Goal: Transaction & Acquisition: Purchase product/service

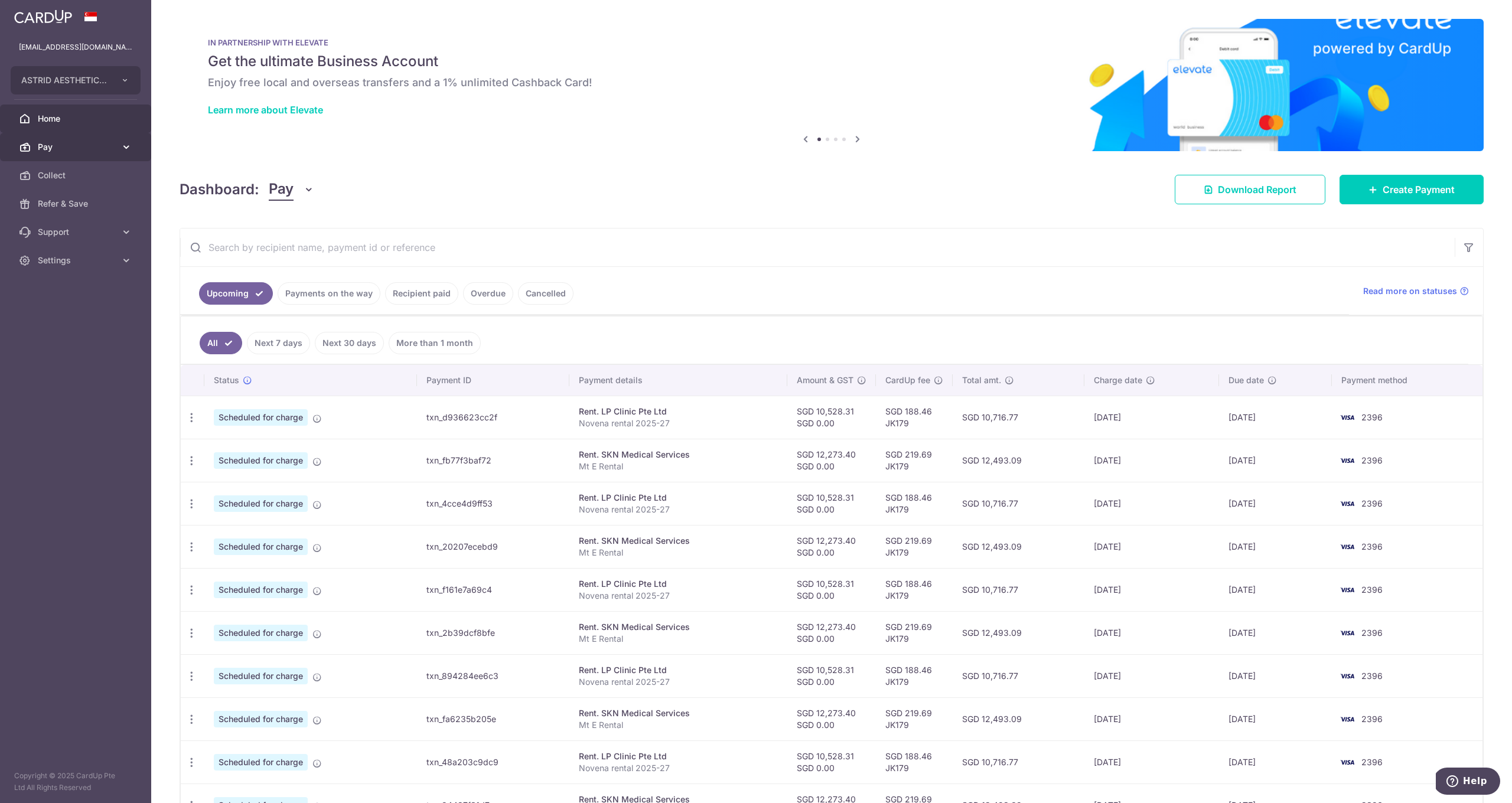
click at [71, 142] on span "Pay" at bounding box center [76, 147] width 78 height 12
click at [276, 249] on input "text" at bounding box center [817, 247] width 1275 height 38
click at [92, 142] on span "Pay" at bounding box center [76, 147] width 78 height 12
click at [1421, 179] on link "Create Payment" at bounding box center [1411, 190] width 144 height 30
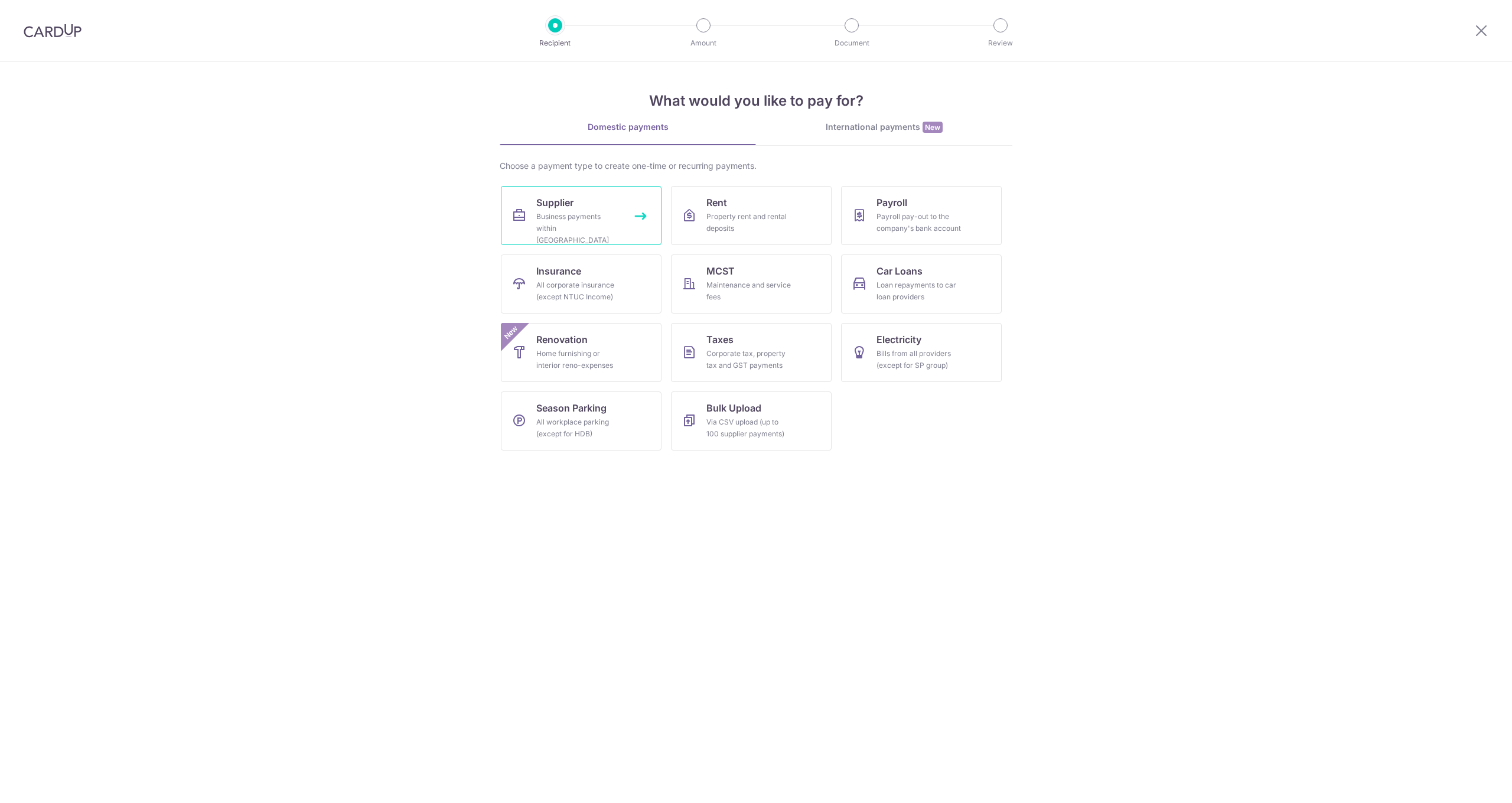
click at [550, 191] on link "Supplier Business payments within Singapore" at bounding box center [581, 216] width 161 height 59
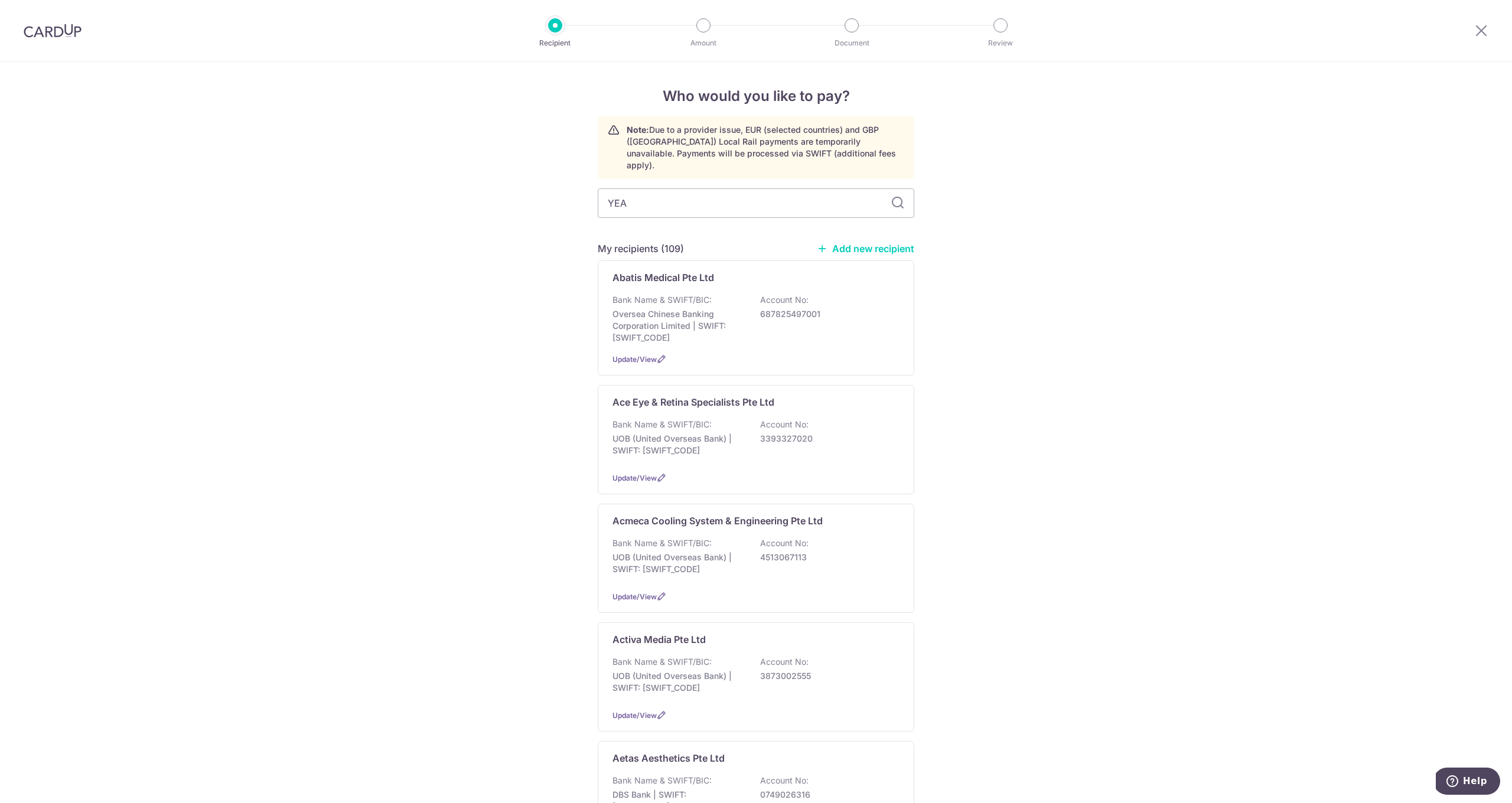
type input "YEAP"
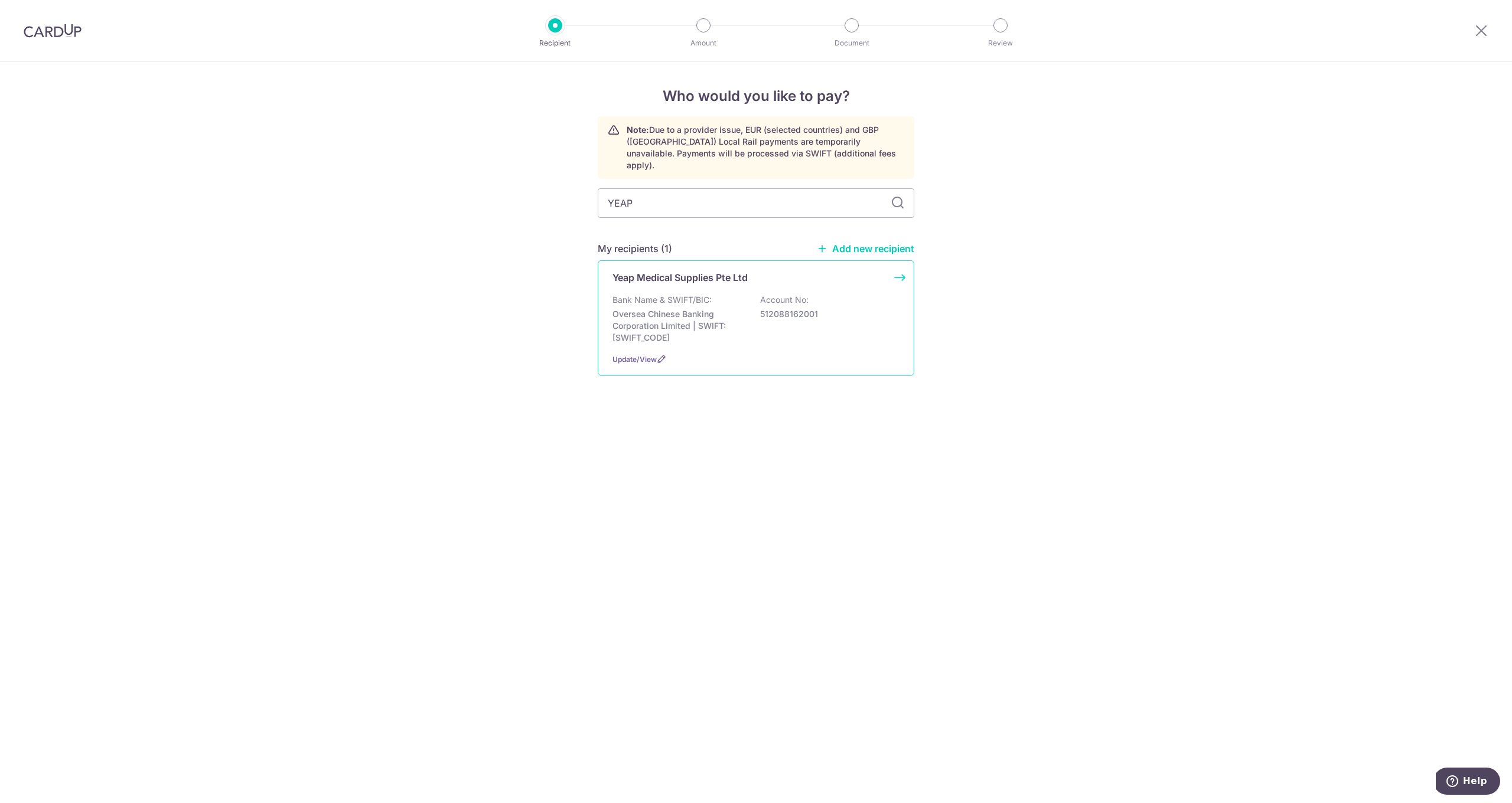
click at [673, 294] on p "Bank Name & SWIFT/BIC:" at bounding box center [662, 300] width 99 height 12
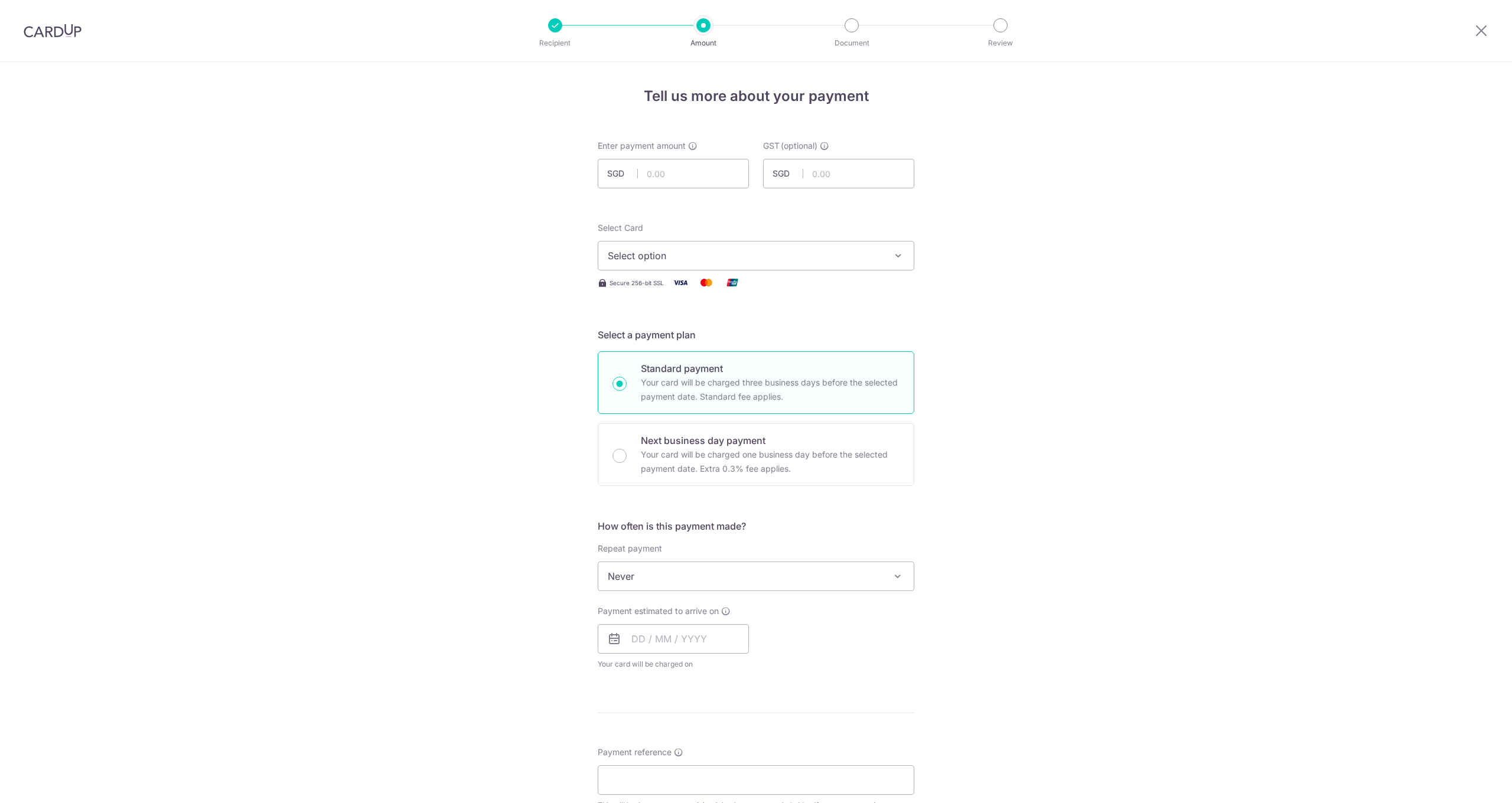
click at [660, 170] on input "text" at bounding box center [673, 174] width 151 height 30
type input "176.58"
click at [758, 251] on span "Select option" at bounding box center [745, 255] width 275 height 14
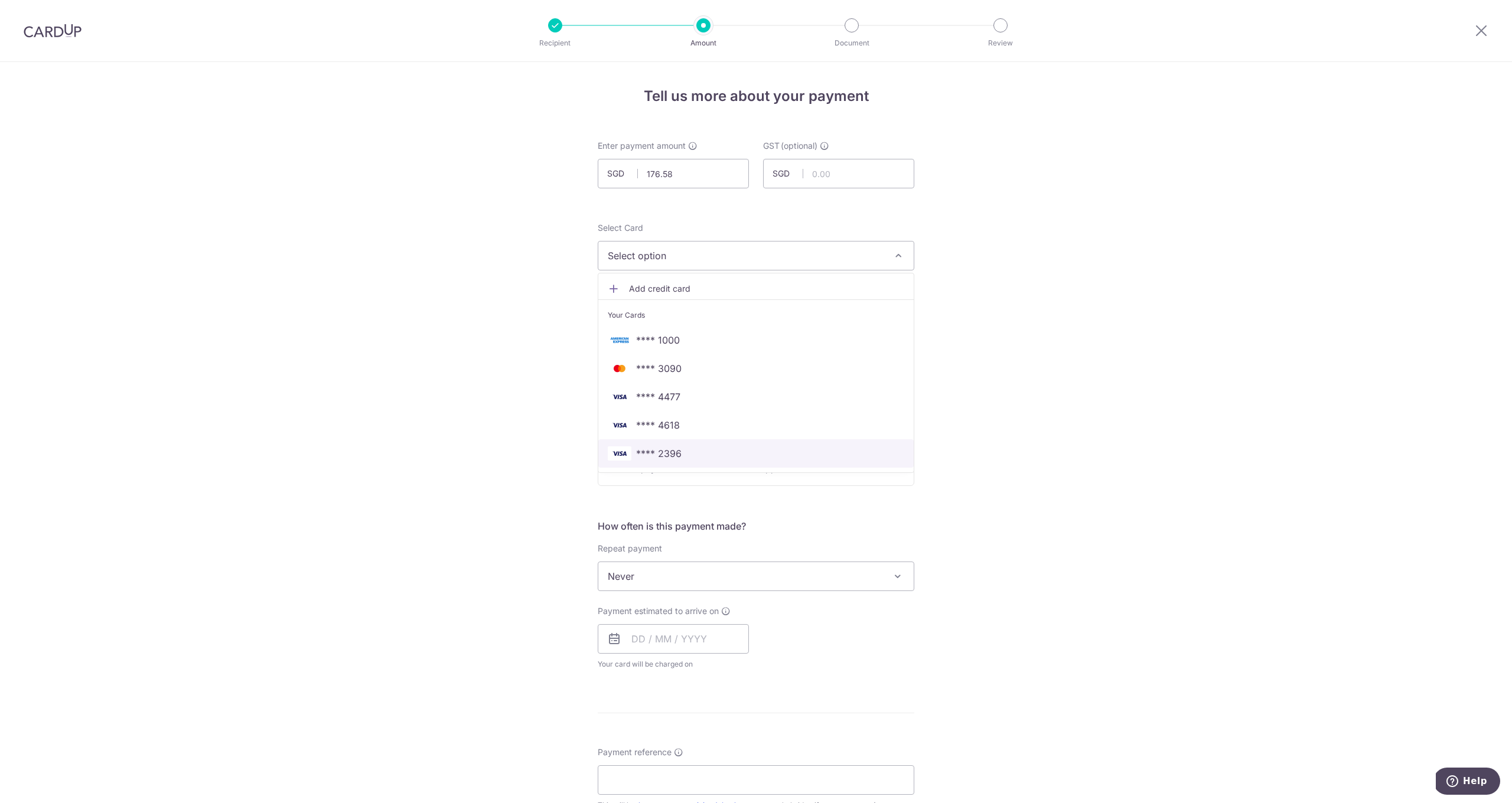
click at [678, 449] on span "**** 2396" at bounding box center [658, 453] width 45 height 14
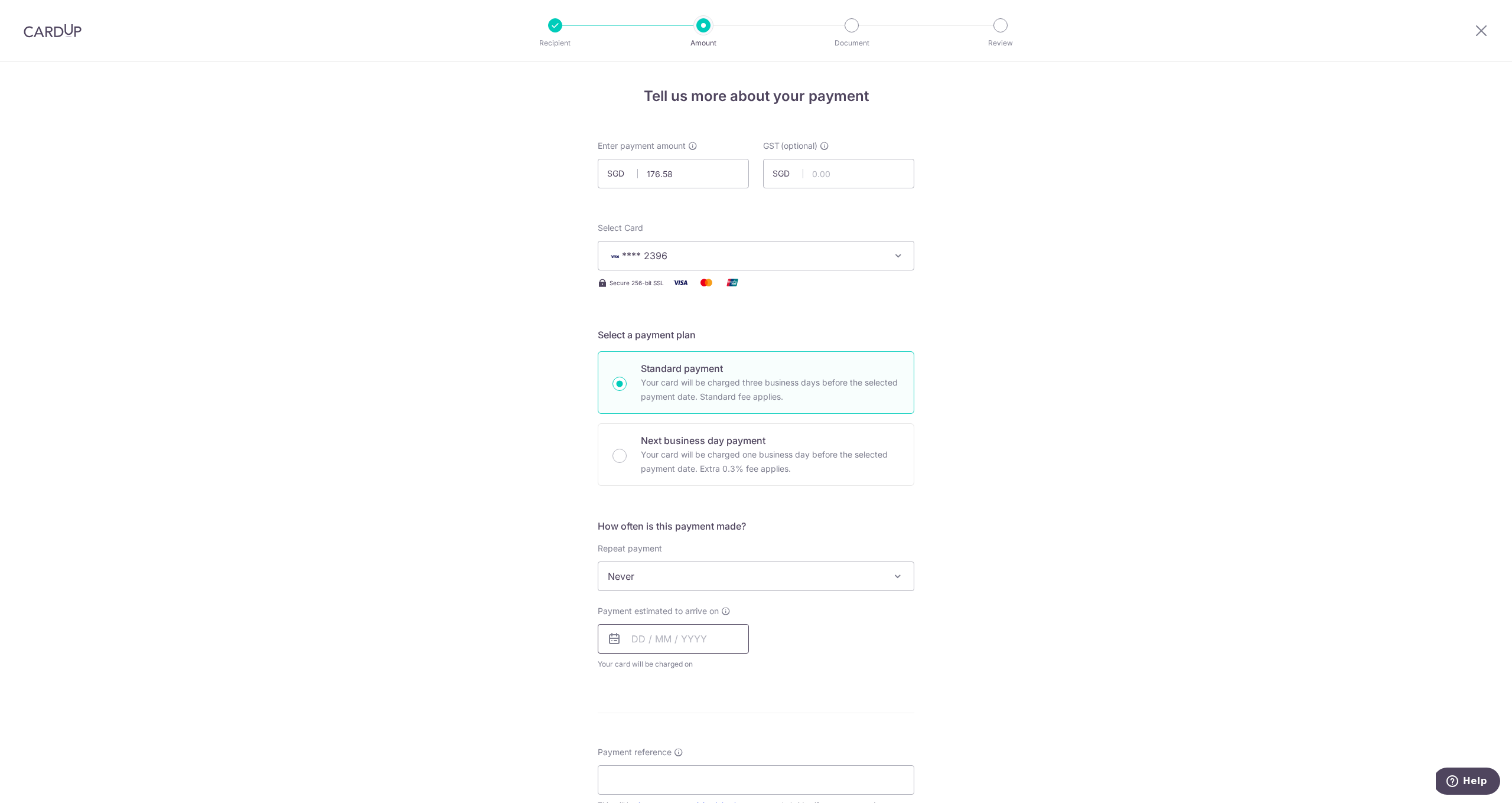
click at [656, 633] on input "text" at bounding box center [673, 639] width 151 height 30
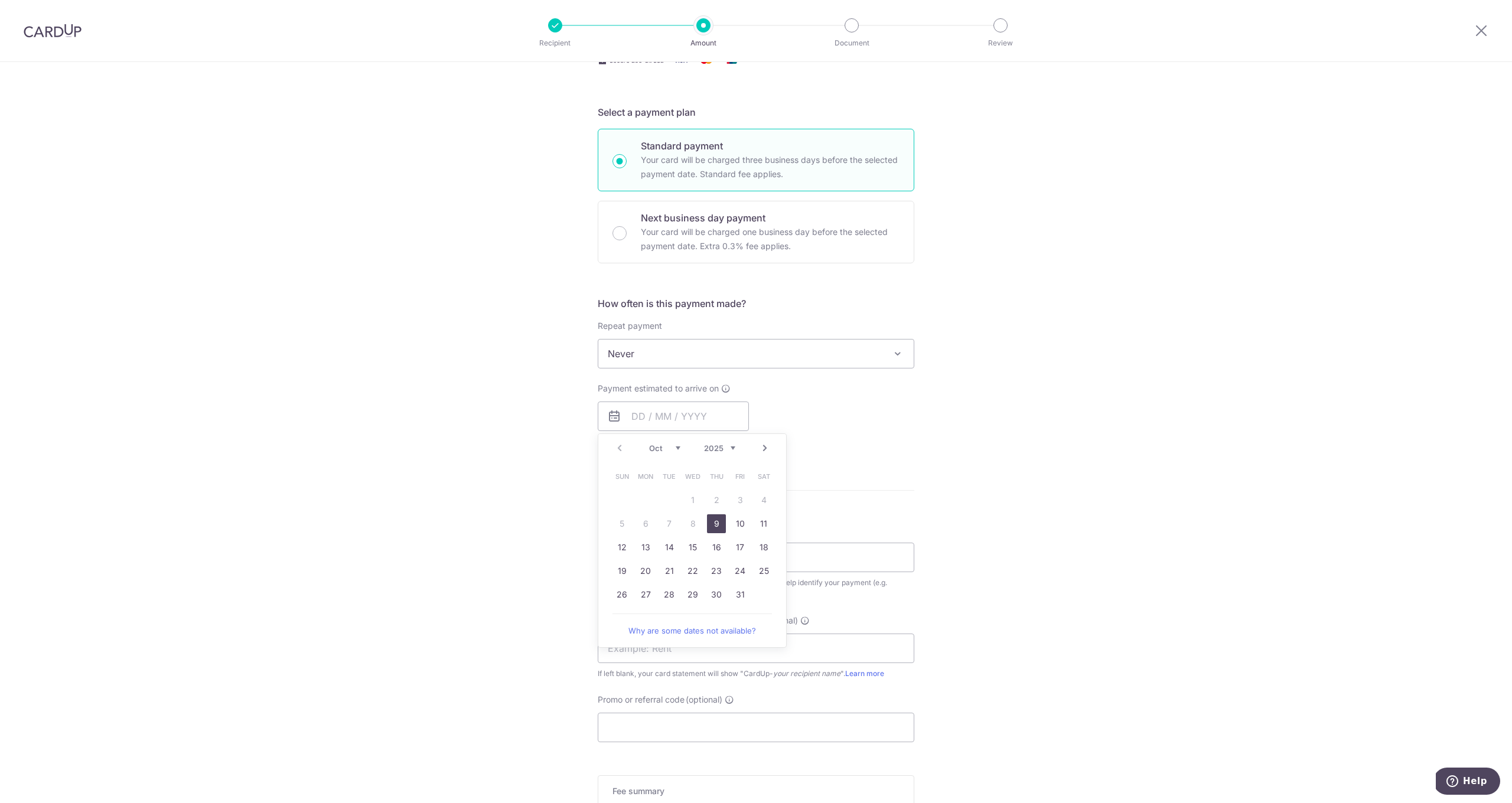
click at [713, 522] on link "9" at bounding box center [716, 523] width 19 height 19
type input "[DATE]"
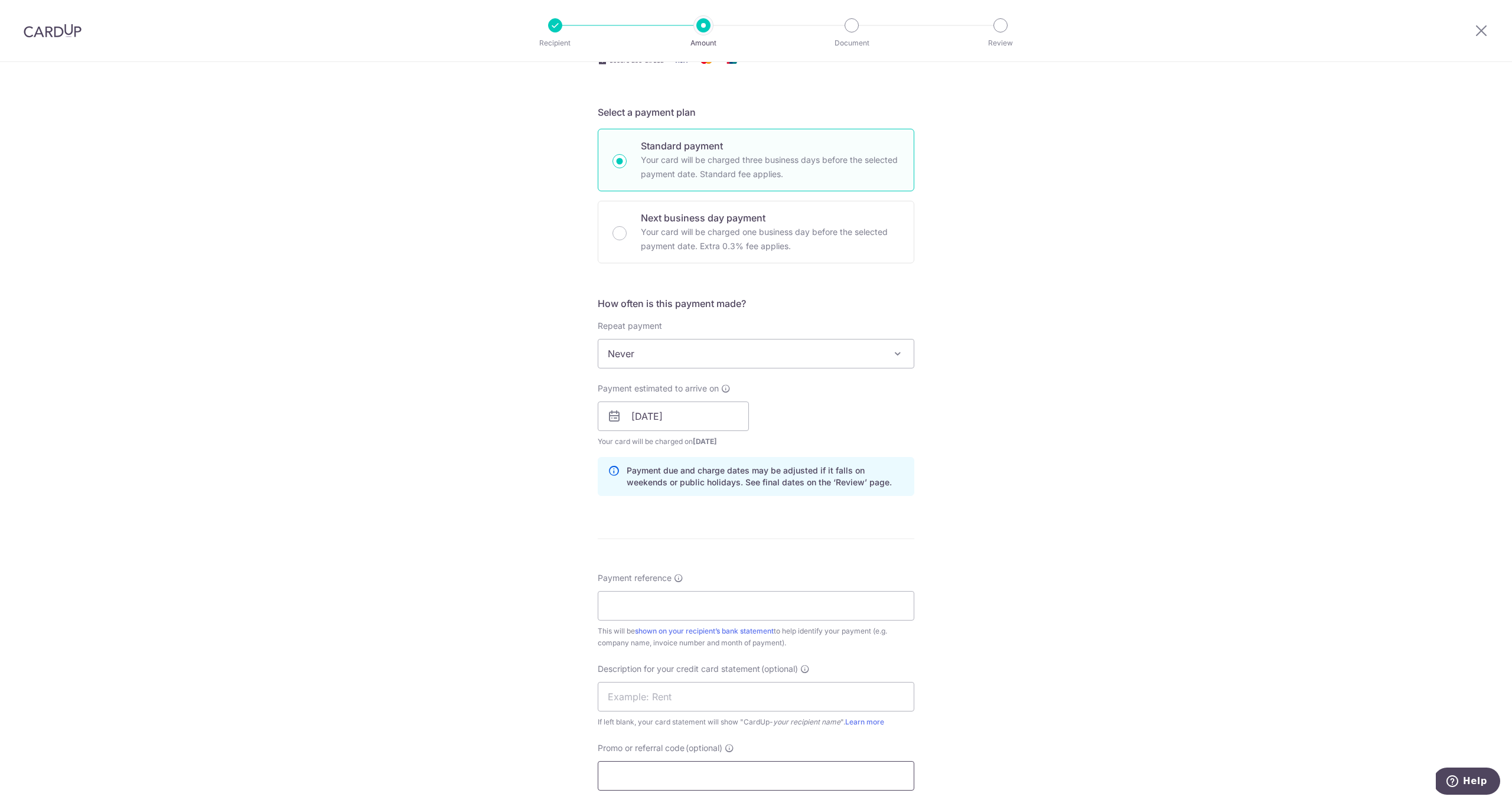
click at [656, 764] on input "Promo or referral code (optional)" at bounding box center [756, 776] width 317 height 30
type input "JK179"
click at [634, 605] on input "Payment reference" at bounding box center [756, 606] width 317 height 30
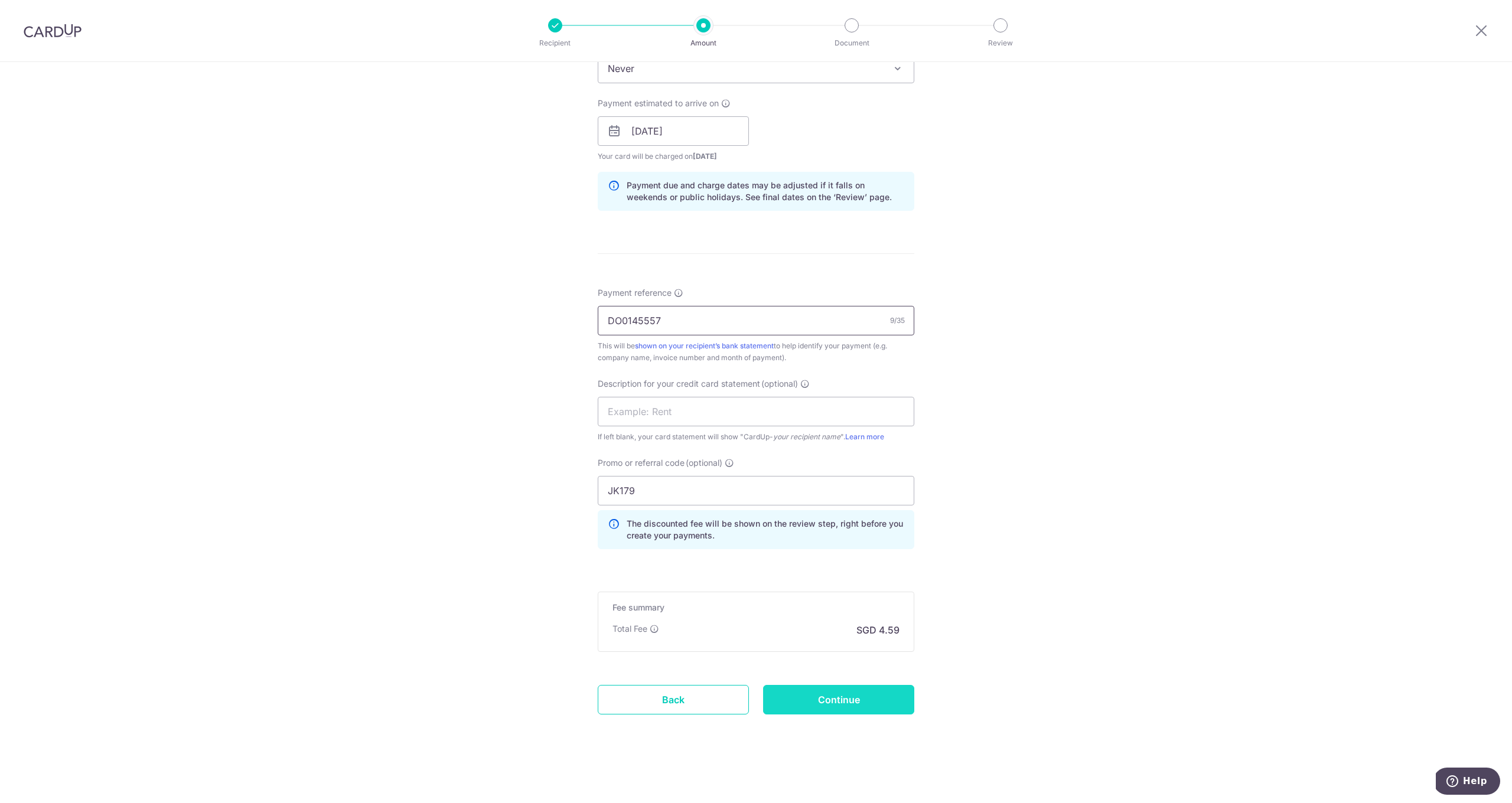
type input "DO0145557"
click at [833, 701] on input "Continue" at bounding box center [839, 700] width 151 height 30
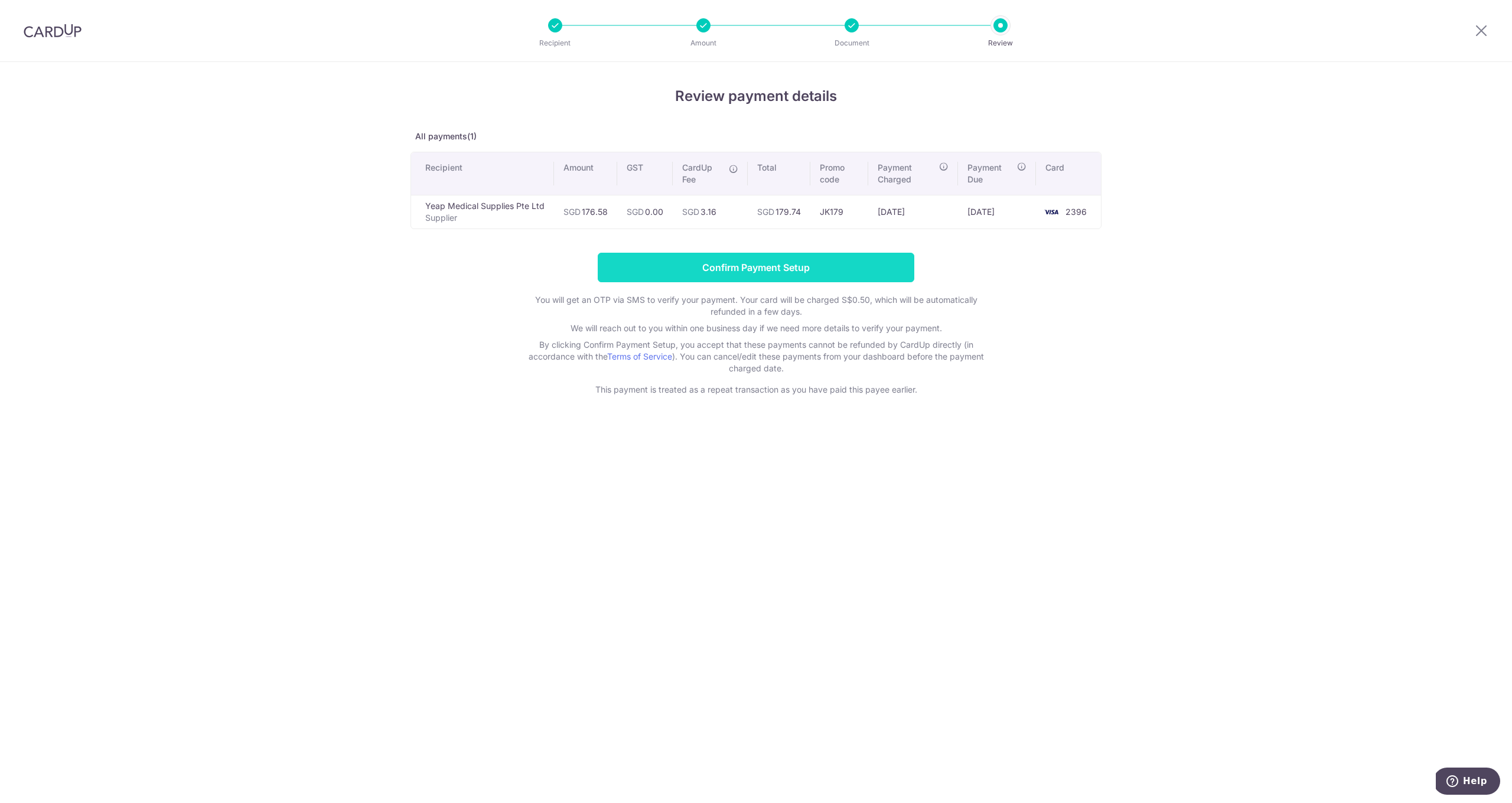
click at [788, 266] on input "Confirm Payment Setup" at bounding box center [756, 268] width 317 height 30
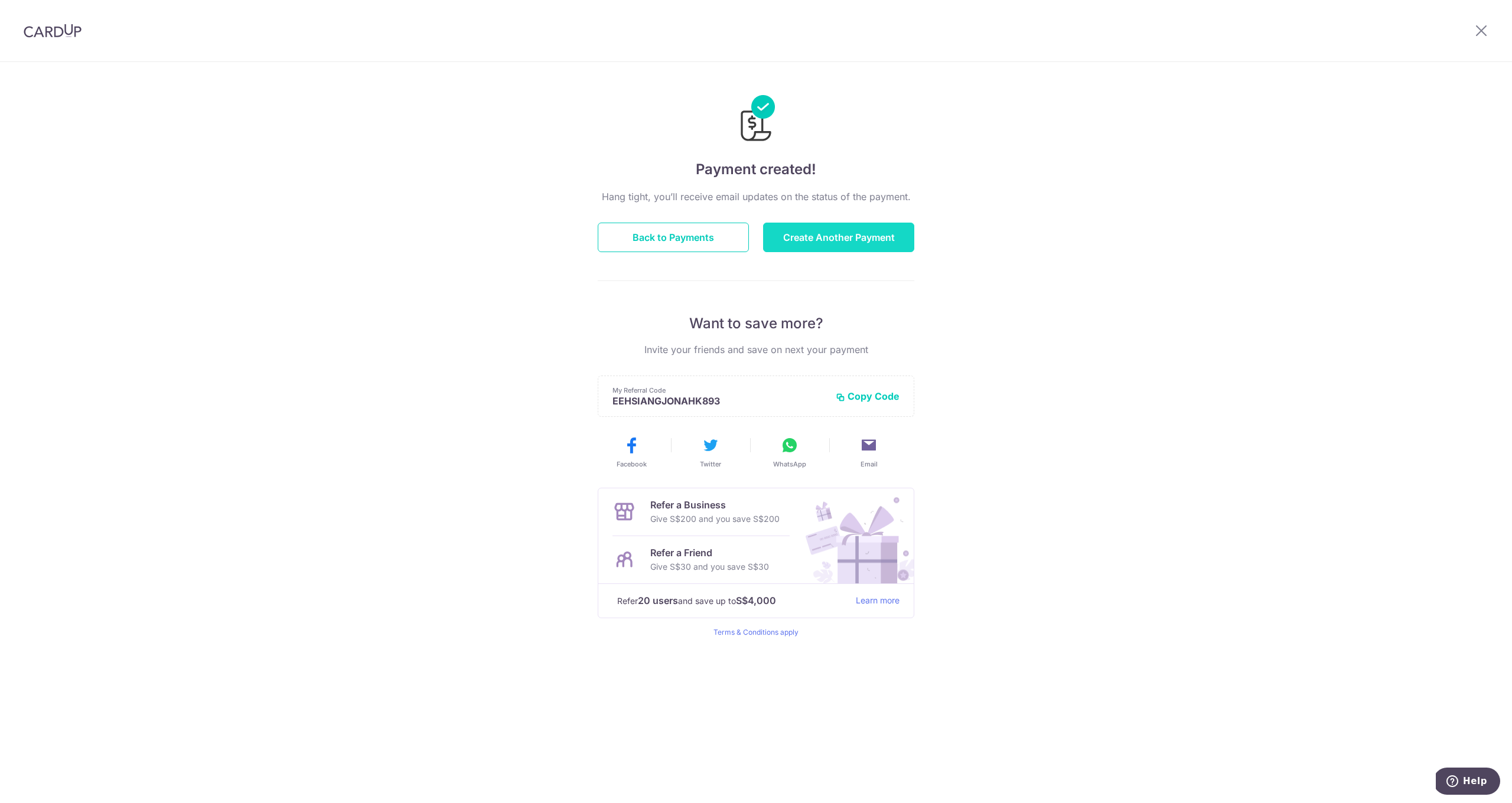
click at [808, 243] on button "Create Another Payment" at bounding box center [839, 237] width 151 height 30
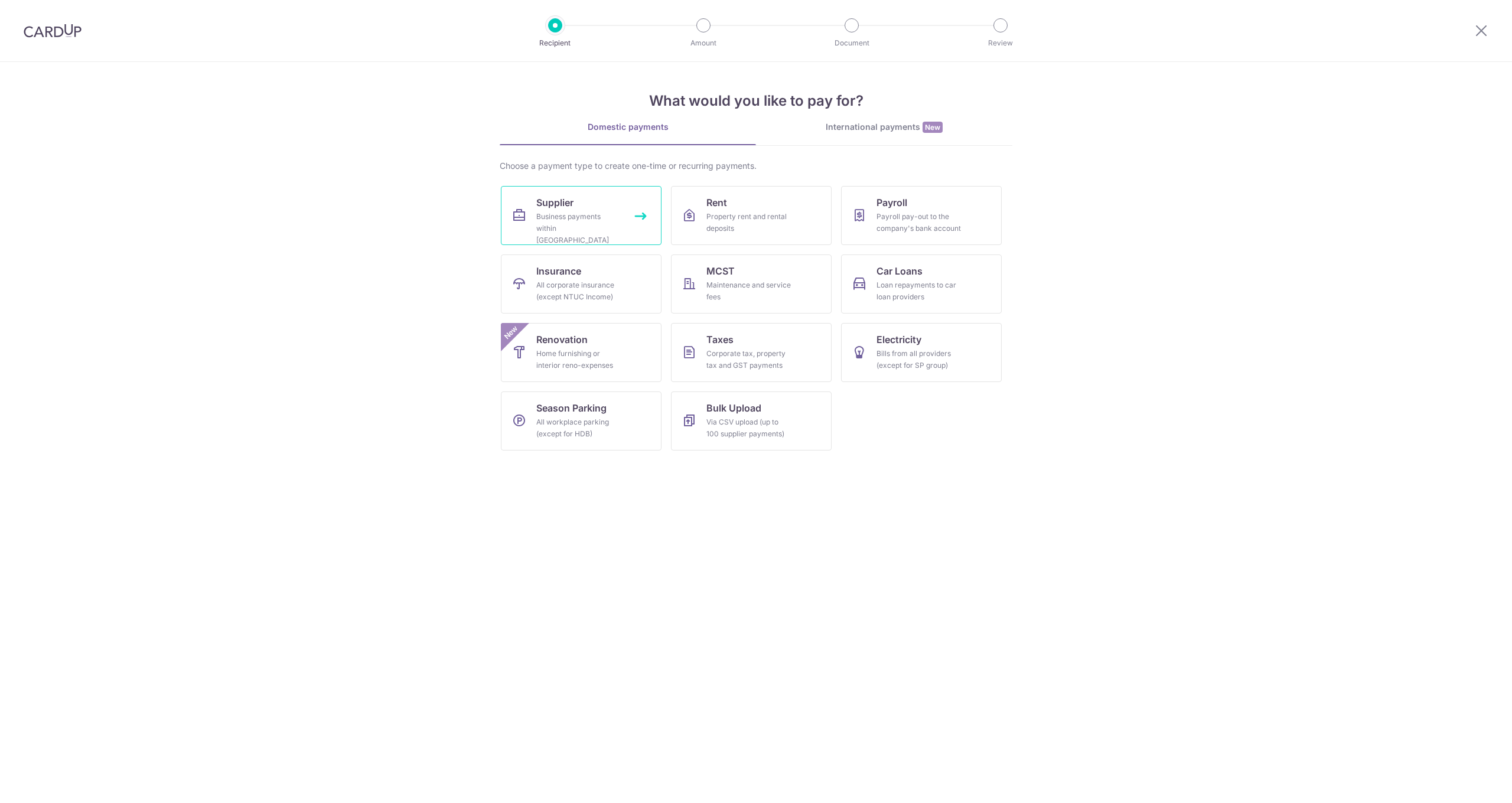
click at [570, 200] on span "Supplier" at bounding box center [555, 202] width 37 height 14
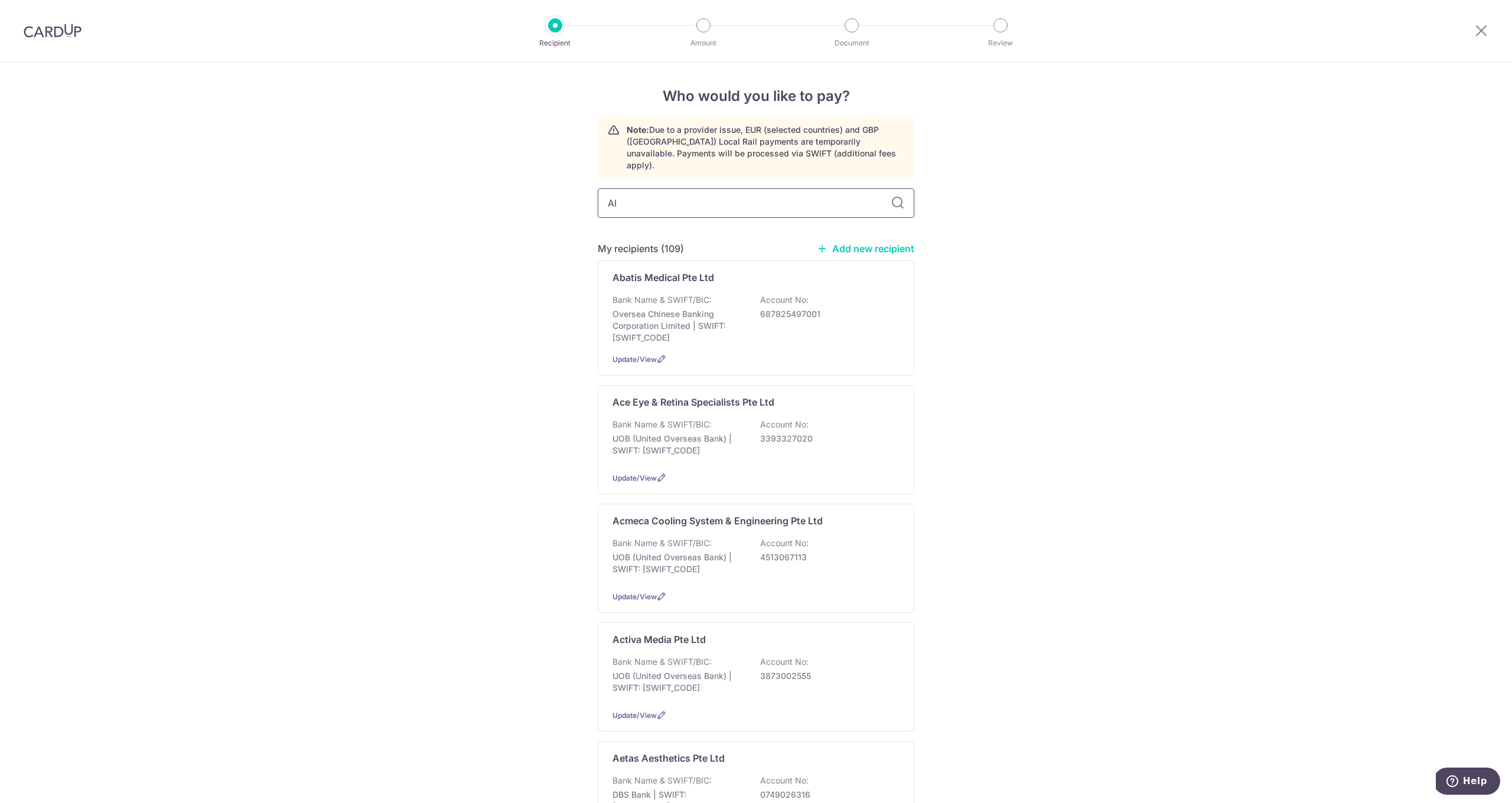
type input "AIR"
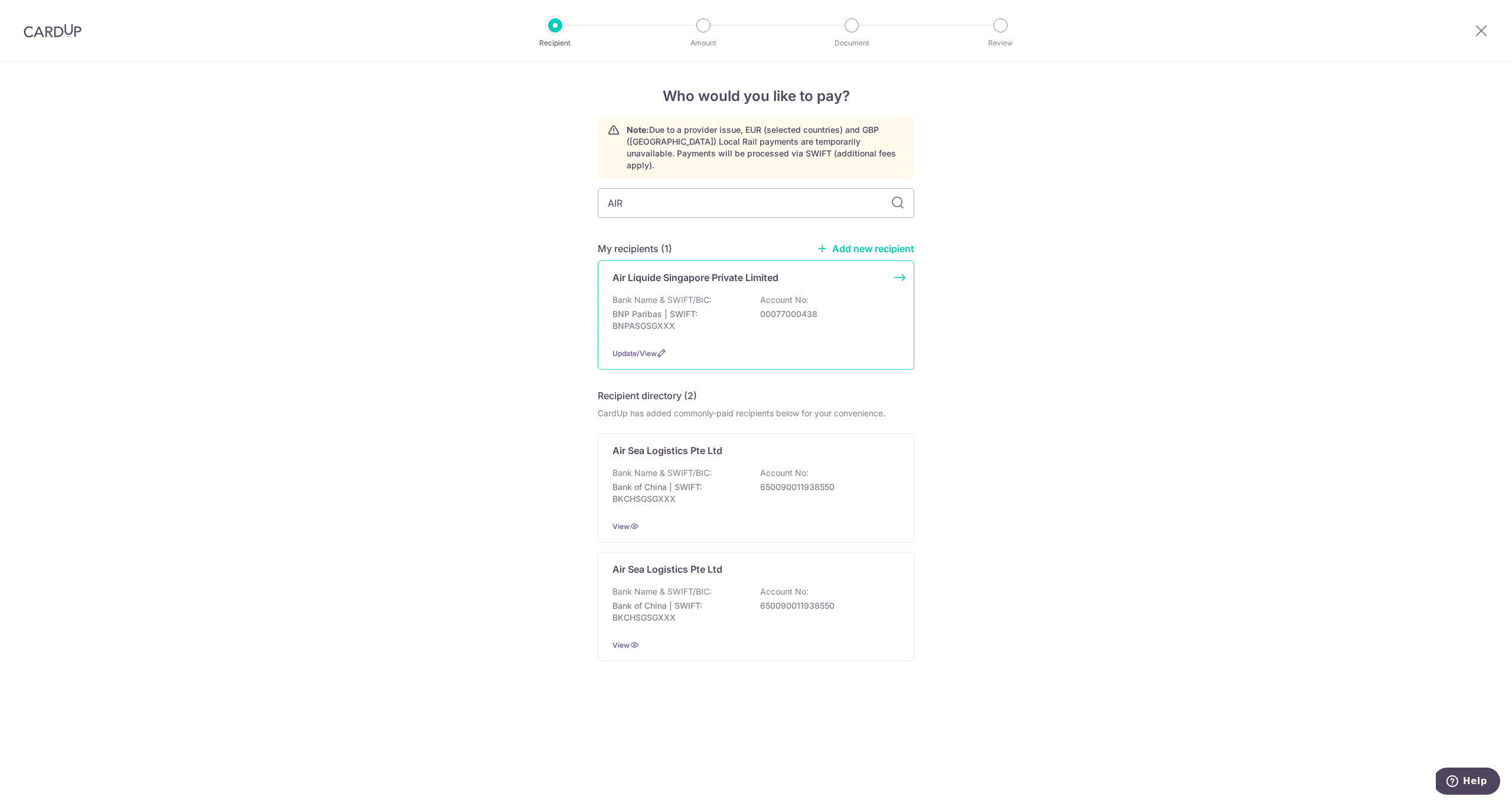
click at [704, 294] on p "Bank Name & SWIFT/BIC:" at bounding box center [662, 300] width 99 height 12
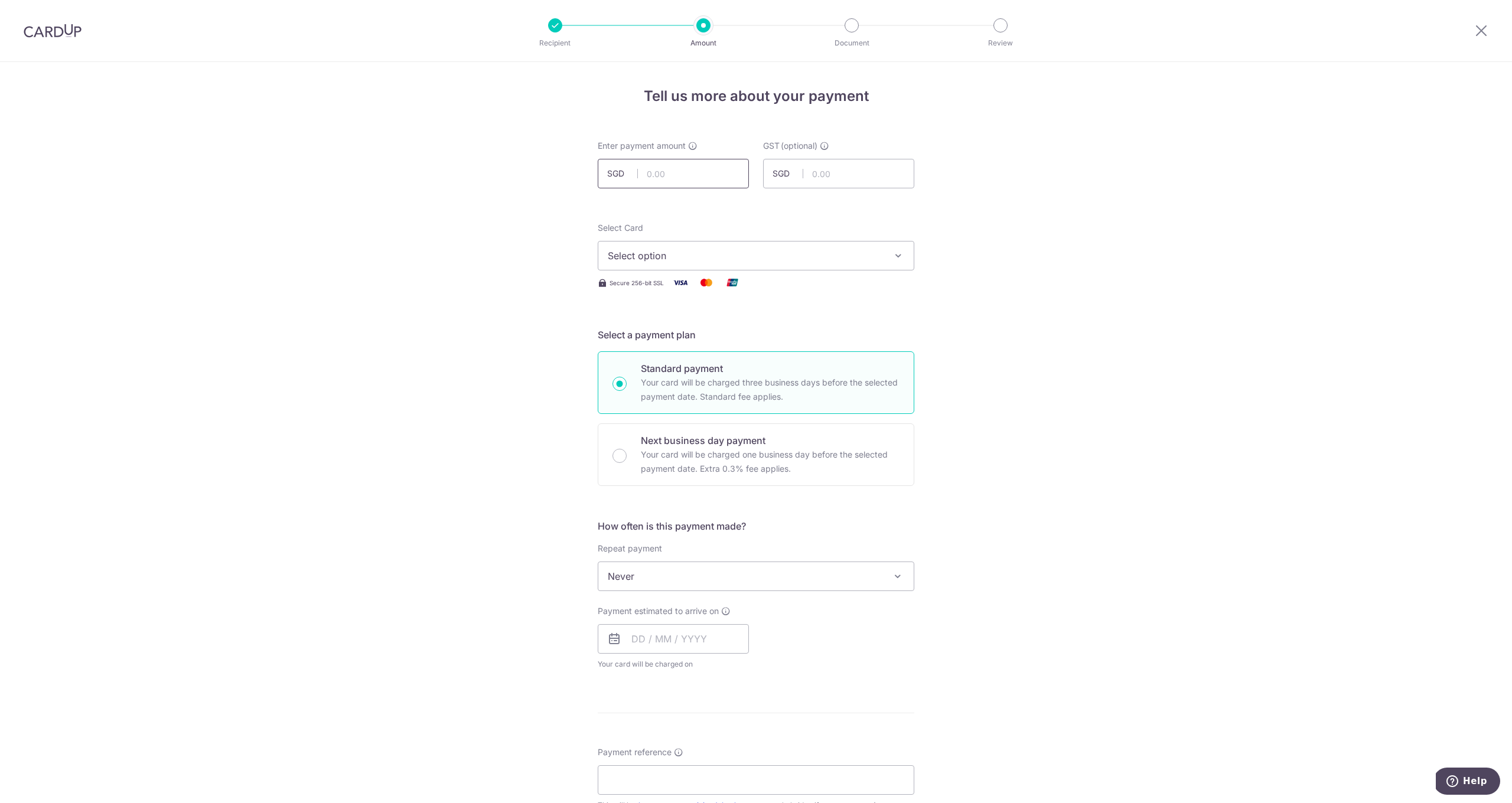
click at [674, 176] on input "text" at bounding box center [673, 174] width 151 height 30
type input "315.23"
click at [668, 248] on span "Select option" at bounding box center [745, 255] width 275 height 14
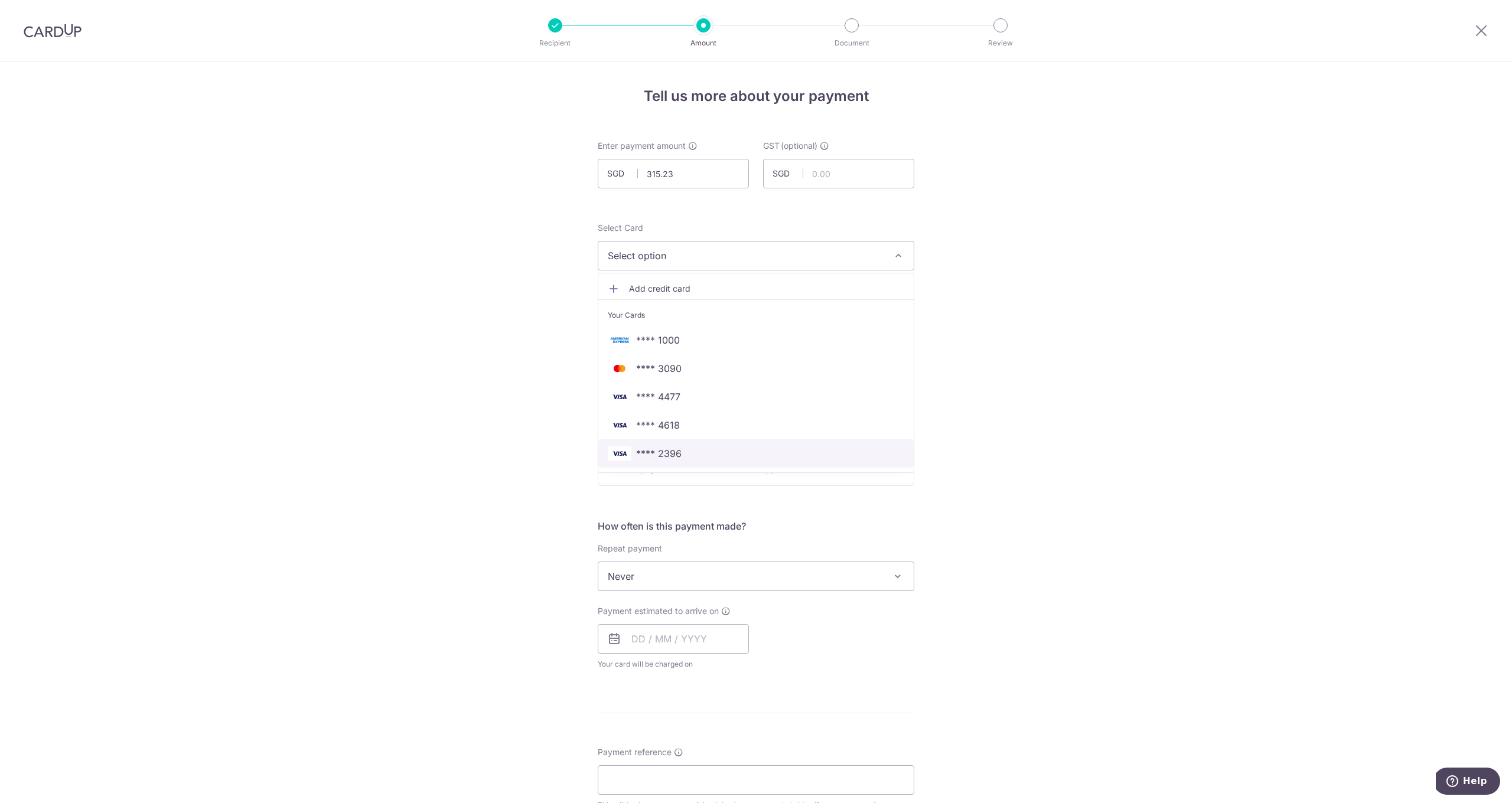
click at [673, 460] on span "**** 2396" at bounding box center [658, 453] width 45 height 14
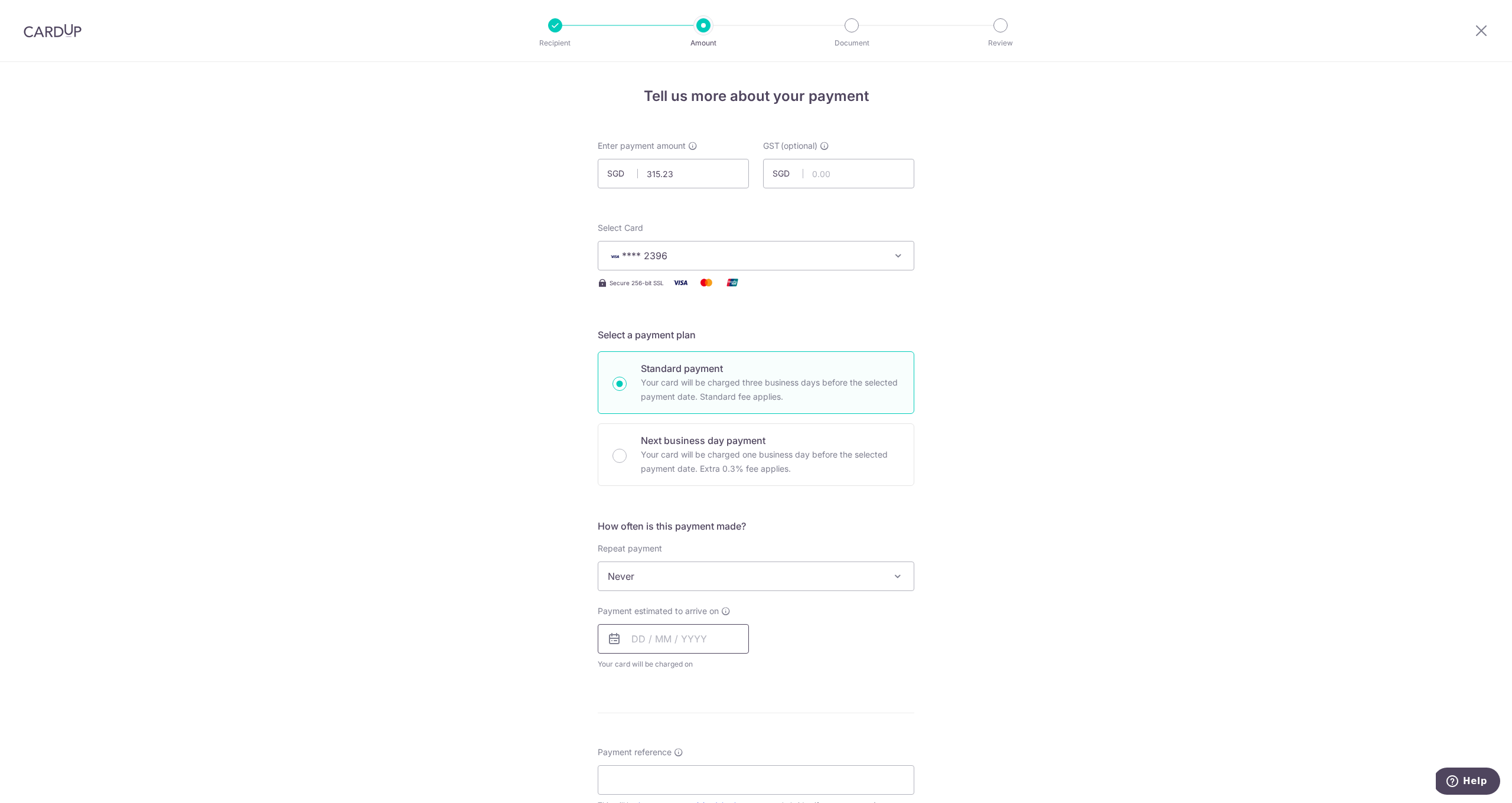
click at [647, 646] on input "text" at bounding box center [673, 639] width 151 height 30
click at [716, 750] on link "9" at bounding box center [716, 746] width 19 height 19
type input "09/10/2025"
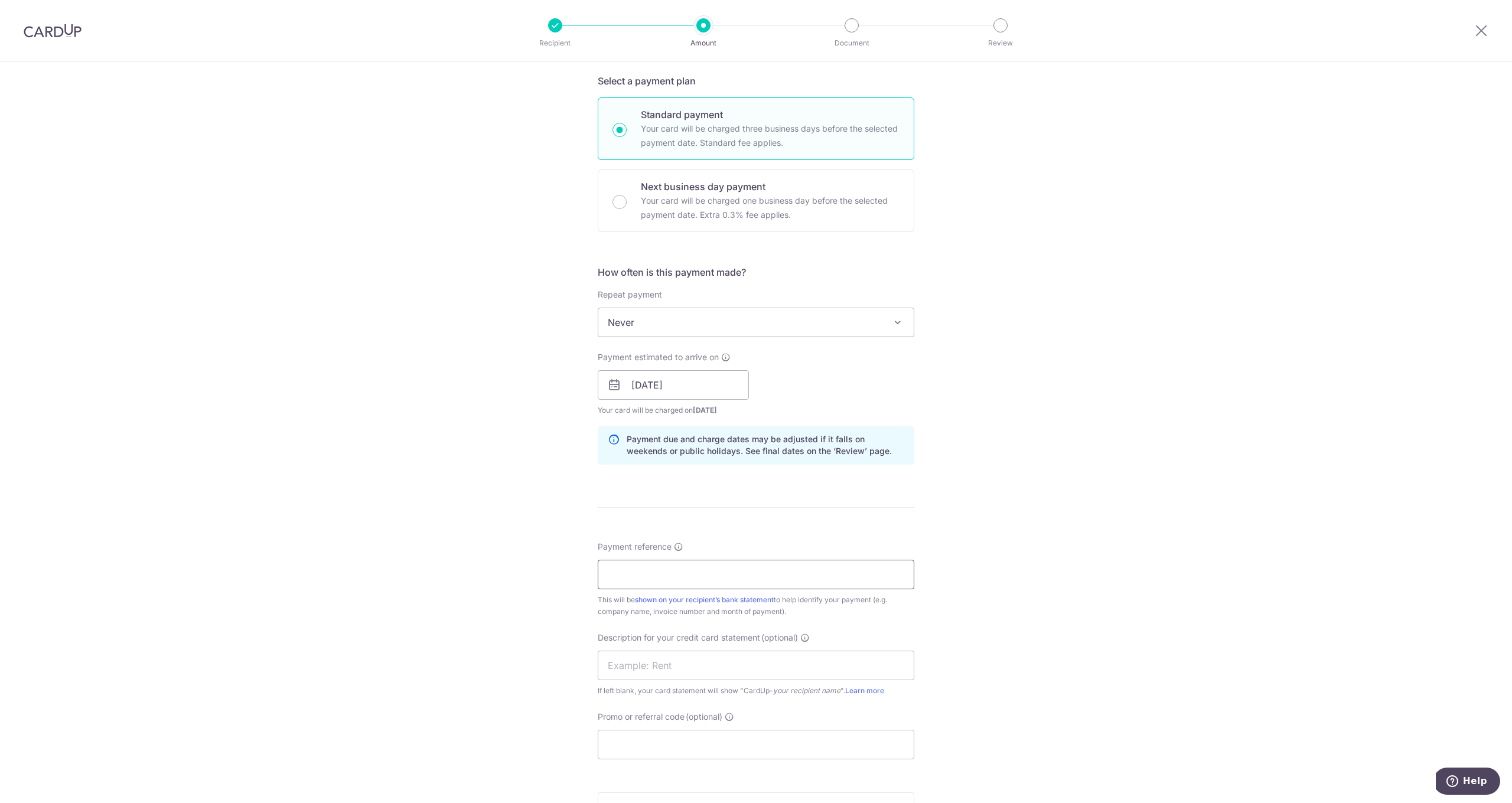
click at [637, 565] on input "Payment reference" at bounding box center [756, 575] width 317 height 30
type input "SV01990940 01994603 01995738"
click at [653, 735] on input "Promo or referral code (optional)" at bounding box center [756, 744] width 317 height 30
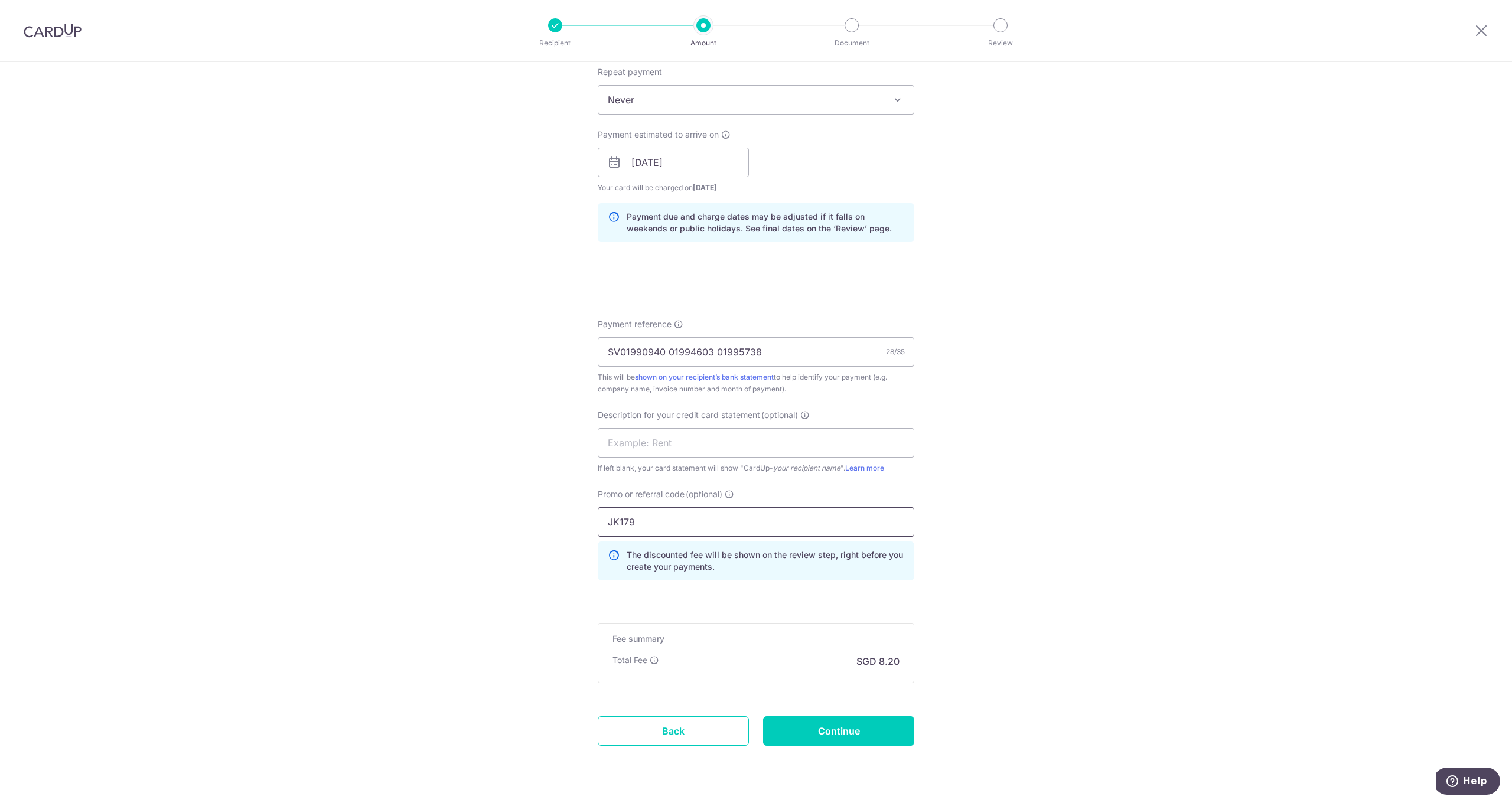
scroll to position [508, 0]
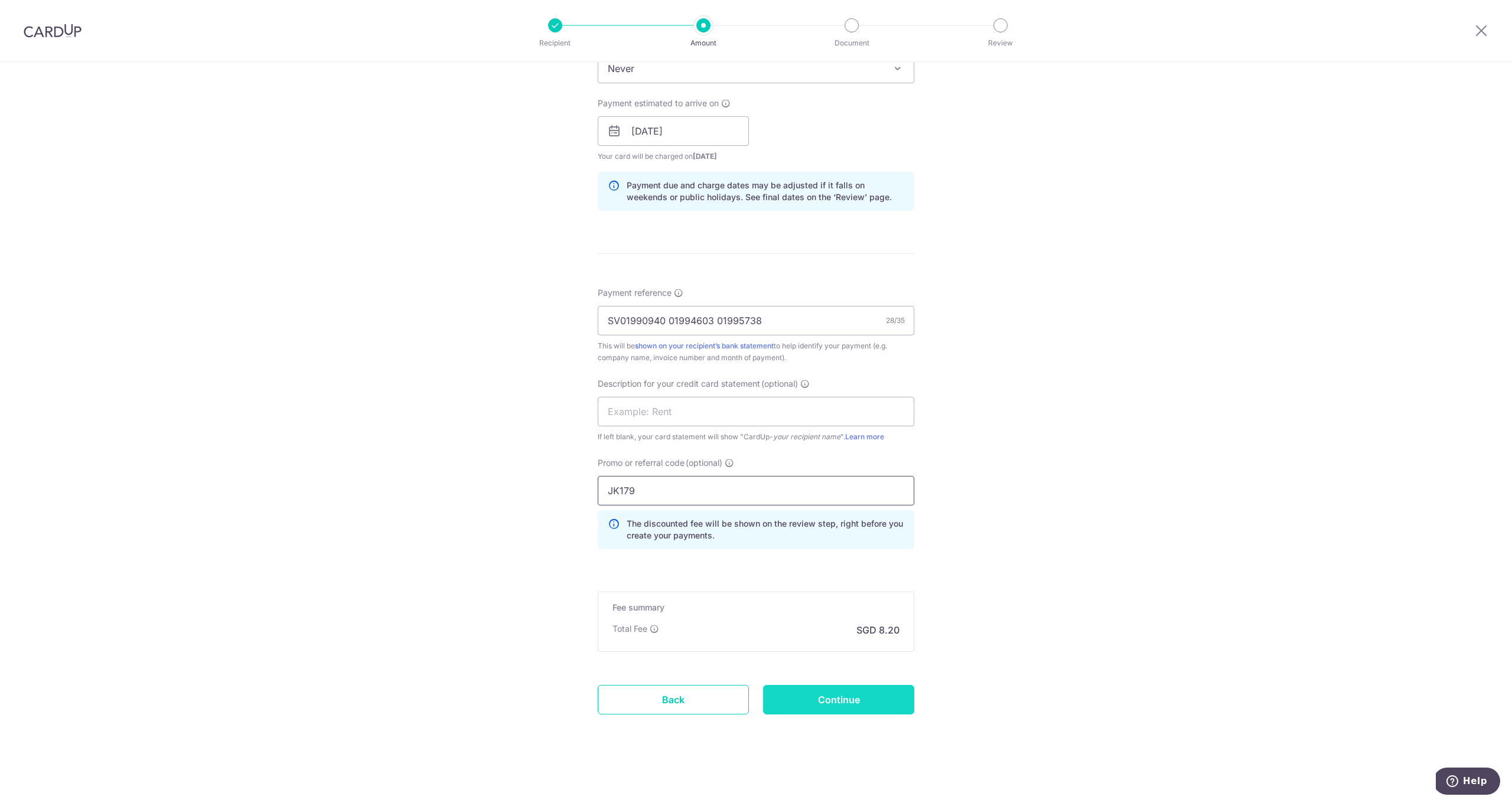
type input "JK179"
click at [835, 705] on input "Continue" at bounding box center [839, 700] width 151 height 30
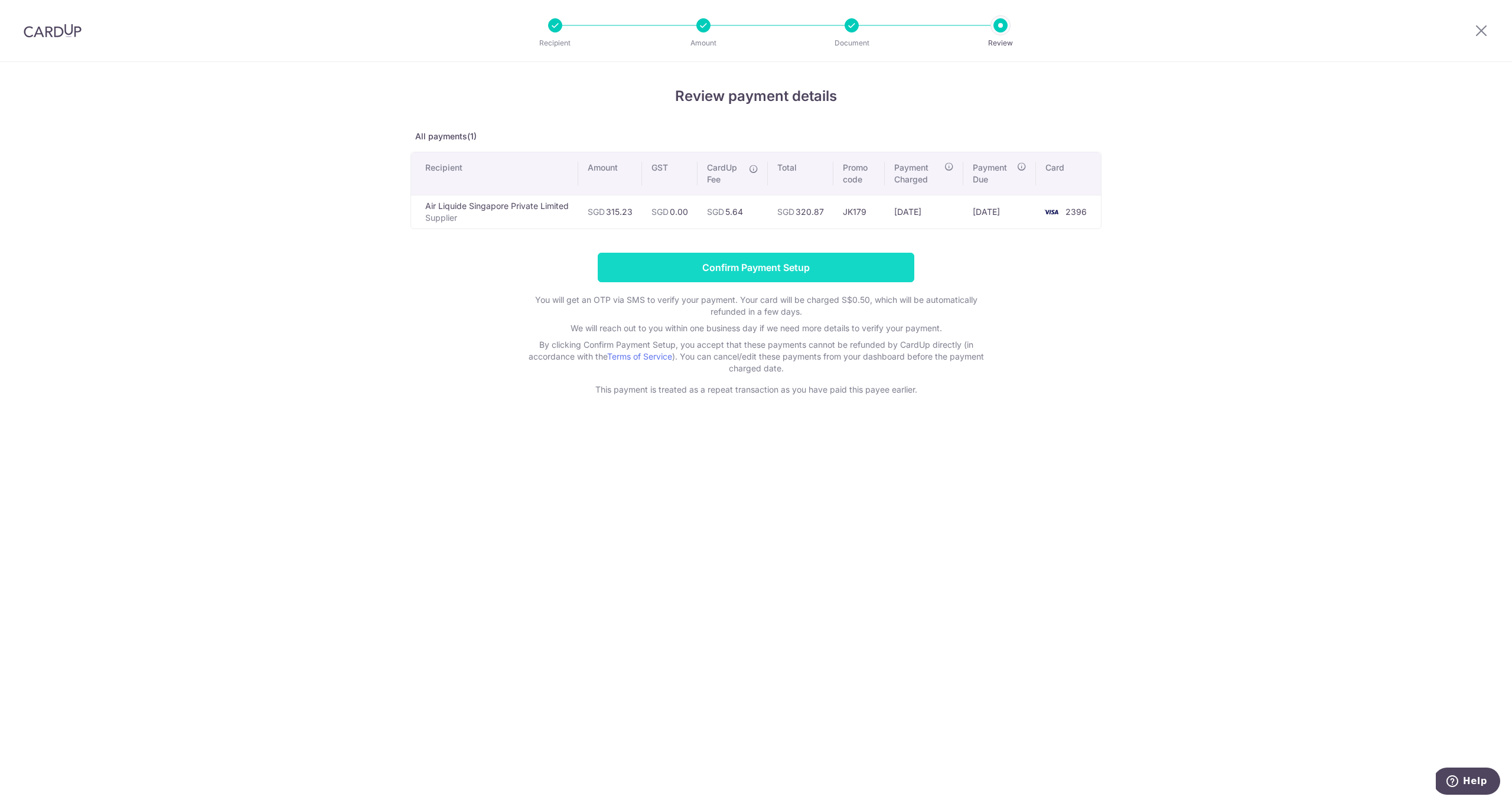
click at [806, 277] on input "Confirm Payment Setup" at bounding box center [756, 268] width 317 height 30
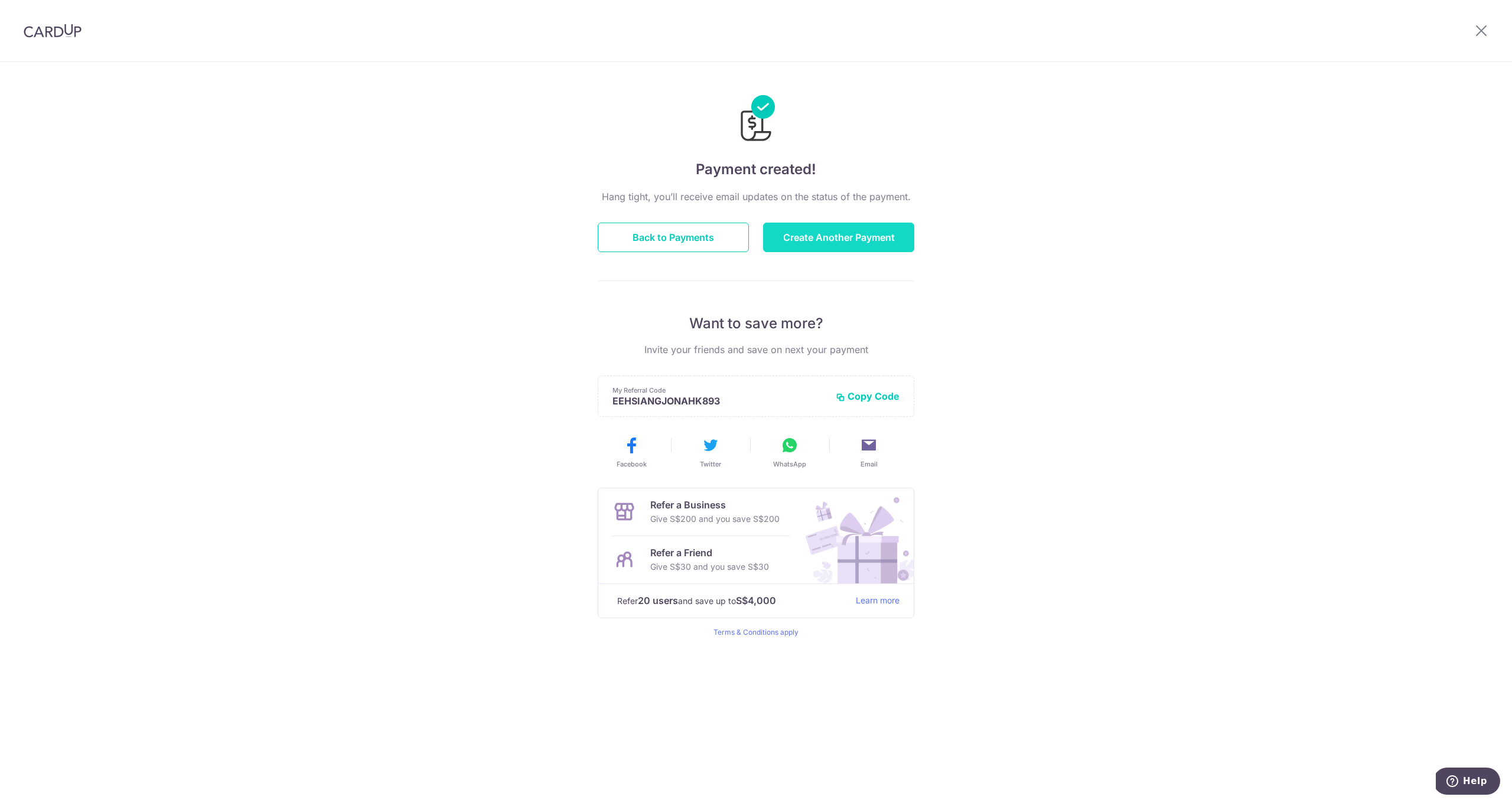
click at [810, 239] on button "Create Another Payment" at bounding box center [839, 237] width 151 height 30
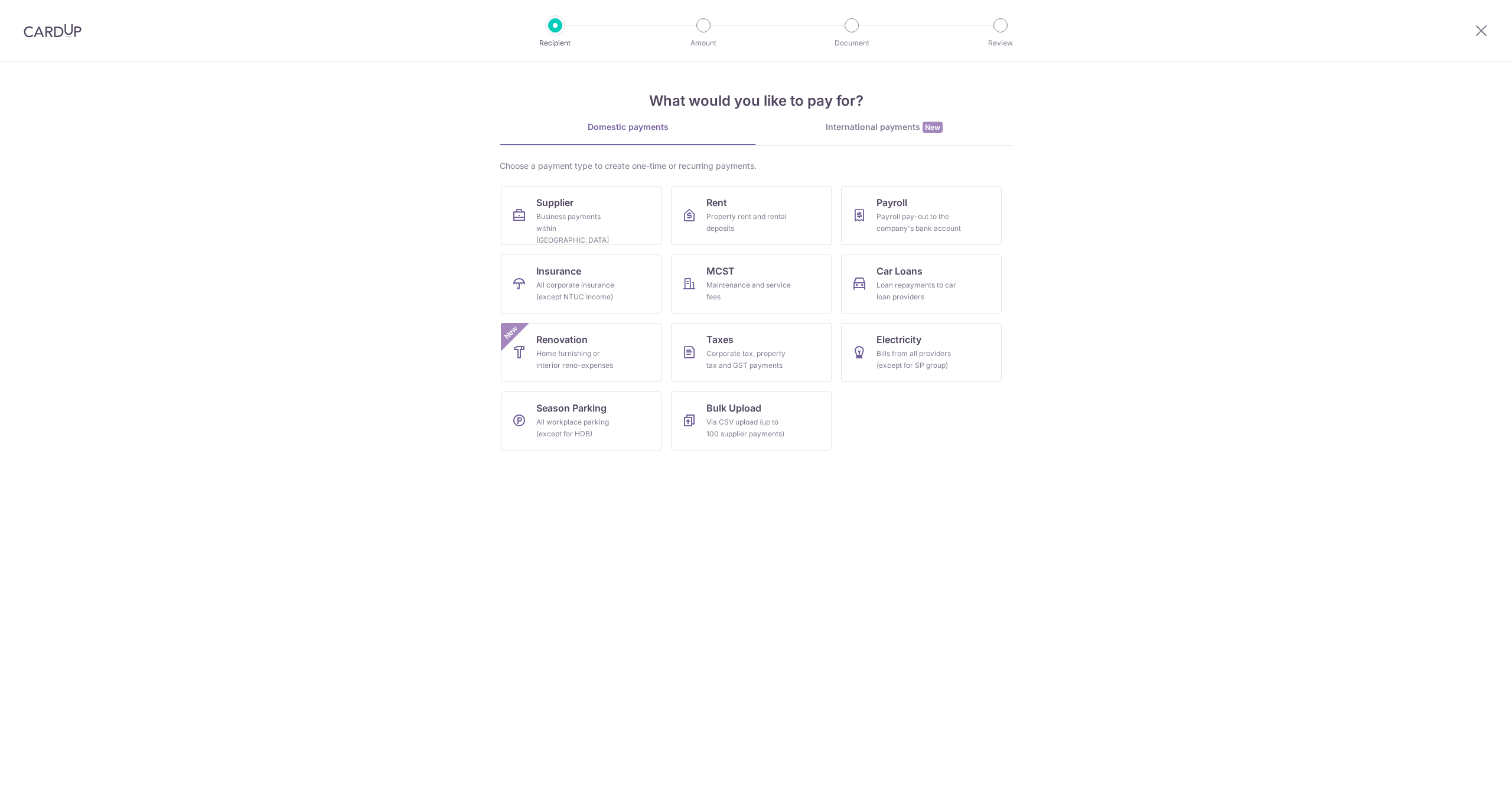
click at [599, 217] on div "Business payments within Singapore" at bounding box center [578, 228] width 85 height 36
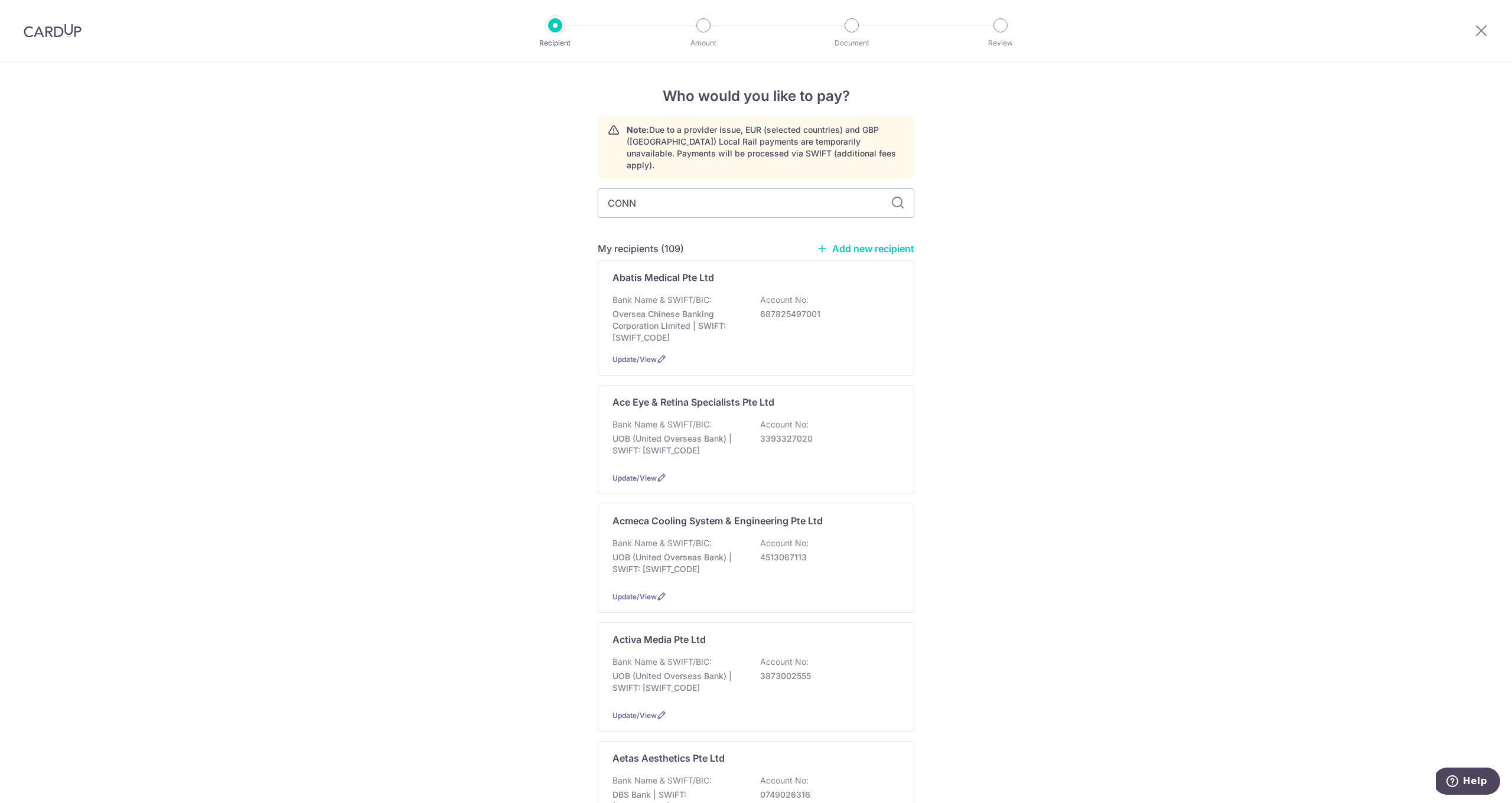
type input "CONNI"
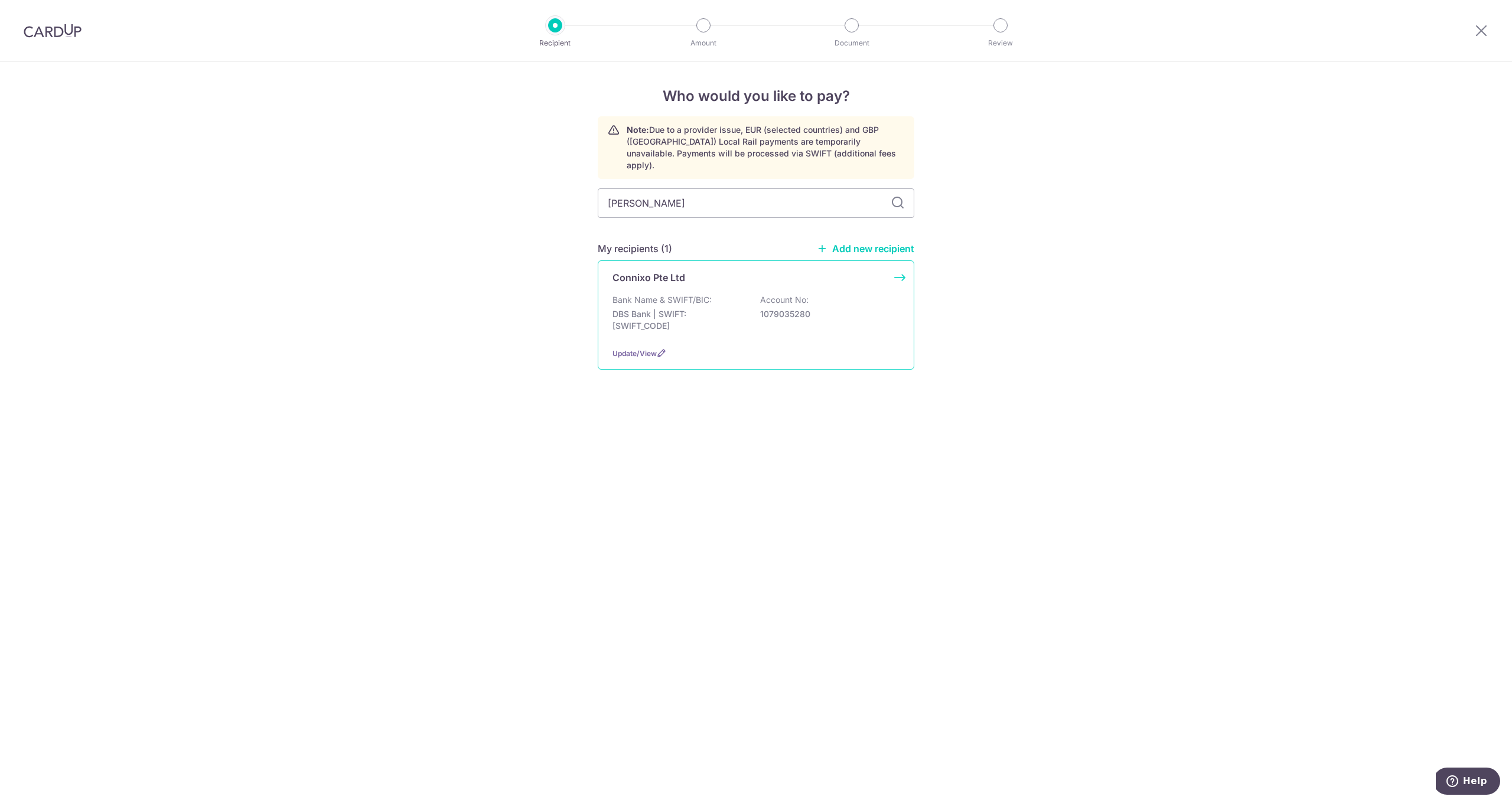
click at [710, 279] on div "Connixo Pte Ltd Bank Name & SWIFT/BIC: DBS Bank | SWIFT: DBSSSGSGXXX Account No…" at bounding box center [756, 314] width 317 height 109
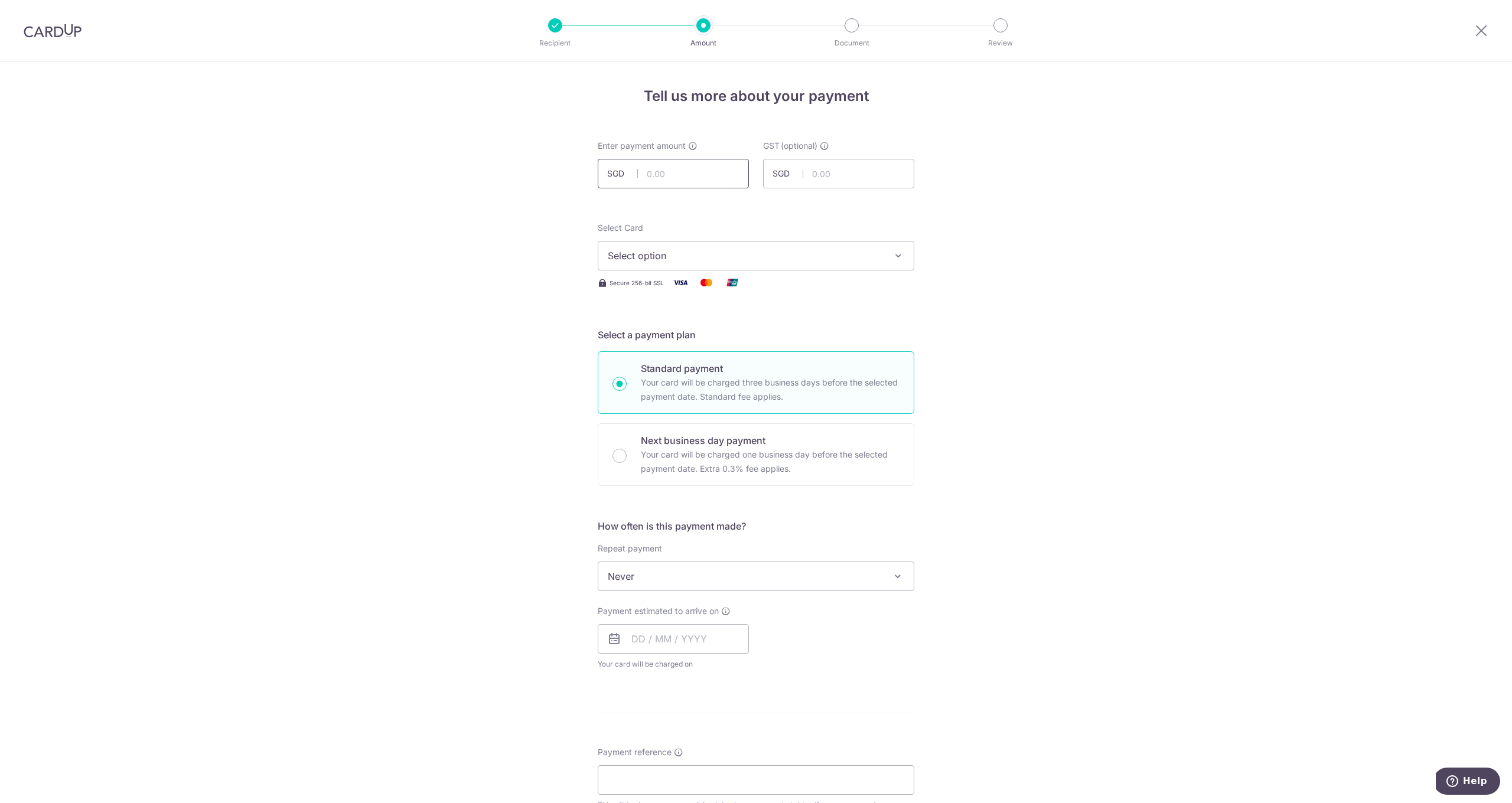
click at [682, 176] on input "text" at bounding box center [673, 174] width 151 height 30
type input "545.00"
click at [694, 261] on span "Select option" at bounding box center [745, 255] width 275 height 14
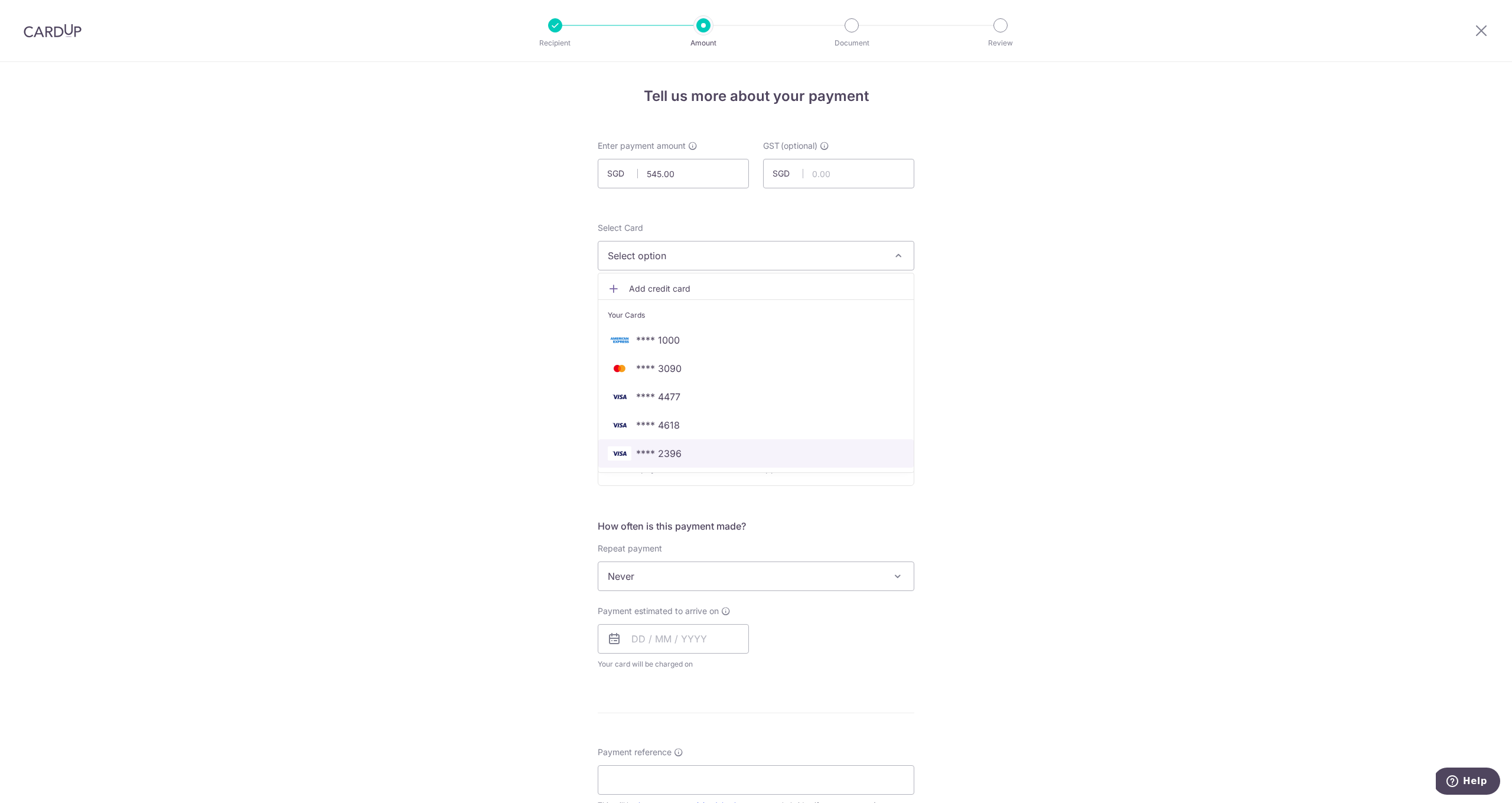
click at [693, 454] on span "**** 2396" at bounding box center [756, 453] width 297 height 14
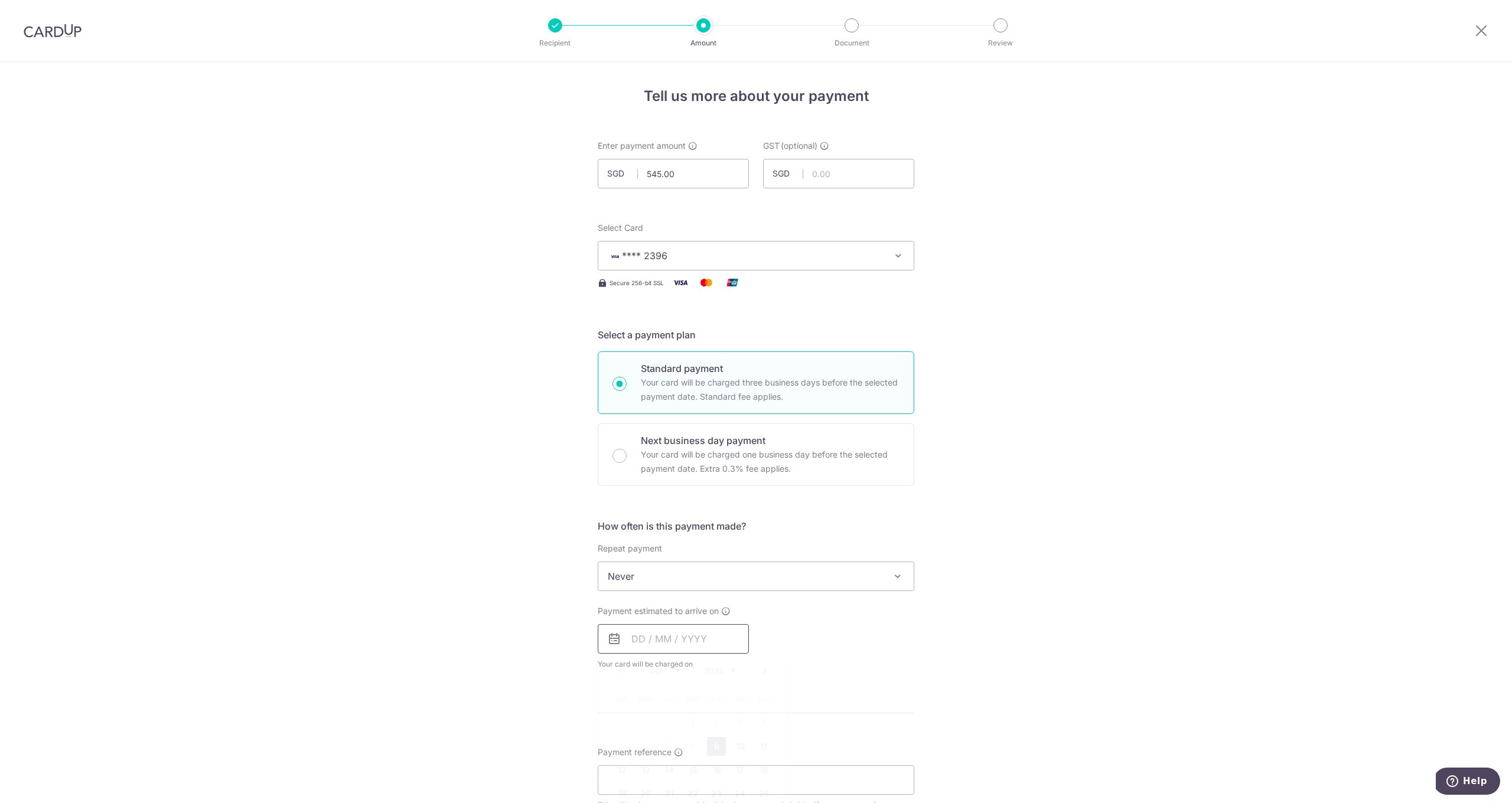
click at [684, 637] on input "text" at bounding box center [673, 639] width 151 height 30
click at [721, 750] on link "9" at bounding box center [716, 746] width 19 height 19
type input "09/10/2025"
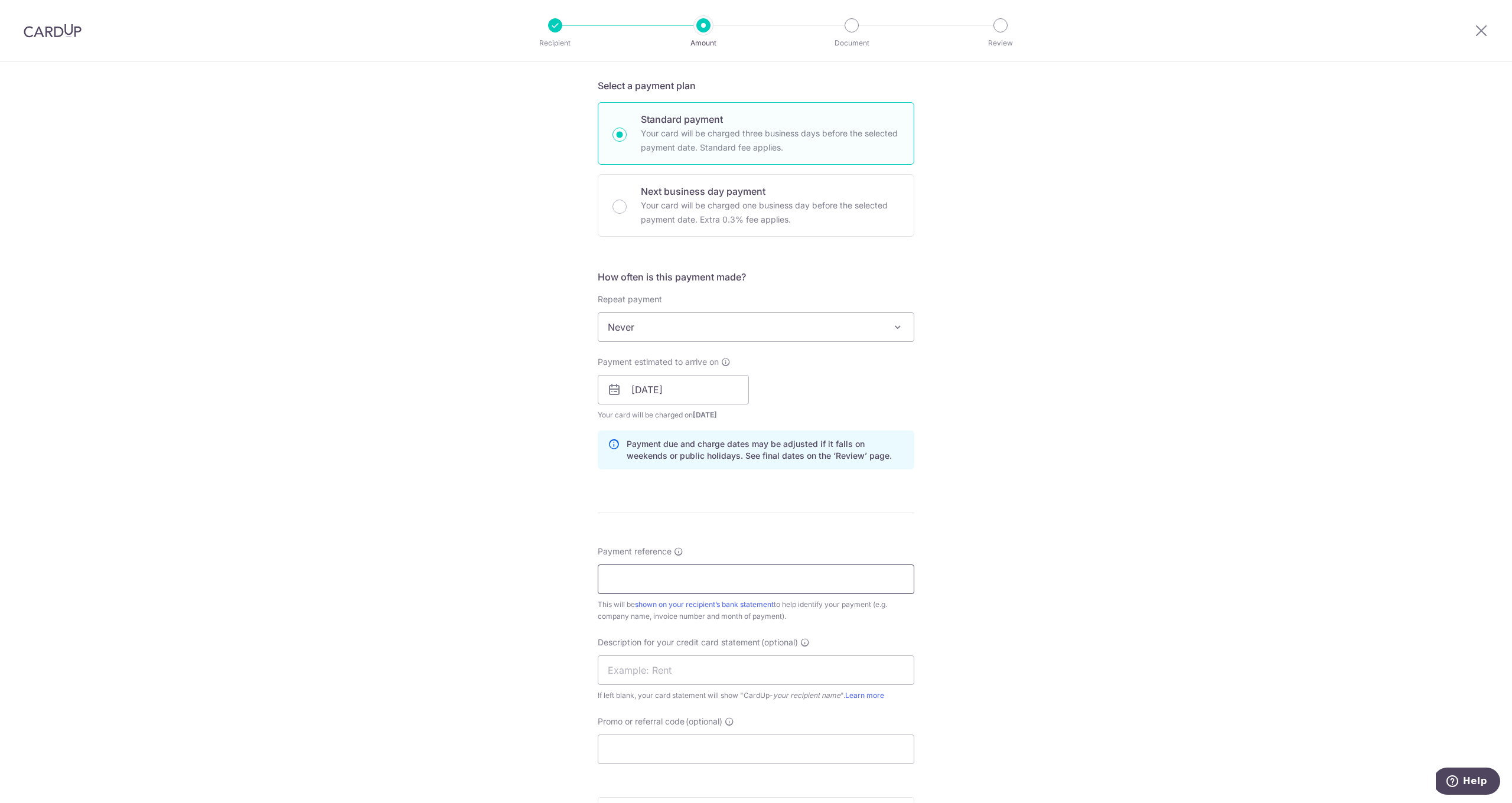
click at [650, 577] on input "Payment reference" at bounding box center [756, 579] width 317 height 30
type input "INV20251188"
click at [677, 750] on input "Promo or referral code (optional)" at bounding box center [756, 750] width 317 height 30
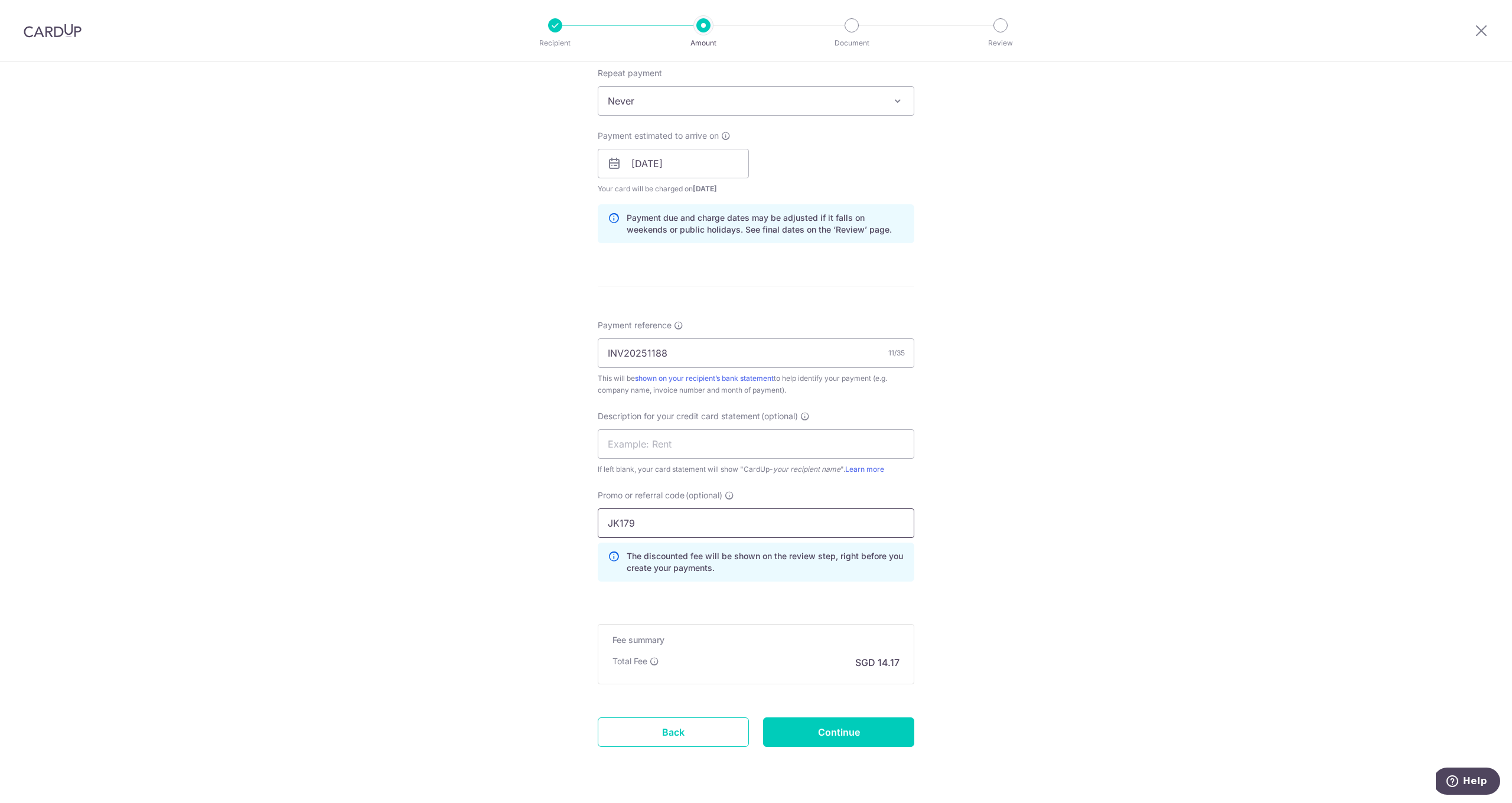
scroll to position [508, 0]
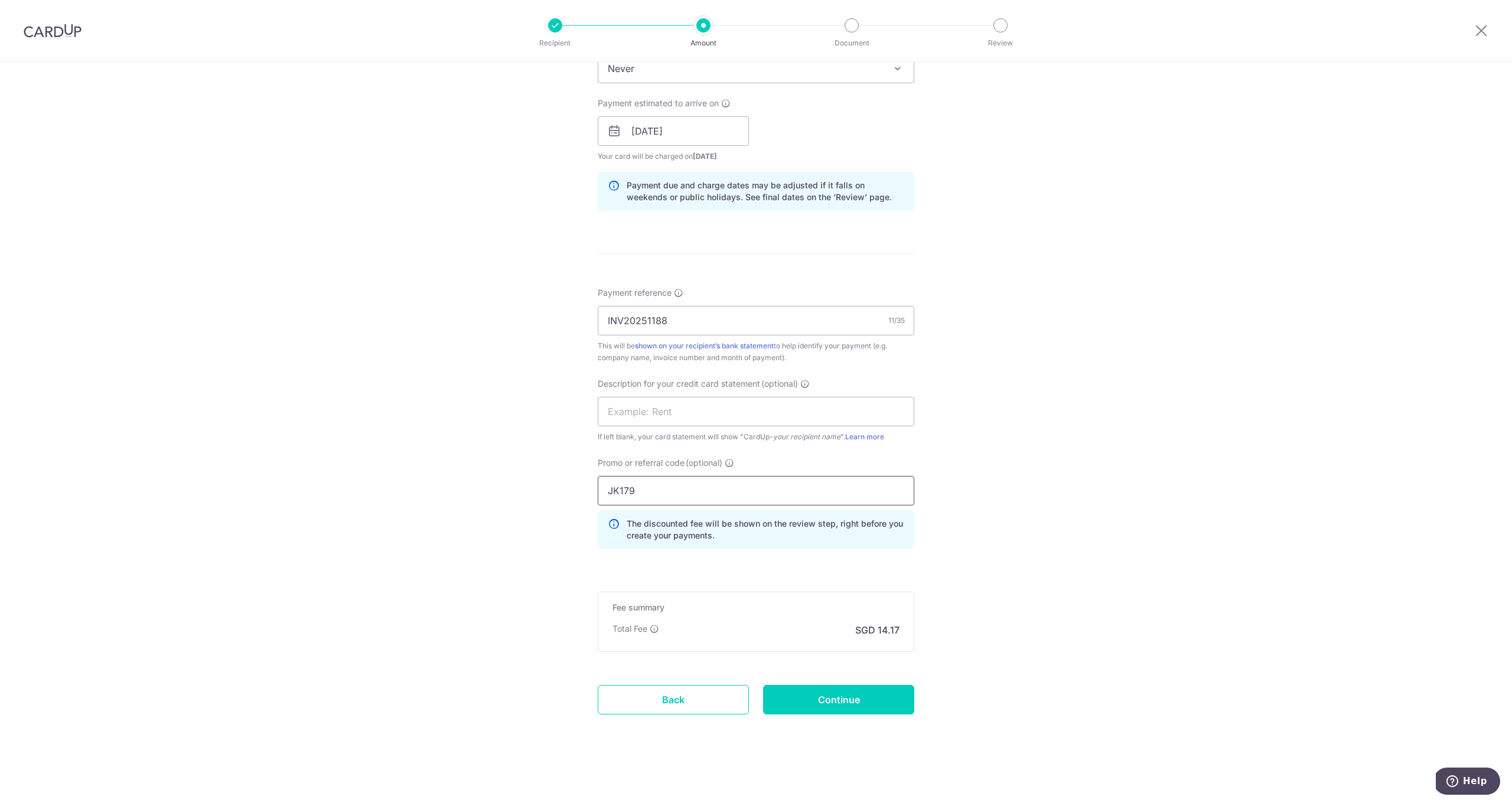
type input "JK179"
click at [854, 681] on form "Enter payment amount SGD 545.00 545.00 GST (optional) SGD Select Card **** 2396…" at bounding box center [756, 190] width 317 height 1116
click at [854, 695] on input "Continue" at bounding box center [839, 700] width 151 height 30
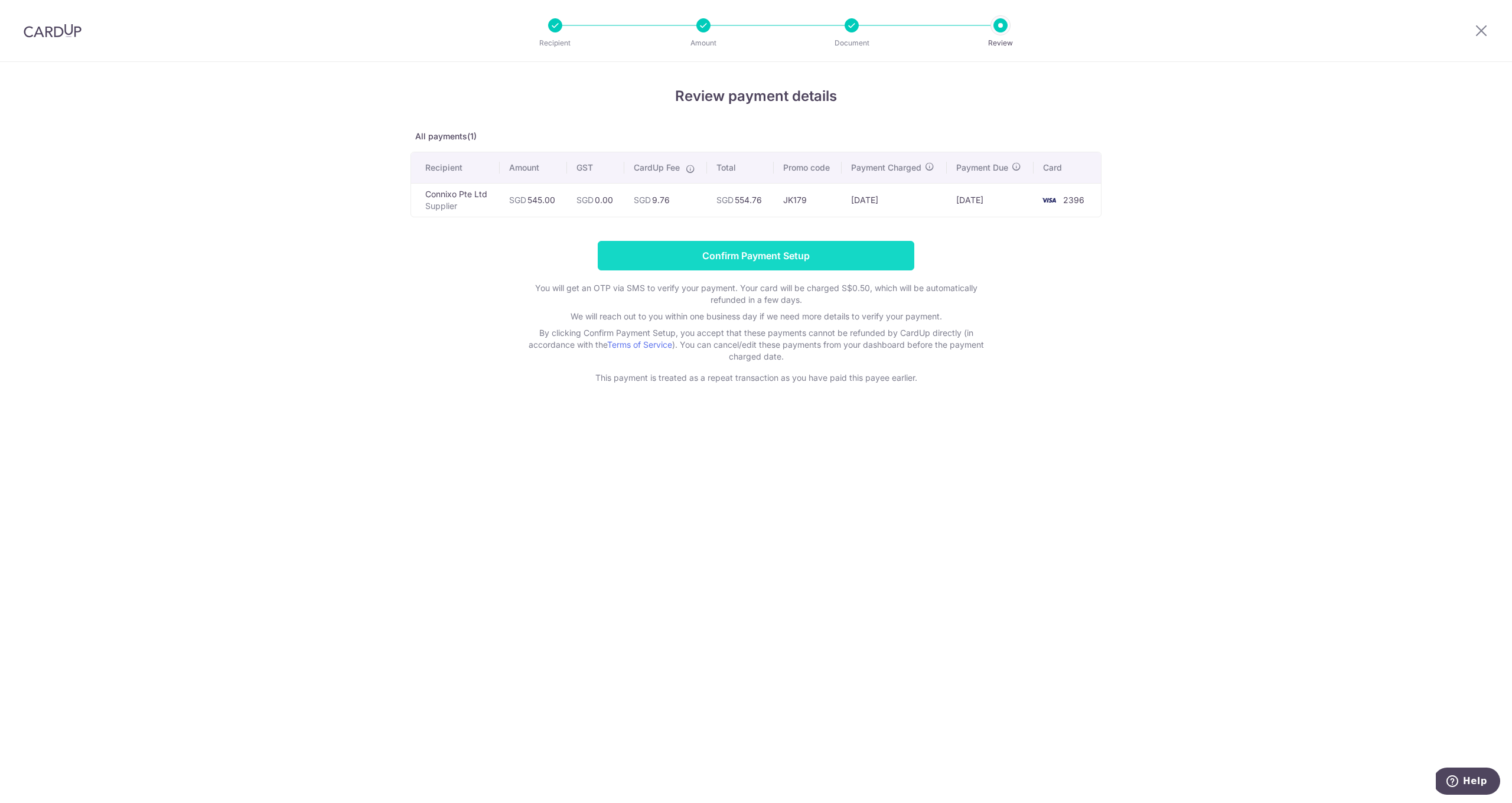
click at [750, 245] on input "Confirm Payment Setup" at bounding box center [756, 256] width 317 height 30
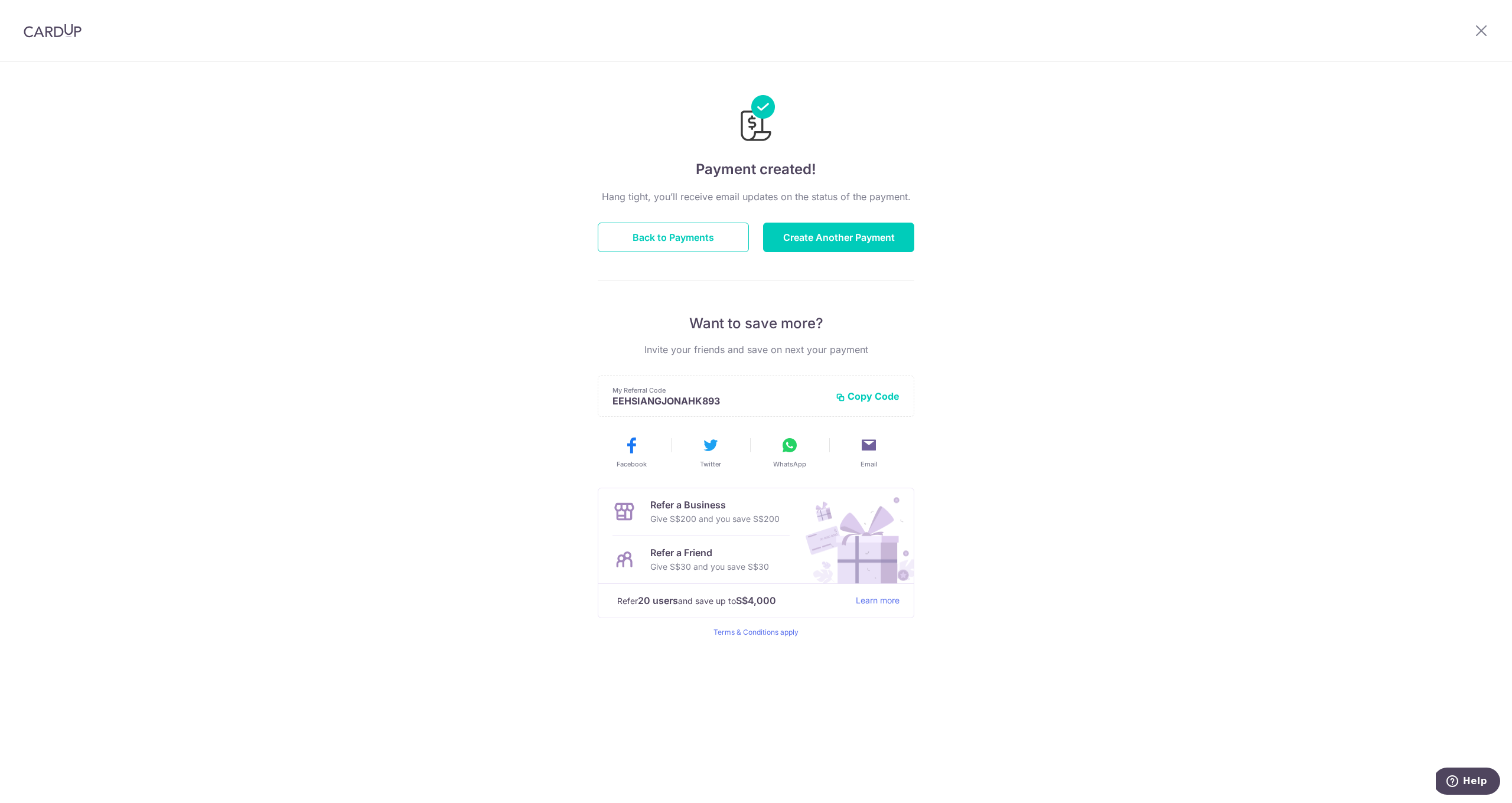
click at [836, 254] on div "Hang tight, you’ll receive email updates on the status of the payment. Back to …" at bounding box center [756, 414] width 317 height 448
click at [834, 240] on button "Create Another Payment" at bounding box center [839, 237] width 151 height 30
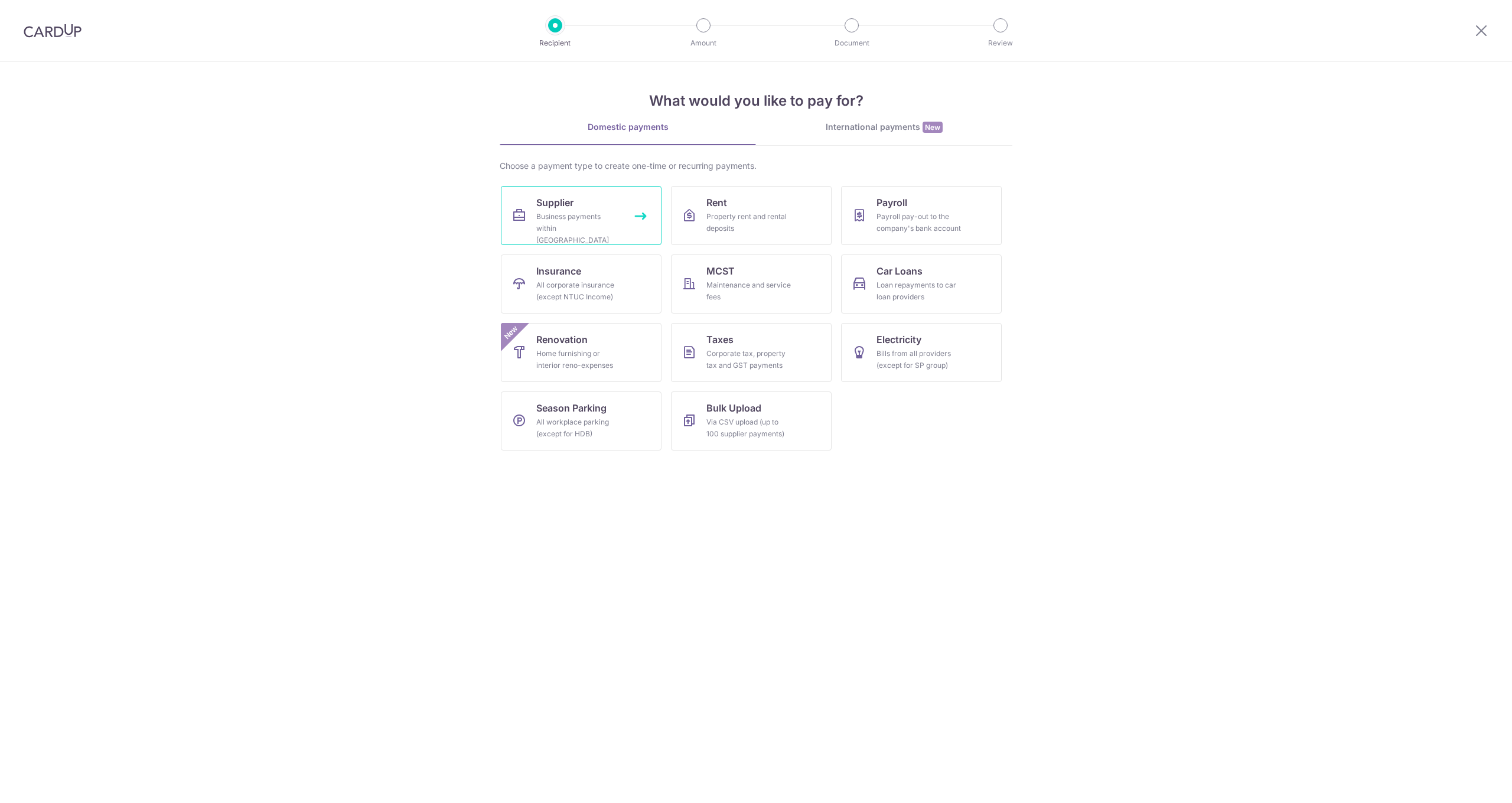
click at [532, 211] on link "Supplier Business payments within [GEOGRAPHIC_DATA]" at bounding box center [581, 216] width 161 height 59
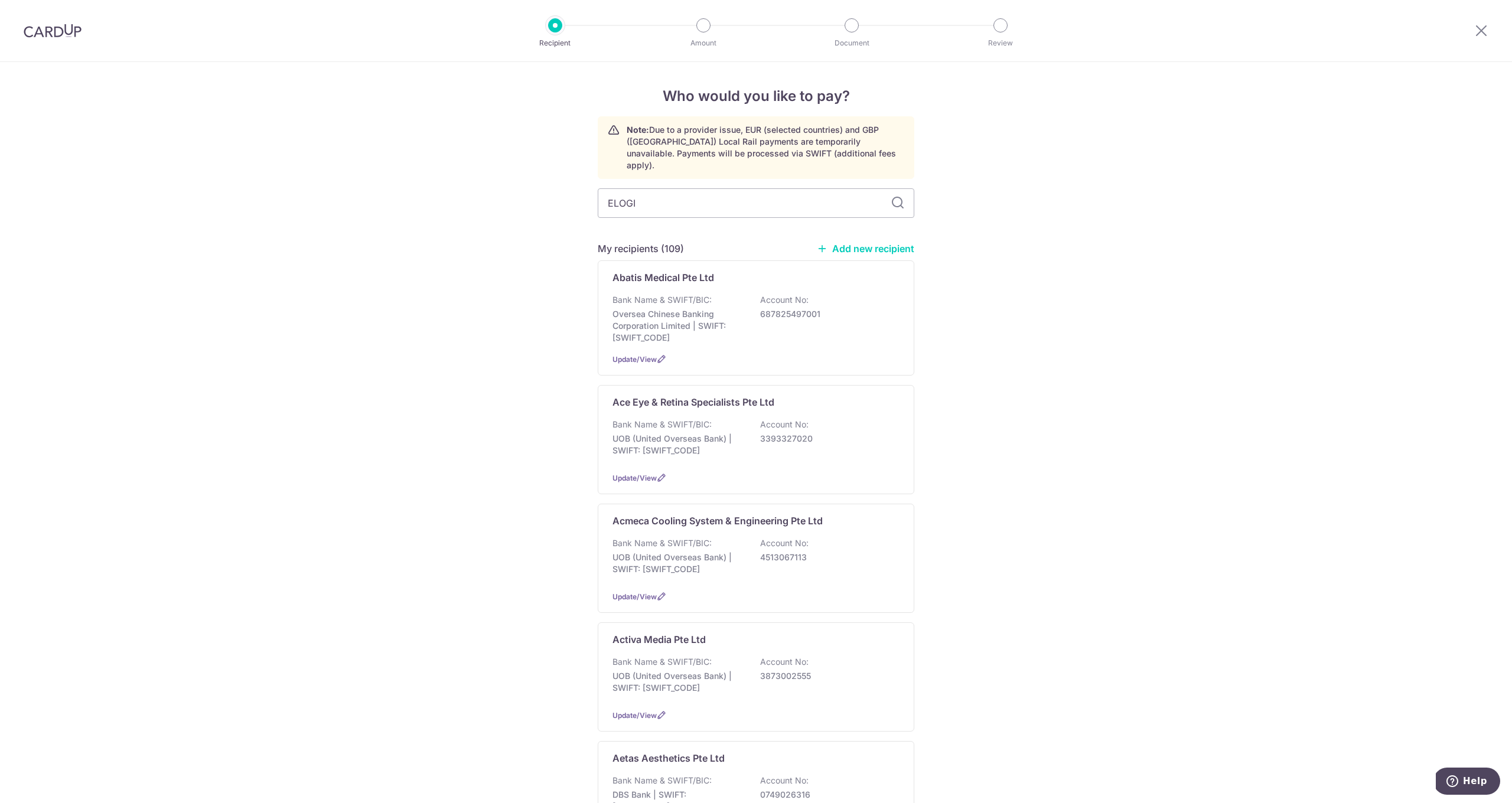
type input "ELOGIO"
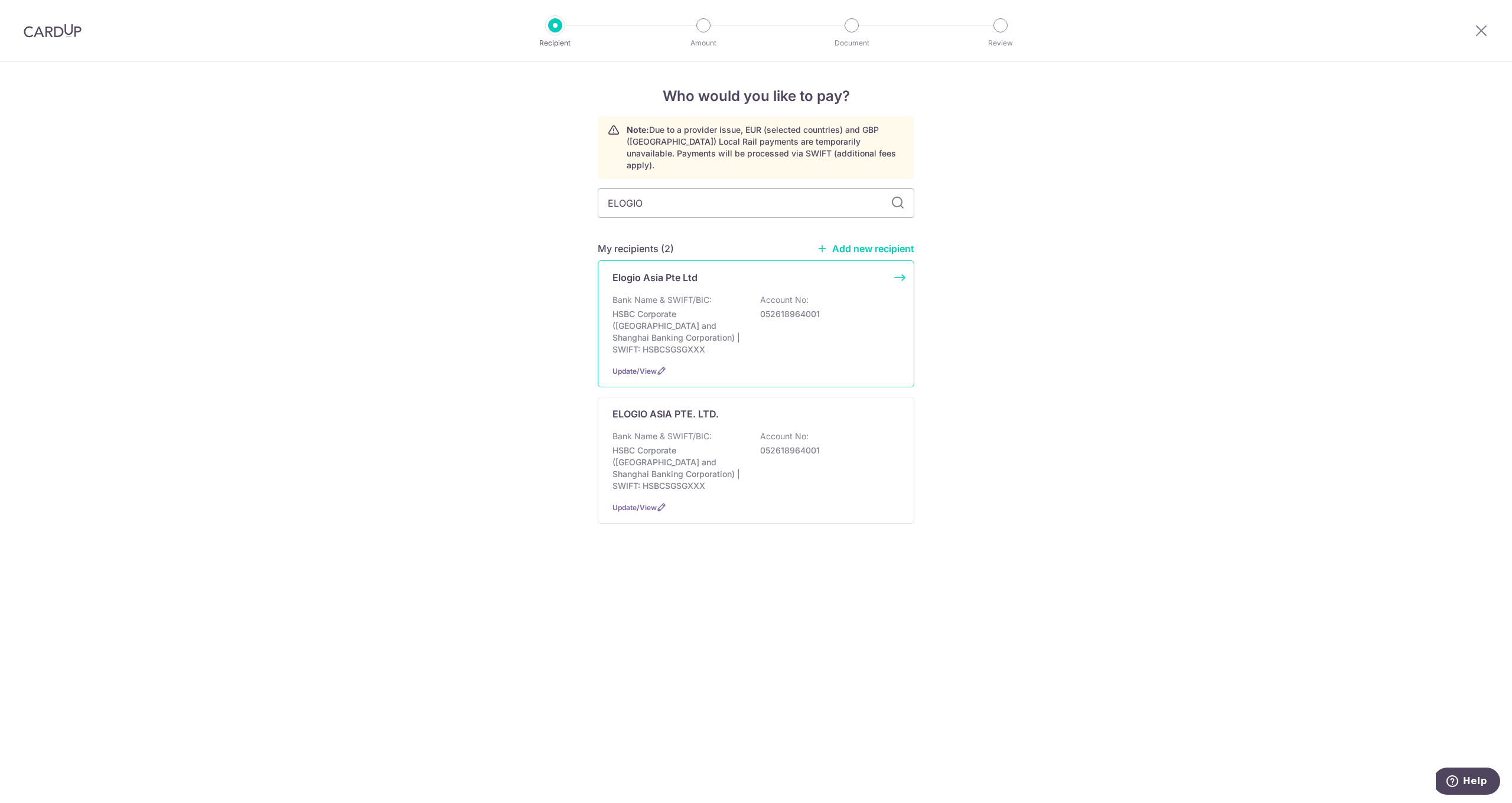
click at [686, 316] on p "HSBC Corporate ([GEOGRAPHIC_DATA] and Shanghai Banking Corporation) | SWIFT: HS…" at bounding box center [679, 332] width 132 height 47
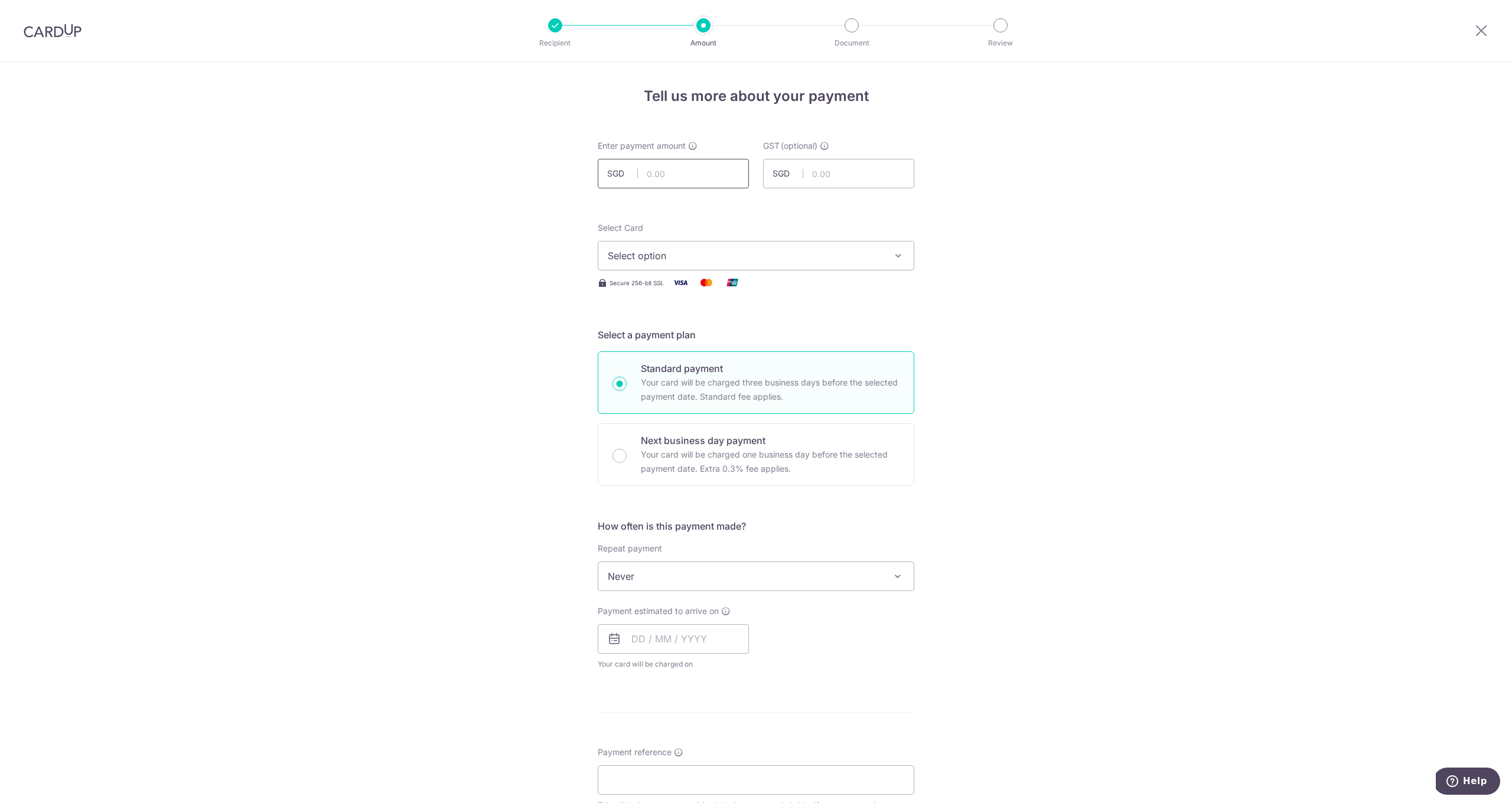
click at [690, 183] on input "text" at bounding box center [673, 174] width 151 height 30
type input "479.60"
click at [676, 257] on span "Select option" at bounding box center [745, 255] width 275 height 14
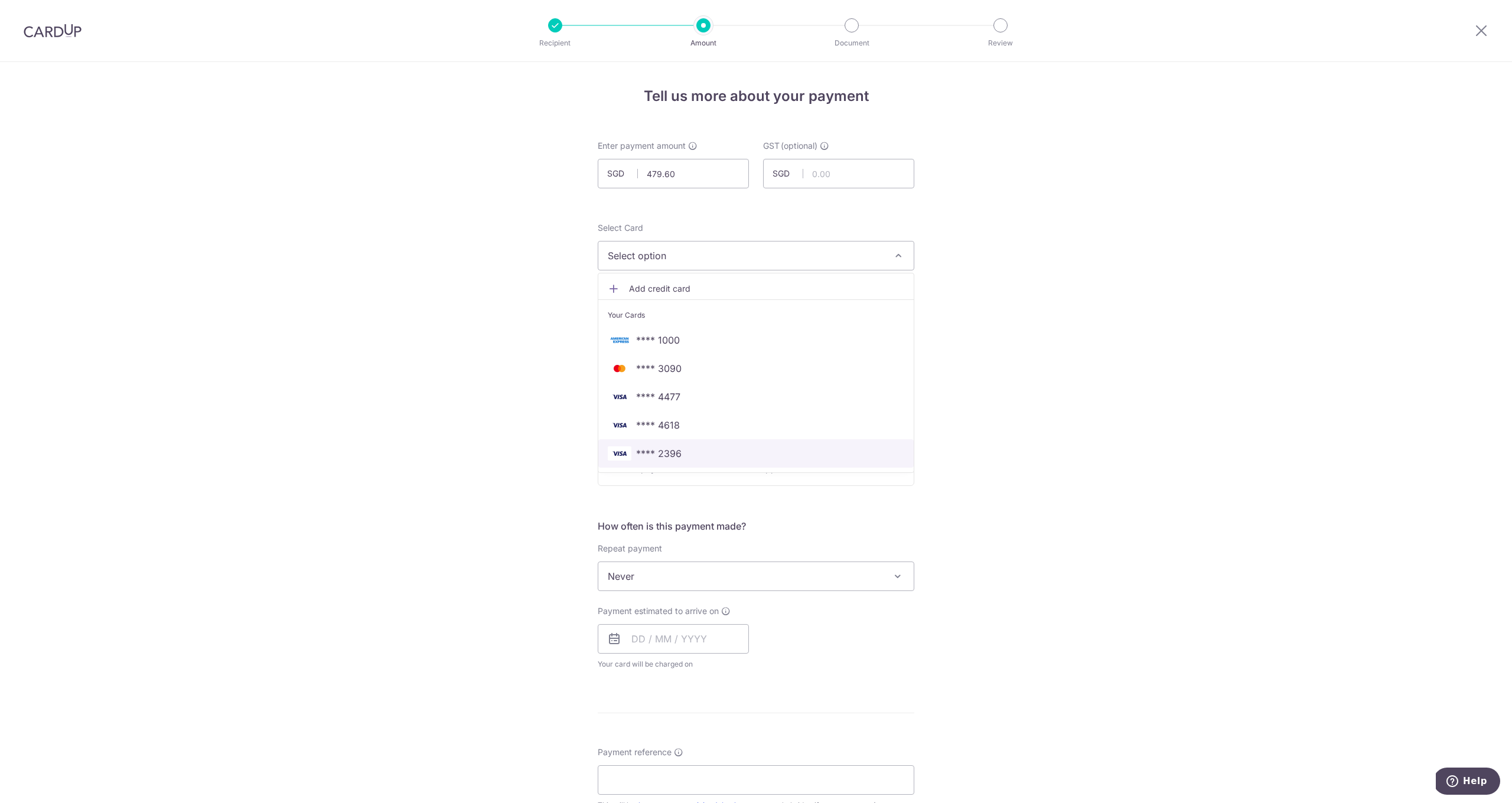
click at [668, 451] on span "**** 2396" at bounding box center [658, 453] width 45 height 14
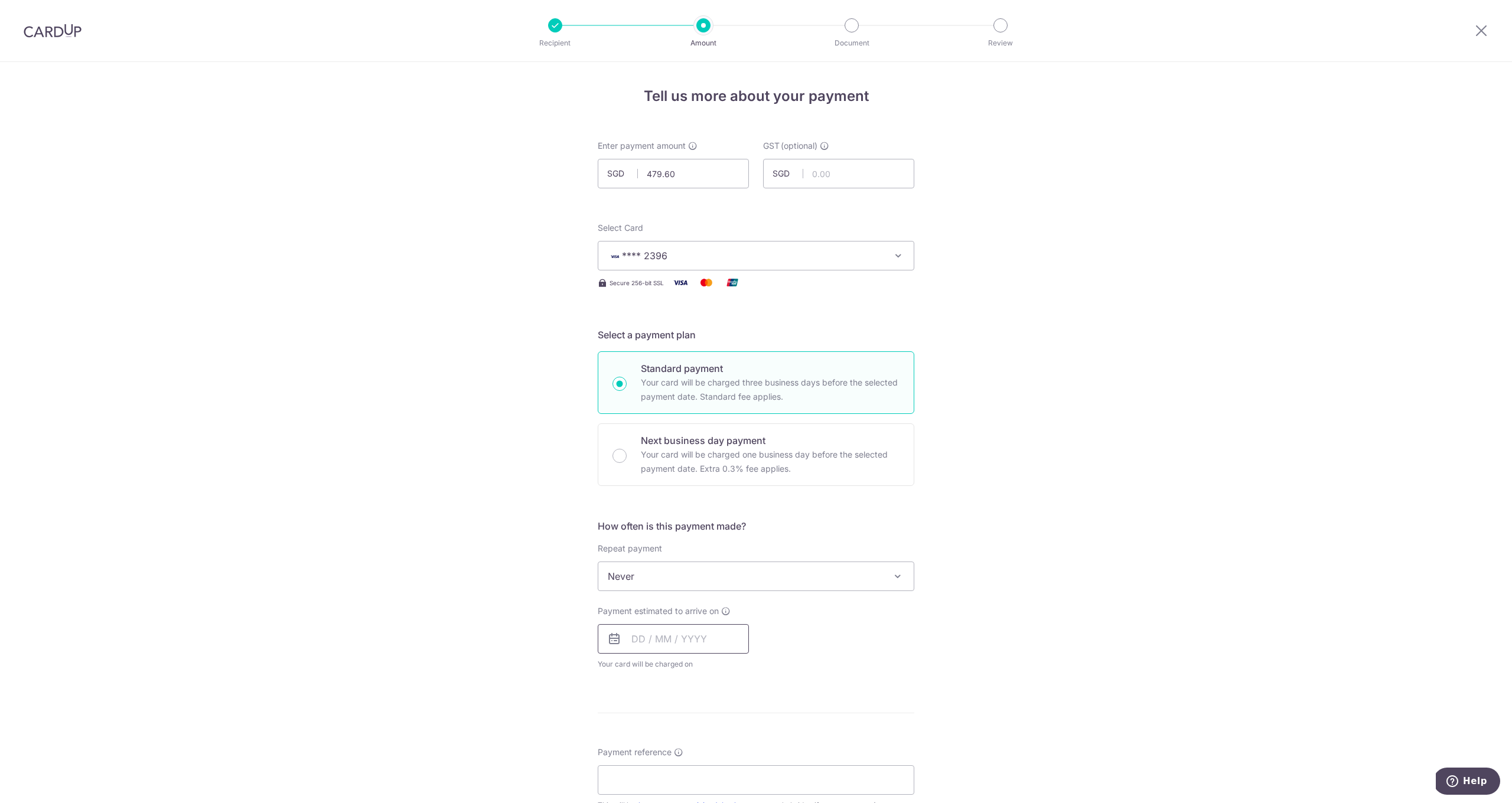
click at [670, 639] on input "text" at bounding box center [673, 639] width 151 height 30
click at [713, 747] on link "9" at bounding box center [716, 746] width 19 height 19
type input "[DATE]"
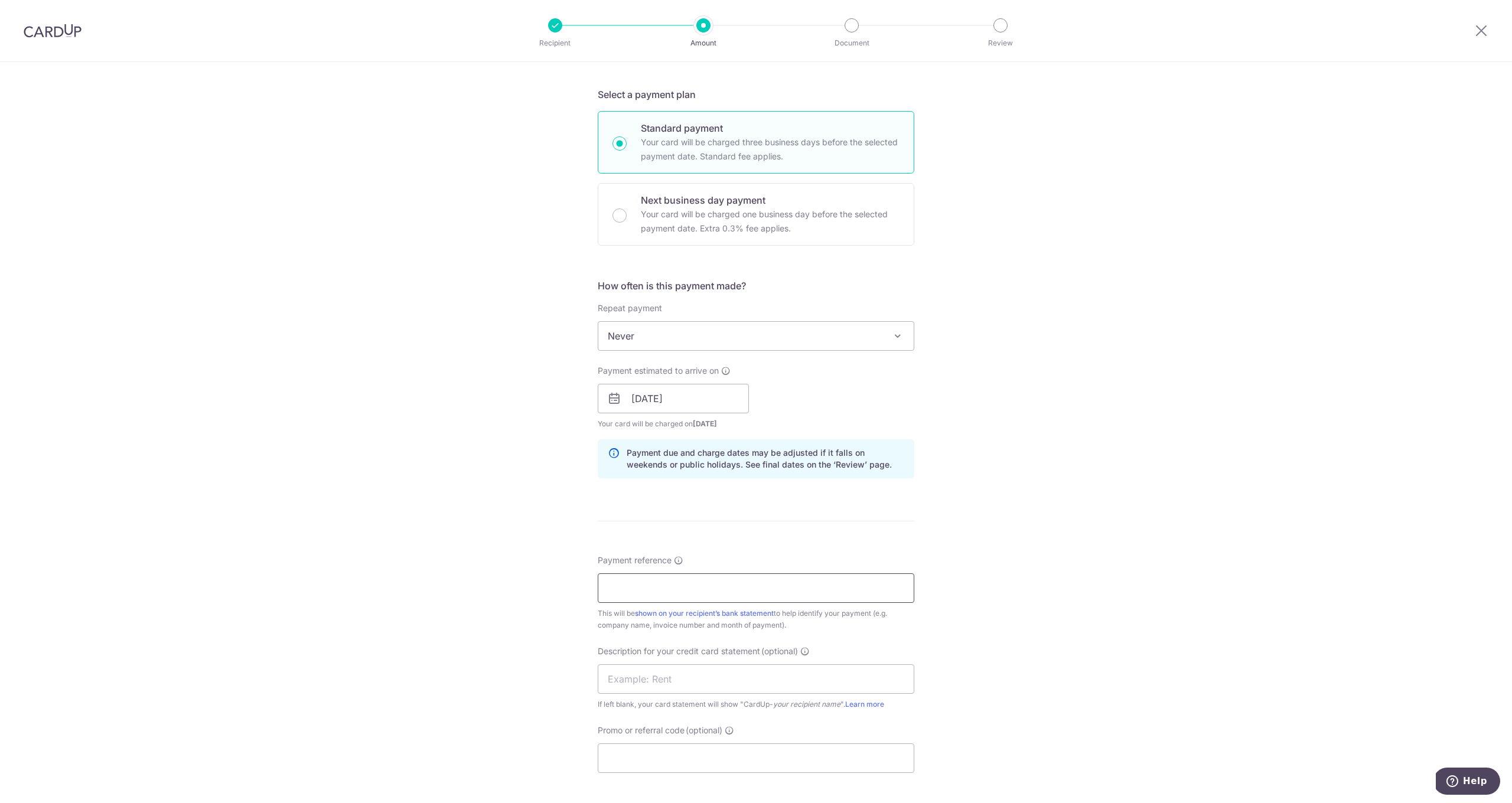
click at [643, 587] on input "Payment reference" at bounding box center [756, 588] width 317 height 30
type input "J"
type input "INV23103"
drag, startPoint x: 641, startPoint y: 753, endPoint x: 631, endPoint y: 747, distance: 11.7
click at [641, 753] on input "Promo or referral code (optional)" at bounding box center [756, 759] width 317 height 30
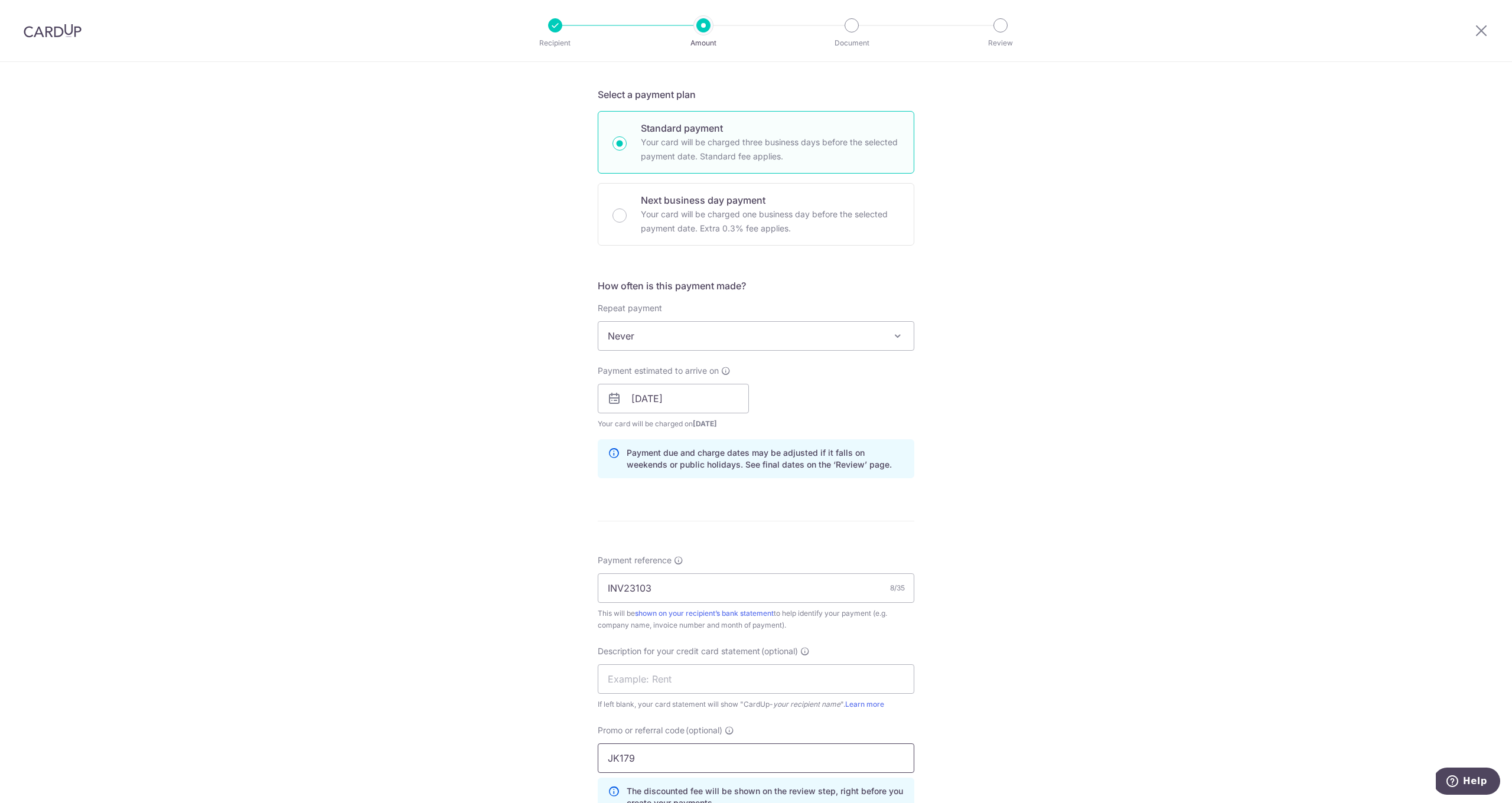
scroll to position [449, 0]
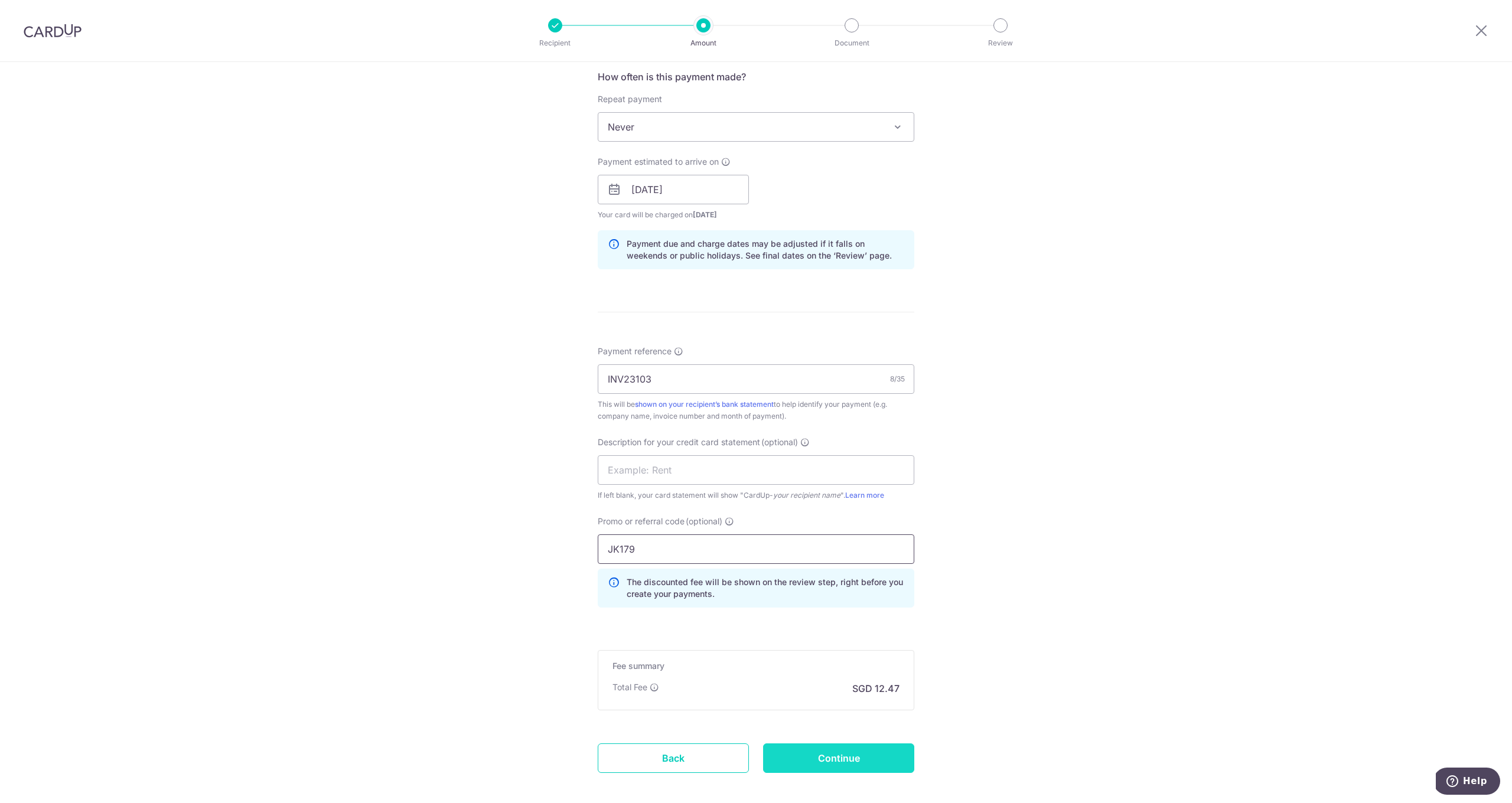
type input "JK179"
click at [833, 760] on input "Continue" at bounding box center [839, 759] width 151 height 30
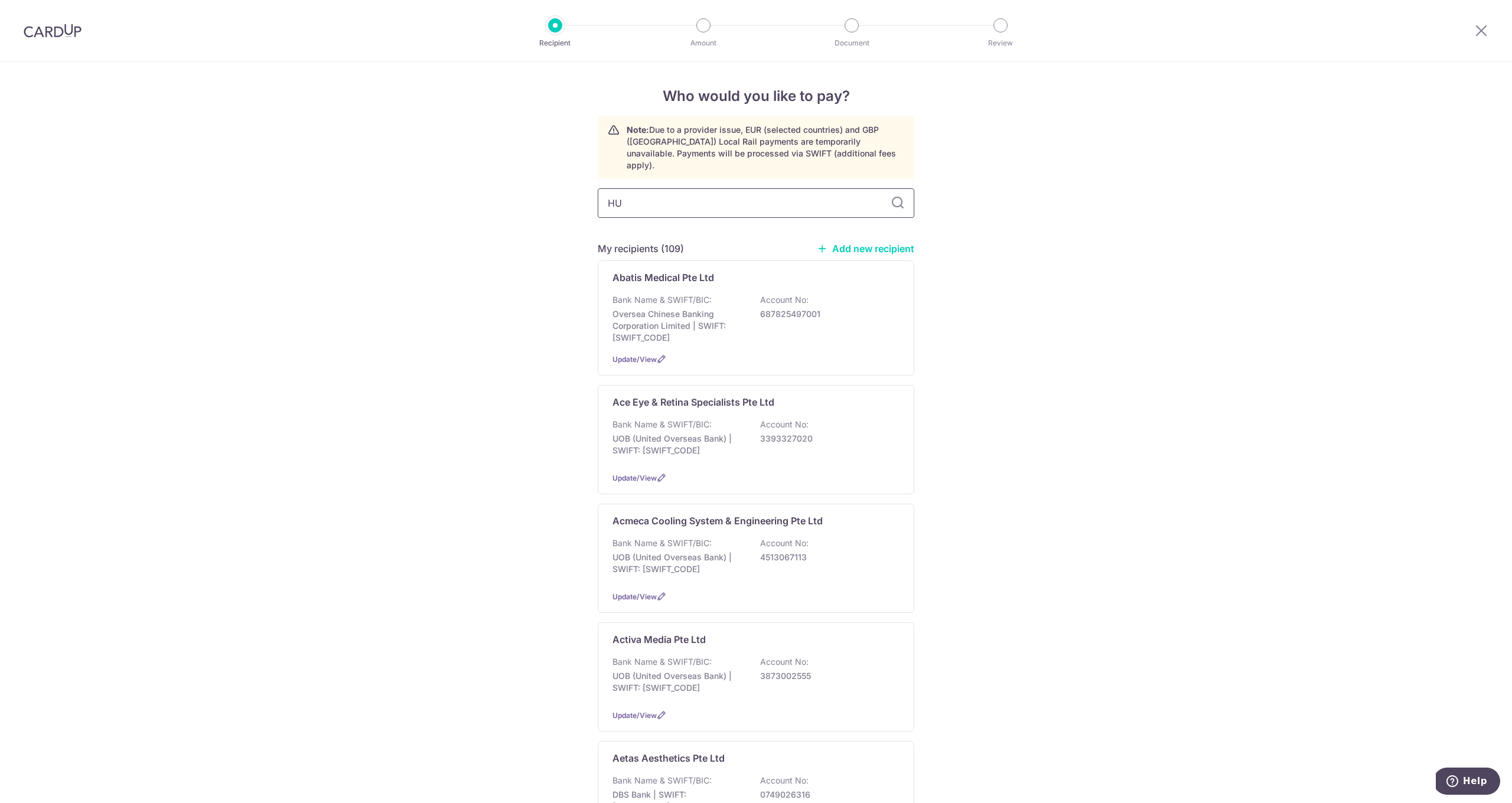
type input "HUM"
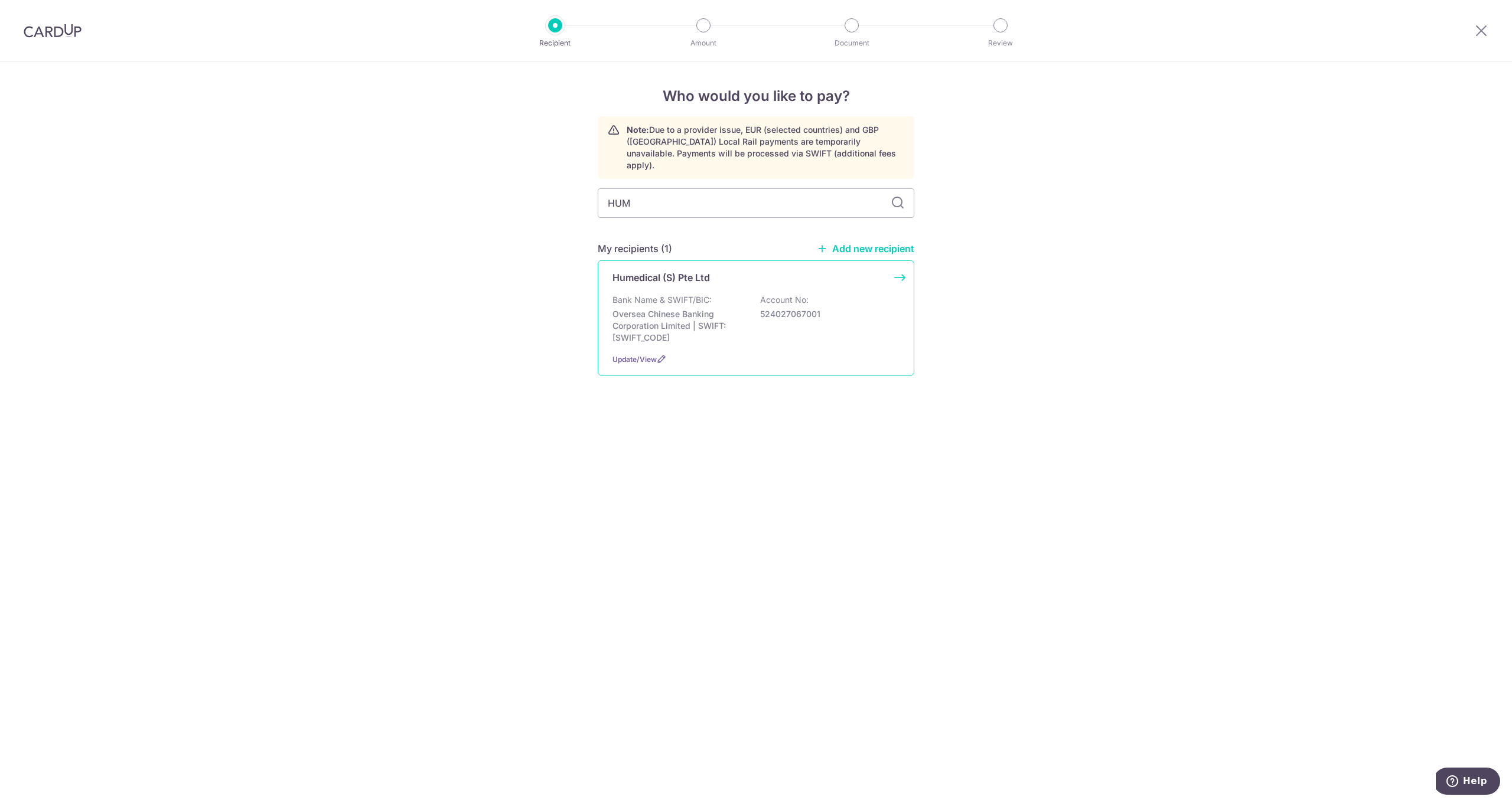
click at [707, 272] on p "Humedical (S) Pte Ltd" at bounding box center [661, 277] width 97 height 14
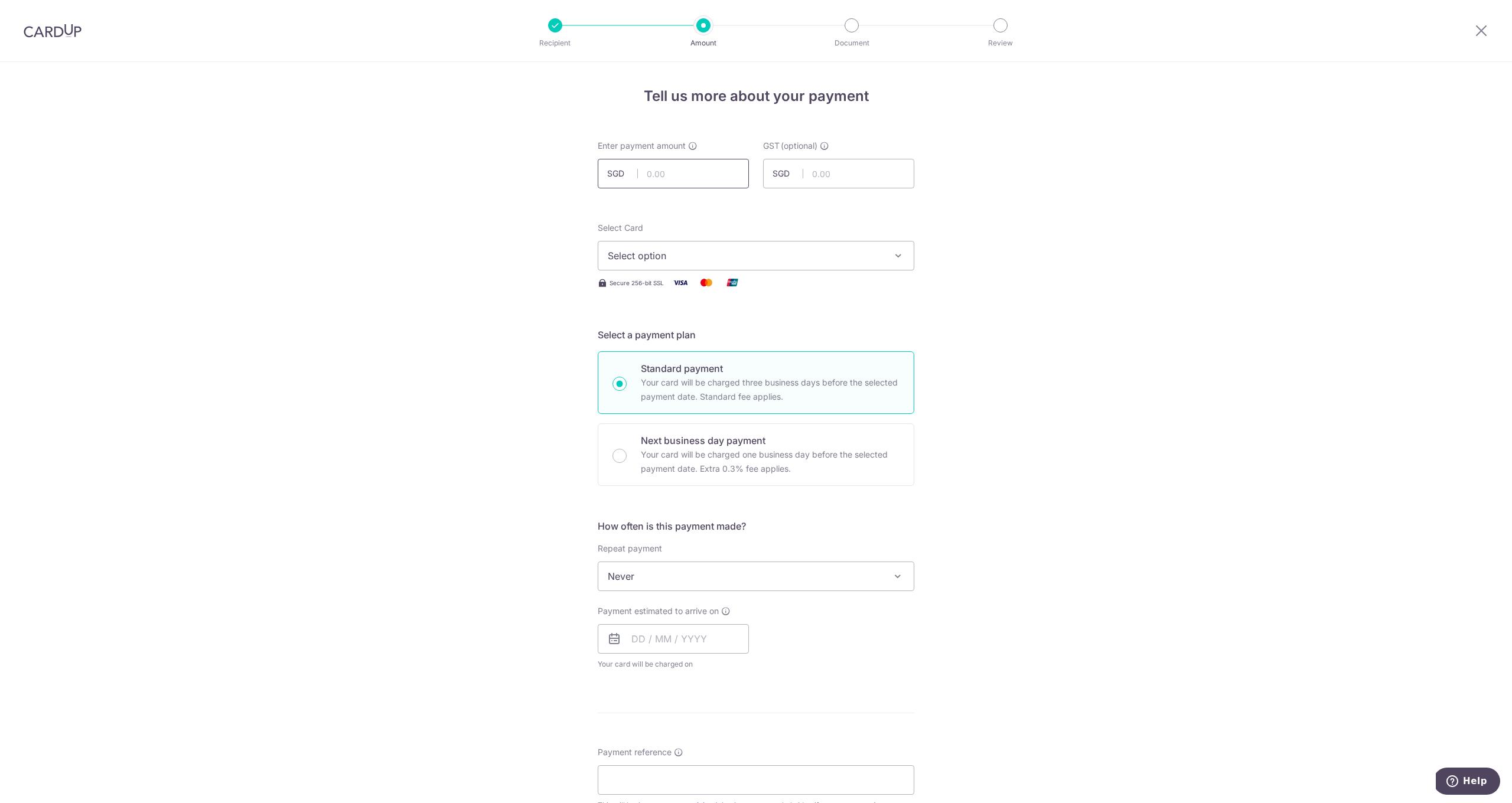
click at [686, 165] on input "text" at bounding box center [673, 174] width 151 height 30
type input "632.20"
click at [681, 260] on span "Select option" at bounding box center [745, 255] width 275 height 14
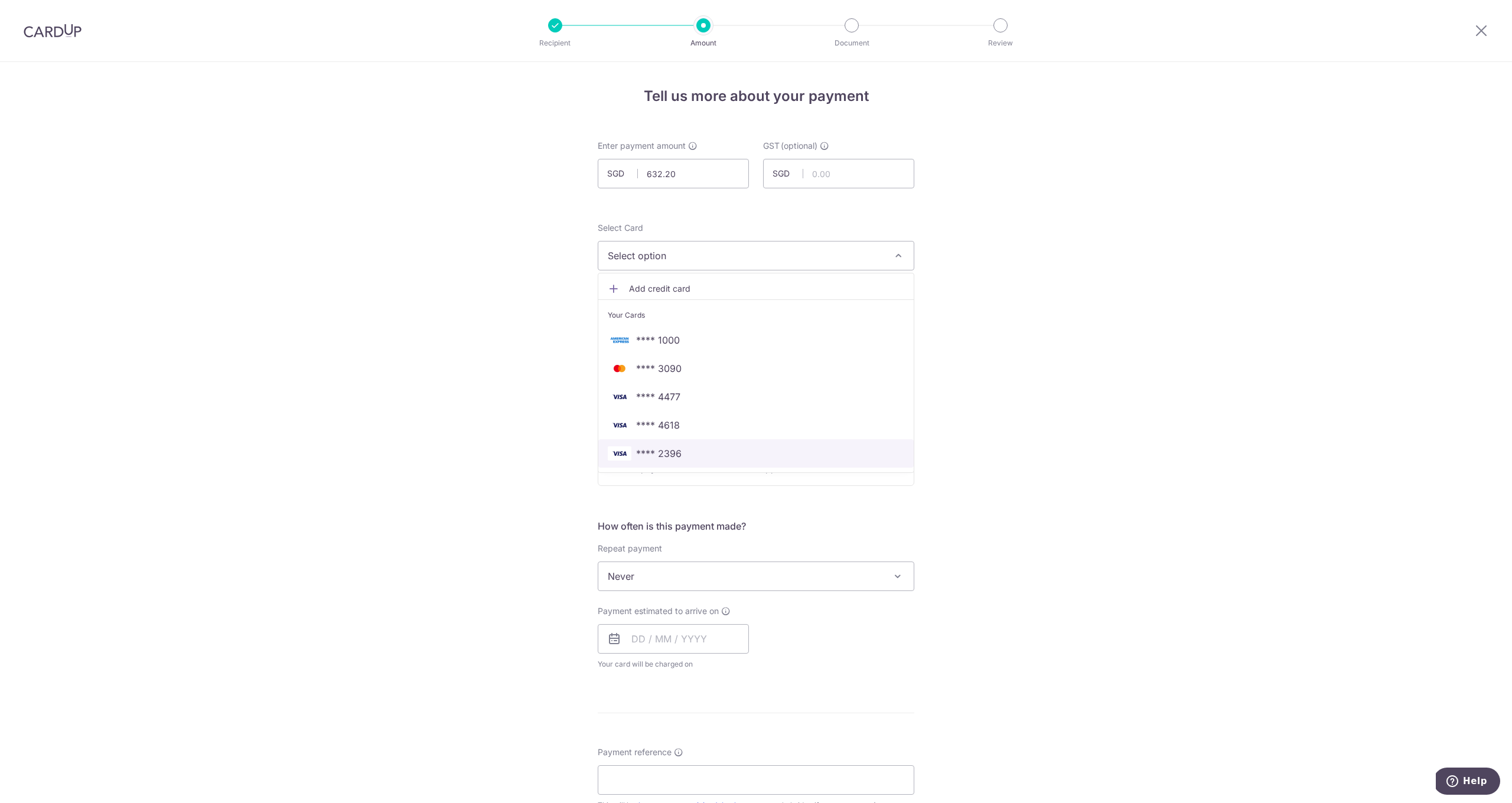
click at [648, 459] on span "**** 2396" at bounding box center [658, 453] width 45 height 14
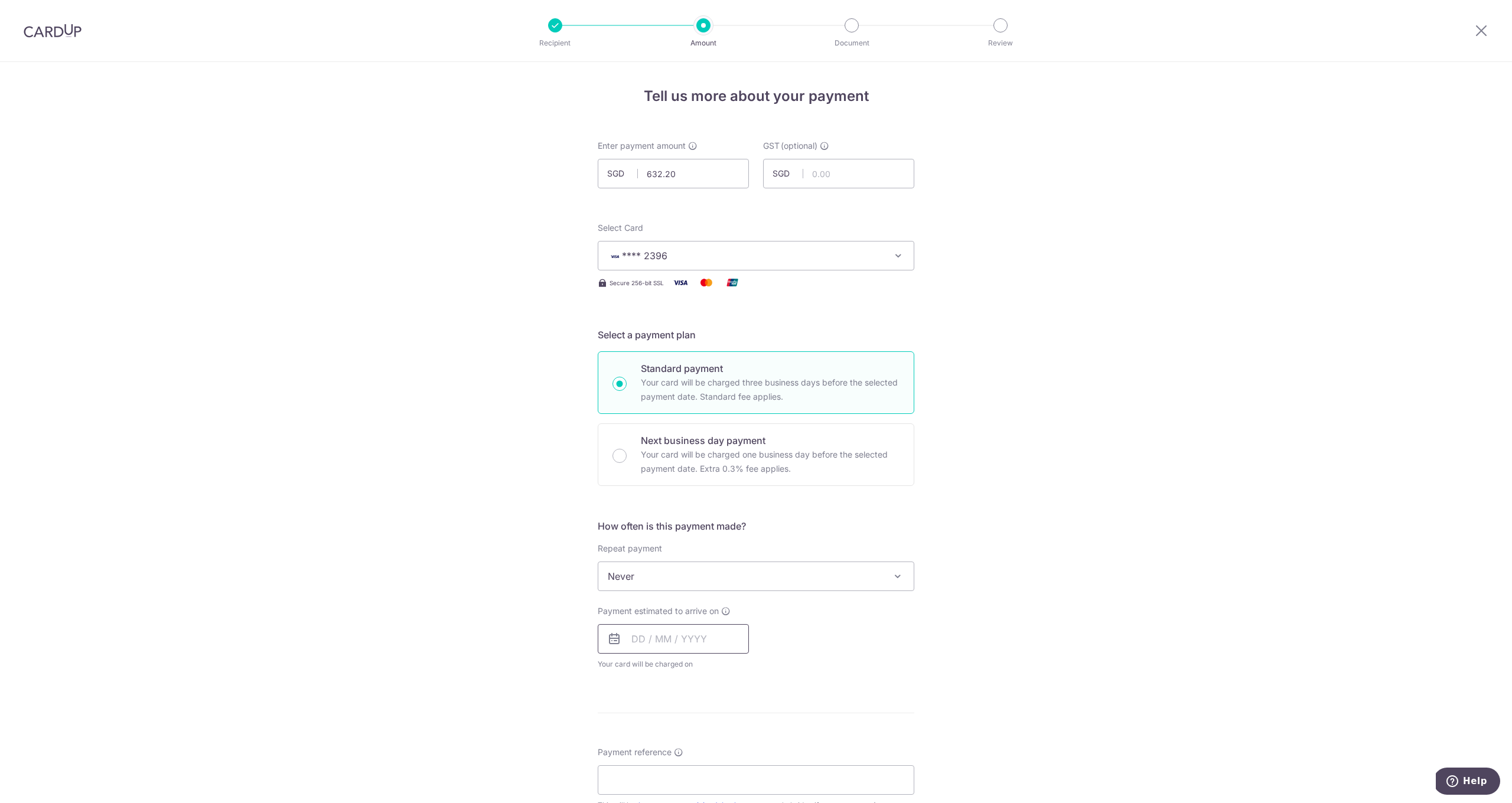
click at [670, 634] on input "text" at bounding box center [673, 639] width 151 height 30
click at [716, 741] on link "9" at bounding box center [716, 746] width 19 height 19
type input "[DATE]"
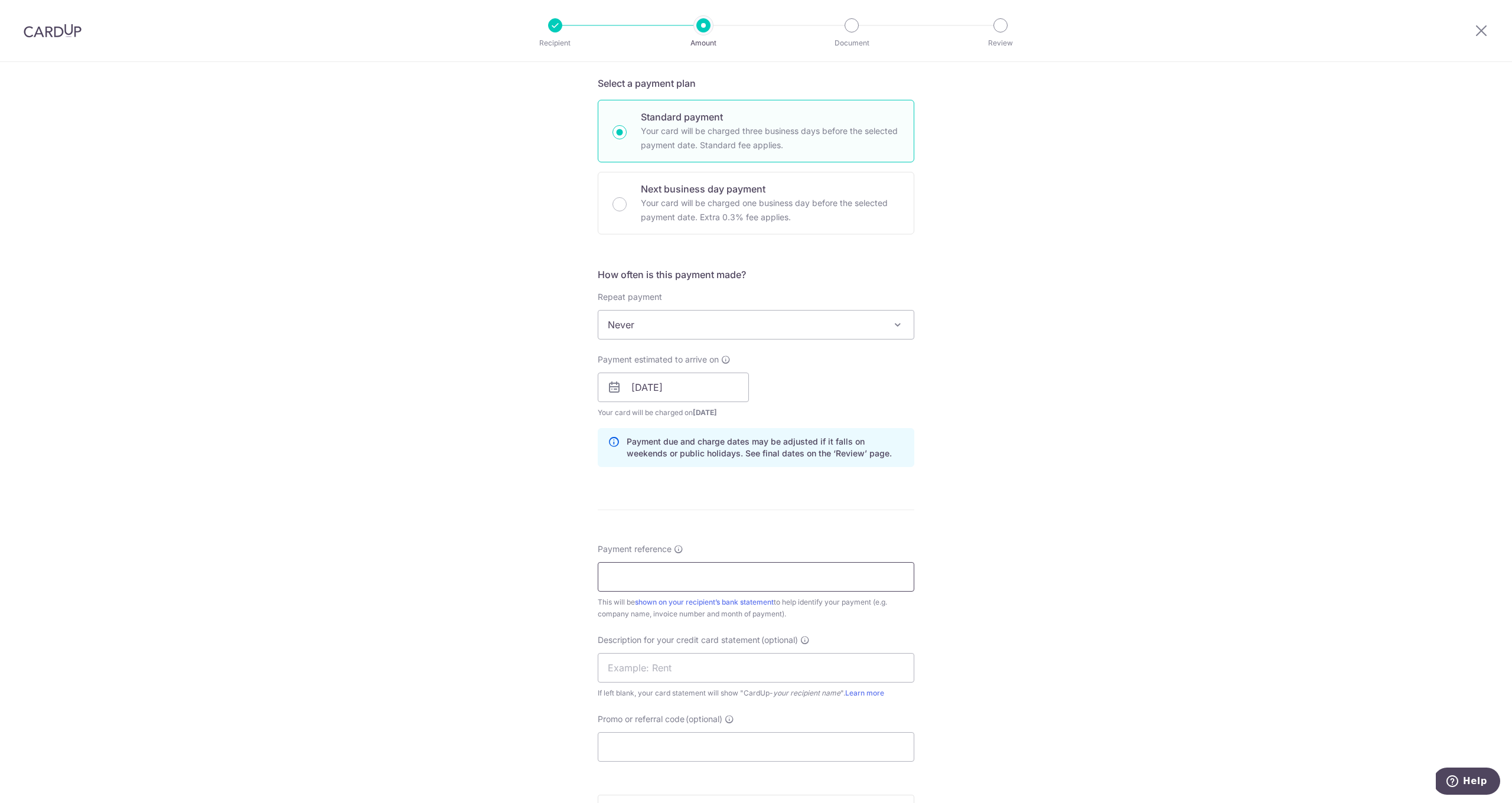
click at [665, 576] on input "Payment reference" at bounding box center [756, 577] width 317 height 30
type input "2"
type input "126601"
click at [674, 750] on input "Promo or referral code (optional)" at bounding box center [756, 747] width 317 height 30
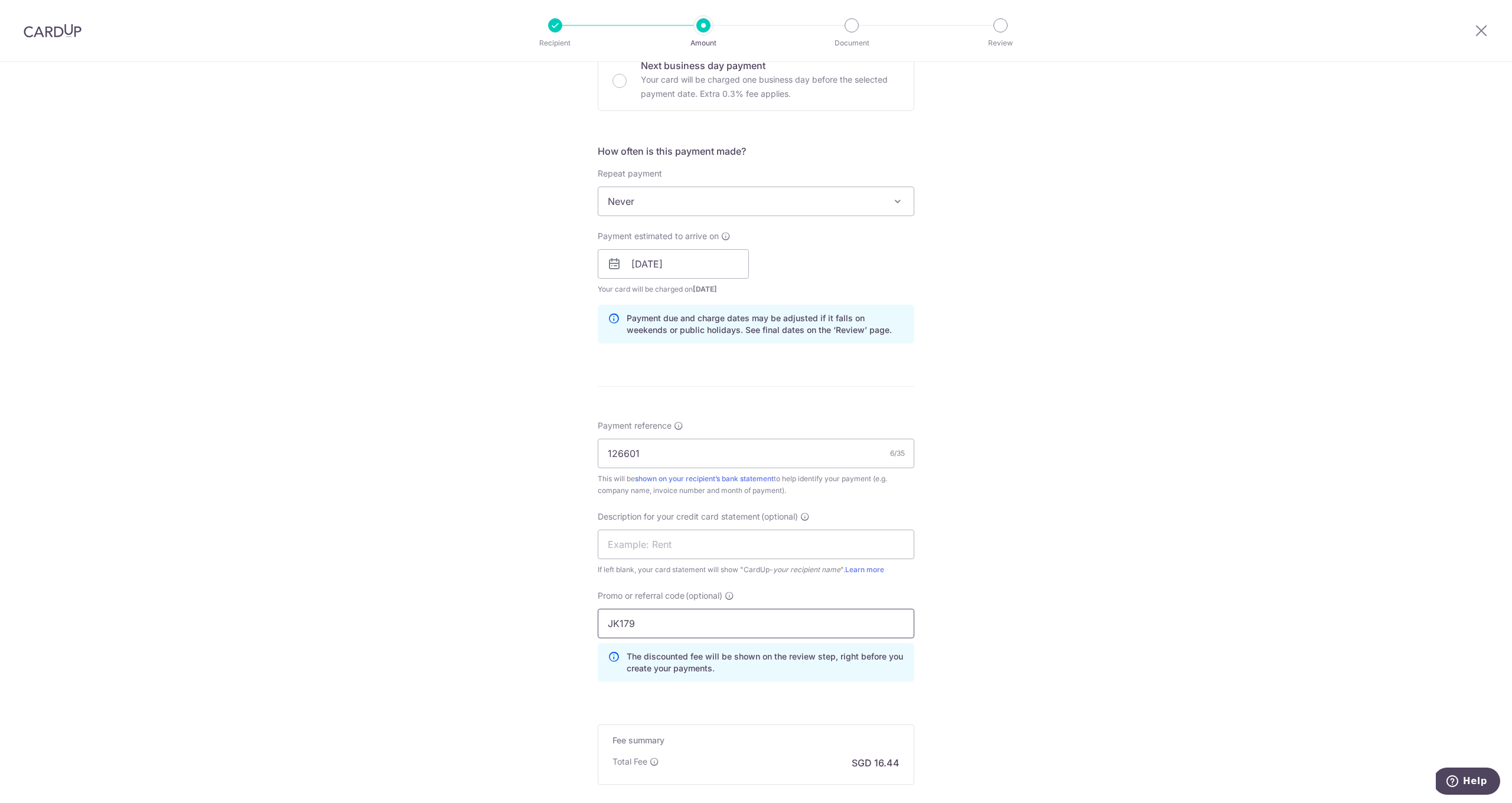
scroll to position [479, 0]
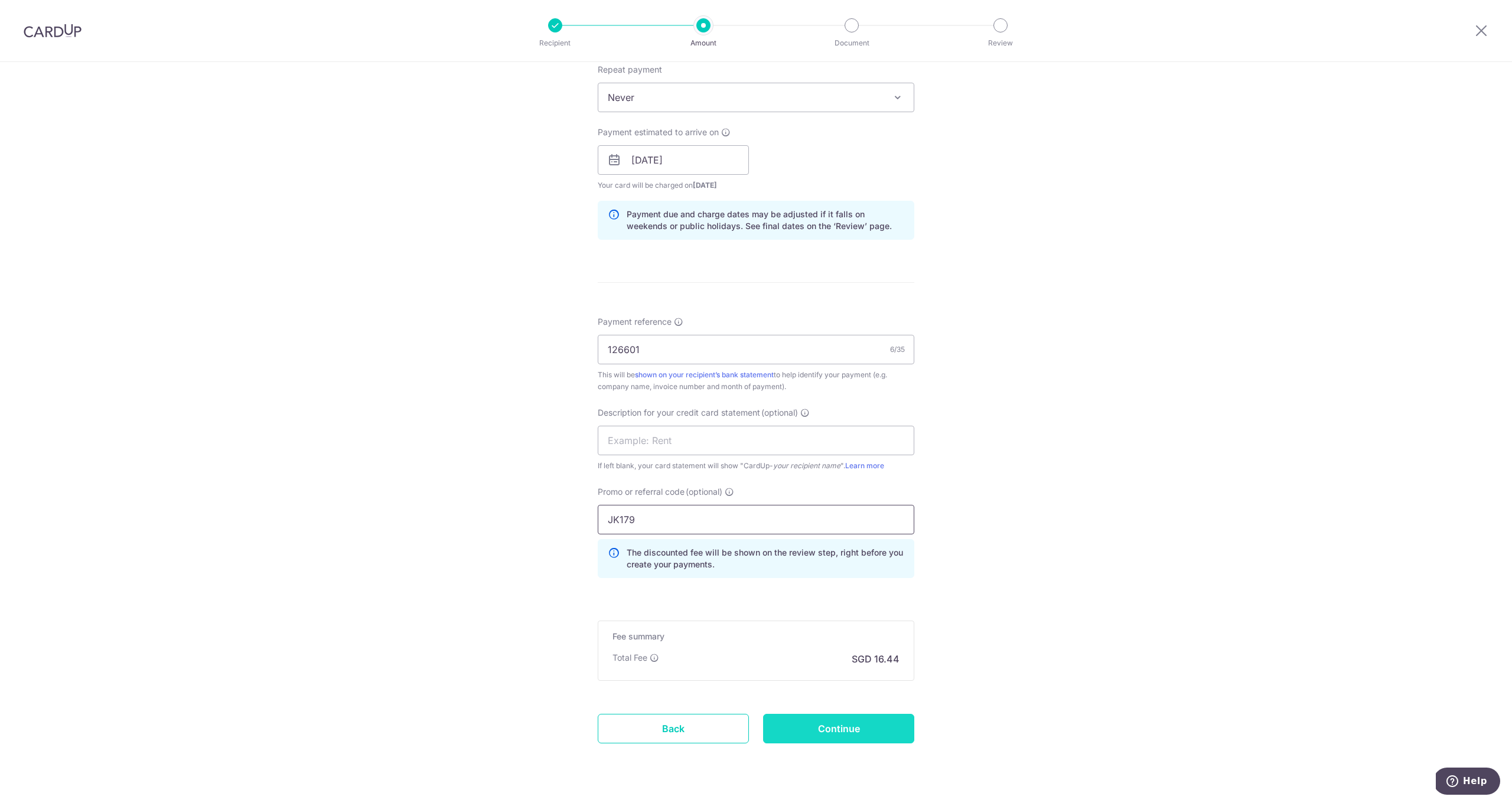
type input "JK179"
click at [860, 731] on input "Continue" at bounding box center [839, 729] width 151 height 30
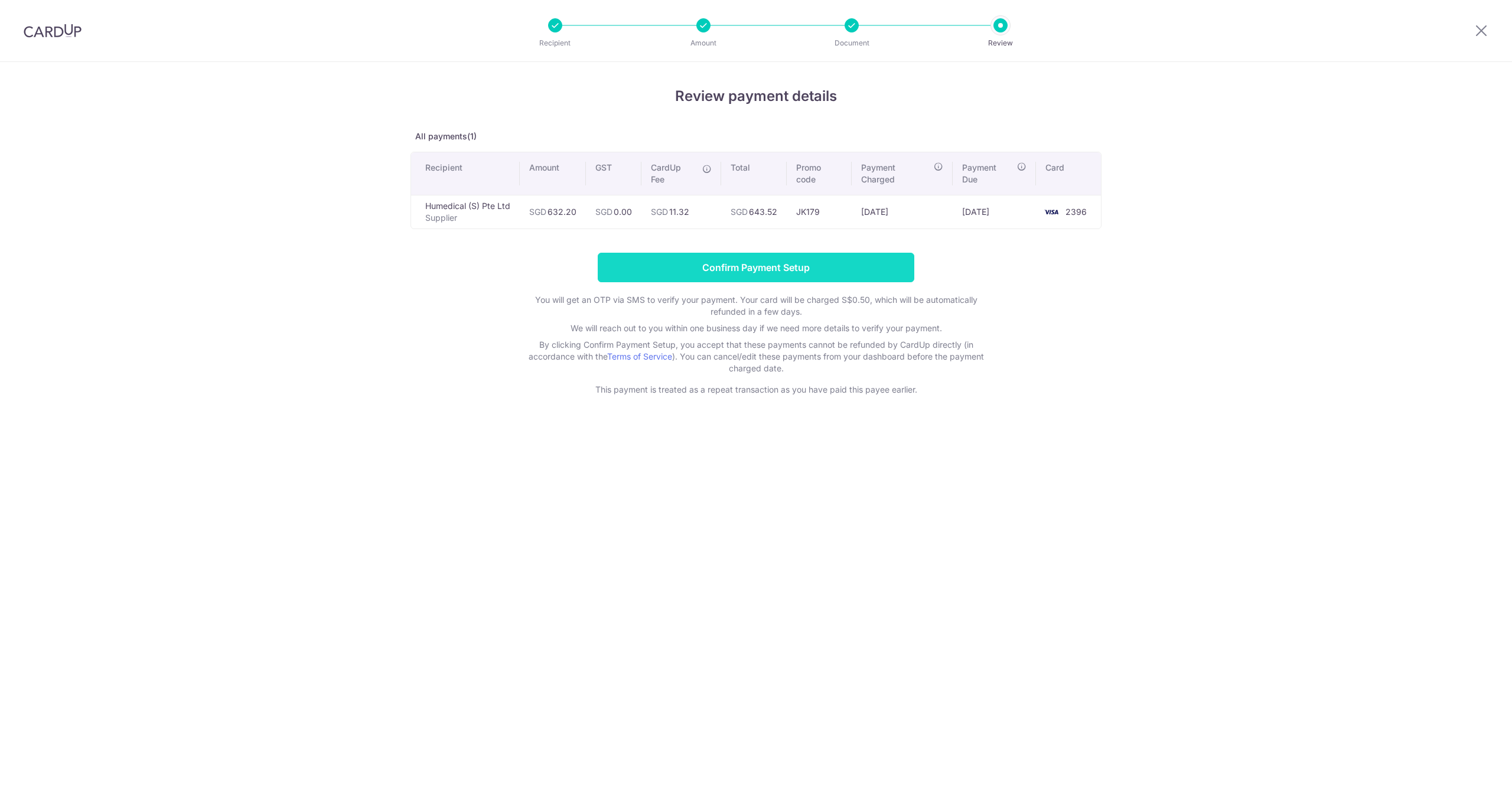
click at [804, 260] on input "Confirm Payment Setup" at bounding box center [756, 268] width 317 height 30
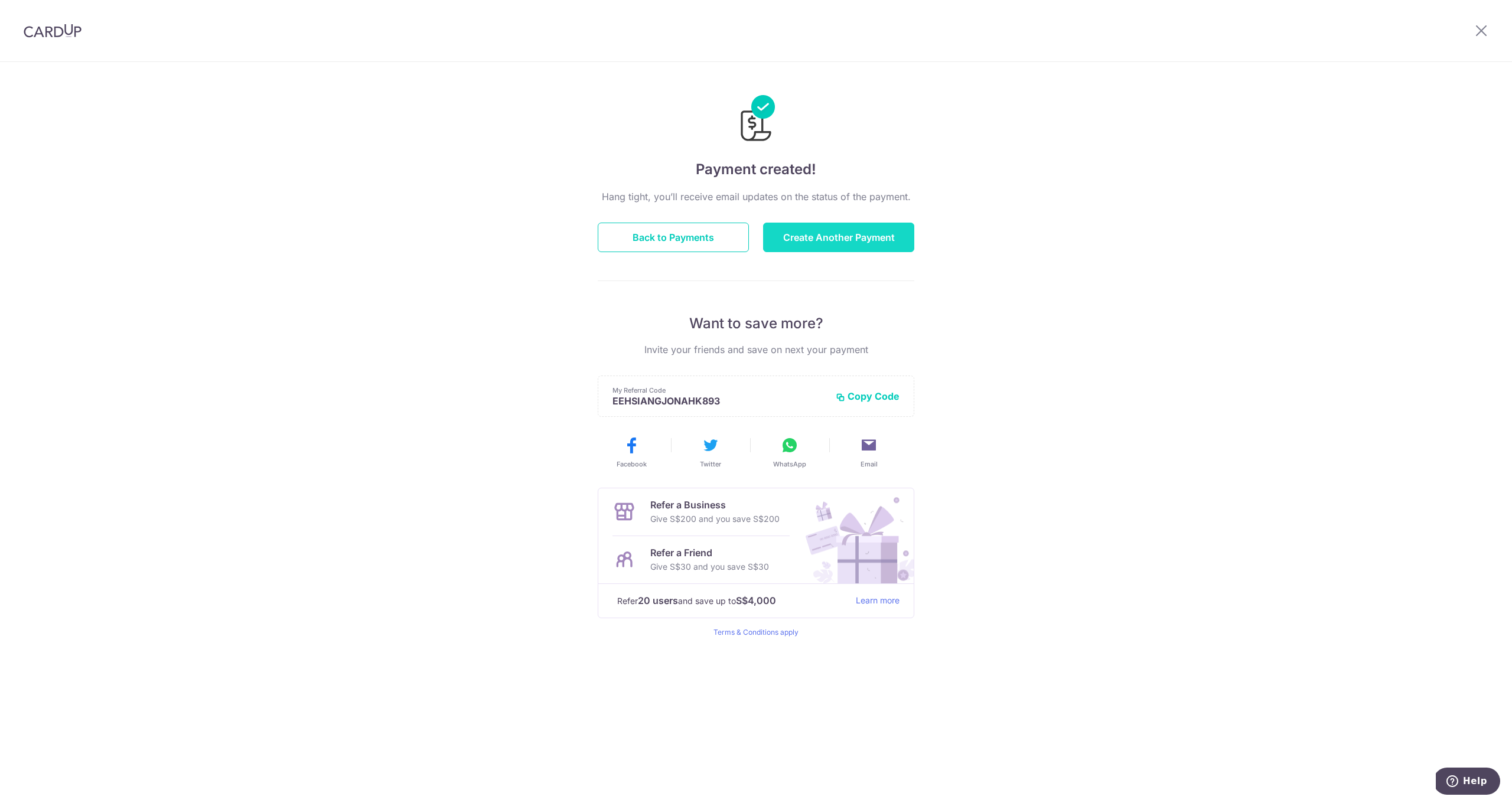
click at [852, 237] on button "Create Another Payment" at bounding box center [839, 237] width 151 height 30
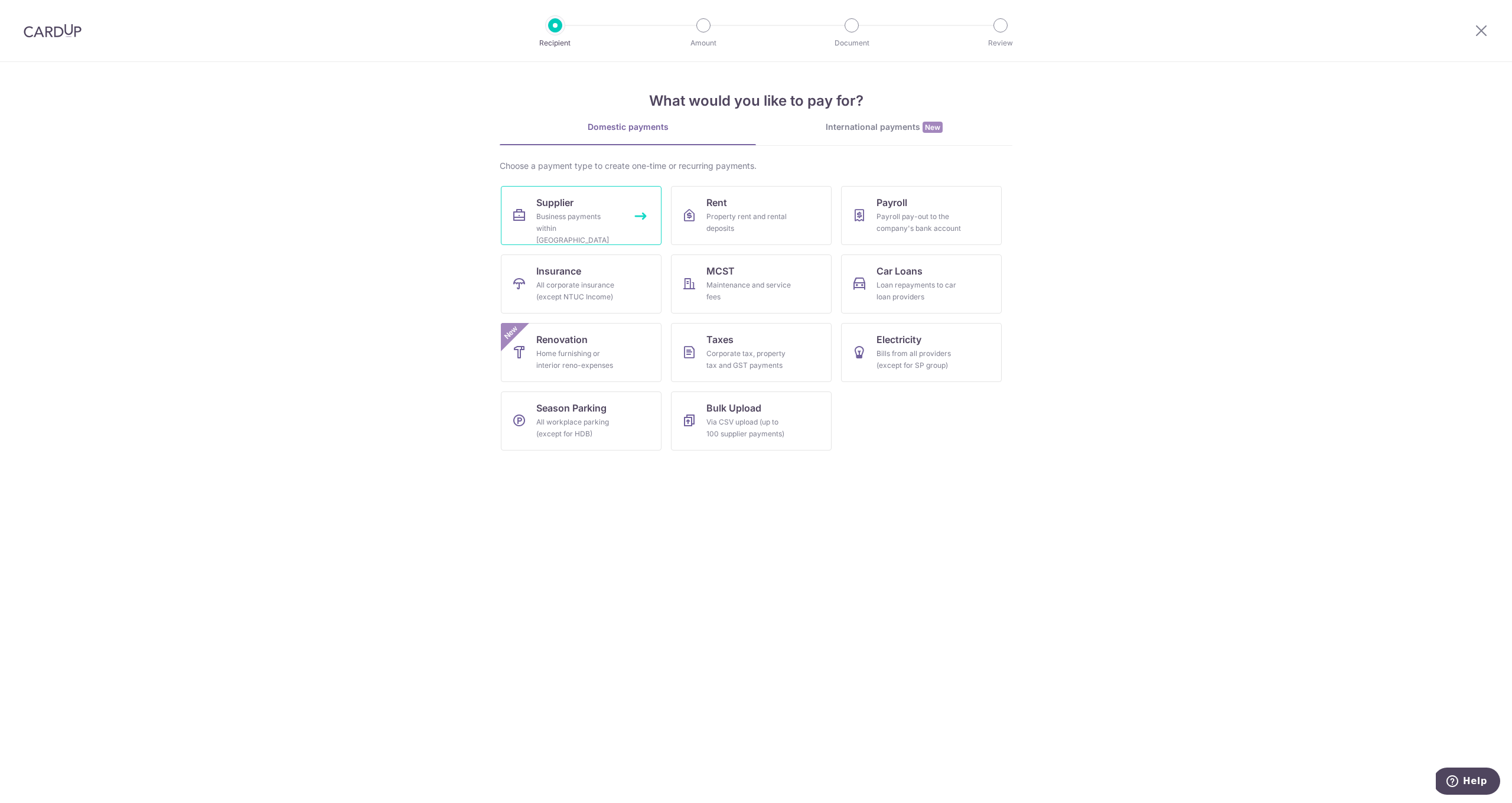
click at [590, 189] on link "Supplier Business payments within [GEOGRAPHIC_DATA]" at bounding box center [581, 216] width 161 height 59
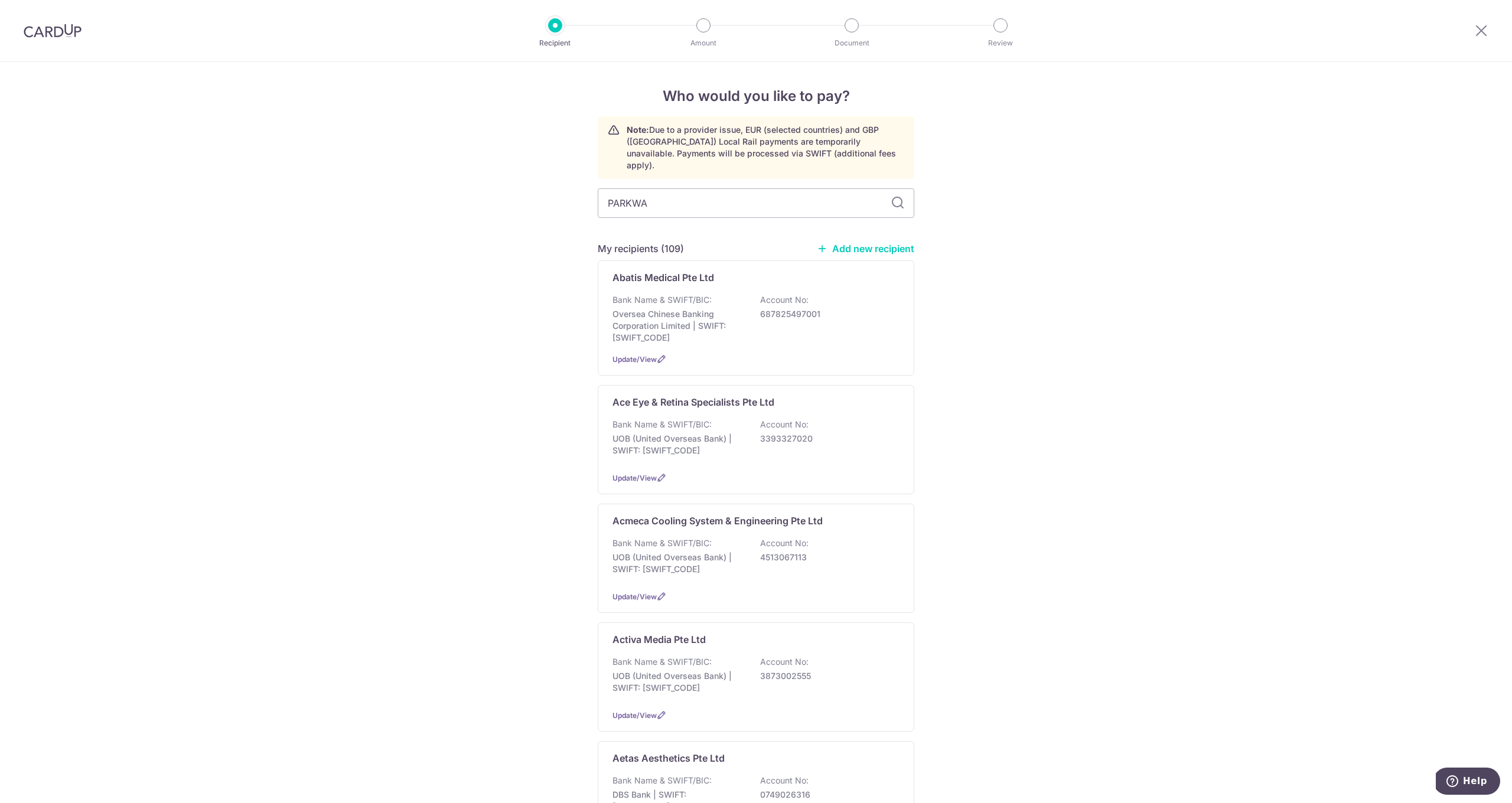
type input "PARKWAY"
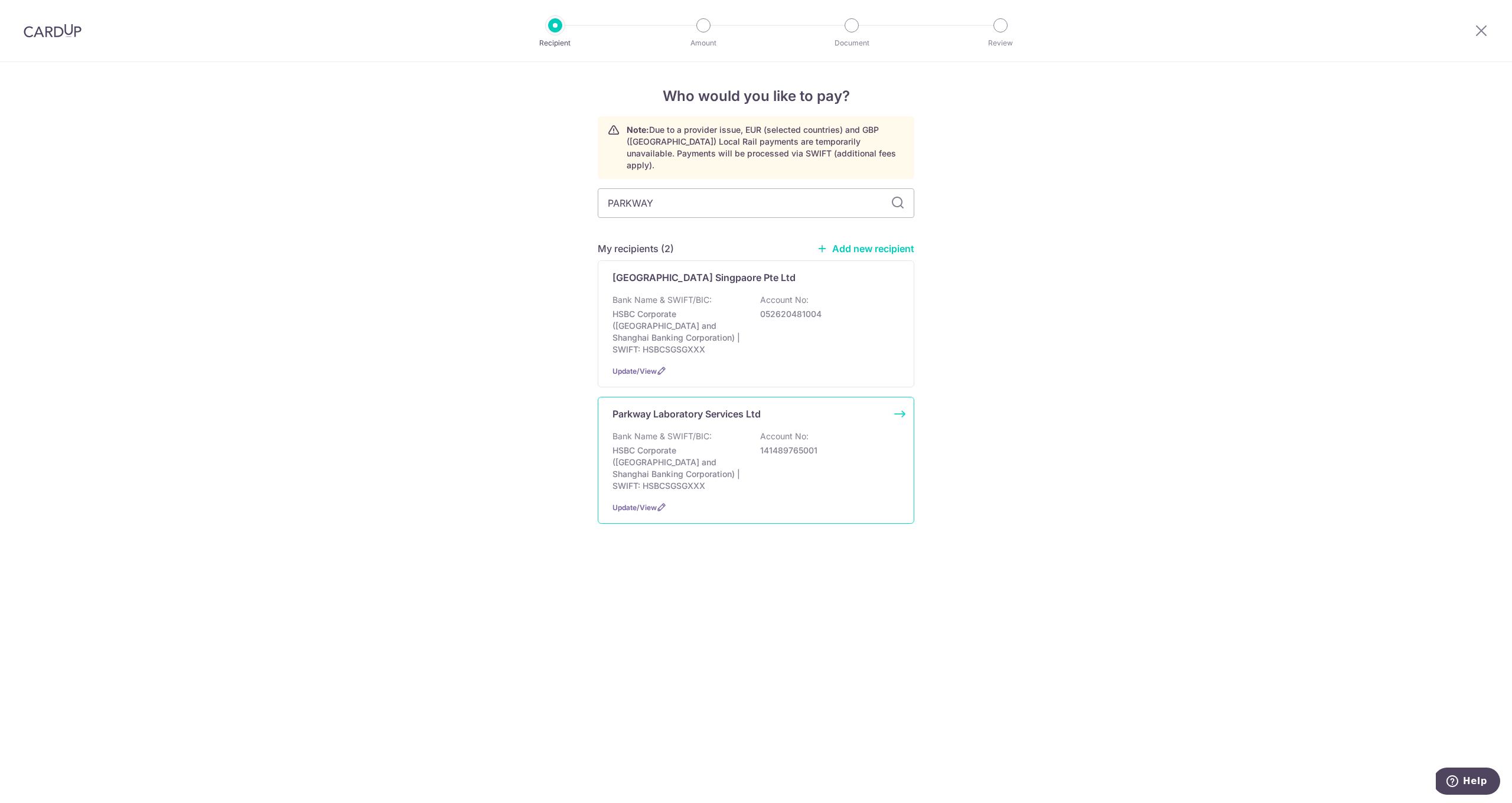
click at [707, 405] on div "Parkway Laboratory Services Ltd Bank Name & SWIFT/BIC: HSBC Corporate (Hongkong…" at bounding box center [756, 460] width 317 height 127
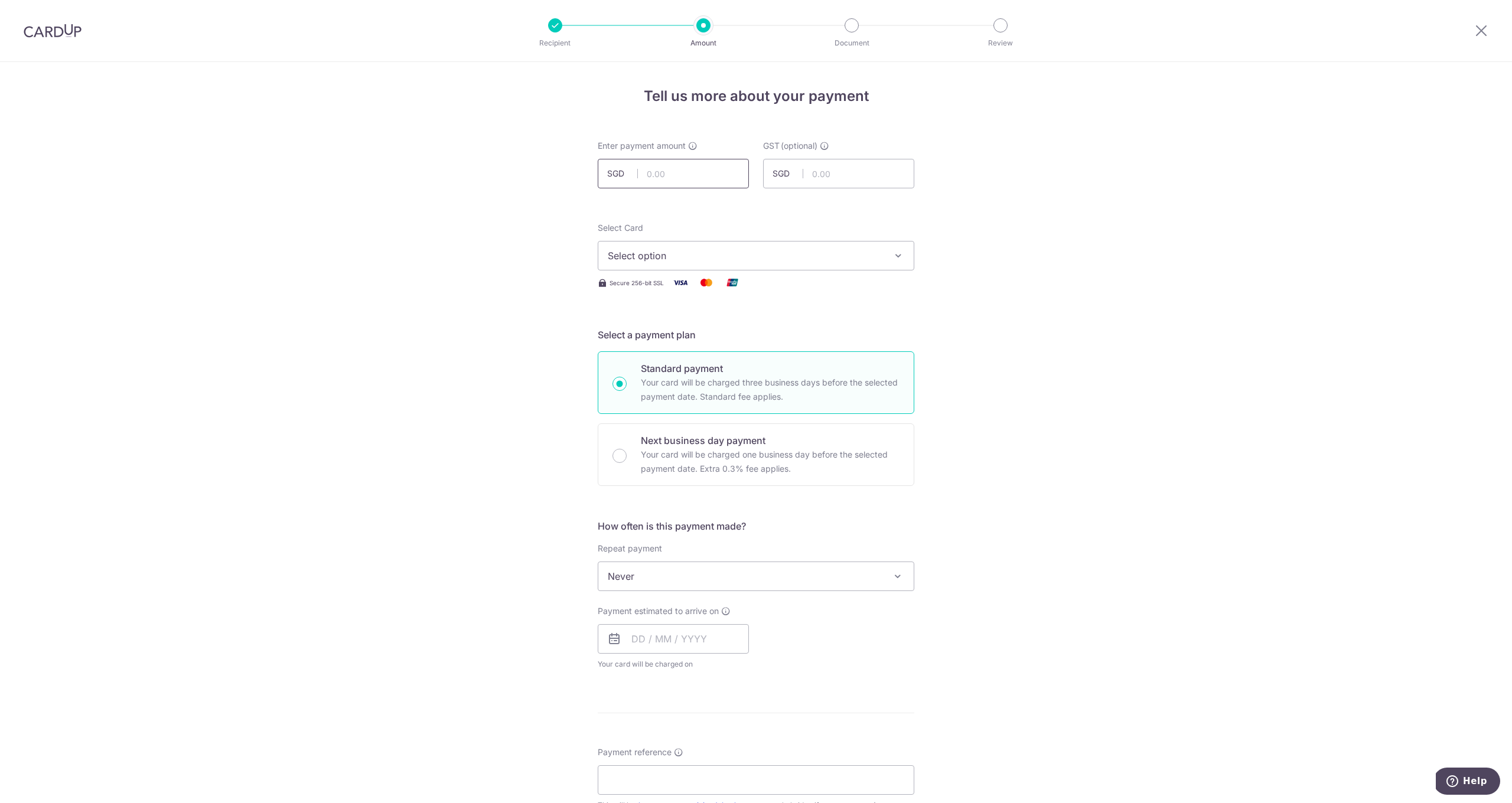
click at [668, 180] on input "text" at bounding box center [673, 174] width 151 height 30
type input "436.00"
click at [722, 255] on span "Select option" at bounding box center [745, 255] width 275 height 14
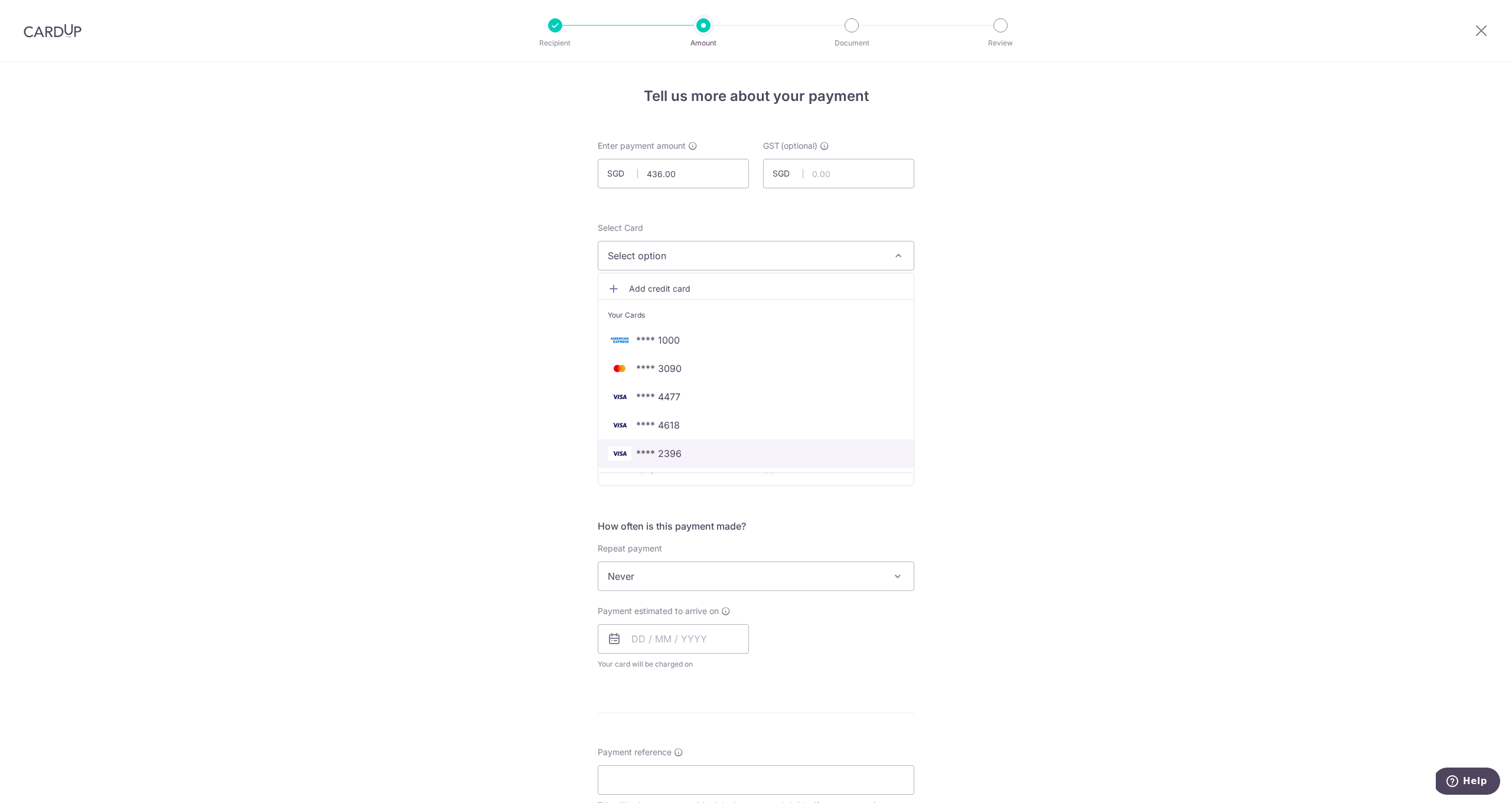
click at [669, 451] on span "**** 2396" at bounding box center [658, 453] width 45 height 14
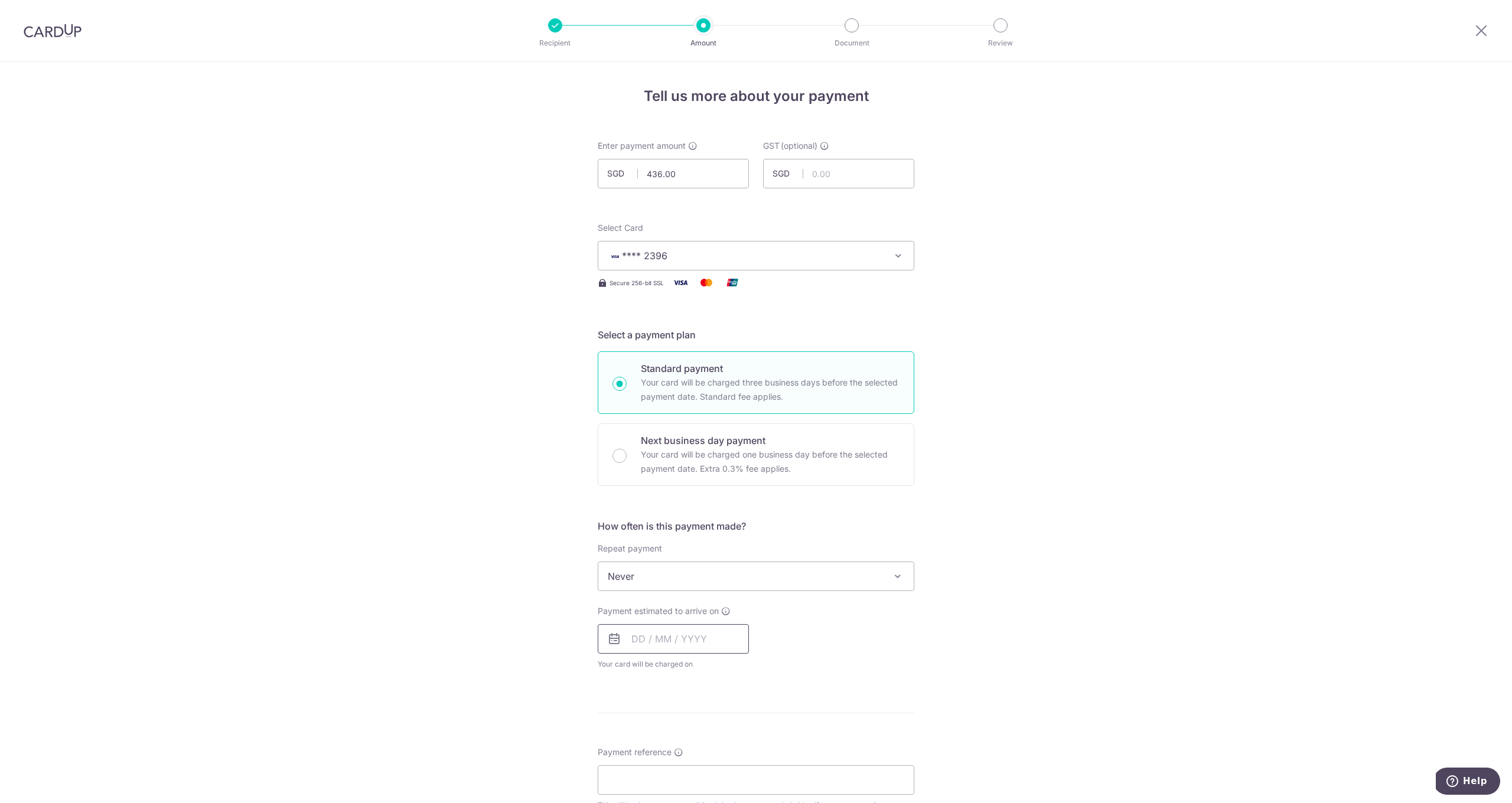
click at [667, 636] on input "text" at bounding box center [673, 639] width 151 height 30
click at [722, 743] on link "9" at bounding box center [716, 746] width 19 height 19
type input "[DATE]"
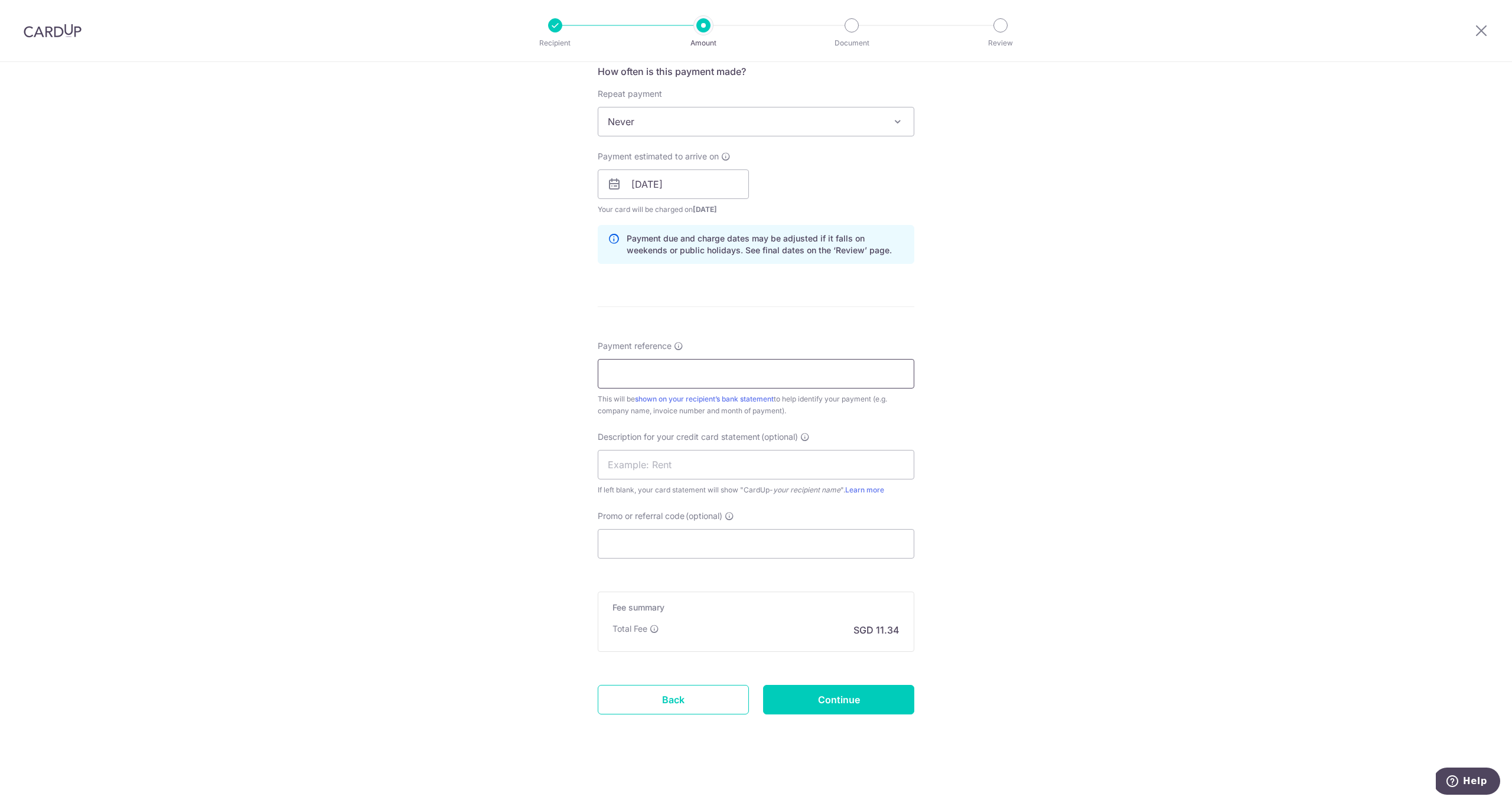
click at [636, 380] on input "Payment reference" at bounding box center [756, 374] width 317 height 30
type input "800263564"
click at [624, 544] on input "Promo or referral code (optional)" at bounding box center [756, 544] width 317 height 30
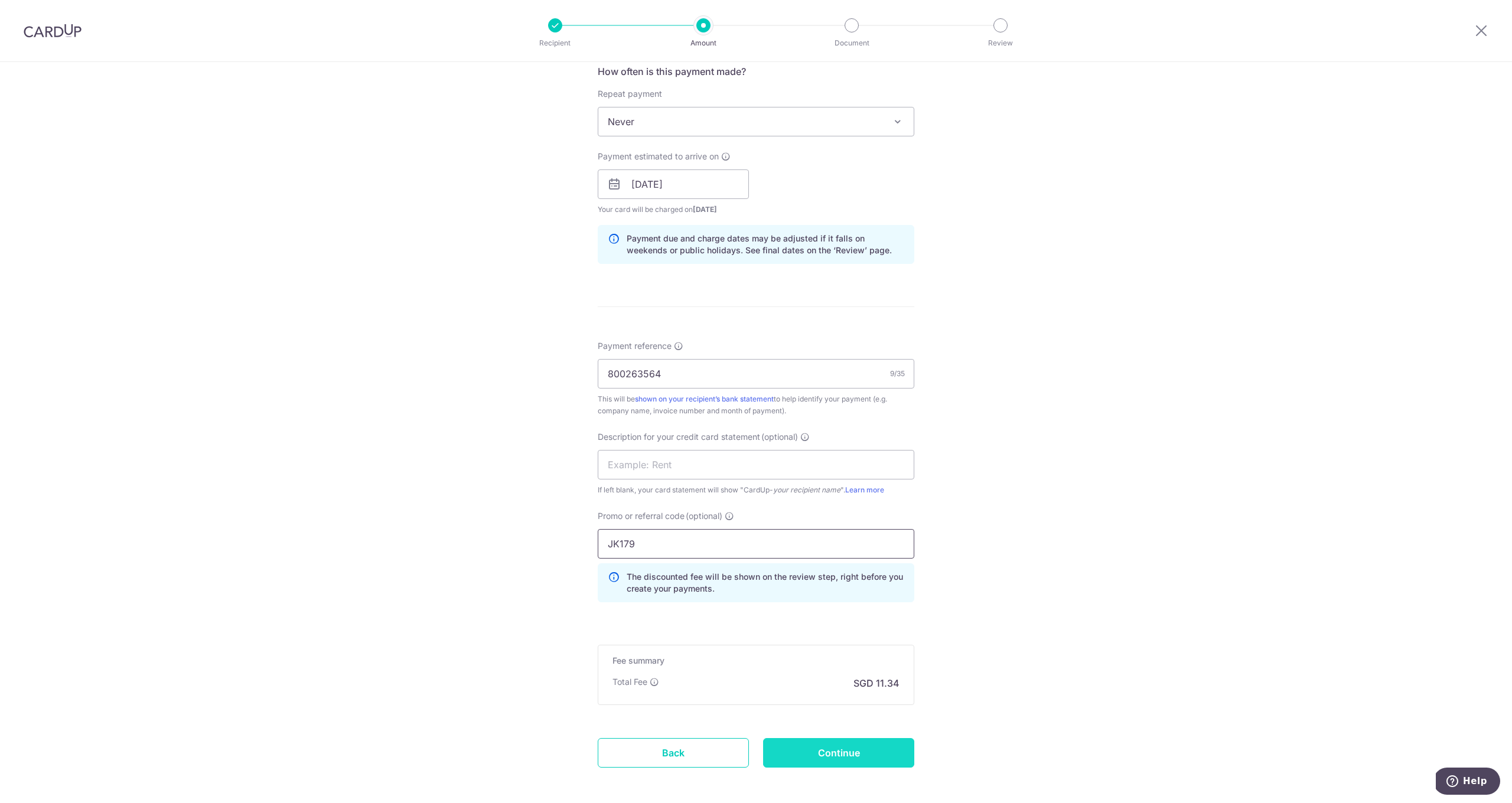
type input "JK179"
click at [866, 750] on input "Continue" at bounding box center [839, 753] width 151 height 30
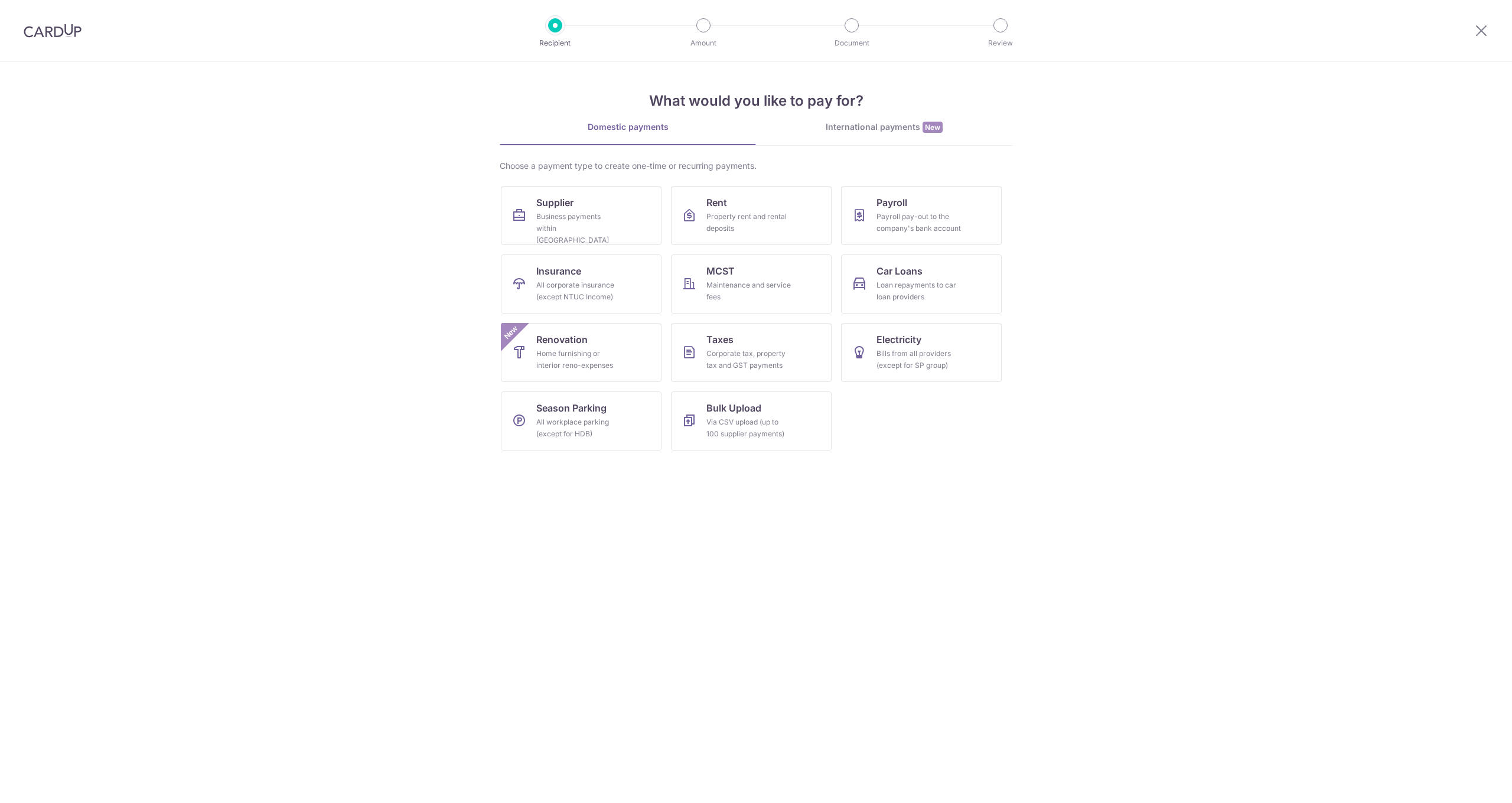
click at [524, 214] on icon at bounding box center [519, 215] width 14 height 14
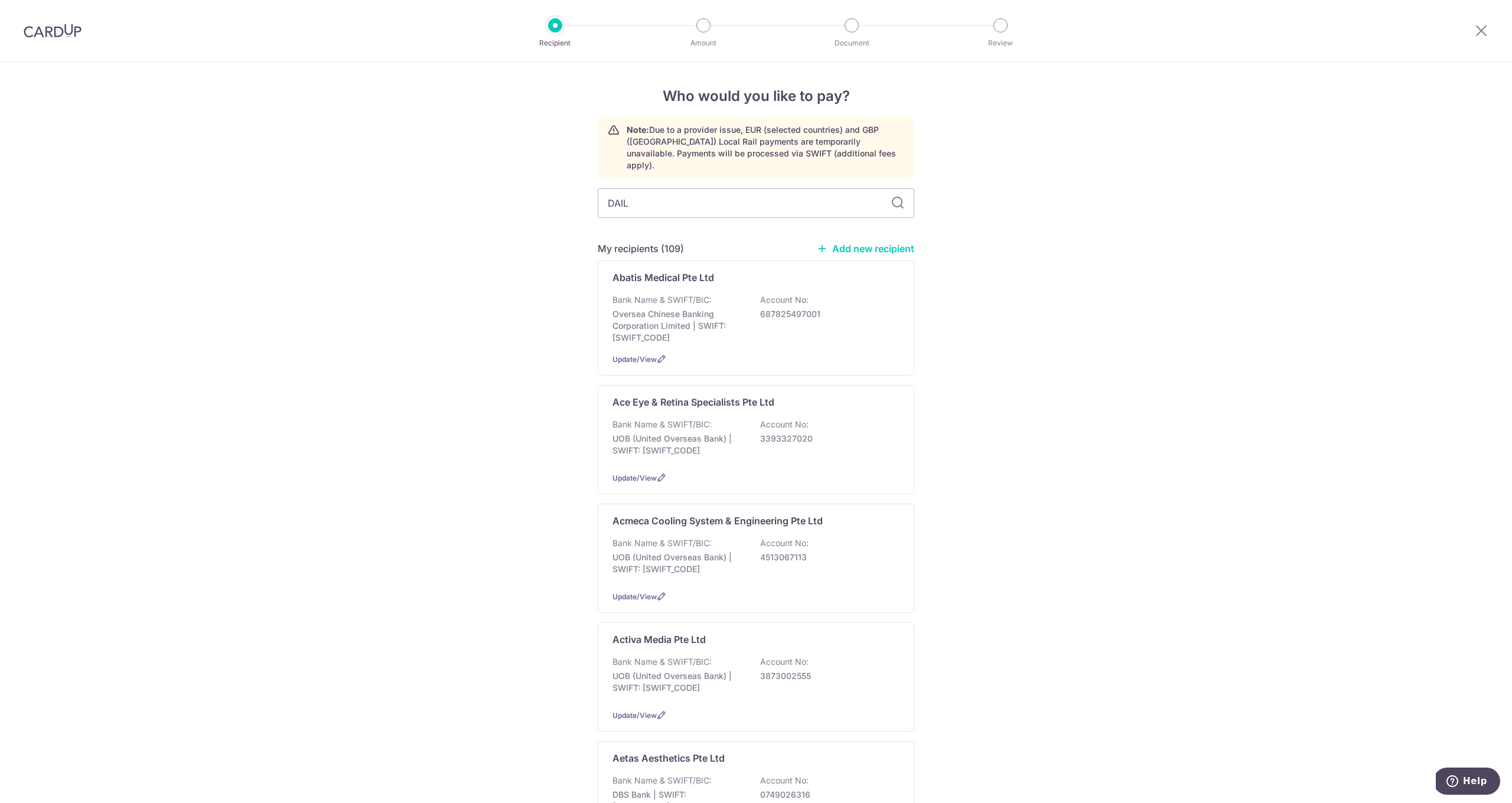
type input "DAILY"
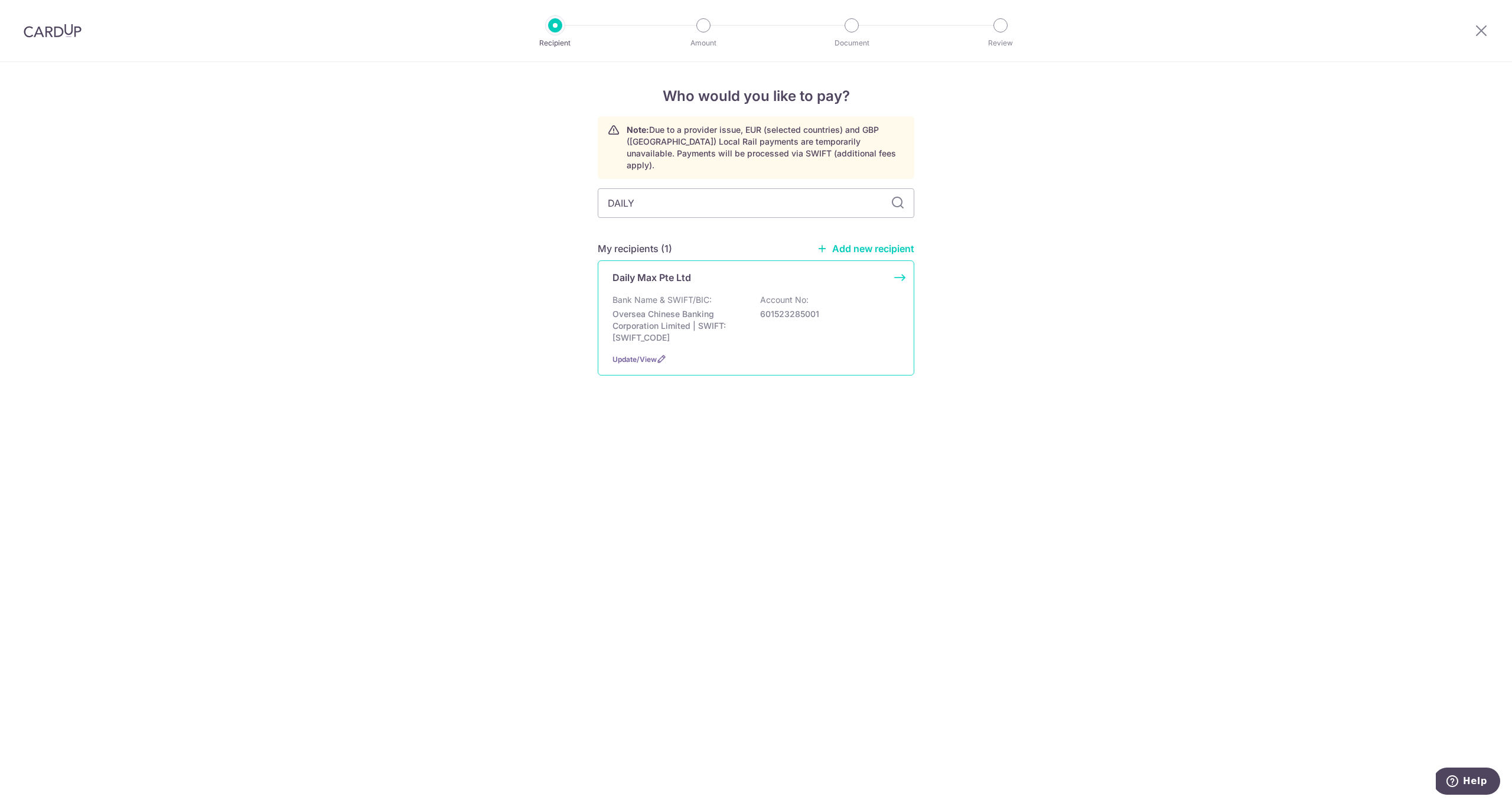
click at [696, 310] on p "Oversea Chinese Banking Corporation Limited | SWIFT: OCBCSGSGXXX" at bounding box center [679, 326] width 132 height 36
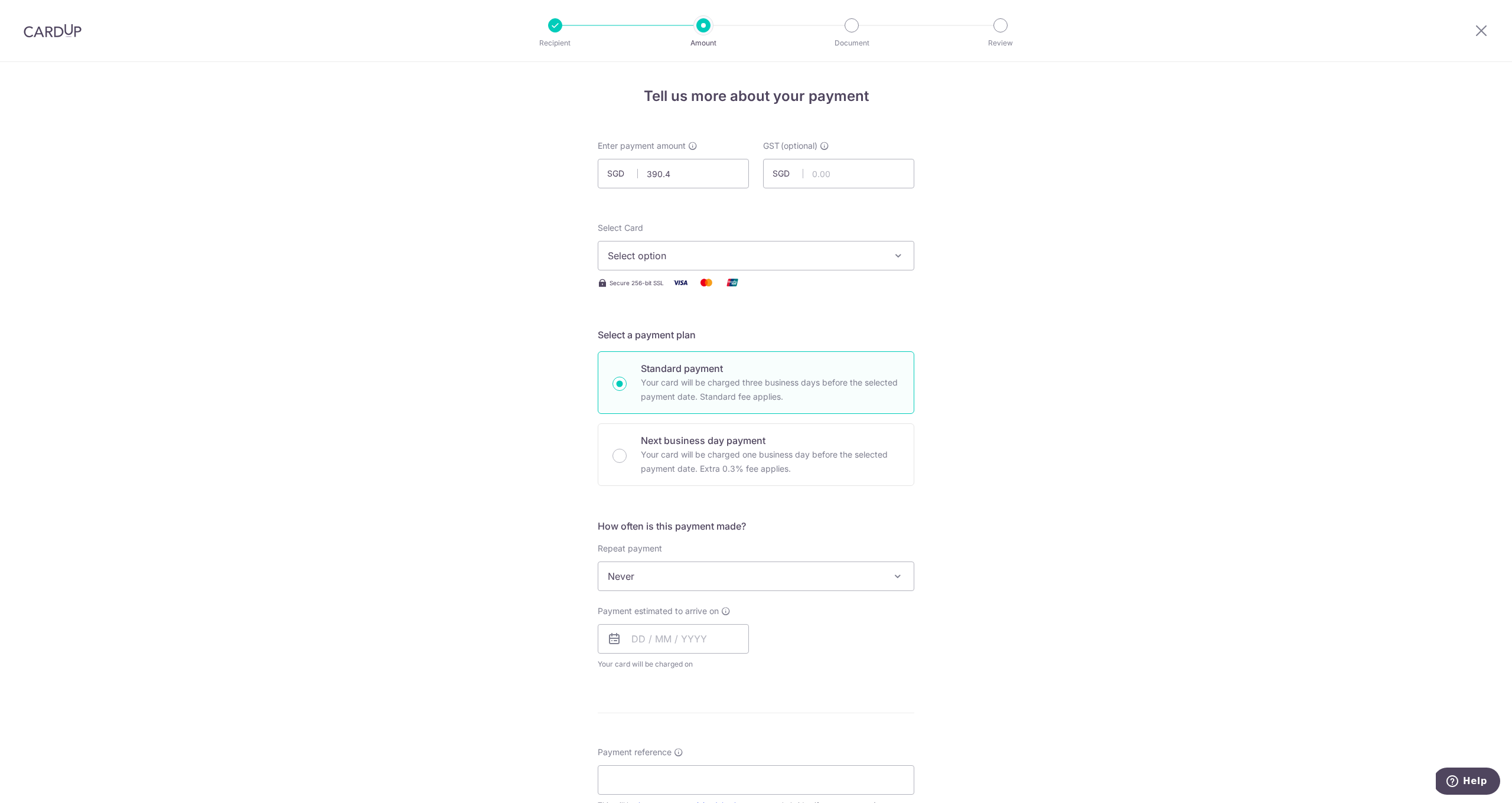
type input "390.44"
click at [664, 259] on span "Select option" at bounding box center [745, 255] width 275 height 14
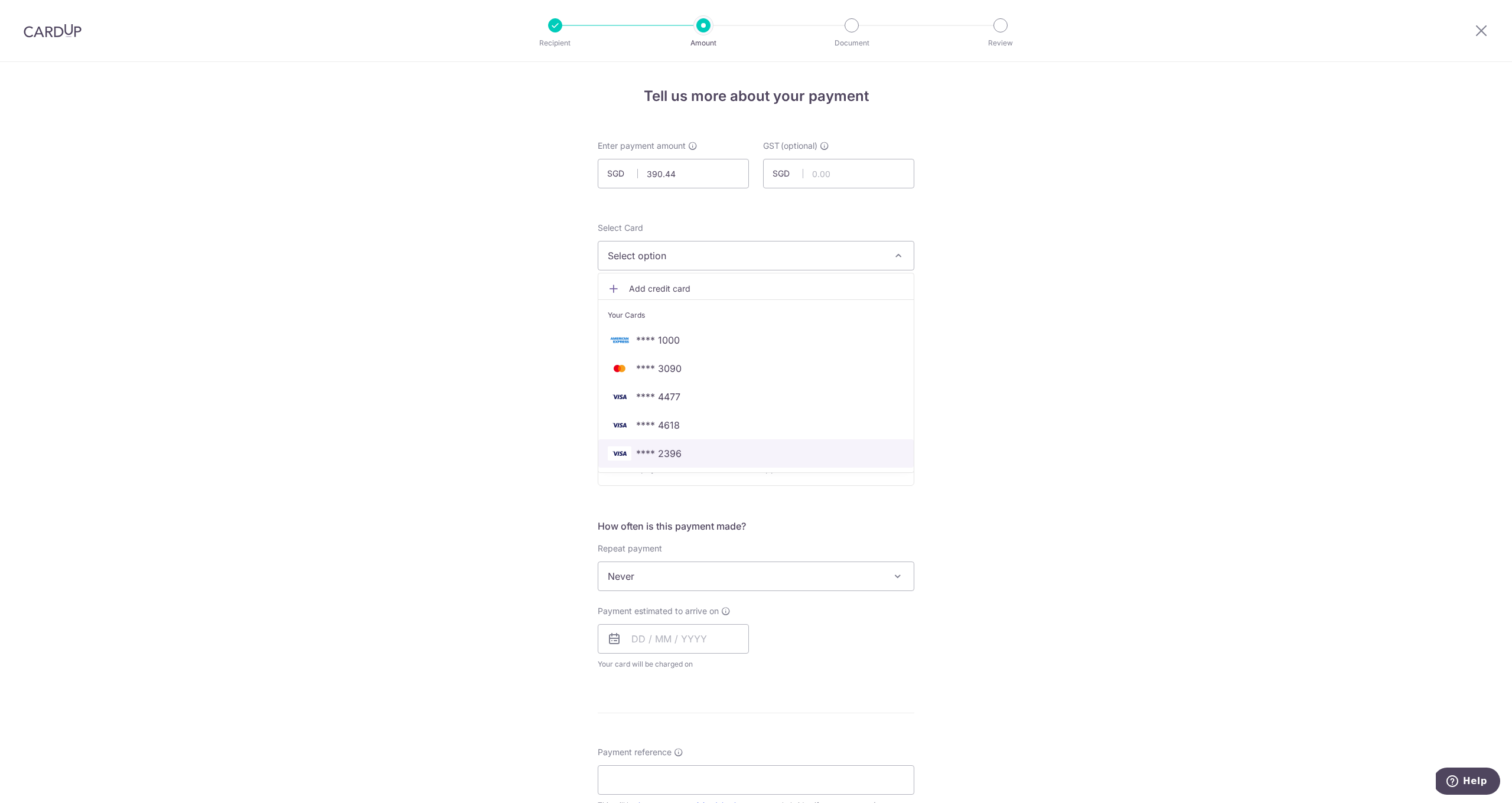
click at [696, 458] on span "**** 2396" at bounding box center [756, 453] width 297 height 14
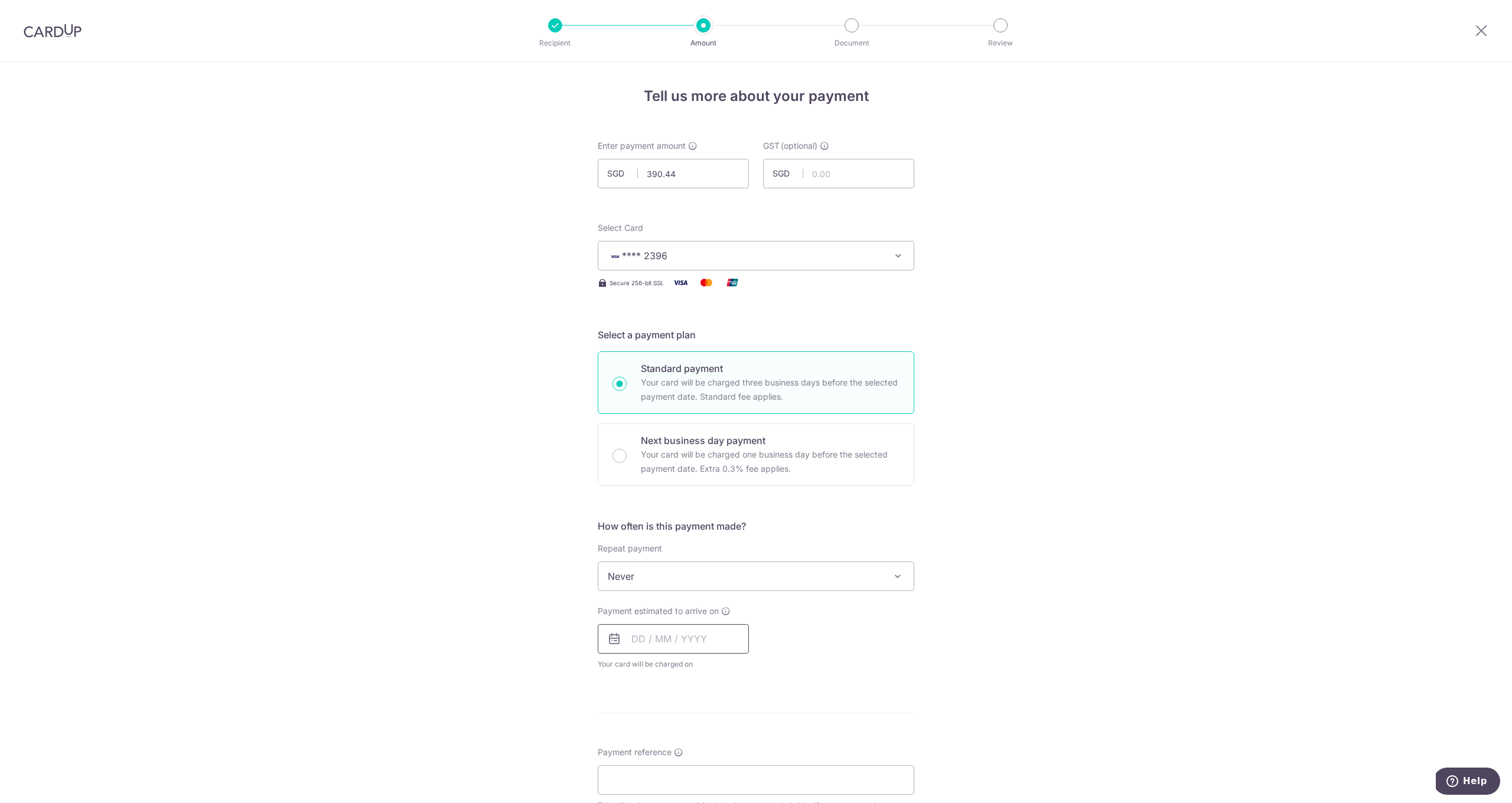
click at [675, 638] on input "text" at bounding box center [673, 639] width 151 height 30
click at [719, 741] on link "9" at bounding box center [716, 746] width 19 height 19
type input "09/10/2025"
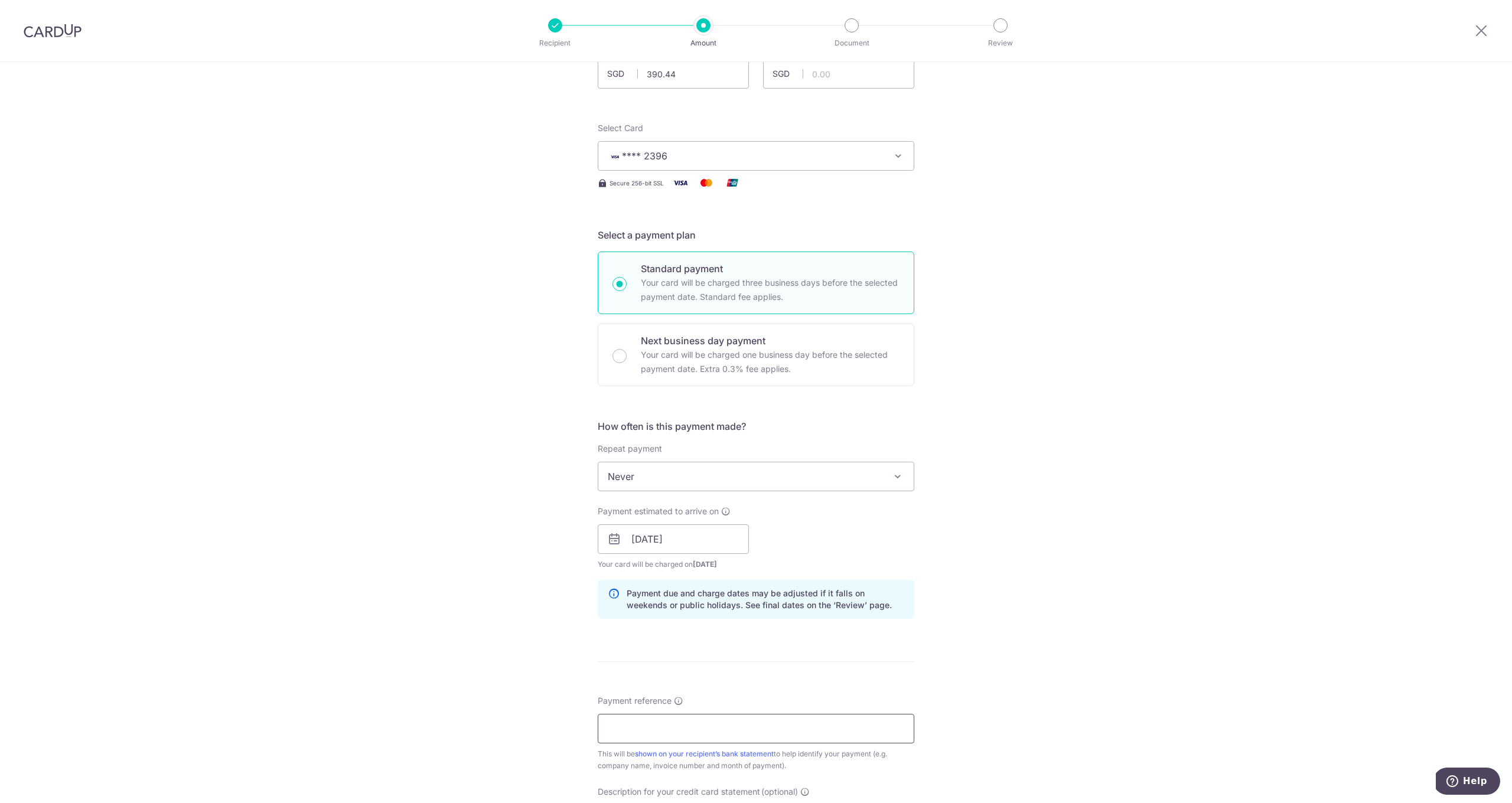
click at [698, 721] on input "Payment reference" at bounding box center [756, 729] width 317 height 30
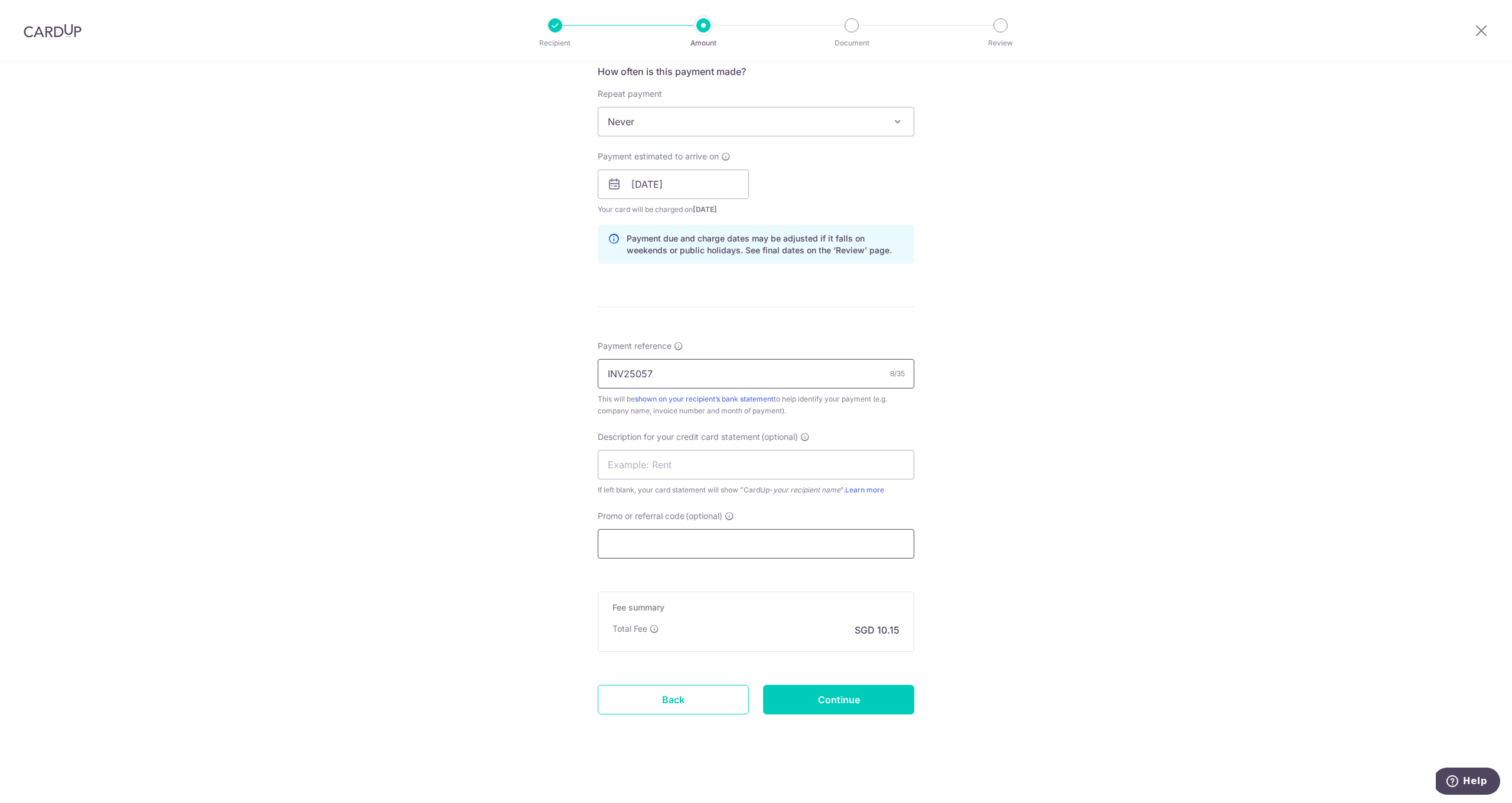
type input "INV25057"
click at [680, 551] on input "Promo or referral code (optional)" at bounding box center [756, 544] width 317 height 30
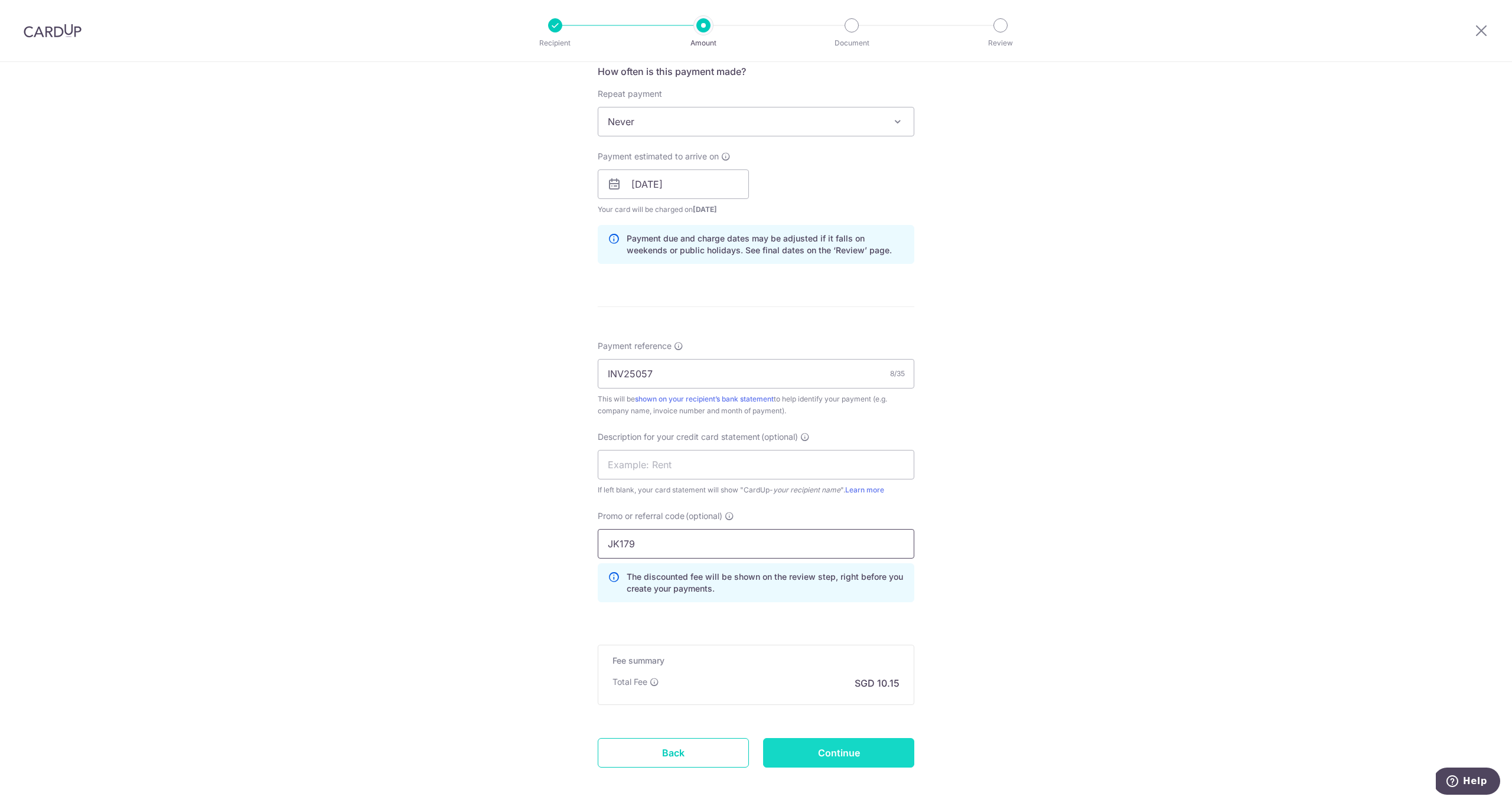
type input "JK179"
click at [860, 761] on input "Continue" at bounding box center [839, 753] width 151 height 30
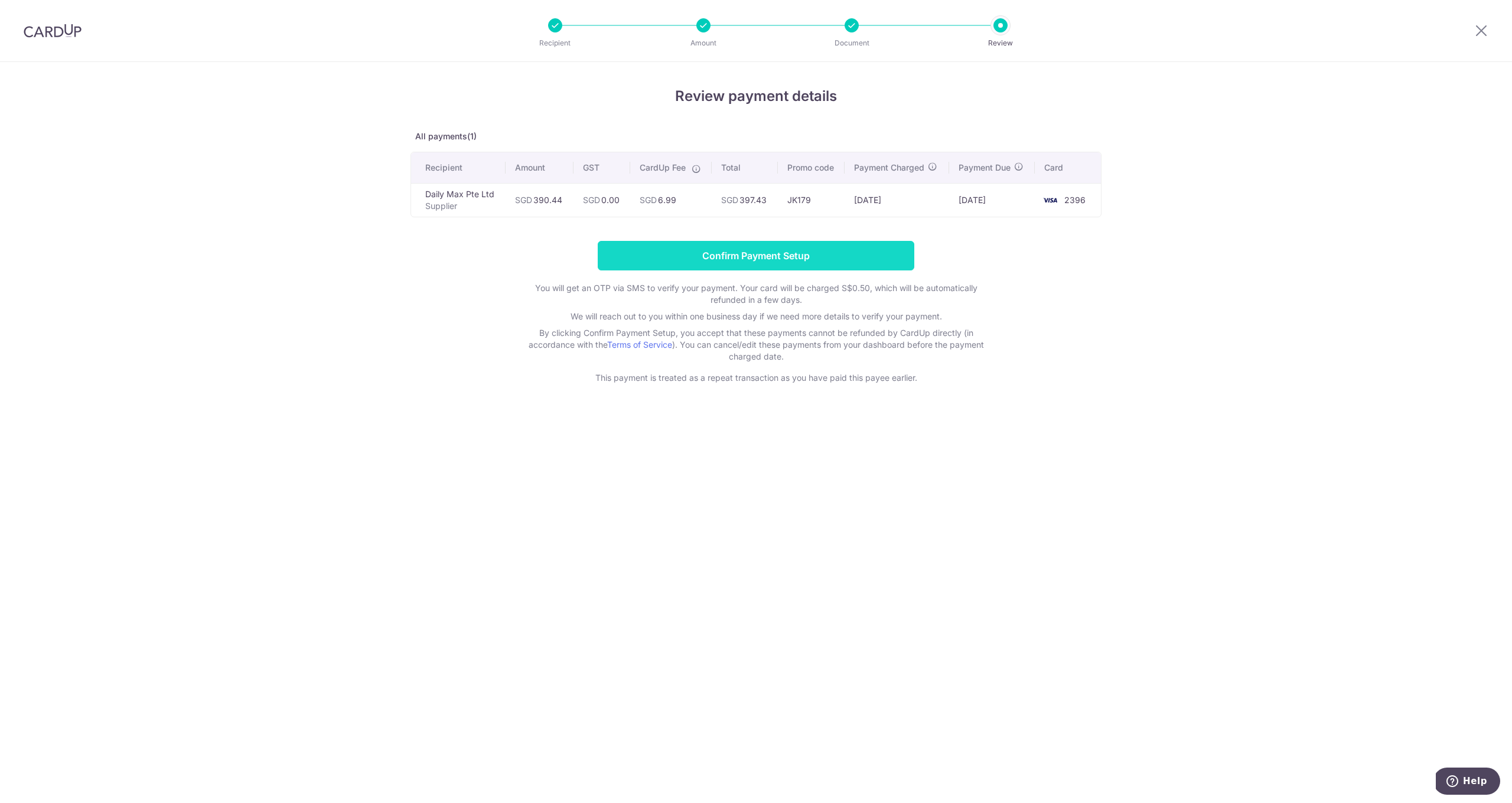
click at [851, 246] on input "Confirm Payment Setup" at bounding box center [756, 256] width 317 height 30
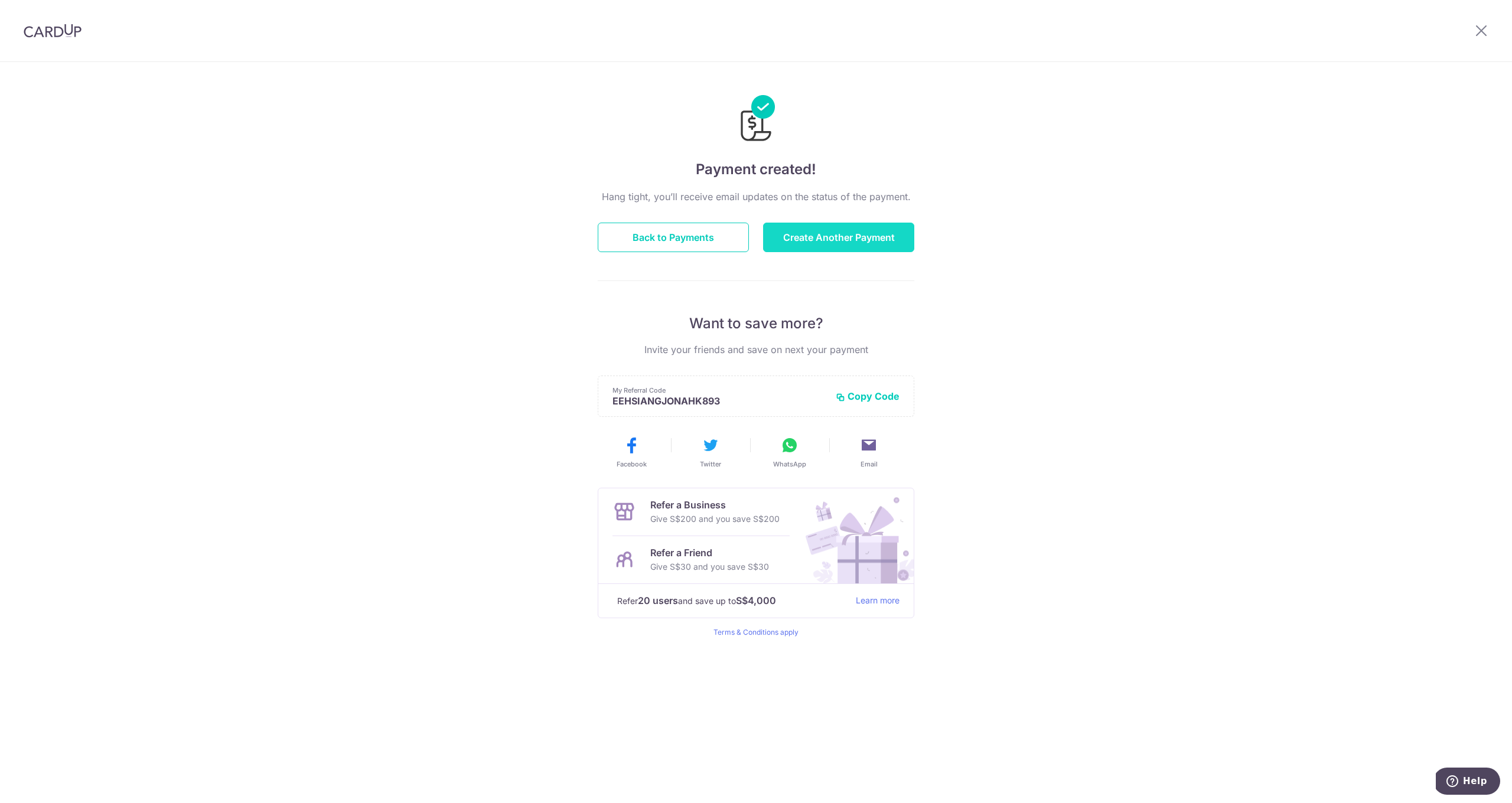
click at [806, 226] on button "Create Another Payment" at bounding box center [839, 237] width 151 height 30
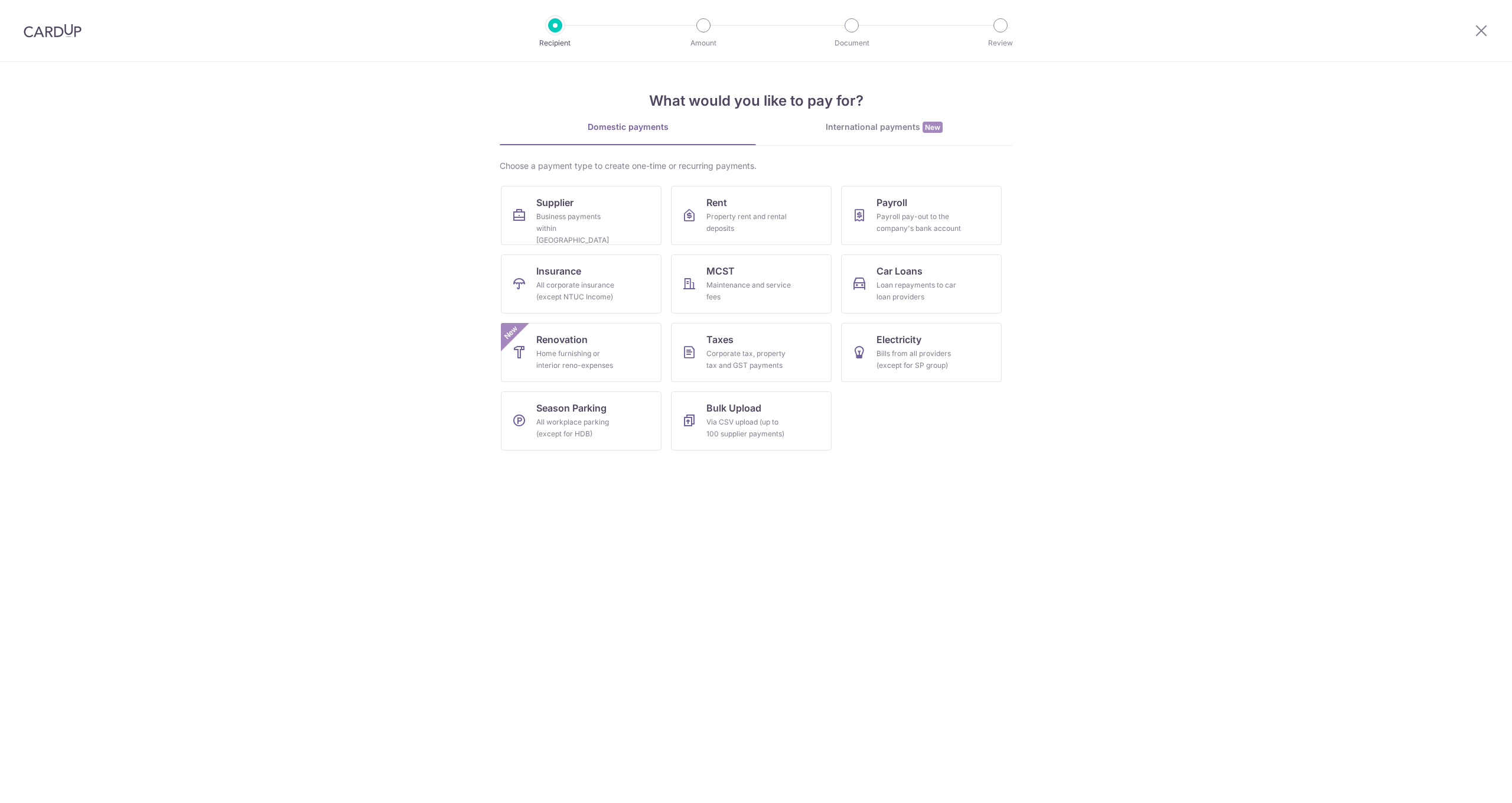
click at [573, 216] on div "Business payments within Singapore" at bounding box center [578, 228] width 85 height 36
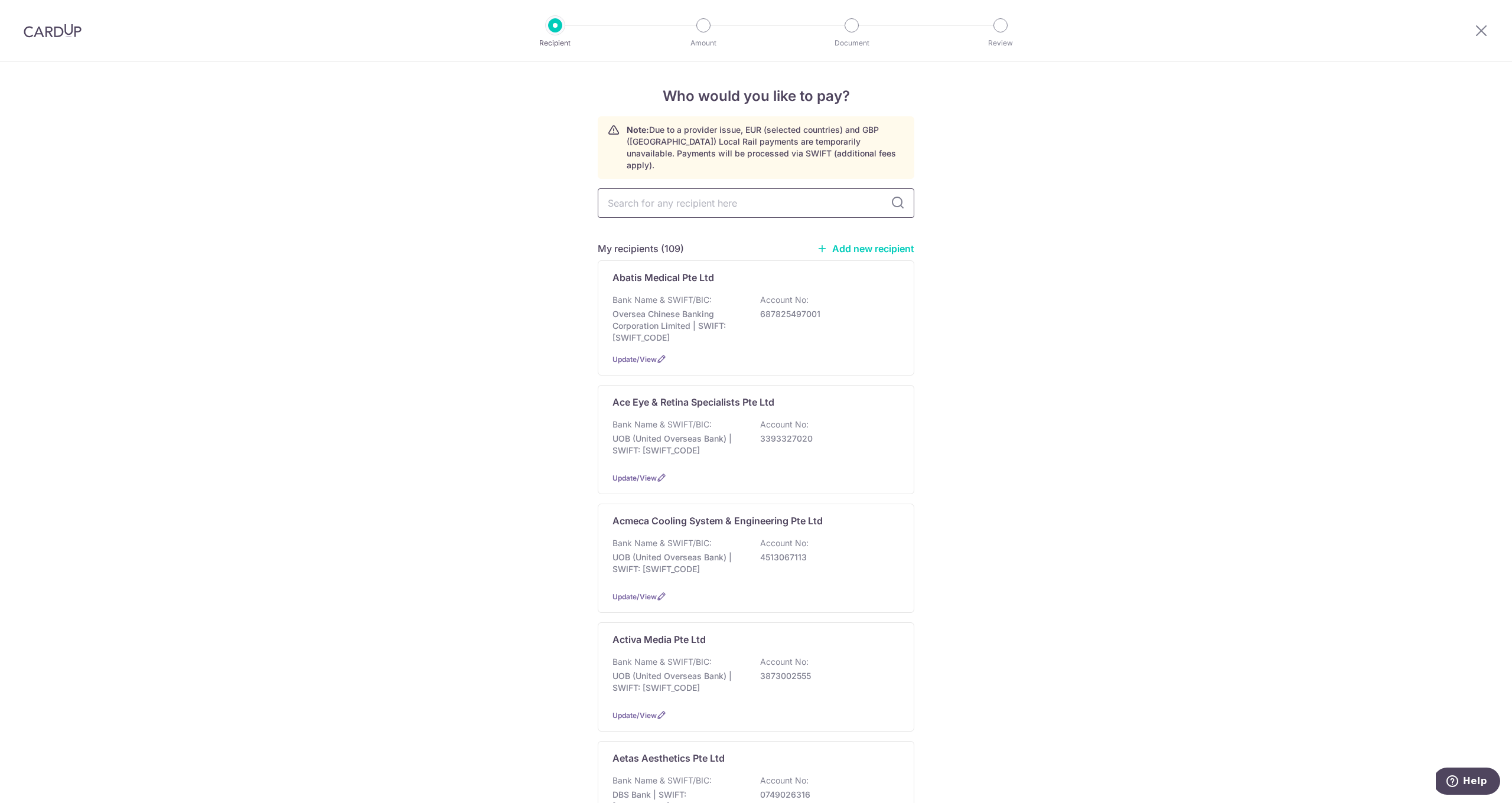
type input "W"
type input "W&"
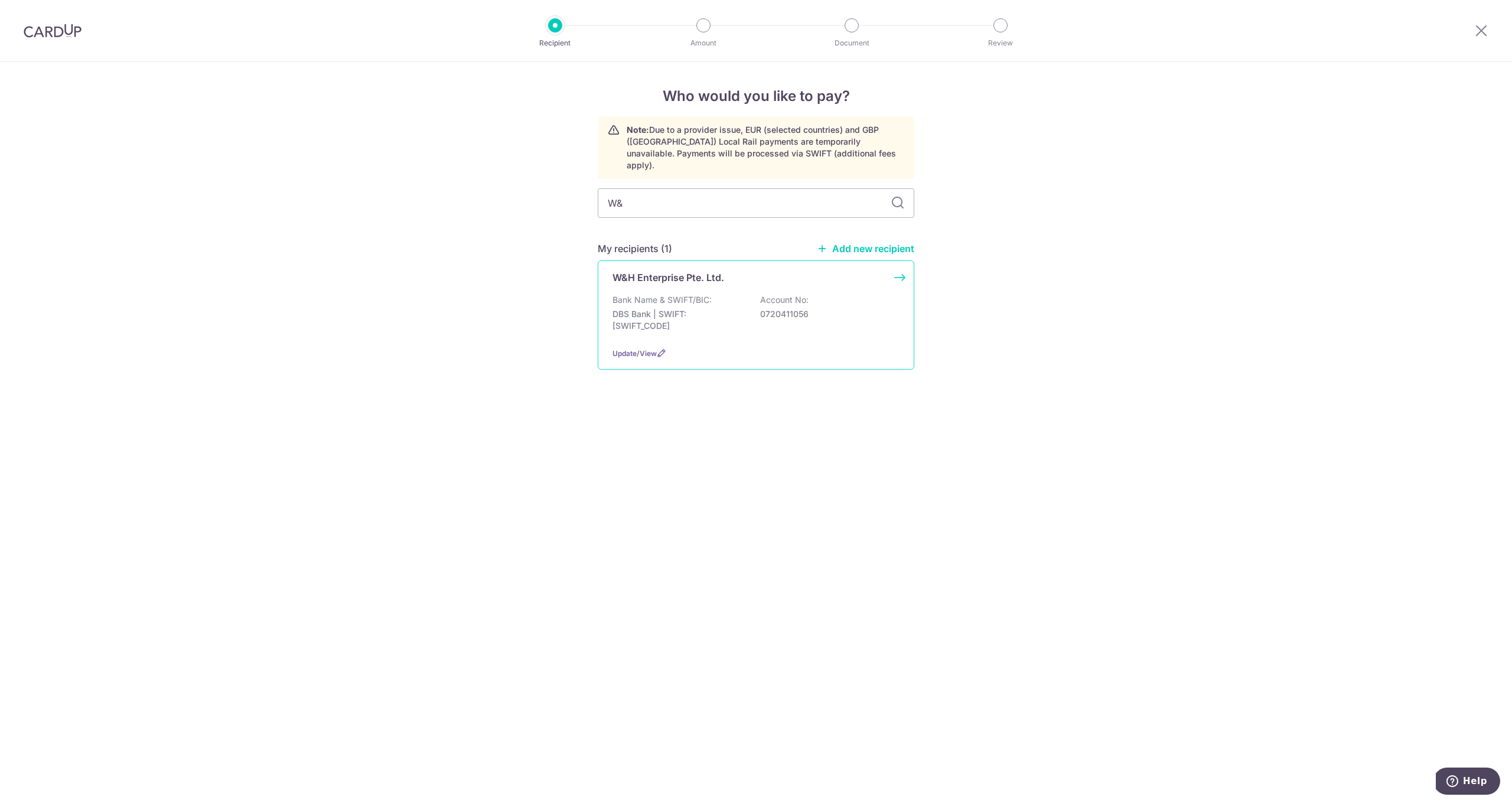
click at [690, 274] on div "W&H Enterprise Pte. Ltd. Bank Name & SWIFT/BIC: DBS Bank | SWIFT: [SWIFT_CODE] …" at bounding box center [756, 314] width 317 height 109
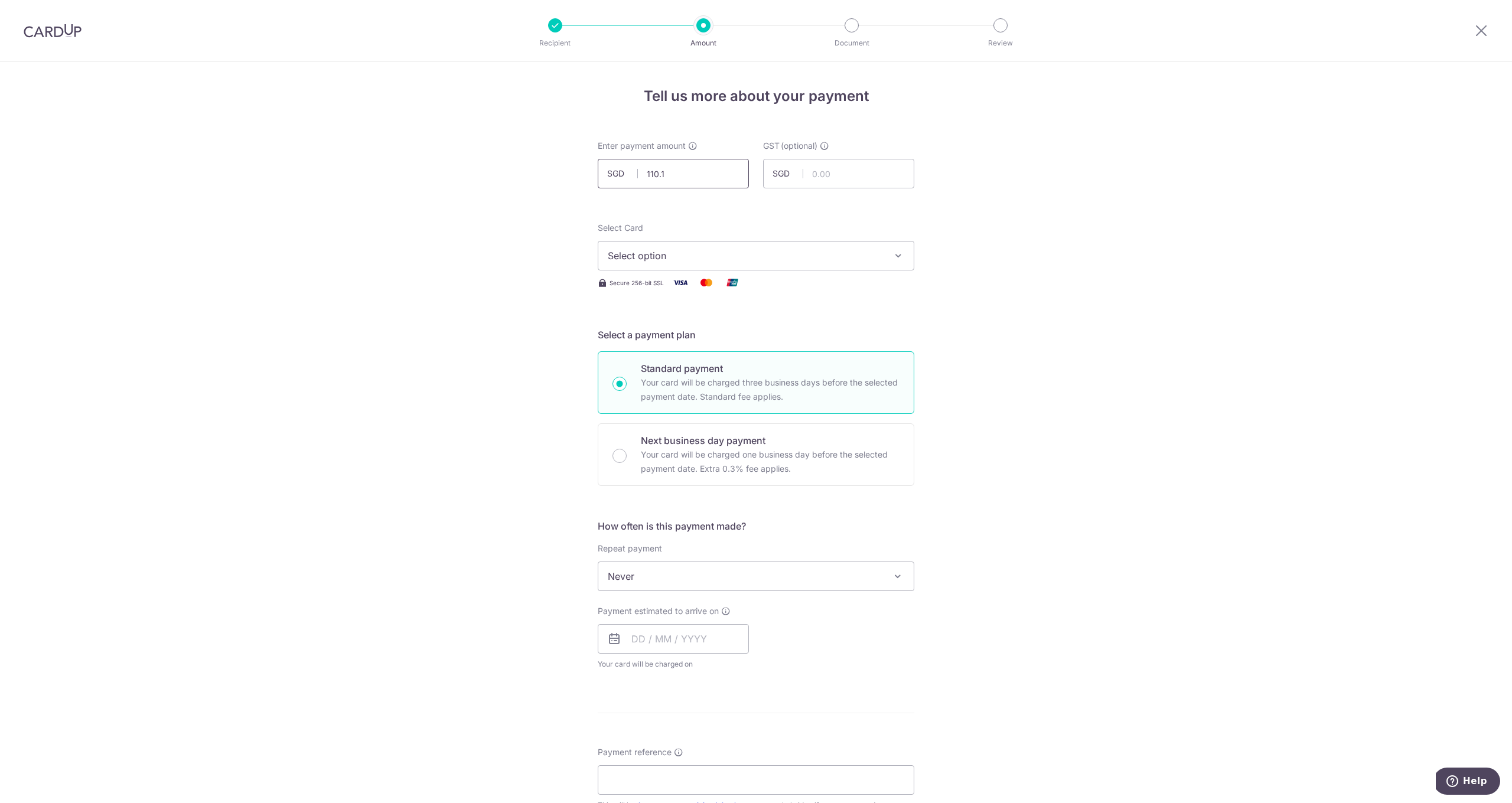
type input "110.16"
click at [627, 635] on input "text" at bounding box center [673, 639] width 151 height 30
click at [712, 747] on link "9" at bounding box center [716, 744] width 19 height 19
type input "09/10/2025"
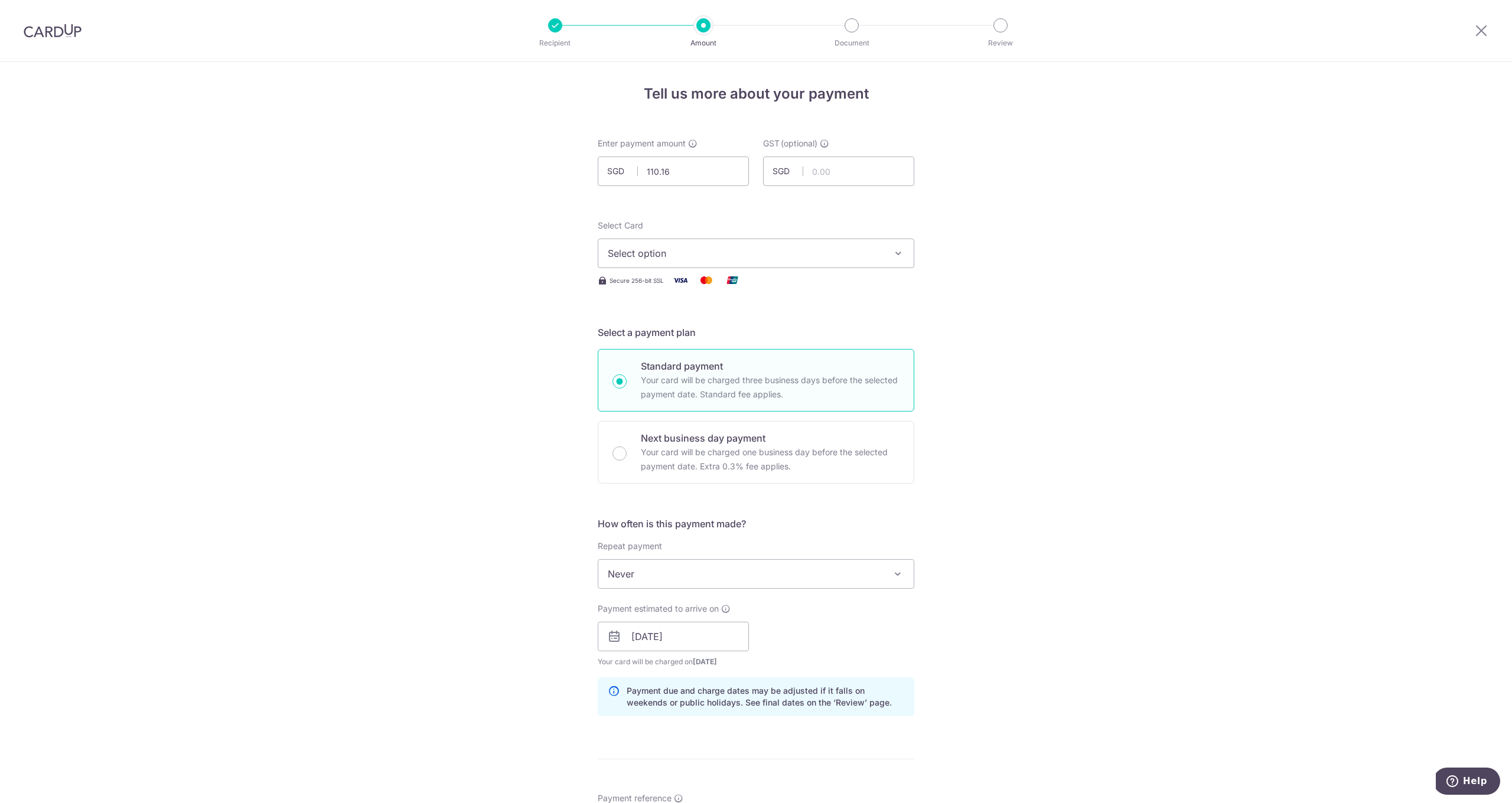
scroll to position [246, 0]
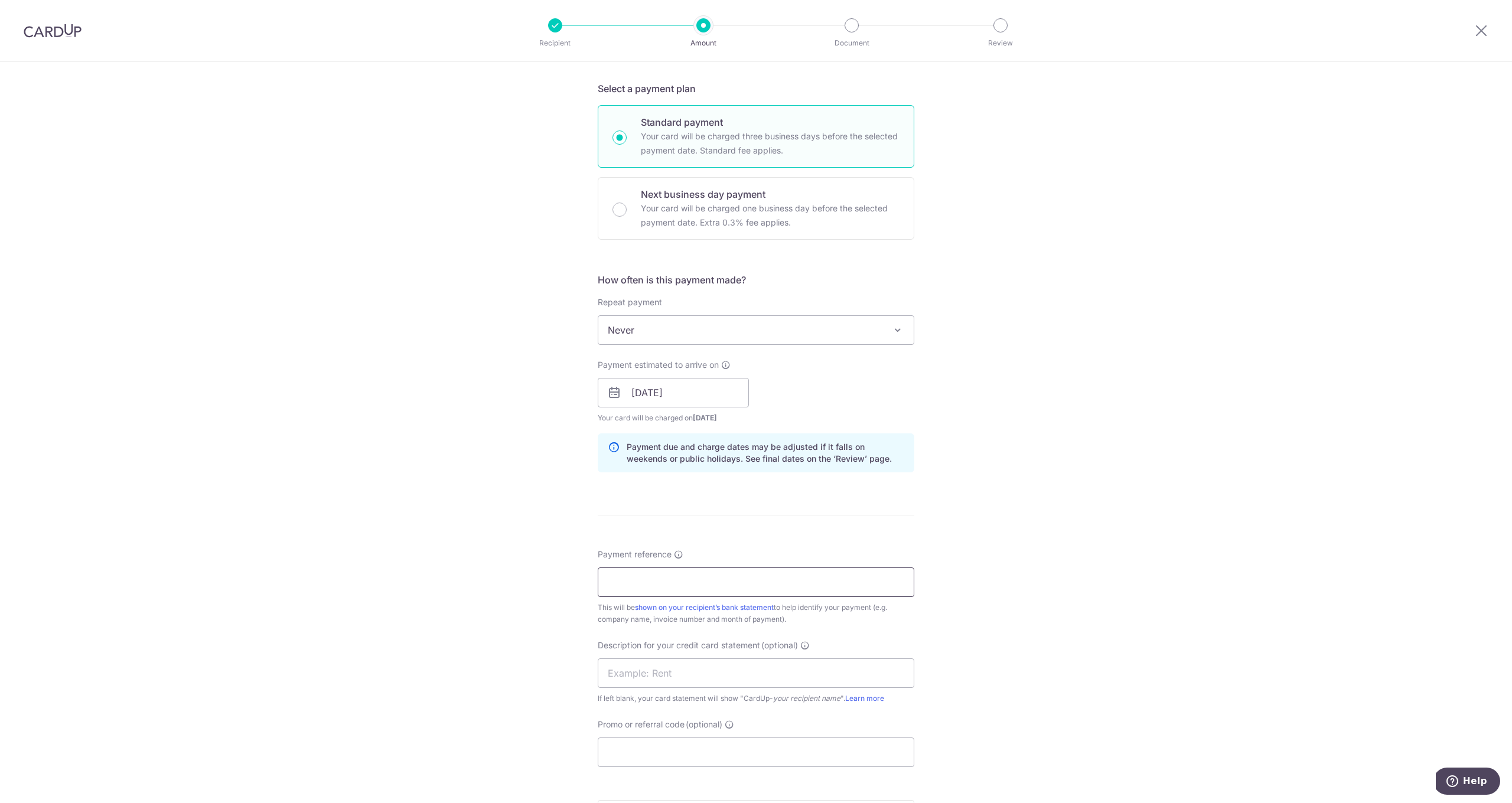
click at [647, 586] on input "Payment reference" at bounding box center [756, 582] width 317 height 30
type input "WHEINV2025089"
click at [637, 753] on input "Promo or referral code (optional)" at bounding box center [756, 753] width 317 height 30
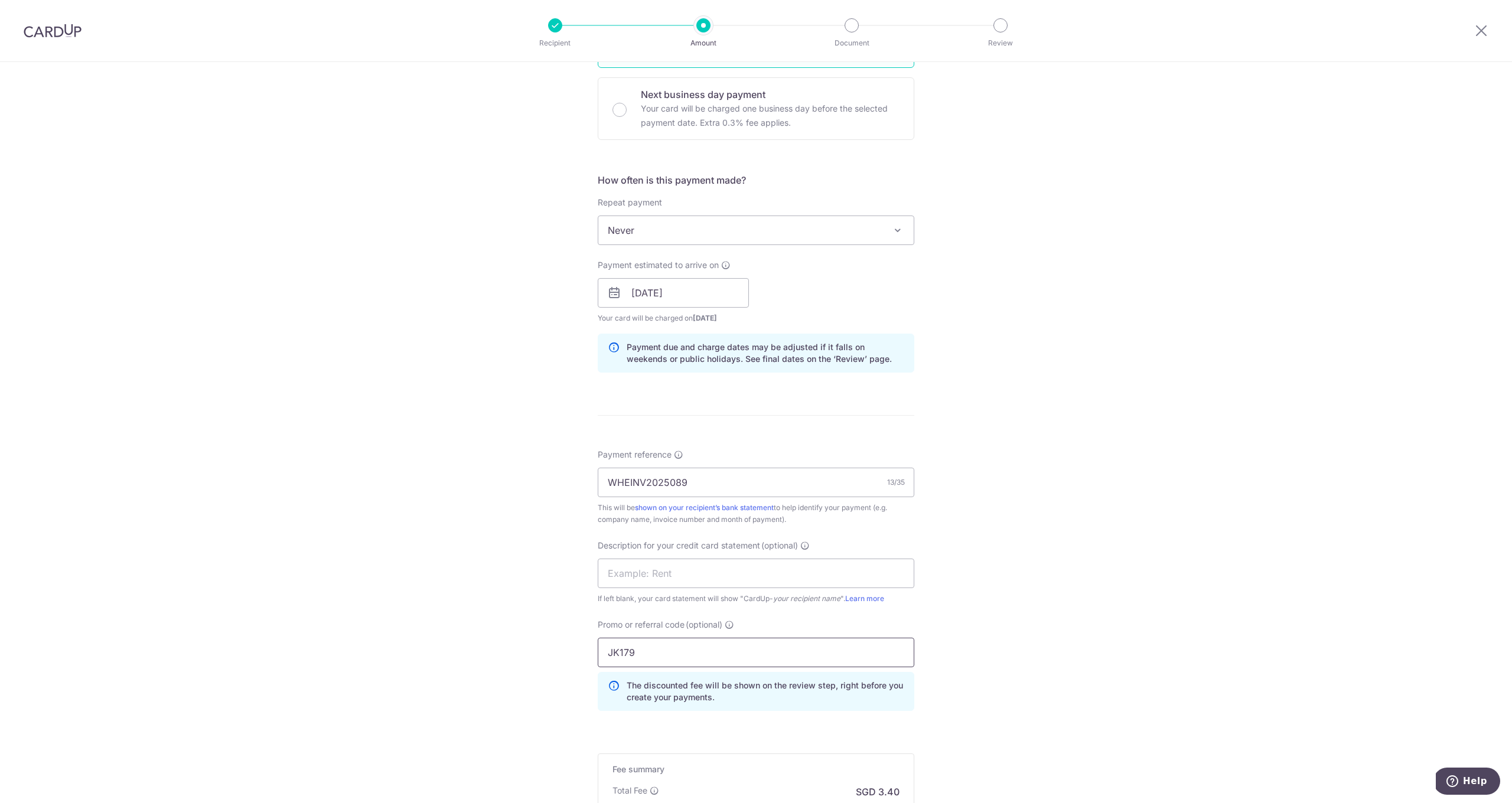
scroll to position [556, 0]
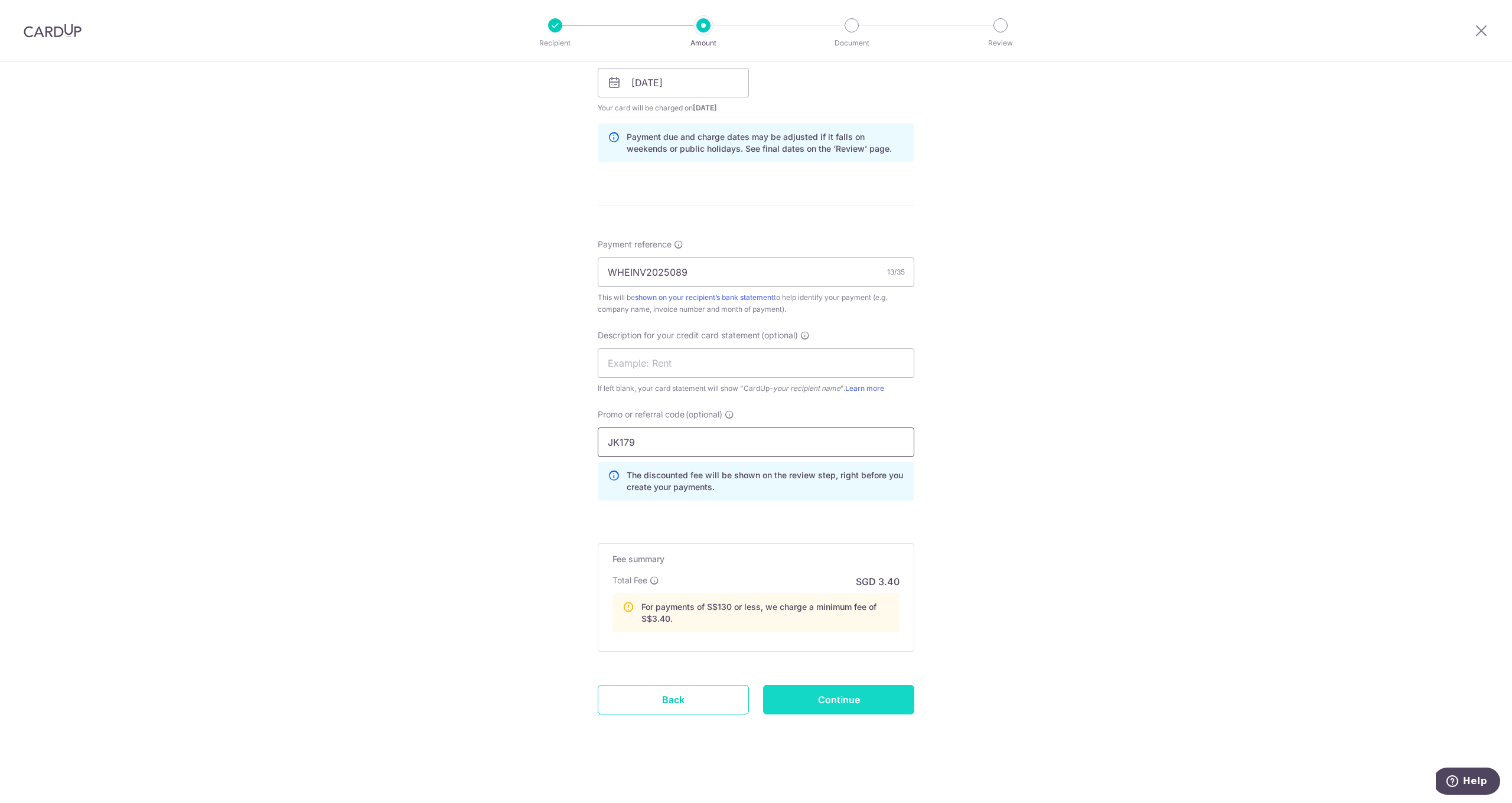
type input "JK179"
click at [857, 701] on input "Continue" at bounding box center [839, 700] width 151 height 30
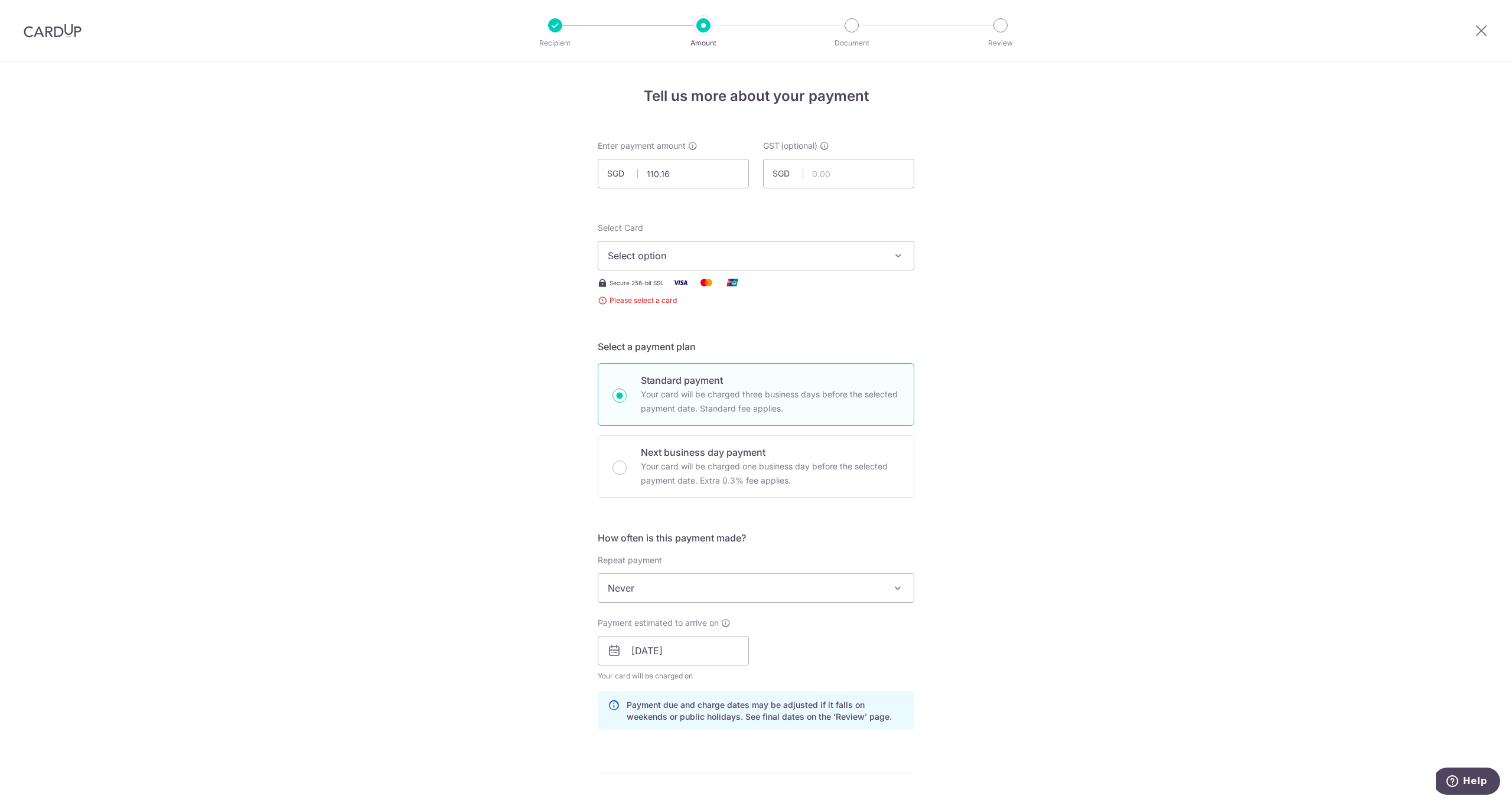
click at [700, 265] on button "Select option" at bounding box center [756, 256] width 317 height 30
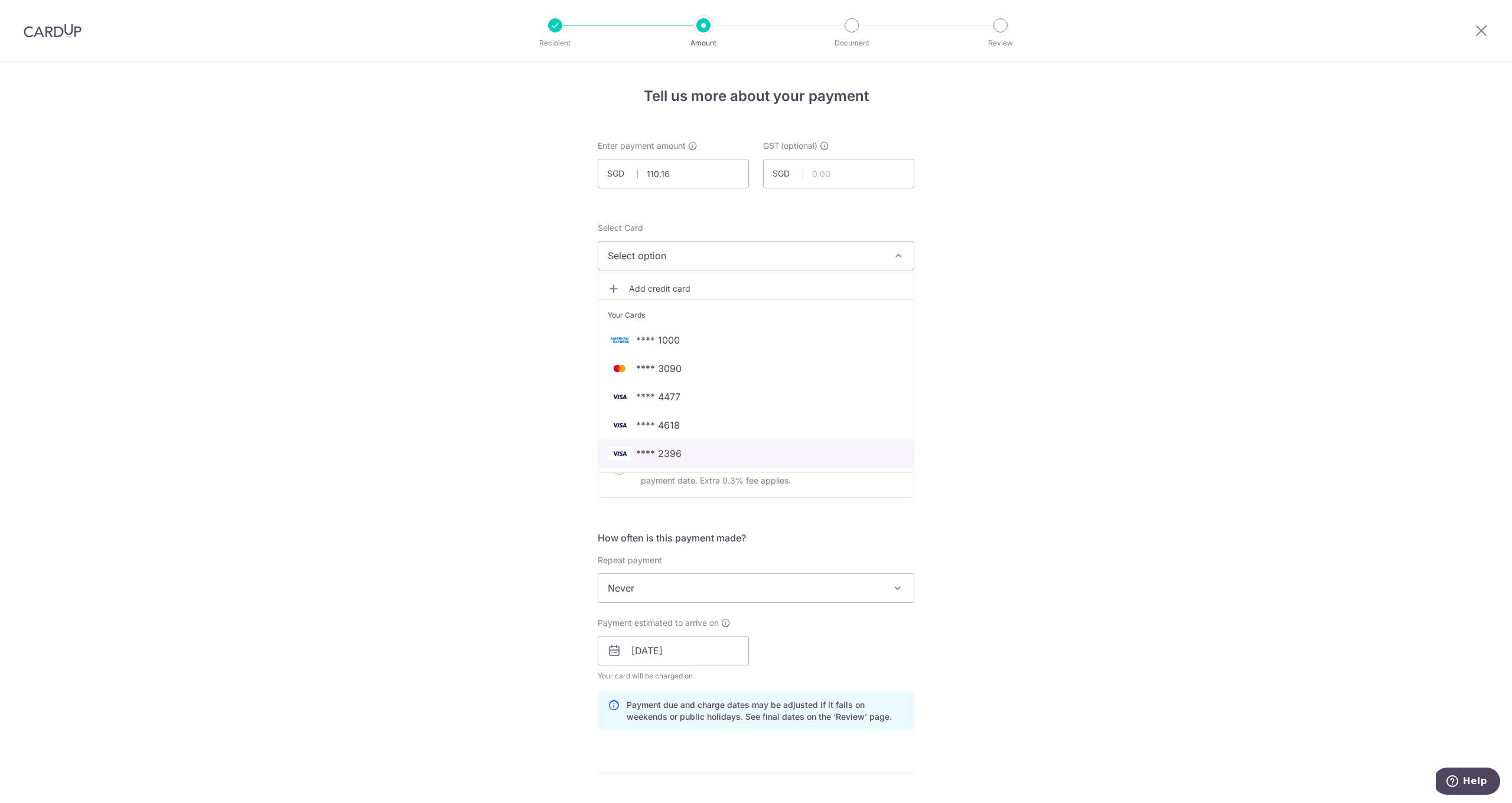
click at [694, 449] on span "**** 2396" at bounding box center [756, 453] width 297 height 14
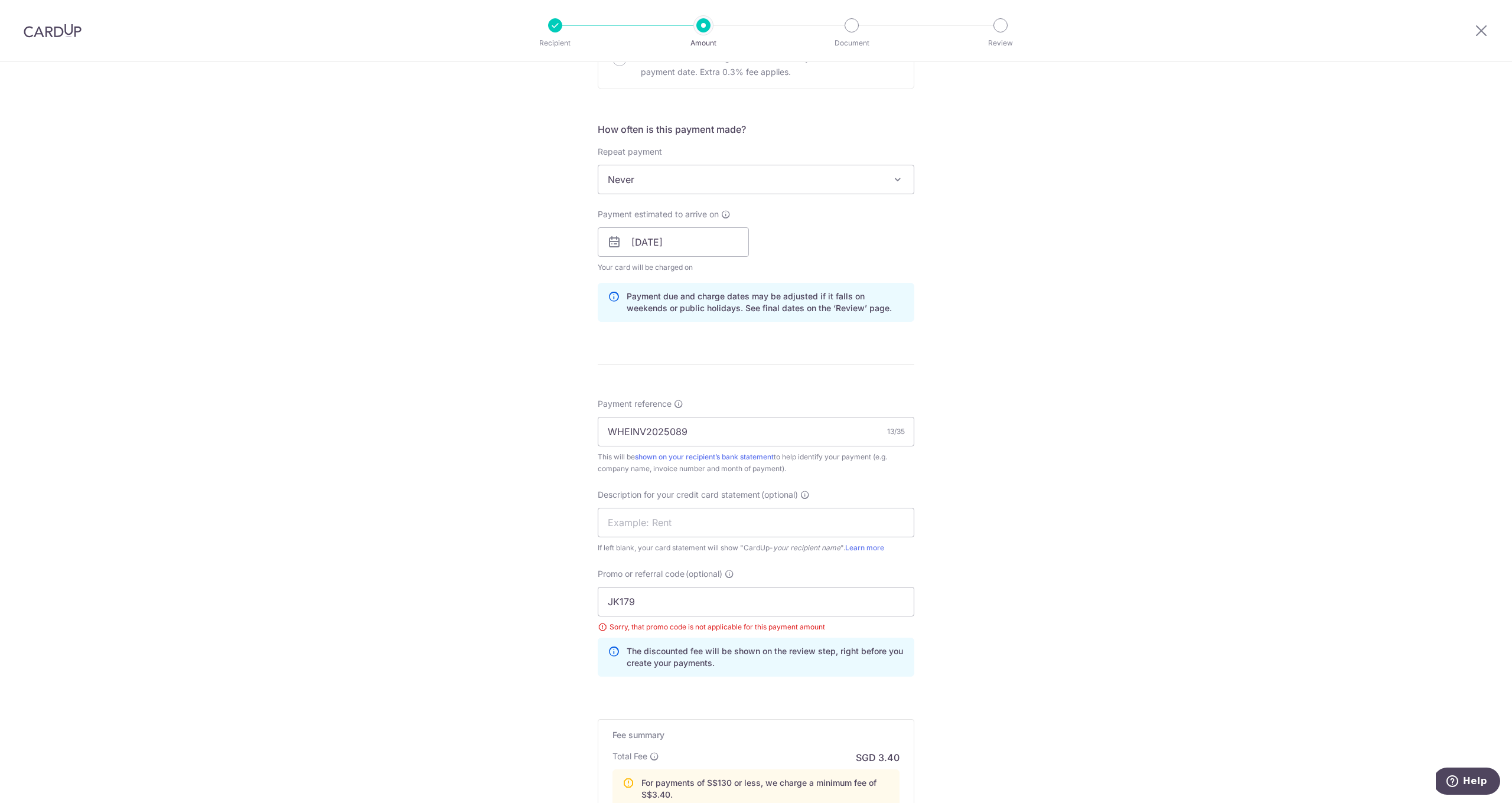
scroll to position [573, 0]
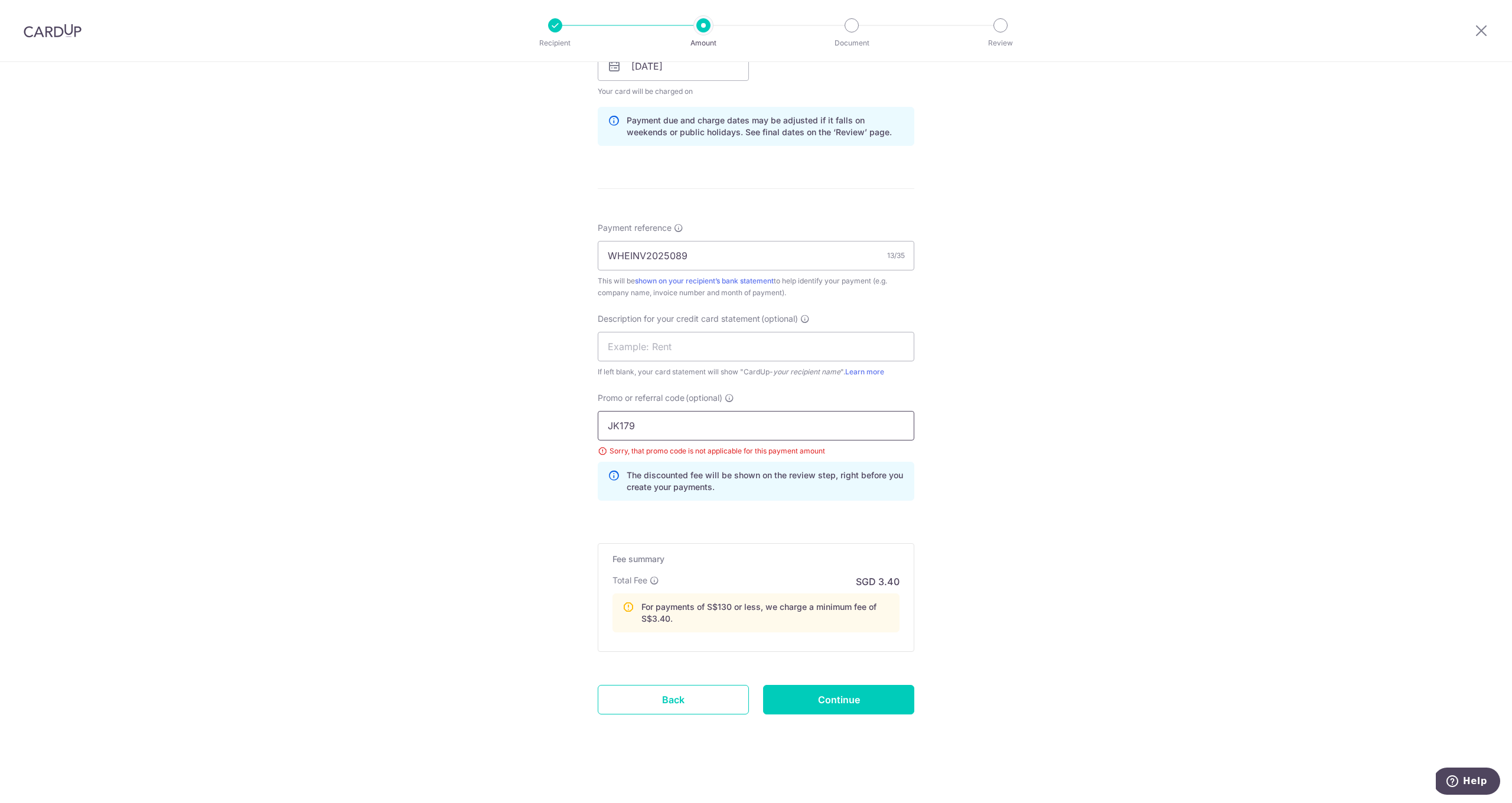
drag, startPoint x: 664, startPoint y: 434, endPoint x: 564, endPoint y: 431, distance: 100.0
click at [564, 431] on div "Tell us more about your payment Enter payment amount SGD 110.16 110.16 GST (opt…" at bounding box center [756, 146] width 1512 height 1314
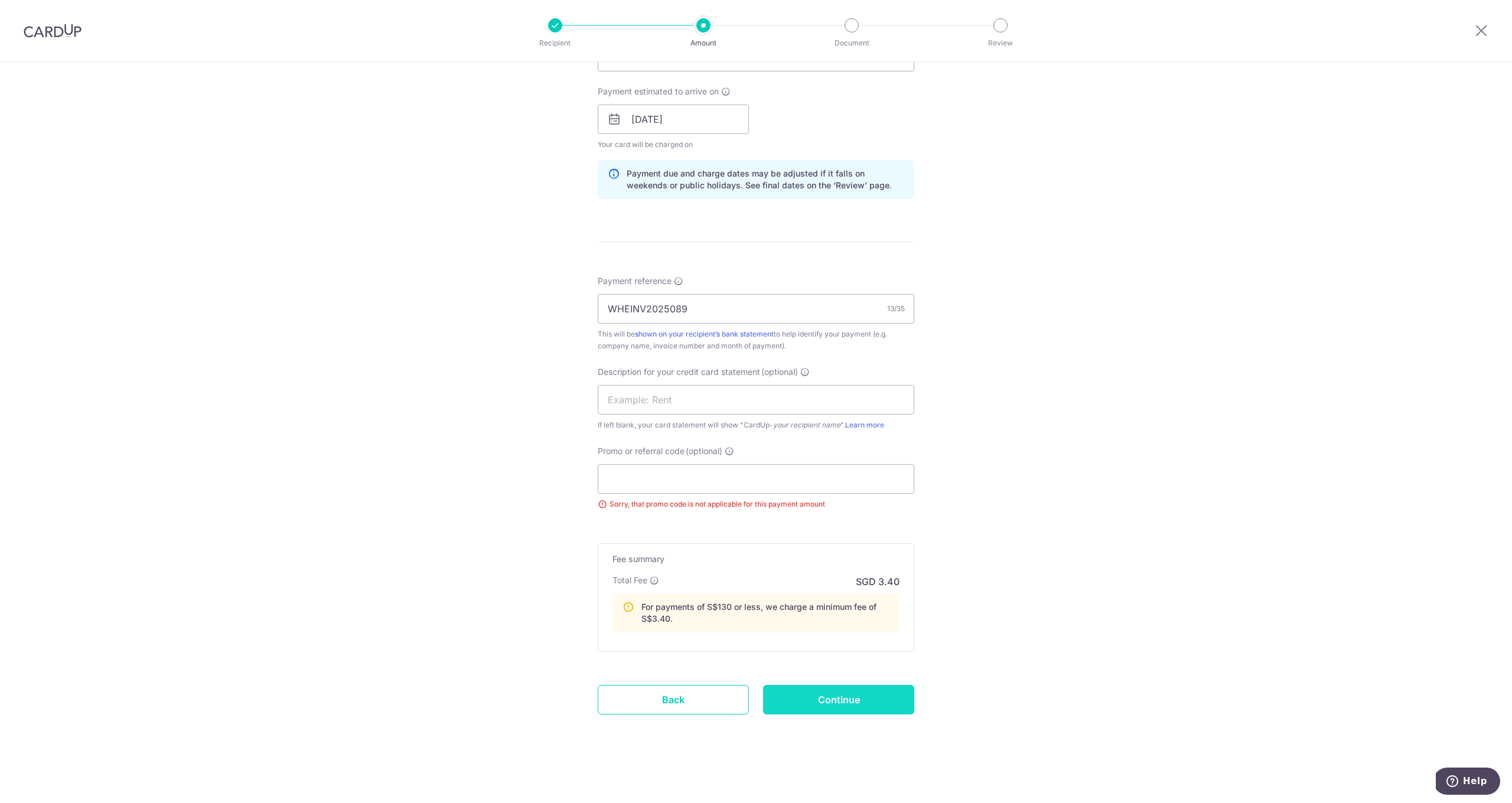
click at [805, 689] on input "Continue" at bounding box center [839, 700] width 151 height 30
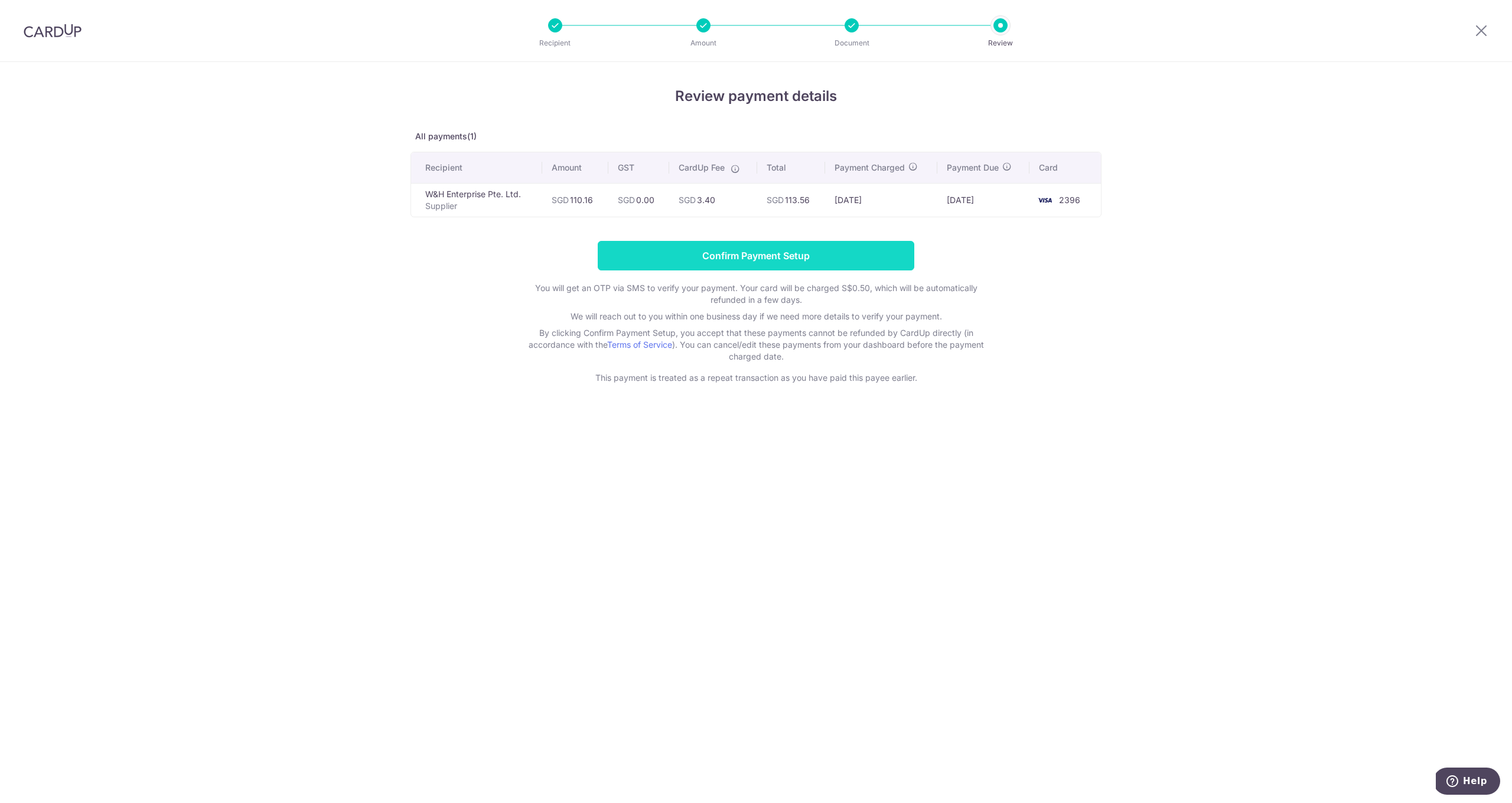
click at [790, 257] on input "Confirm Payment Setup" at bounding box center [756, 256] width 317 height 30
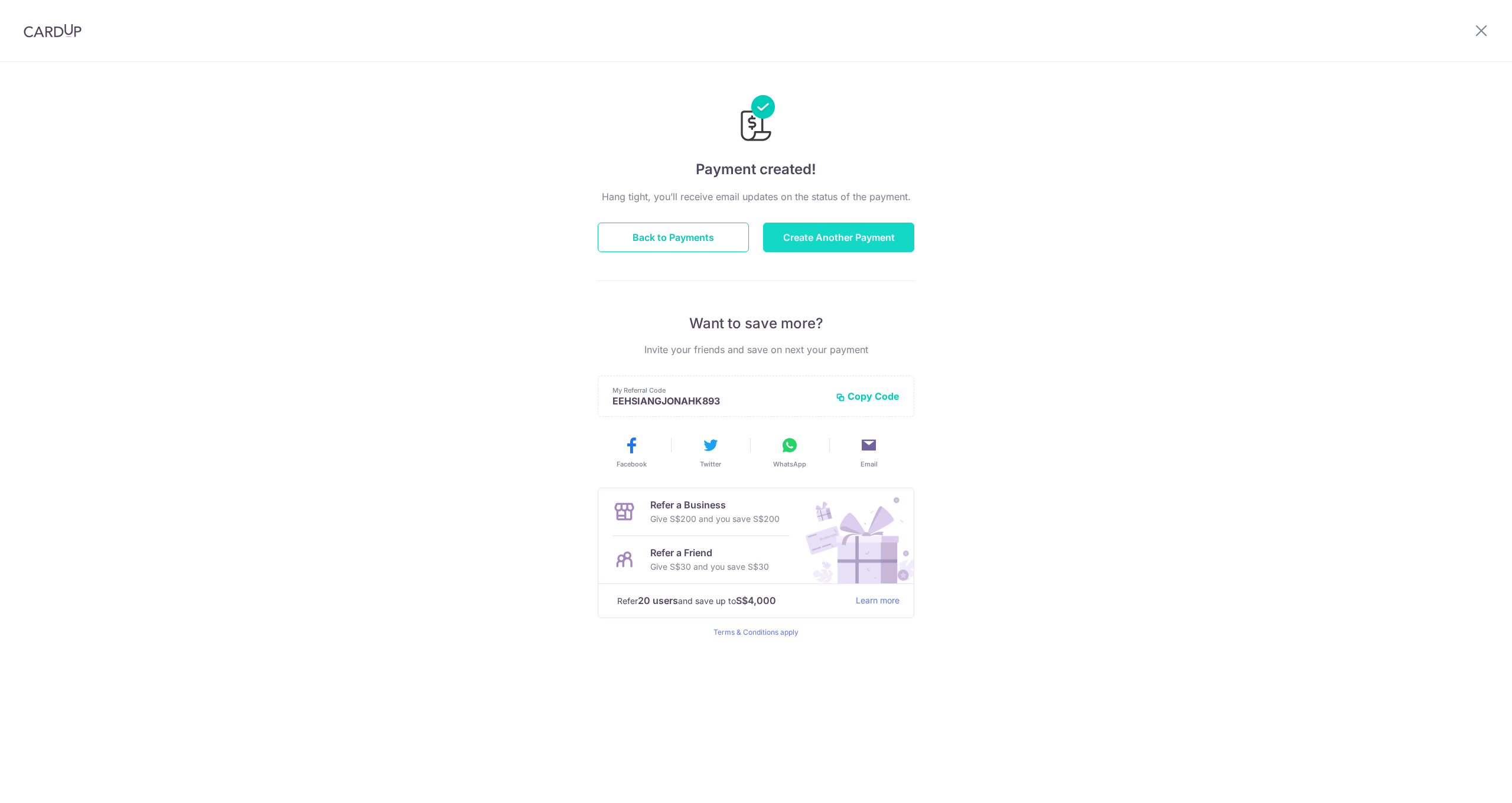
click at [799, 242] on button "Create Another Payment" at bounding box center [839, 237] width 151 height 30
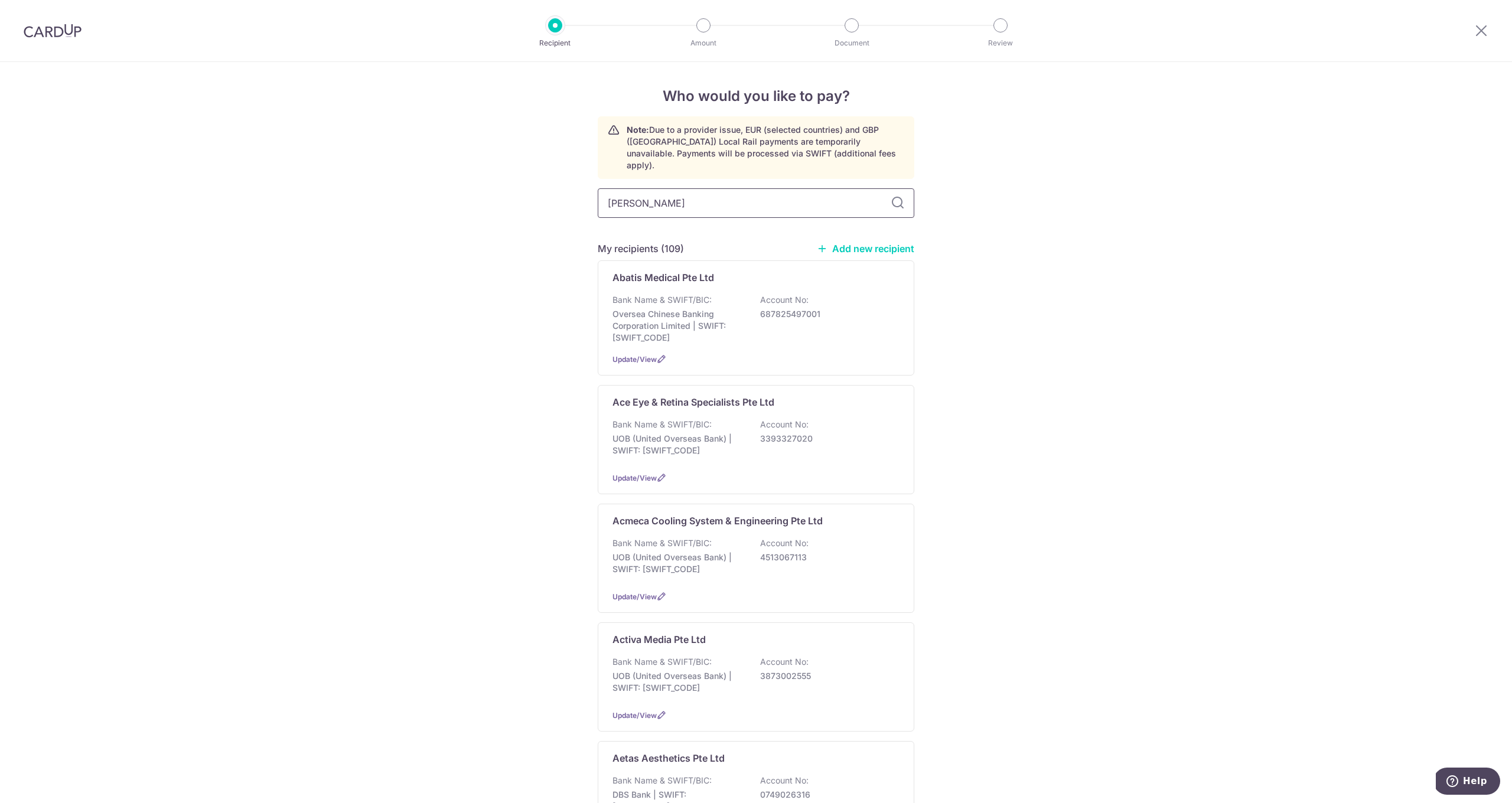
type input "EDEN"
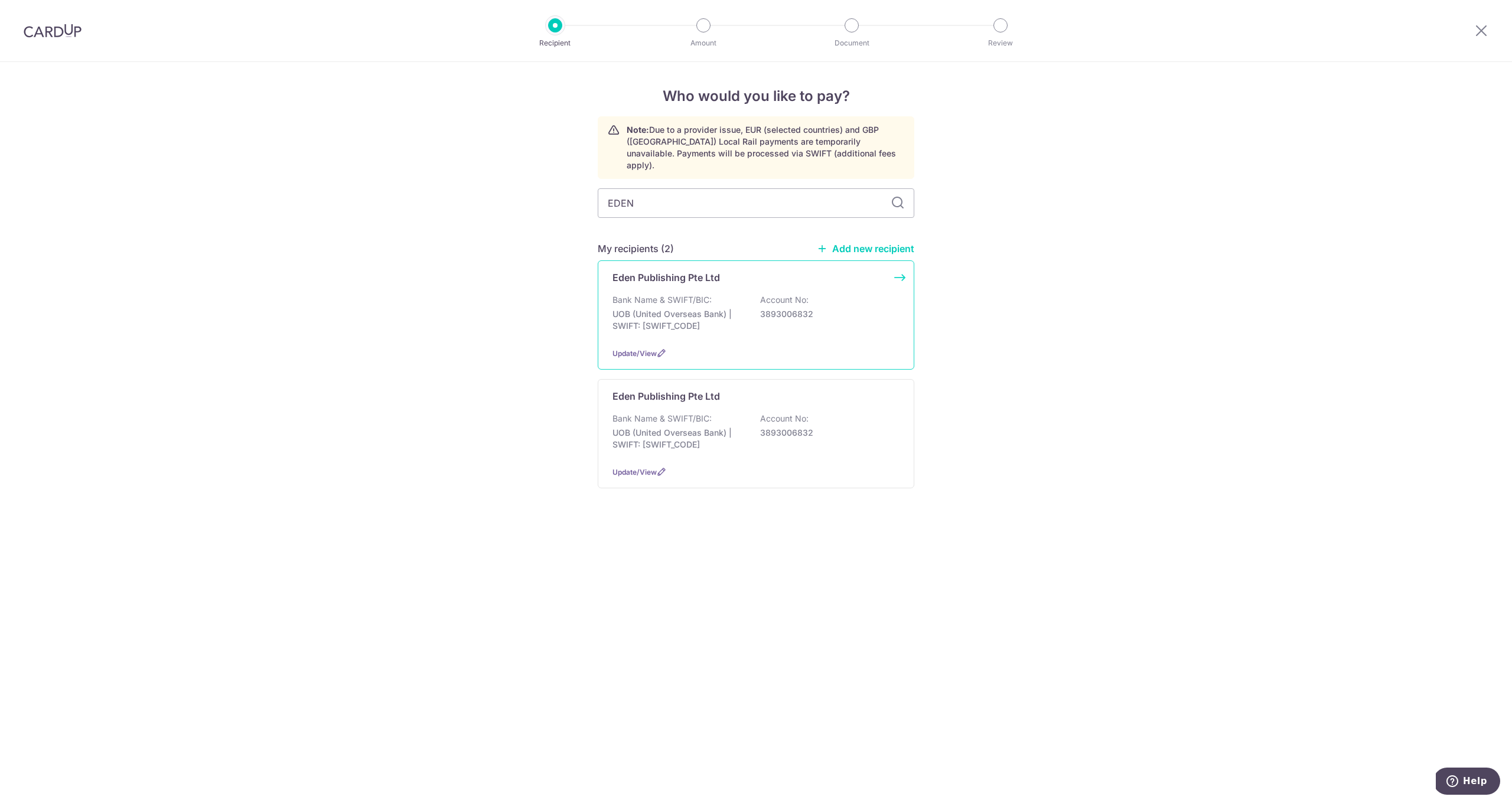
click at [695, 294] on p "Bank Name & SWIFT/BIC:" at bounding box center [662, 300] width 99 height 12
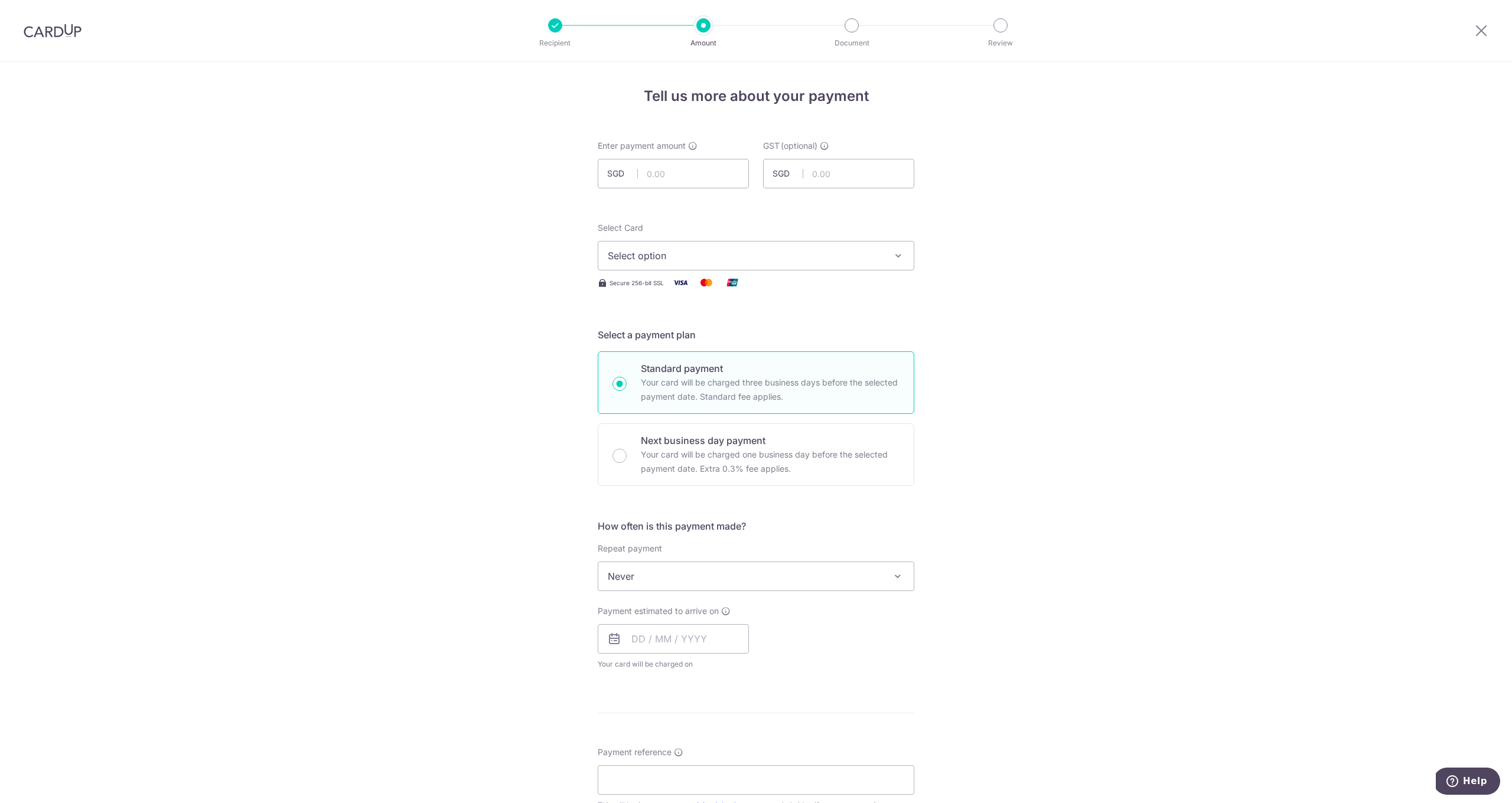
click at [646, 259] on span "Select option" at bounding box center [745, 255] width 275 height 14
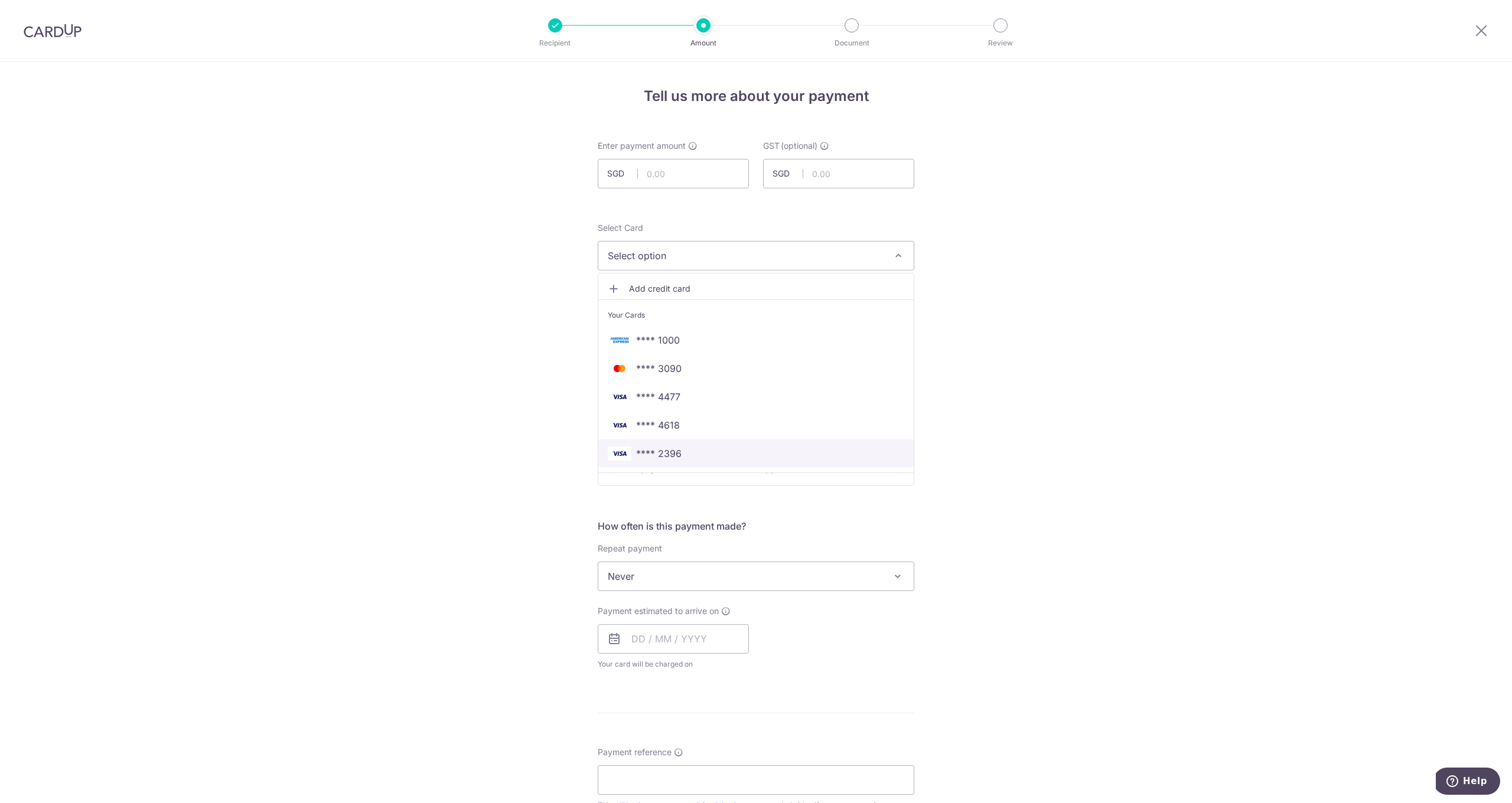
click at [666, 457] on span "**** 2396" at bounding box center [658, 453] width 45 height 14
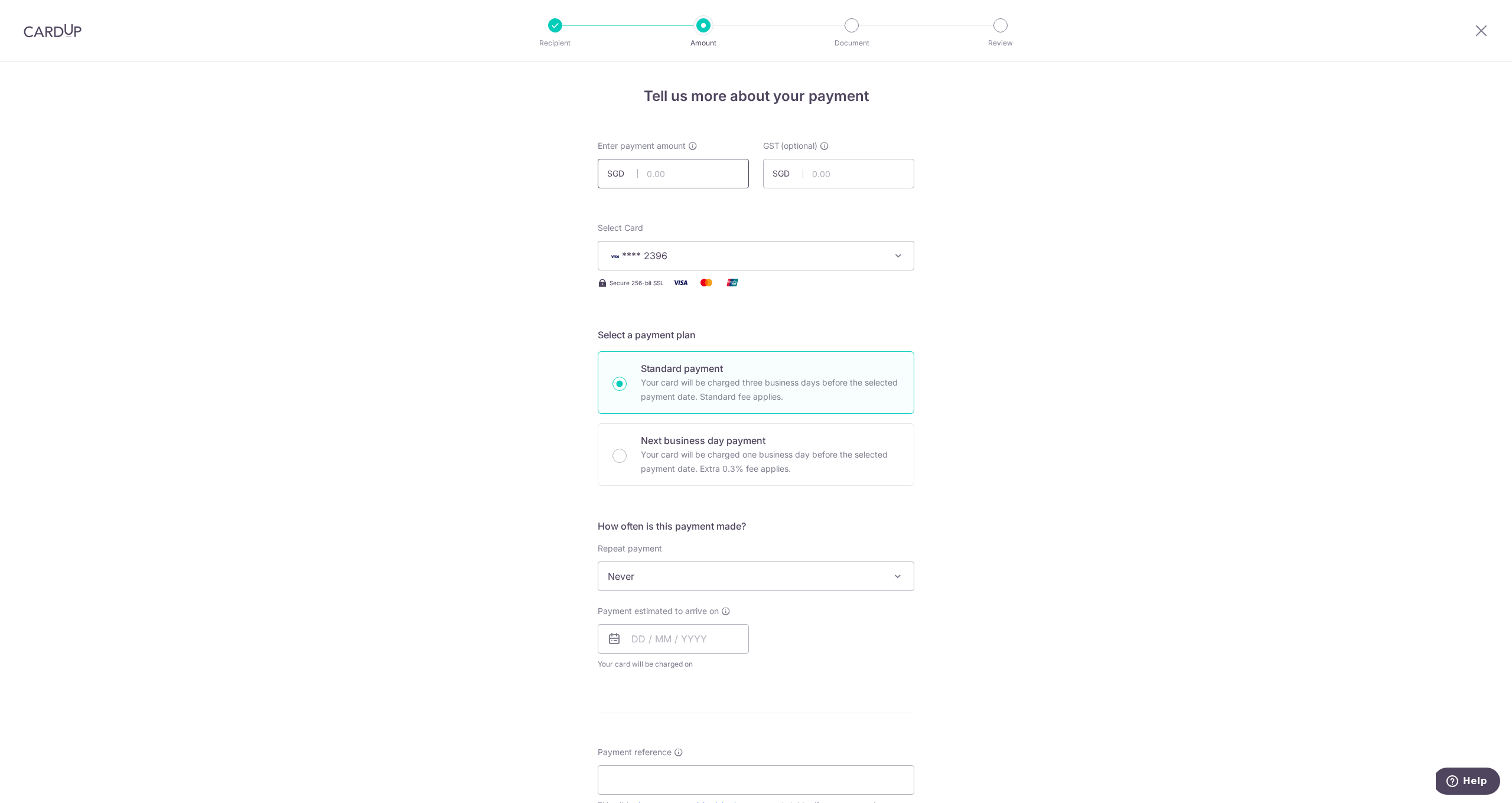
click at [672, 180] on input "text" at bounding box center [673, 174] width 151 height 30
type input "20,710.00"
click at [666, 640] on input "text" at bounding box center [673, 639] width 151 height 30
click at [711, 745] on link "9" at bounding box center [716, 746] width 19 height 19
type input "09/10/2025"
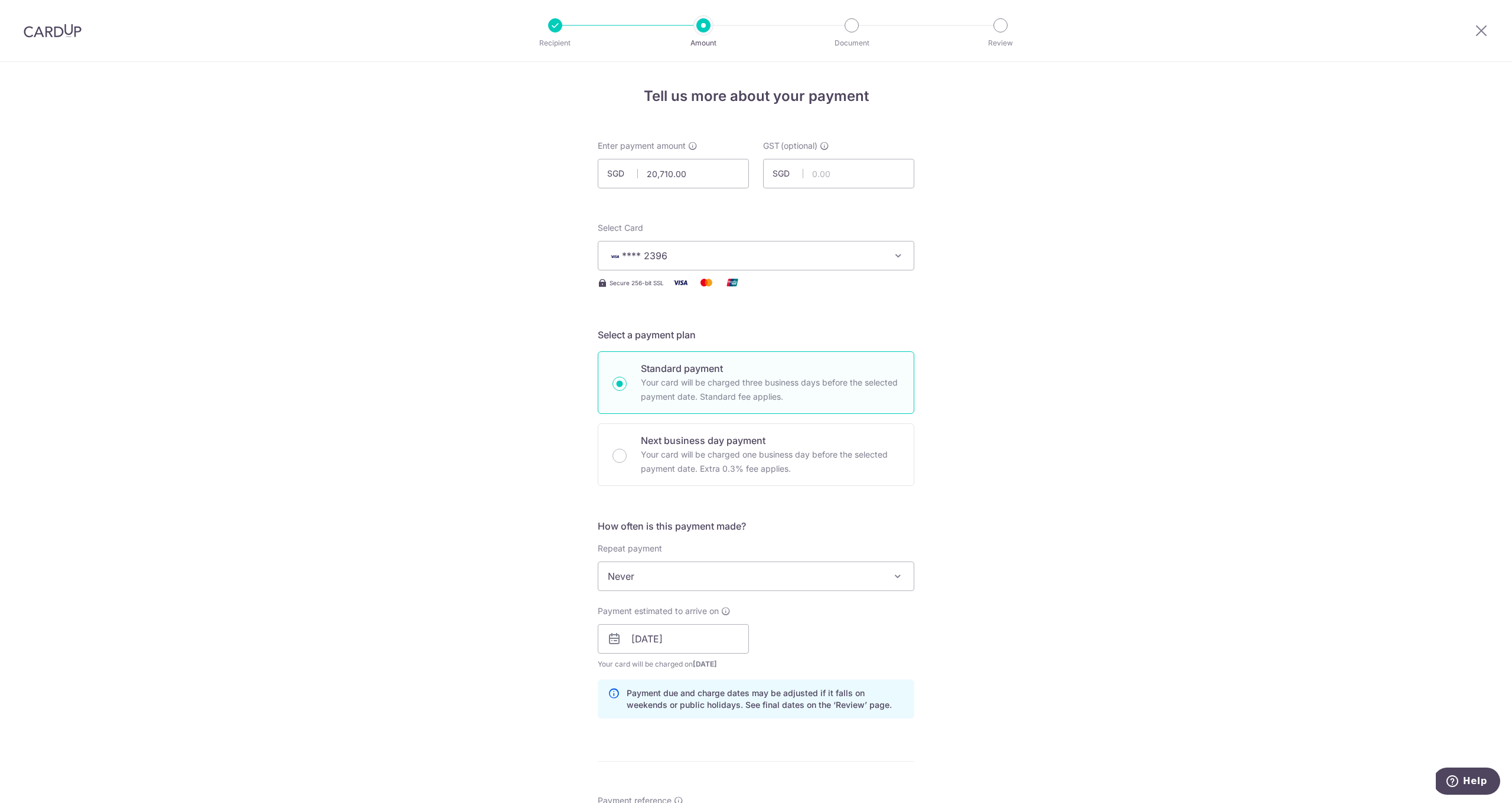
scroll to position [104, 0]
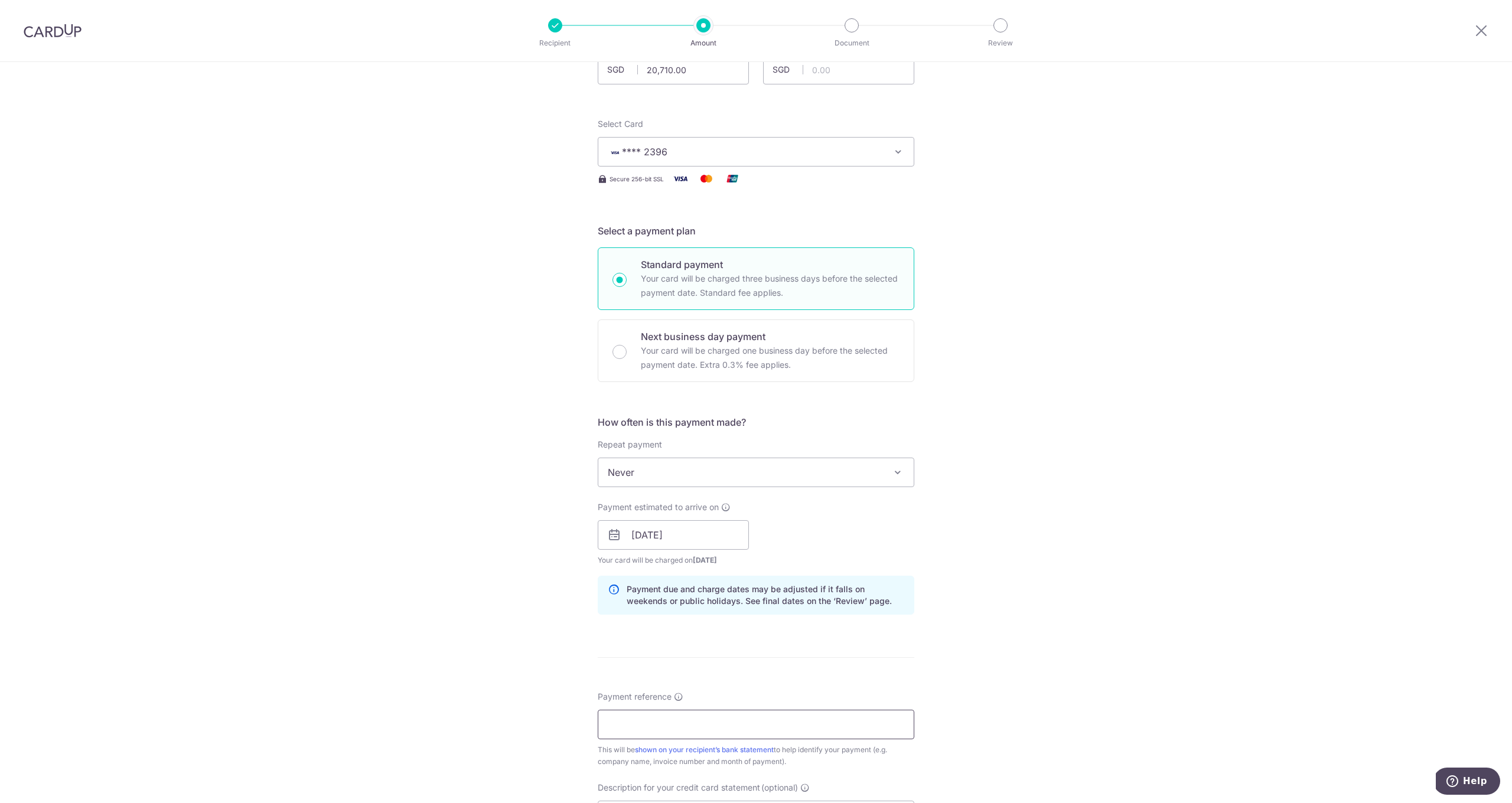
click at [660, 726] on input "Payment reference" at bounding box center [756, 724] width 317 height 30
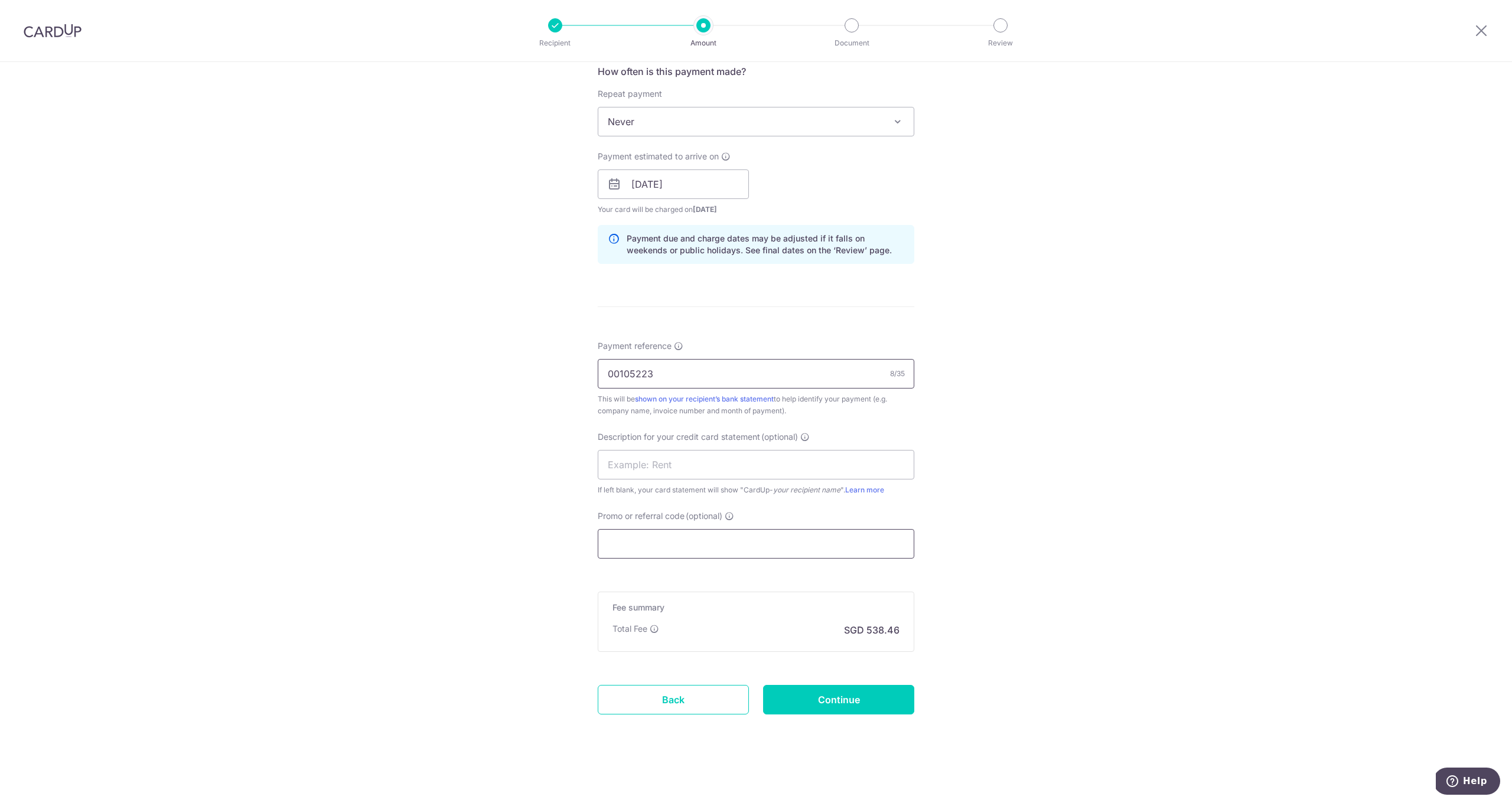
type input "00105223"
click at [670, 548] on input "Promo or referral code (optional)" at bounding box center [756, 544] width 317 height 30
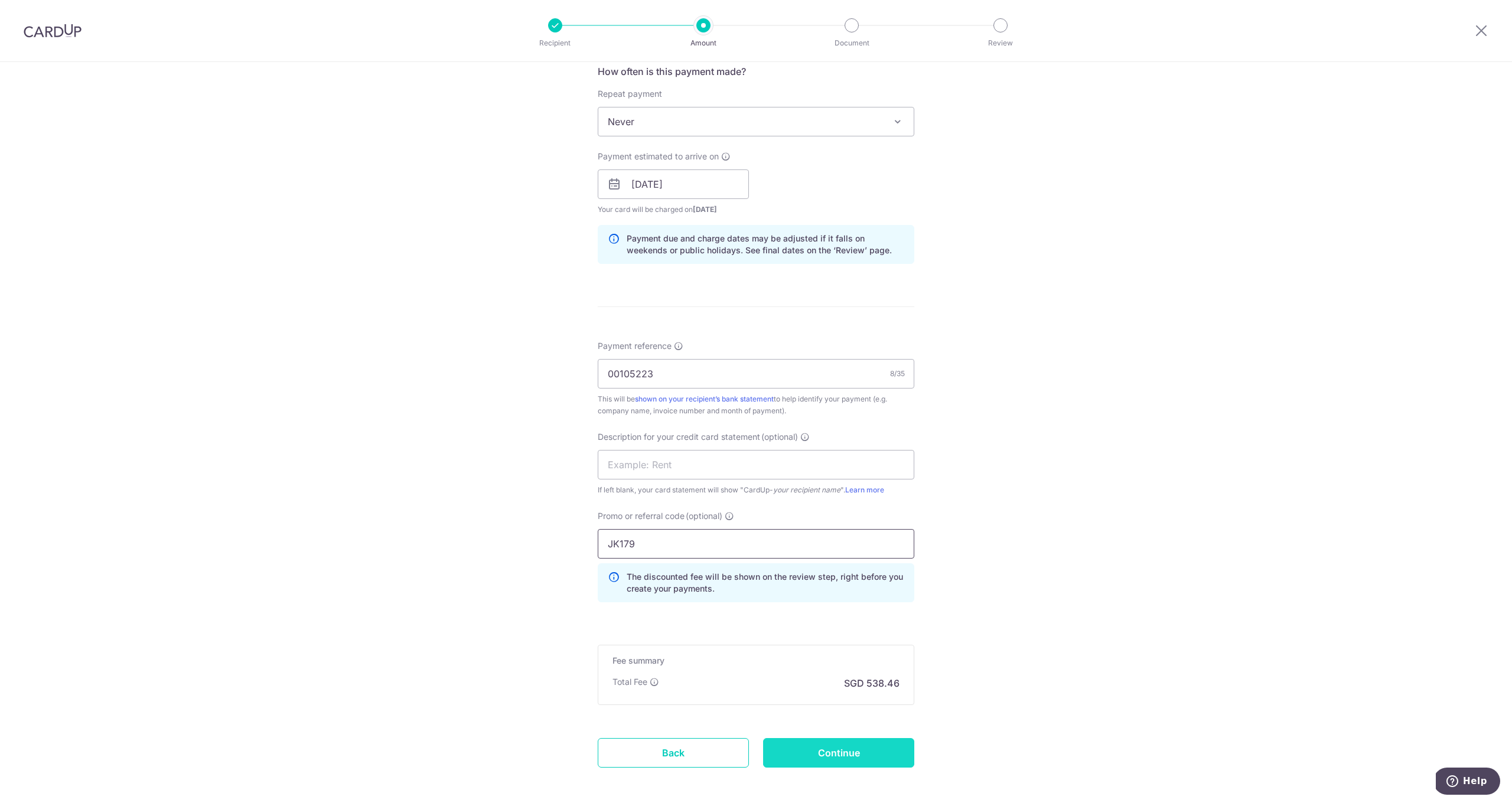
type input "JK179"
click at [870, 746] on input "Continue" at bounding box center [839, 753] width 151 height 30
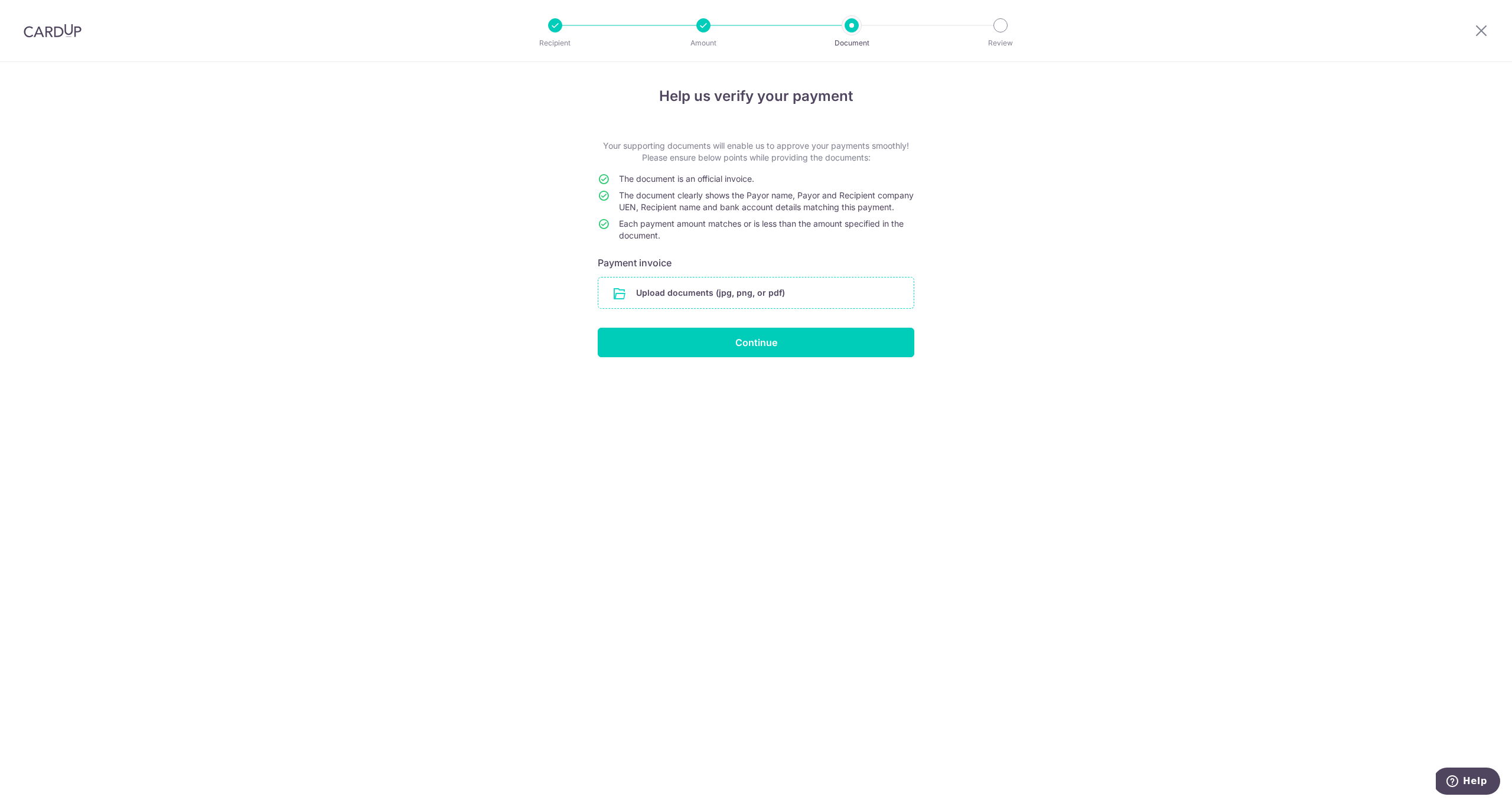
click at [660, 301] on input "file" at bounding box center [756, 292] width 315 height 30
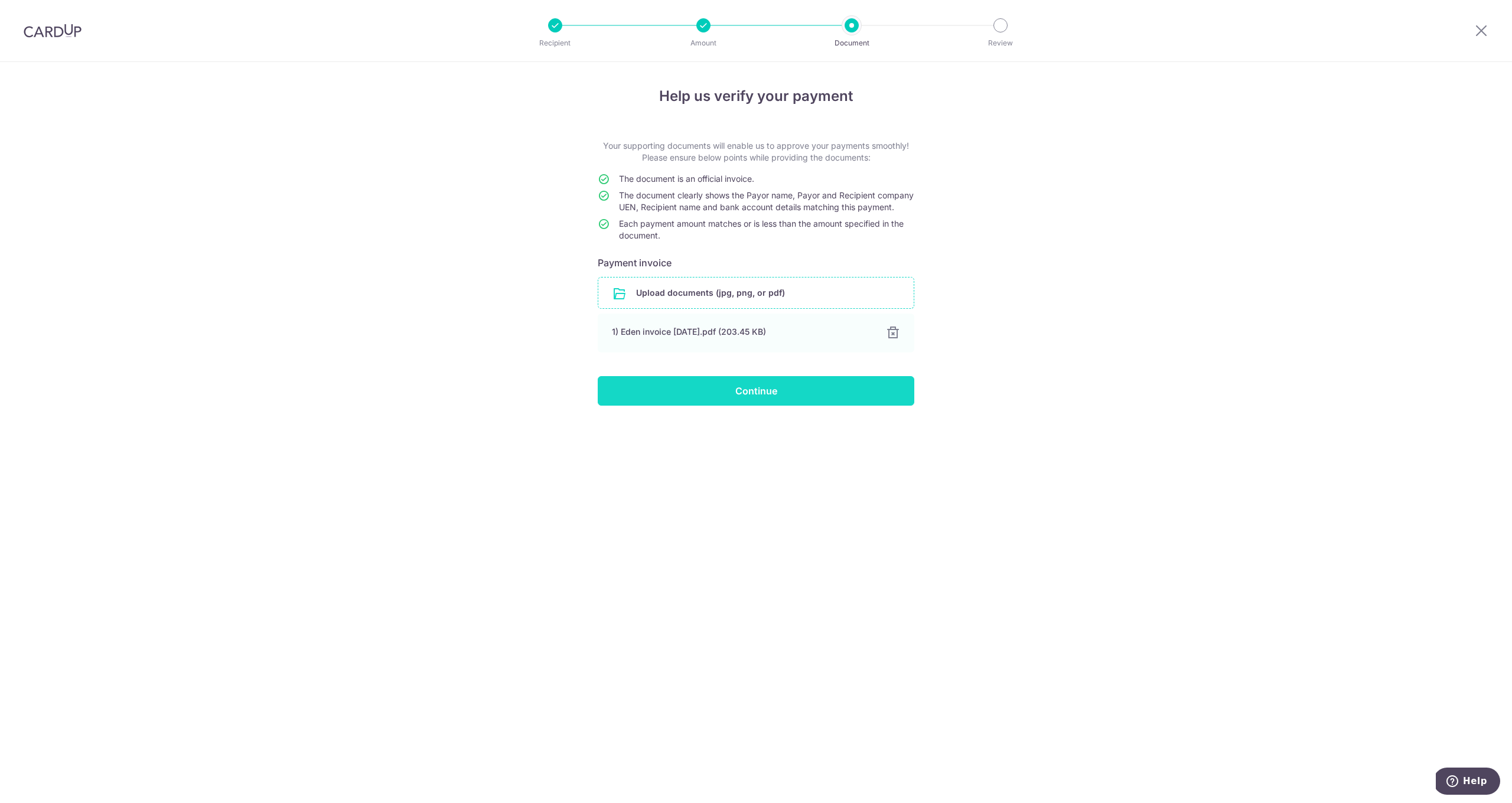
click at [767, 401] on input "Continue" at bounding box center [756, 391] width 317 height 30
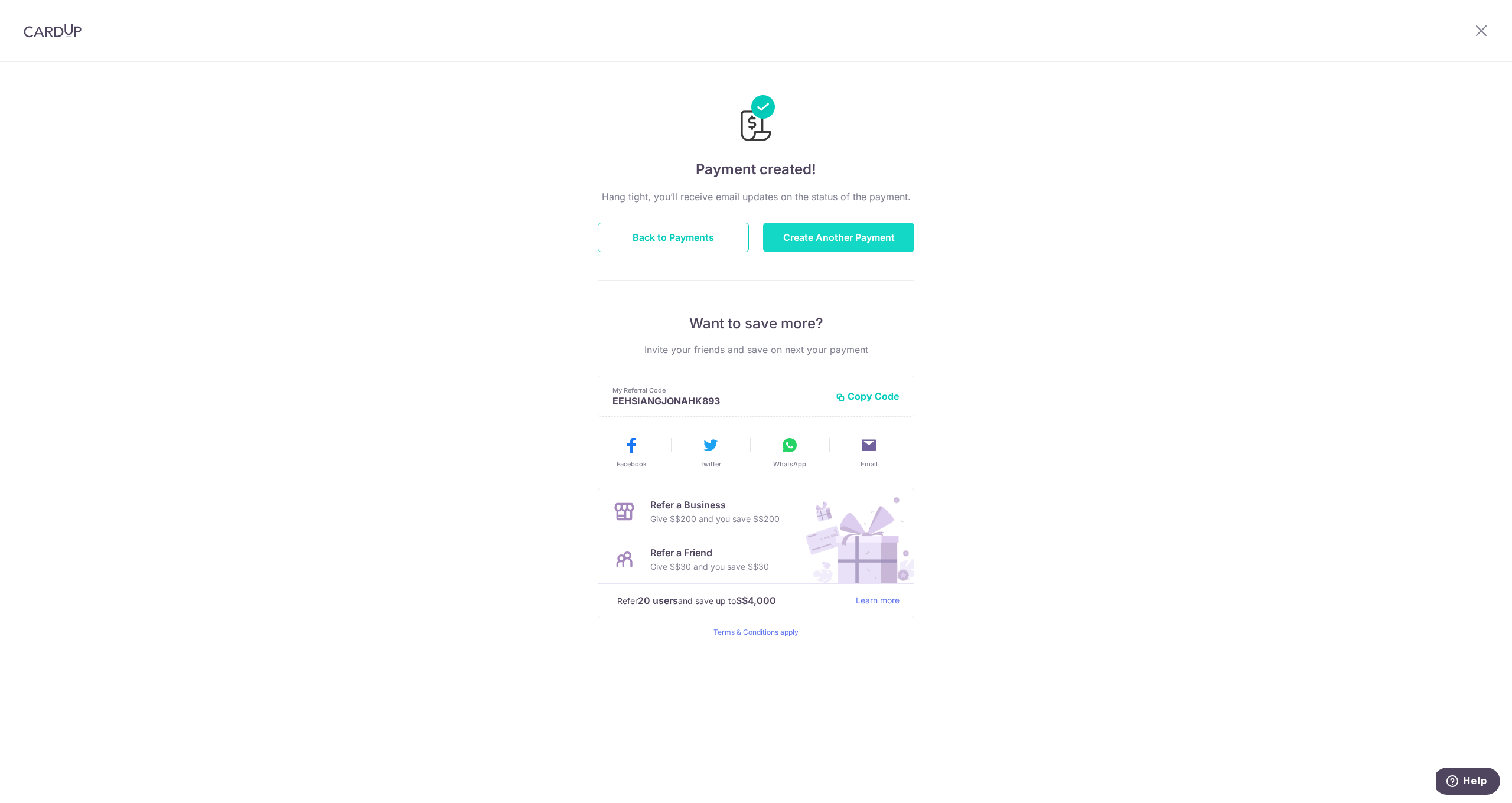
click at [831, 238] on button "Create Another Payment" at bounding box center [839, 237] width 151 height 30
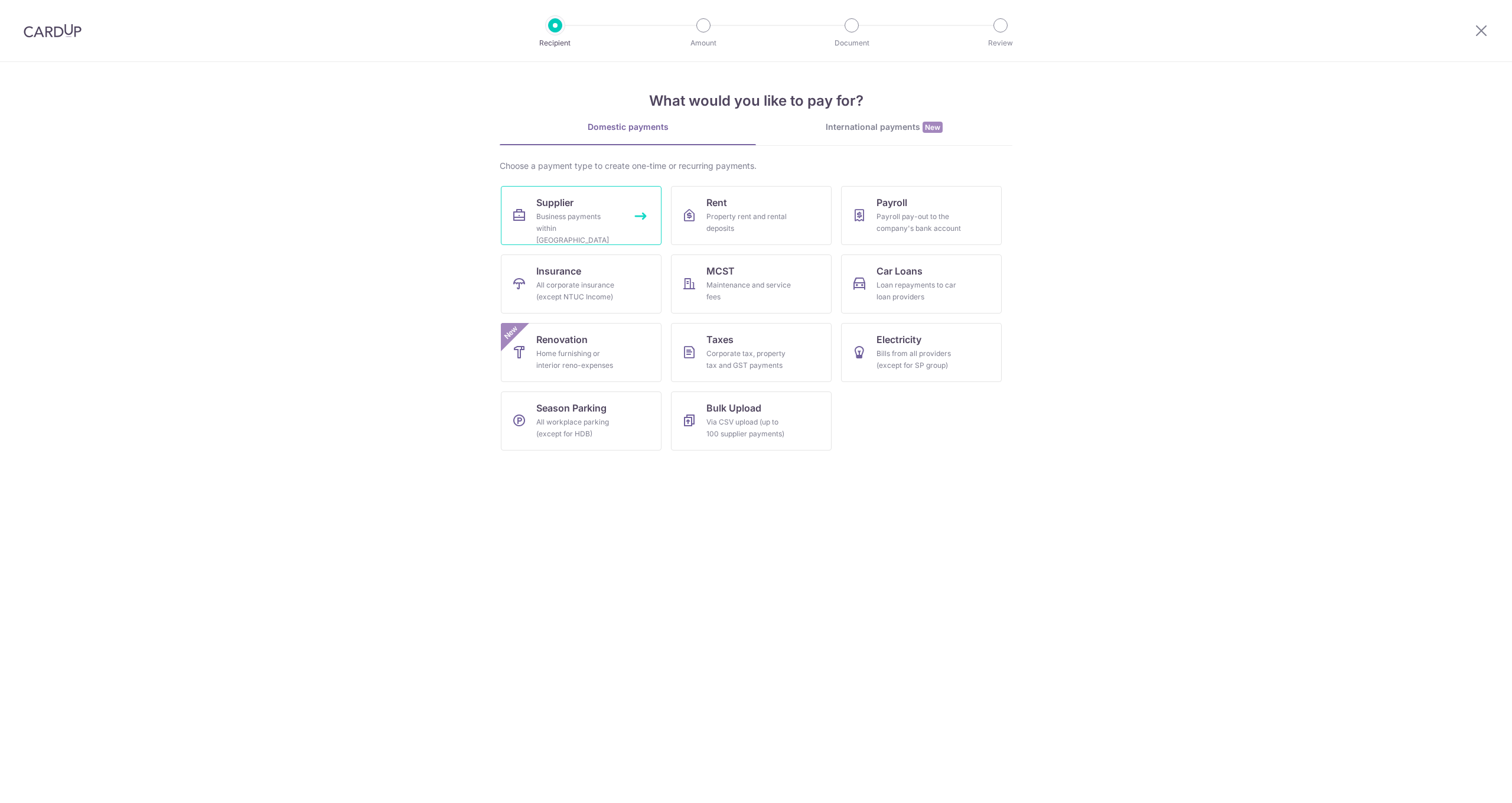
click at [608, 241] on link "Supplier Business payments within [GEOGRAPHIC_DATA]" at bounding box center [581, 216] width 161 height 59
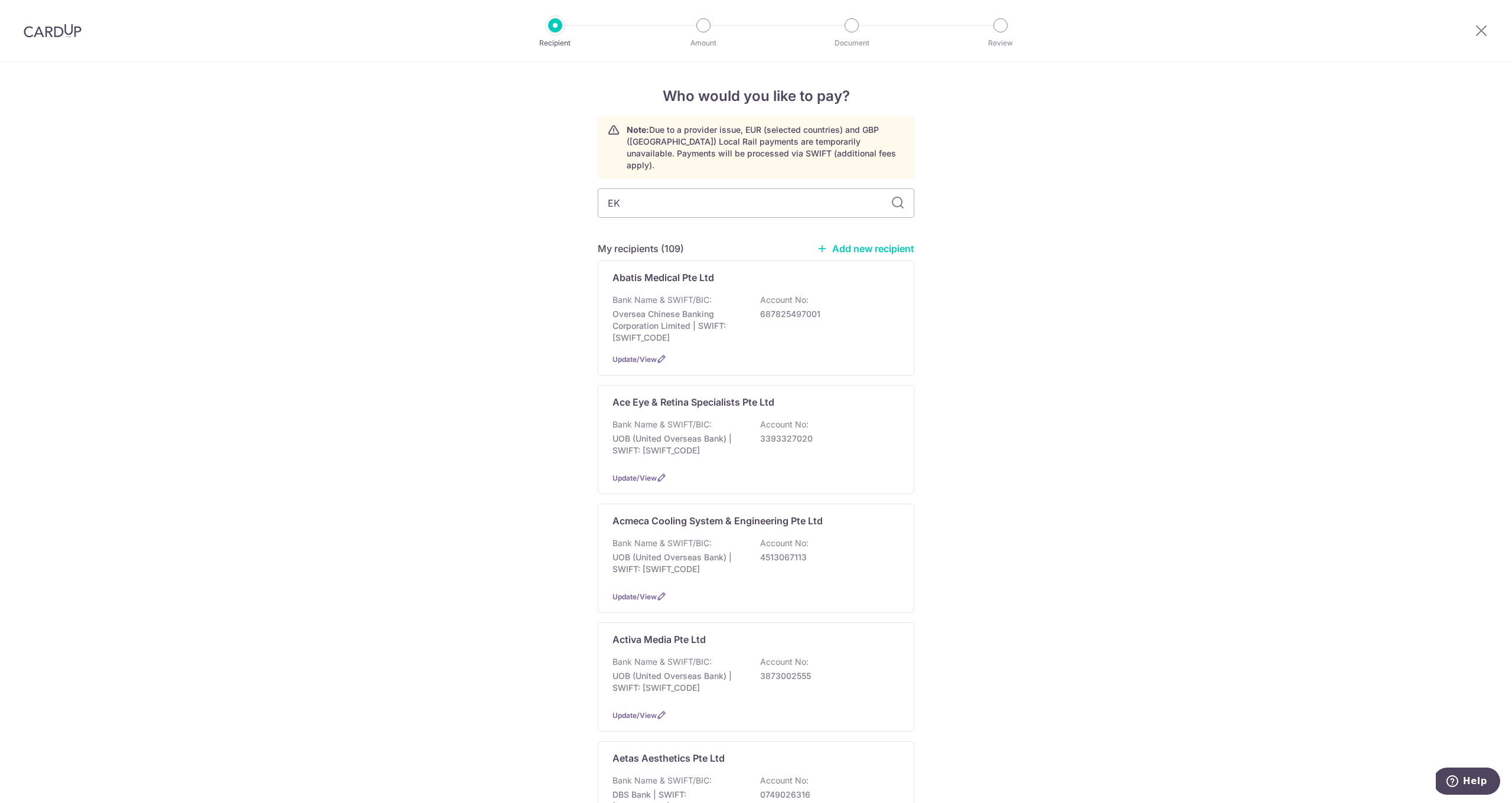
type input "EKE"
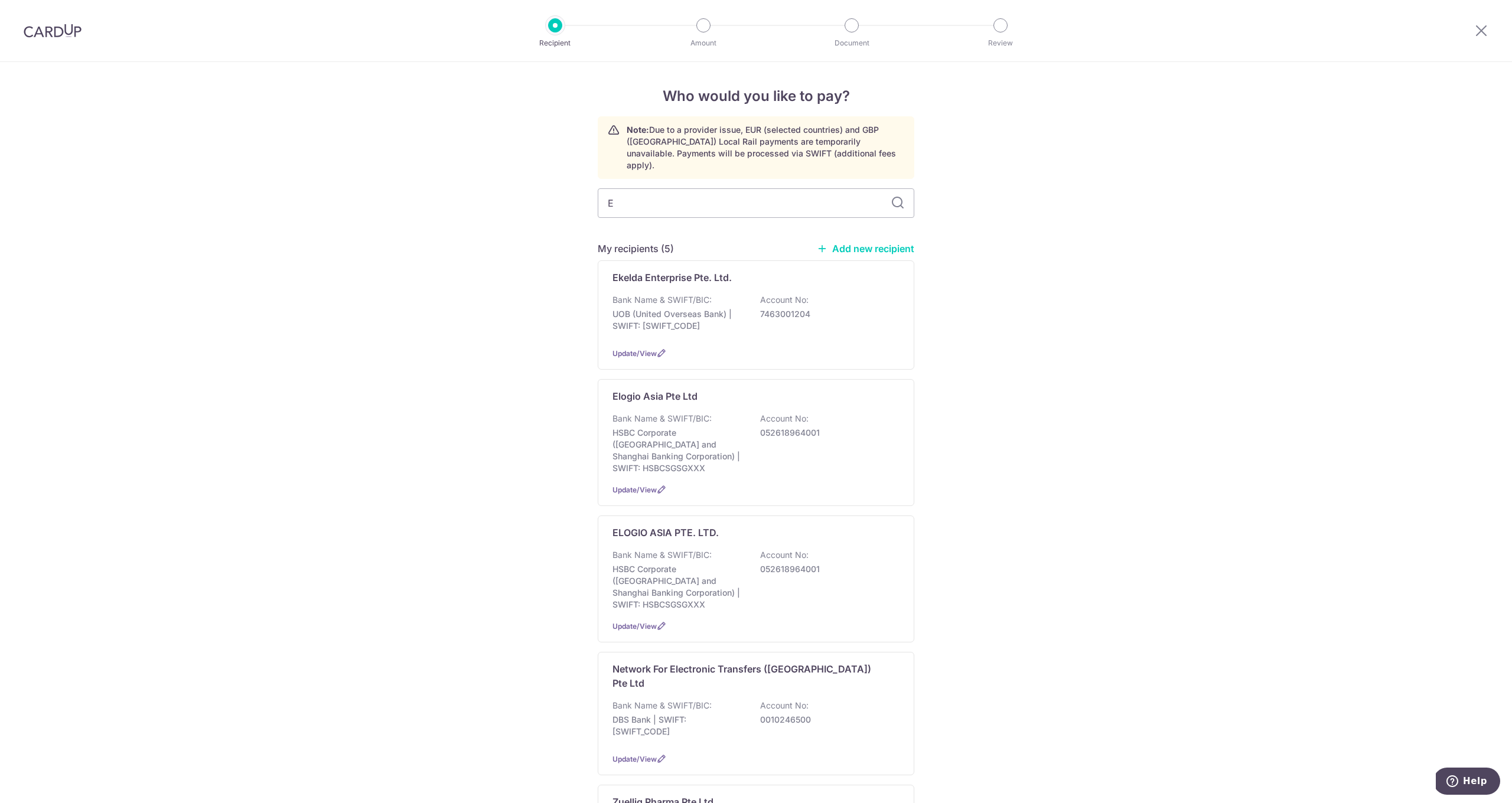
type input "EK"
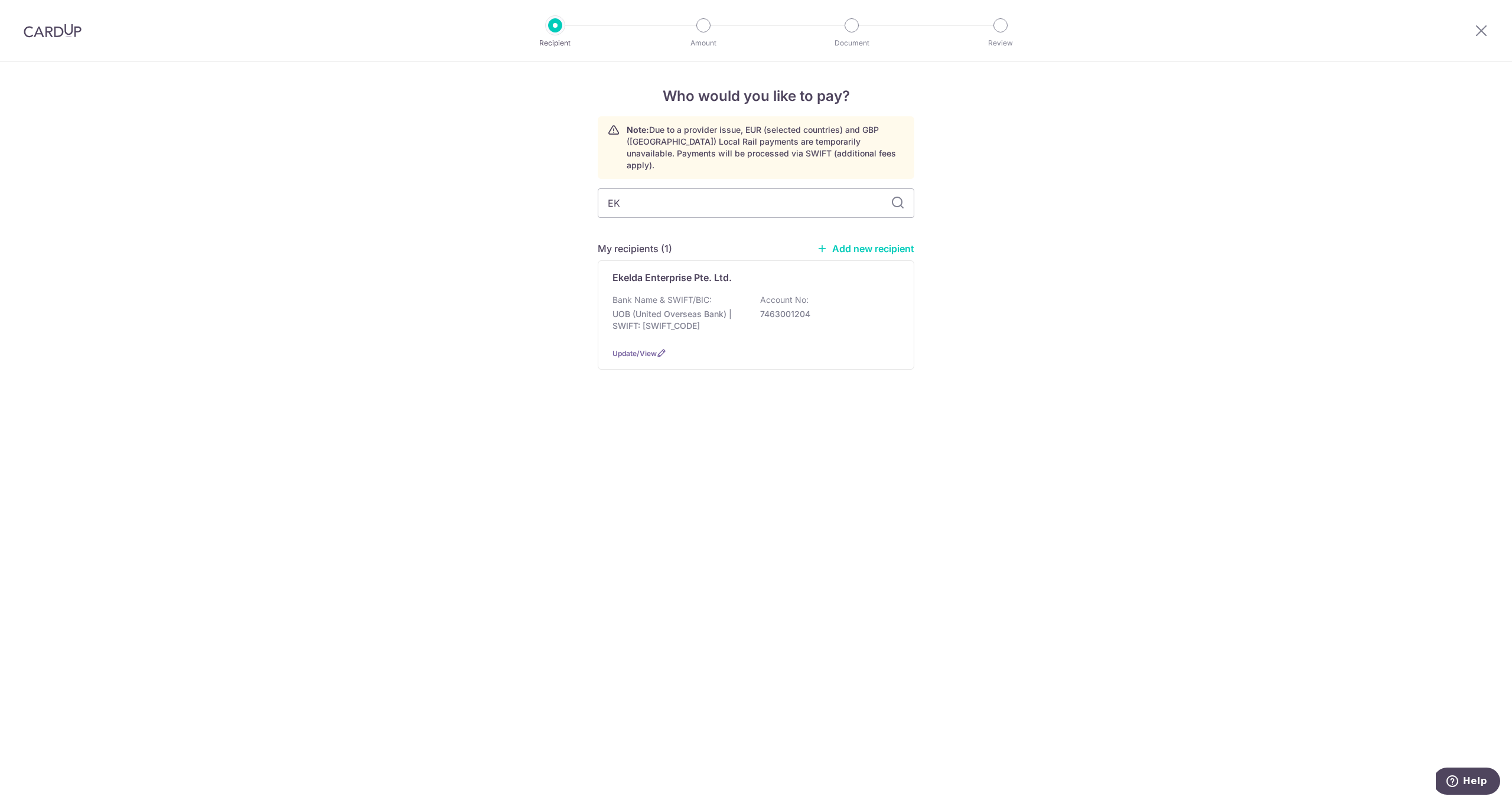
click at [711, 281] on div "Ekelda Enterprise Pte. Ltd. Bank Name & SWIFT/BIC: UOB (United Overseas Bank) |…" at bounding box center [756, 314] width 317 height 109
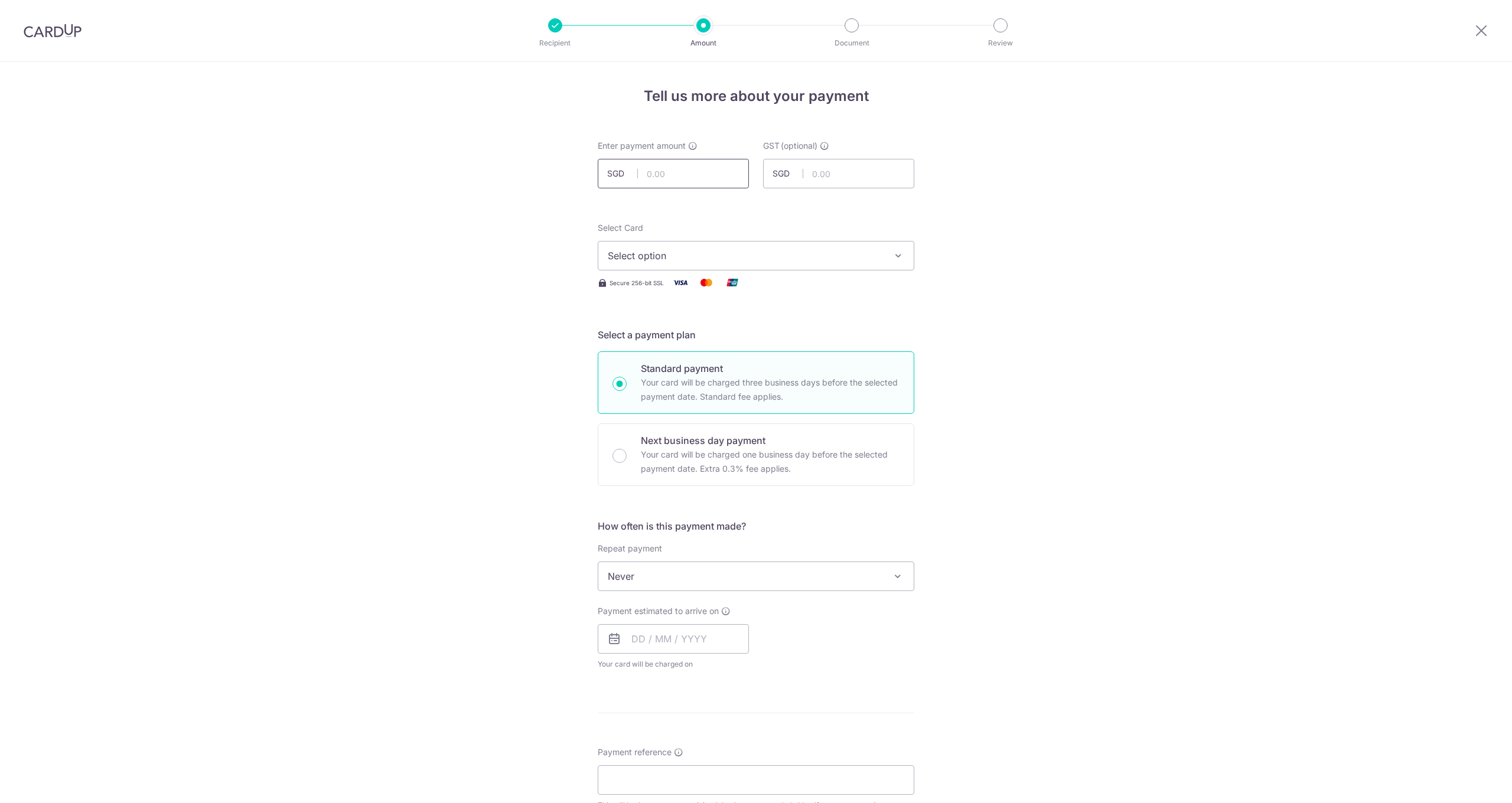
click at [677, 173] on input "text" at bounding box center [673, 174] width 151 height 30
type input "3,200.00"
click at [672, 260] on span "Select option" at bounding box center [745, 255] width 275 height 14
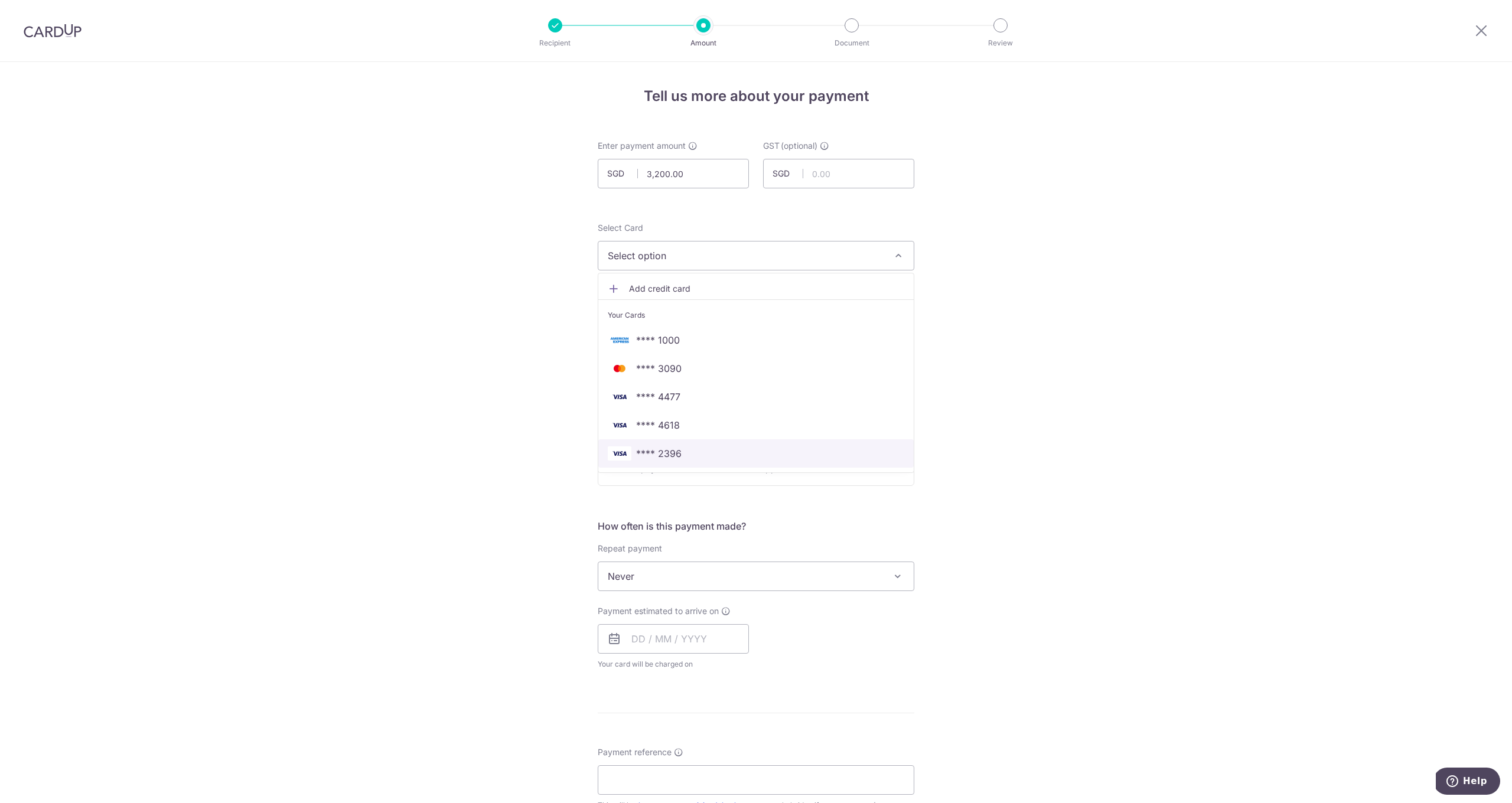
click at [675, 449] on span "**** 2396" at bounding box center [658, 453] width 45 height 14
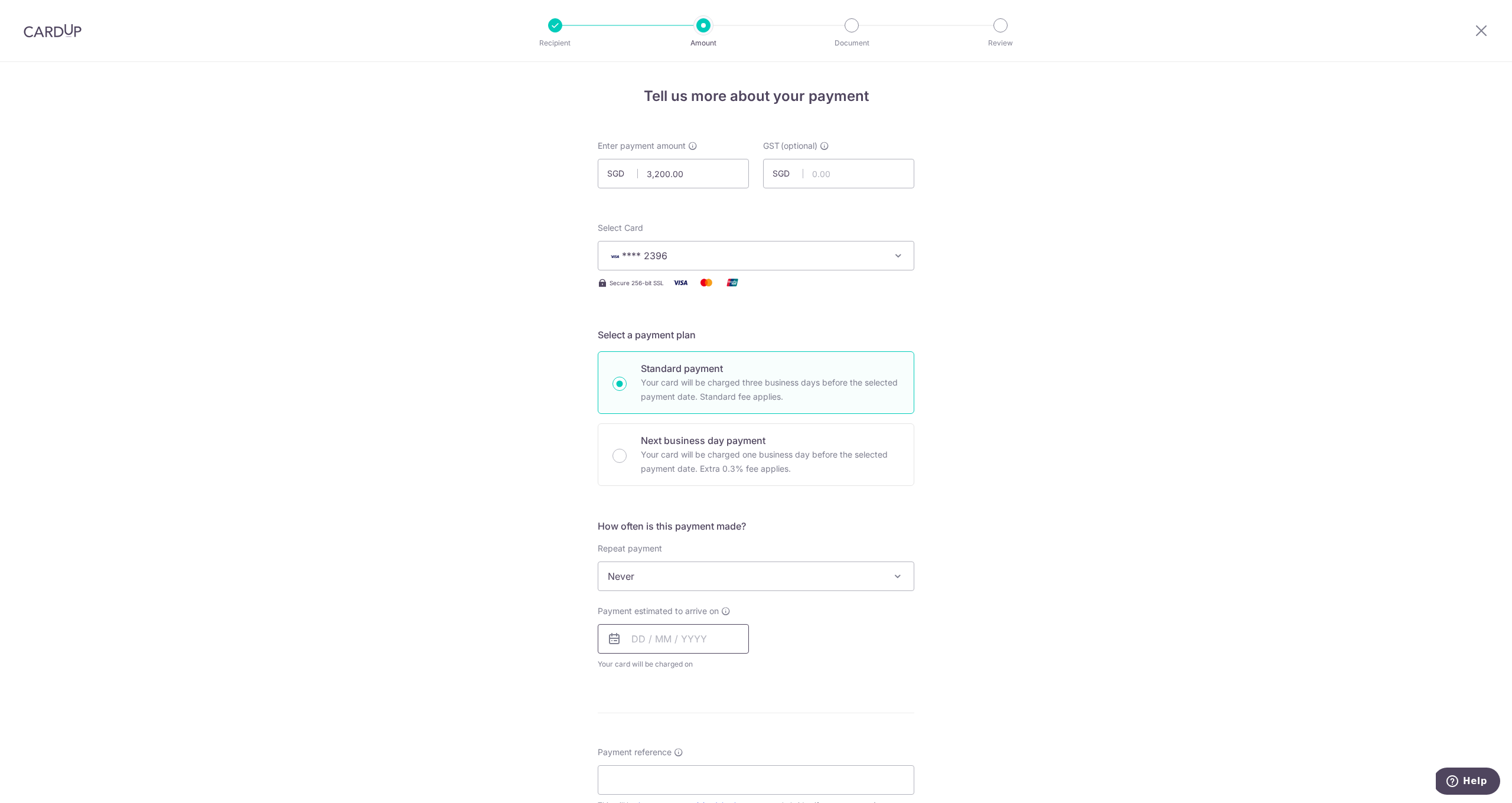
click at [647, 639] on input "text" at bounding box center [673, 639] width 151 height 30
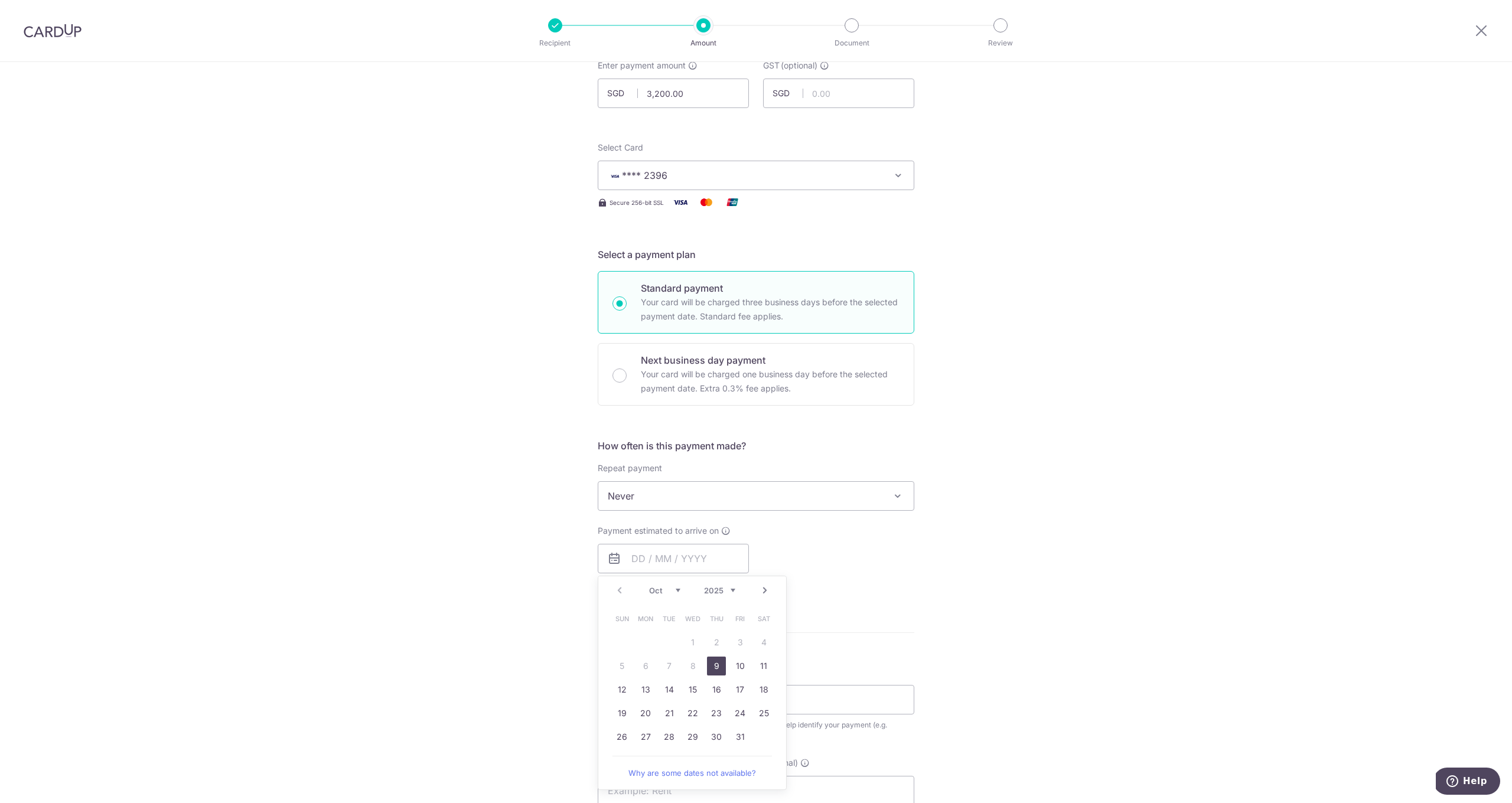
click at [719, 667] on link "9" at bounding box center [716, 666] width 19 height 19
type input "09/10/2025"
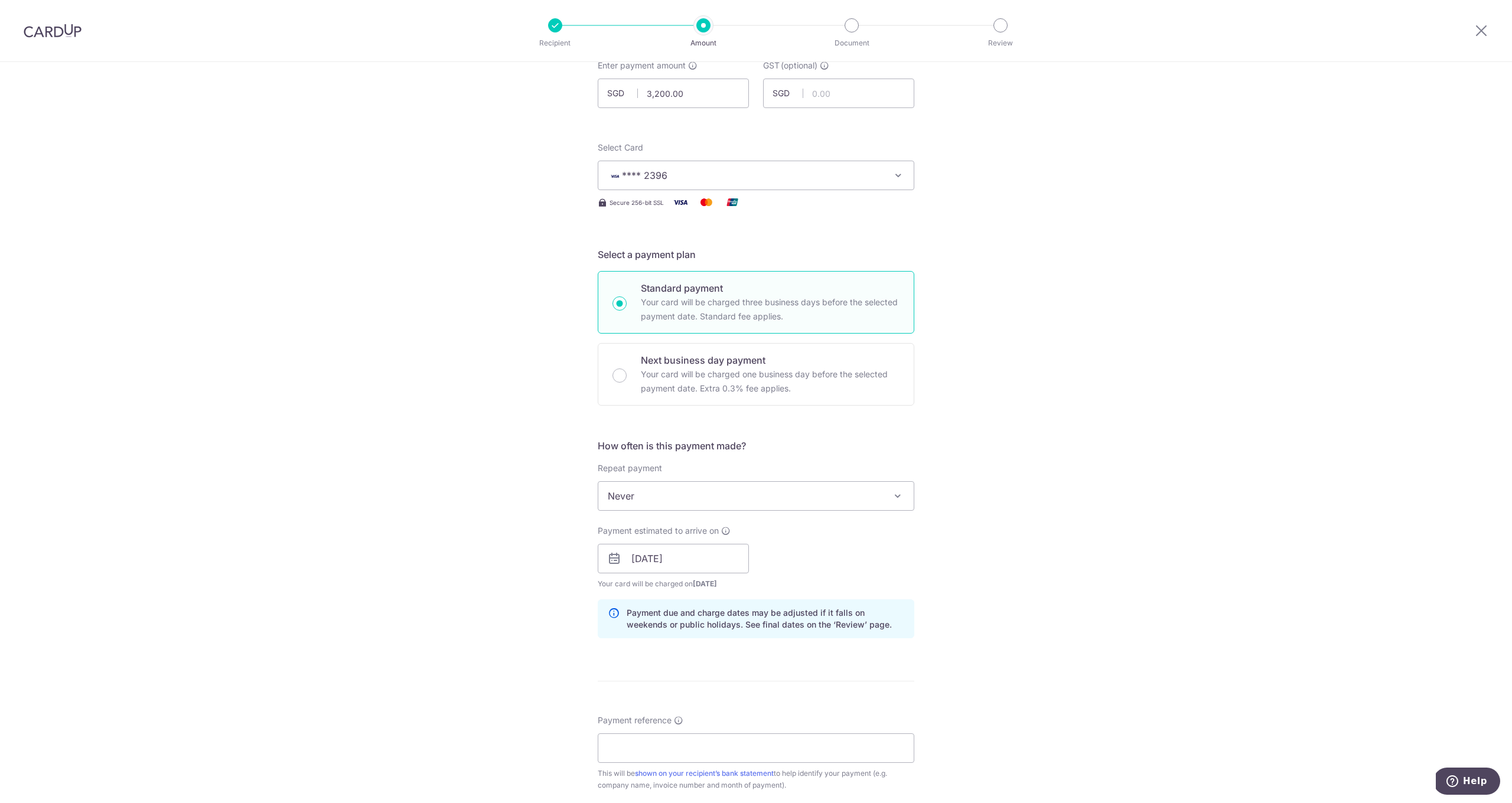
scroll to position [189, 0]
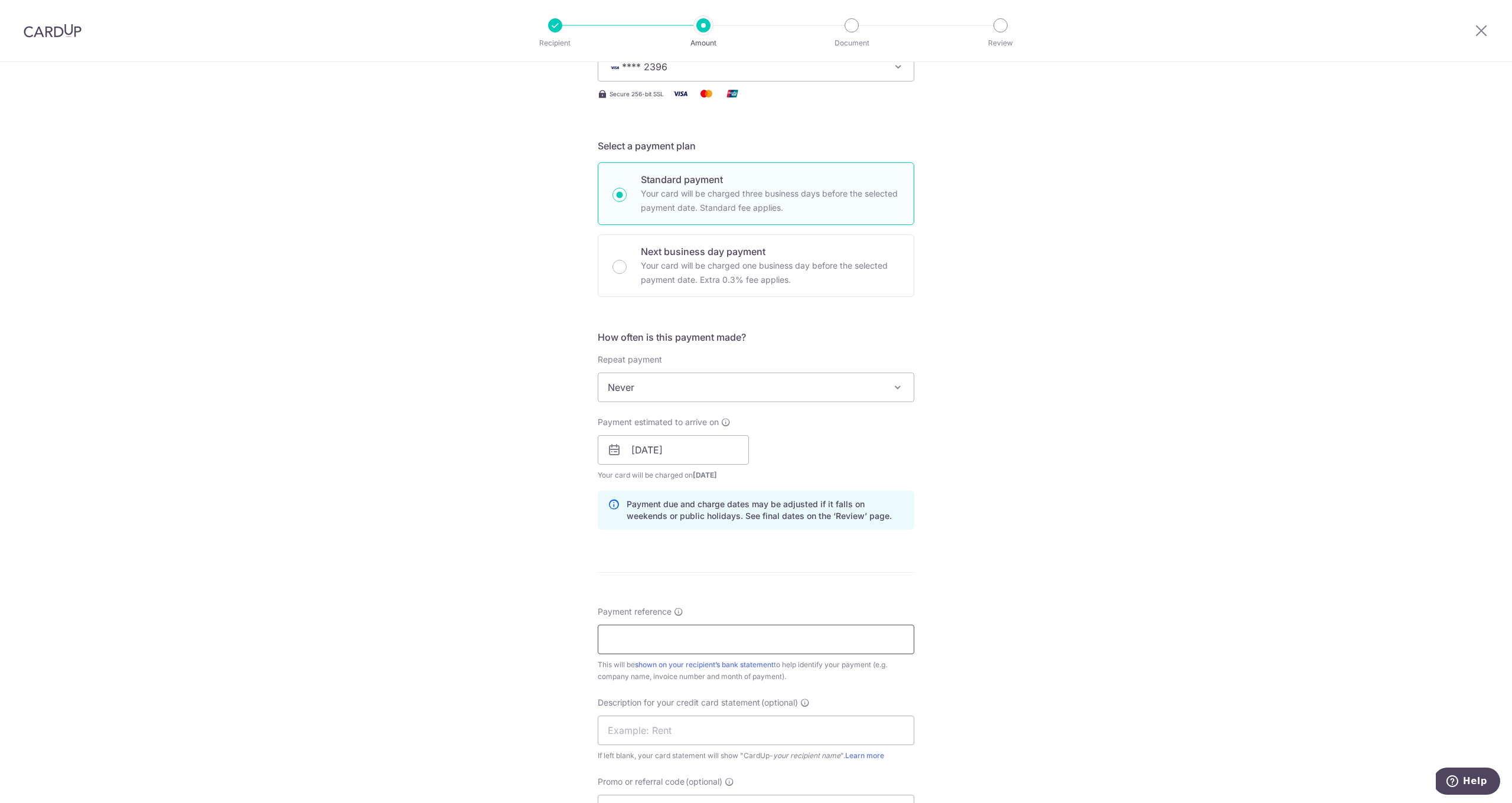
click at [654, 641] on input "Payment reference" at bounding box center [756, 640] width 317 height 30
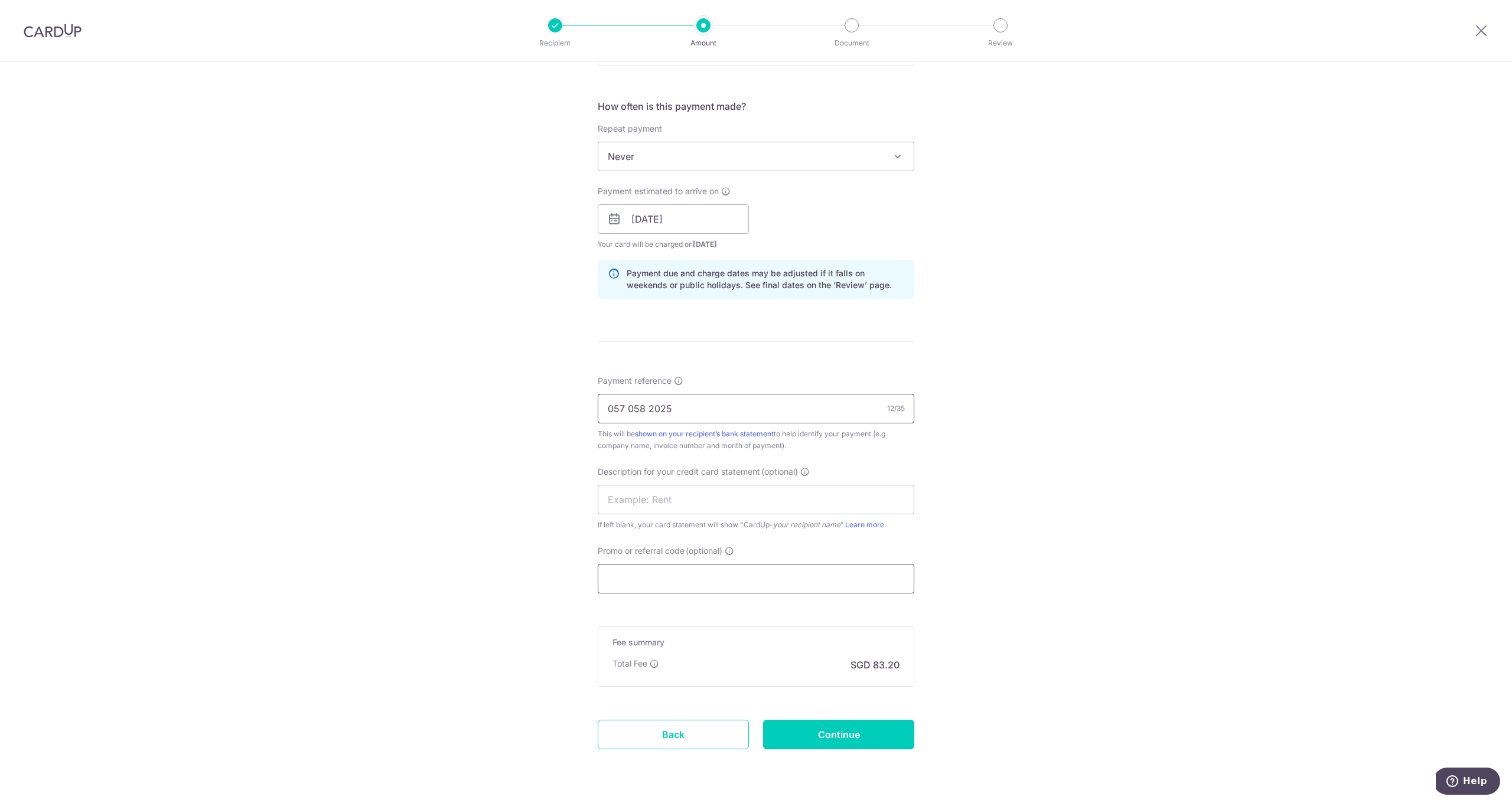
type input "057 058 2025"
drag, startPoint x: 643, startPoint y: 575, endPoint x: 641, endPoint y: 563, distance: 12.2
click at [643, 575] on input "Promo or referral code (optional)" at bounding box center [756, 579] width 317 height 30
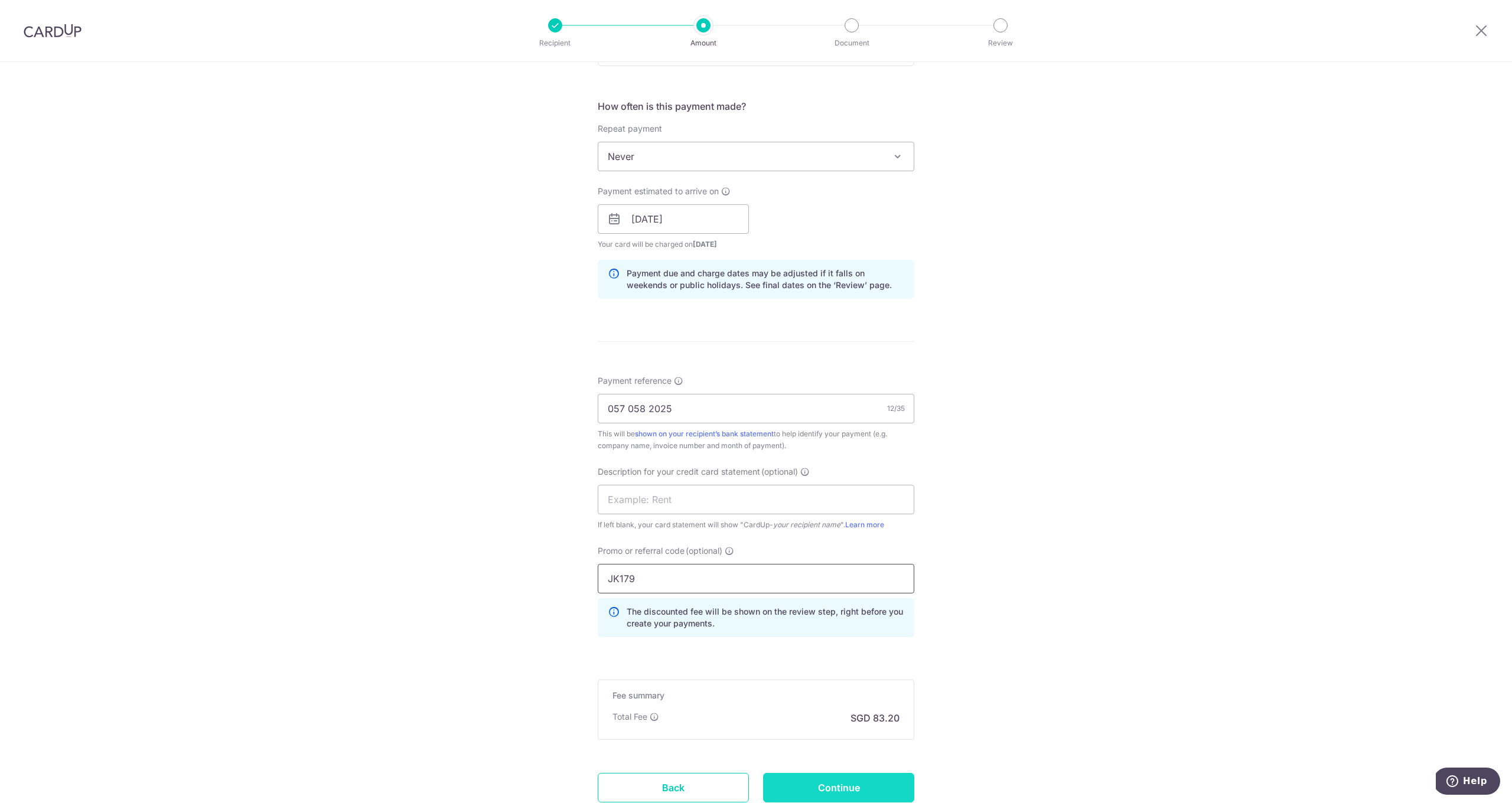
type input "JK179"
click at [838, 785] on input "Continue" at bounding box center [839, 788] width 151 height 30
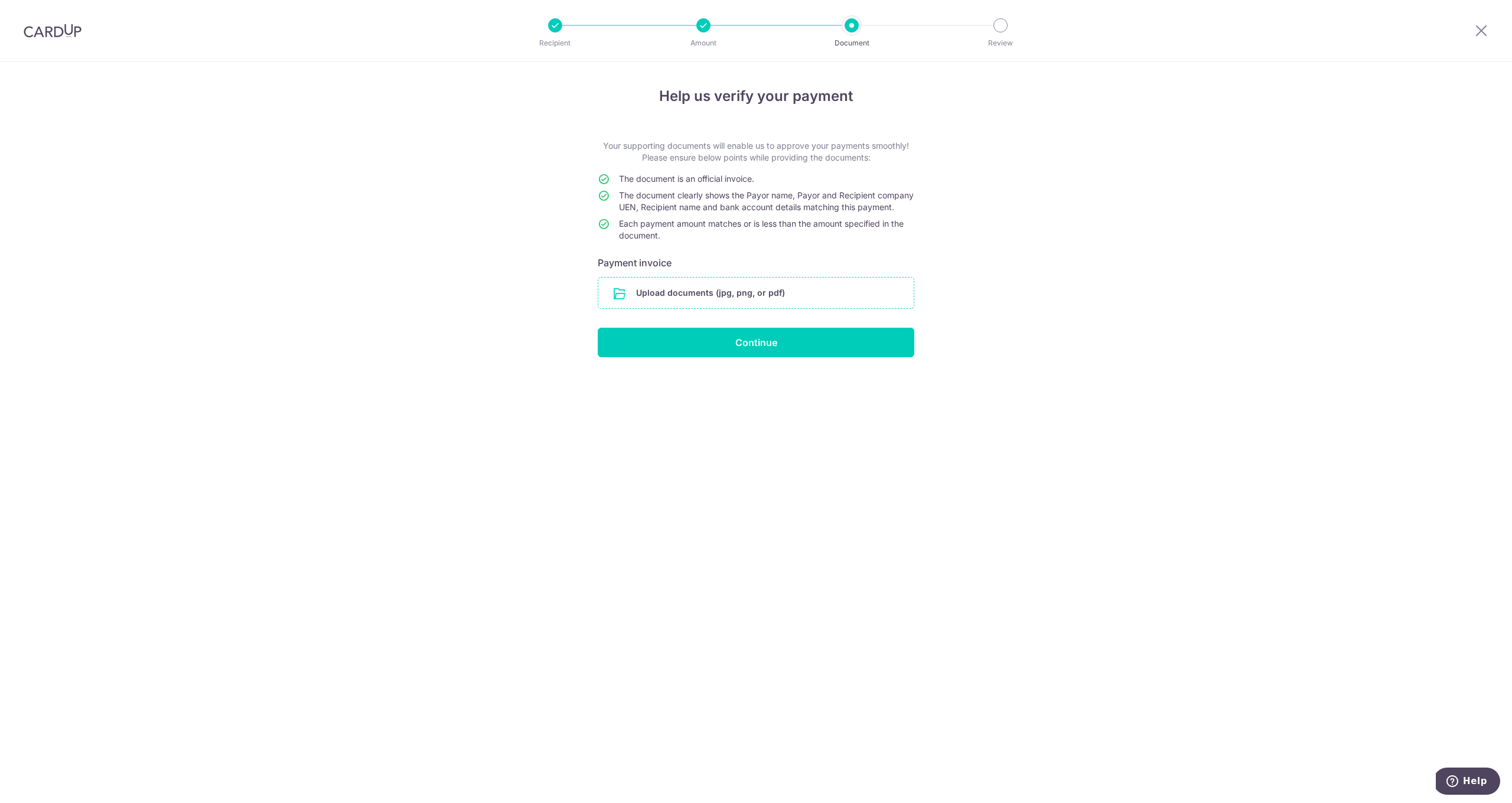
click at [678, 295] on input "file" at bounding box center [756, 292] width 315 height 30
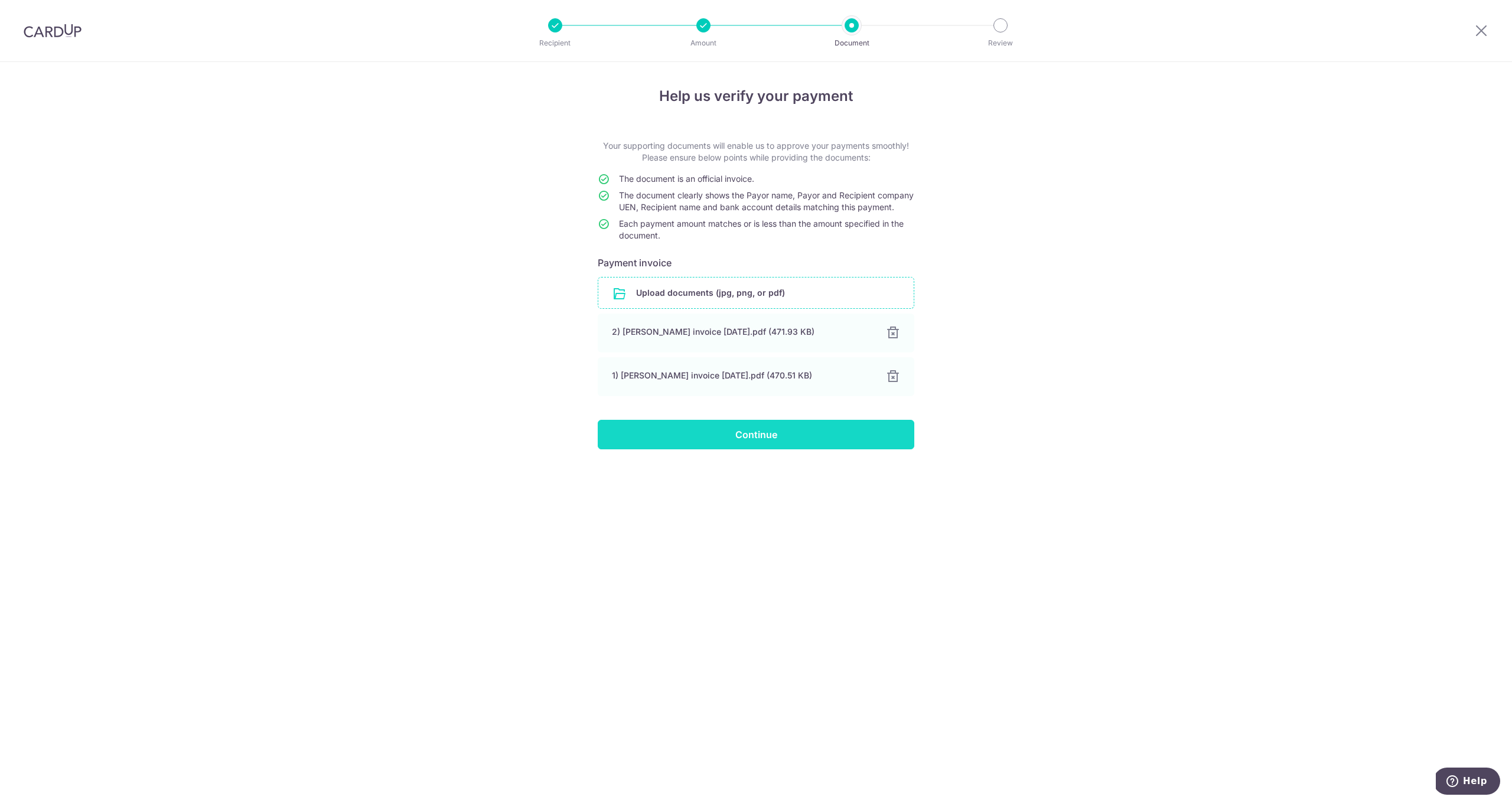
click at [749, 449] on input "Continue" at bounding box center [756, 434] width 317 height 30
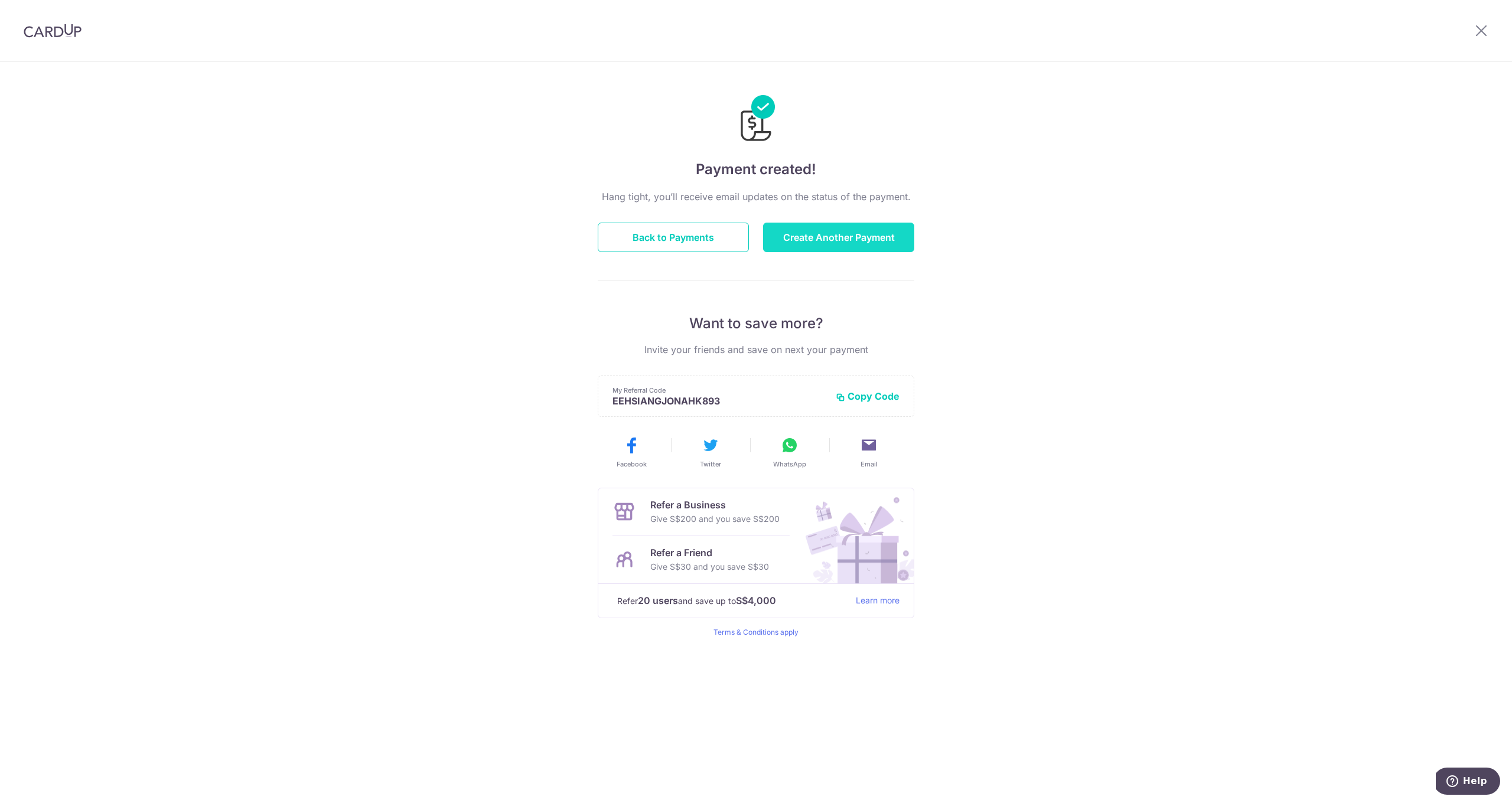
click at [829, 241] on button "Create Another Payment" at bounding box center [839, 237] width 151 height 30
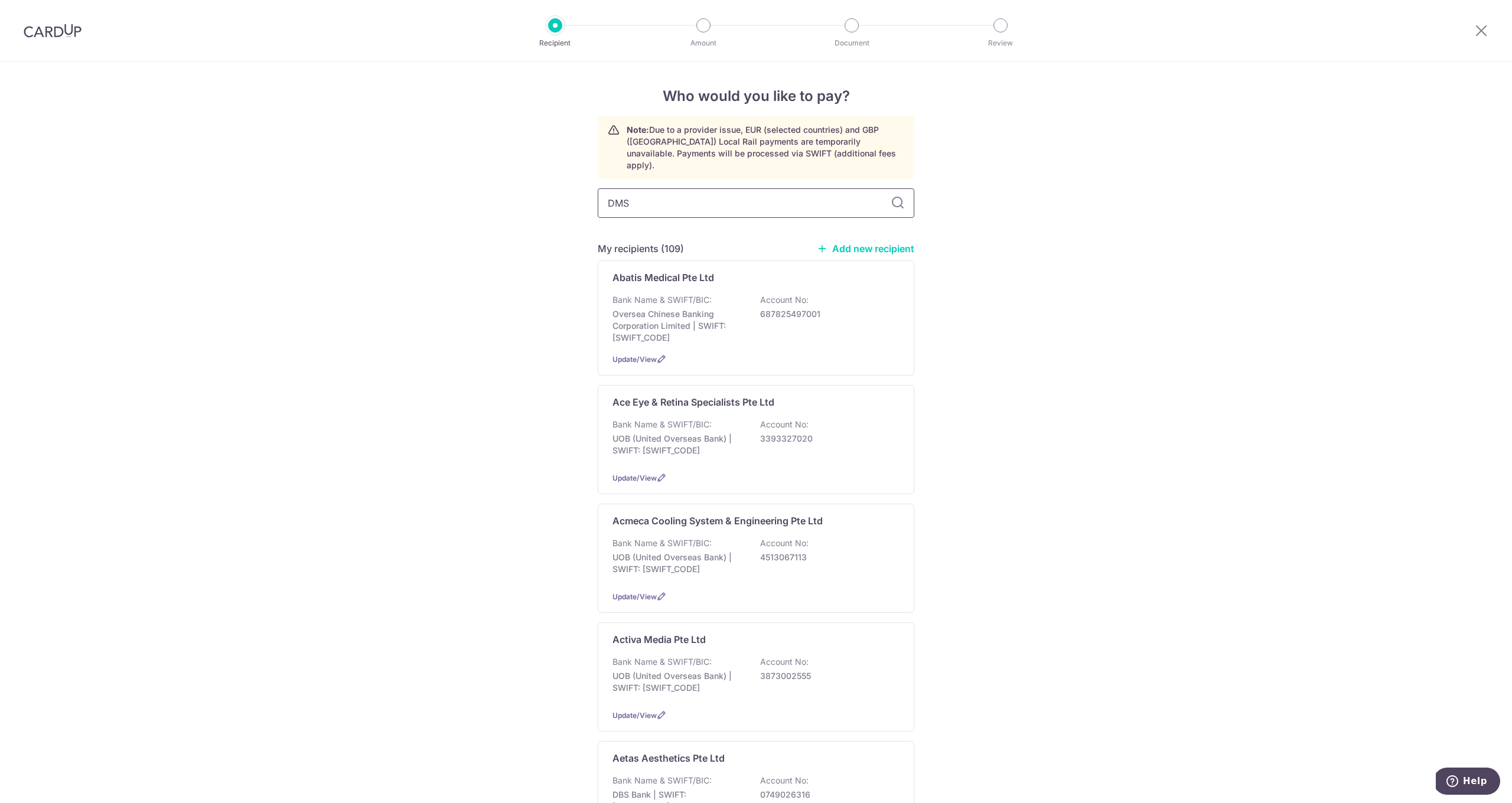
type input "DMSS"
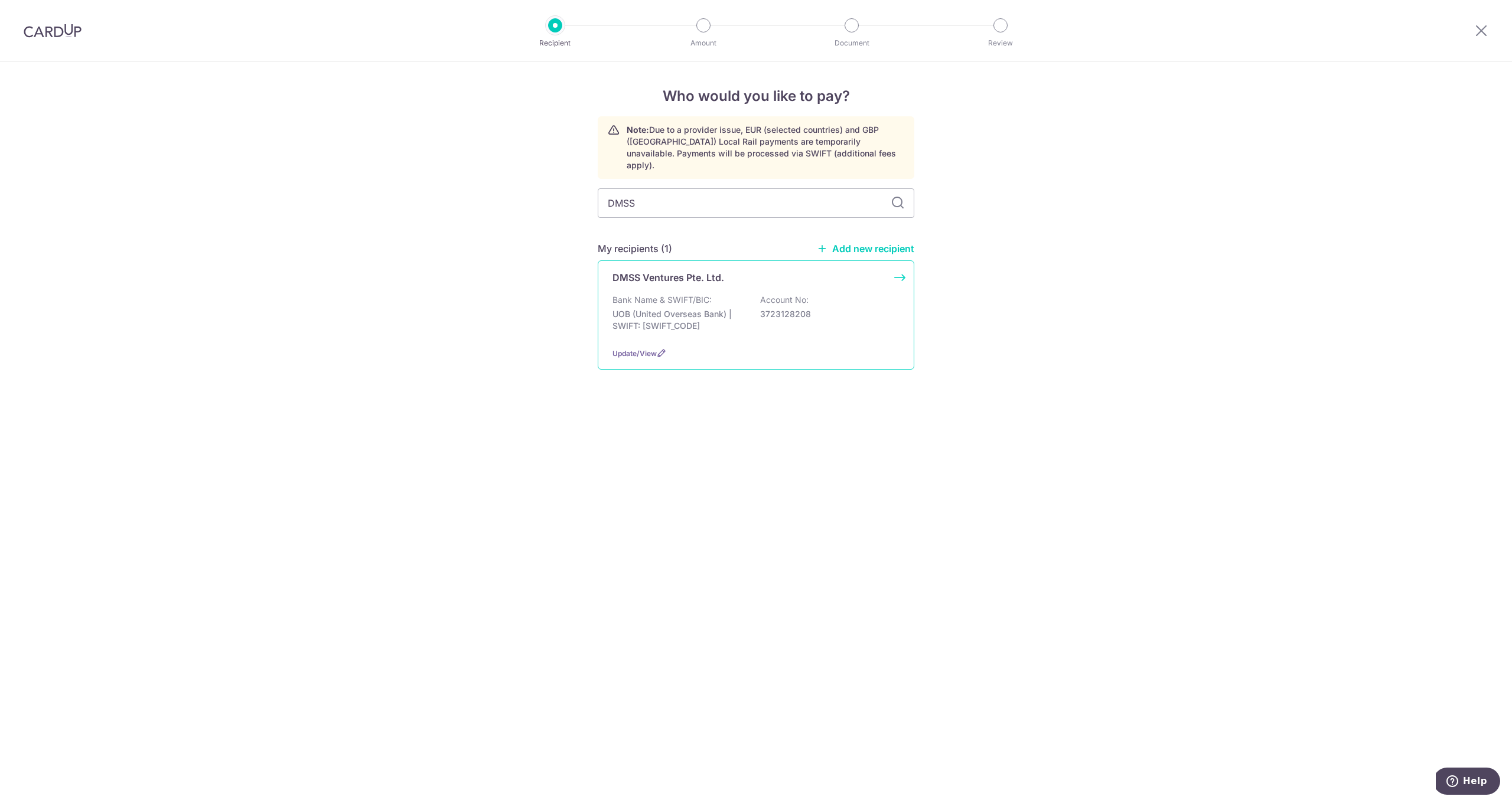
click at [691, 308] on p "UOB (United Overseas Bank) | SWIFT: UOVBSGSGXXX" at bounding box center [679, 320] width 132 height 24
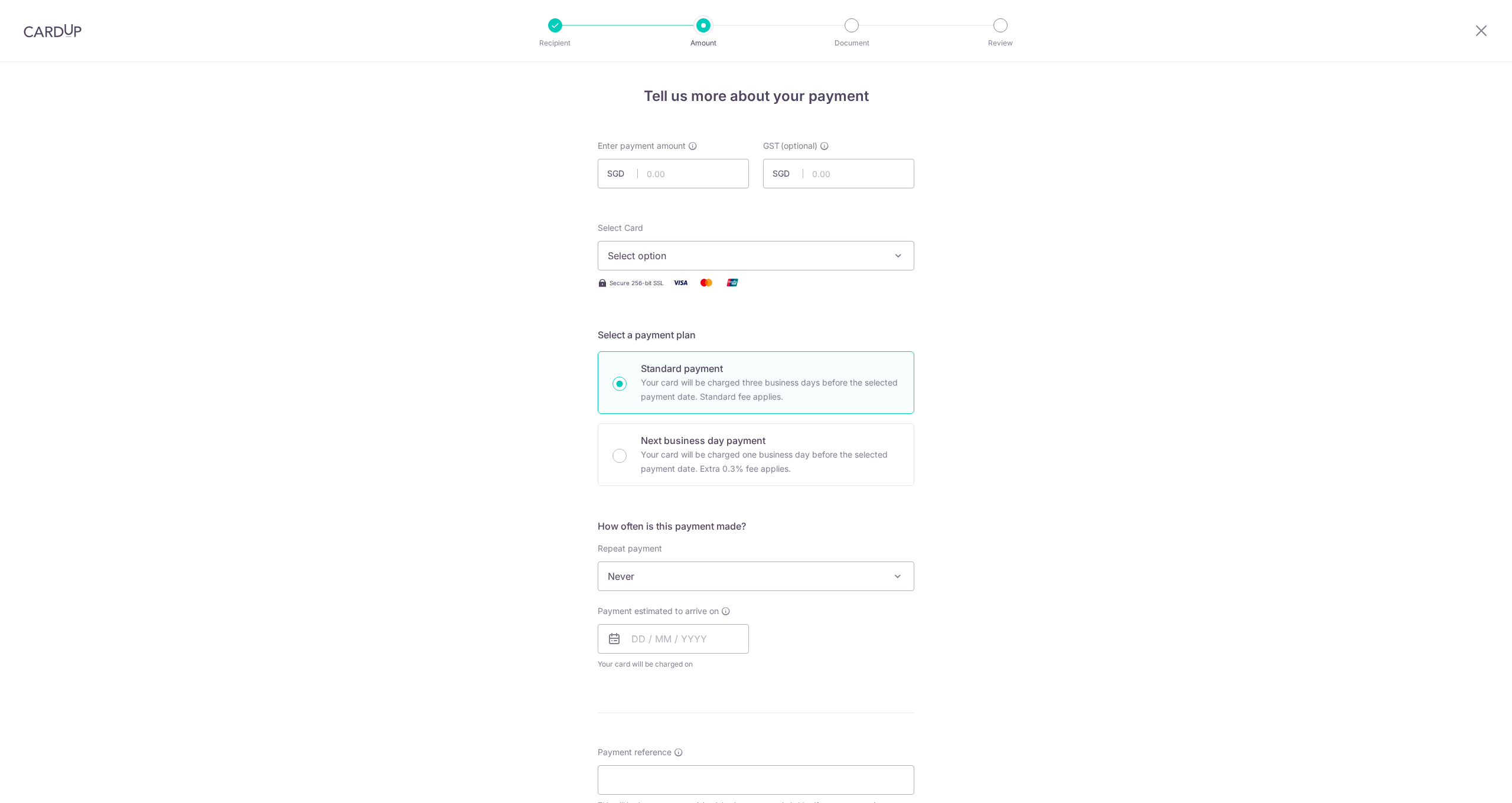
click at [670, 260] on span "Select option" at bounding box center [745, 255] width 275 height 14
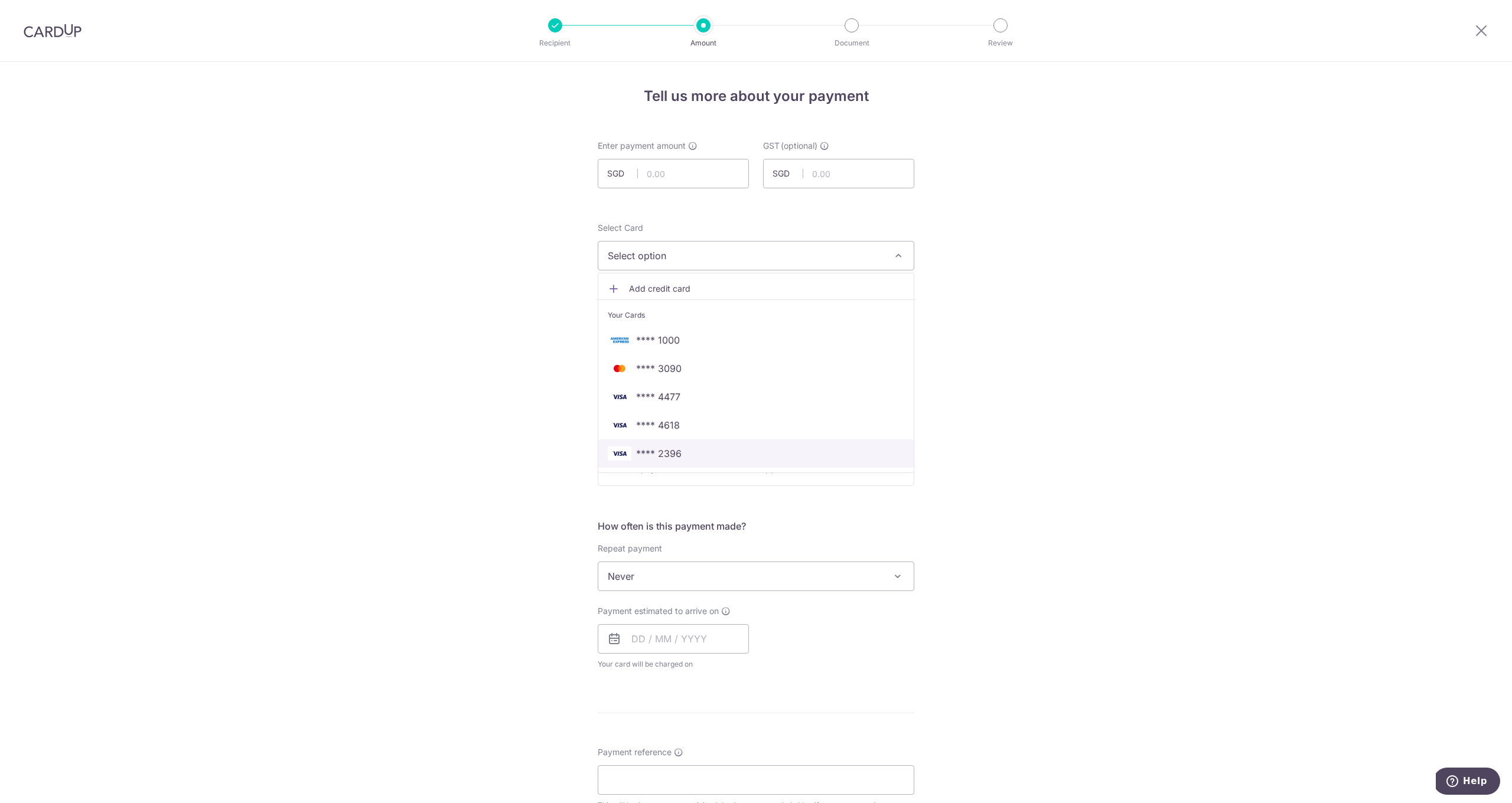
click at [680, 449] on span "**** 2396" at bounding box center [756, 453] width 297 height 14
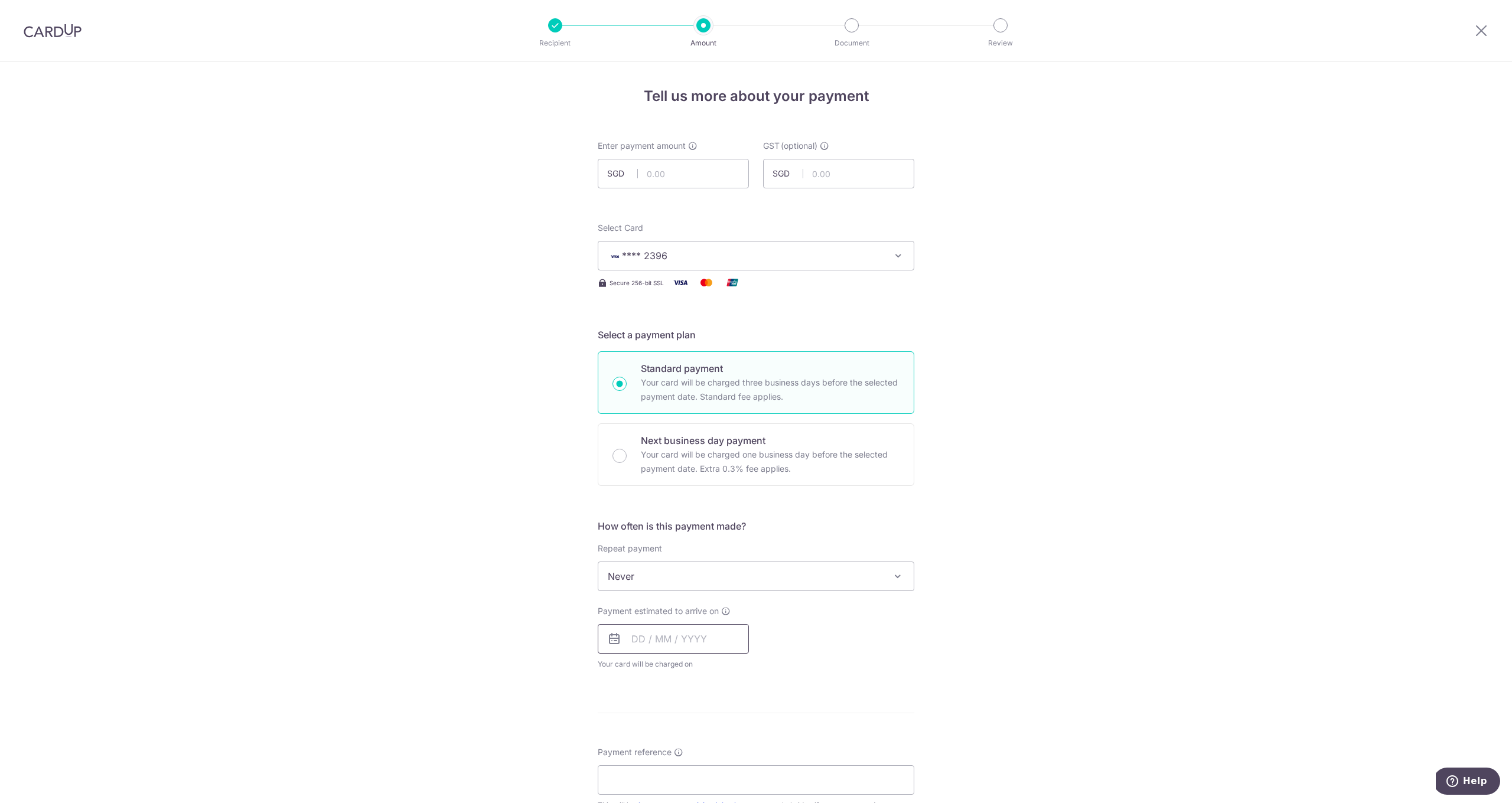
click at [665, 638] on input "text" at bounding box center [673, 639] width 151 height 30
click at [720, 746] on link "9" at bounding box center [716, 746] width 19 height 19
type input "[DATE]"
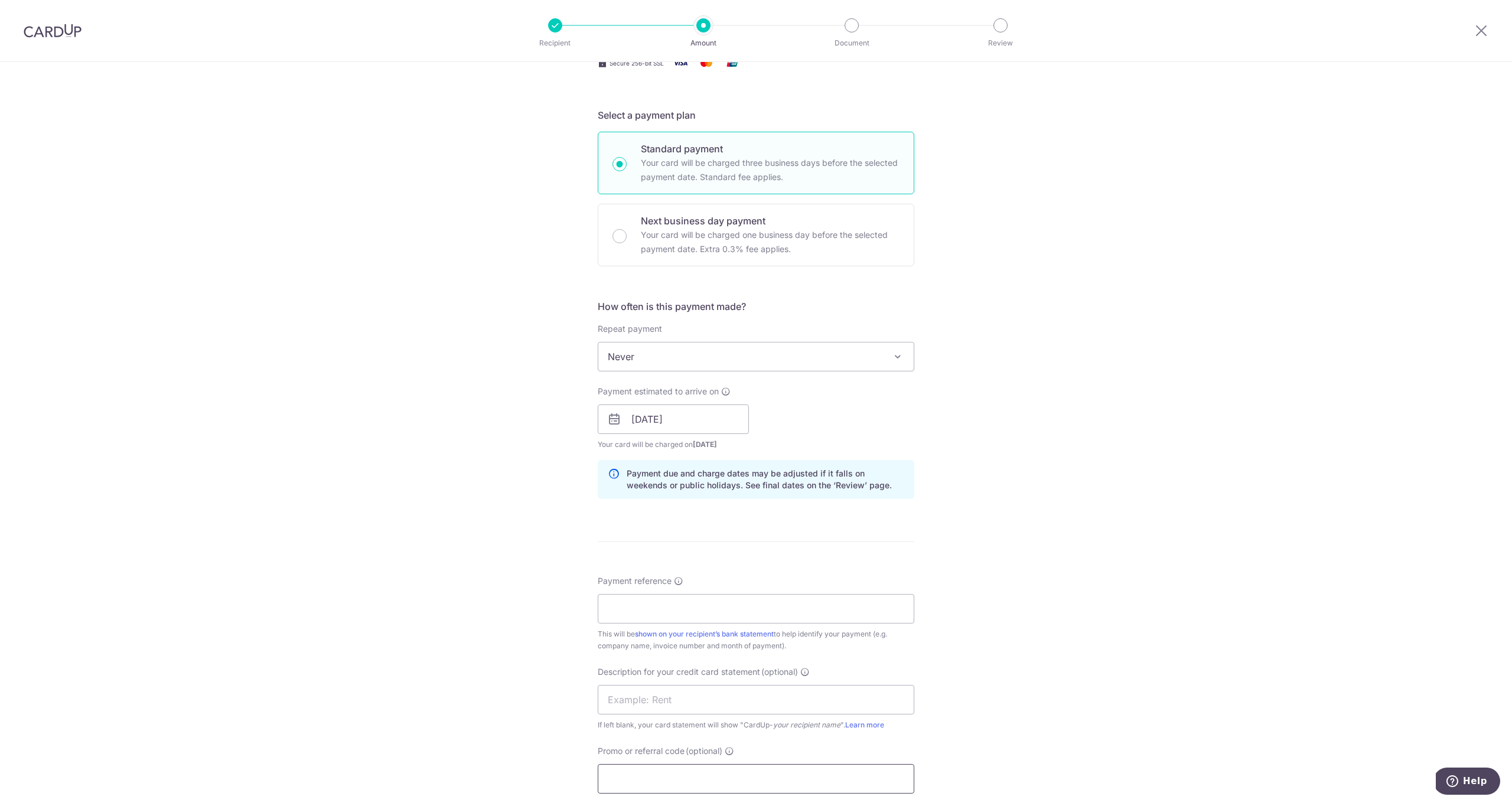
scroll to position [349, 0]
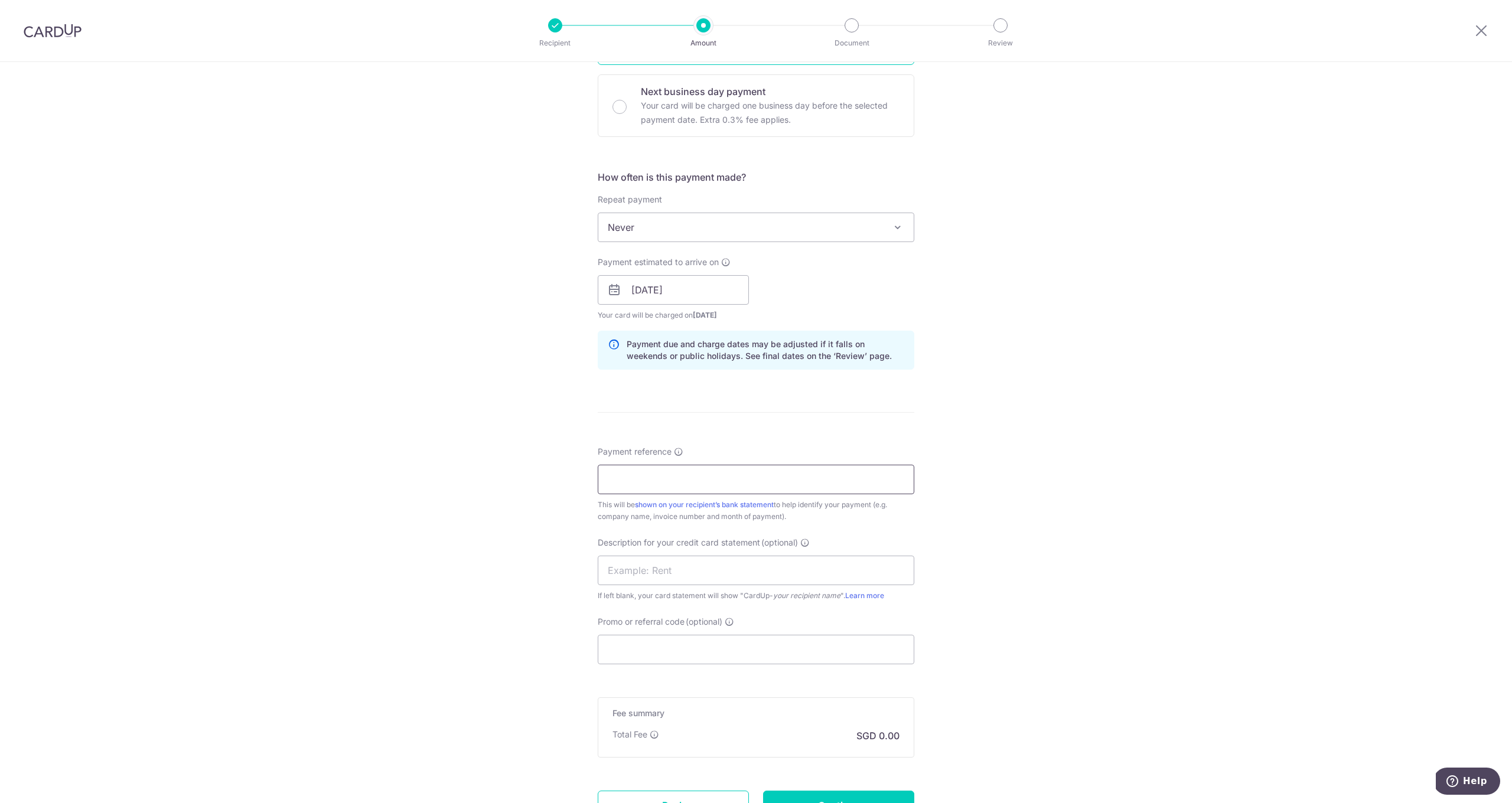
click at [646, 485] on input "Payment reference" at bounding box center [756, 480] width 317 height 30
type input "057 2025"
click at [638, 652] on input "Promo or referral code (optional)" at bounding box center [756, 650] width 317 height 30
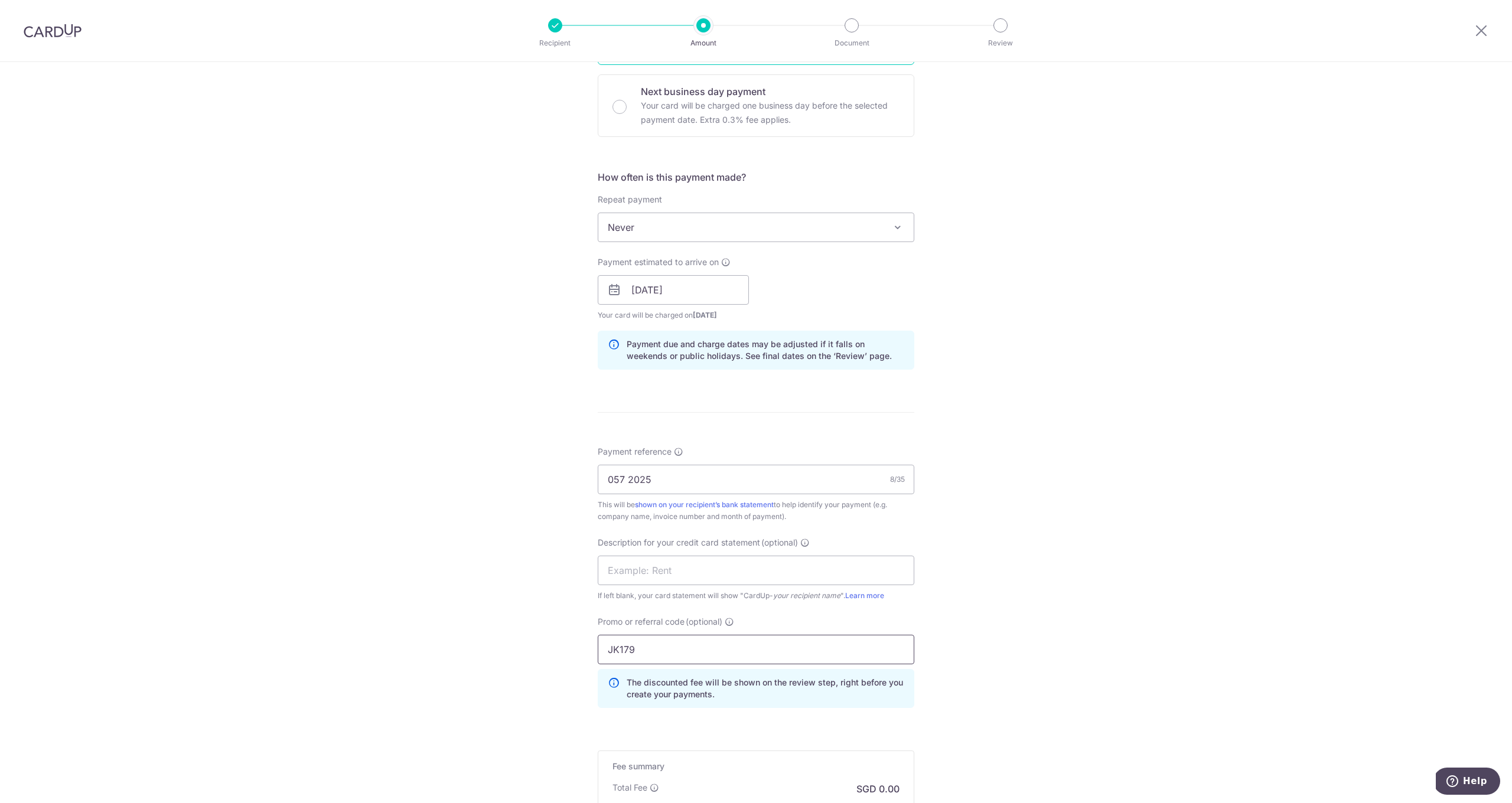
scroll to position [508, 0]
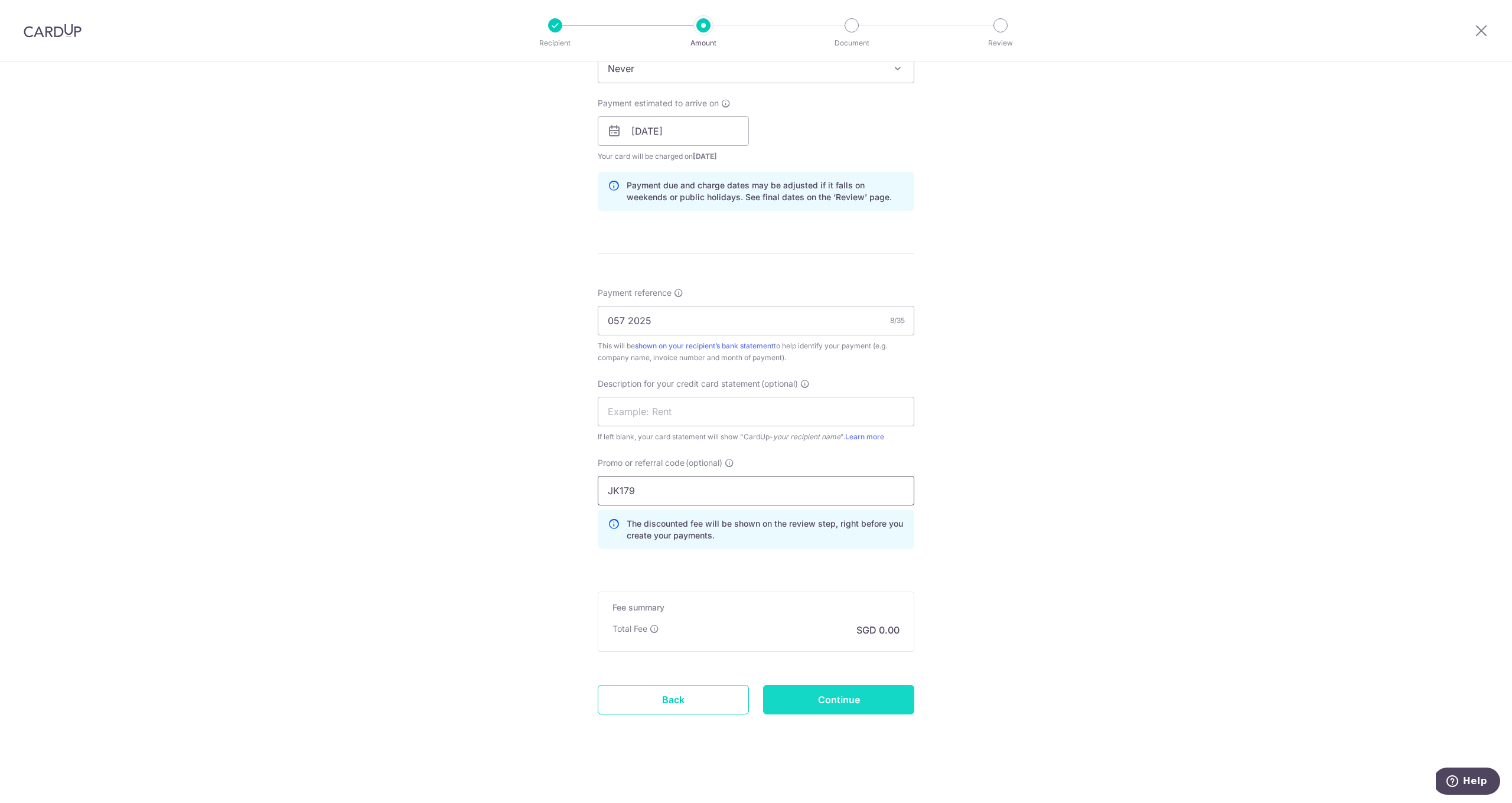
type input "JK179"
click at [838, 701] on input "Continue" at bounding box center [839, 700] width 151 height 30
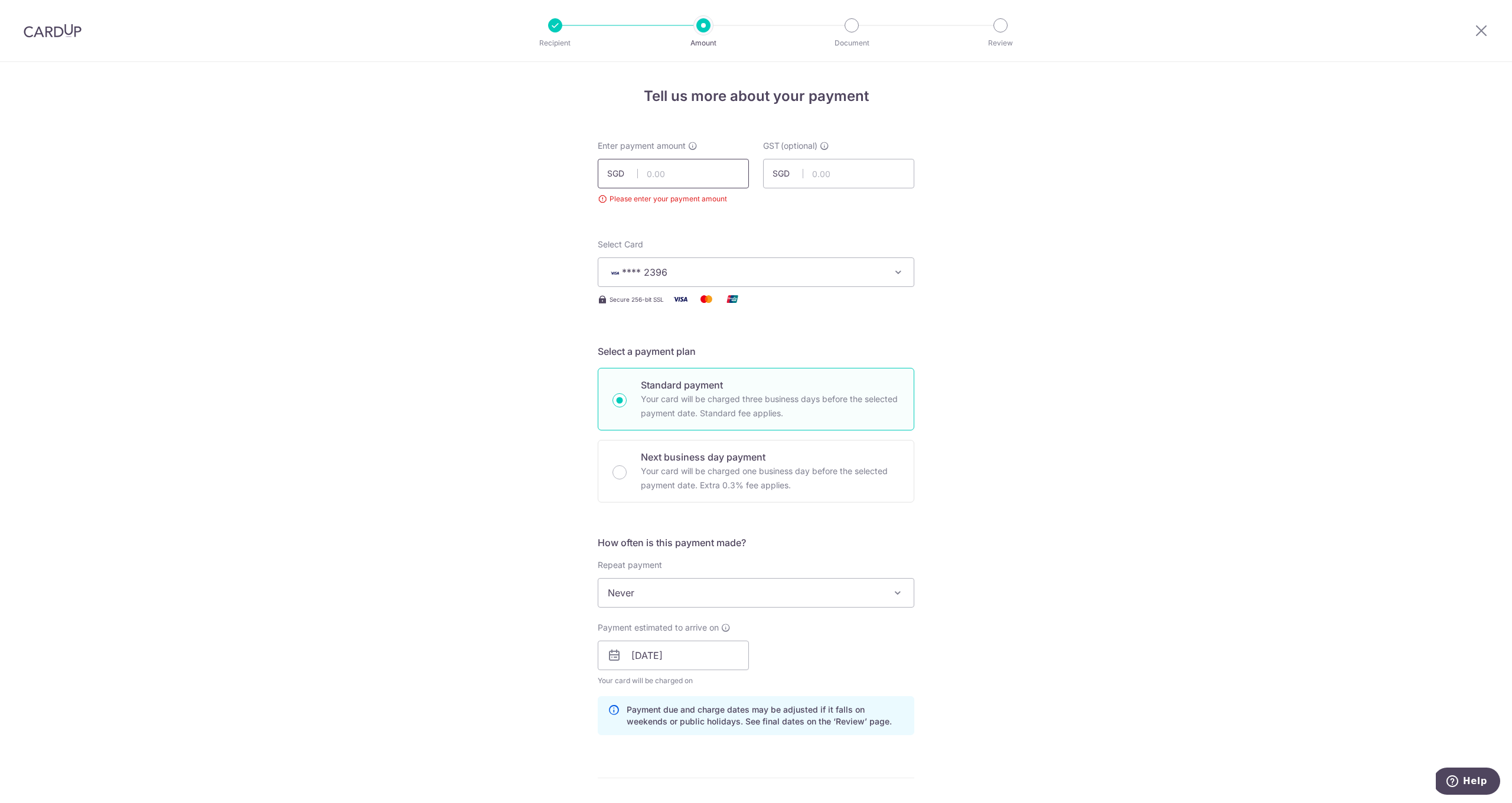
click at [664, 161] on input "text" at bounding box center [673, 174] width 151 height 30
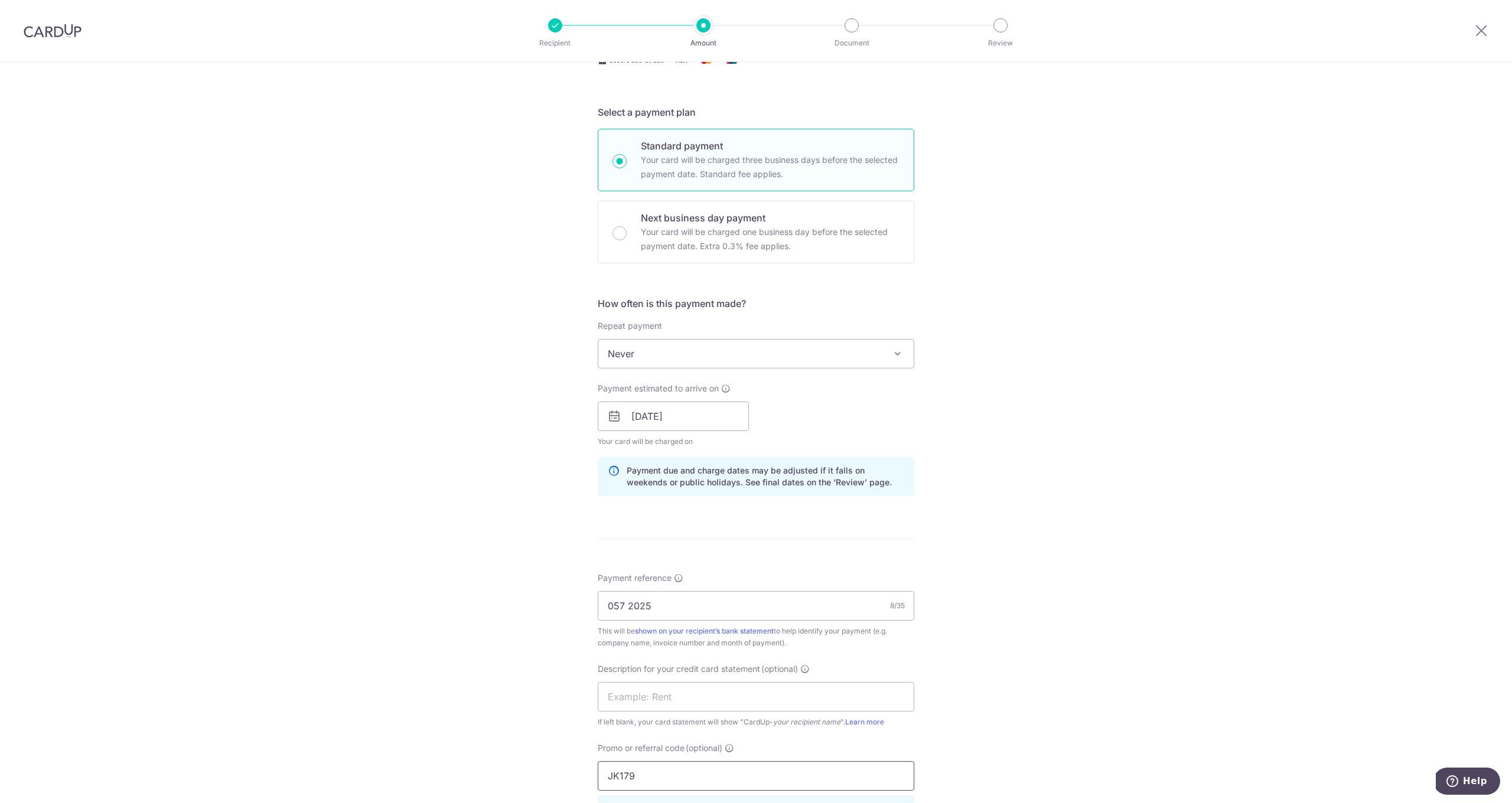
scroll to position [524, 0]
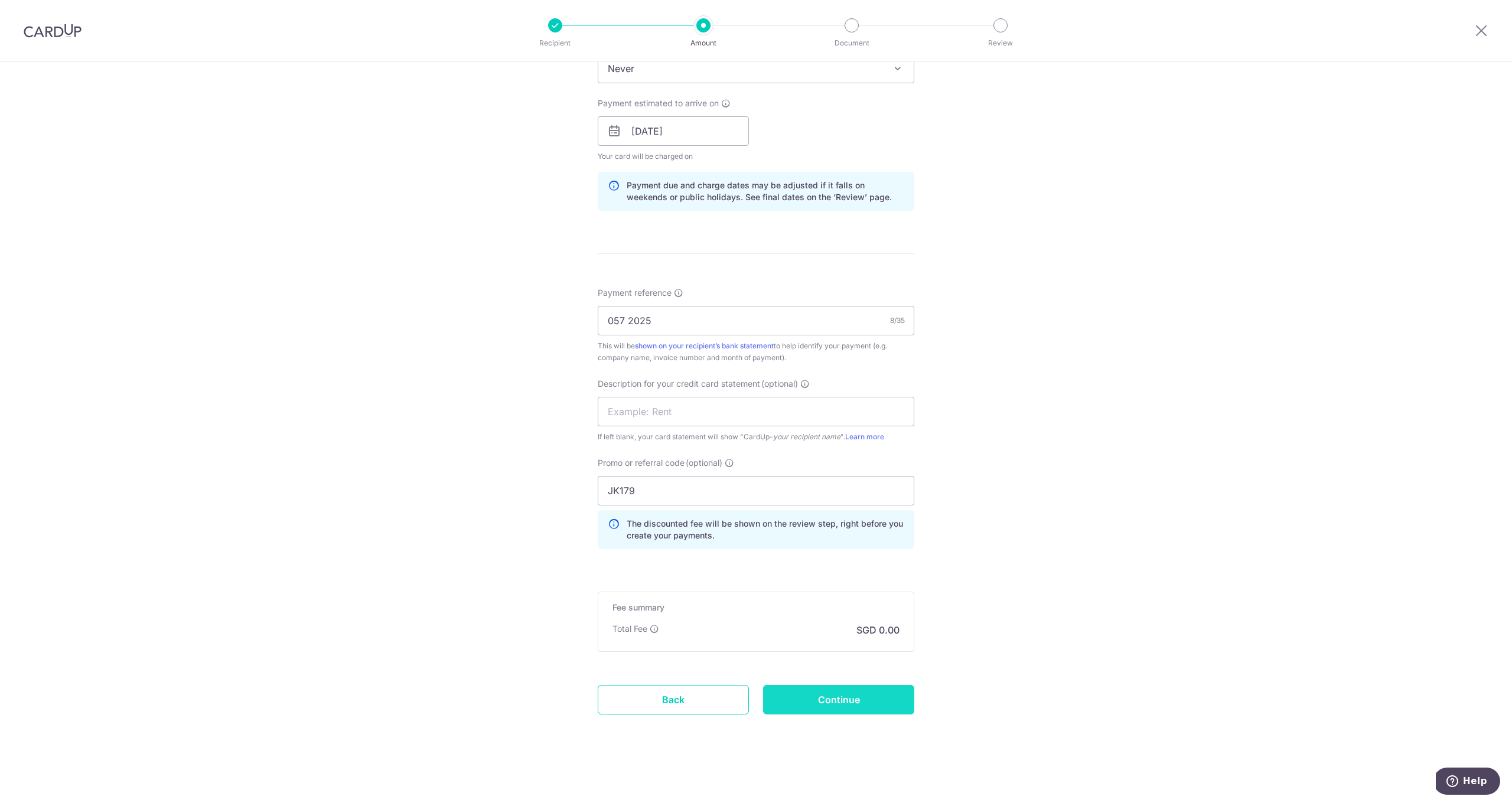
click at [872, 706] on input "Continue" at bounding box center [839, 700] width 151 height 30
type input "1,635.00"
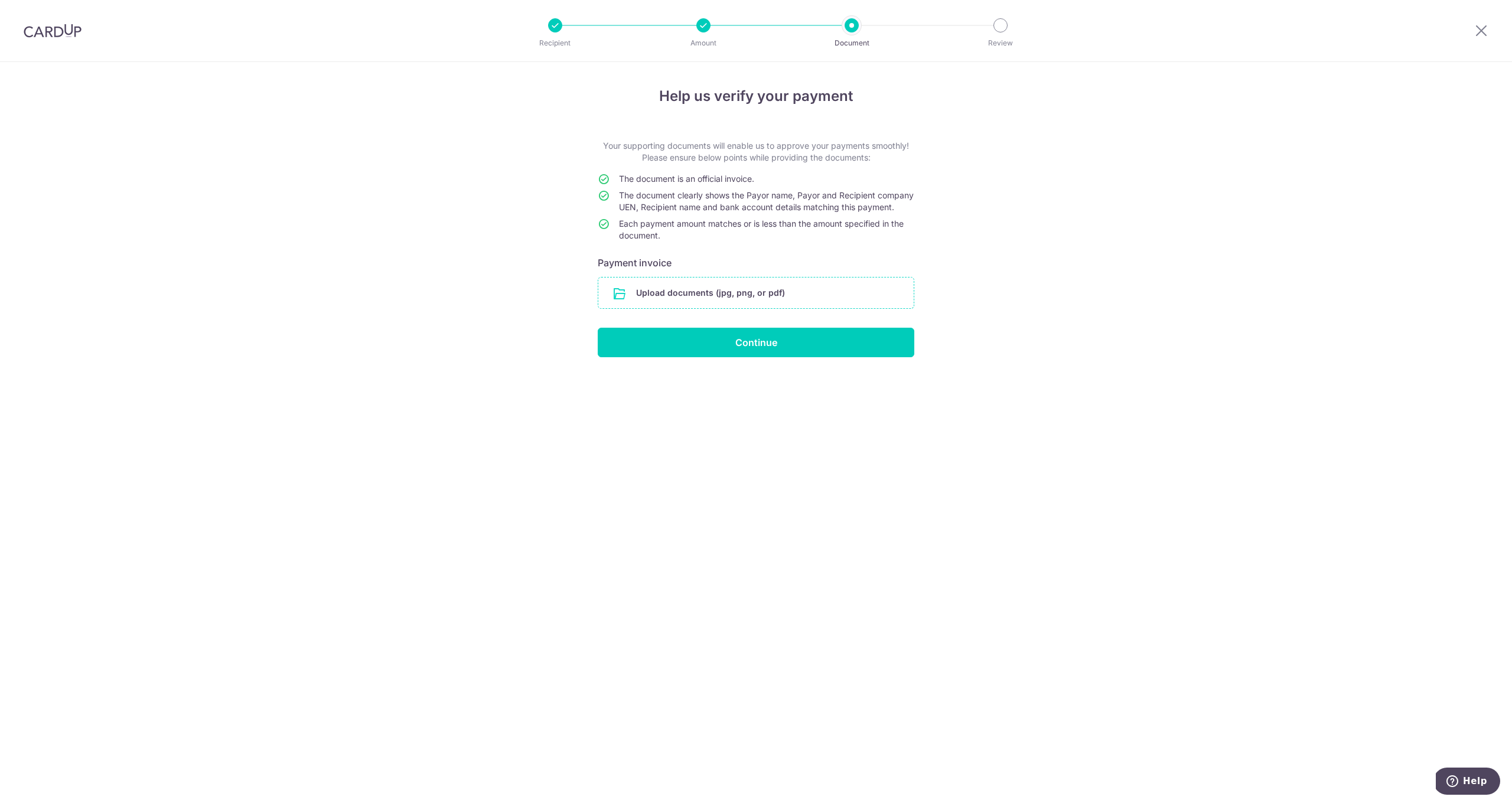
click at [643, 308] on input "file" at bounding box center [756, 292] width 315 height 30
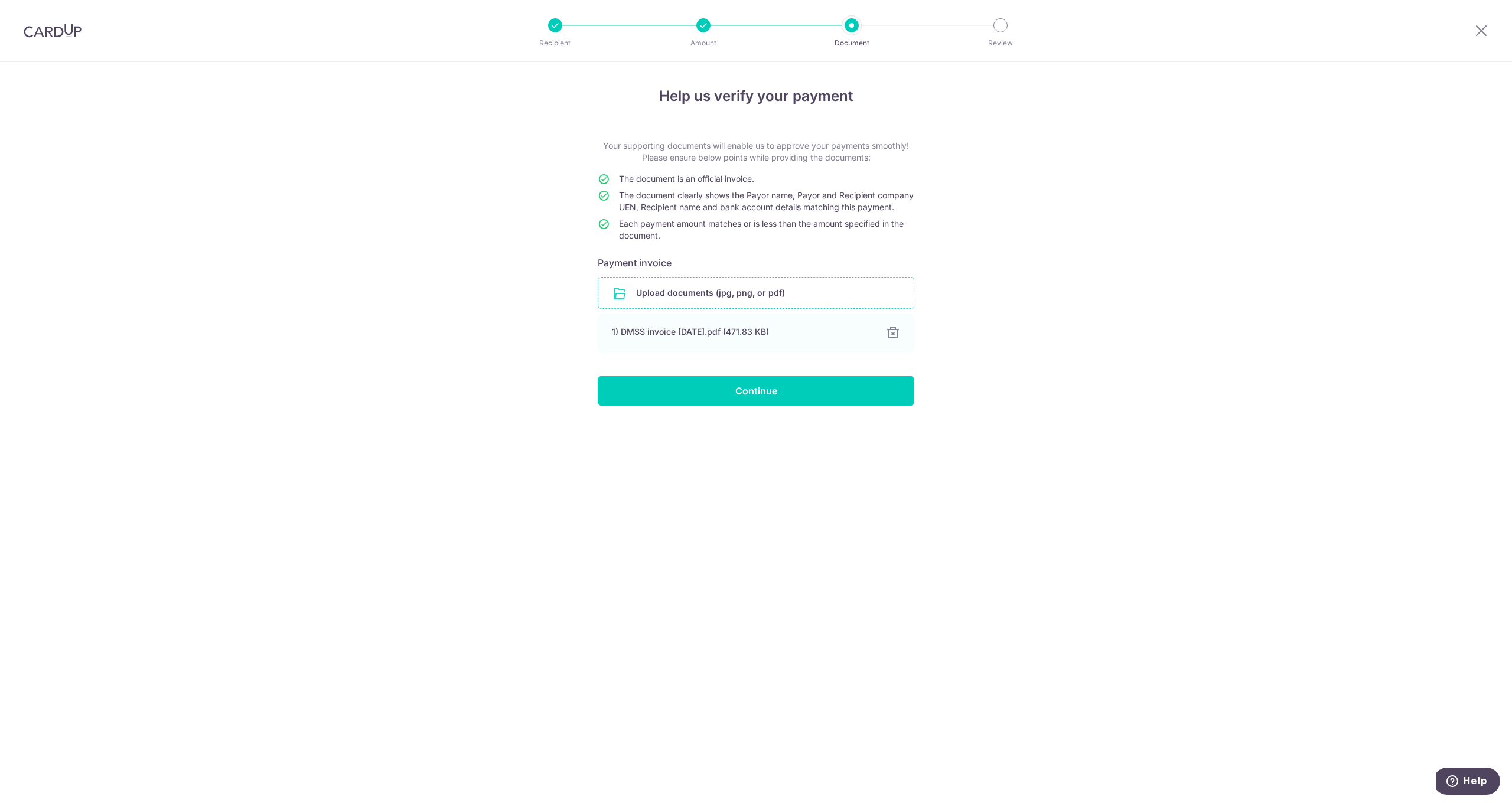
drag, startPoint x: 786, startPoint y: 406, endPoint x: 786, endPoint y: 382, distance: 24.0
click at [785, 406] on input "Continue" at bounding box center [756, 391] width 317 height 30
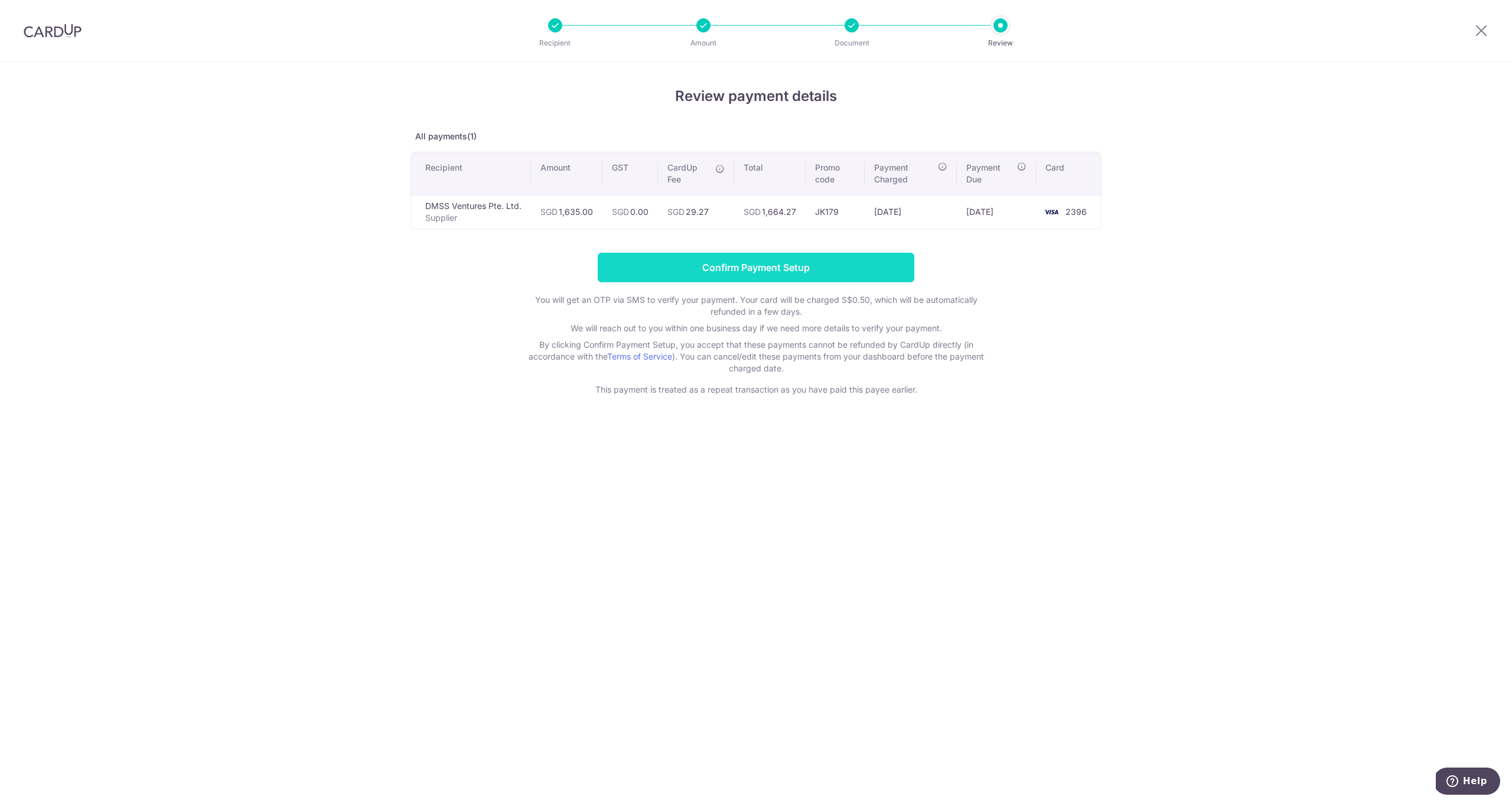
click at [818, 280] on input "Confirm Payment Setup" at bounding box center [756, 268] width 317 height 30
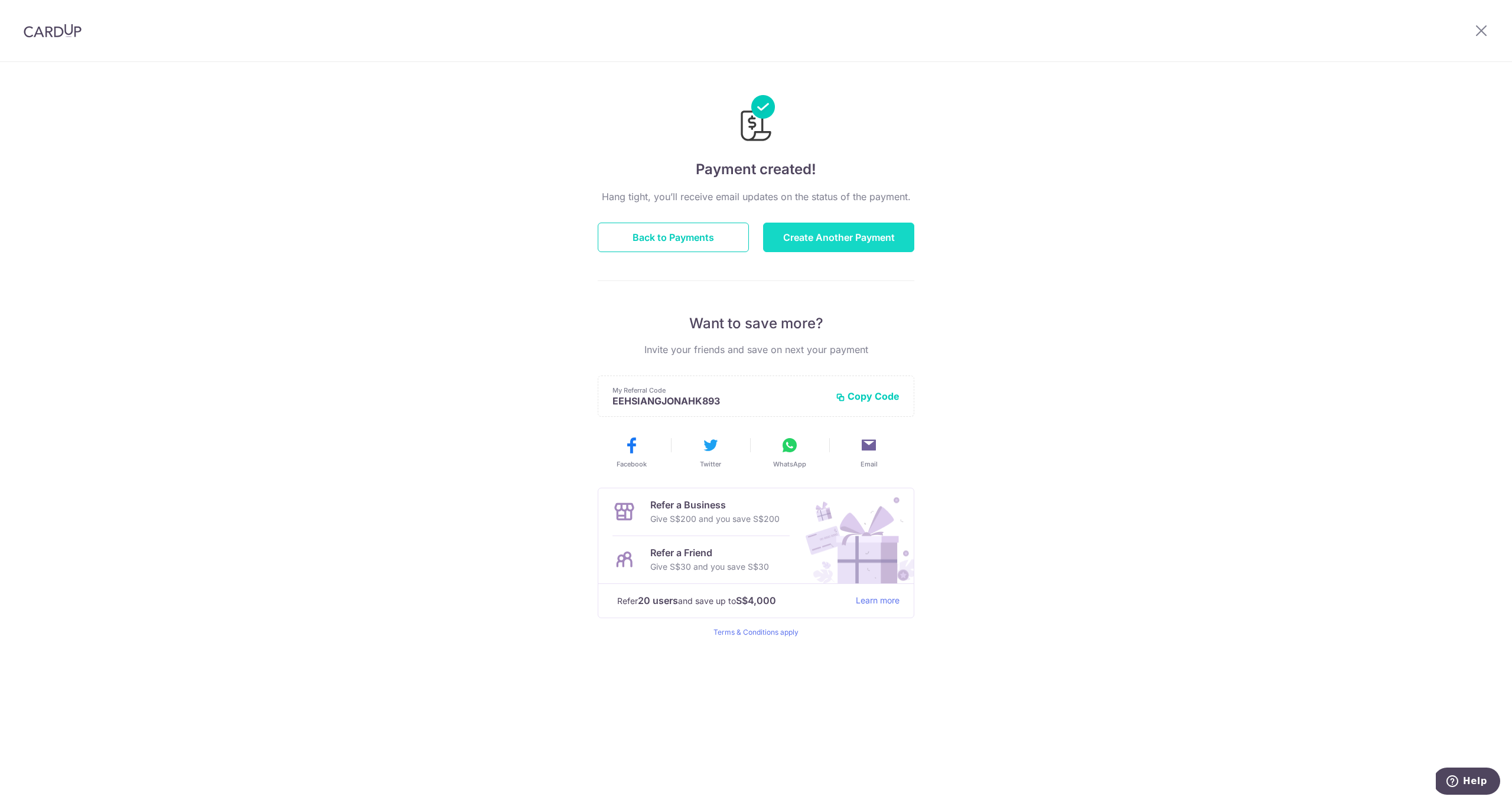
click at [904, 242] on button "Create Another Payment" at bounding box center [839, 237] width 151 height 30
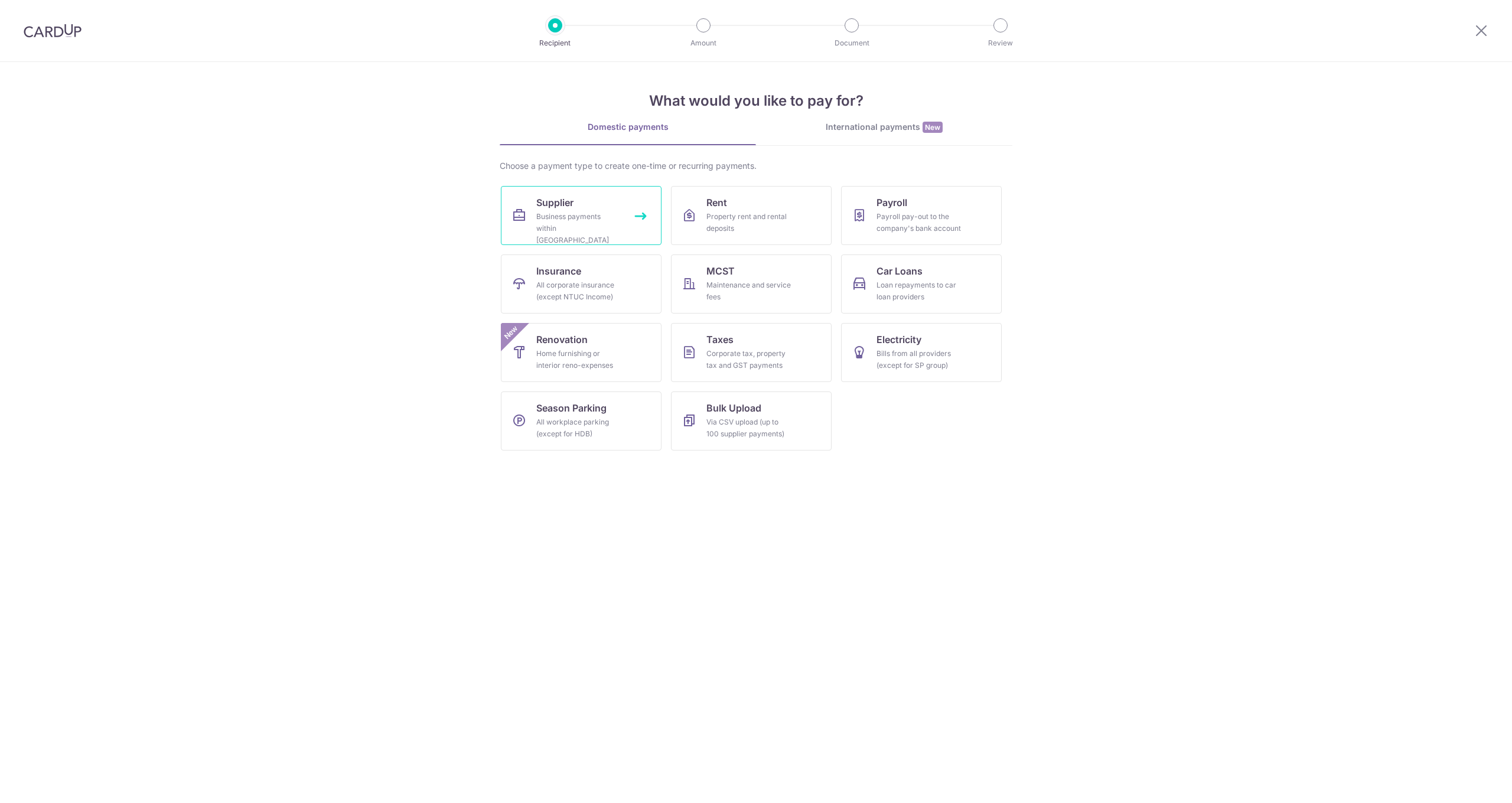
click at [579, 211] on link "Supplier Business payments within [GEOGRAPHIC_DATA]" at bounding box center [581, 216] width 161 height 59
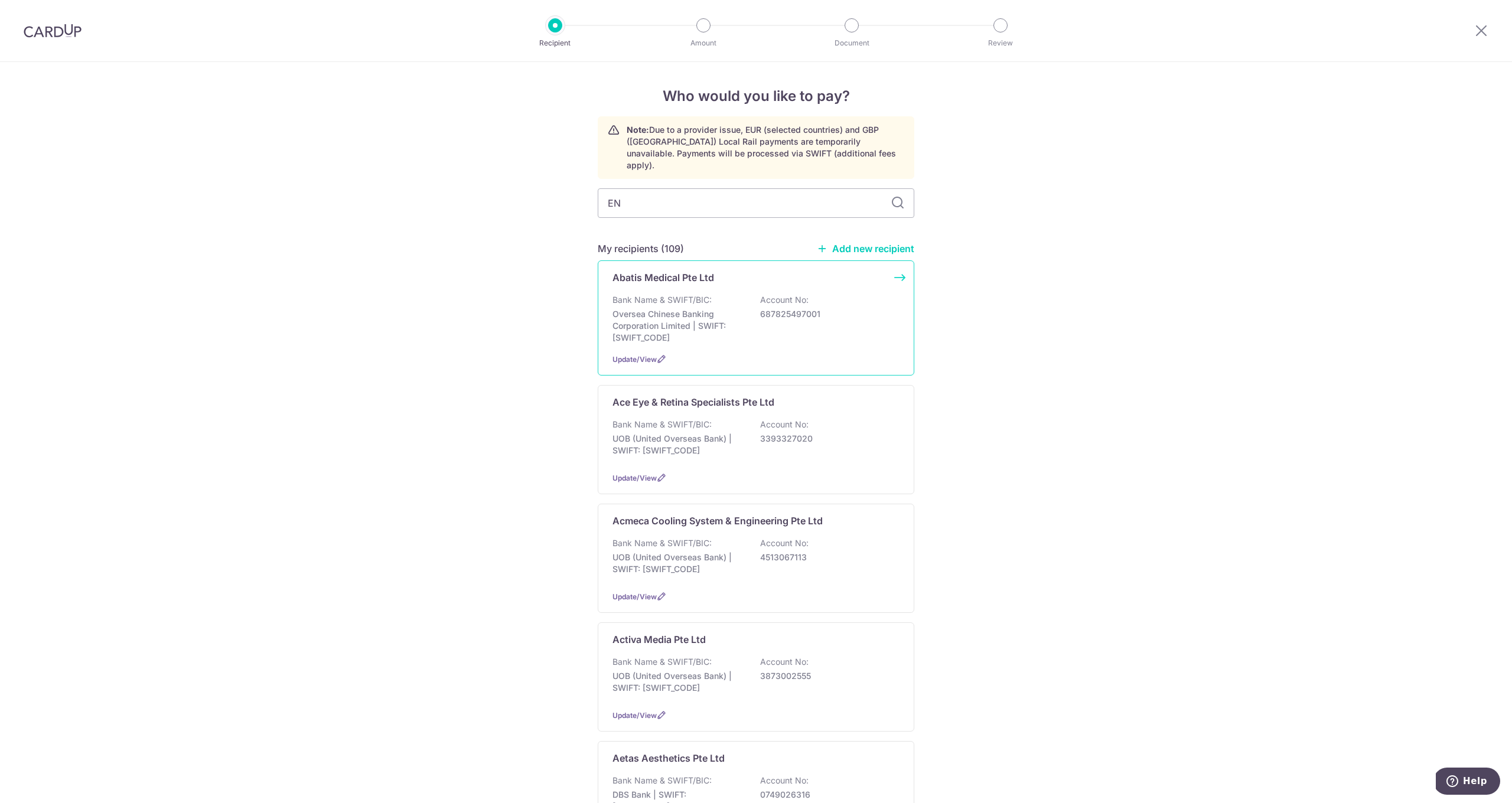
type input "END"
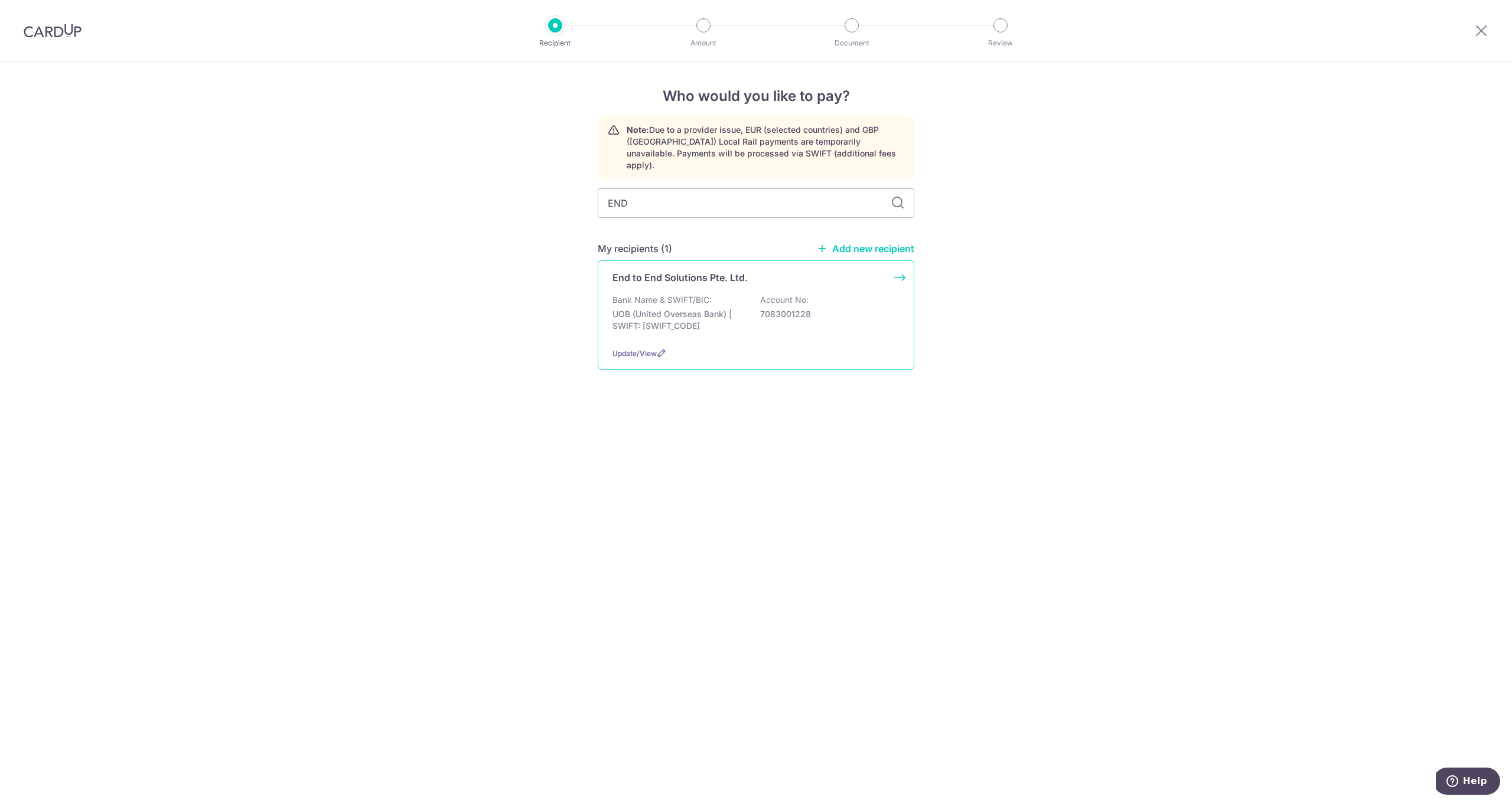
click at [681, 308] on p "UOB (United Overseas Bank) | SWIFT: UOVBSGSGXXX" at bounding box center [679, 320] width 132 height 24
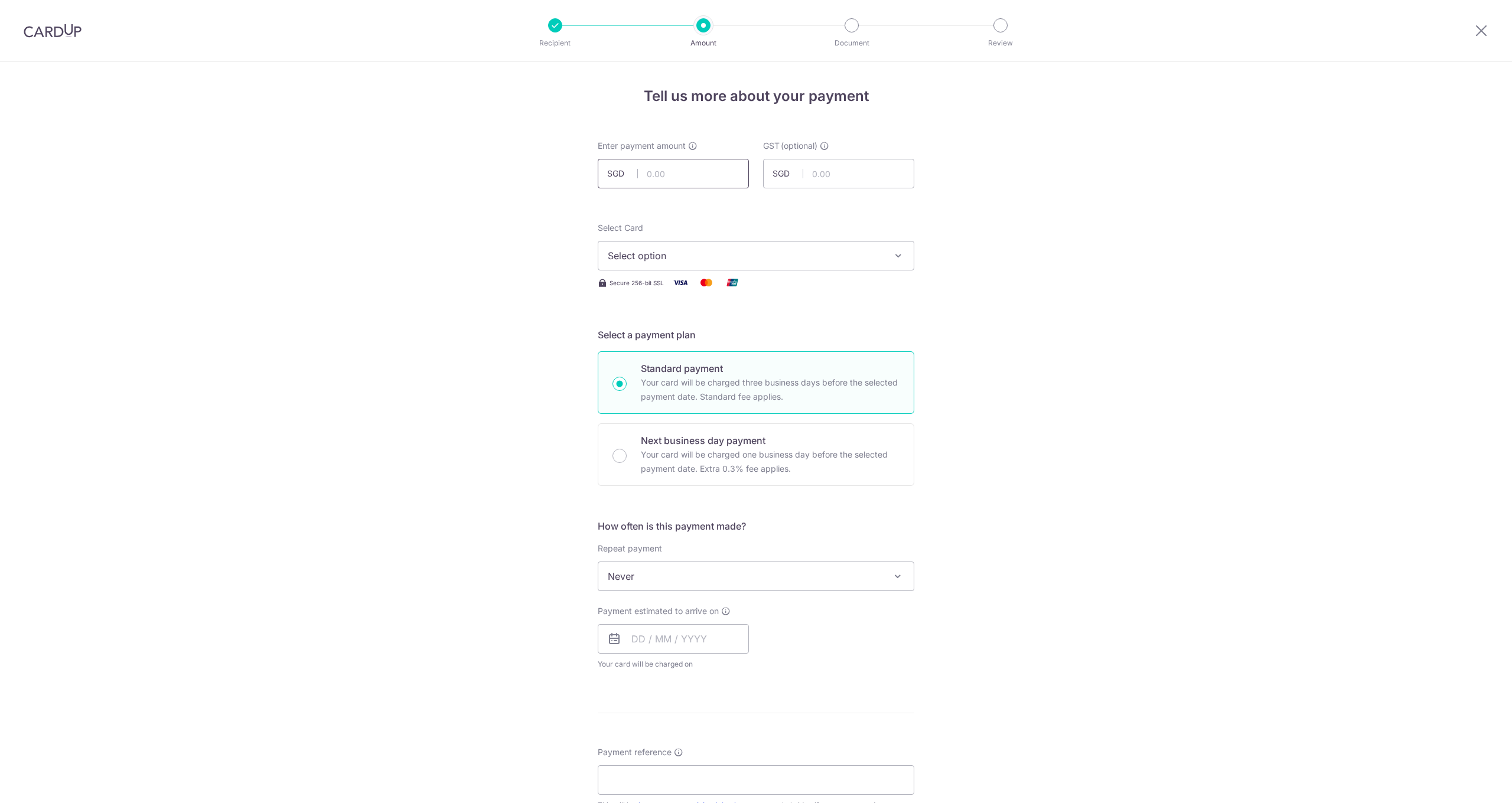
click at [664, 172] on input "text" at bounding box center [673, 174] width 151 height 30
type input "5,500.00"
click at [654, 257] on span "Select option" at bounding box center [745, 255] width 275 height 14
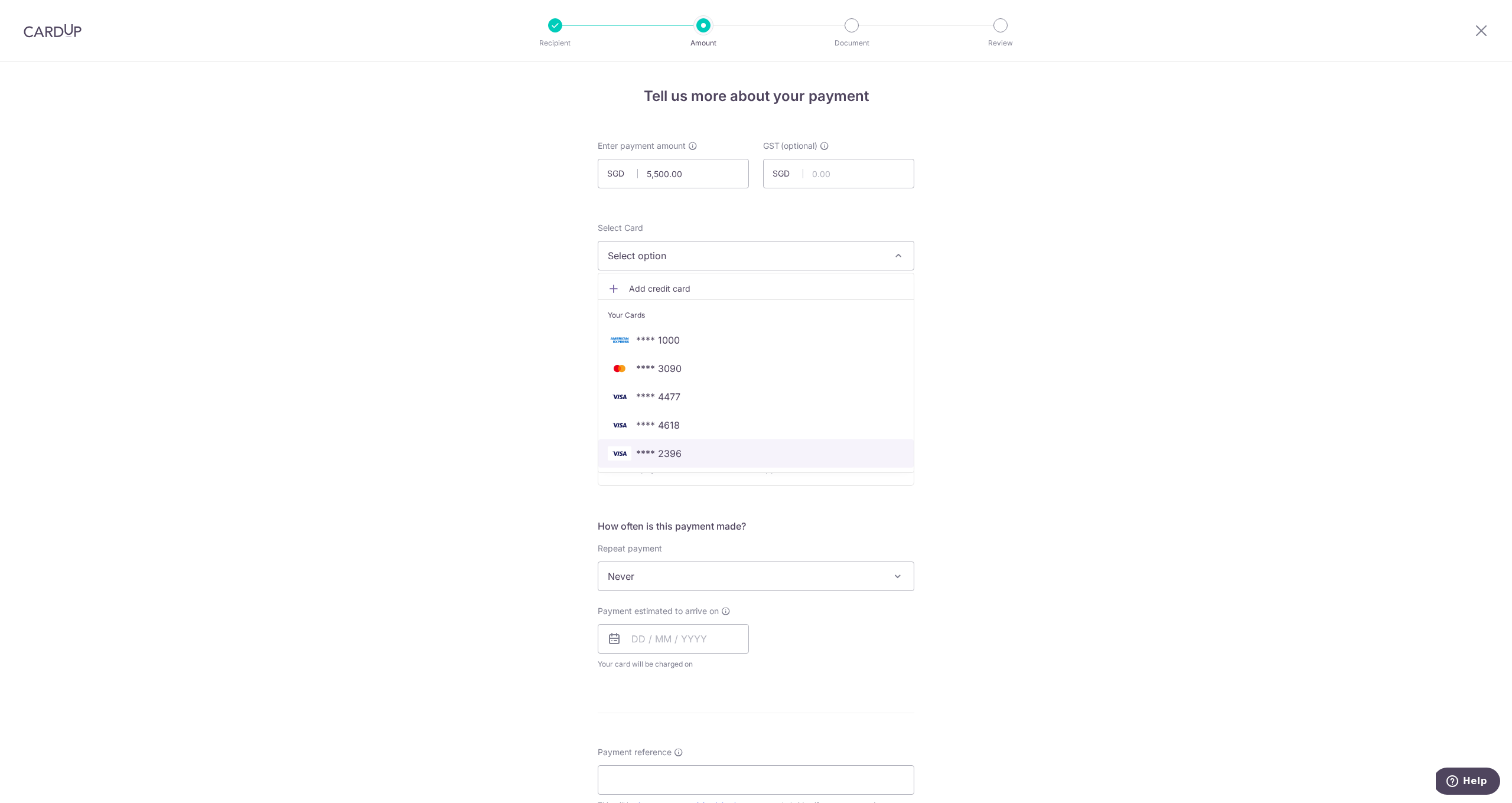
click at [661, 450] on span "**** 2396" at bounding box center [658, 453] width 45 height 14
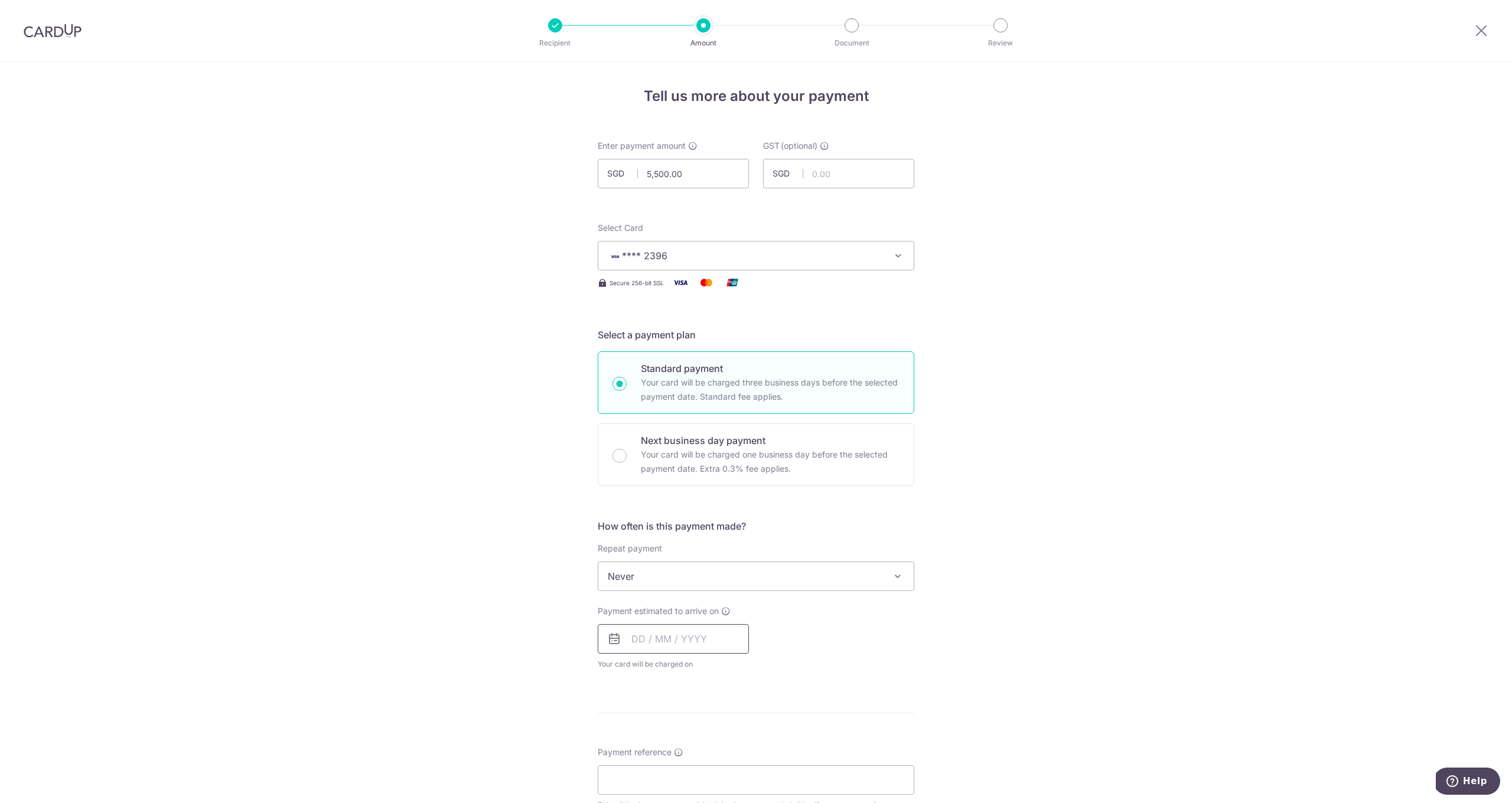
click at [640, 641] on input "text" at bounding box center [673, 639] width 151 height 30
click at [716, 744] on link "9" at bounding box center [716, 746] width 19 height 19
type input "09/10/2025"
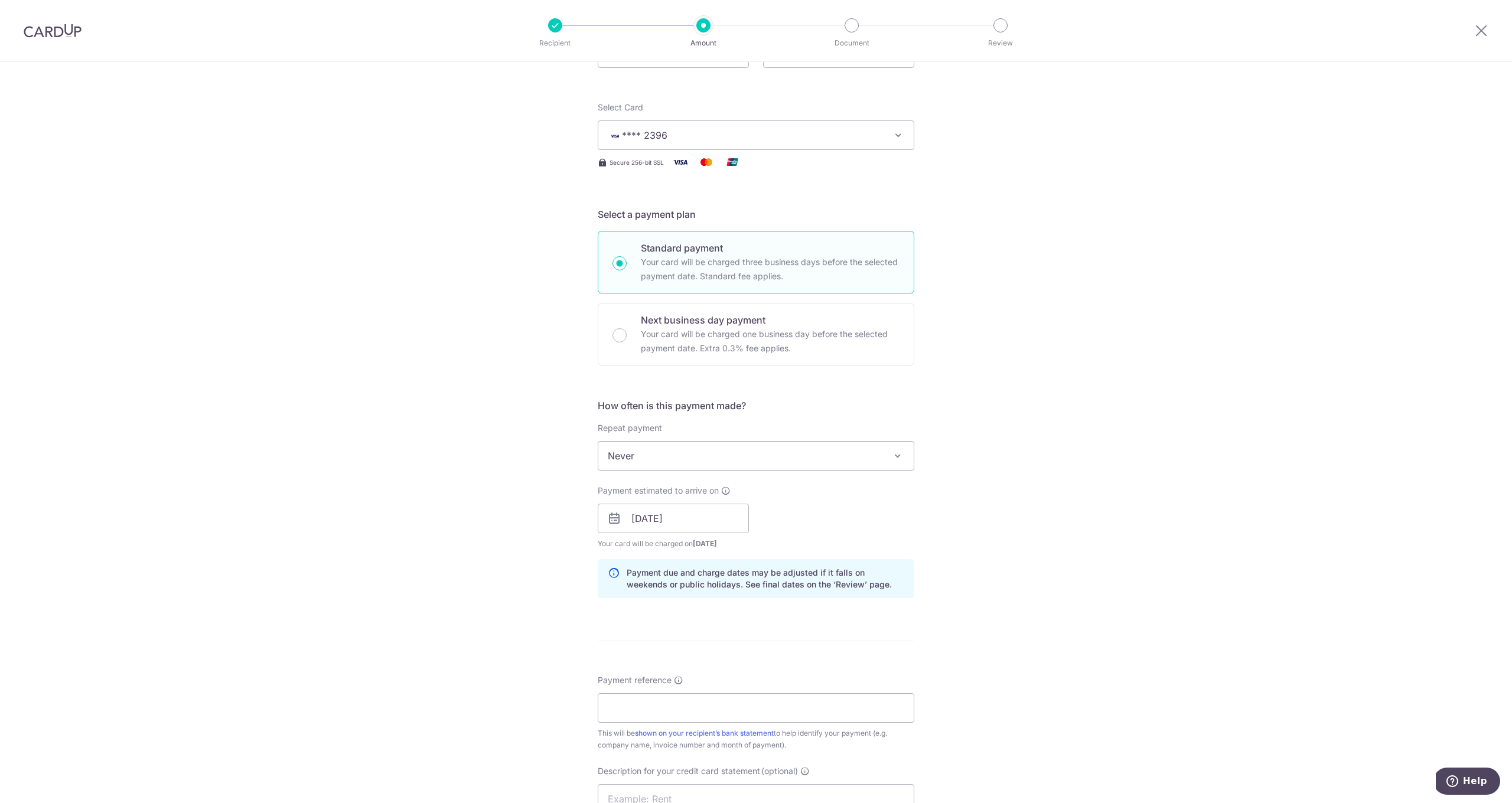
scroll to position [387, 0]
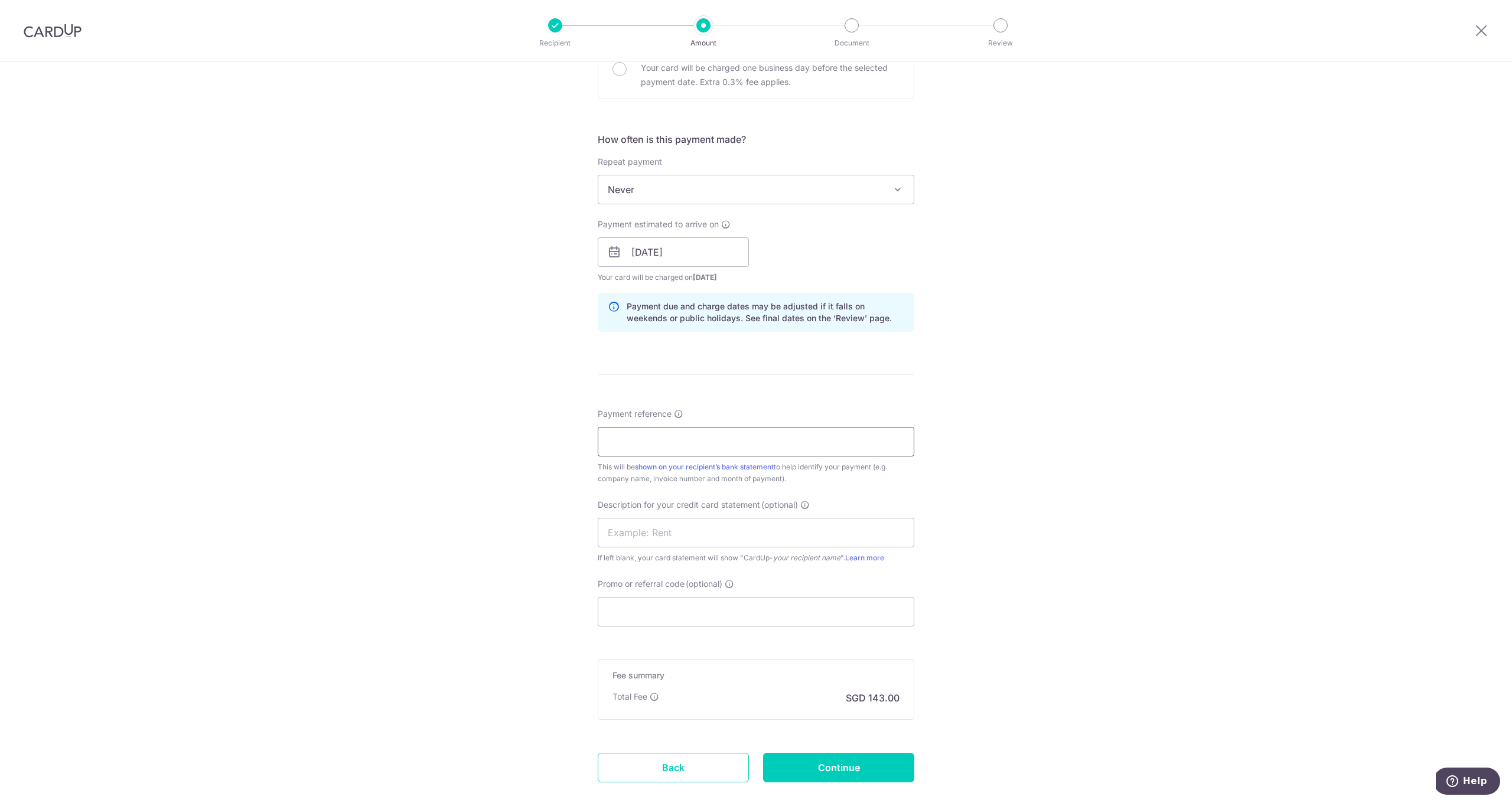
click at [653, 448] on input "Payment reference" at bounding box center [756, 442] width 317 height 30
type input "2025051 2025052 2025056"
click at [622, 612] on input "Promo or referral code (optional)" at bounding box center [756, 612] width 317 height 30
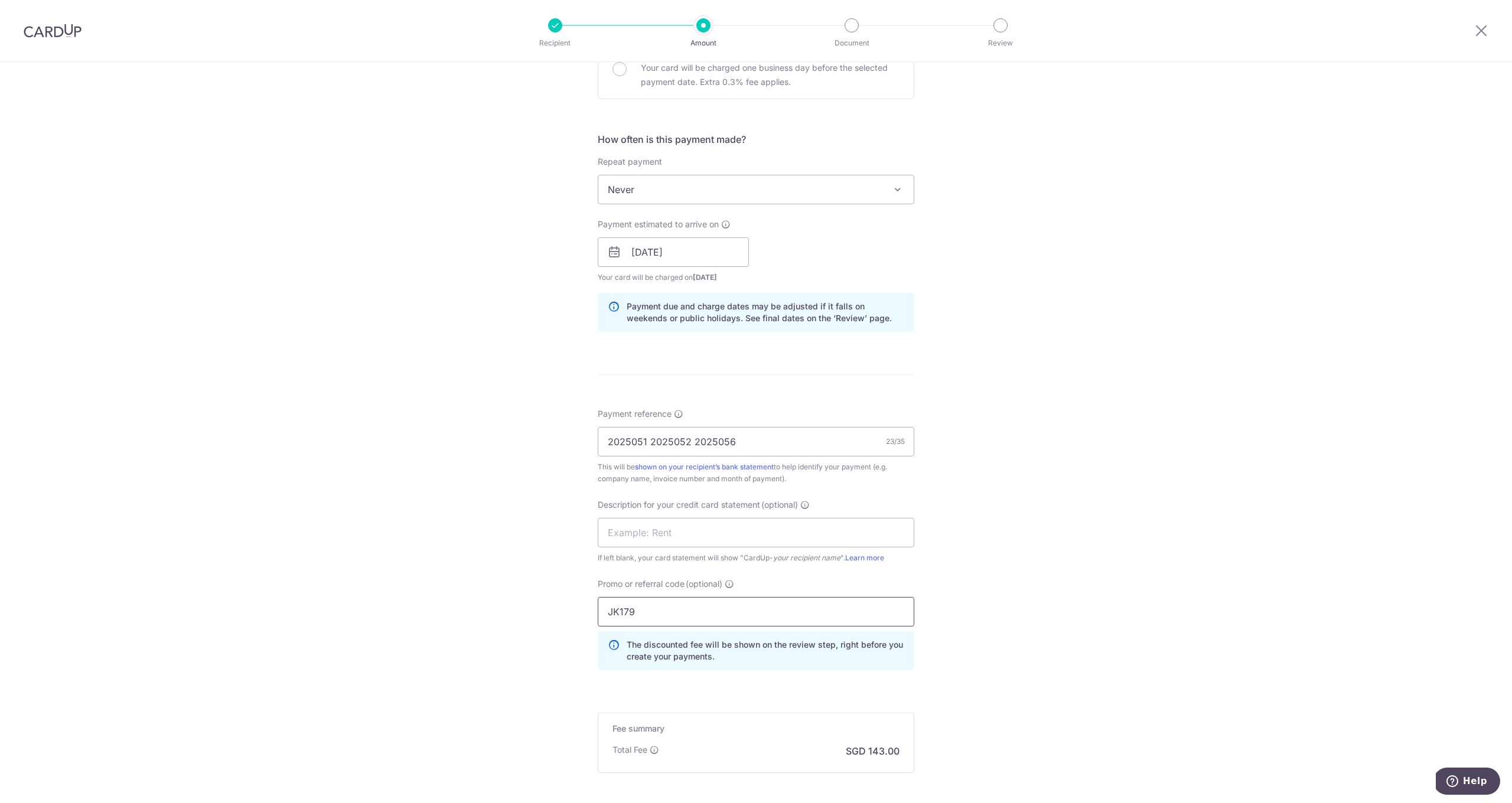
scroll to position [508, 0]
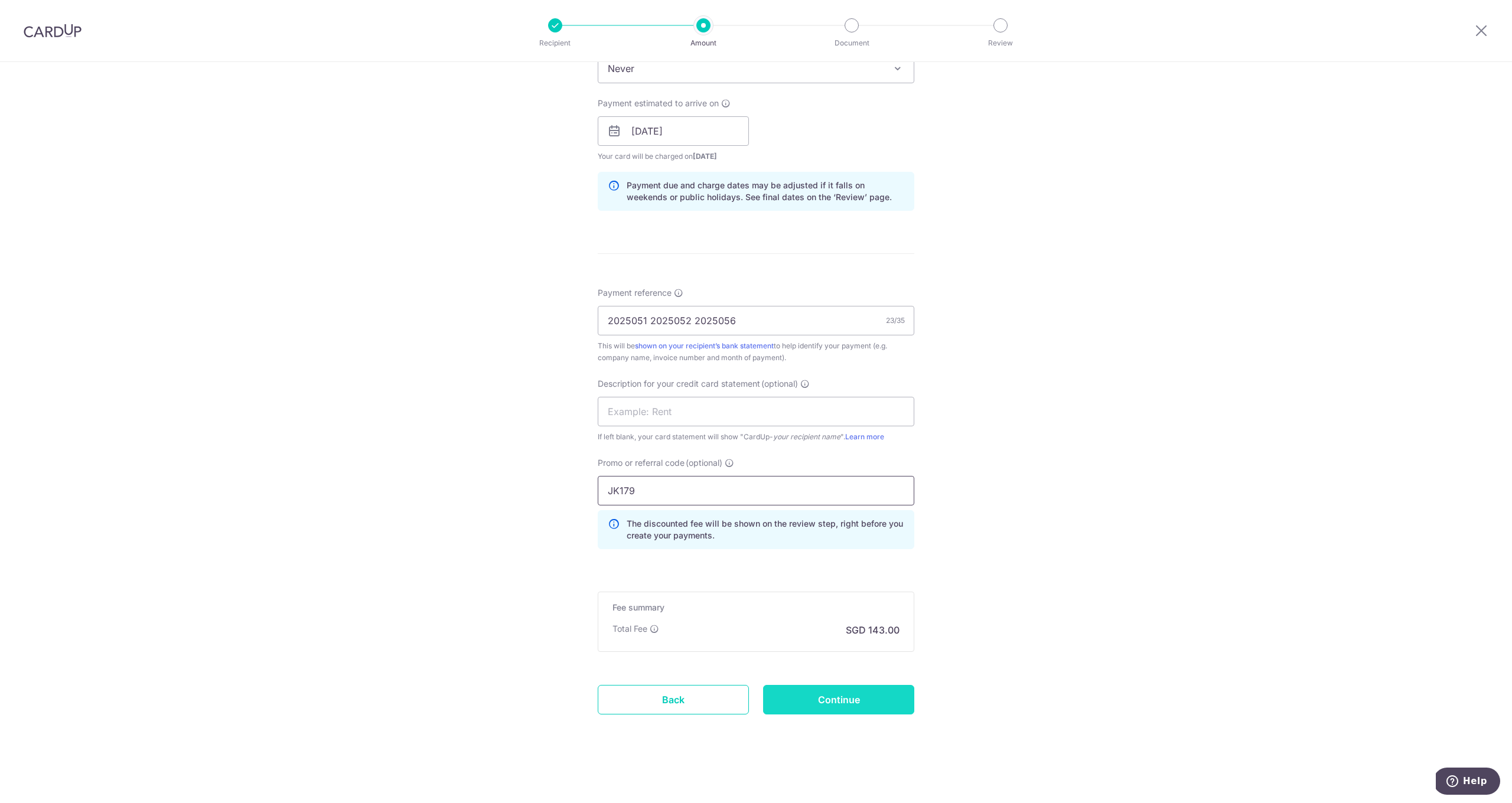
type input "JK179"
click at [852, 704] on input "Continue" at bounding box center [839, 700] width 151 height 30
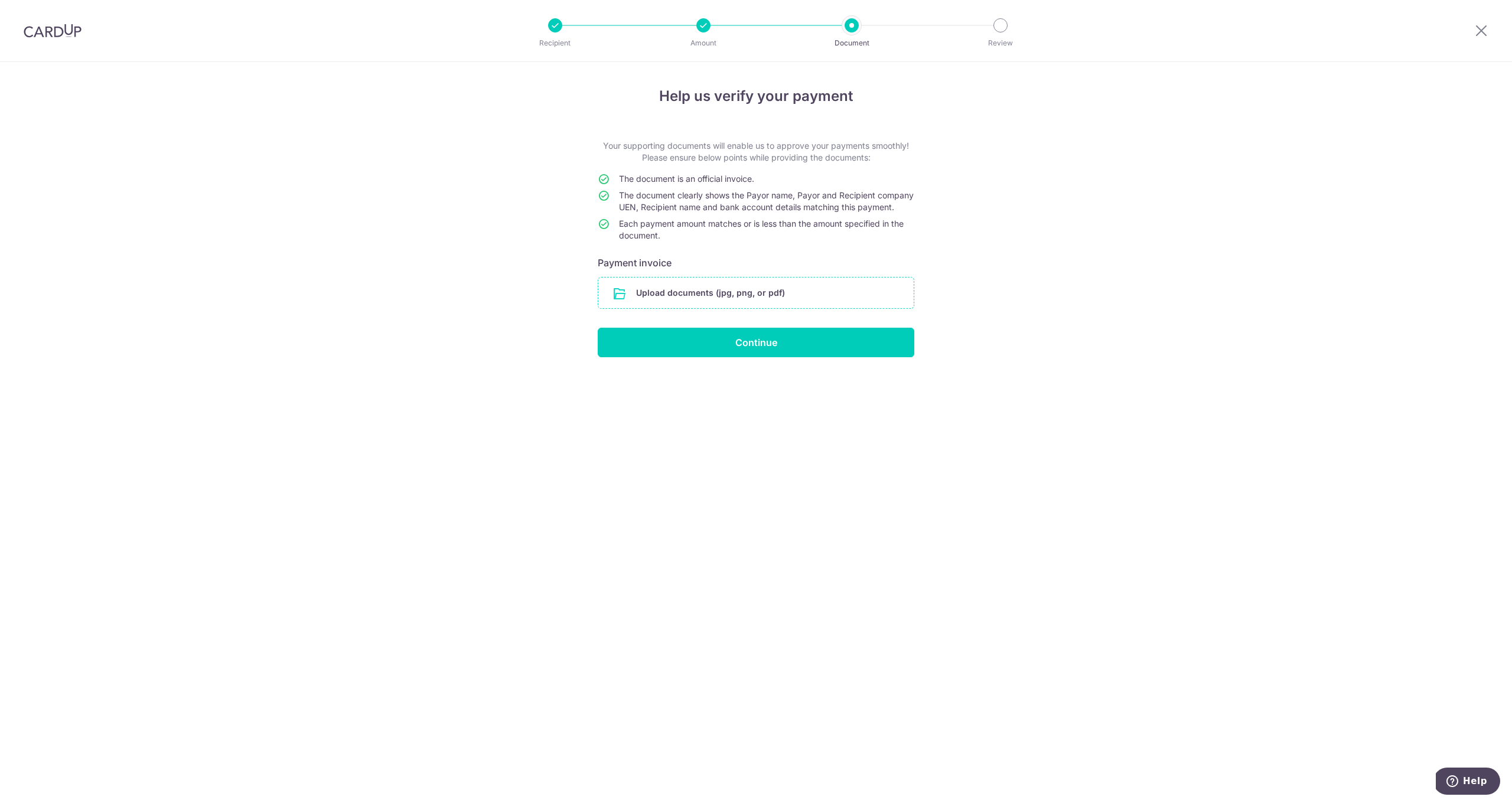
click at [759, 308] on input "file" at bounding box center [756, 292] width 315 height 30
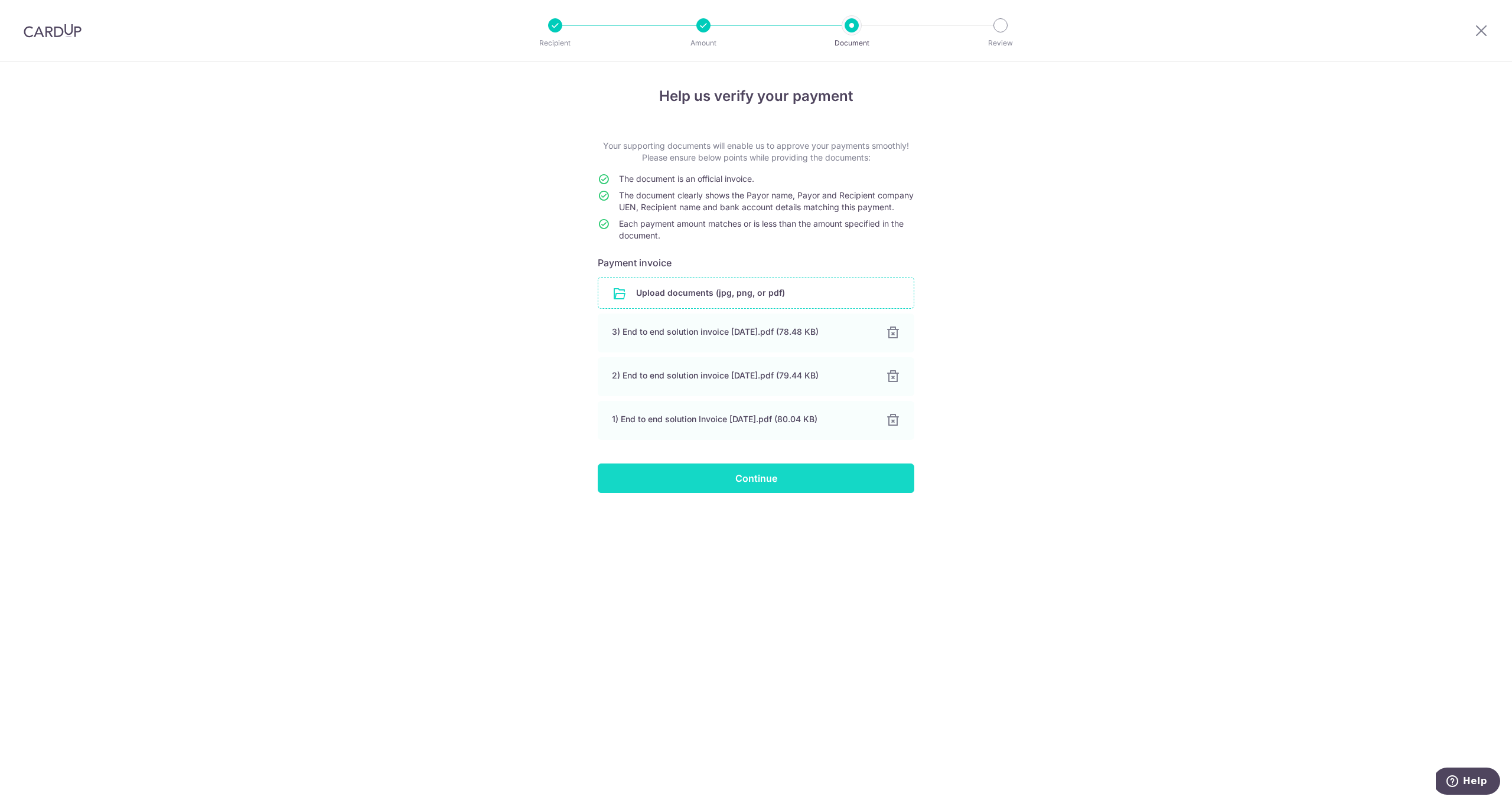
click at [790, 490] on input "Continue" at bounding box center [756, 478] width 317 height 30
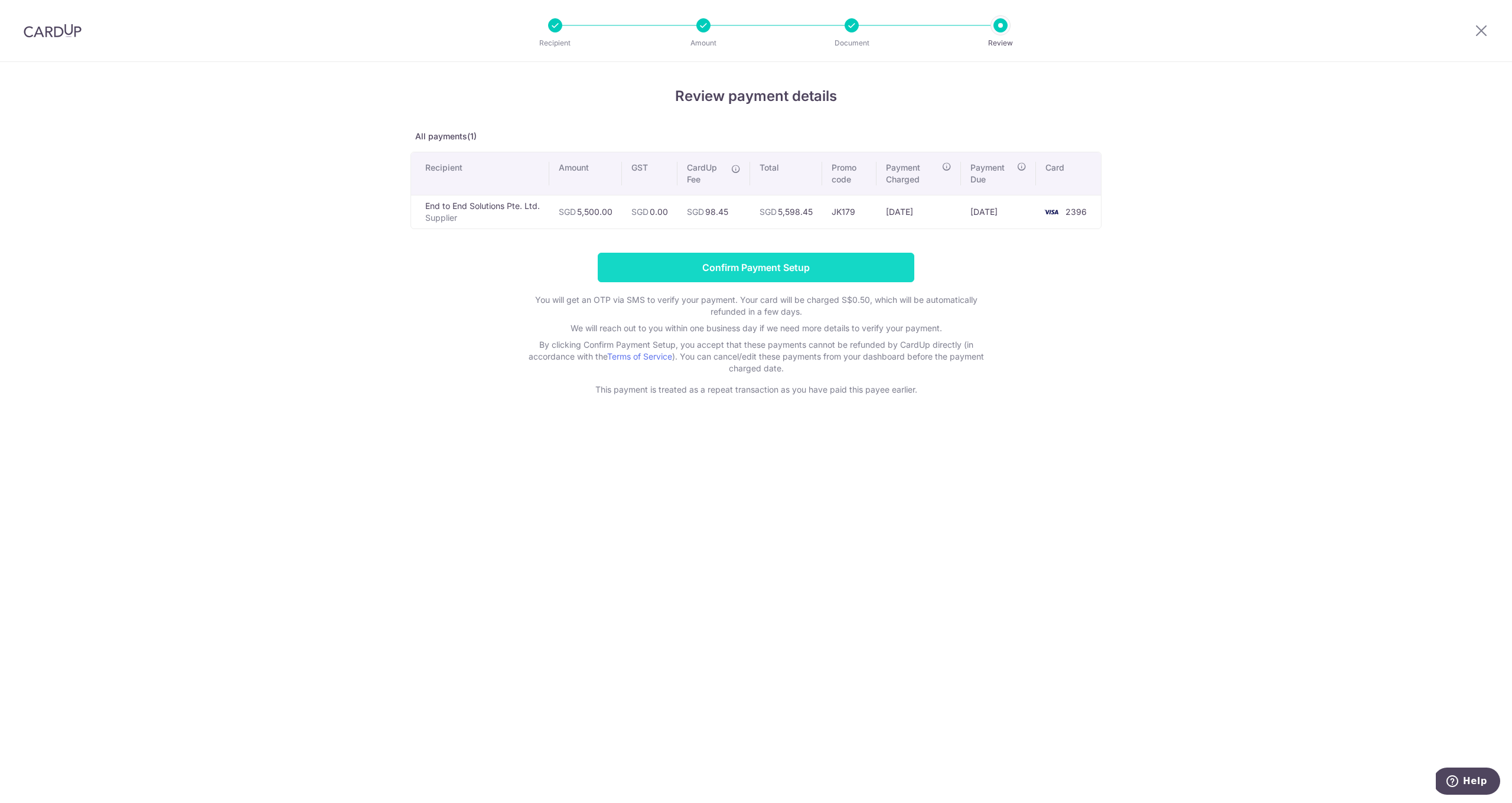
click at [750, 264] on input "Confirm Payment Setup" at bounding box center [756, 268] width 317 height 30
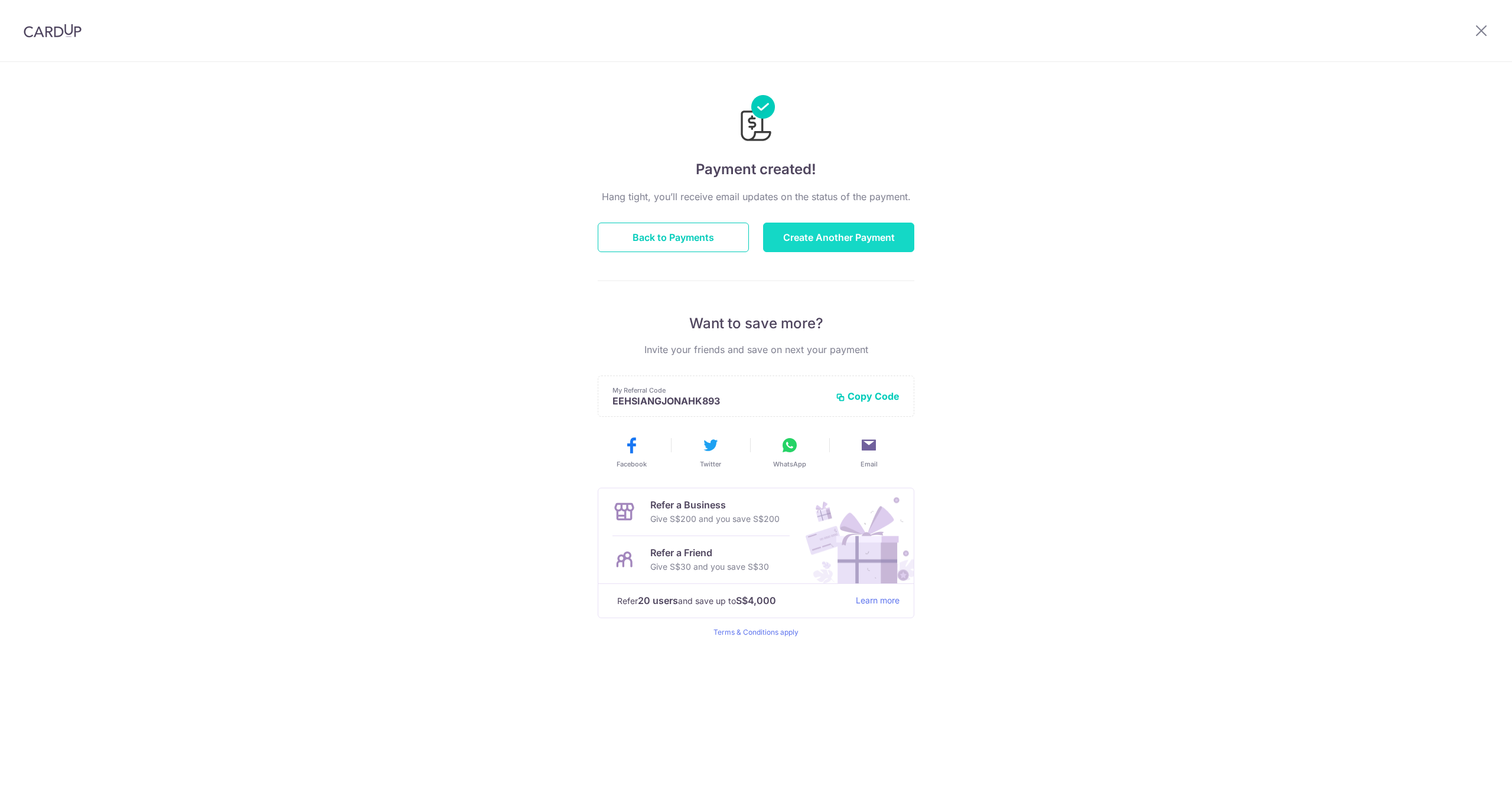
click at [836, 235] on button "Create Another Payment" at bounding box center [839, 237] width 151 height 30
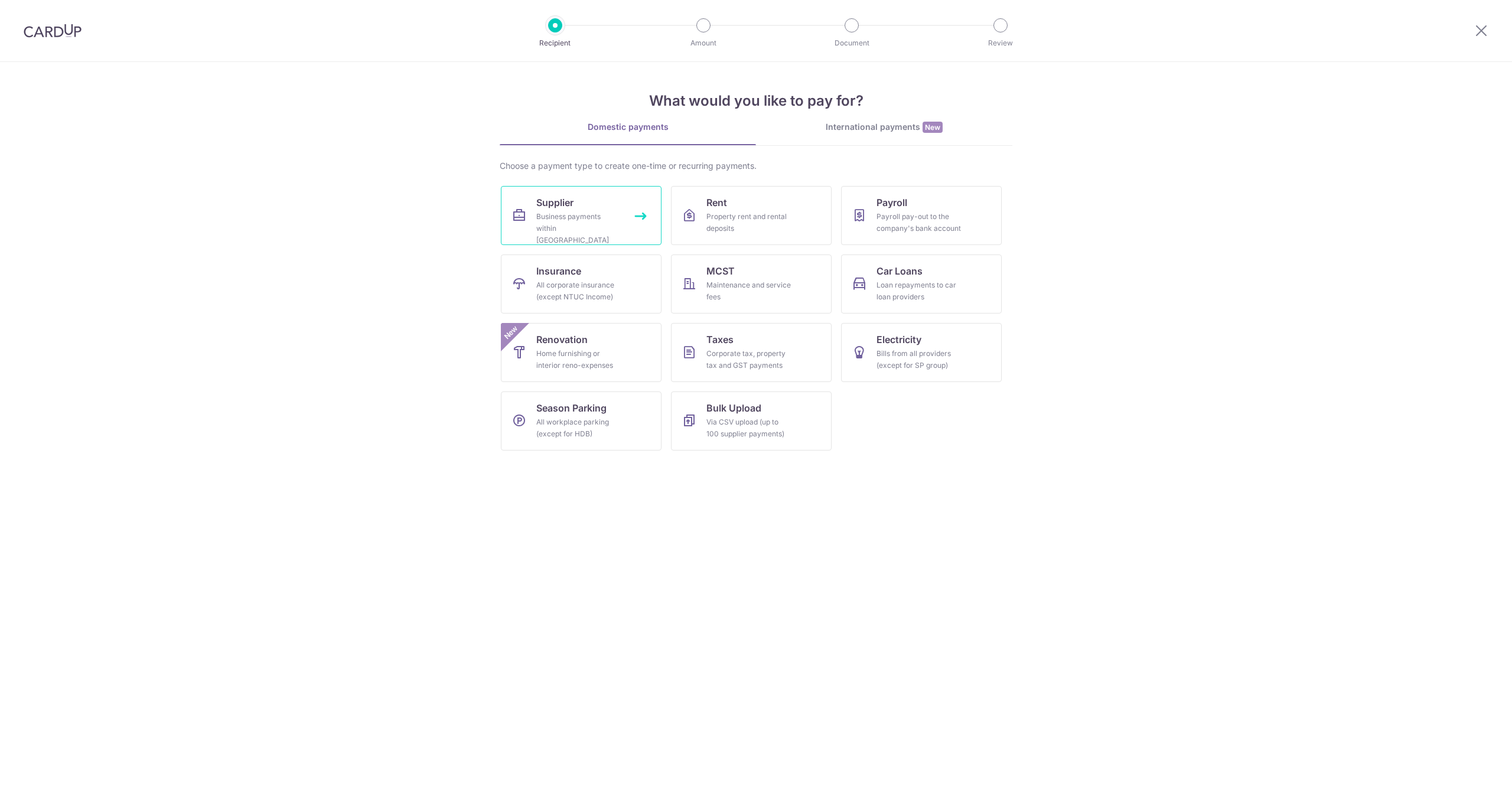
click at [613, 195] on link "Supplier Business payments within Singapore" at bounding box center [581, 216] width 161 height 59
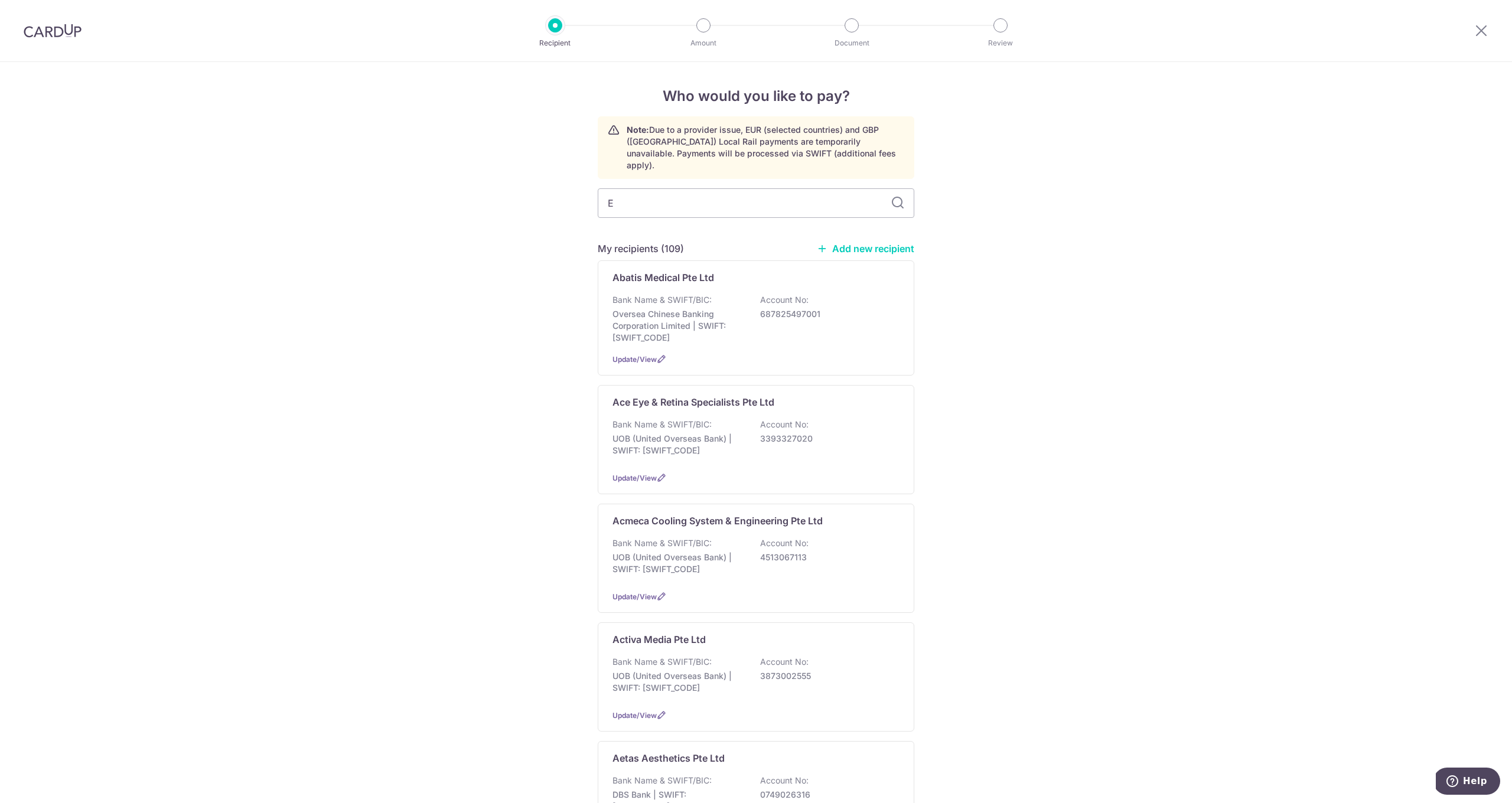
type input "EW"
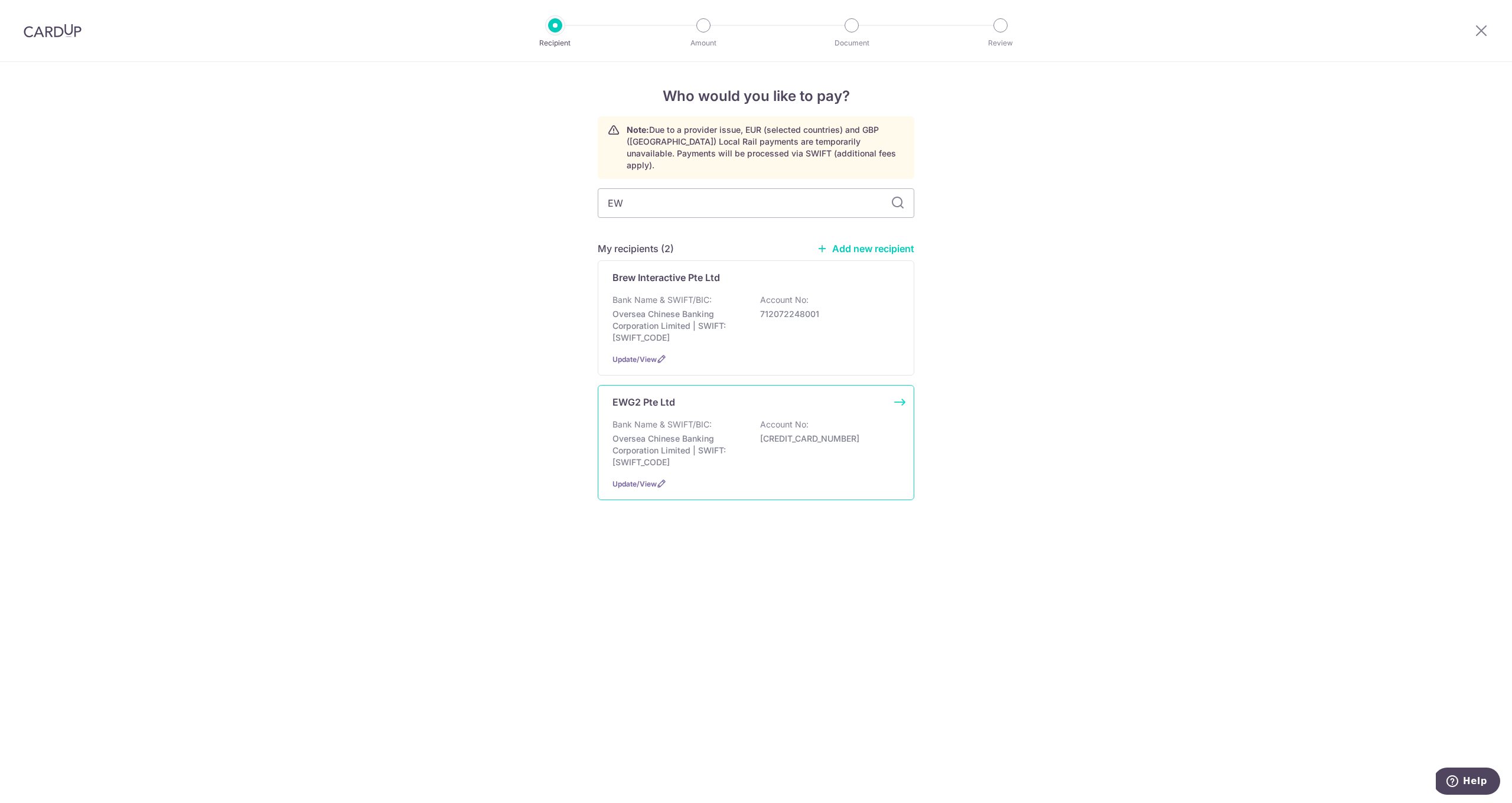
click at [678, 419] on p "Bank Name & SWIFT/BIC:" at bounding box center [662, 425] width 99 height 12
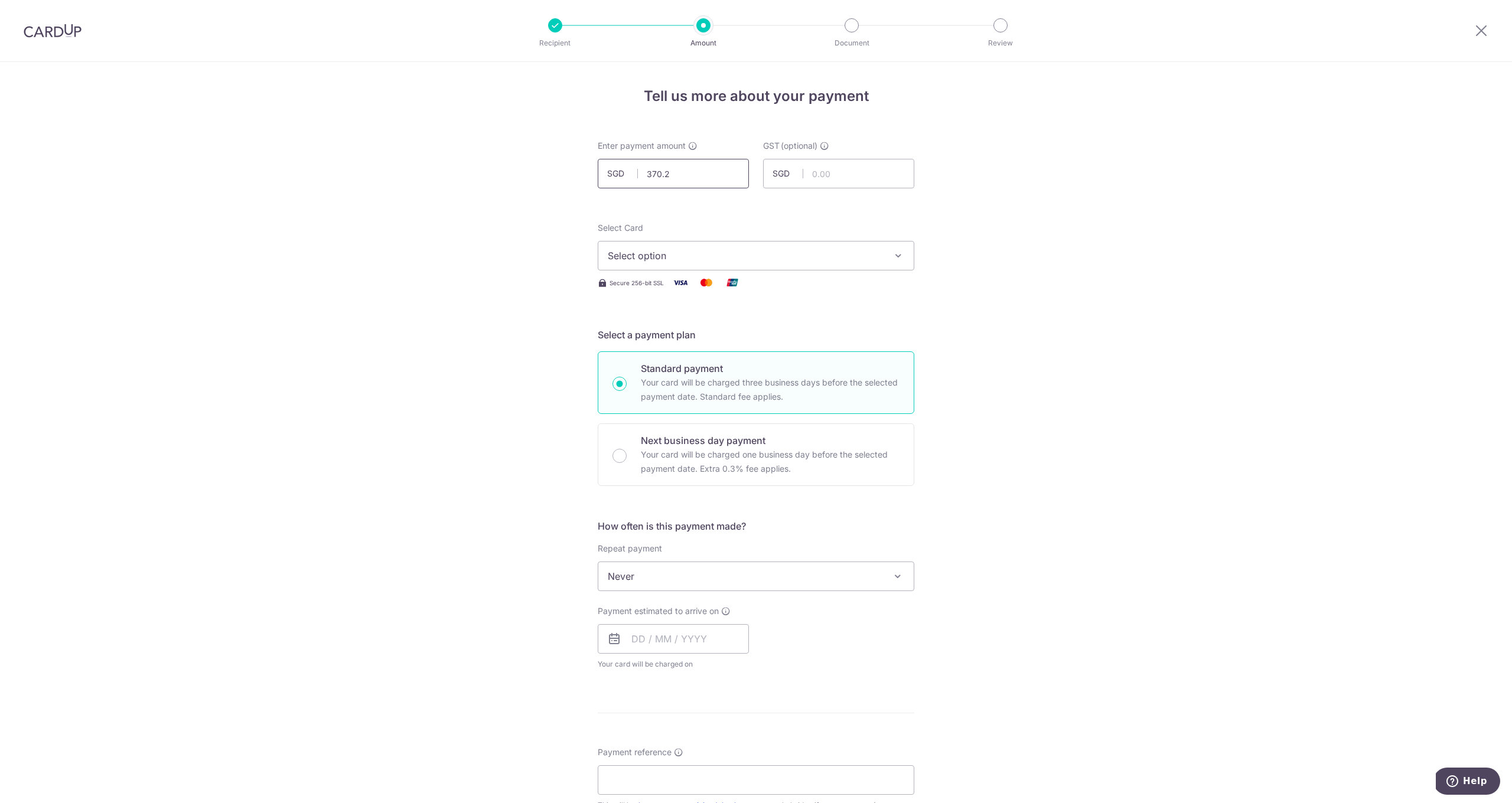
type input "370.22"
click at [715, 245] on button "Select option" at bounding box center [756, 256] width 317 height 30
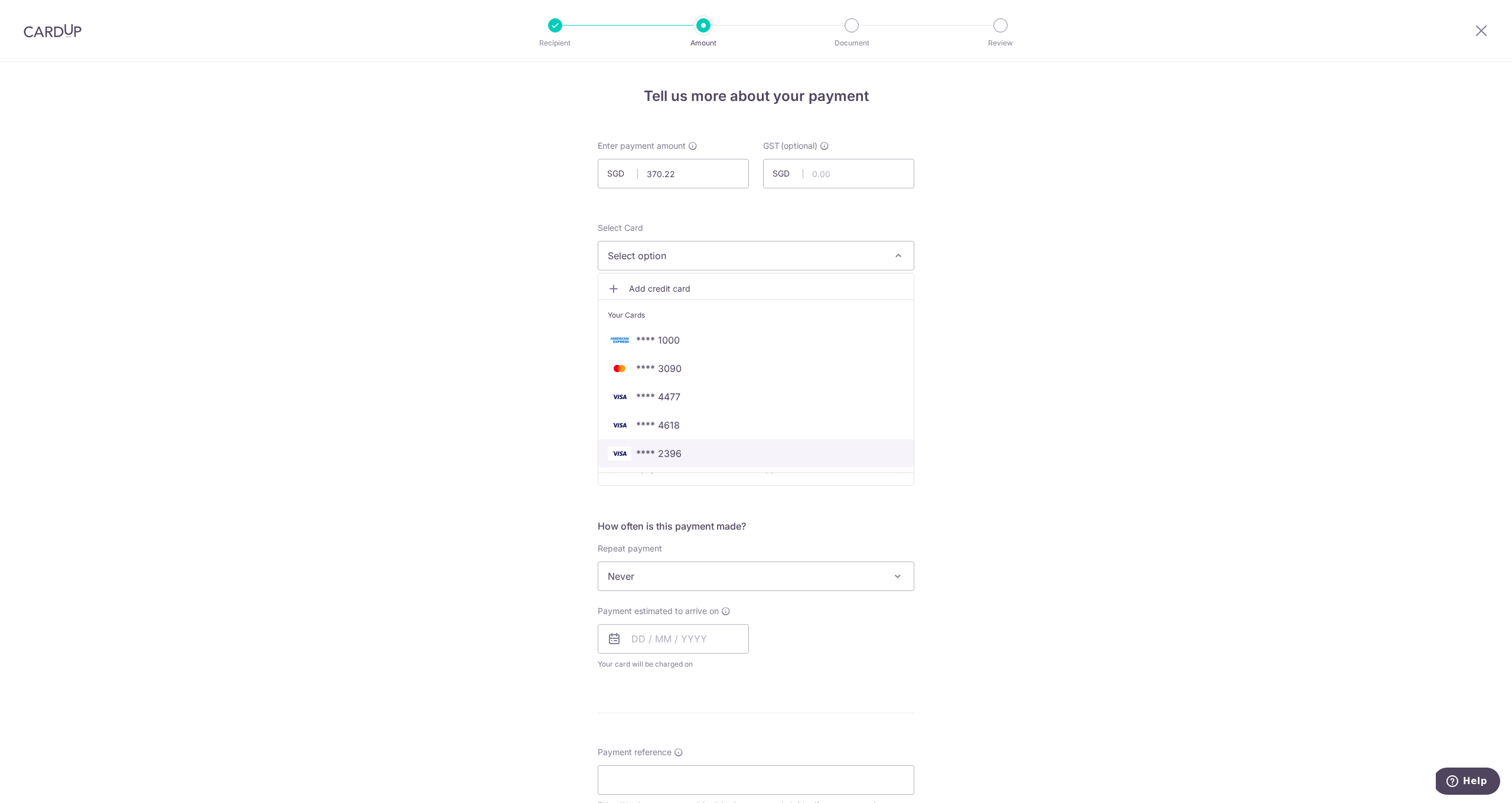
click at [684, 457] on span "**** 2396" at bounding box center [756, 453] width 297 height 14
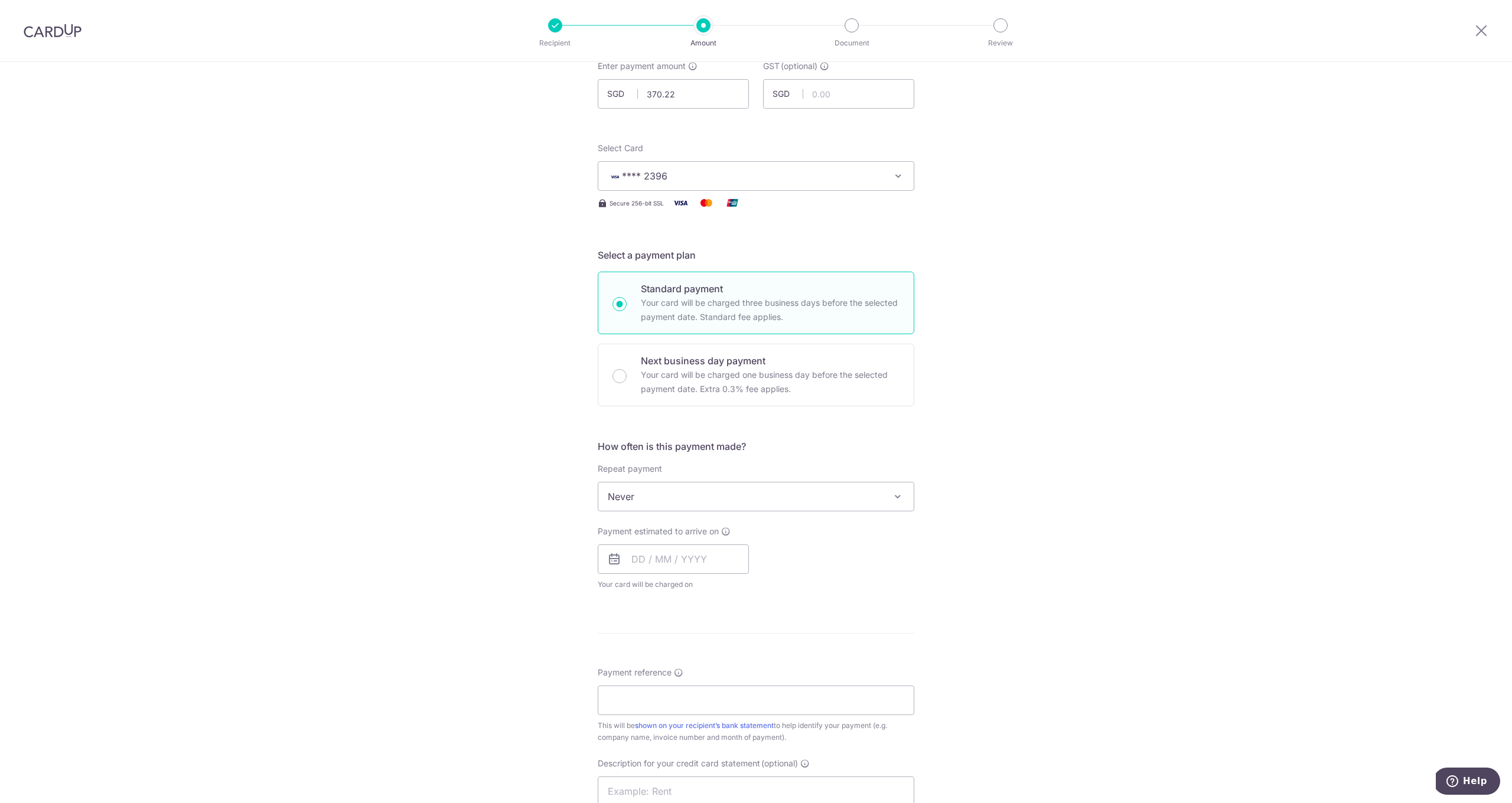
scroll to position [156, 0]
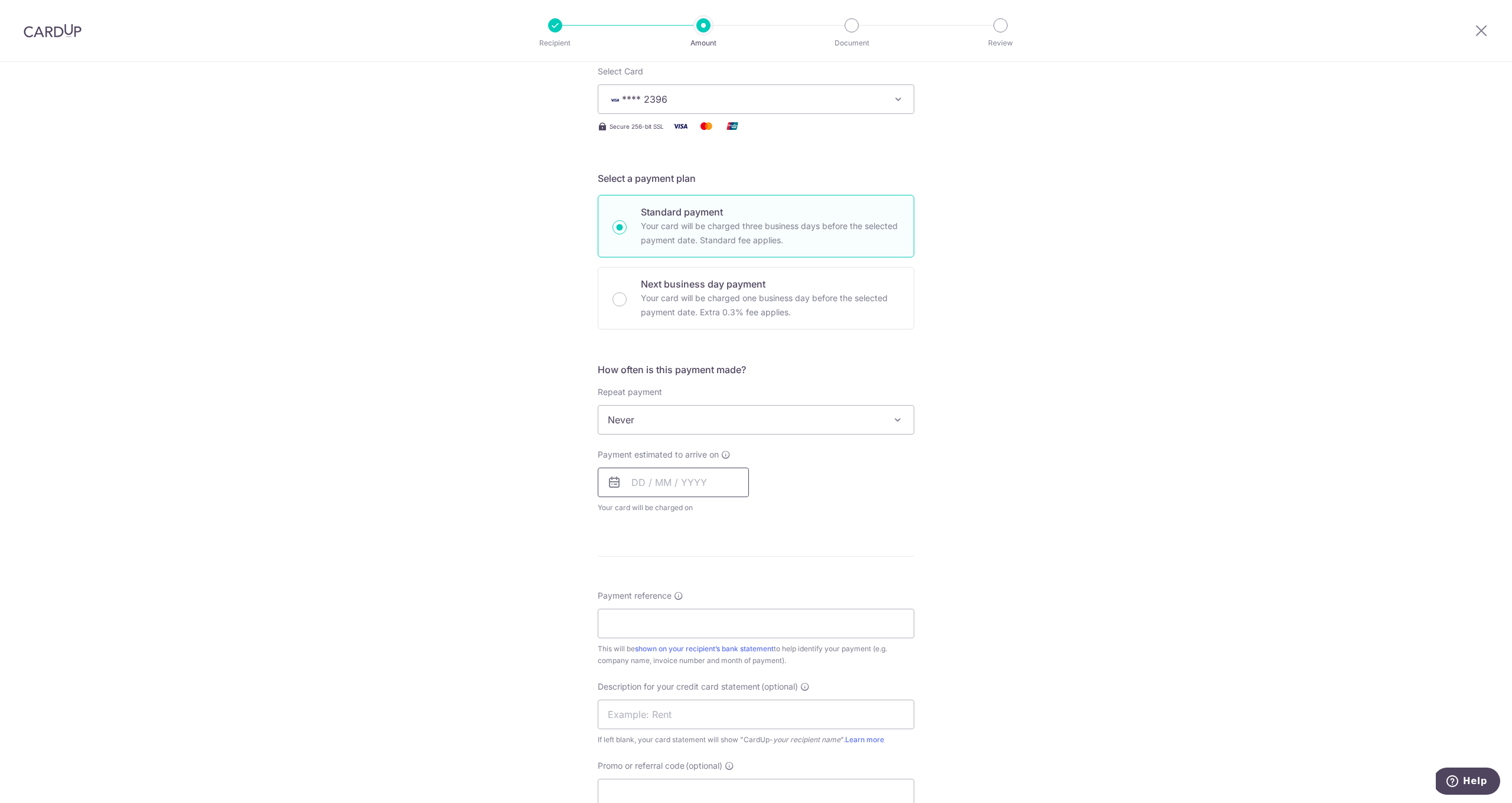
click at [656, 476] on input "text" at bounding box center [673, 483] width 151 height 30
click at [722, 590] on link "9" at bounding box center [716, 589] width 19 height 19
type input "09/10/2025"
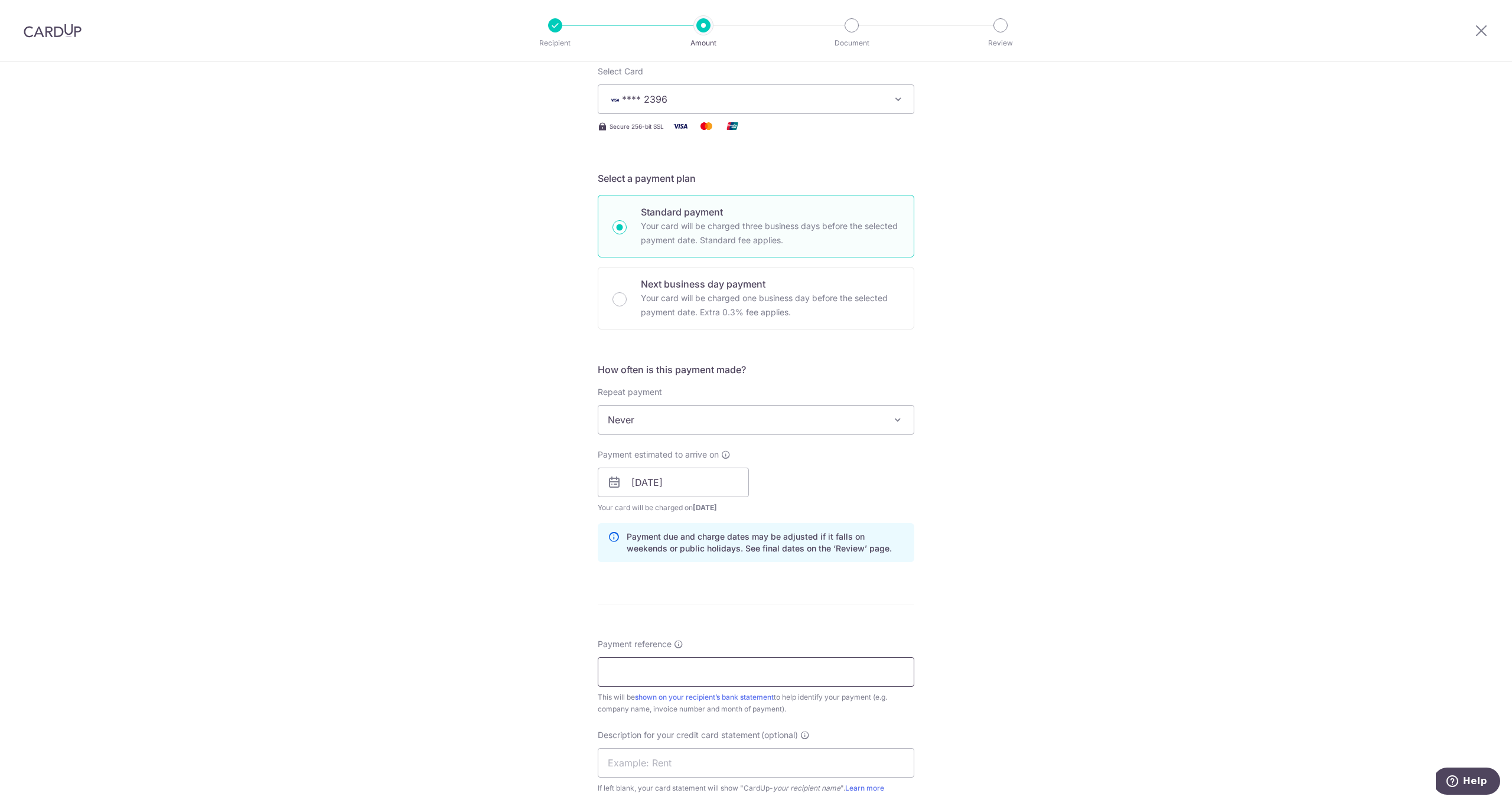
click at [684, 664] on input "Payment reference" at bounding box center [756, 672] width 317 height 30
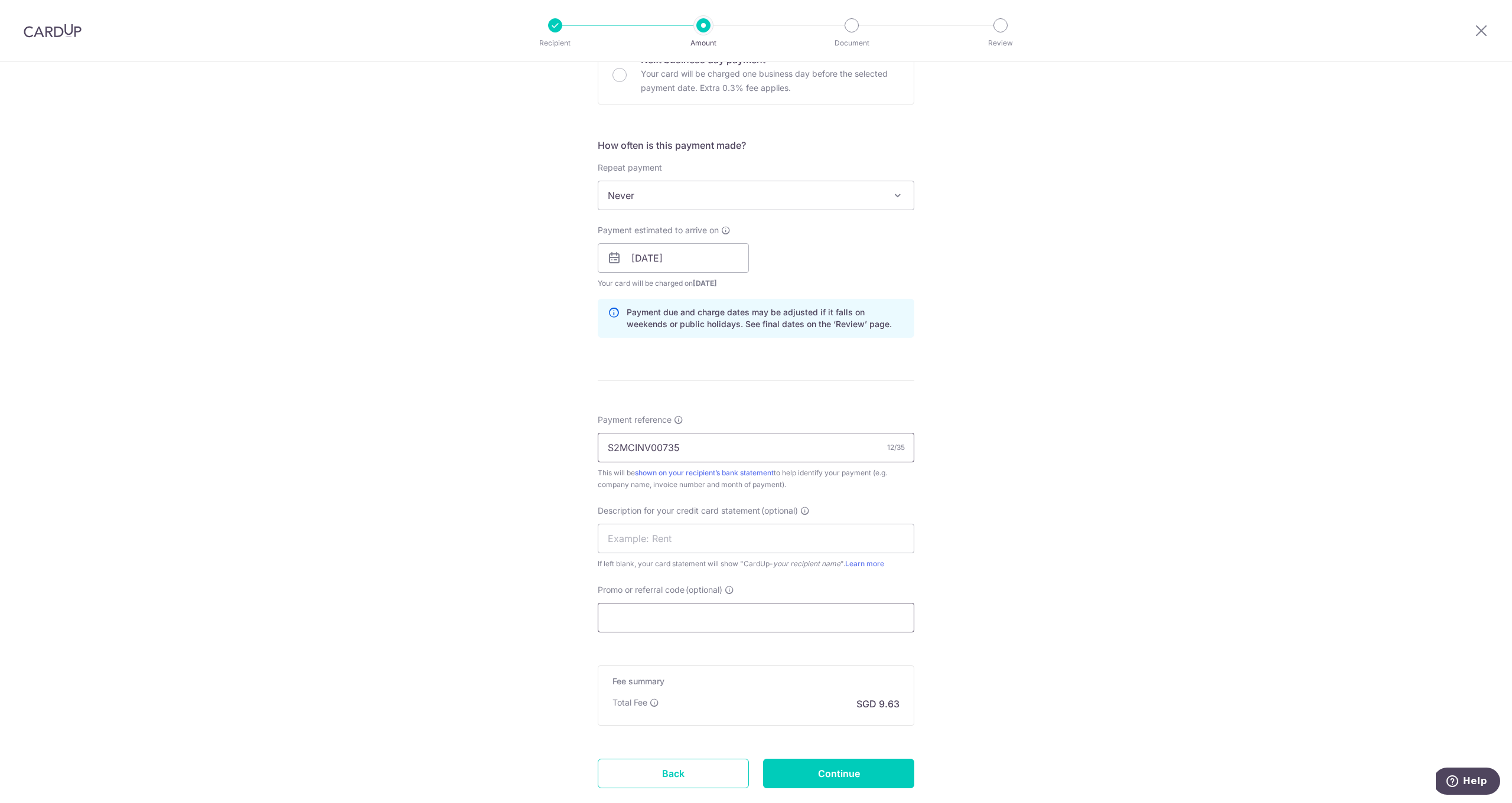
type input "S2MCINV00735"
click at [660, 617] on input "Promo or referral code (optional)" at bounding box center [756, 618] width 317 height 30
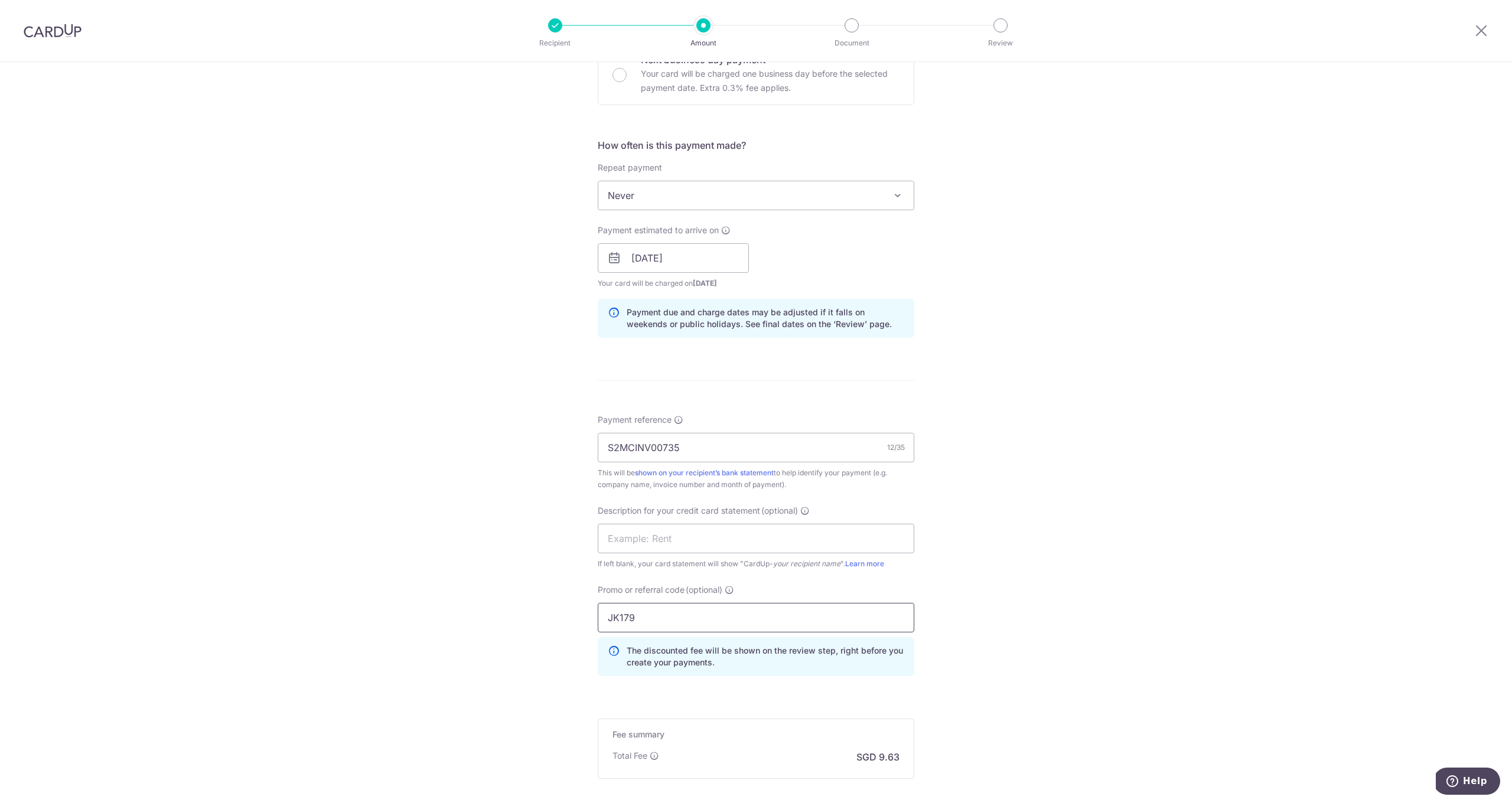
scroll to position [487, 0]
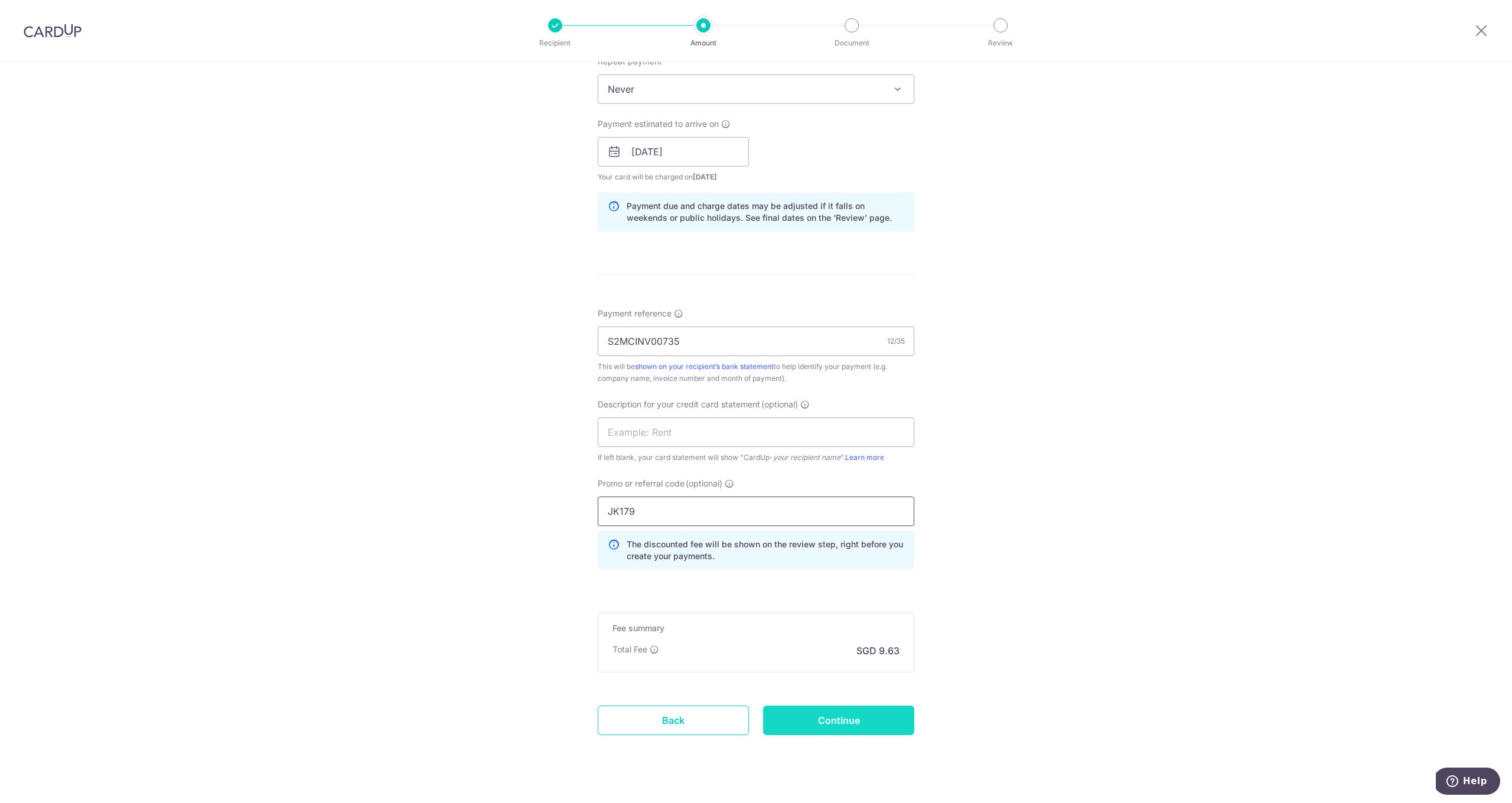
type input "JK179"
click at [860, 718] on input "Continue" at bounding box center [839, 721] width 151 height 30
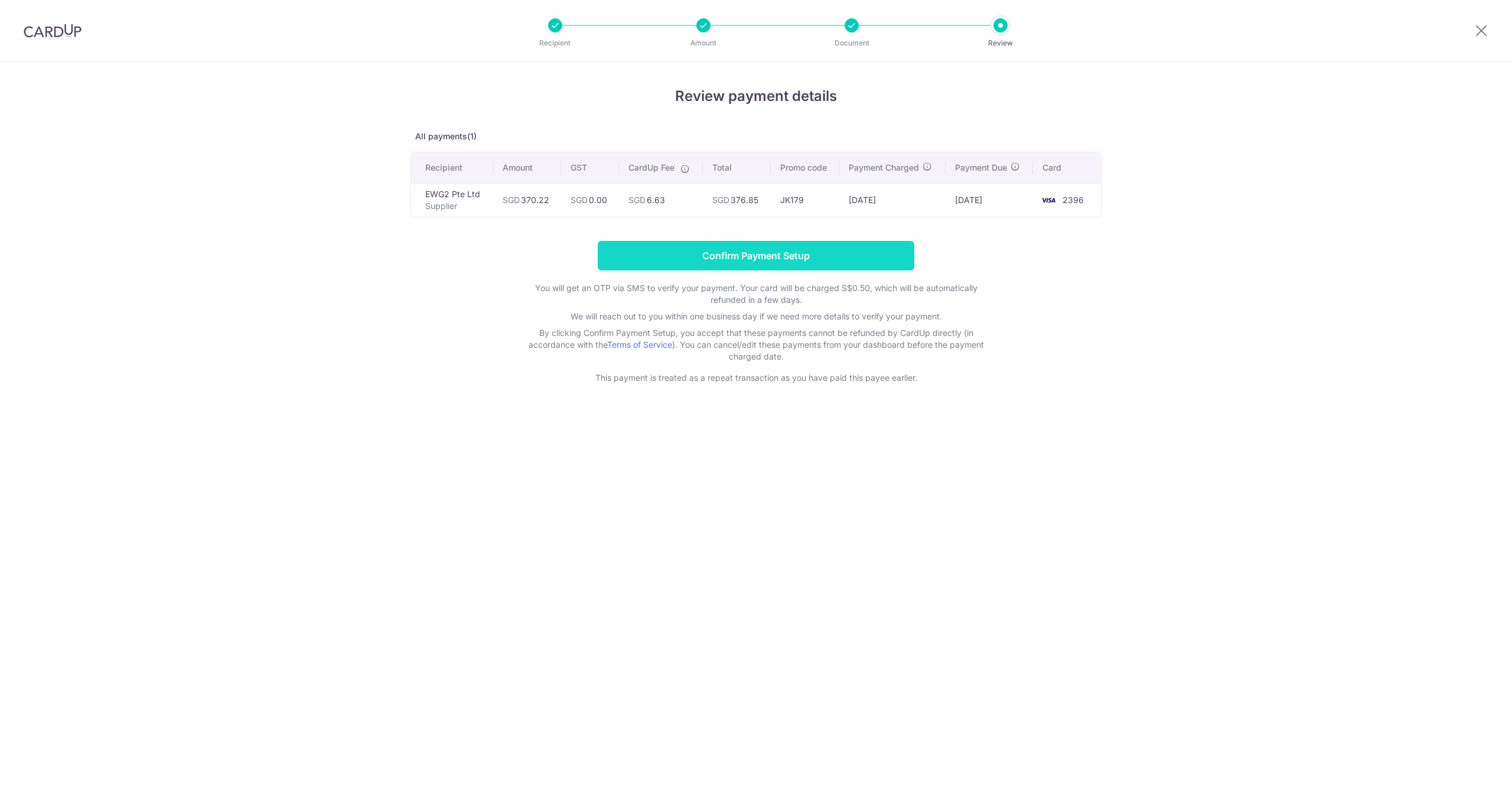
click at [823, 262] on input "Confirm Payment Setup" at bounding box center [756, 256] width 317 height 30
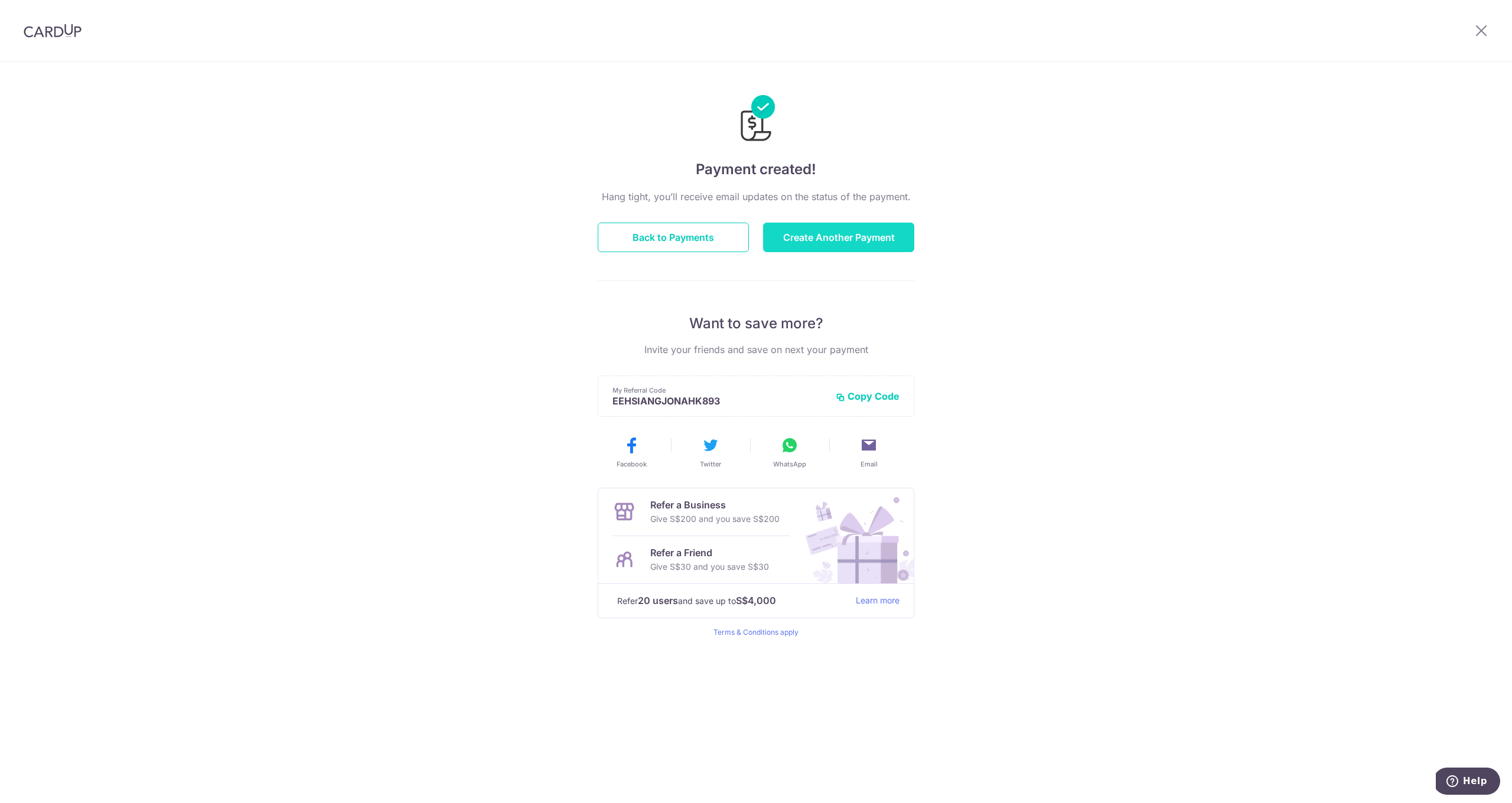
click at [841, 235] on button "Create Another Payment" at bounding box center [839, 237] width 151 height 30
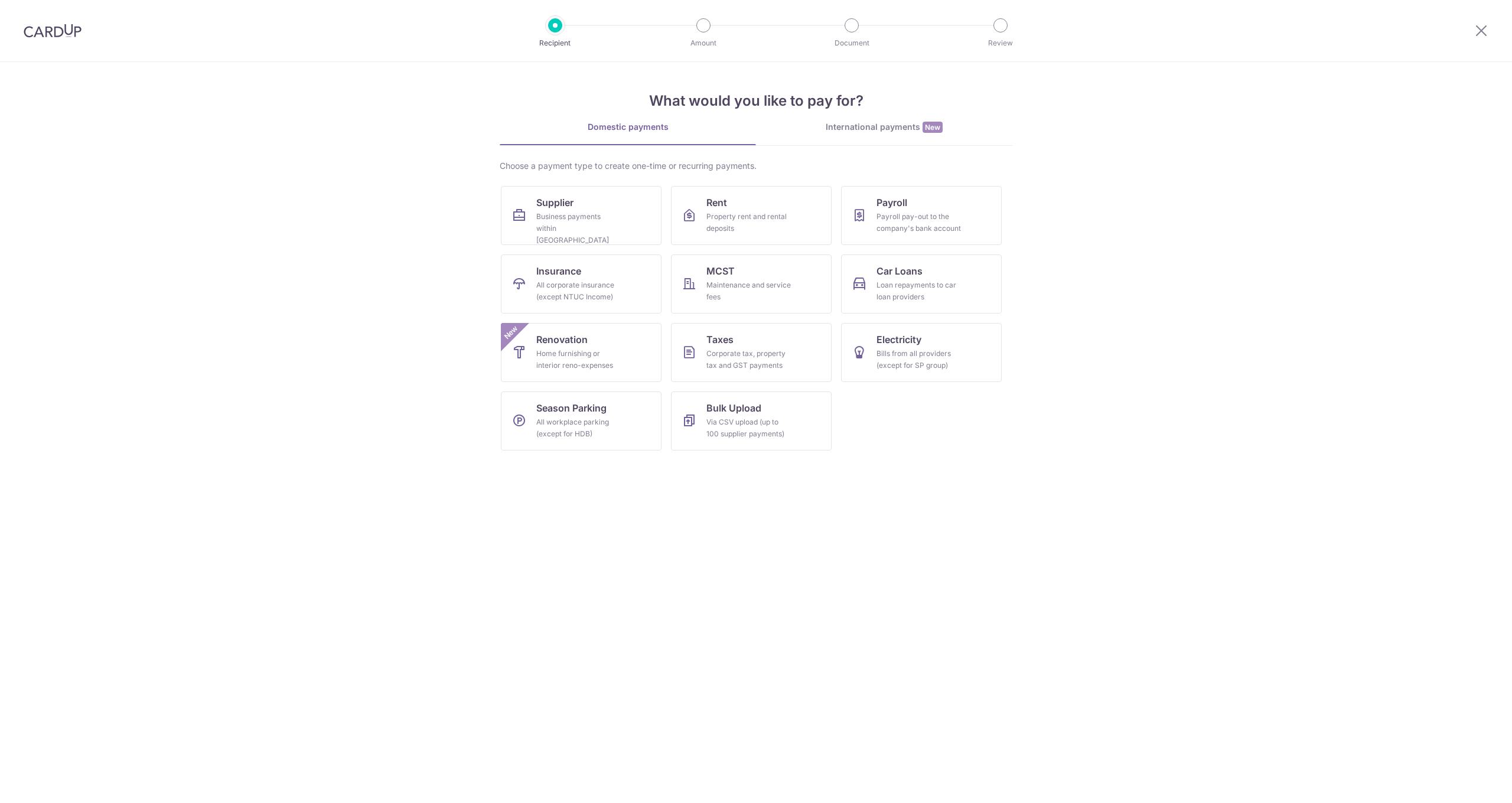
click at [592, 205] on link "Supplier Business payments within [GEOGRAPHIC_DATA]" at bounding box center [581, 216] width 161 height 59
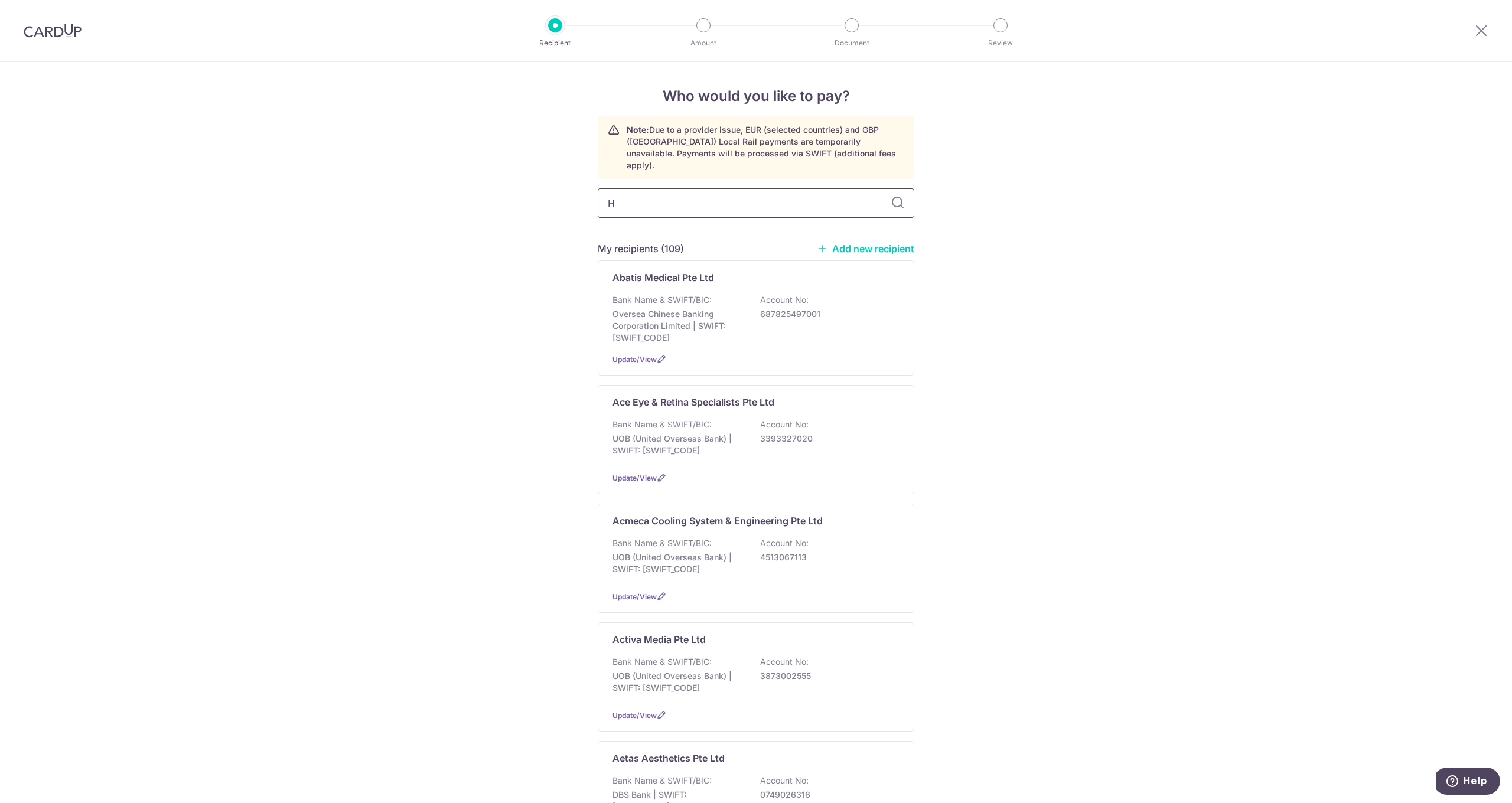
type input "HC"
click at [692, 680] on p "UOB (United Overseas Bank) | SWIFT: UOVBSGSGXXX" at bounding box center [679, 682] width 132 height 24
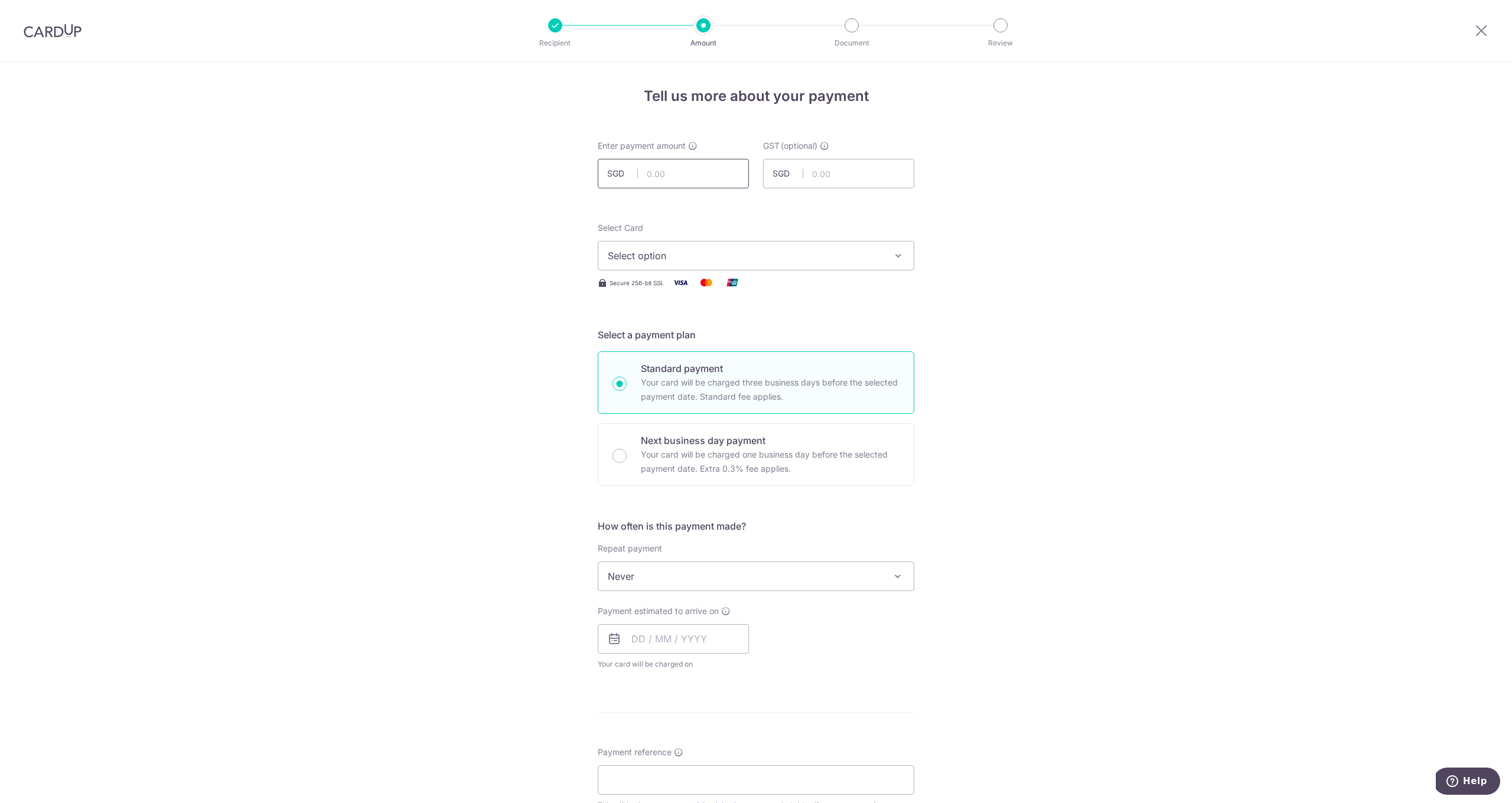
click at [692, 184] on input "text" at bounding box center [673, 174] width 151 height 30
type input "1,744.00"
click at [722, 262] on span "Select option" at bounding box center [745, 255] width 275 height 14
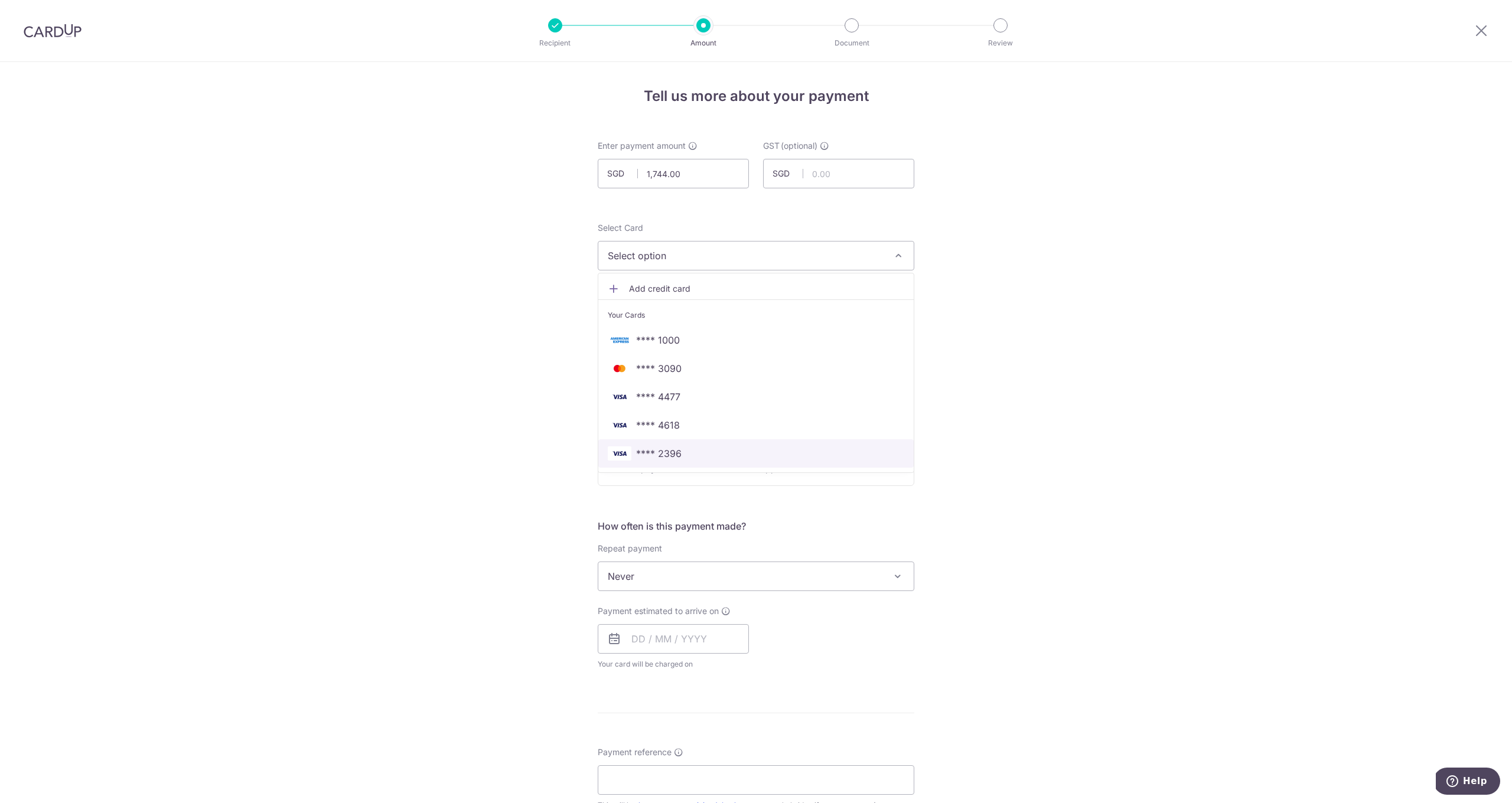
click at [661, 458] on span "**** 2396" at bounding box center [658, 453] width 45 height 14
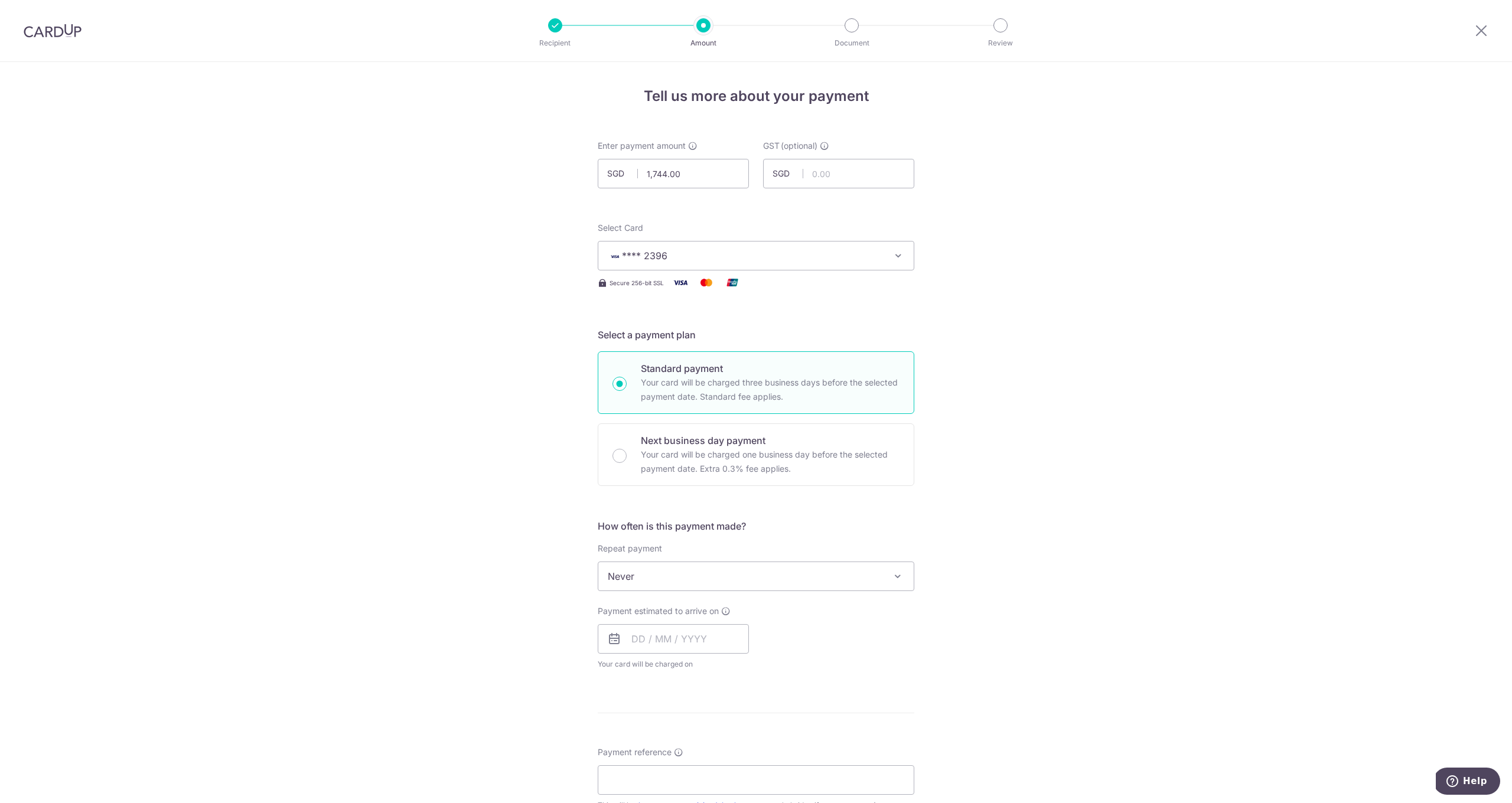
scroll to position [95, 0]
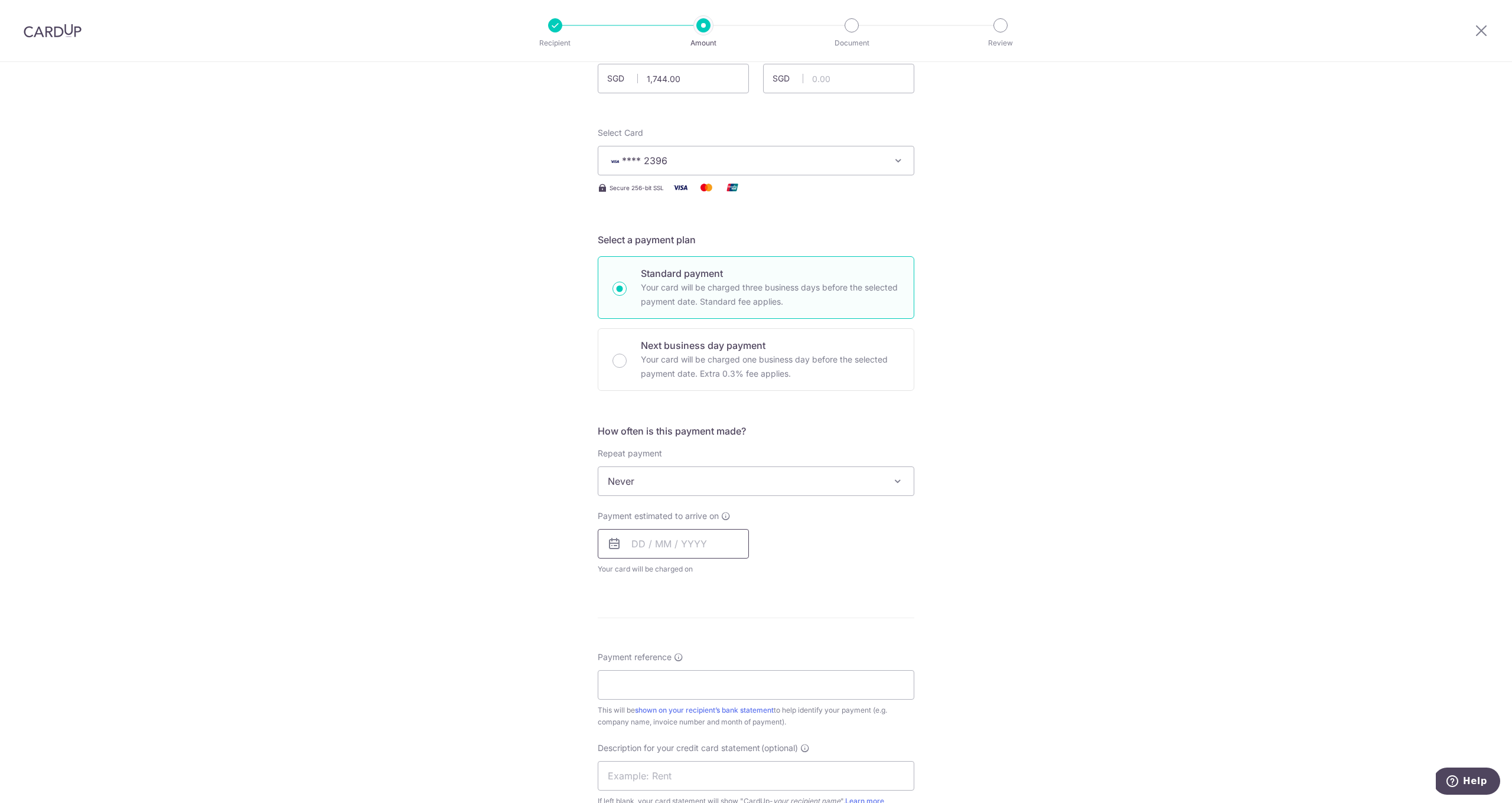
click at [686, 547] on input "text" at bounding box center [673, 544] width 151 height 30
click at [719, 654] on link "9" at bounding box center [716, 651] width 19 height 19
type input "09/10/2025"
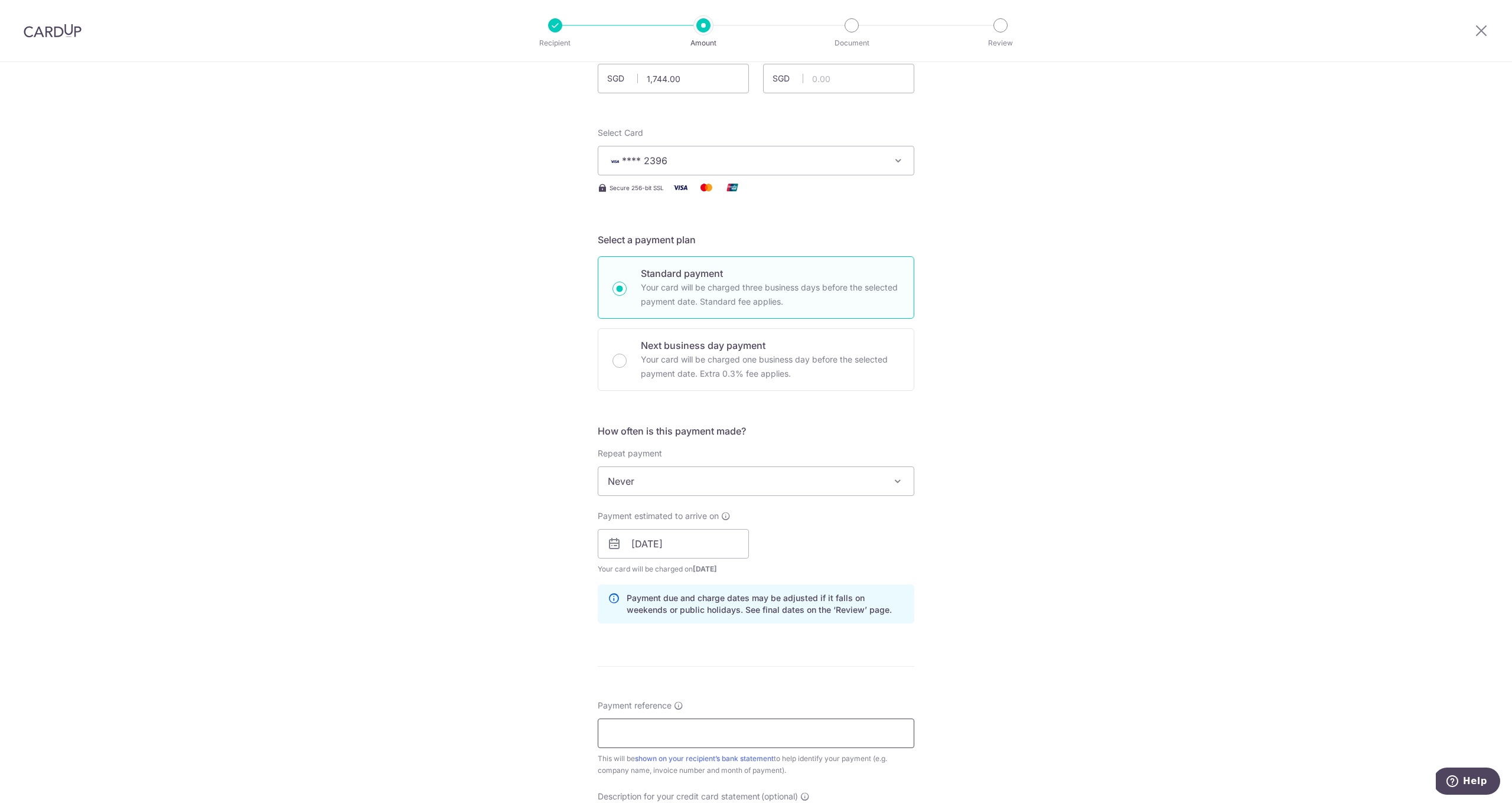
click at [691, 727] on input "Payment reference" at bounding box center [756, 733] width 317 height 30
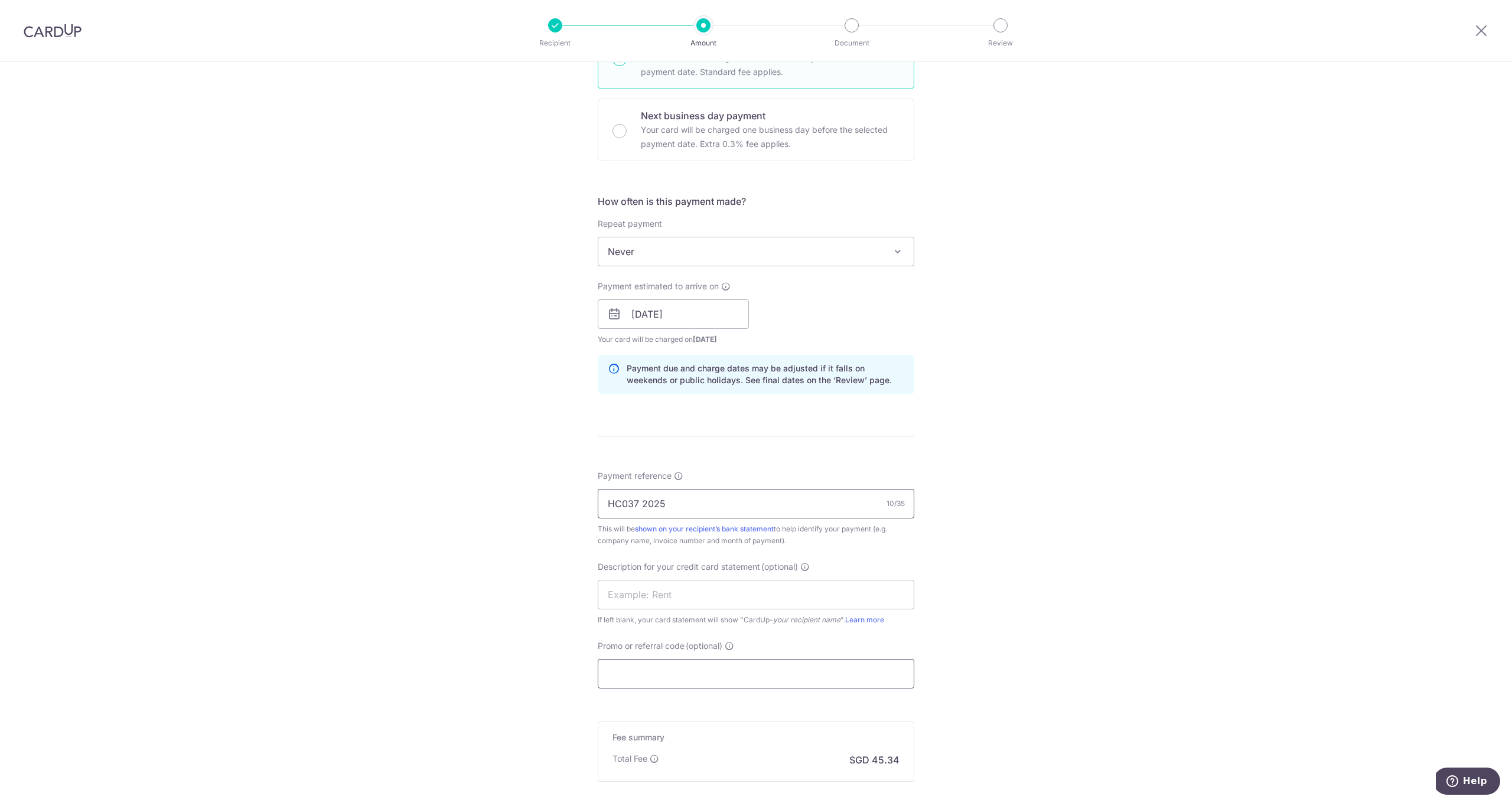
type input "HC037 2025"
click at [654, 672] on input "Promo or referral code (optional)" at bounding box center [756, 674] width 317 height 30
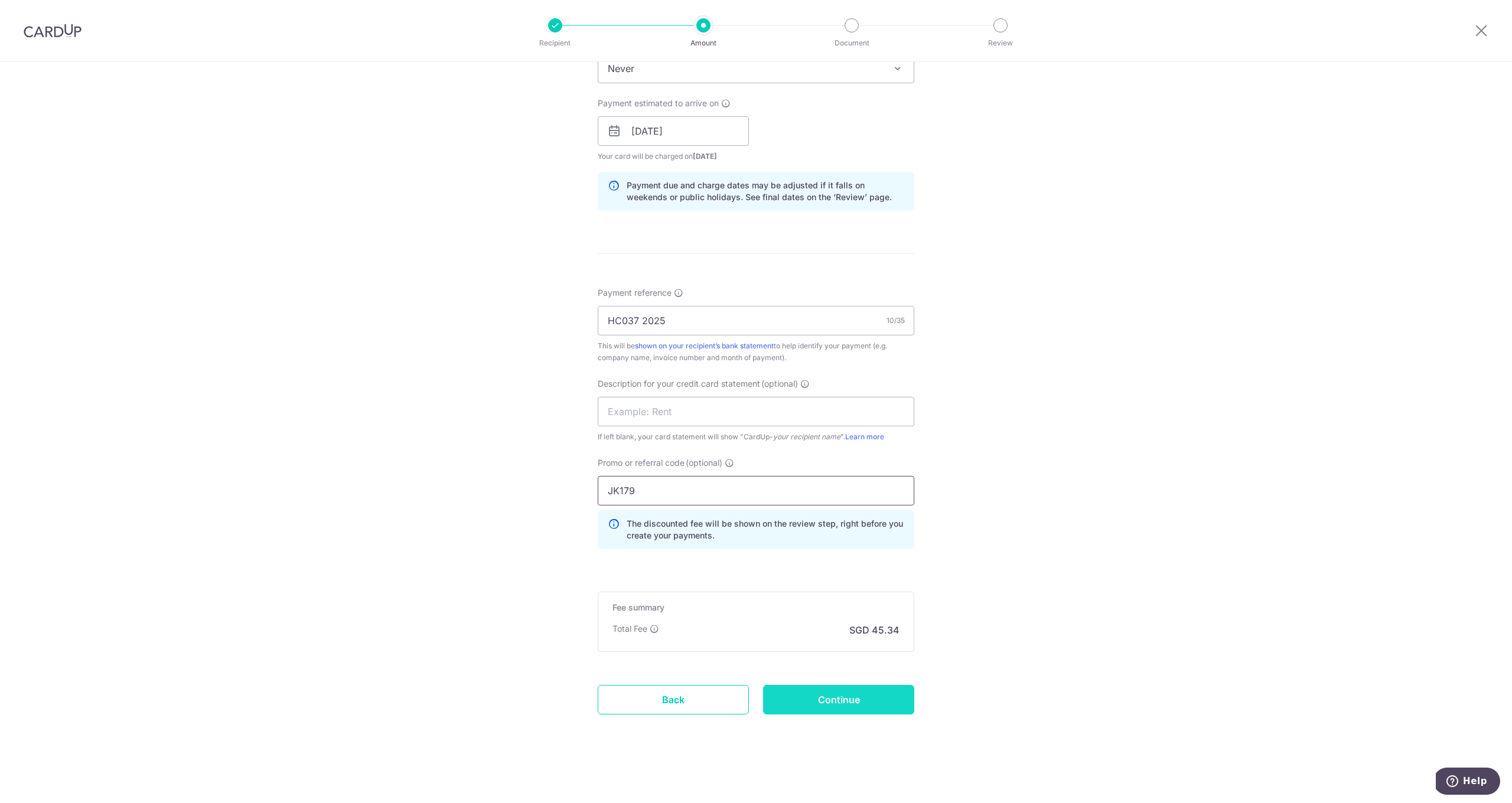
type input "JK179"
click at [842, 698] on input "Continue" at bounding box center [839, 700] width 151 height 30
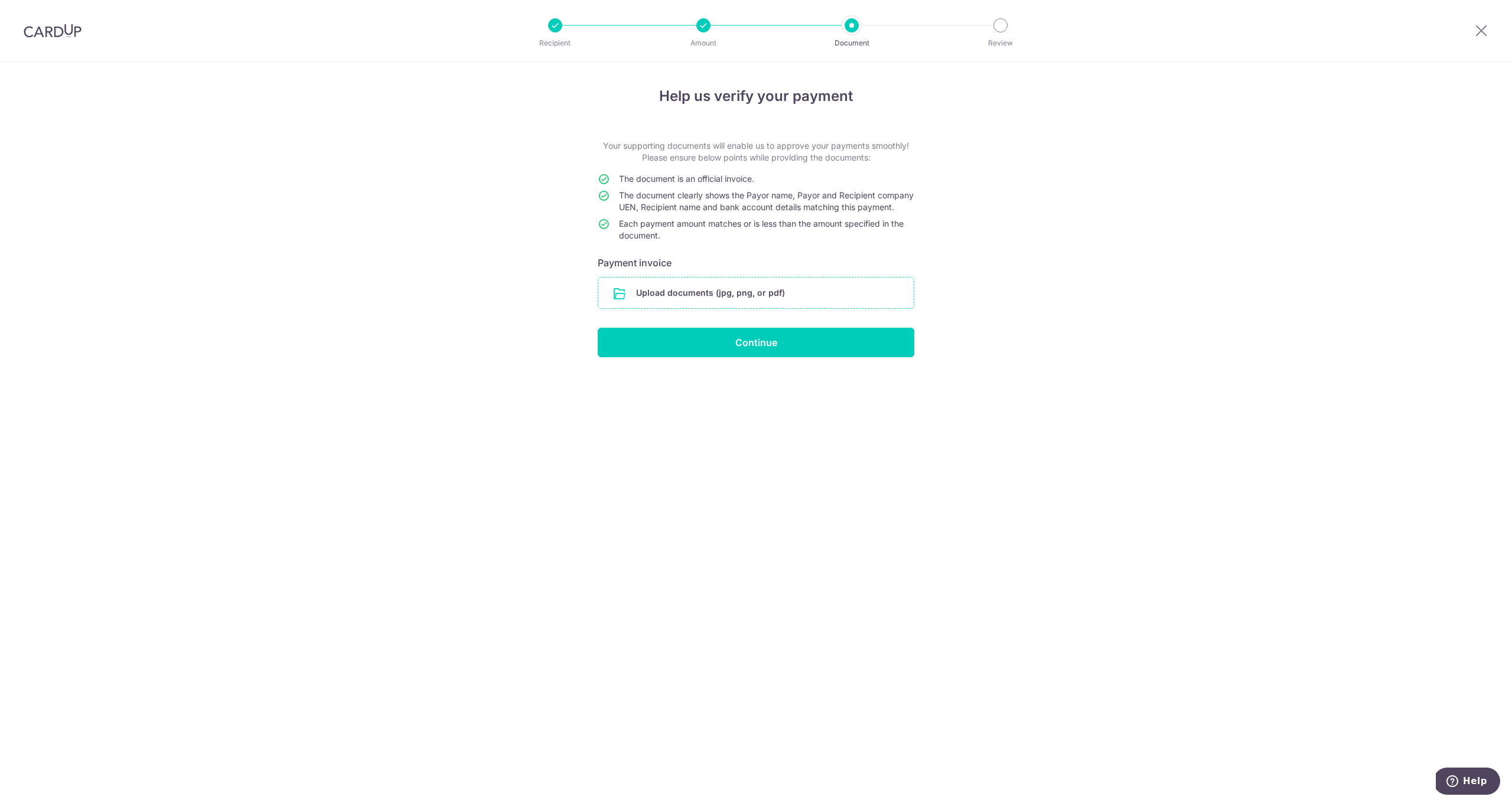
click at [721, 307] on input "file" at bounding box center [756, 292] width 315 height 30
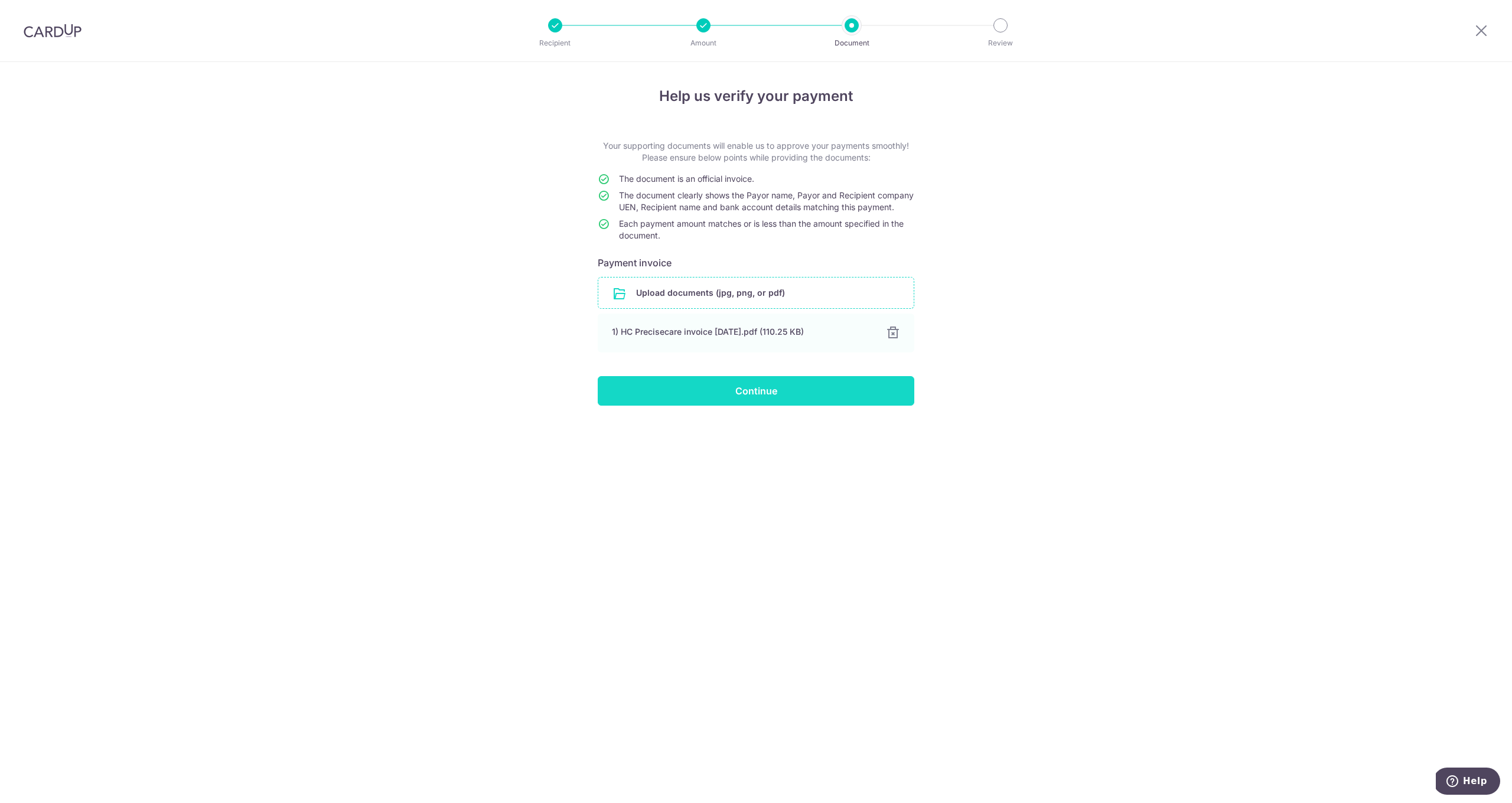
click at [820, 406] on input "Continue" at bounding box center [756, 391] width 317 height 30
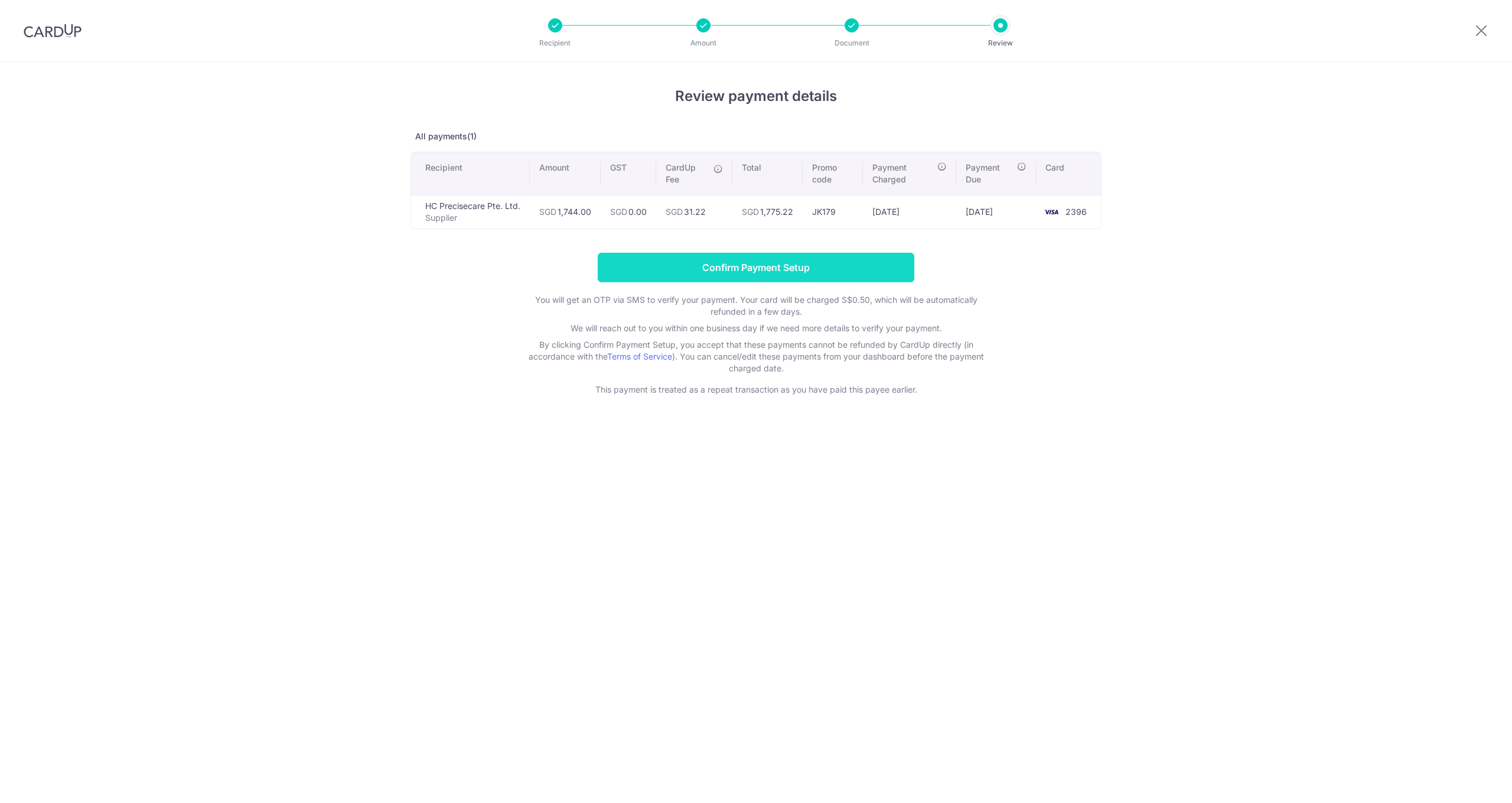
click at [765, 269] on input "Confirm Payment Setup" at bounding box center [756, 268] width 317 height 30
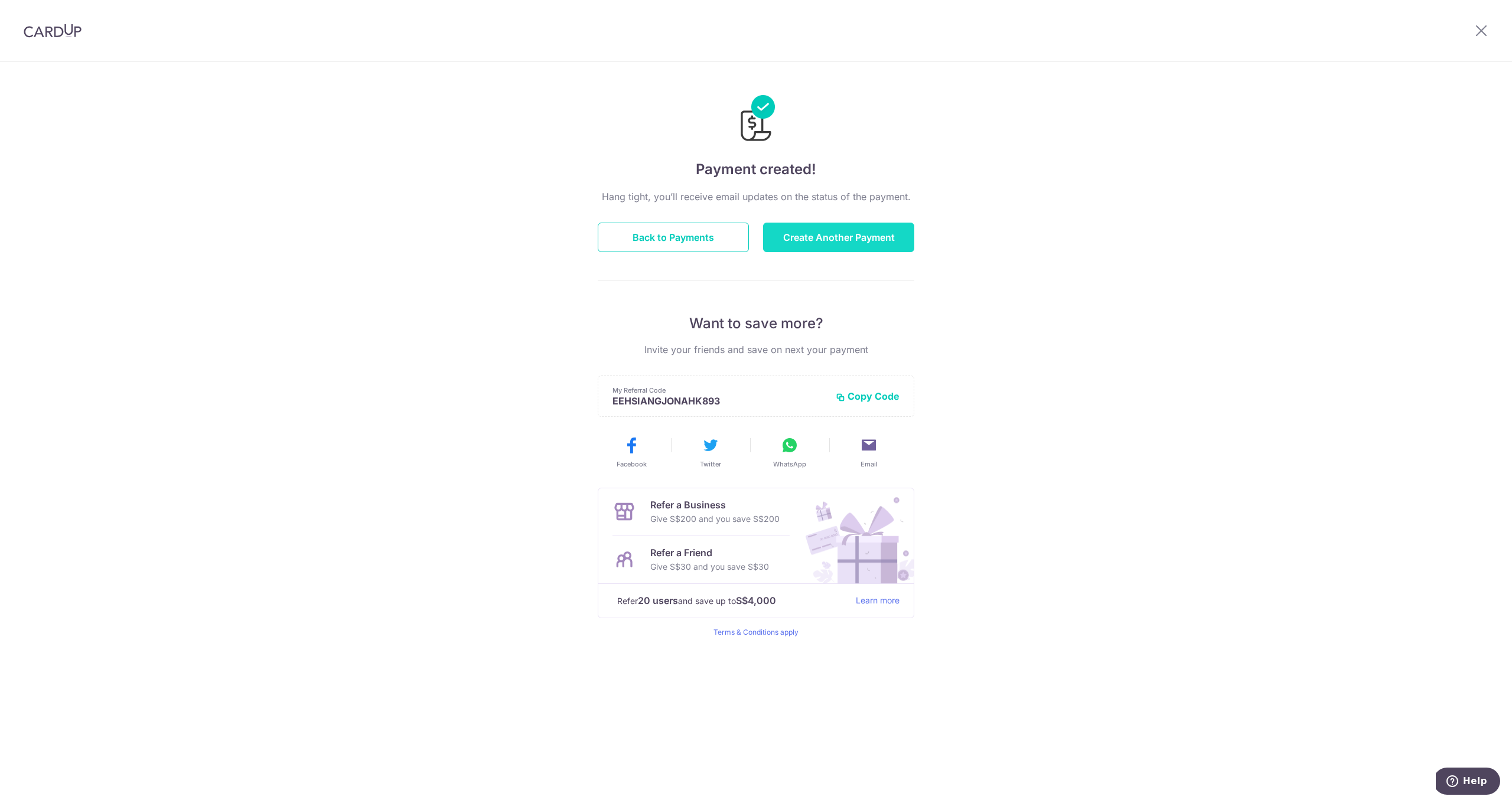
click at [834, 238] on button "Create Another Payment" at bounding box center [839, 237] width 151 height 30
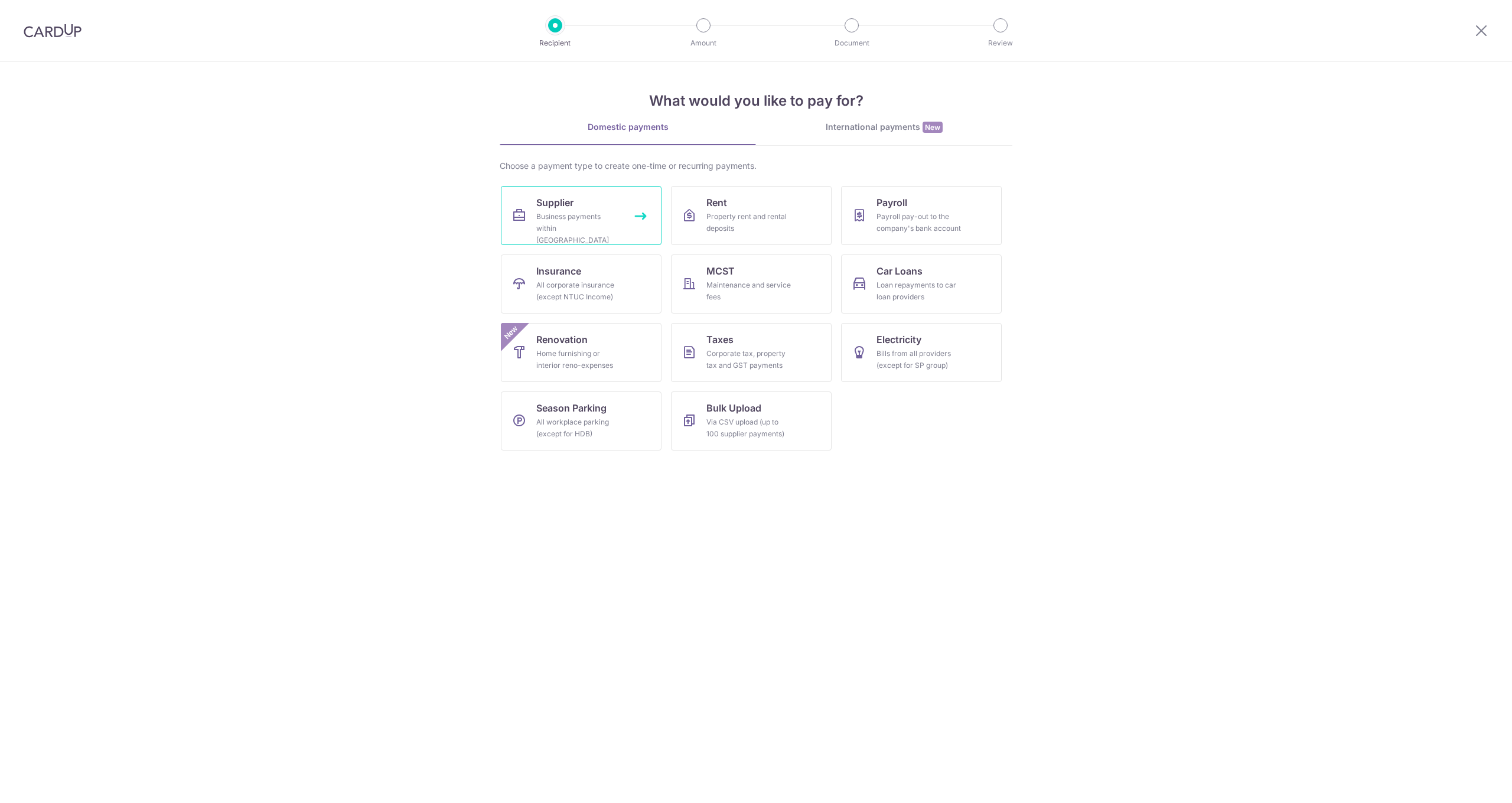
click at [544, 204] on span "Supplier" at bounding box center [555, 202] width 37 height 14
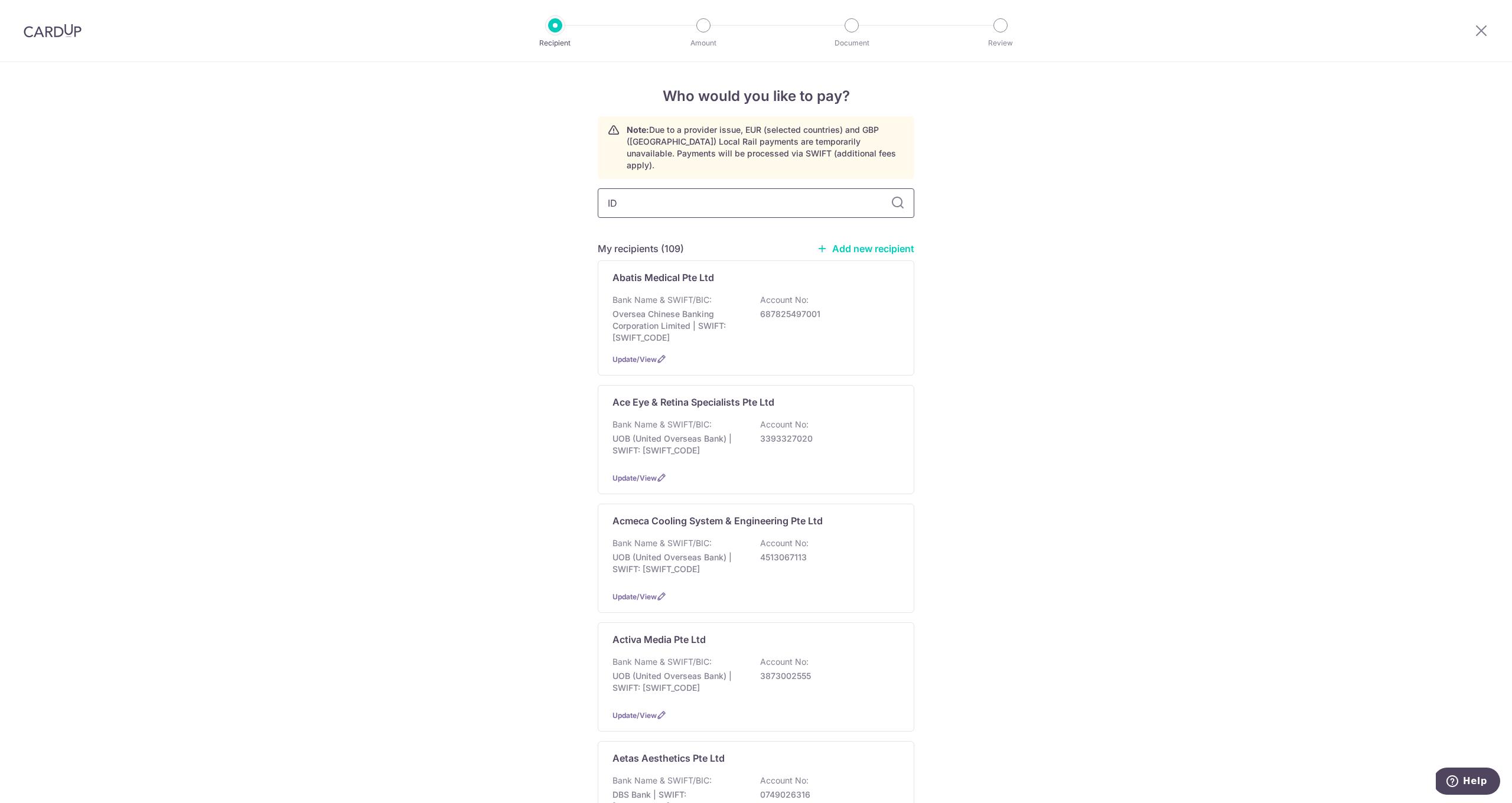
type input "IDS"
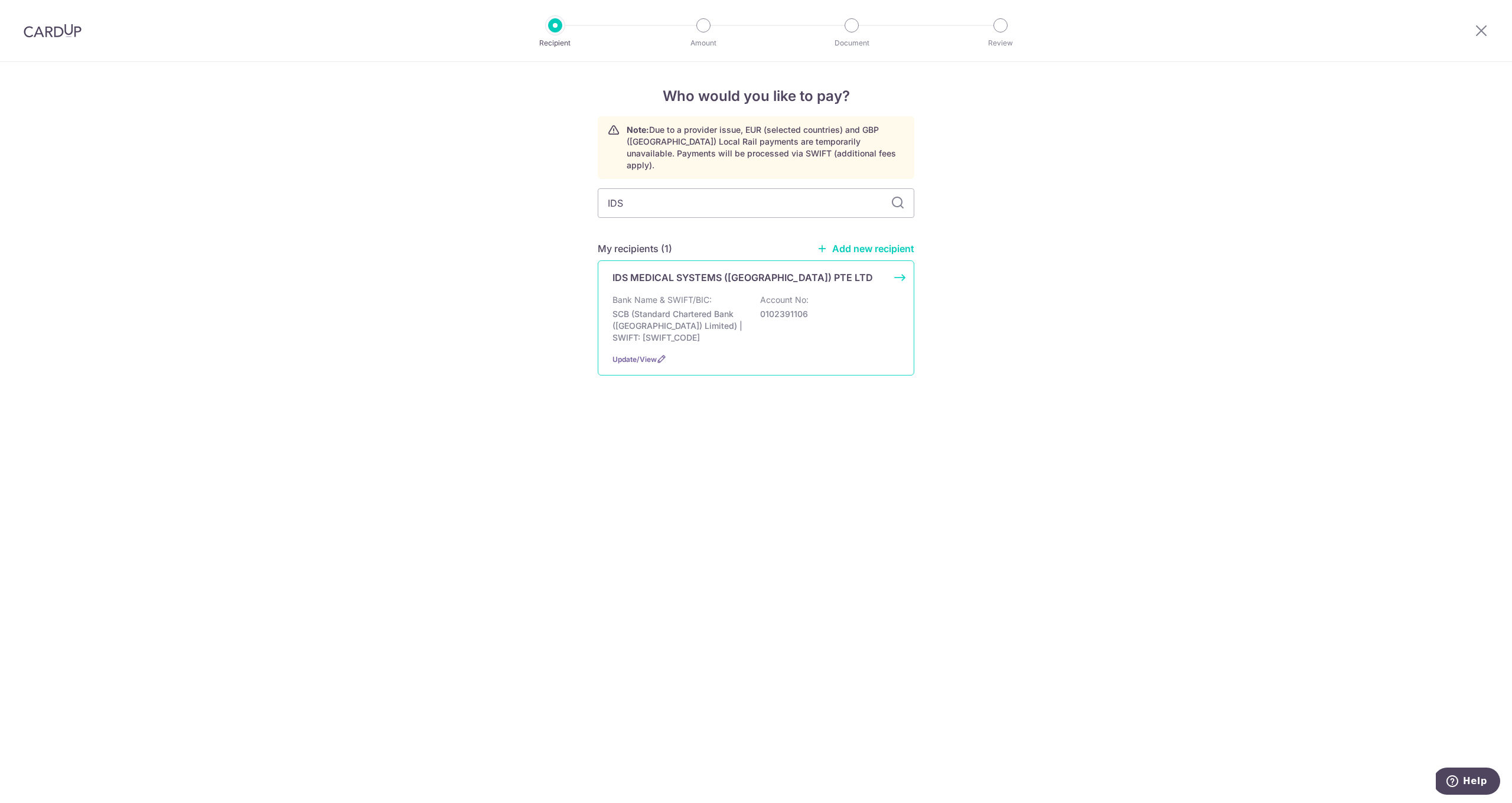
click at [655, 310] on p "SCB (Standard Chartered Bank (Singapore) Limited) | SWIFT: SCBLSG22XXX" at bounding box center [679, 326] width 132 height 36
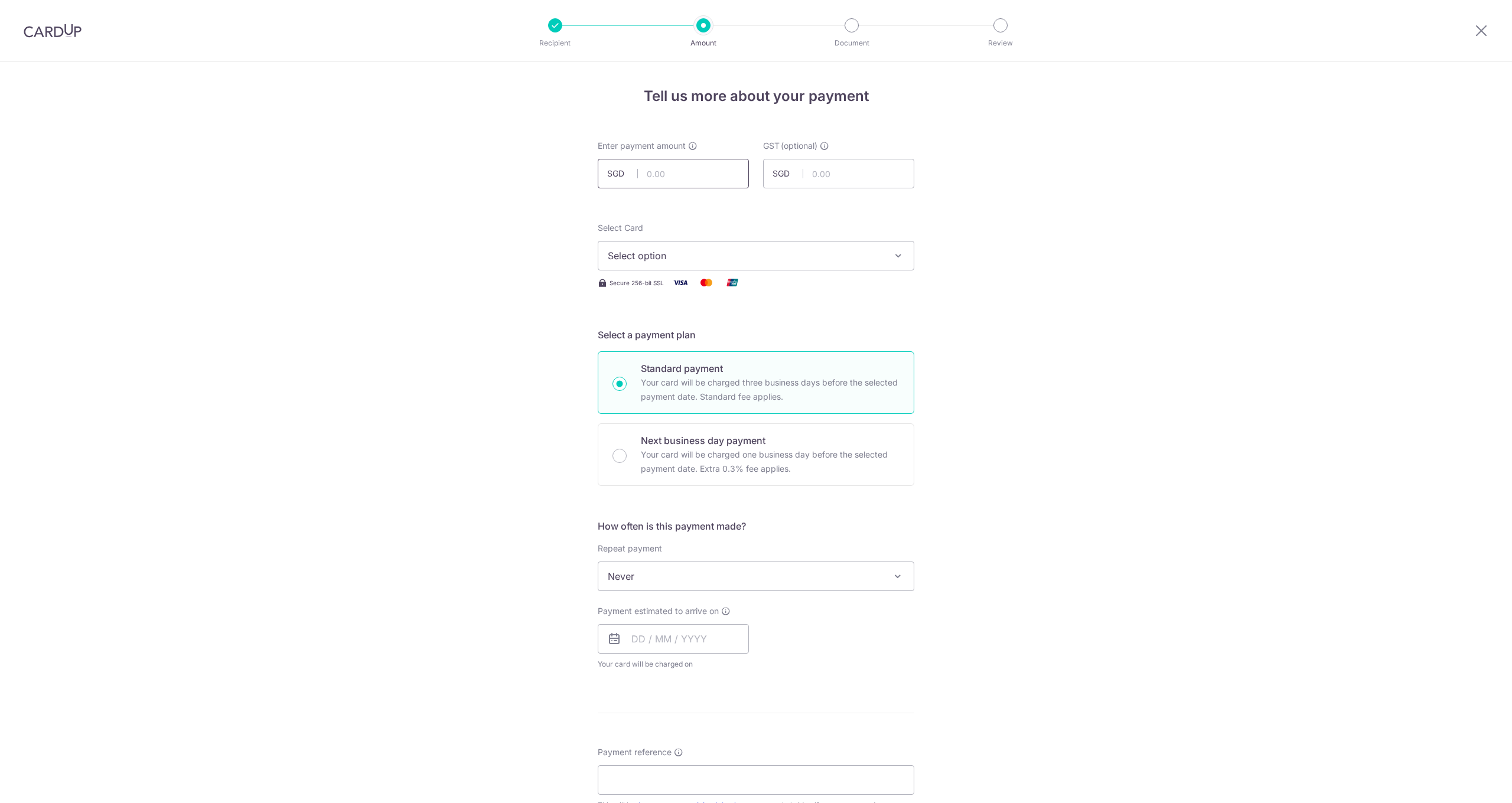
drag, startPoint x: 0, startPoint y: 0, endPoint x: 679, endPoint y: 174, distance: 700.9
click at [679, 174] on input "text" at bounding box center [673, 174] width 151 height 30
type input "447.45"
click at [687, 262] on span "Select option" at bounding box center [745, 255] width 275 height 14
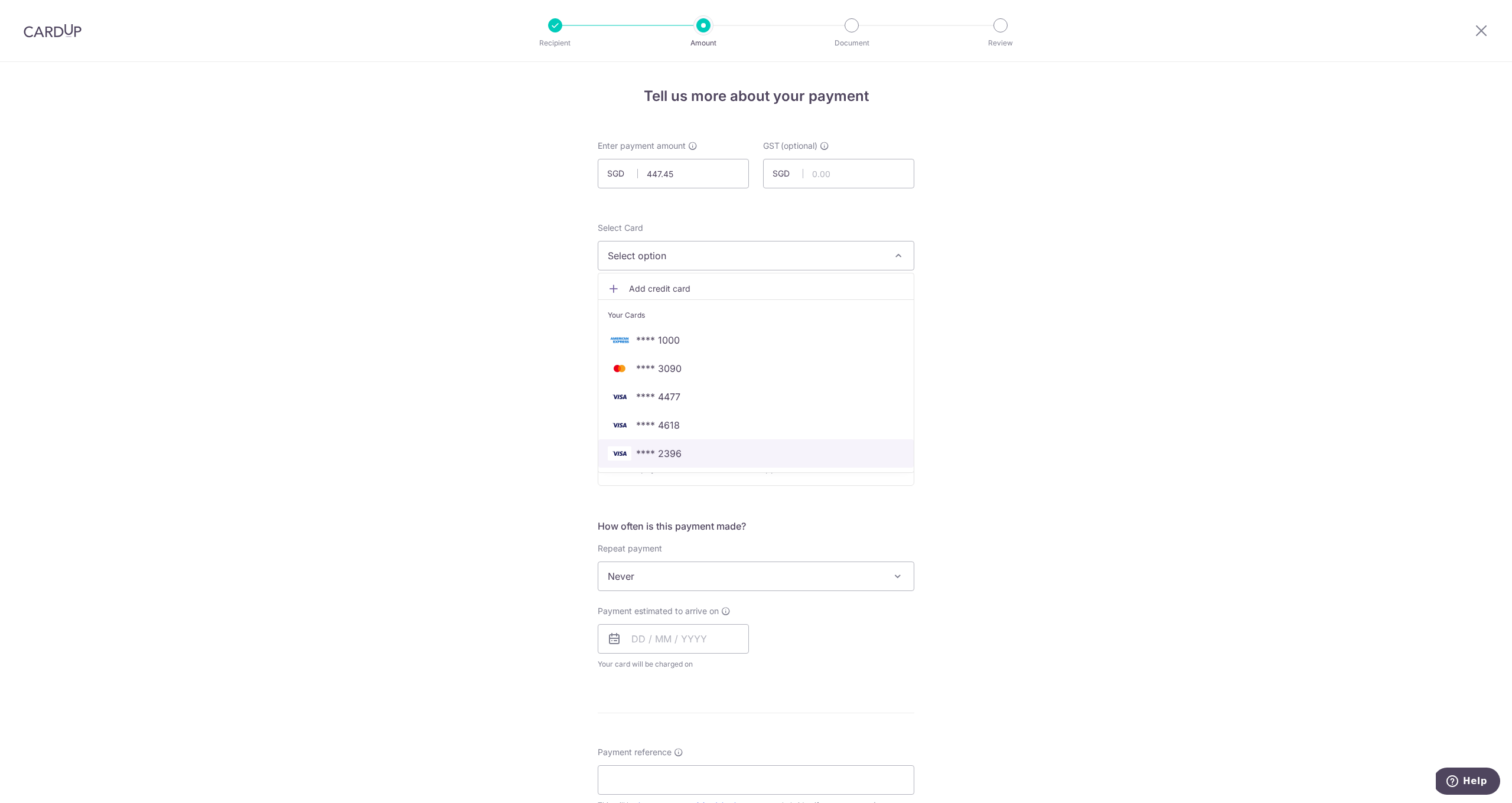
click at [677, 451] on span "**** 2396" at bounding box center [658, 453] width 45 height 14
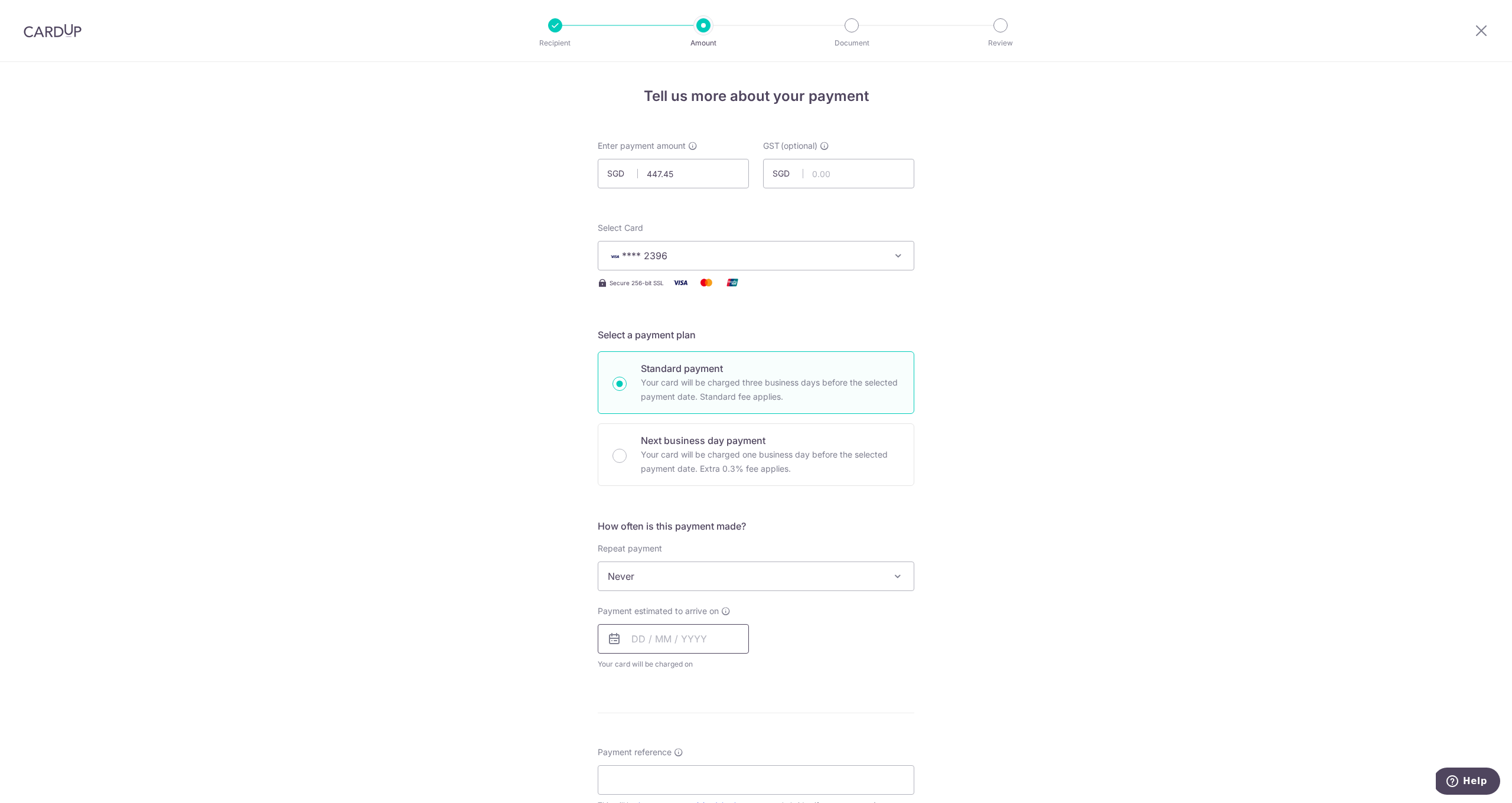
click at [675, 638] on input "text" at bounding box center [673, 639] width 151 height 30
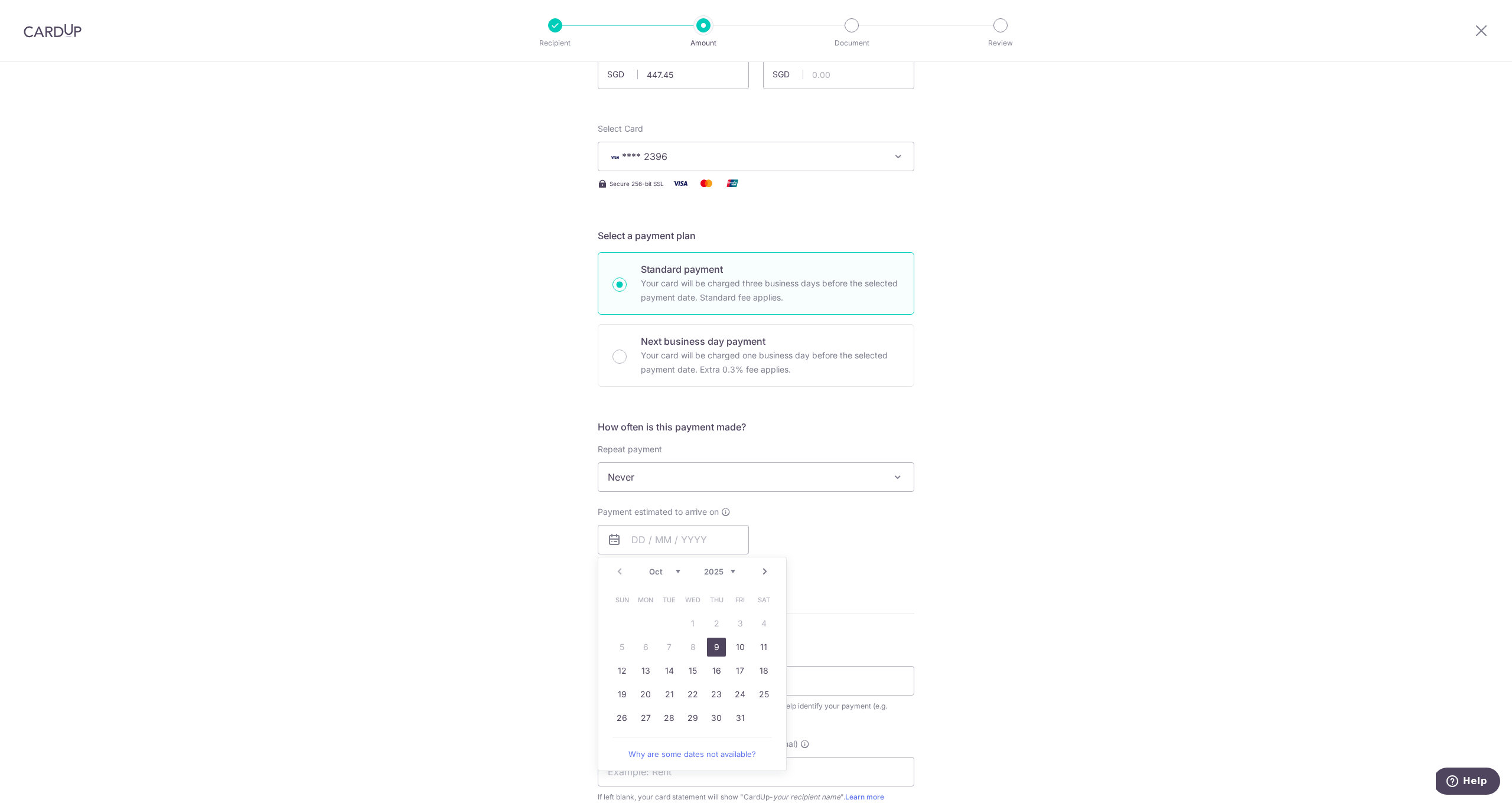
click at [716, 643] on link "9" at bounding box center [716, 647] width 19 height 19
type input "[DATE]"
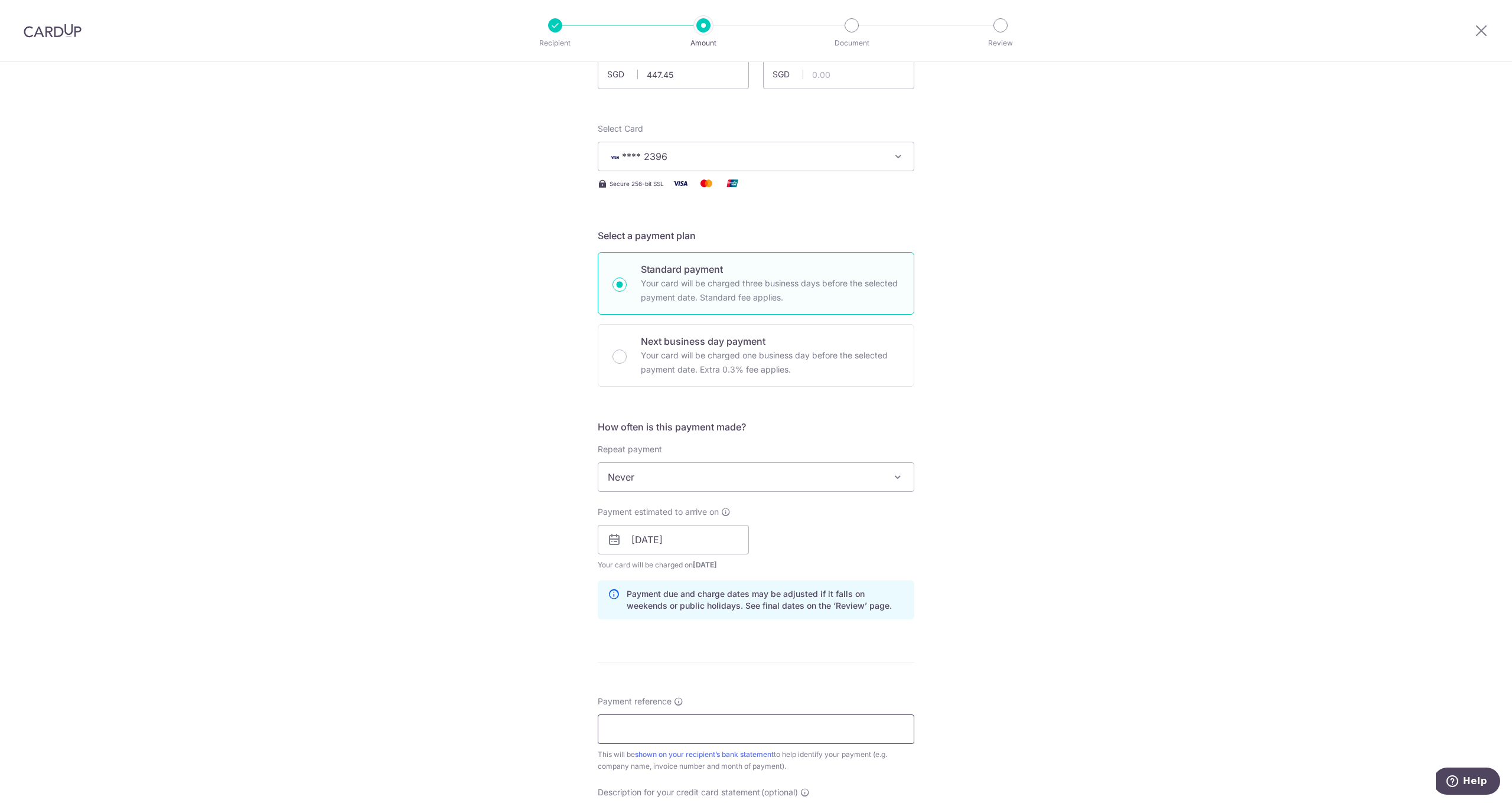
click at [666, 730] on input "Payment reference" at bounding box center [756, 730] width 317 height 30
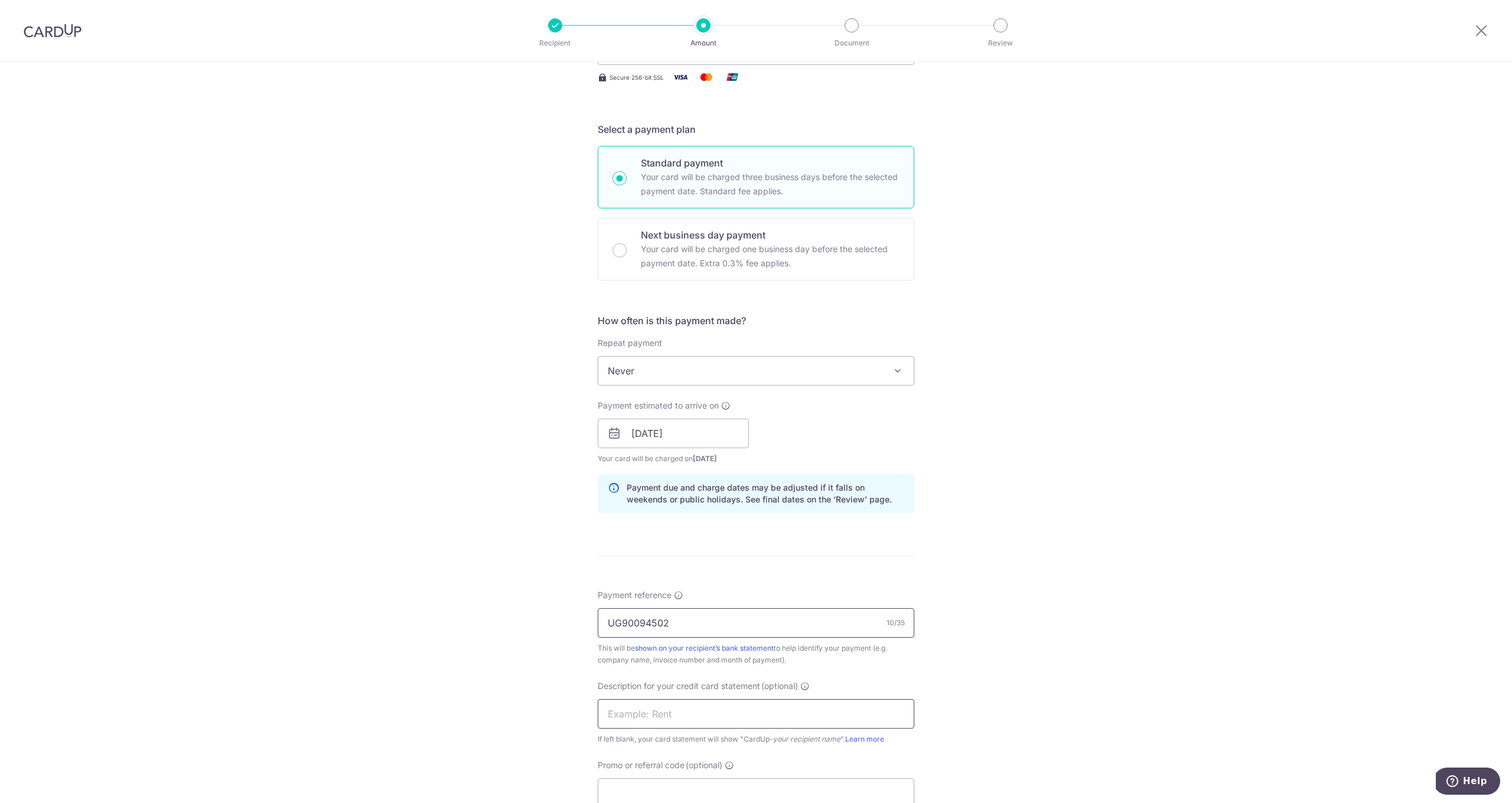
scroll to position [306, 0]
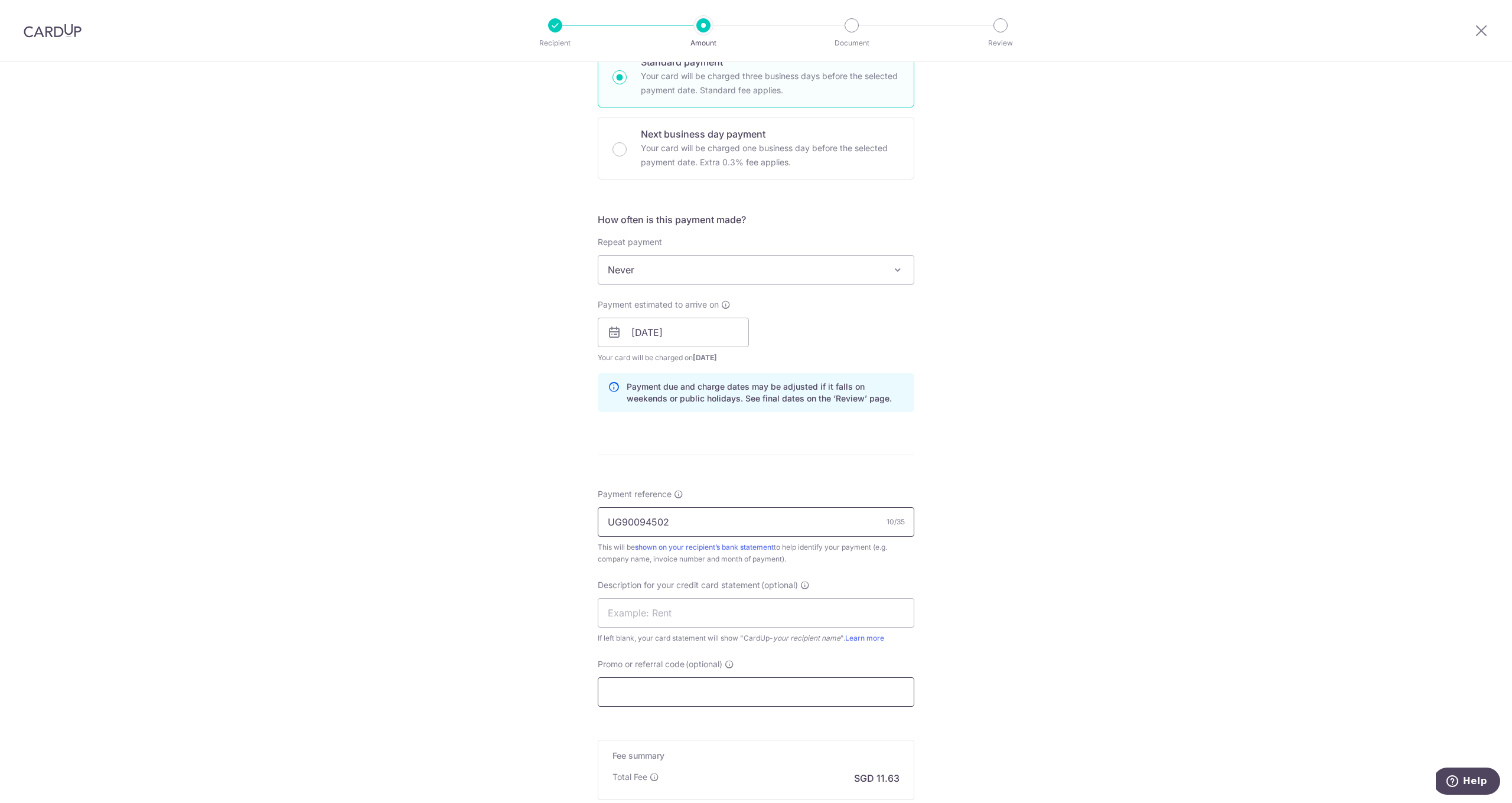
type input "UG90094502"
click at [666, 689] on input "Promo or referral code (optional)" at bounding box center [756, 693] width 317 height 30
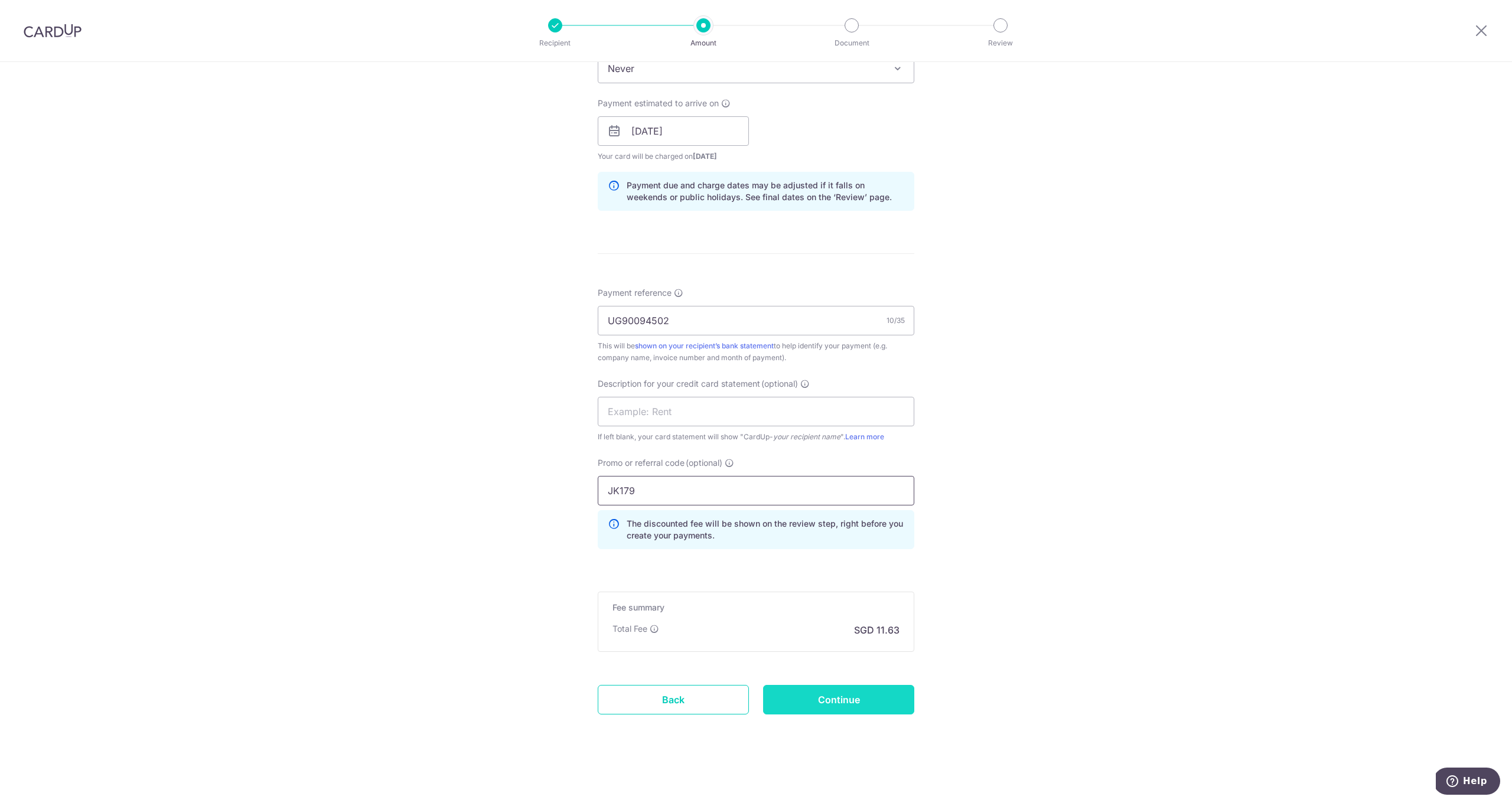
type input "JK179"
click at [820, 697] on input "Continue" at bounding box center [839, 700] width 151 height 30
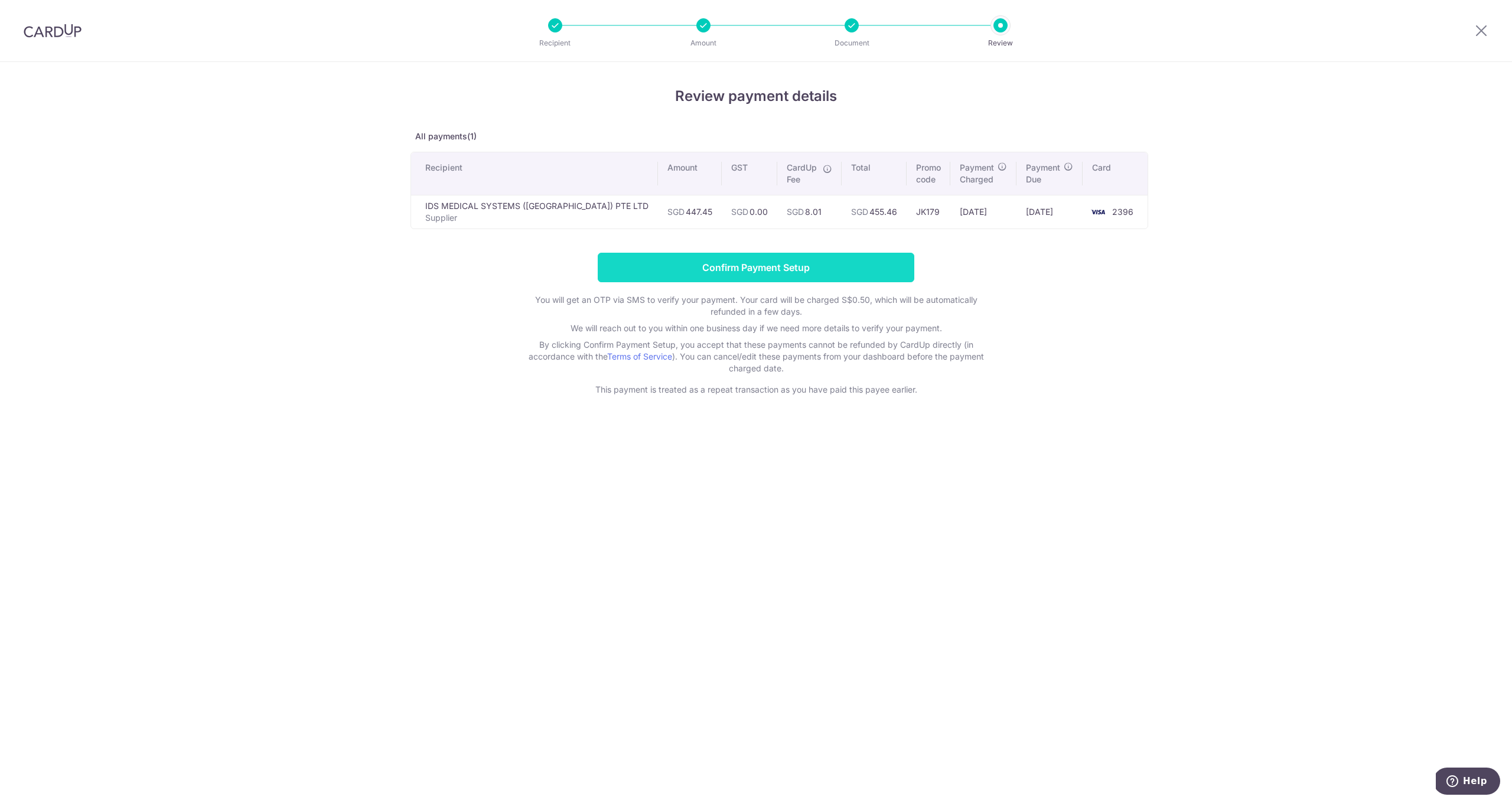
click at [769, 265] on input "Confirm Payment Setup" at bounding box center [756, 268] width 317 height 30
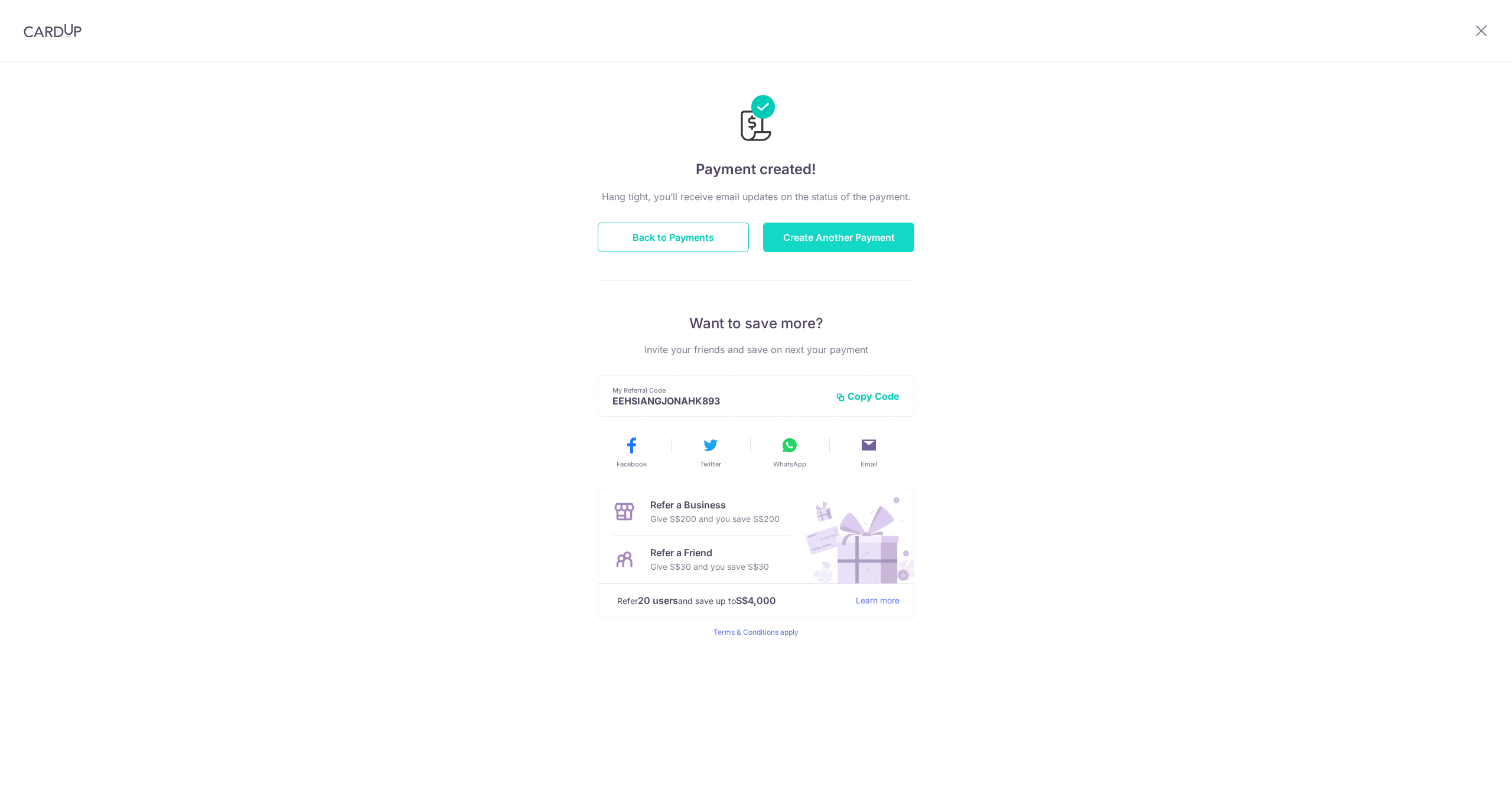
click at [825, 237] on button "Create Another Payment" at bounding box center [839, 237] width 151 height 30
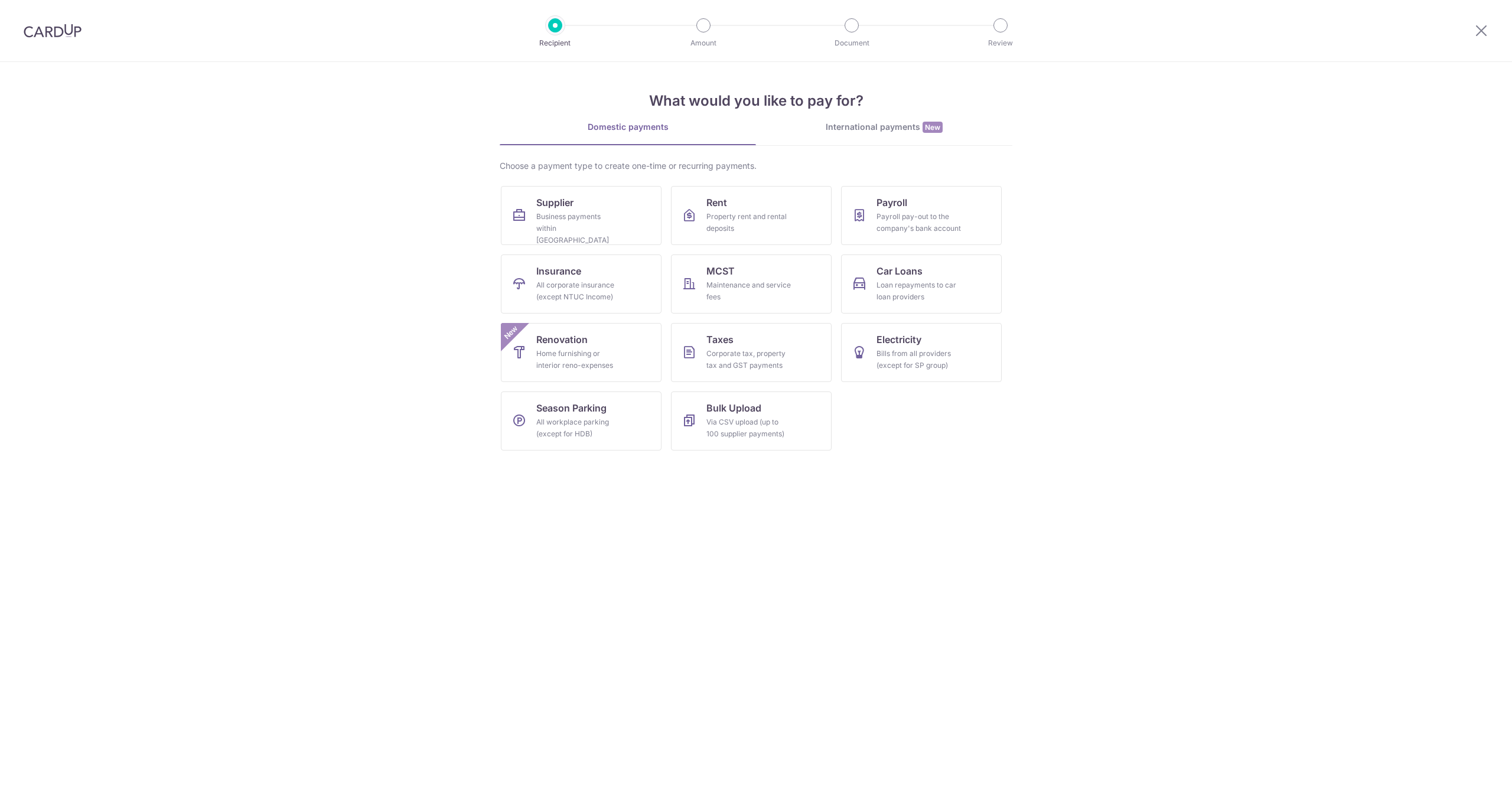
click at [567, 219] on div "Business payments within Singapore" at bounding box center [578, 228] width 85 height 36
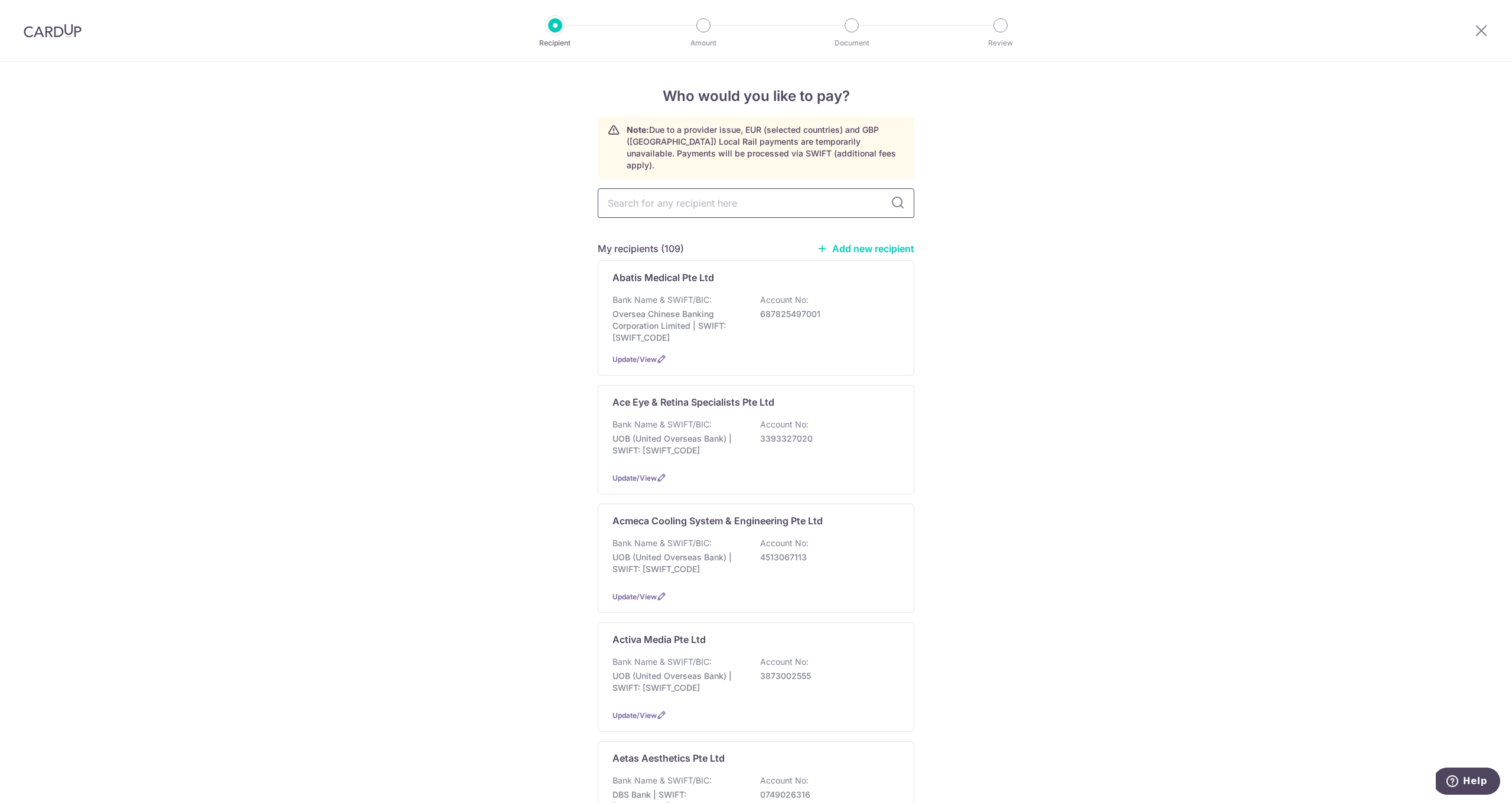
type input "K"
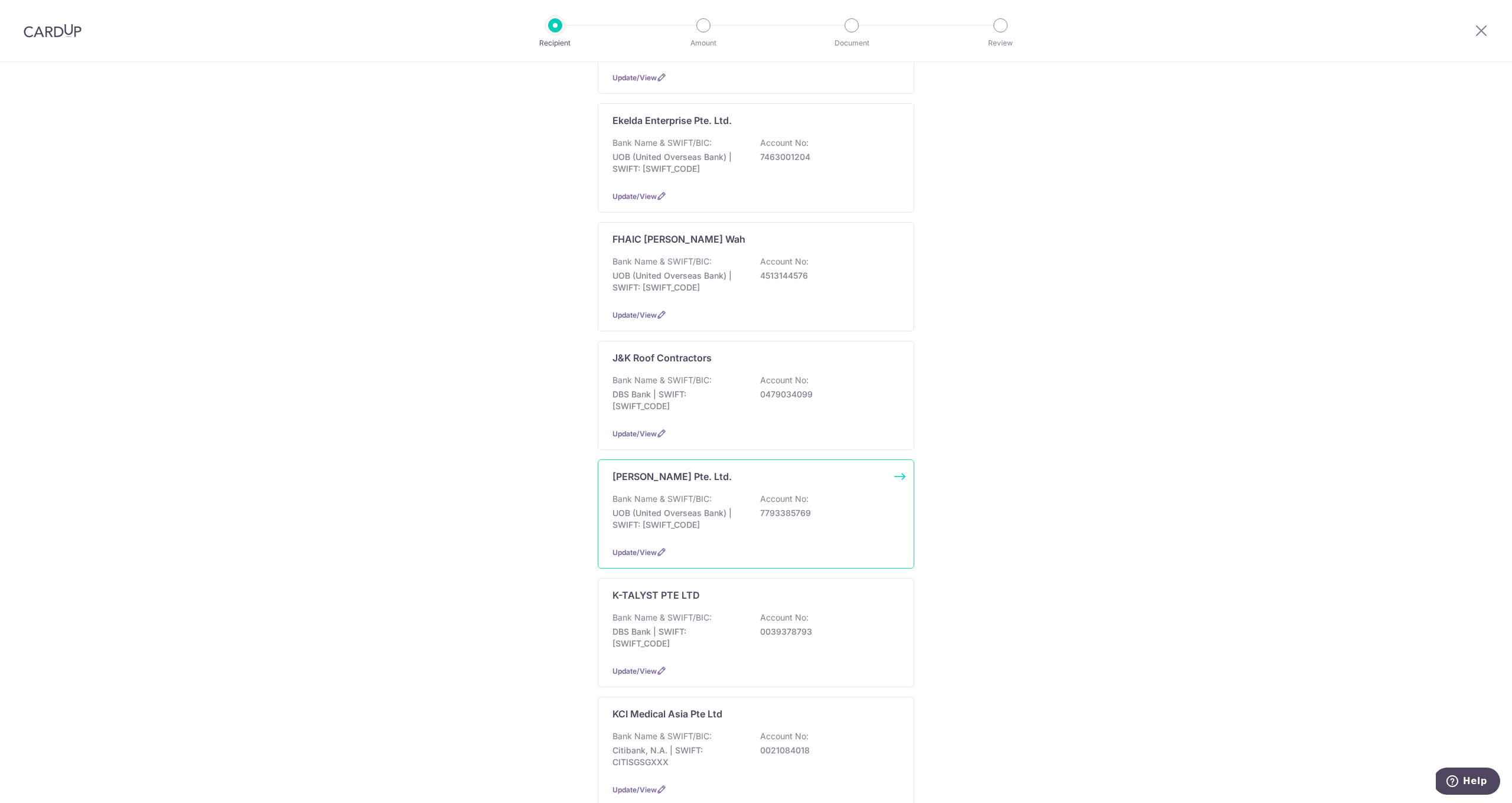
scroll to position [690, 0]
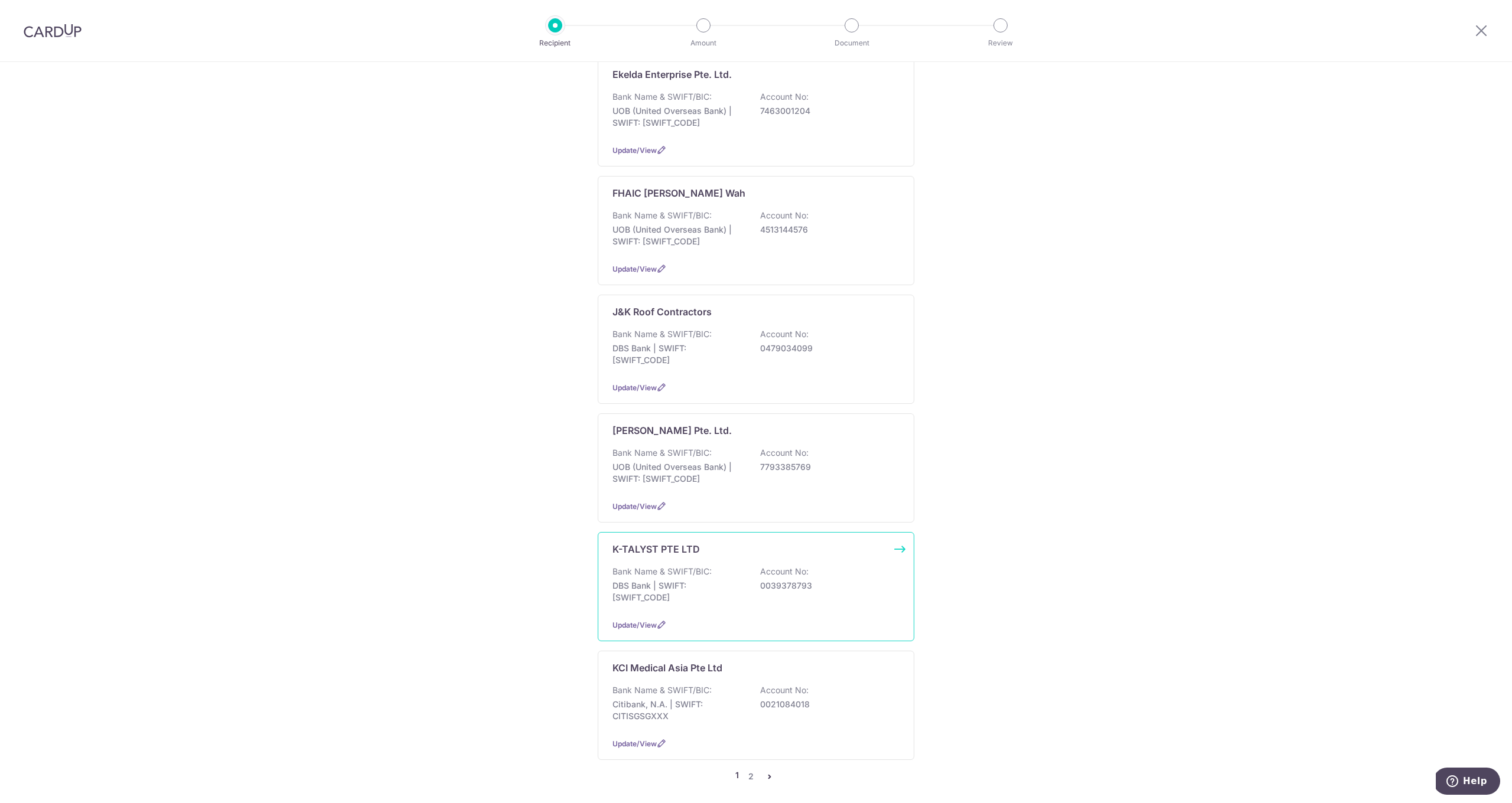
click at [759, 542] on div "K-TALYST PTE LTD" at bounding box center [749, 549] width 273 height 14
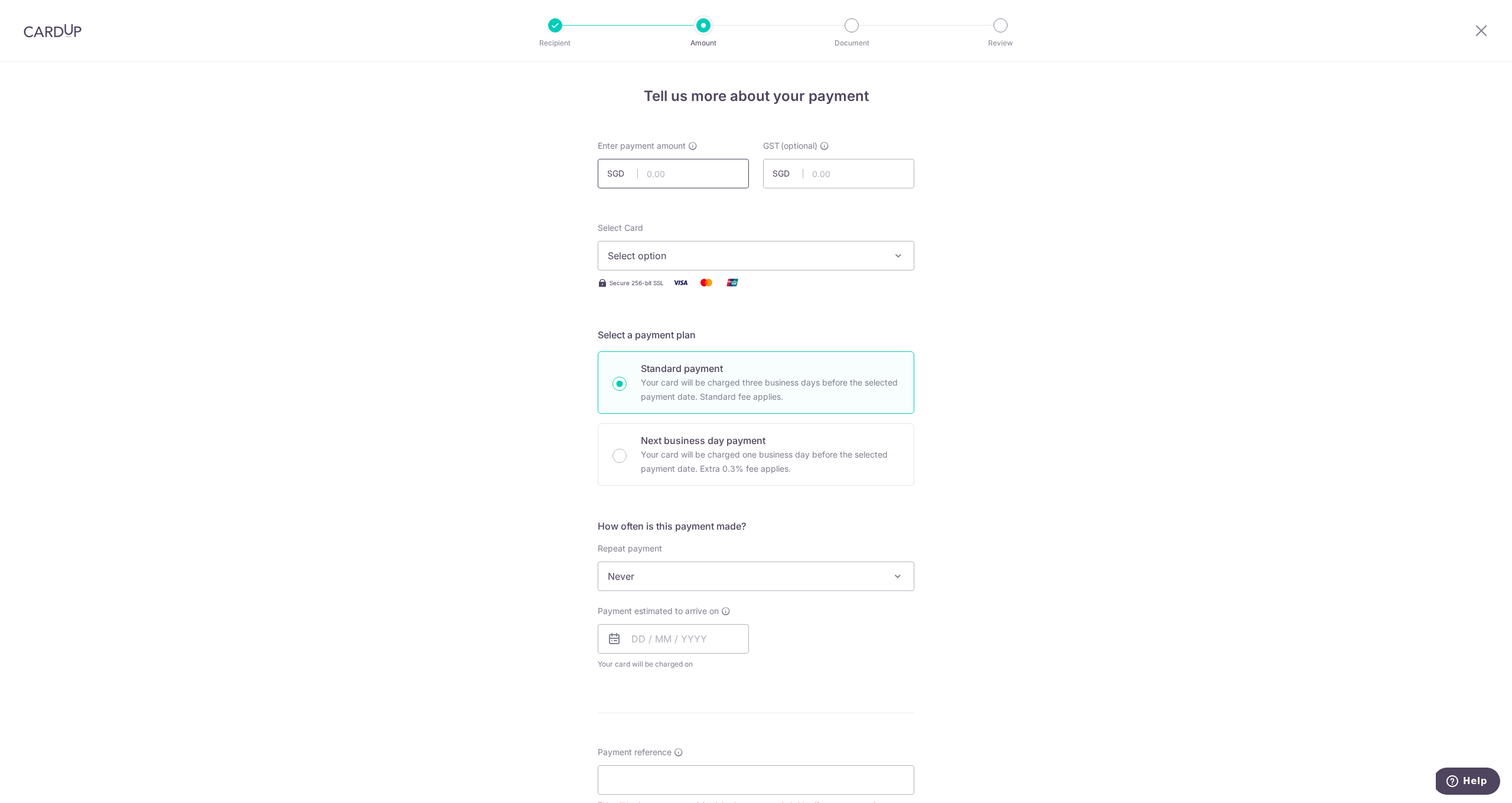
click at [676, 174] on input "text" at bounding box center [673, 174] width 151 height 30
type input "1,107.44"
click at [691, 251] on span "Select option" at bounding box center [745, 255] width 275 height 14
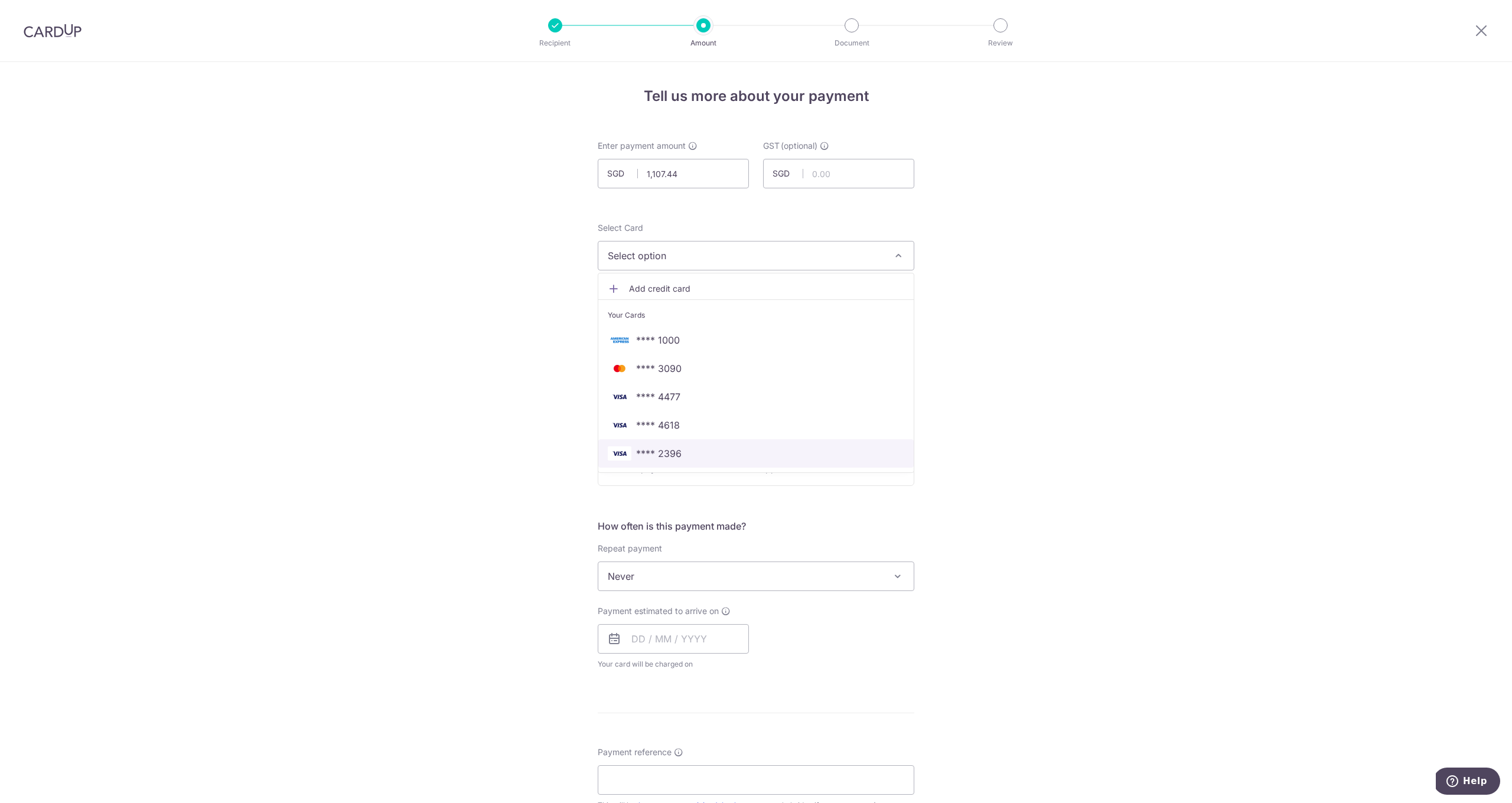
click at [677, 452] on span "**** 2396" at bounding box center [658, 453] width 45 height 14
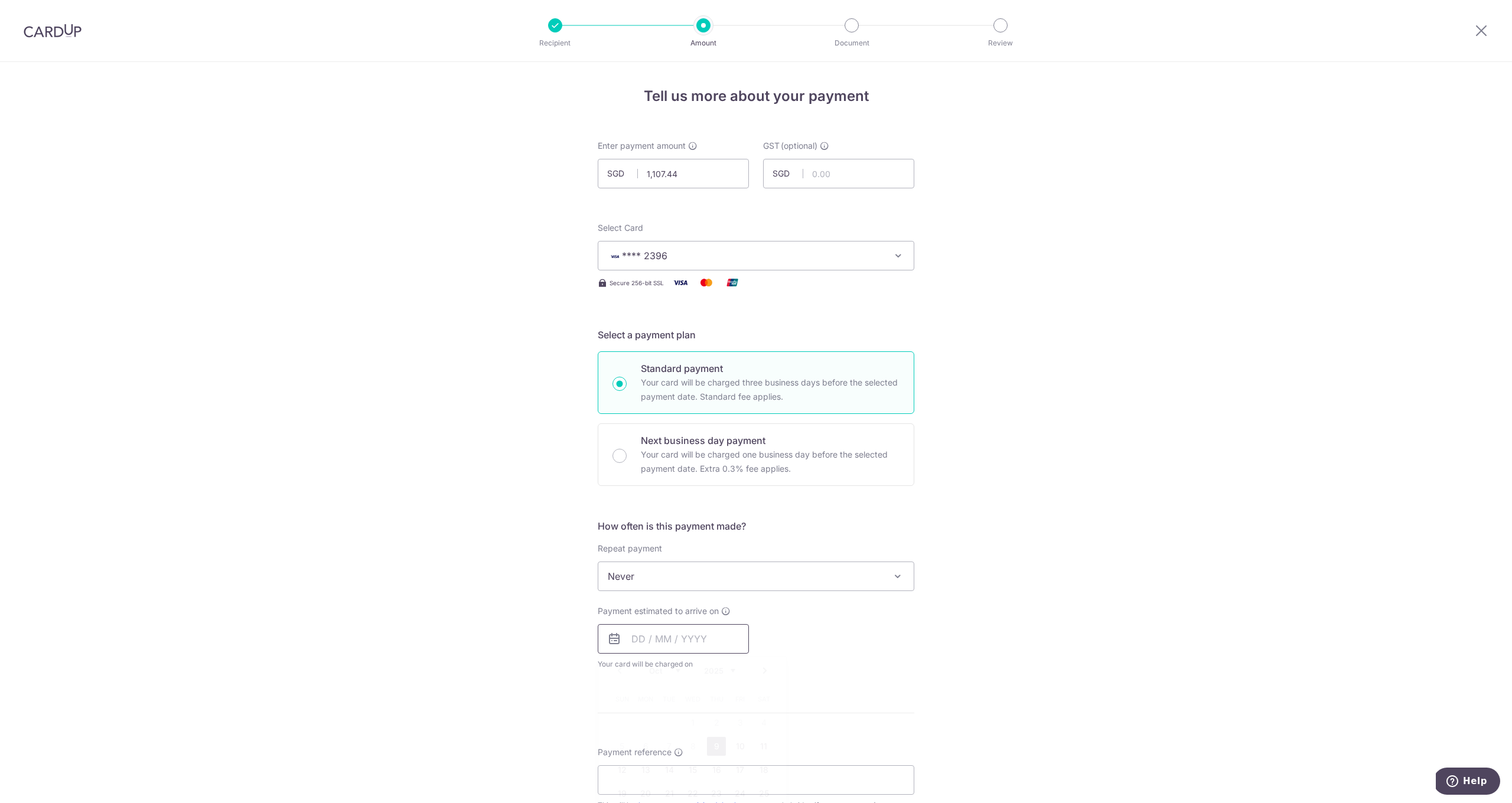
click at [682, 638] on input "text" at bounding box center [673, 639] width 151 height 30
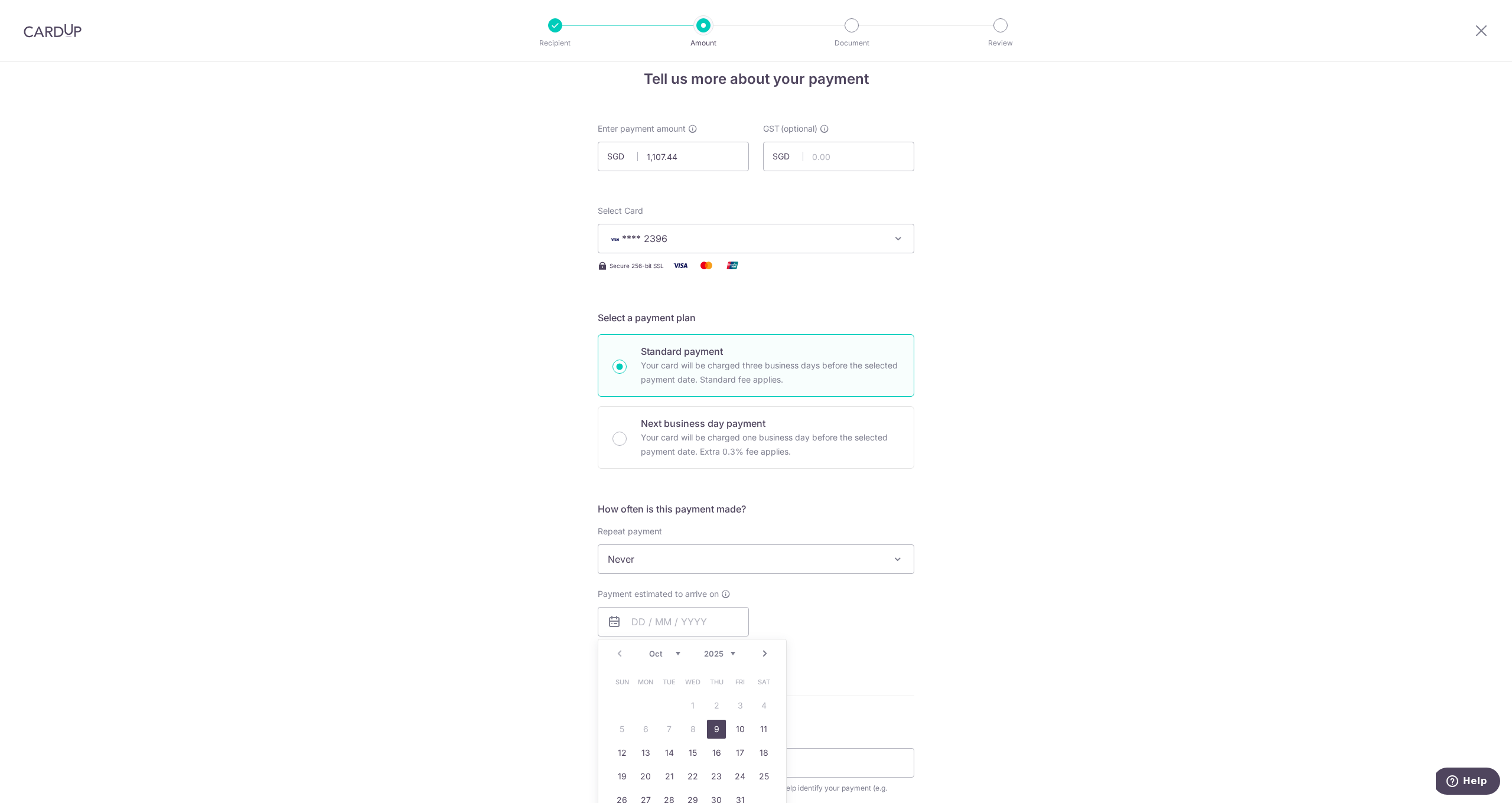
click at [715, 732] on link "9" at bounding box center [716, 729] width 19 height 19
type input "[DATE]"
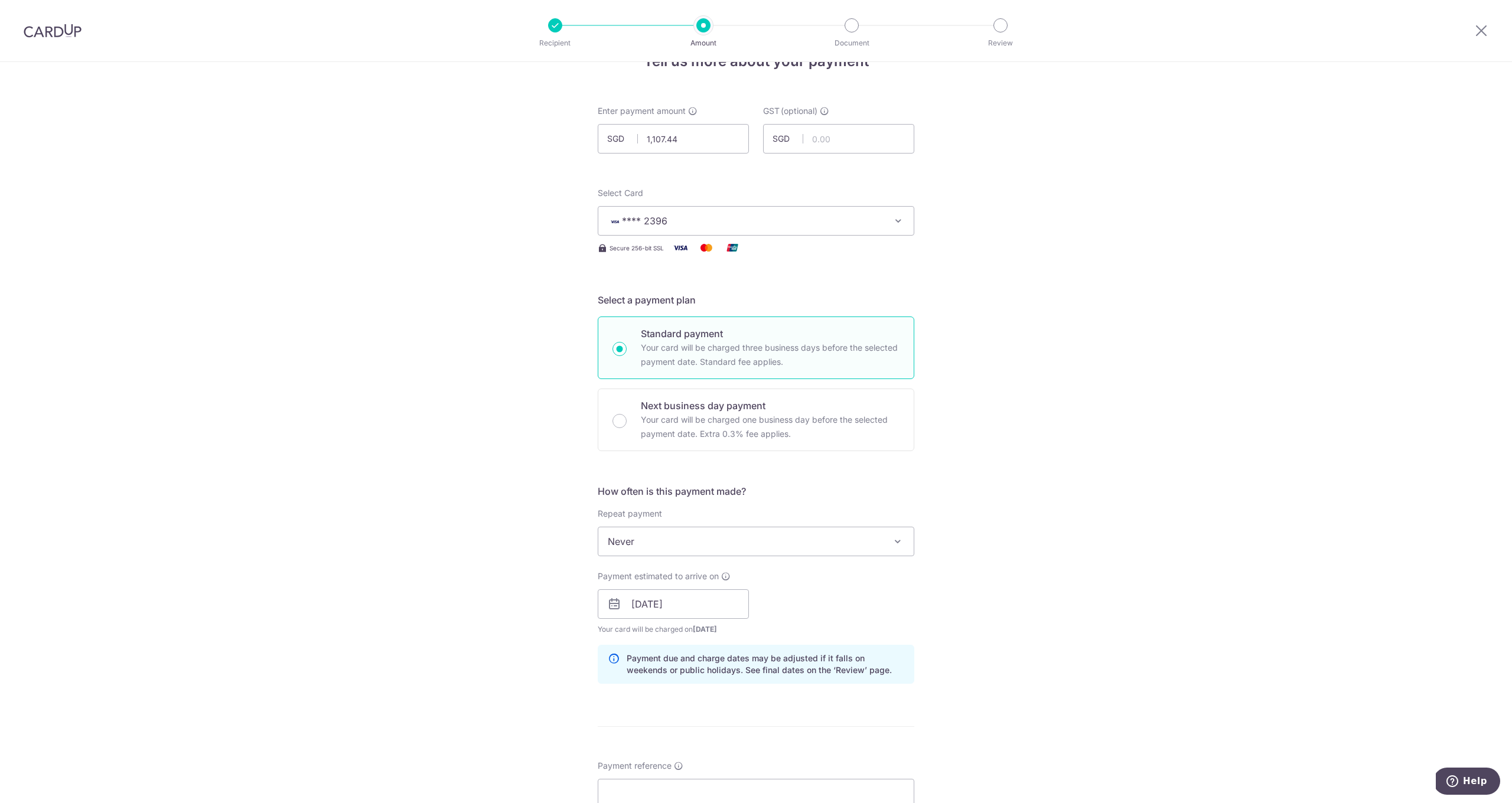
scroll to position [141, 0]
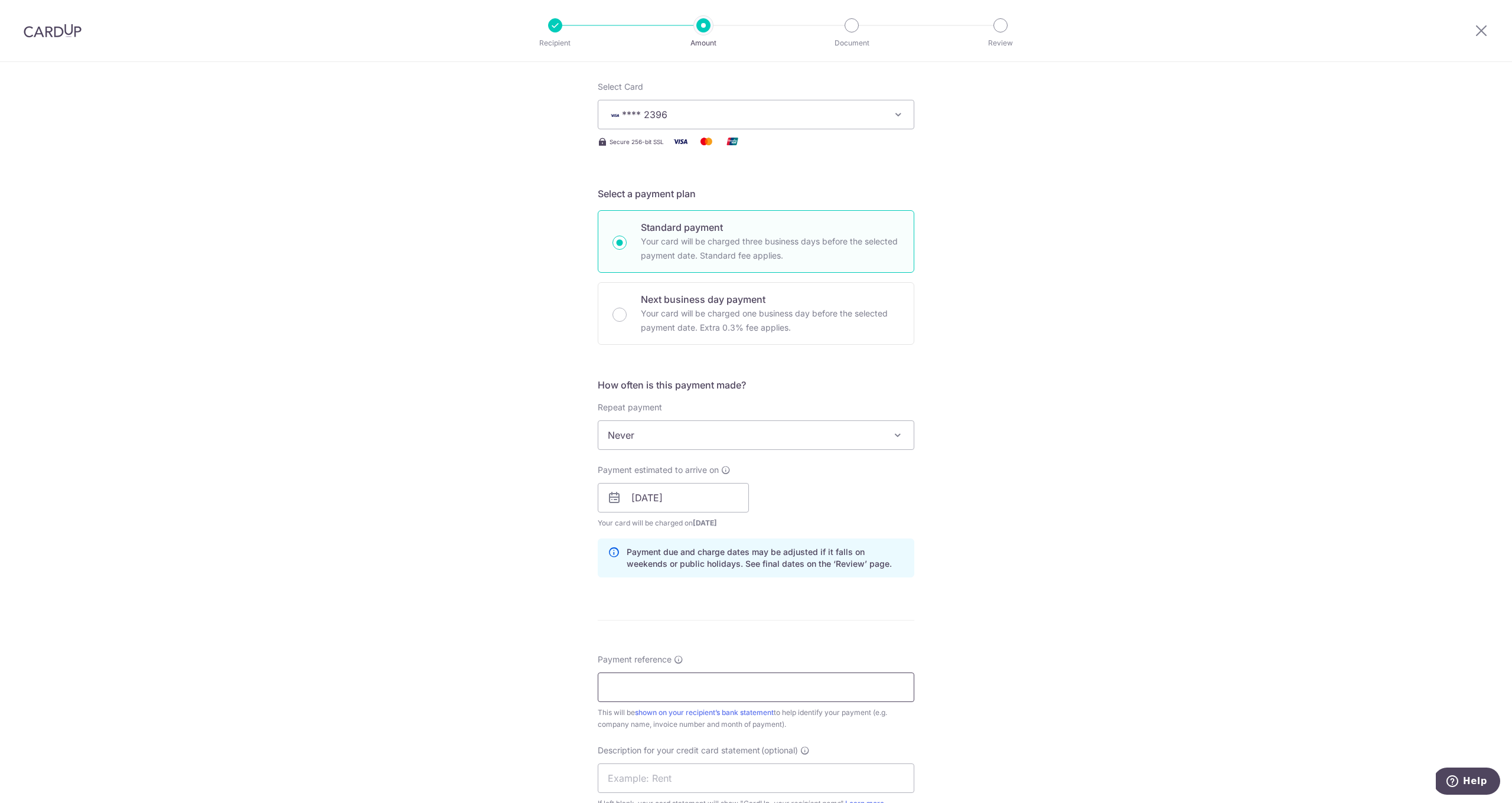
click at [644, 693] on input "Payment reference" at bounding box center [756, 687] width 317 height 30
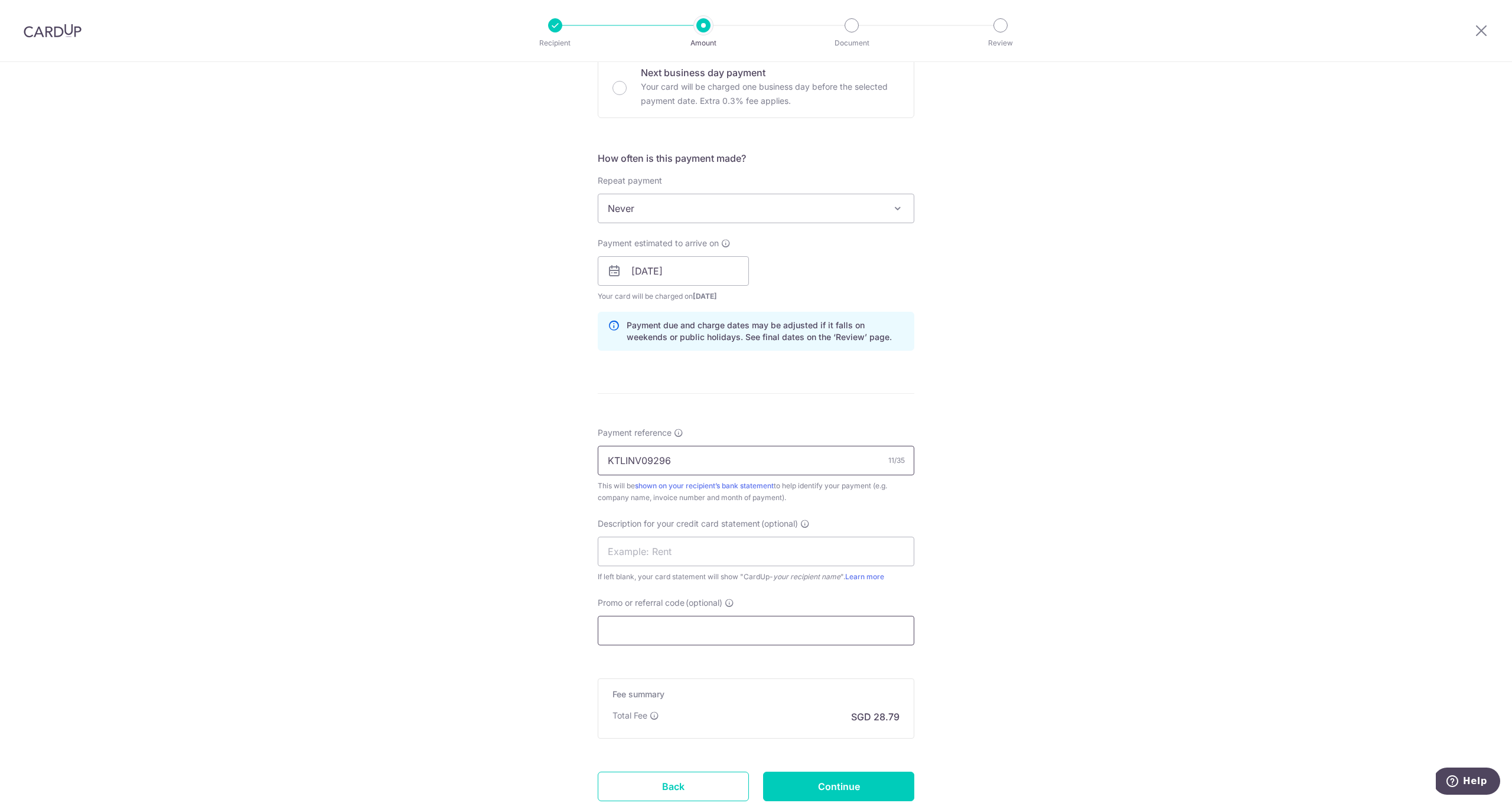
type input "KTLINV09296"
click at [664, 632] on input "Promo or referral code (optional)" at bounding box center [756, 631] width 317 height 30
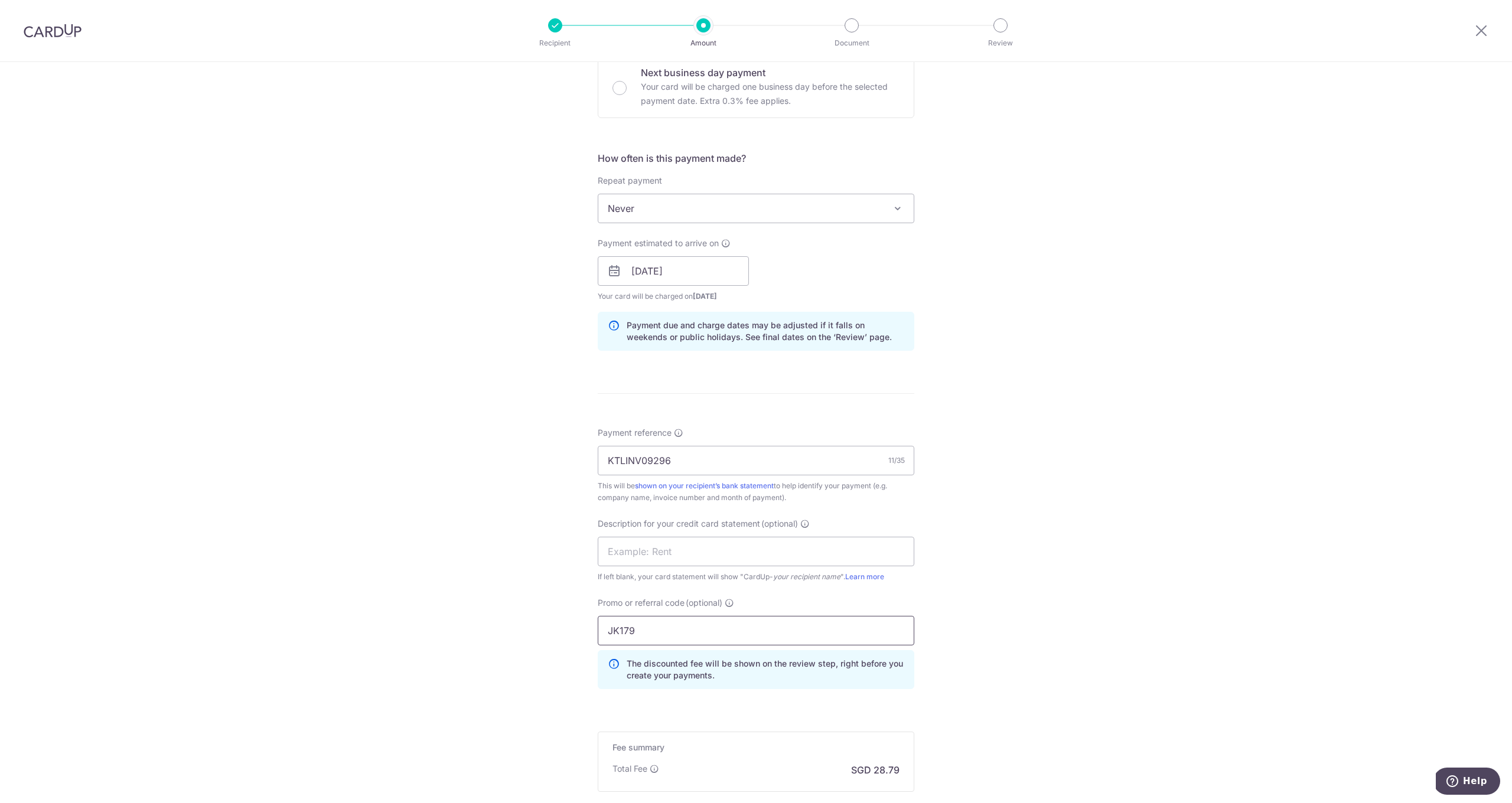
scroll to position [508, 0]
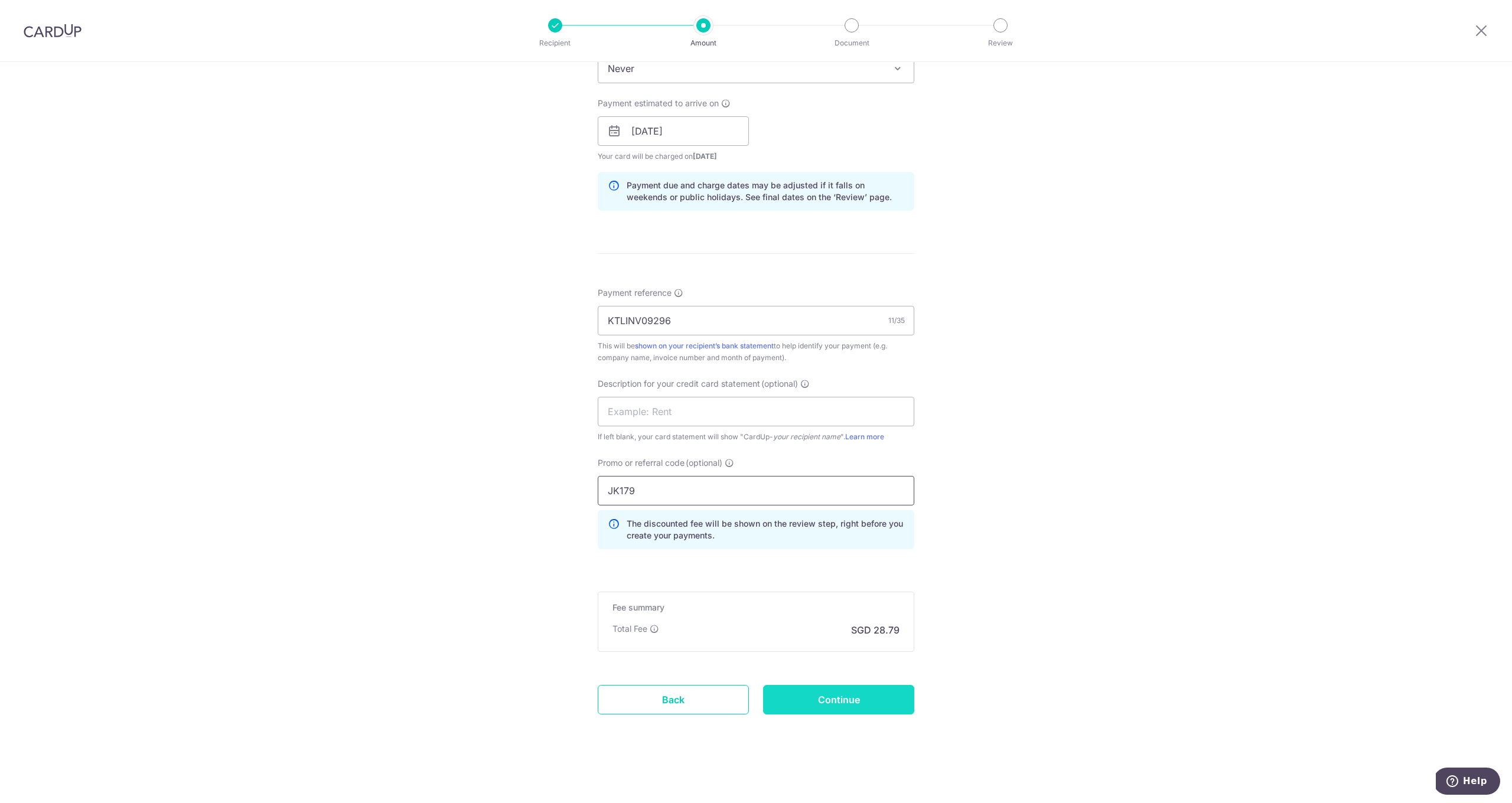
type input "JK179"
click at [827, 700] on input "Continue" at bounding box center [839, 700] width 151 height 30
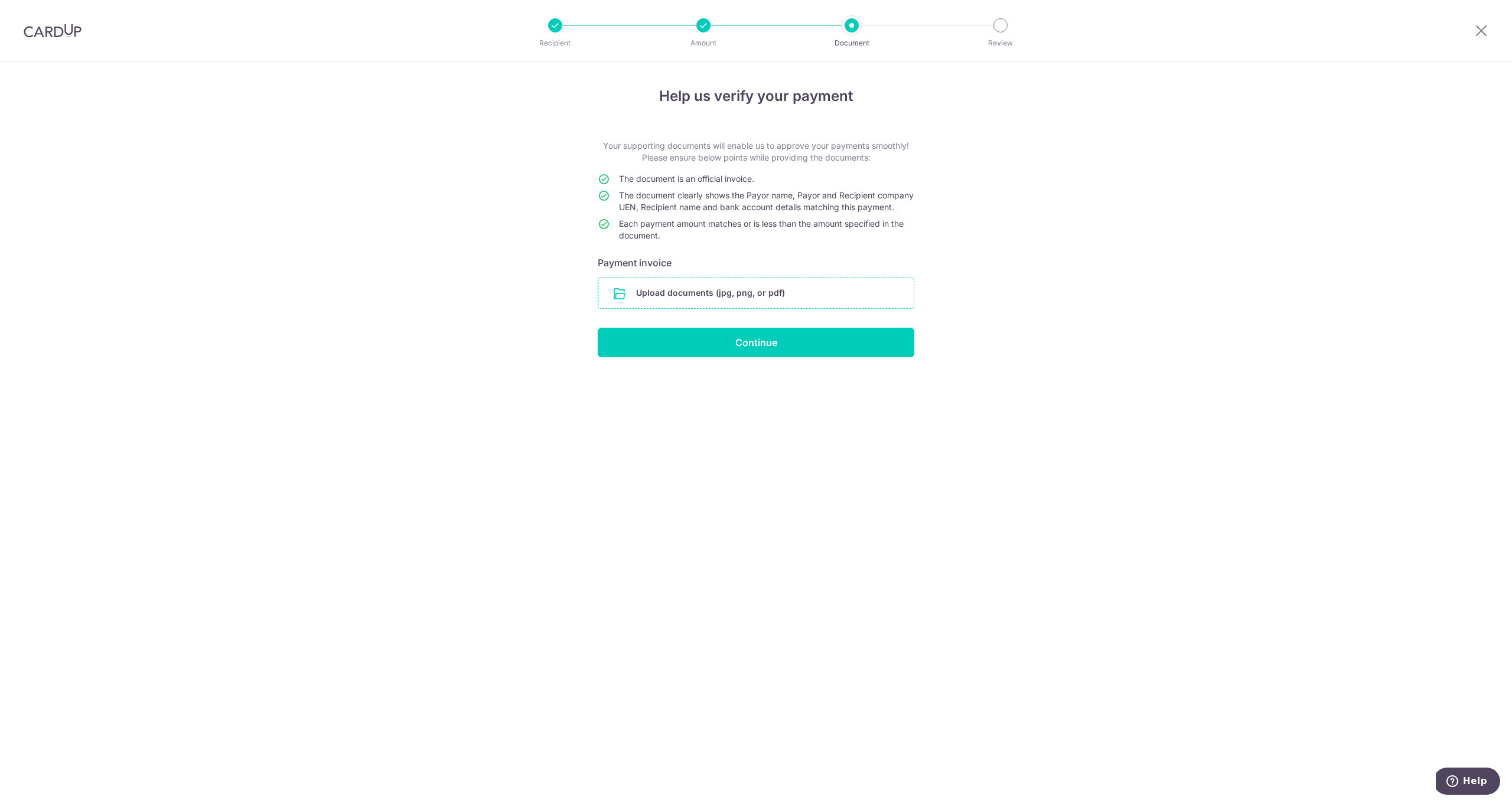
click at [727, 308] on input "file" at bounding box center [756, 292] width 315 height 30
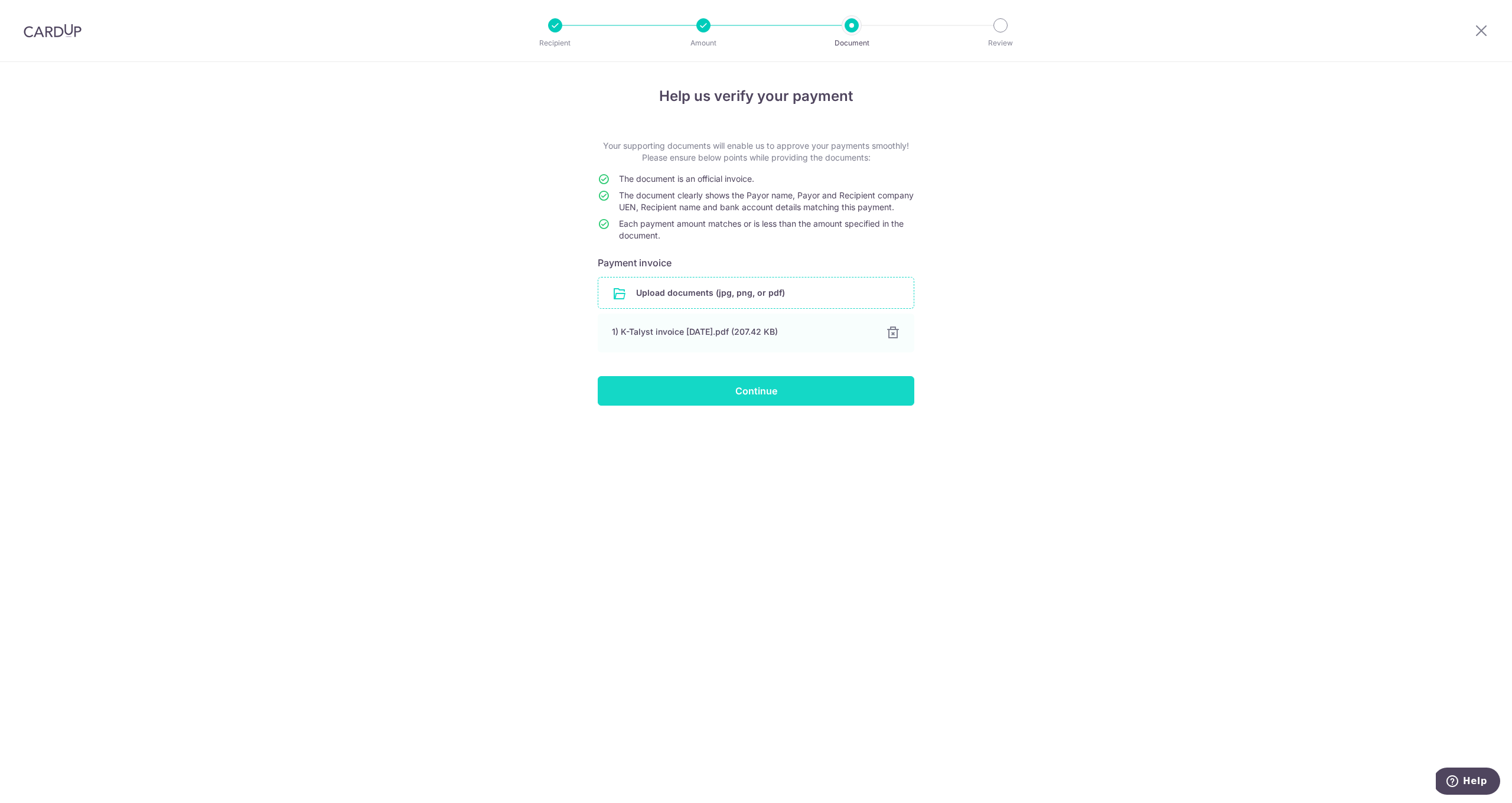
click at [747, 406] on input "Continue" at bounding box center [756, 391] width 317 height 30
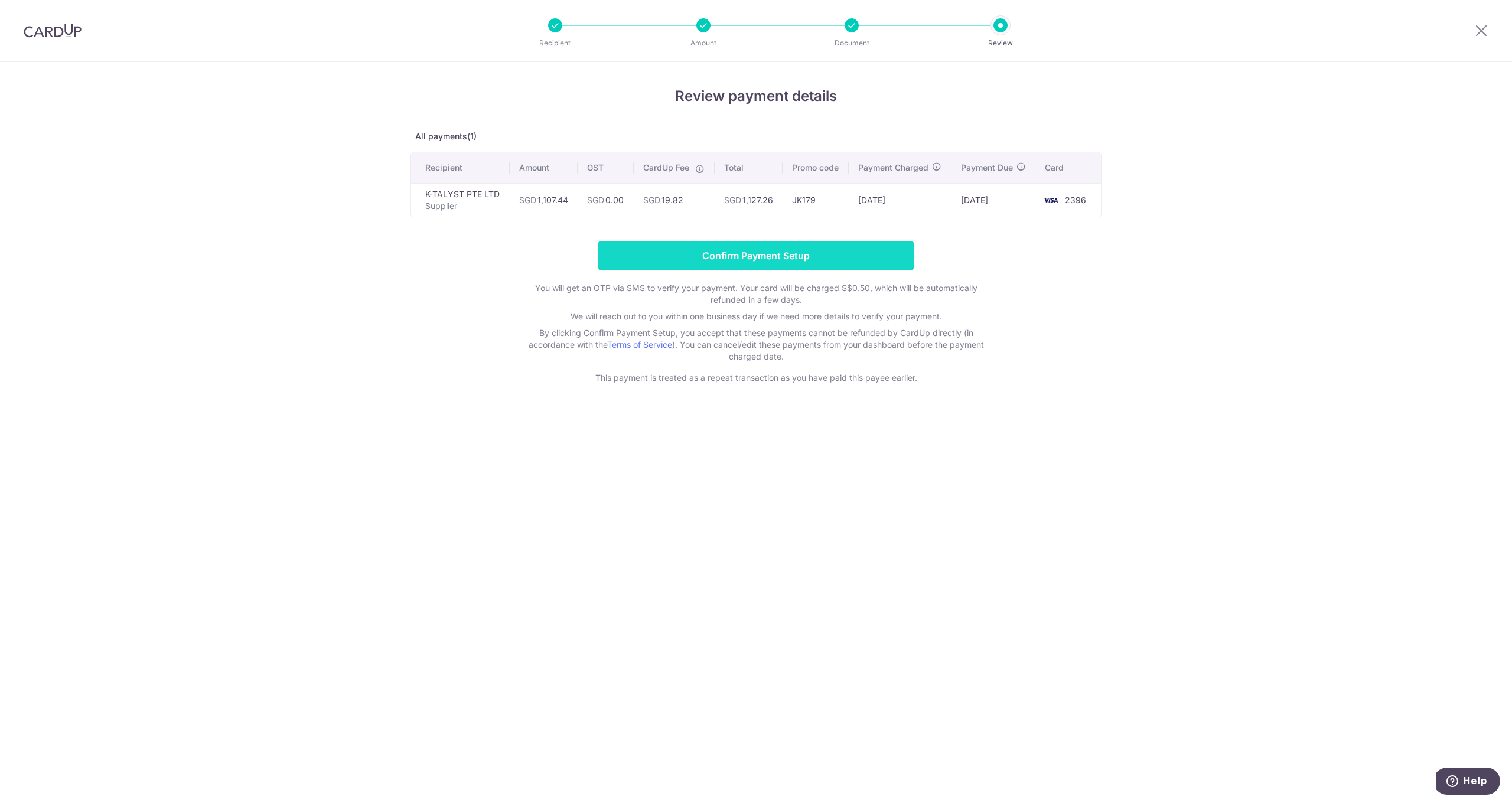
click at [762, 258] on input "Confirm Payment Setup" at bounding box center [756, 256] width 317 height 30
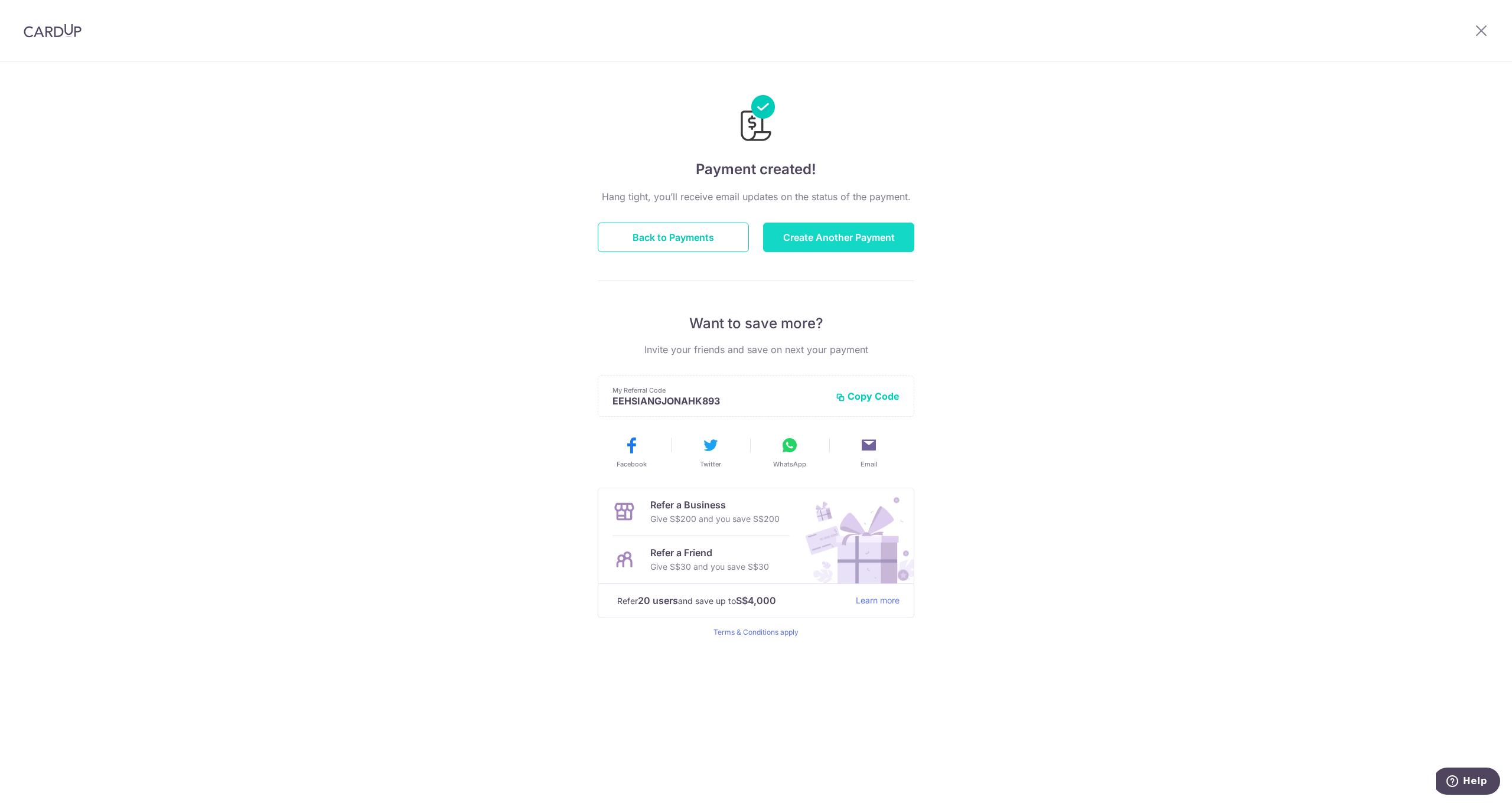
click at [831, 241] on button "Create Another Payment" at bounding box center [839, 237] width 151 height 30
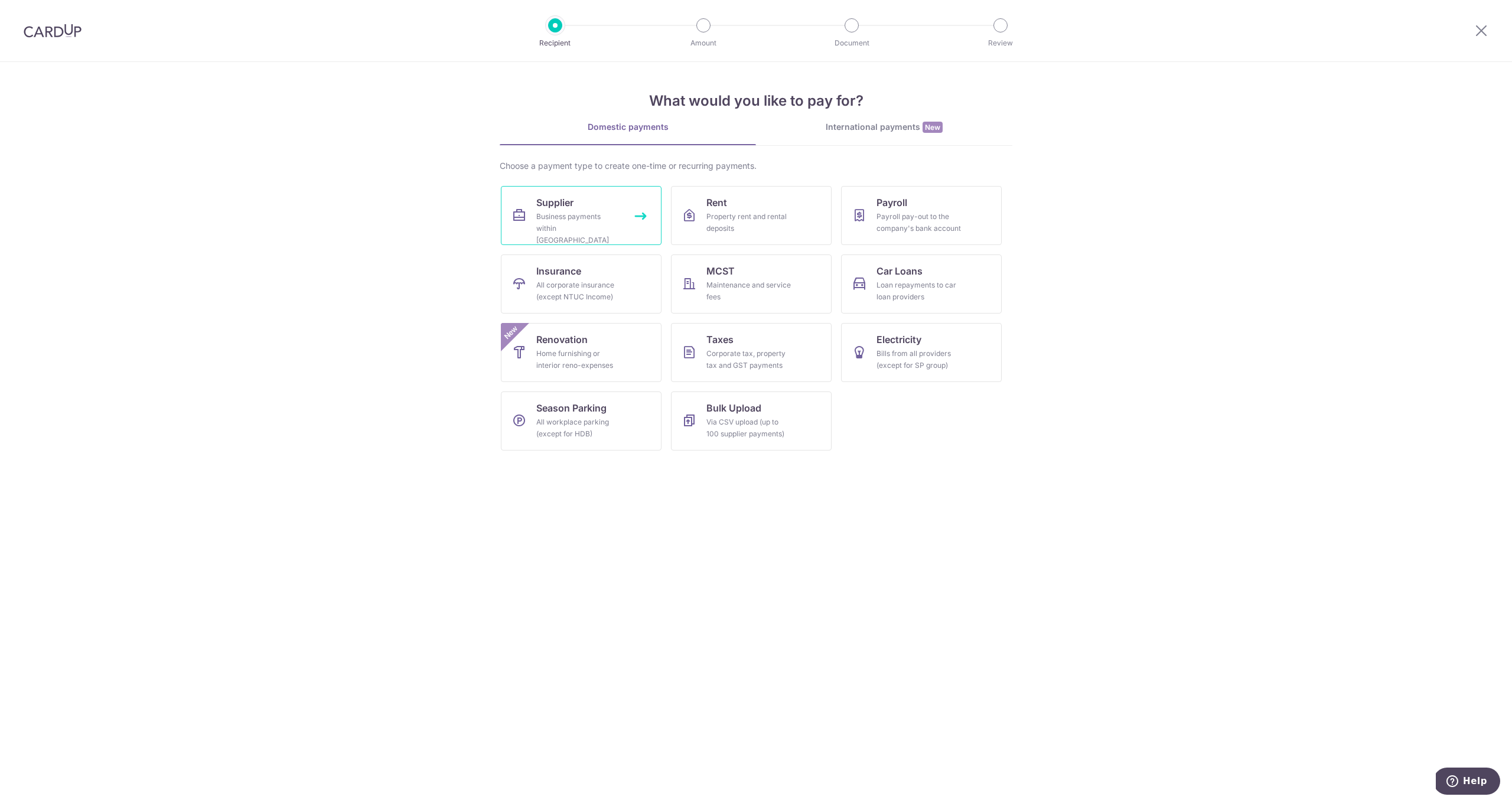
click at [605, 216] on div "Business payments within [GEOGRAPHIC_DATA]" at bounding box center [578, 228] width 85 height 36
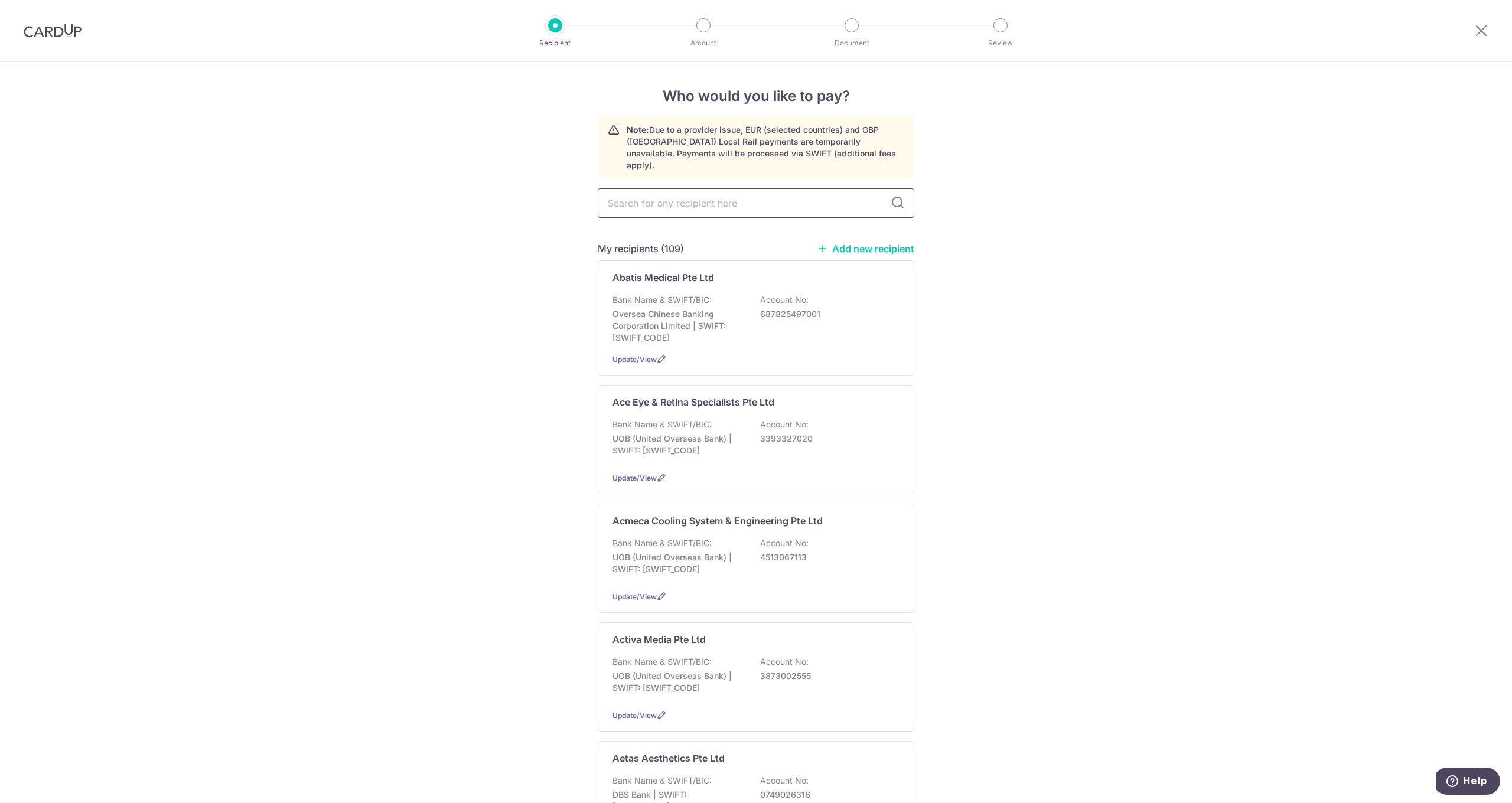
click at [684, 196] on input "text" at bounding box center [756, 203] width 317 height 30
type input "MEDTR"
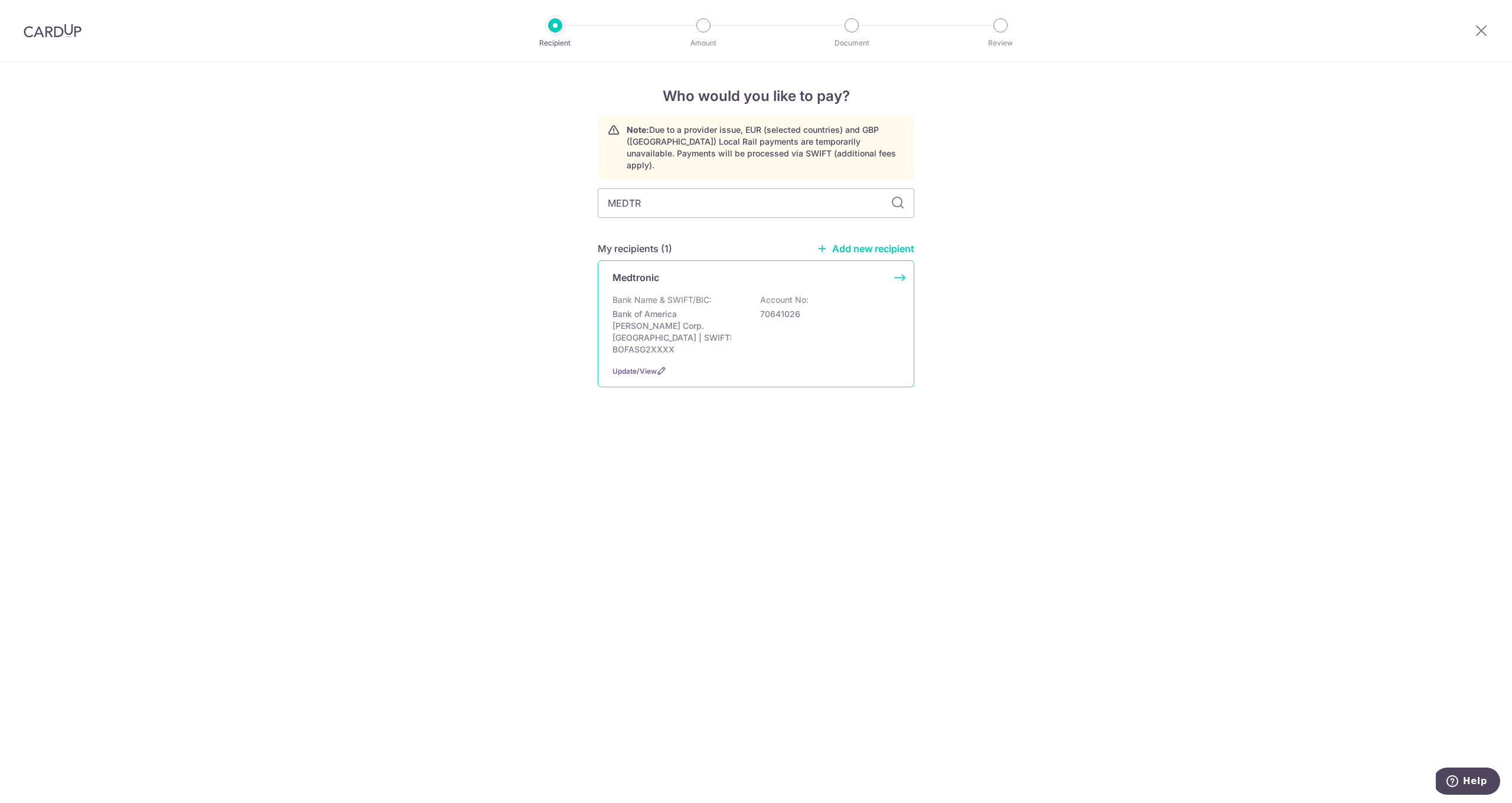
click at [698, 308] on p "Bank of America Merrill Corp. Singapore | SWIFT: BOFASG2XXXX" at bounding box center [679, 332] width 132 height 47
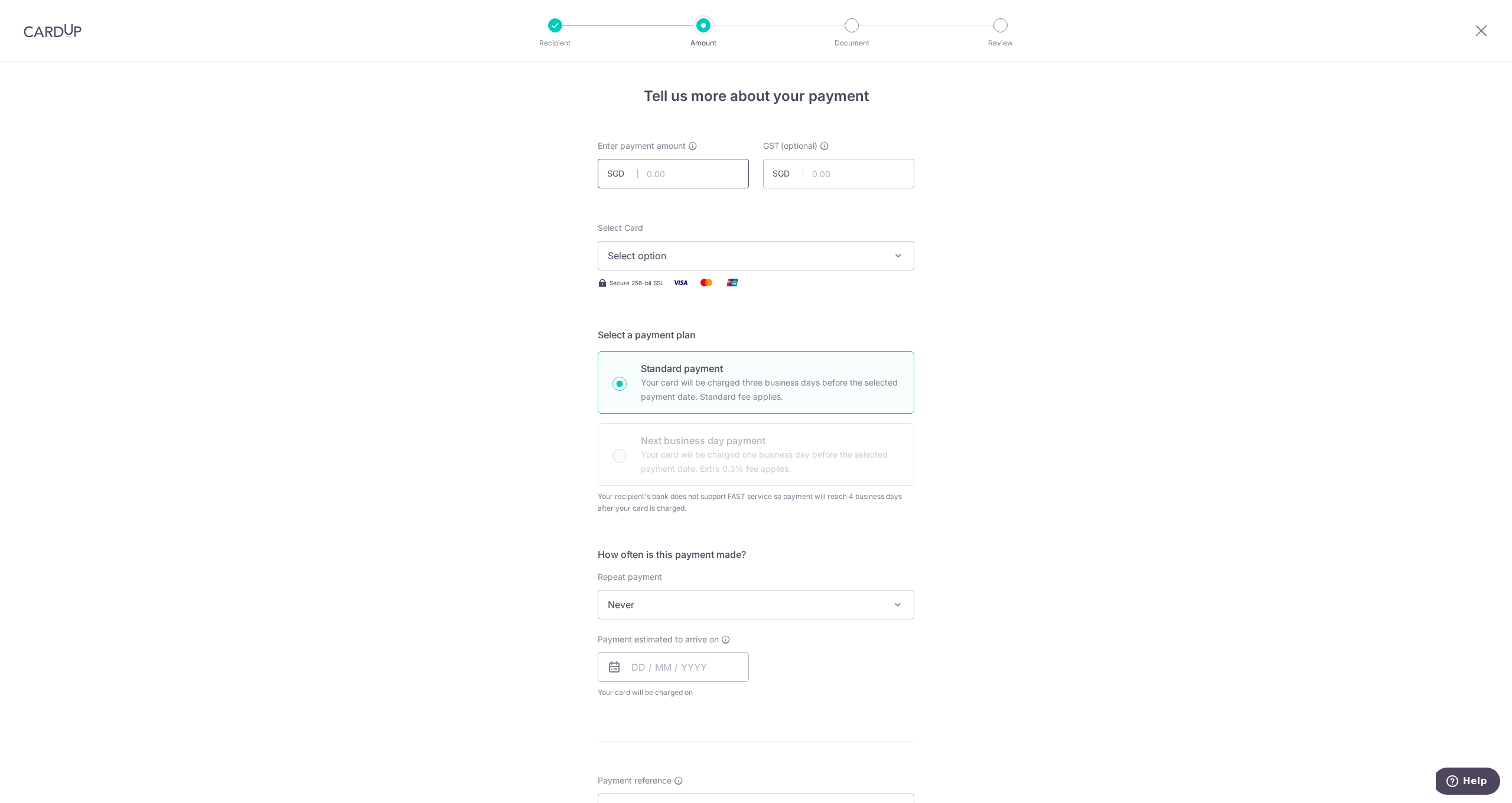
click at [682, 177] on input "text" at bounding box center [673, 174] width 151 height 30
type input "463.25"
click at [687, 249] on span "Select option" at bounding box center [745, 255] width 275 height 14
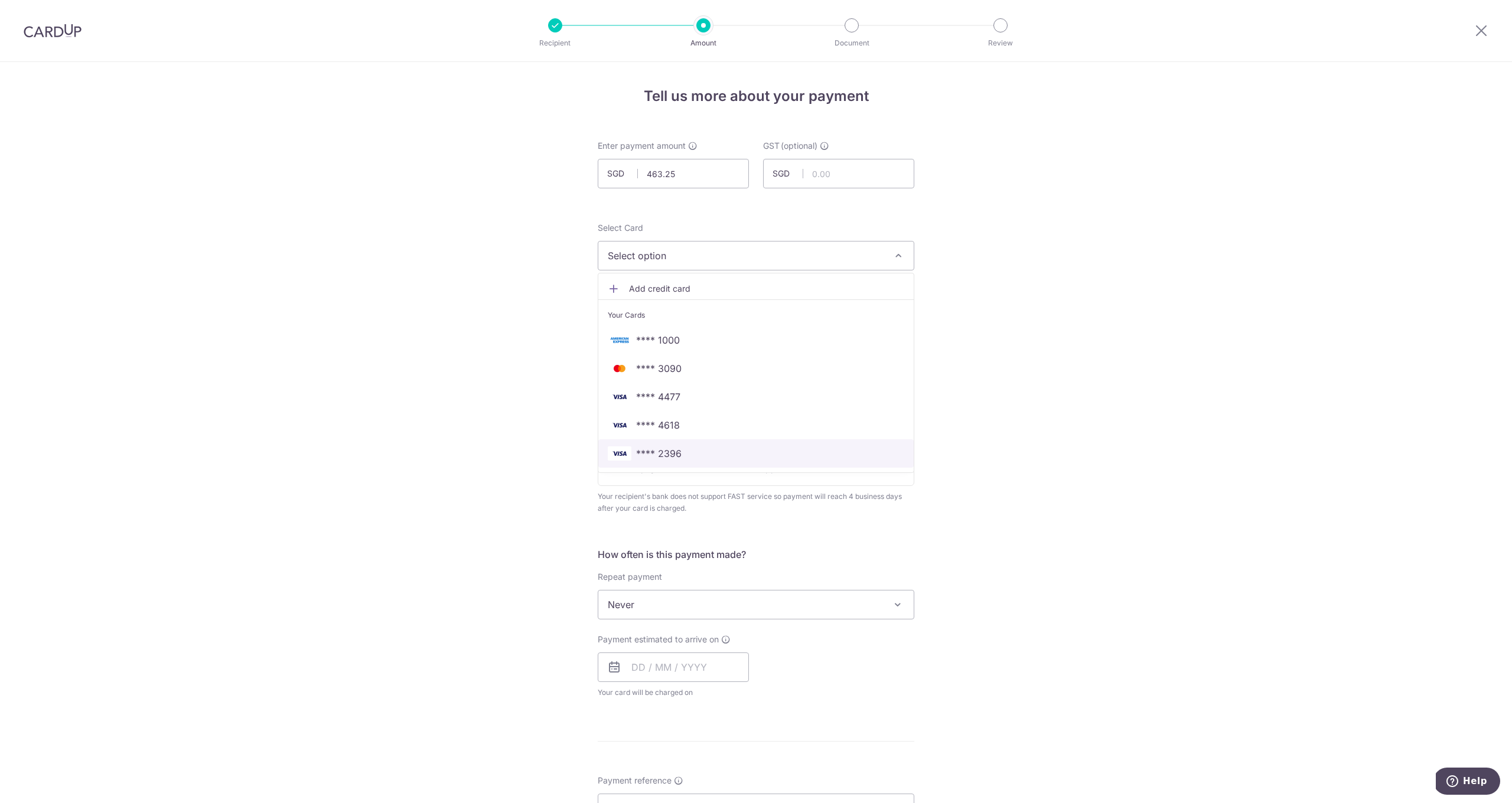
click at [673, 459] on span "**** 2396" at bounding box center [658, 453] width 45 height 14
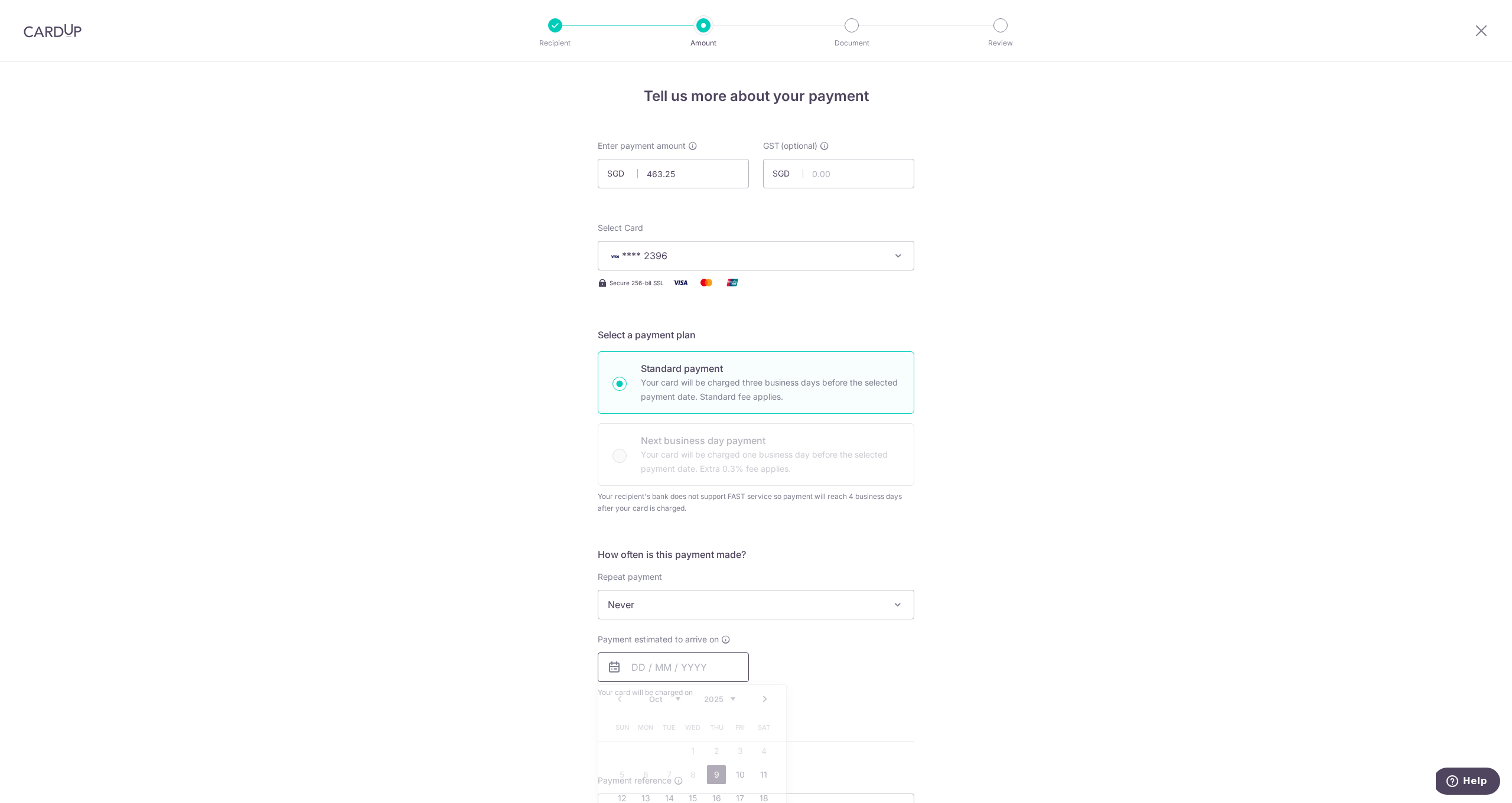
click at [668, 668] on input "text" at bounding box center [673, 667] width 151 height 30
click at [711, 779] on link "9" at bounding box center [716, 774] width 19 height 19
type input "09/10/2025"
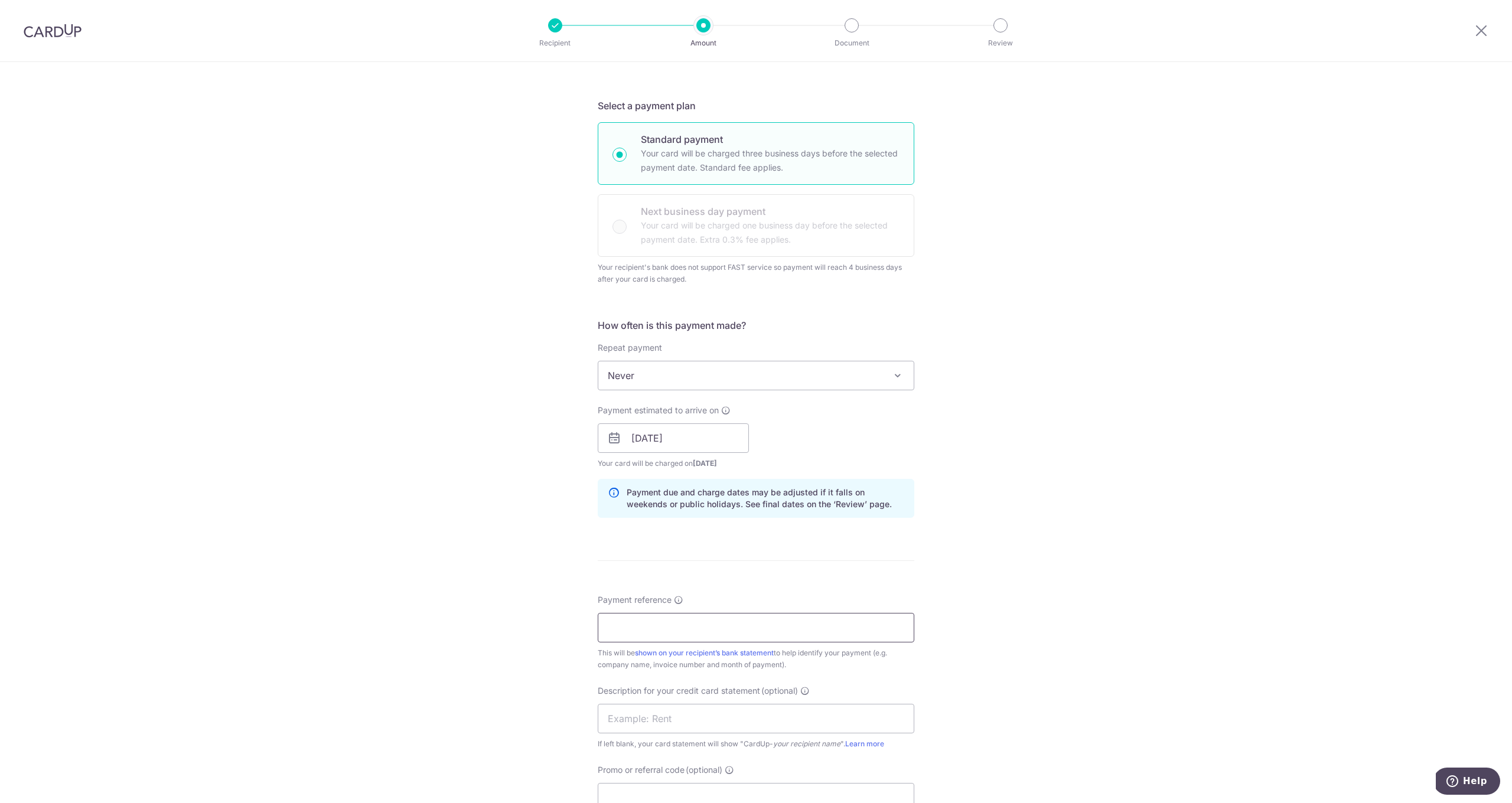
click at [657, 625] on input "Payment reference" at bounding box center [756, 628] width 317 height 30
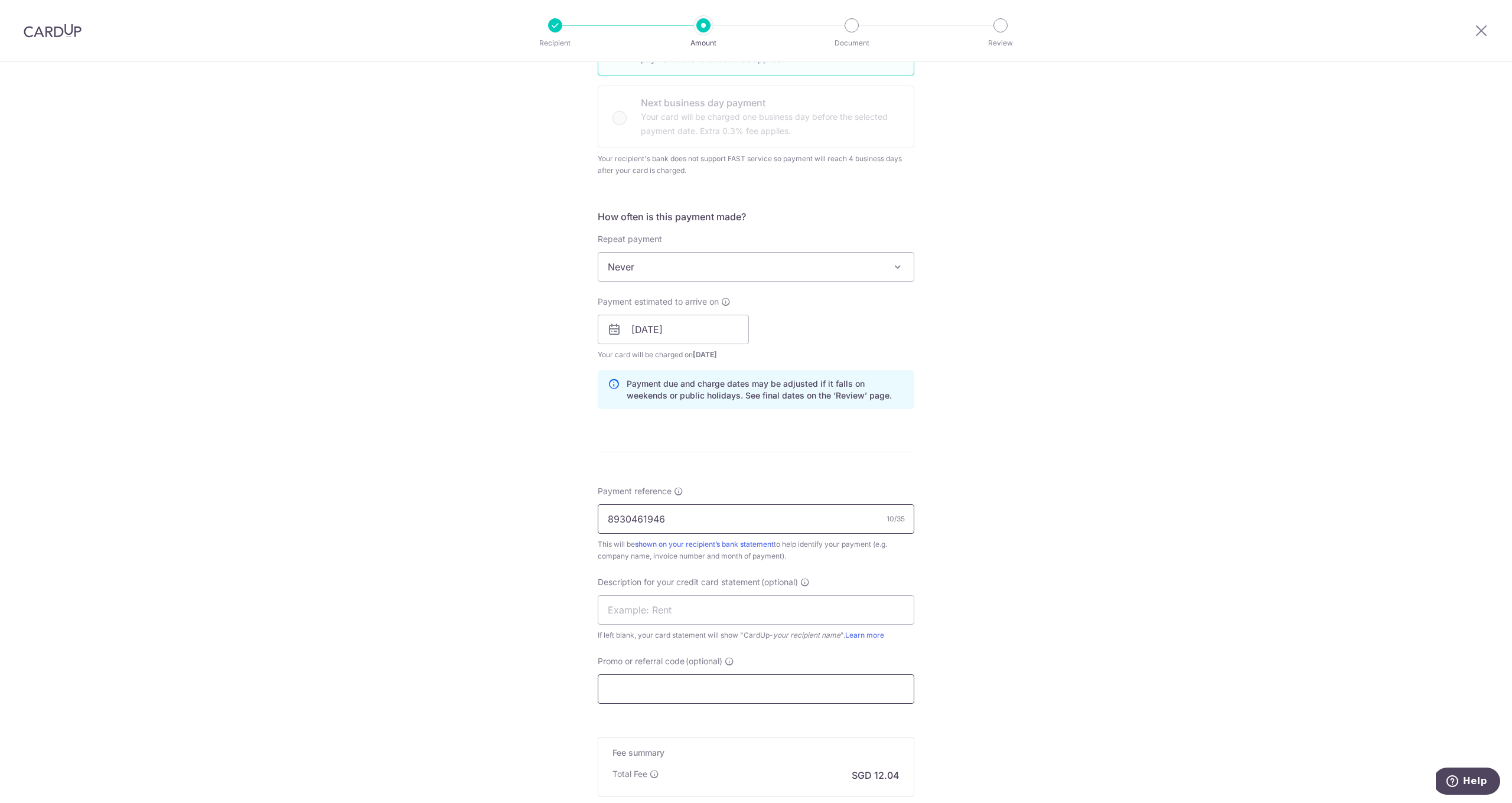
type input "8930461946"
click at [658, 697] on input "Promo or referral code (optional)" at bounding box center [756, 690] width 317 height 30
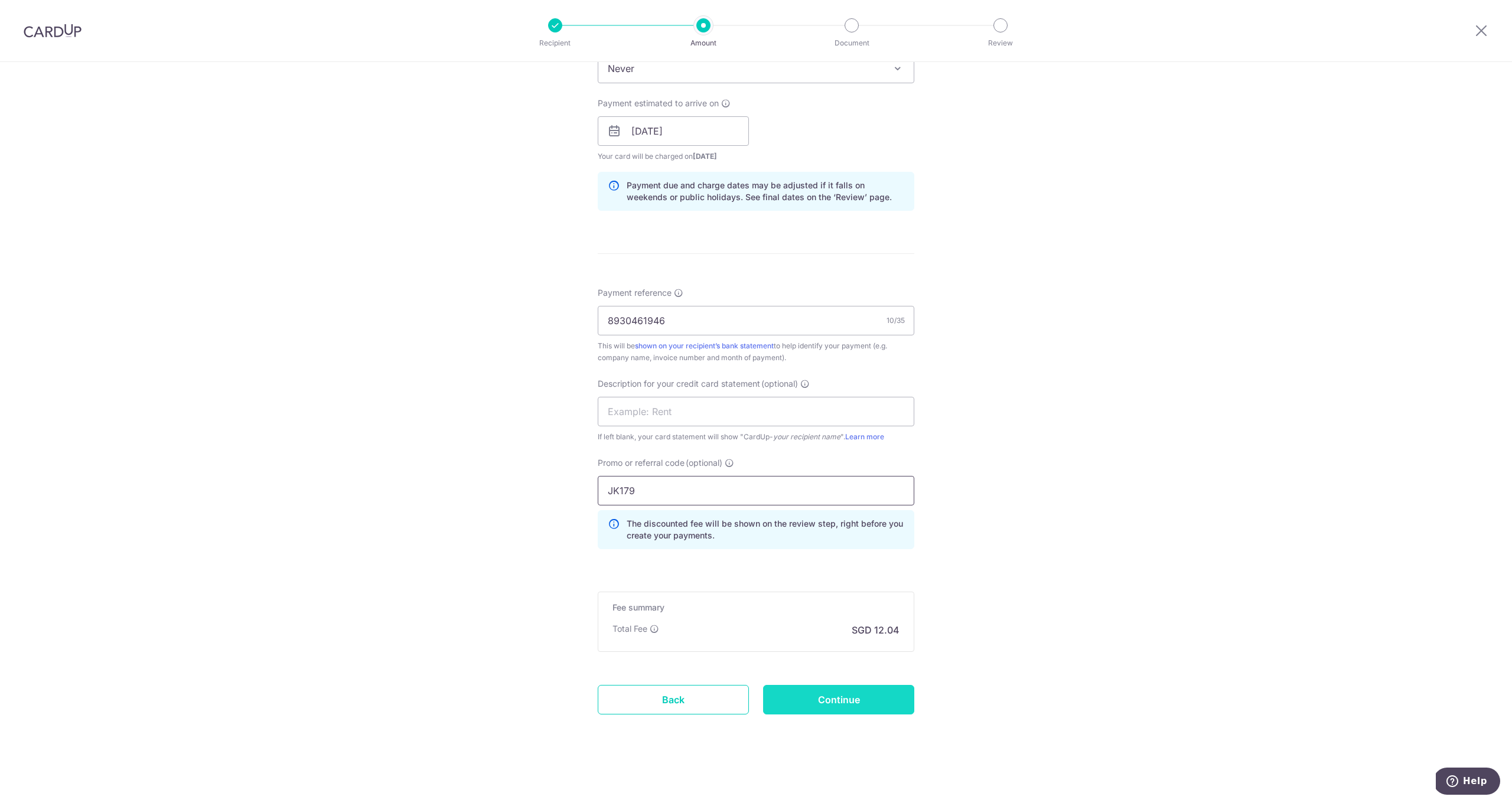
type input "JK179"
click at [816, 707] on input "Continue" at bounding box center [839, 700] width 151 height 30
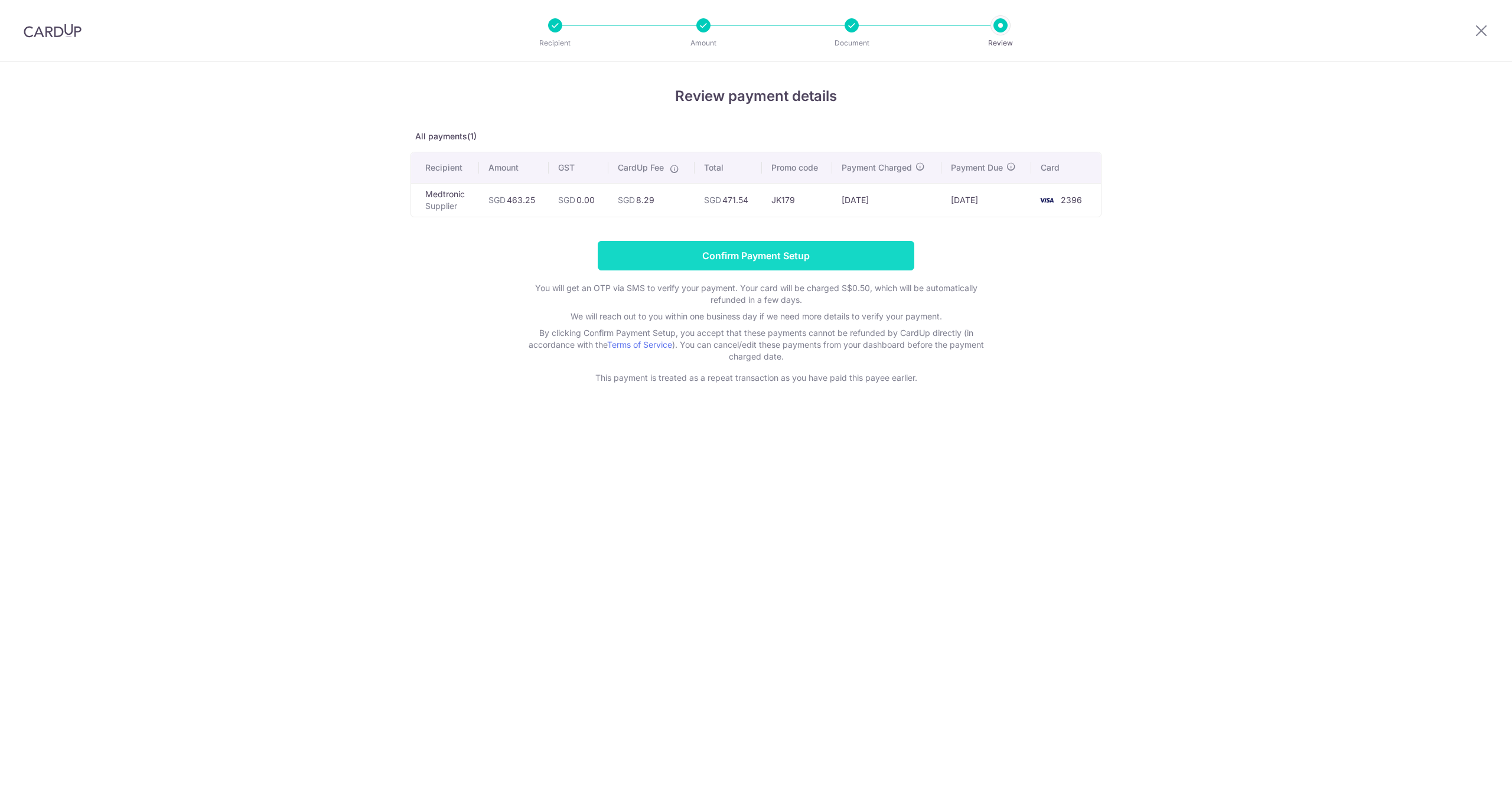
click at [776, 260] on input "Confirm Payment Setup" at bounding box center [756, 256] width 317 height 30
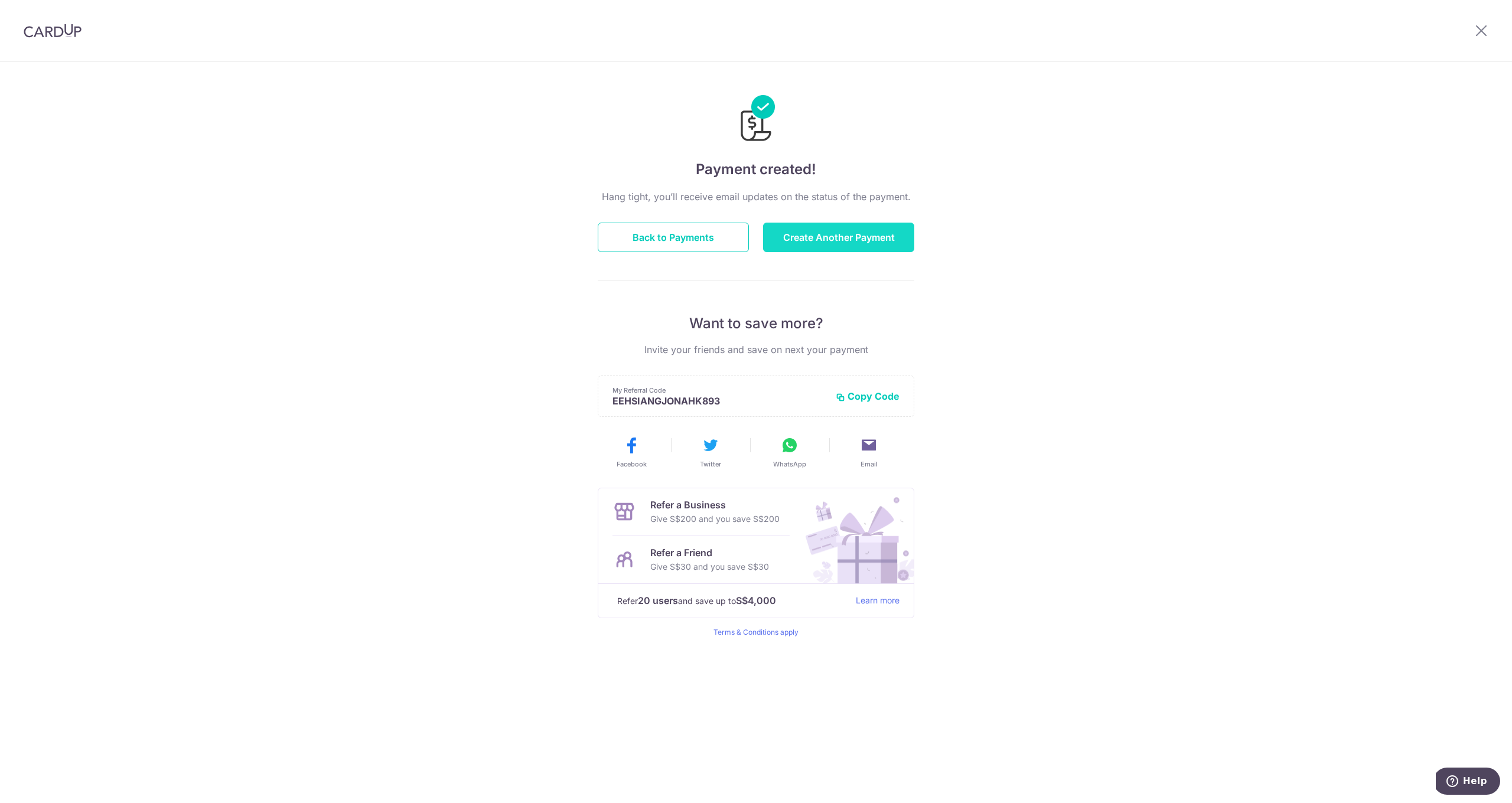
click at [799, 245] on button "Create Another Payment" at bounding box center [839, 237] width 151 height 30
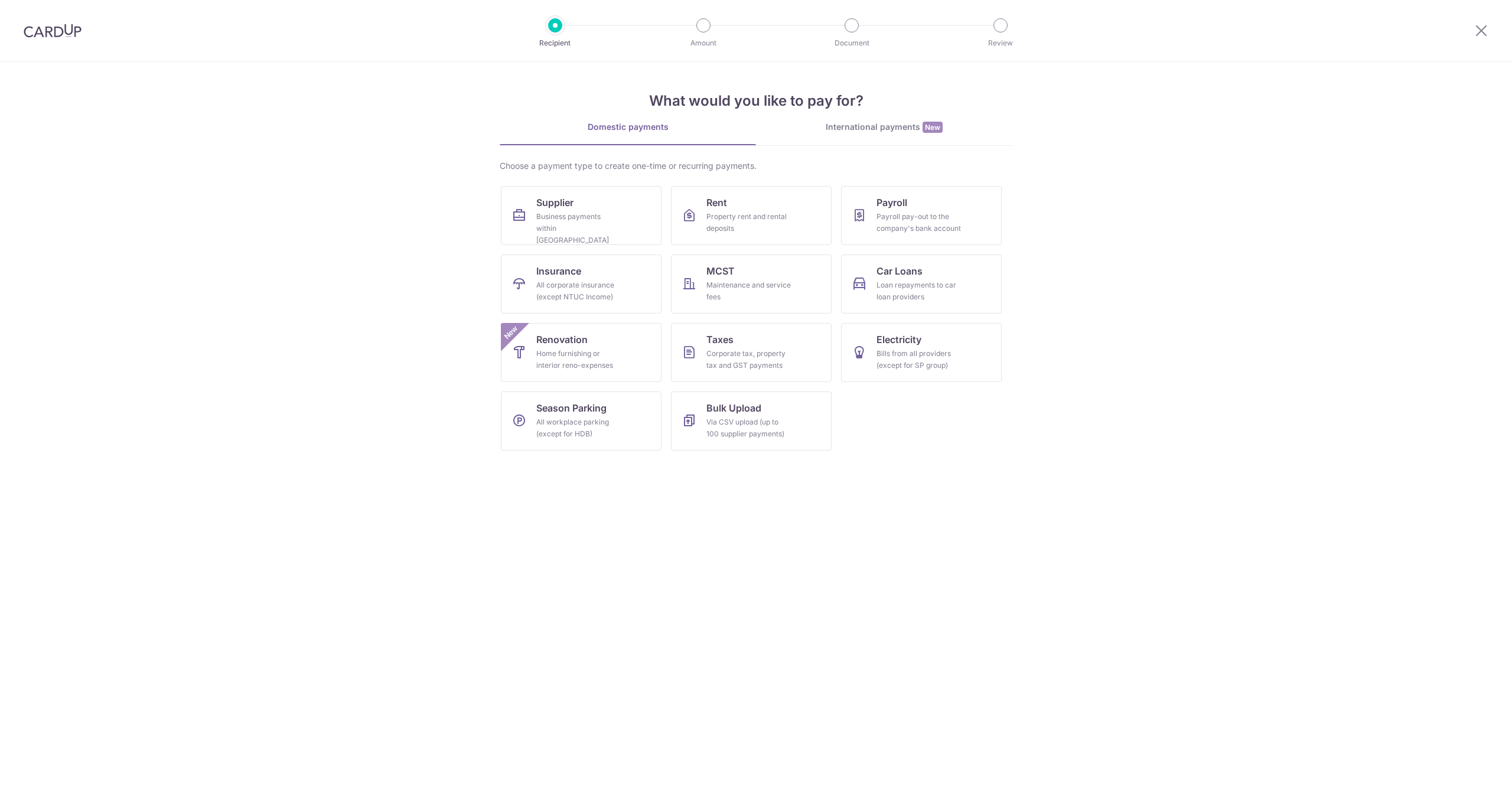
click at [582, 205] on link "Supplier Business payments within Singapore" at bounding box center [581, 216] width 161 height 59
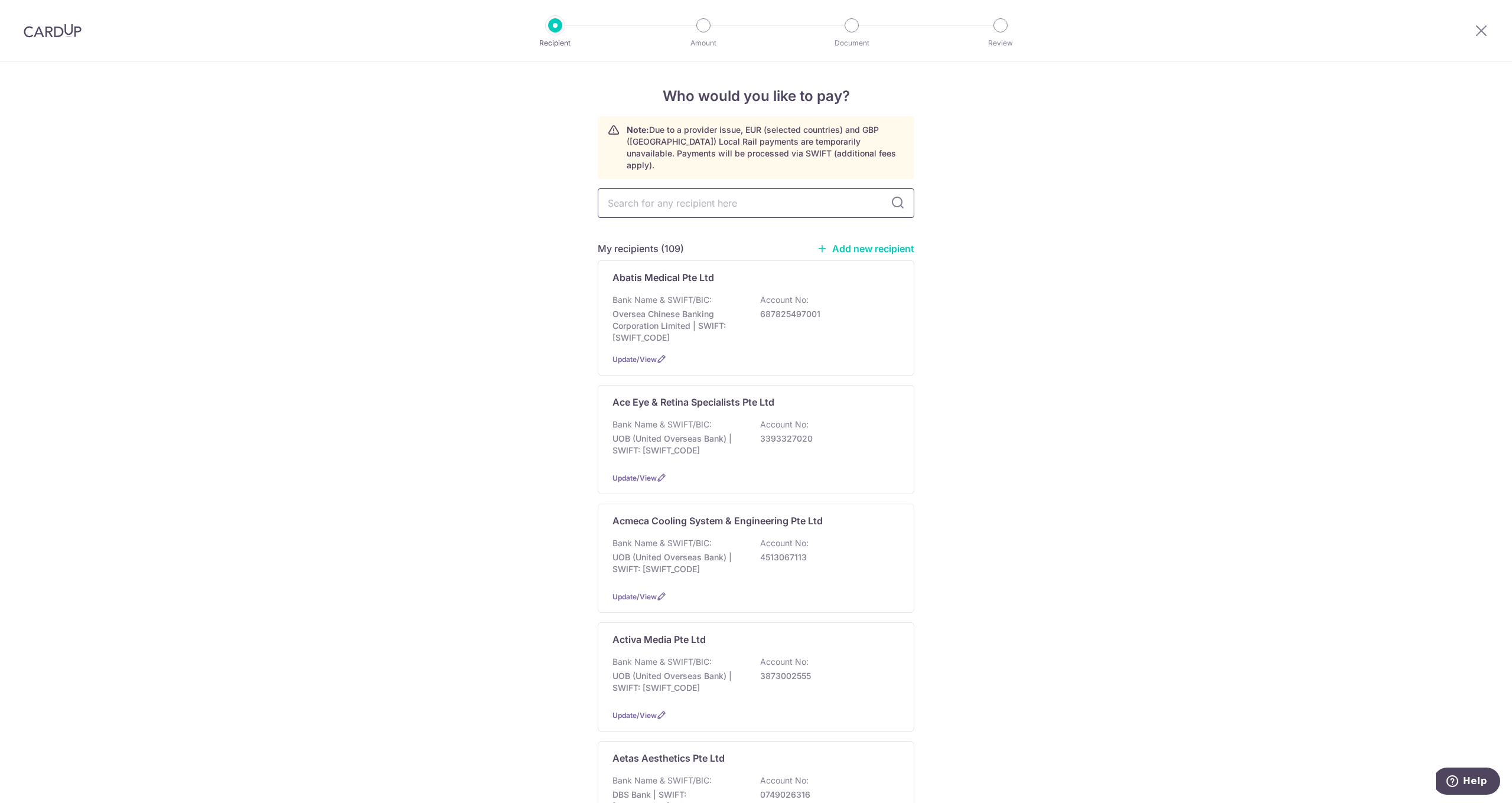
click at [676, 202] on input "text" at bounding box center [756, 203] width 317 height 30
type input "NEOAS"
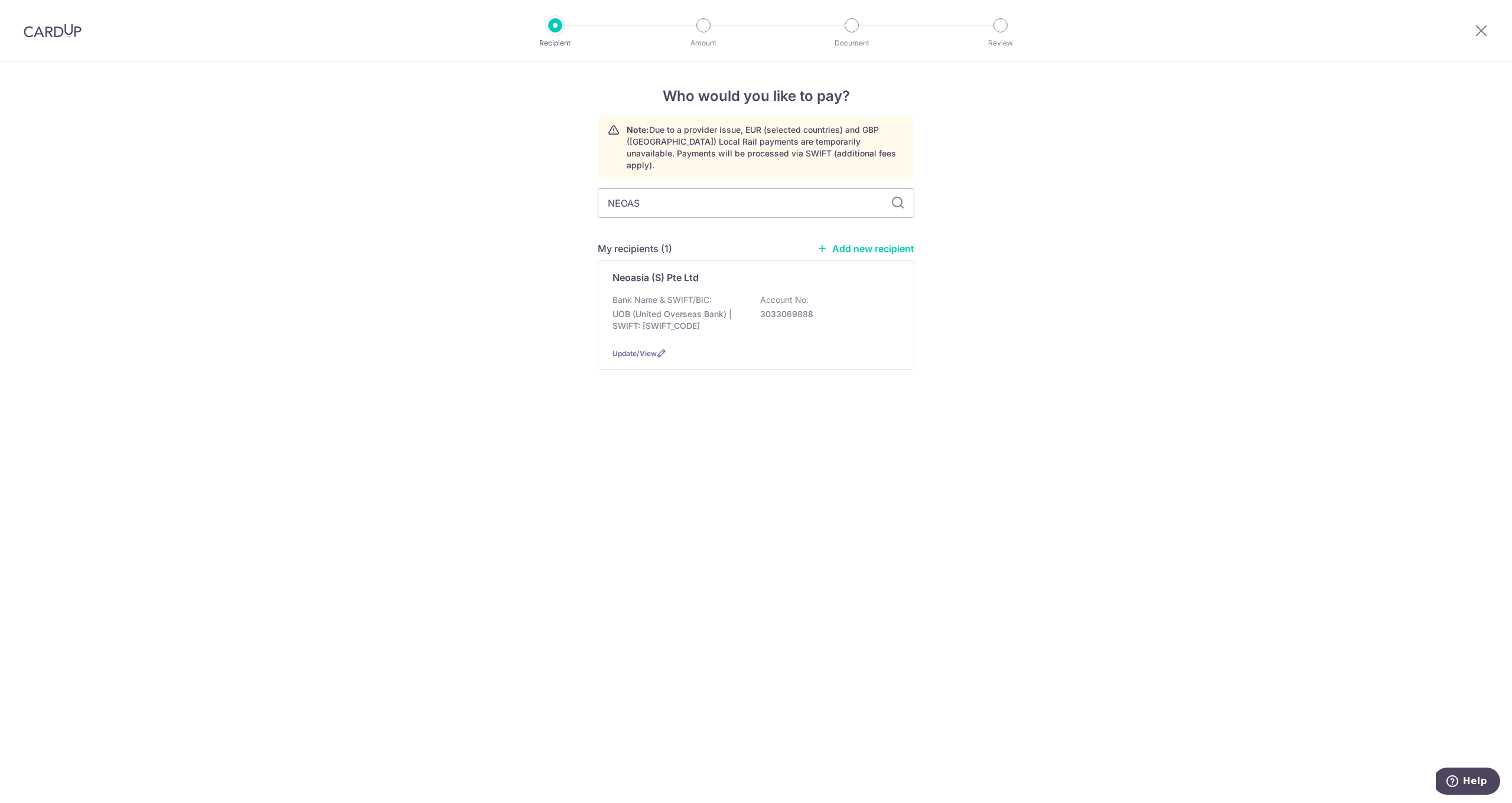
click at [649, 308] on p "UOB (United Overseas Bank) | SWIFT: UOVBSGSGXXX" at bounding box center [679, 320] width 132 height 24
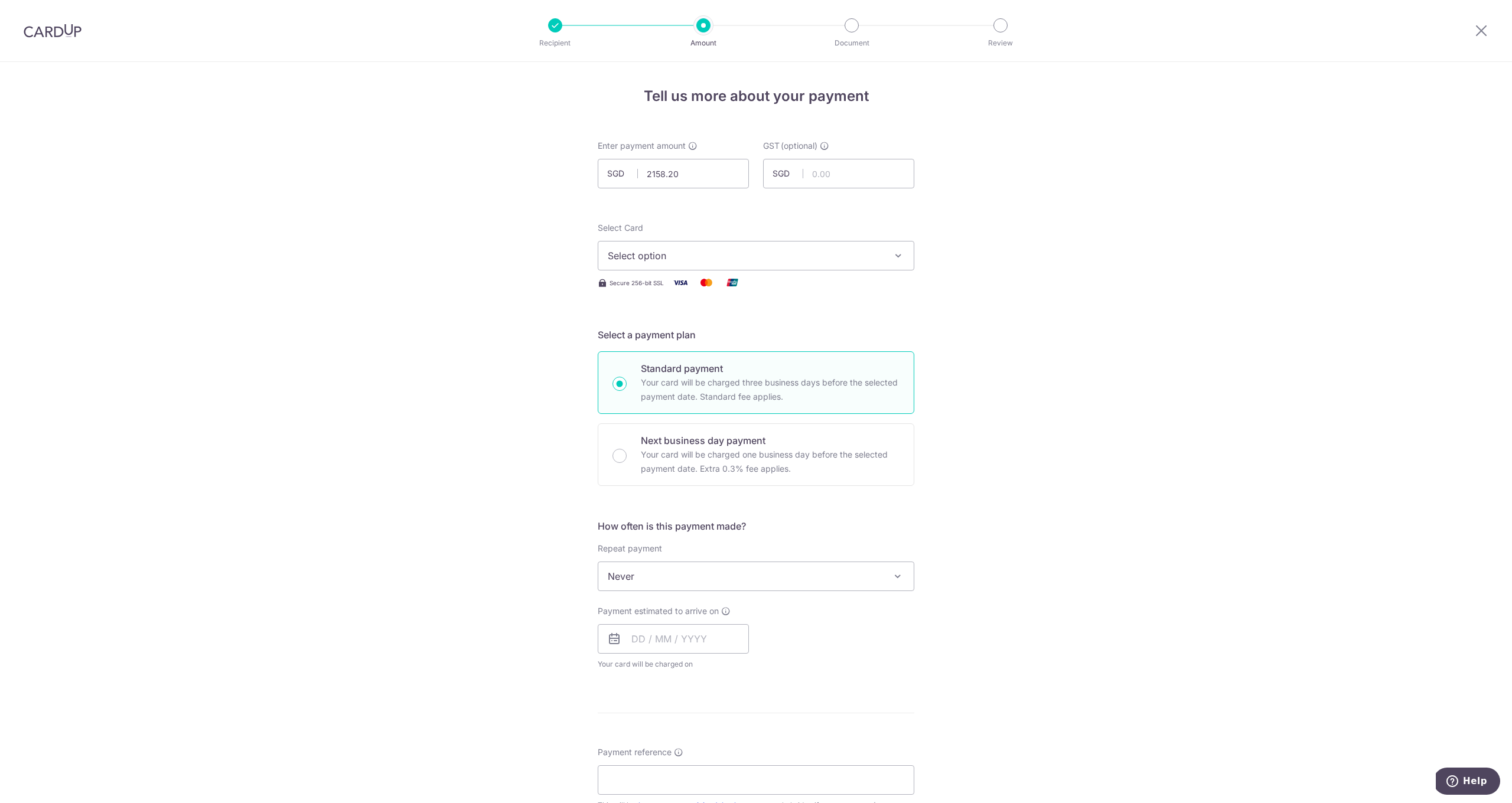
type input "2,158.20"
drag, startPoint x: 664, startPoint y: 258, endPoint x: 663, endPoint y: 265, distance: 7.1
click at [664, 258] on span "Select option" at bounding box center [745, 255] width 275 height 14
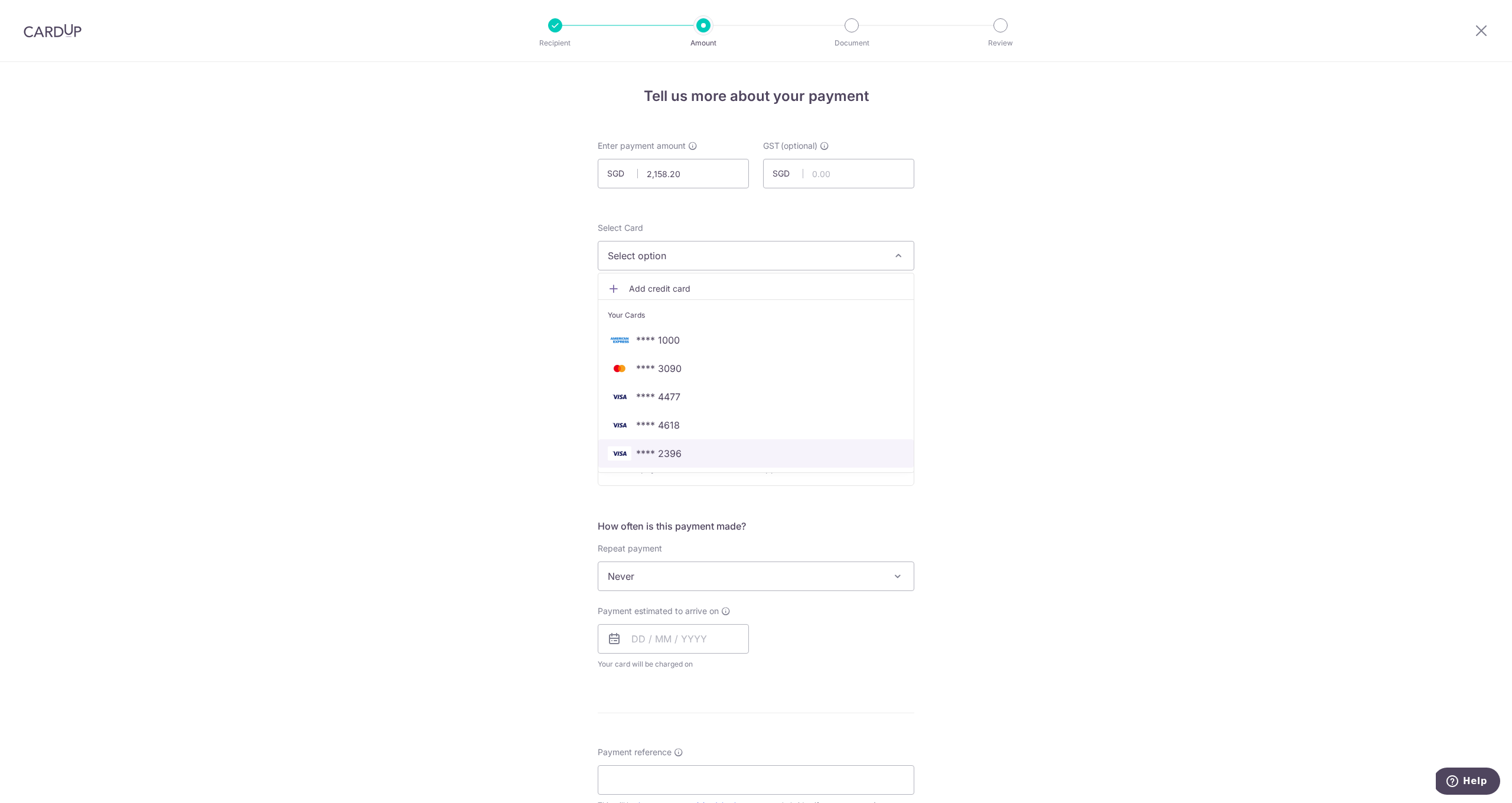
click at [667, 463] on link "**** 2396" at bounding box center [756, 454] width 315 height 28
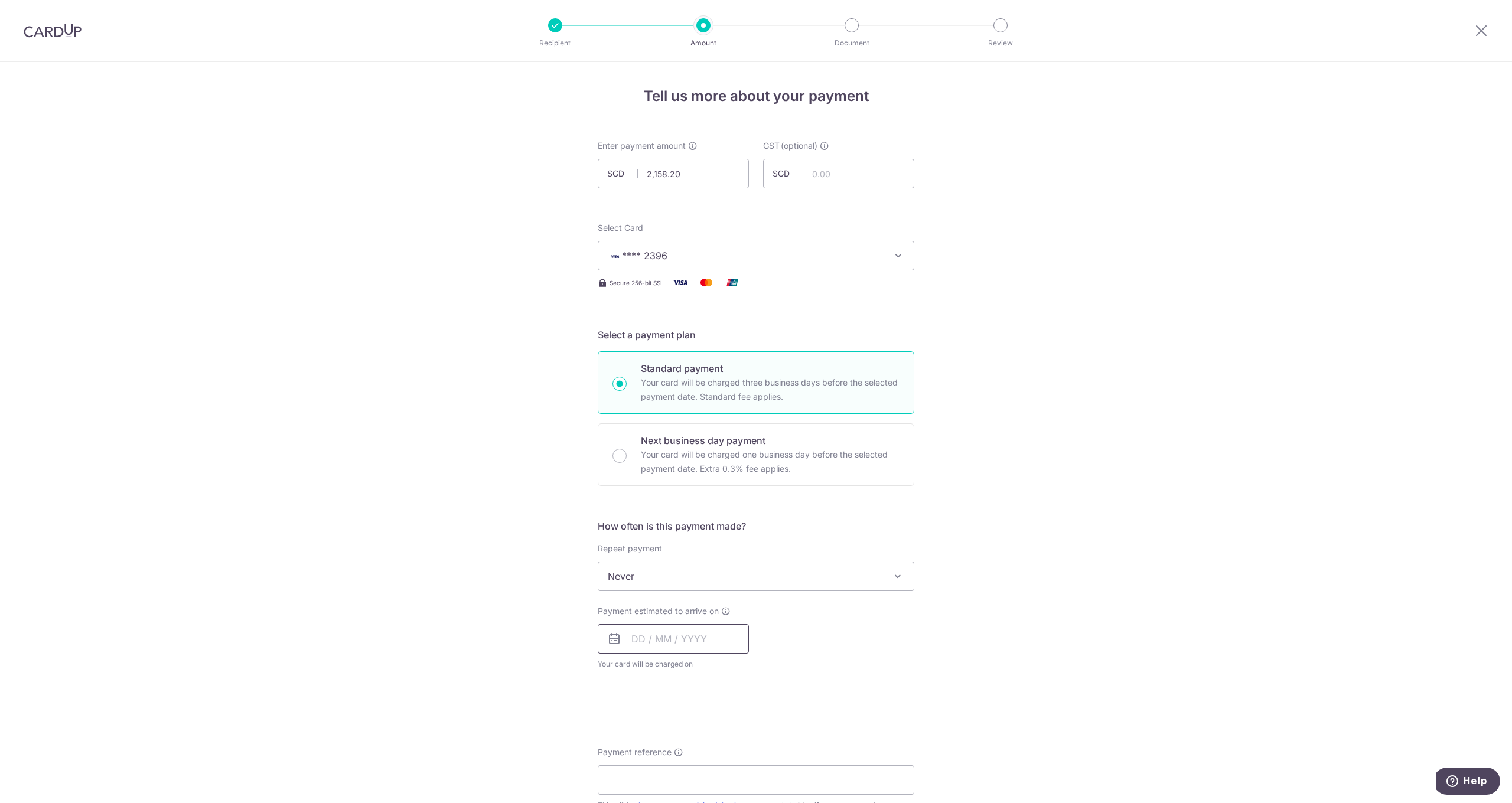
click at [649, 631] on input "text" at bounding box center [673, 639] width 151 height 30
click at [710, 750] on link "9" at bounding box center [716, 746] width 19 height 19
type input "09/10/2025"
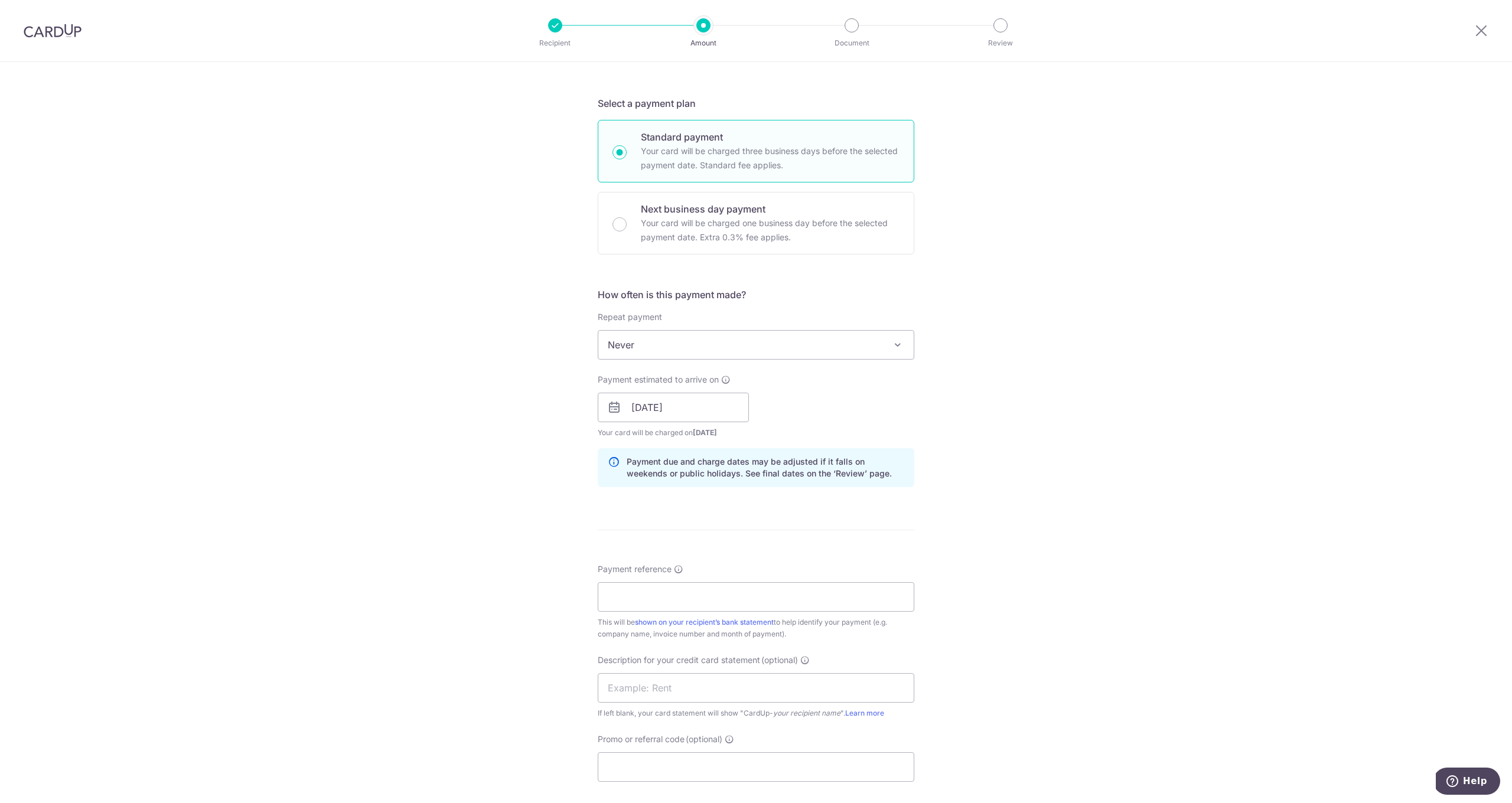
scroll to position [367, 0]
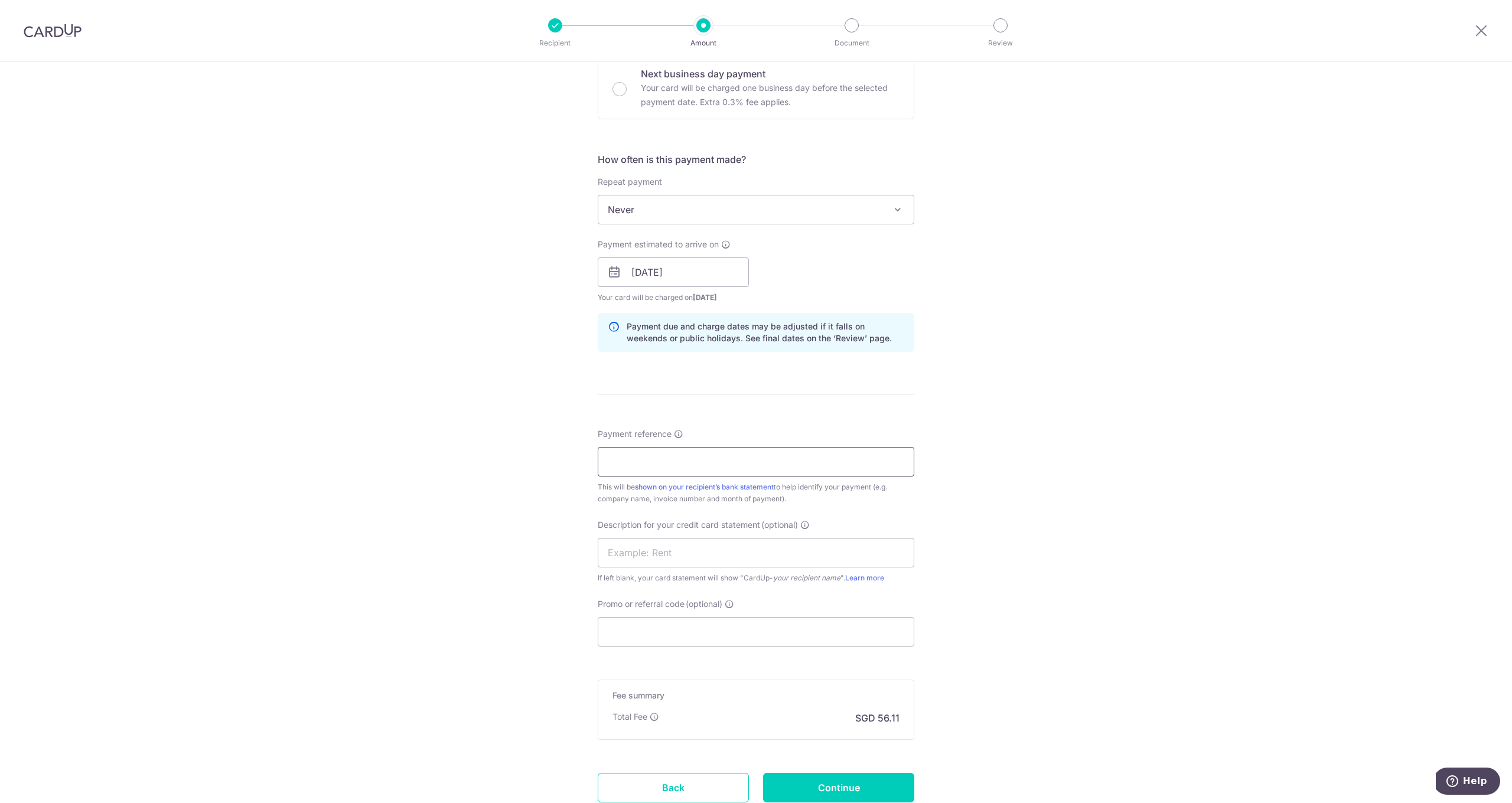
click at [649, 467] on input "Payment reference" at bounding box center [756, 462] width 317 height 30
type input "S"
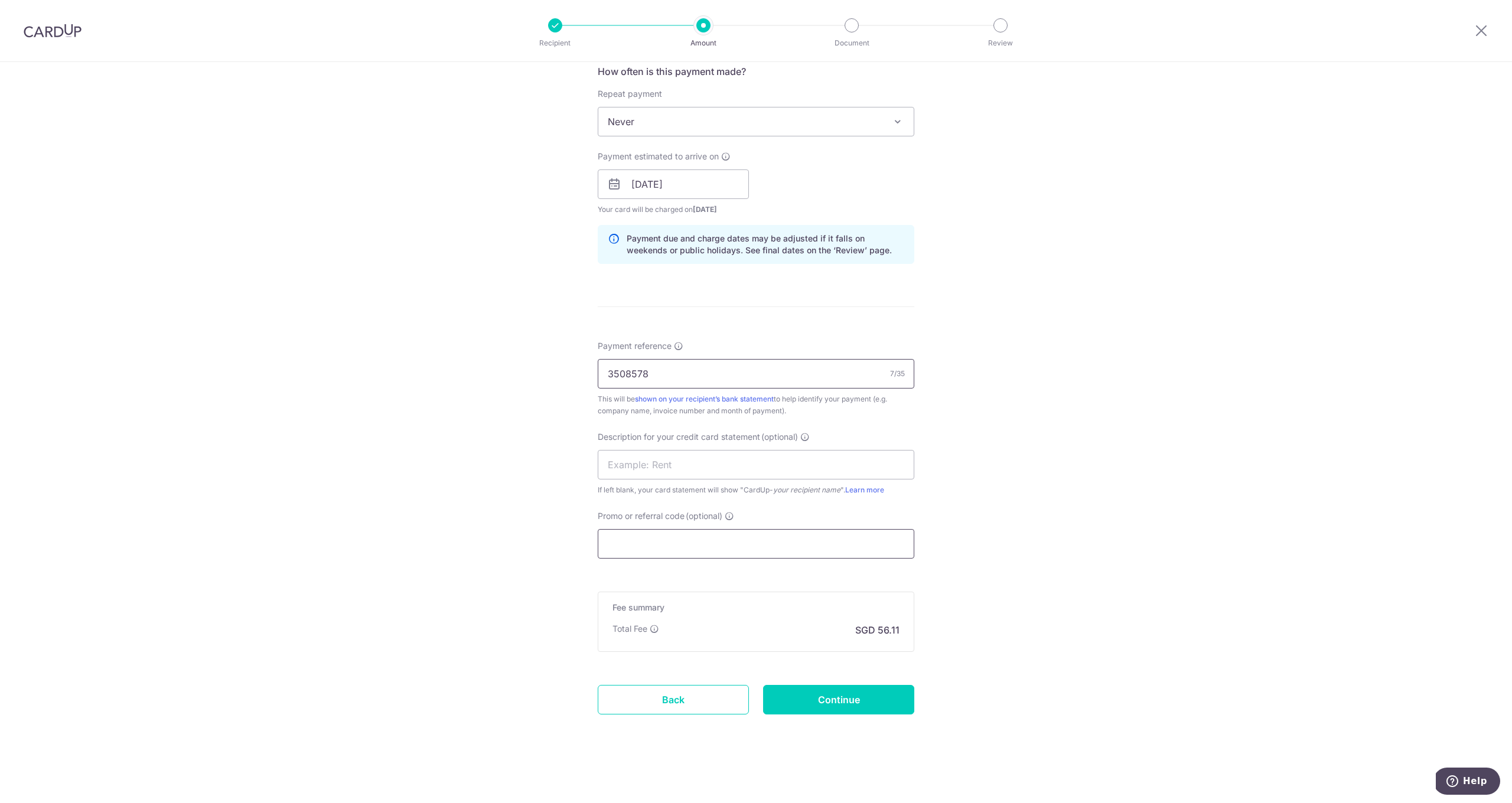
type input "3508578"
click at [653, 538] on input "Promo or referral code (optional)" at bounding box center [756, 544] width 317 height 30
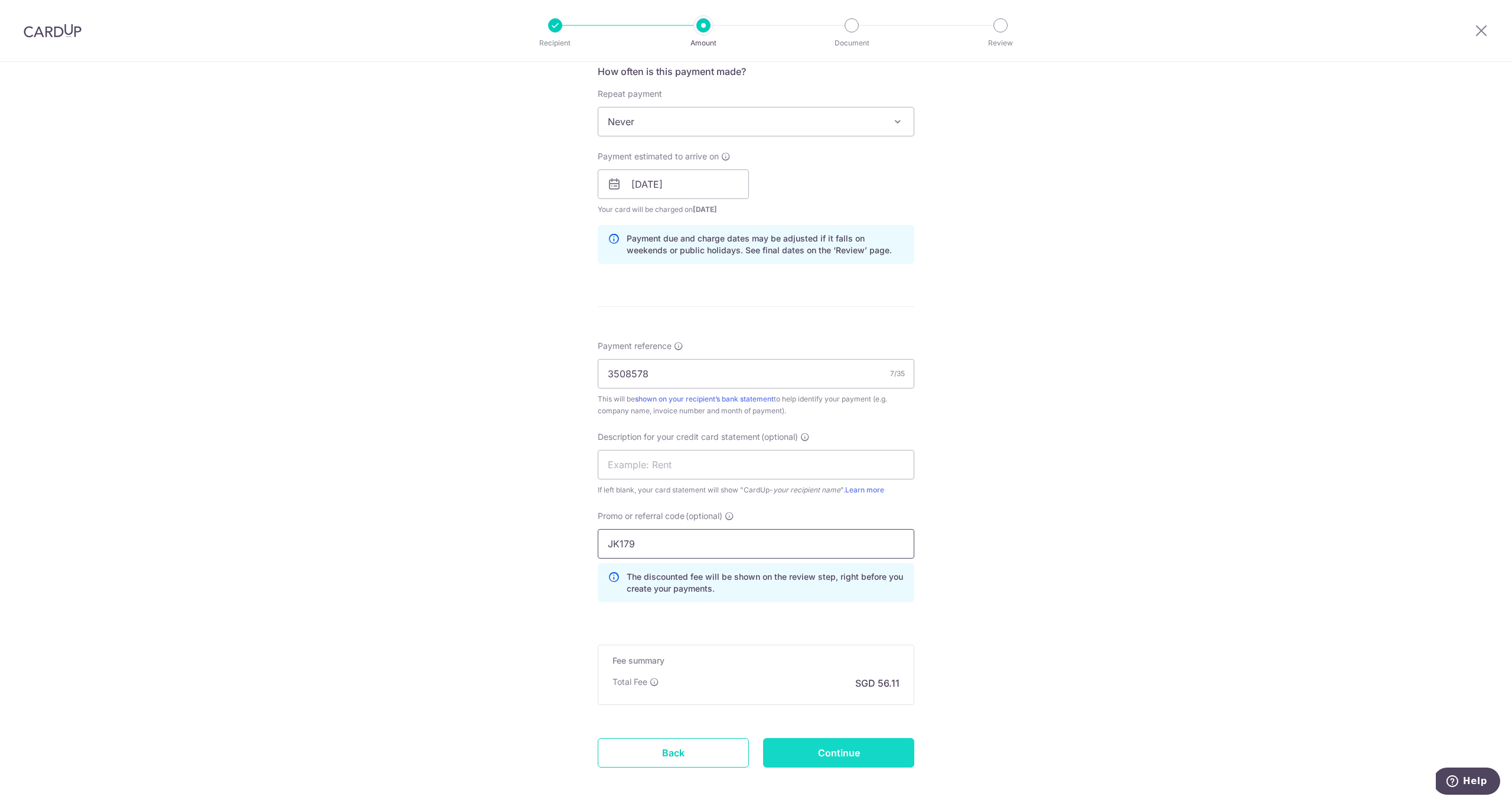
type input "JK179"
click at [837, 751] on input "Continue" at bounding box center [839, 753] width 151 height 30
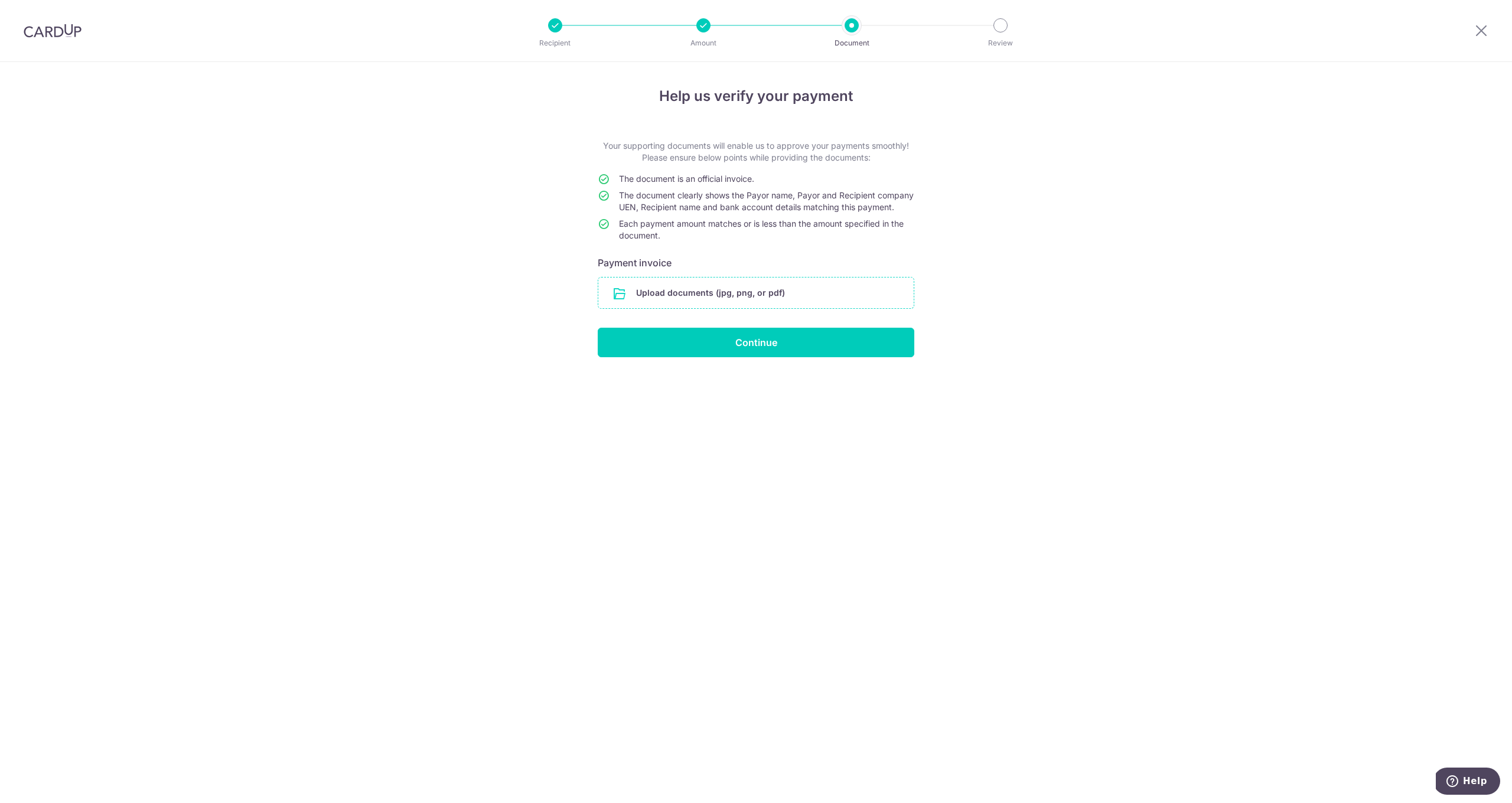
click at [679, 298] on input "file" at bounding box center [756, 292] width 315 height 30
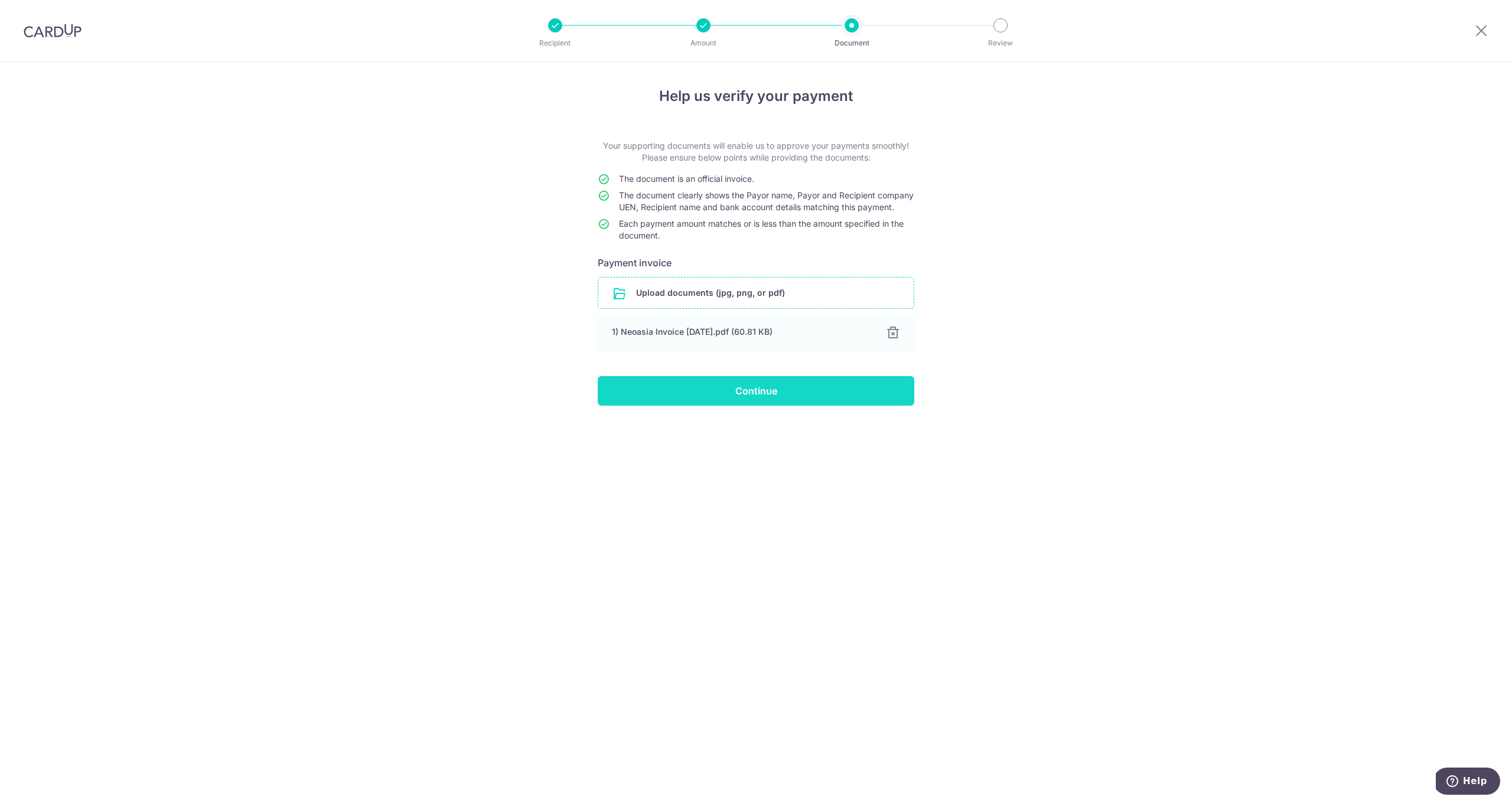
click at [740, 400] on input "Continue" at bounding box center [756, 391] width 317 height 30
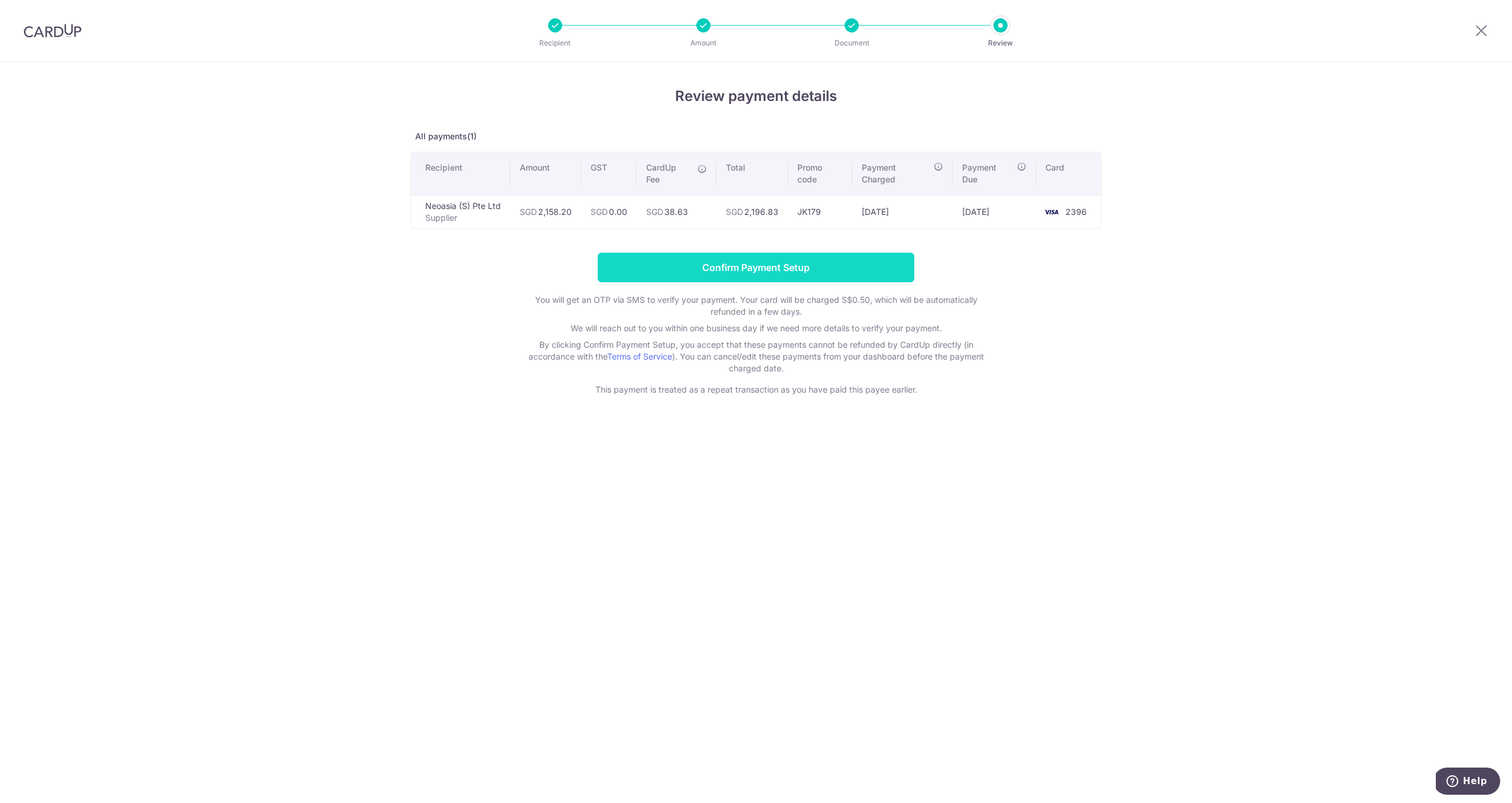
click at [700, 263] on input "Confirm Payment Setup" at bounding box center [756, 268] width 317 height 30
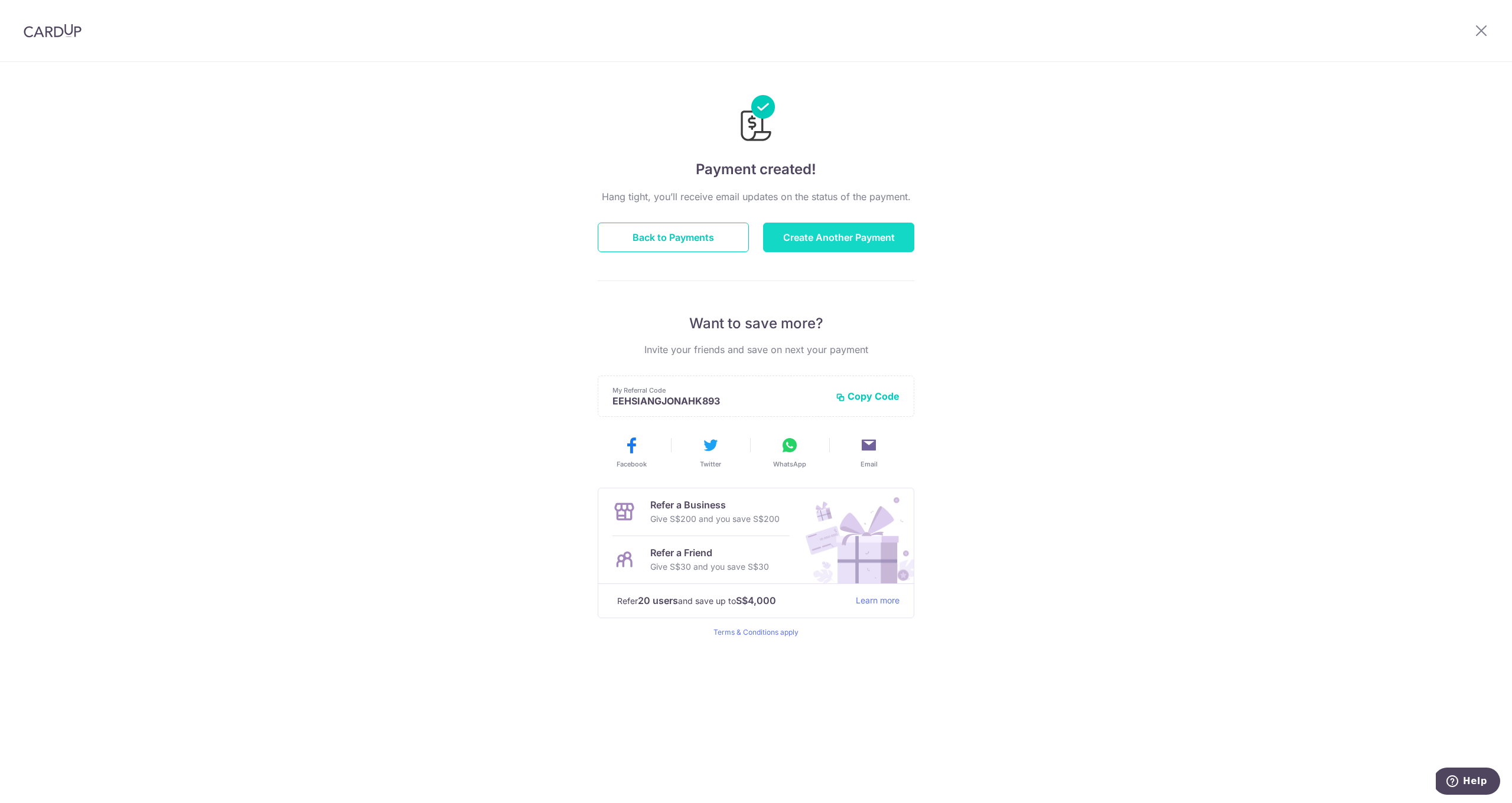
click at [837, 247] on button "Create Another Payment" at bounding box center [839, 237] width 151 height 30
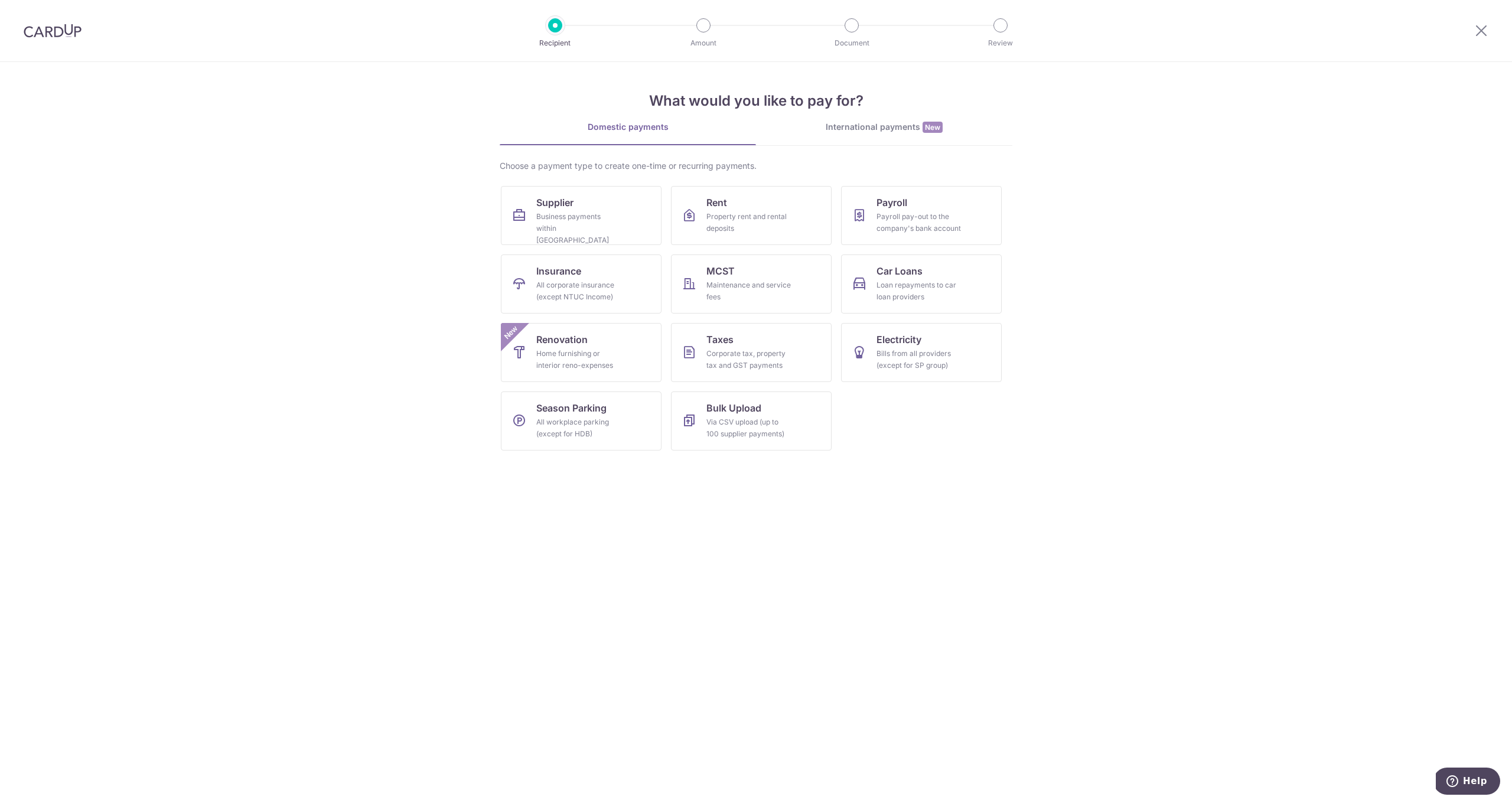
click at [581, 248] on ul "Supplier Business payments within Singapore Rent Property rent and rental depos…" at bounding box center [756, 323] width 510 height 274
click at [584, 236] on link "Supplier Business payments within Singapore" at bounding box center [581, 216] width 161 height 59
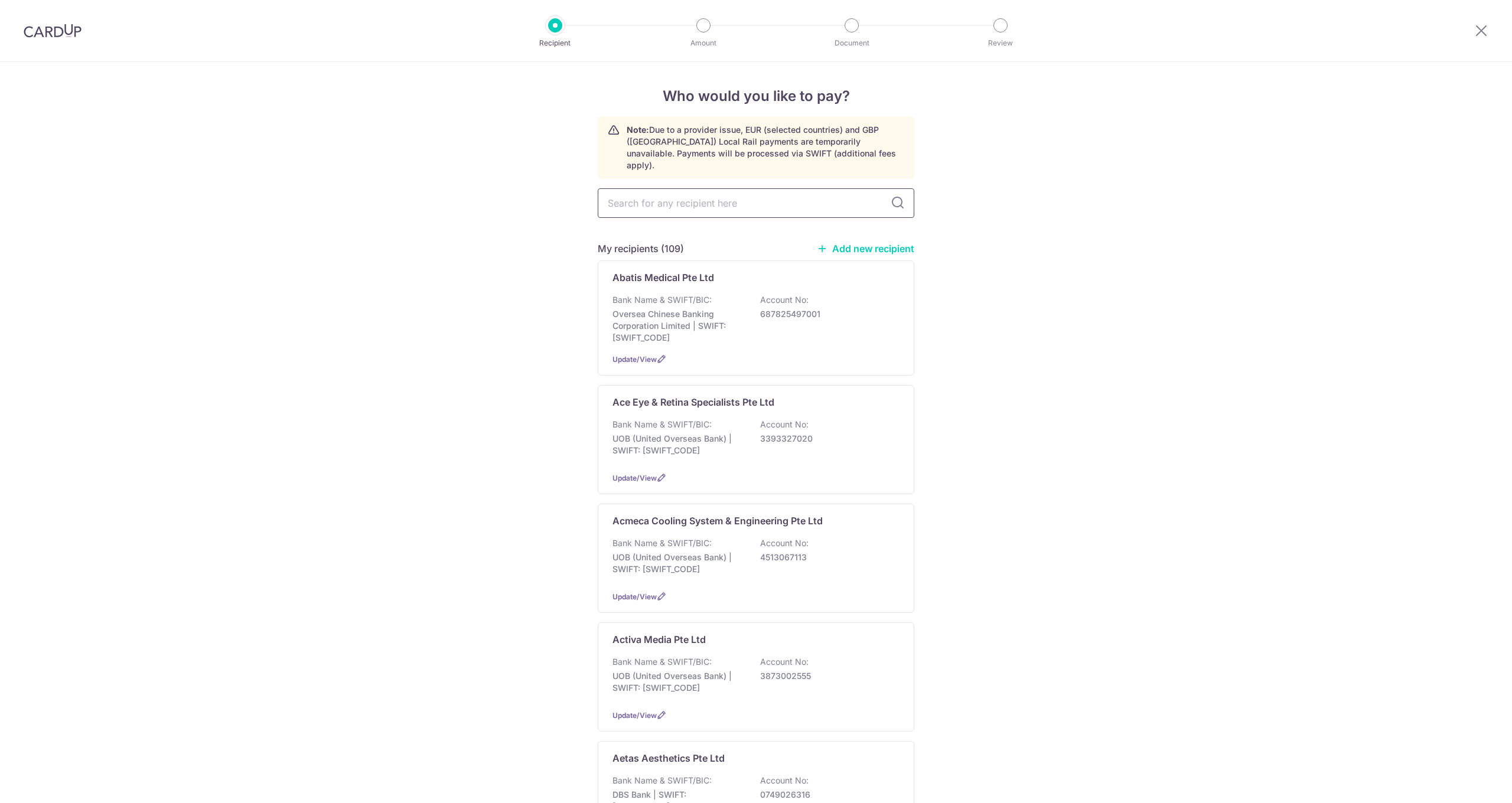
click at [652, 193] on input "text" at bounding box center [756, 203] width 317 height 30
type input "NOVE"
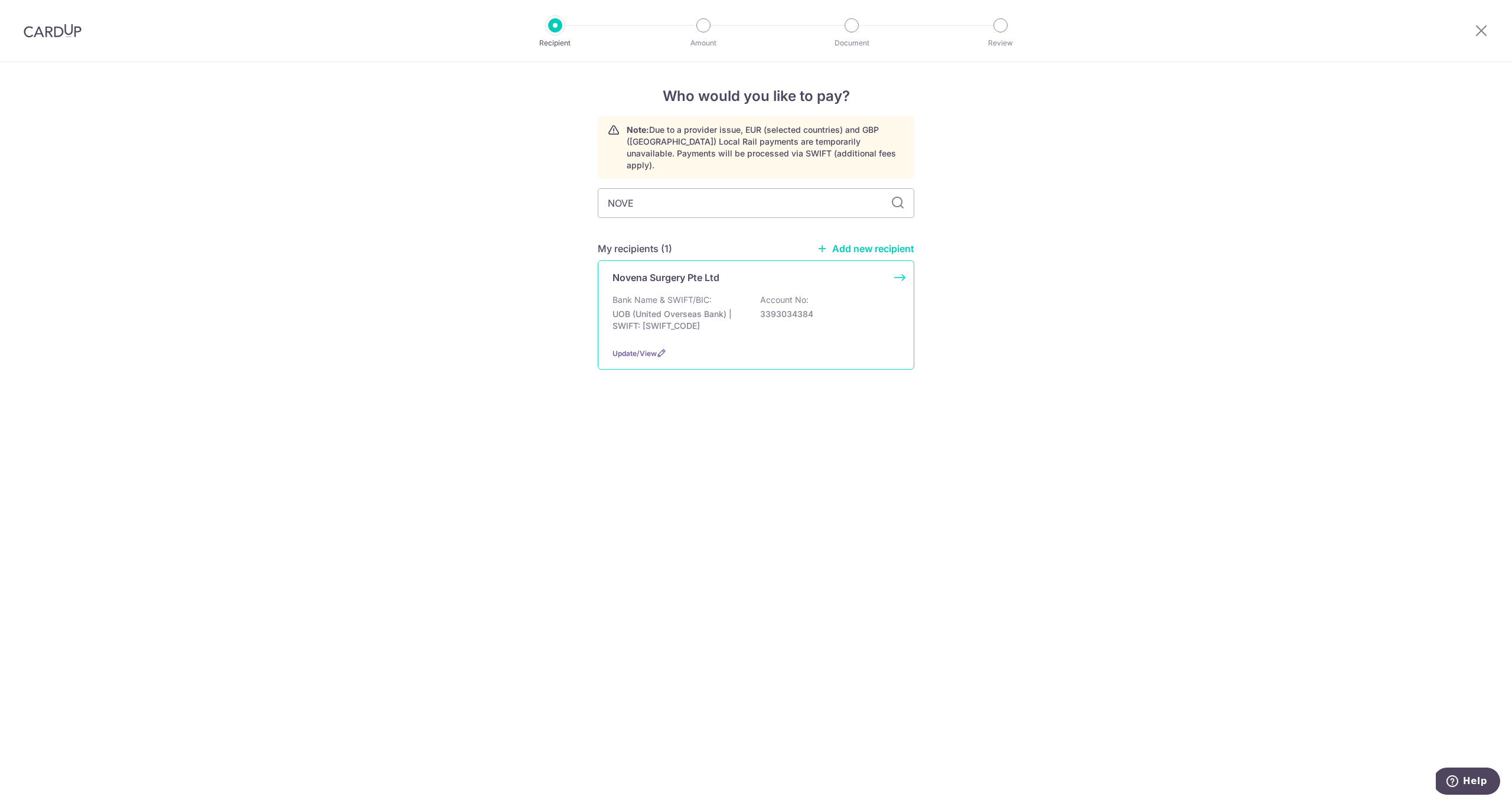
click at [690, 277] on div "Novena Surgery Pte Ltd Bank Name & SWIFT/BIC: UOB (United Overseas Bank) | SWIF…" at bounding box center [756, 314] width 317 height 109
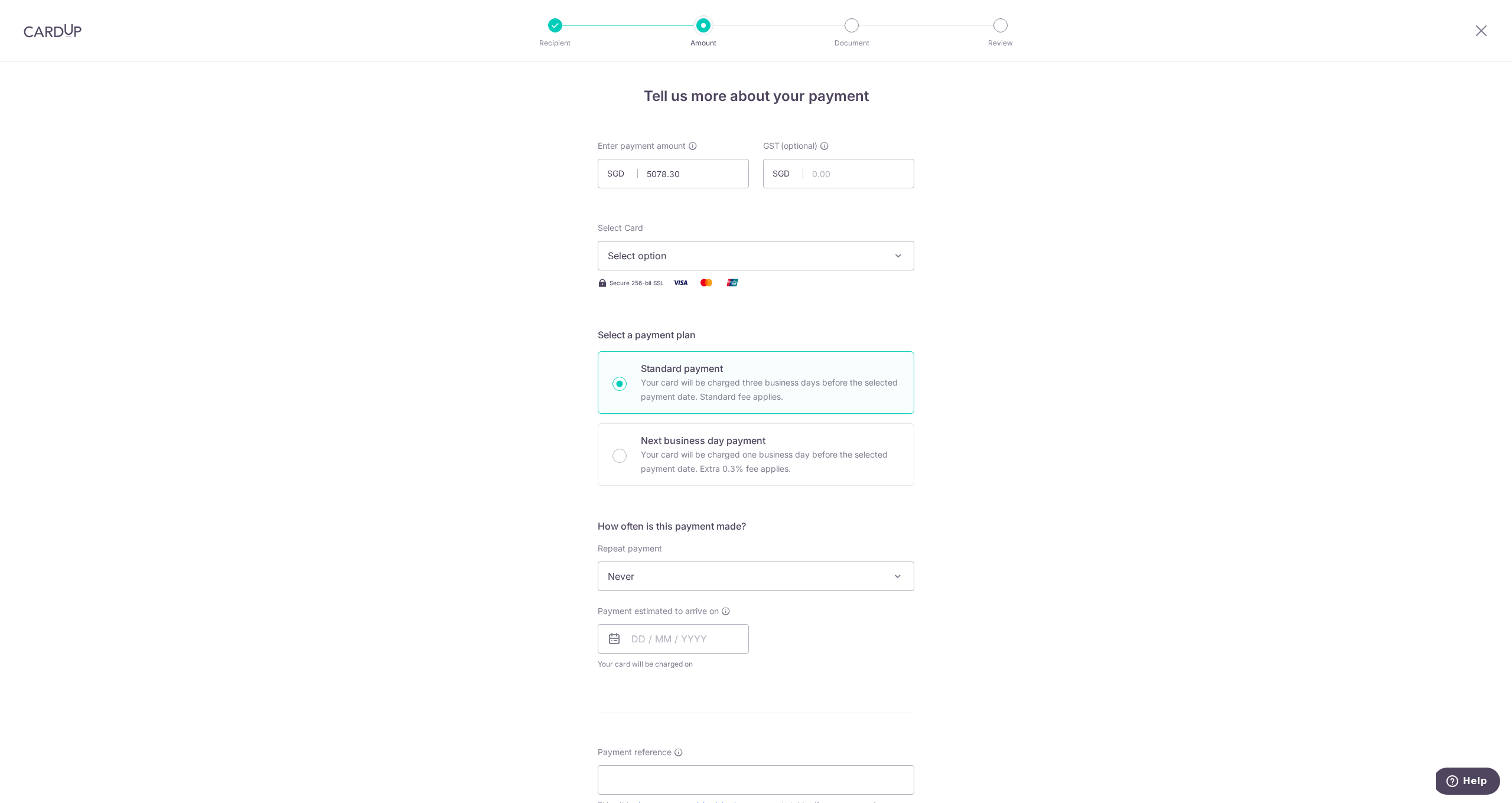
type input "5,078.30"
click at [765, 257] on span "Select option" at bounding box center [745, 255] width 275 height 14
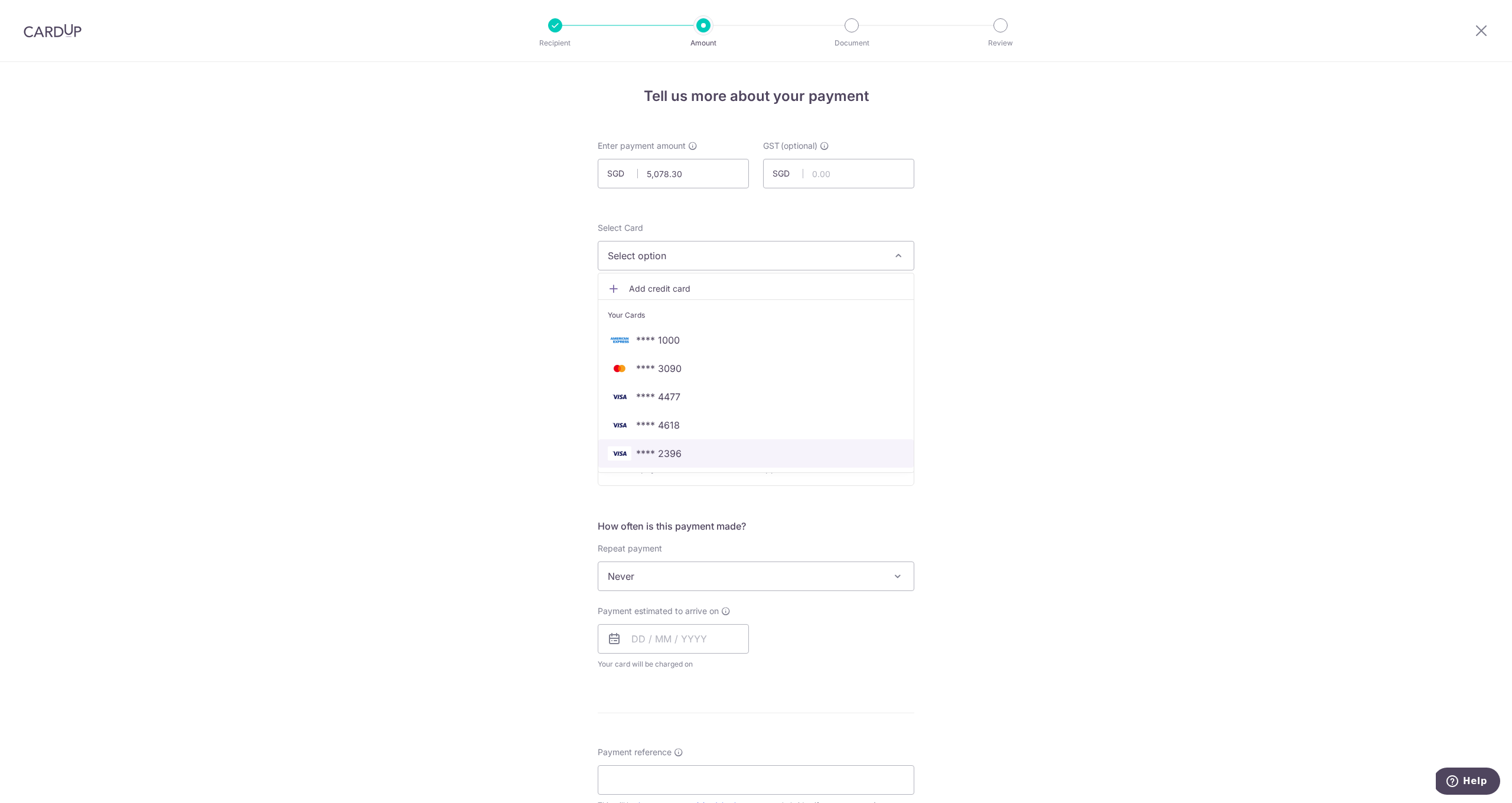
click at [666, 457] on span "**** 2396" at bounding box center [658, 453] width 45 height 14
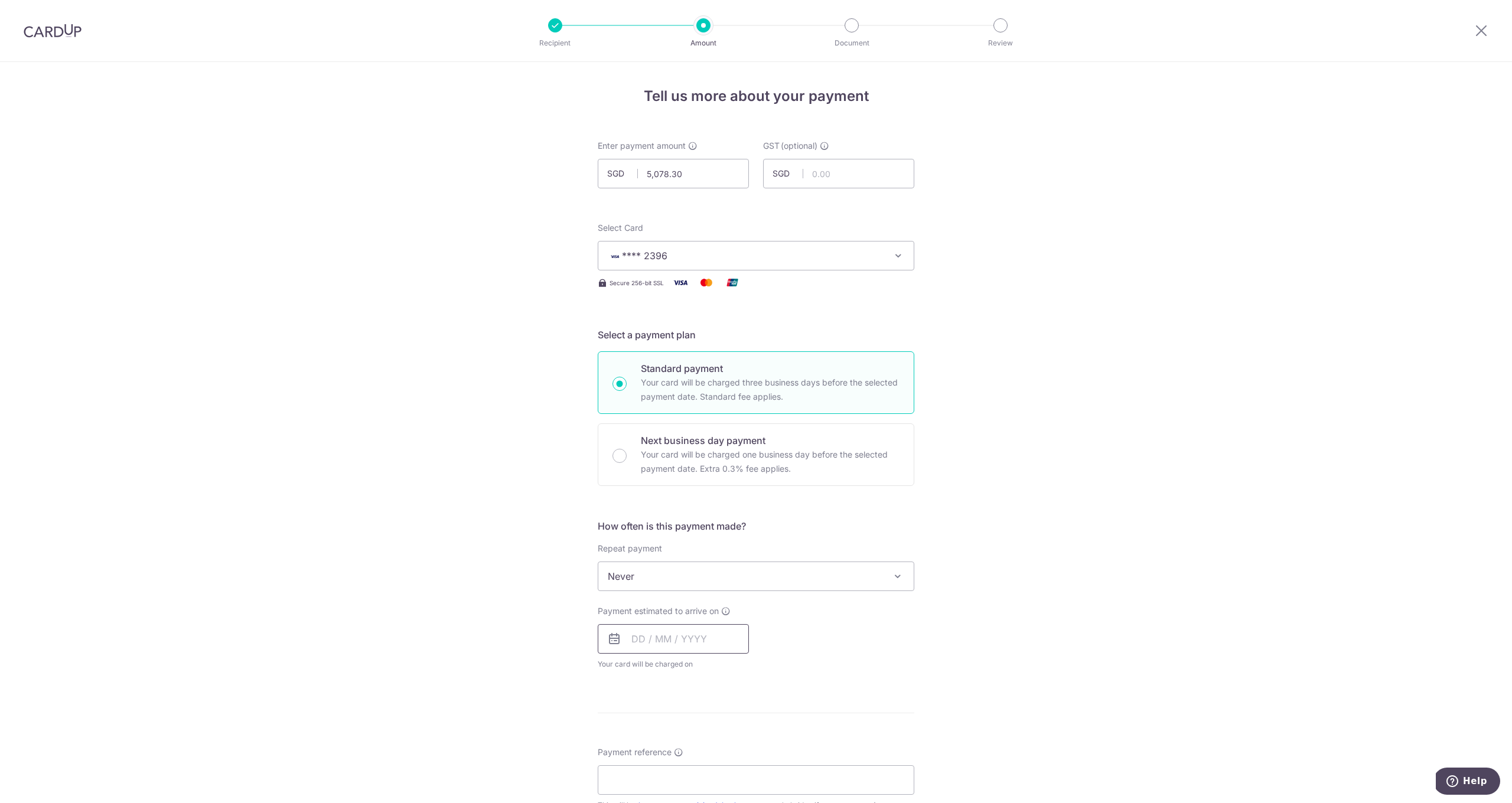
drag, startPoint x: 650, startPoint y: 638, endPoint x: 651, endPoint y: 623, distance: 15.0
click at [650, 638] on input "text" at bounding box center [673, 639] width 151 height 30
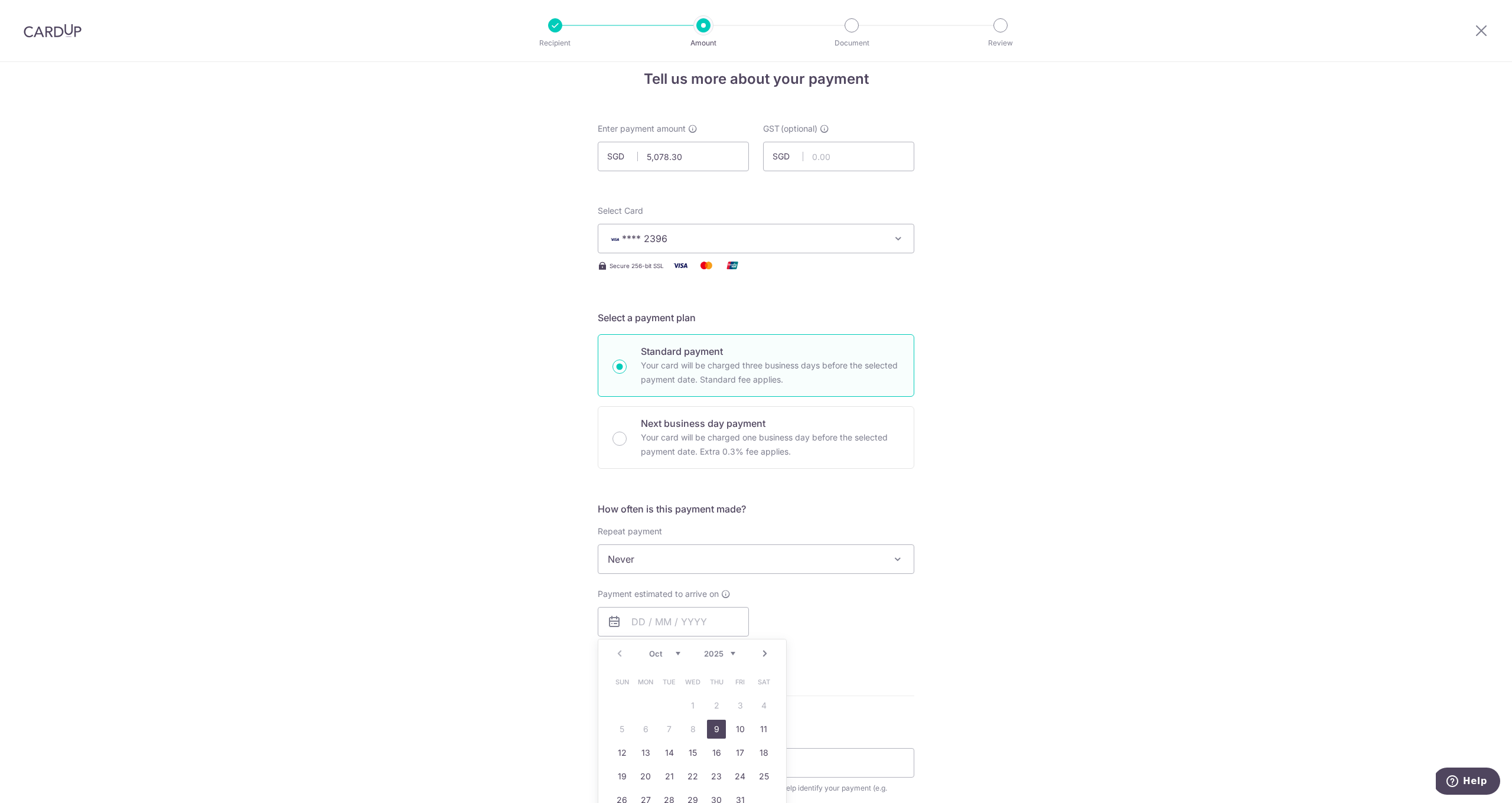
click at [715, 733] on link "9" at bounding box center [716, 729] width 19 height 19
type input "[DATE]"
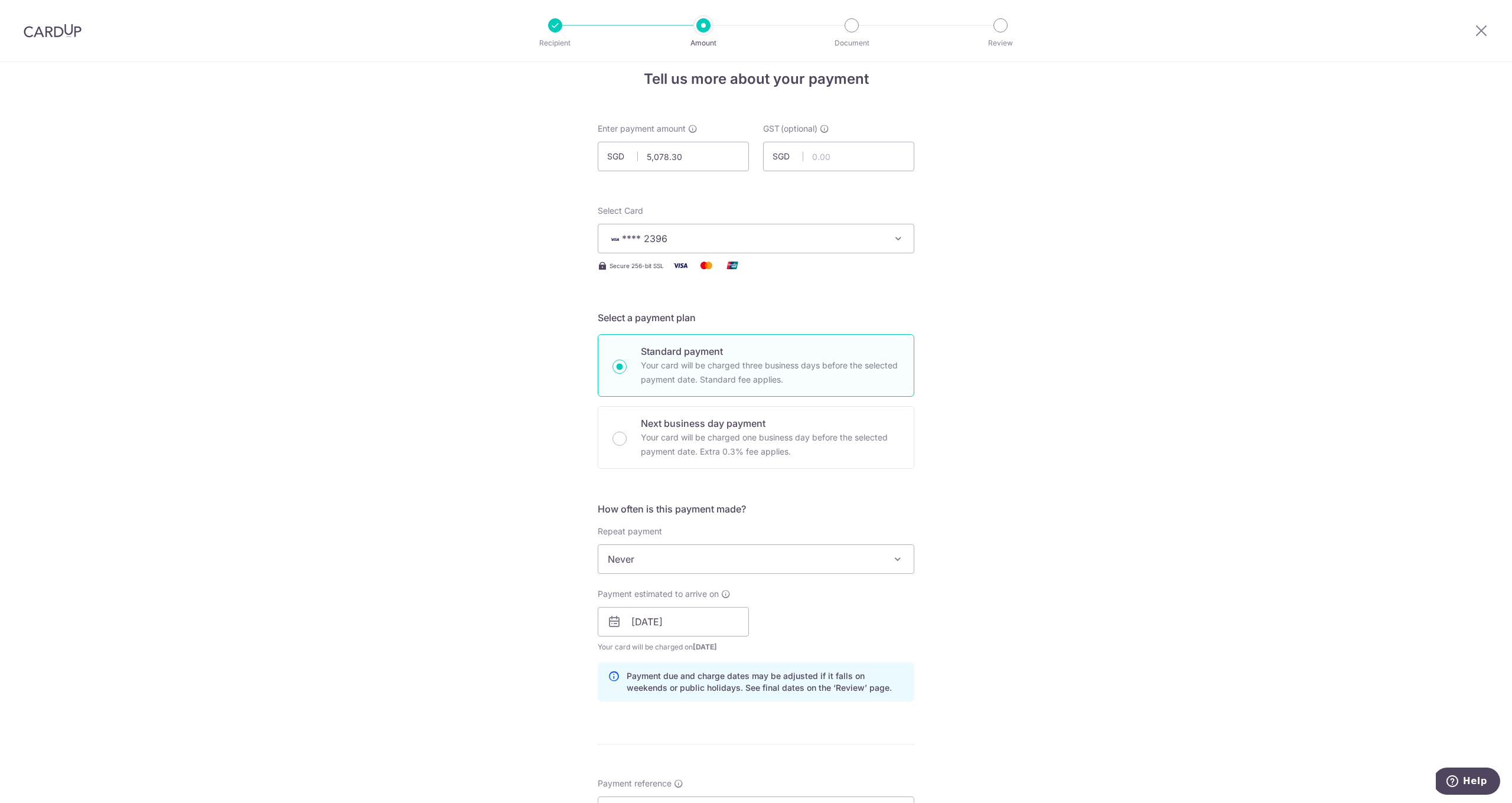
scroll to position [261, 0]
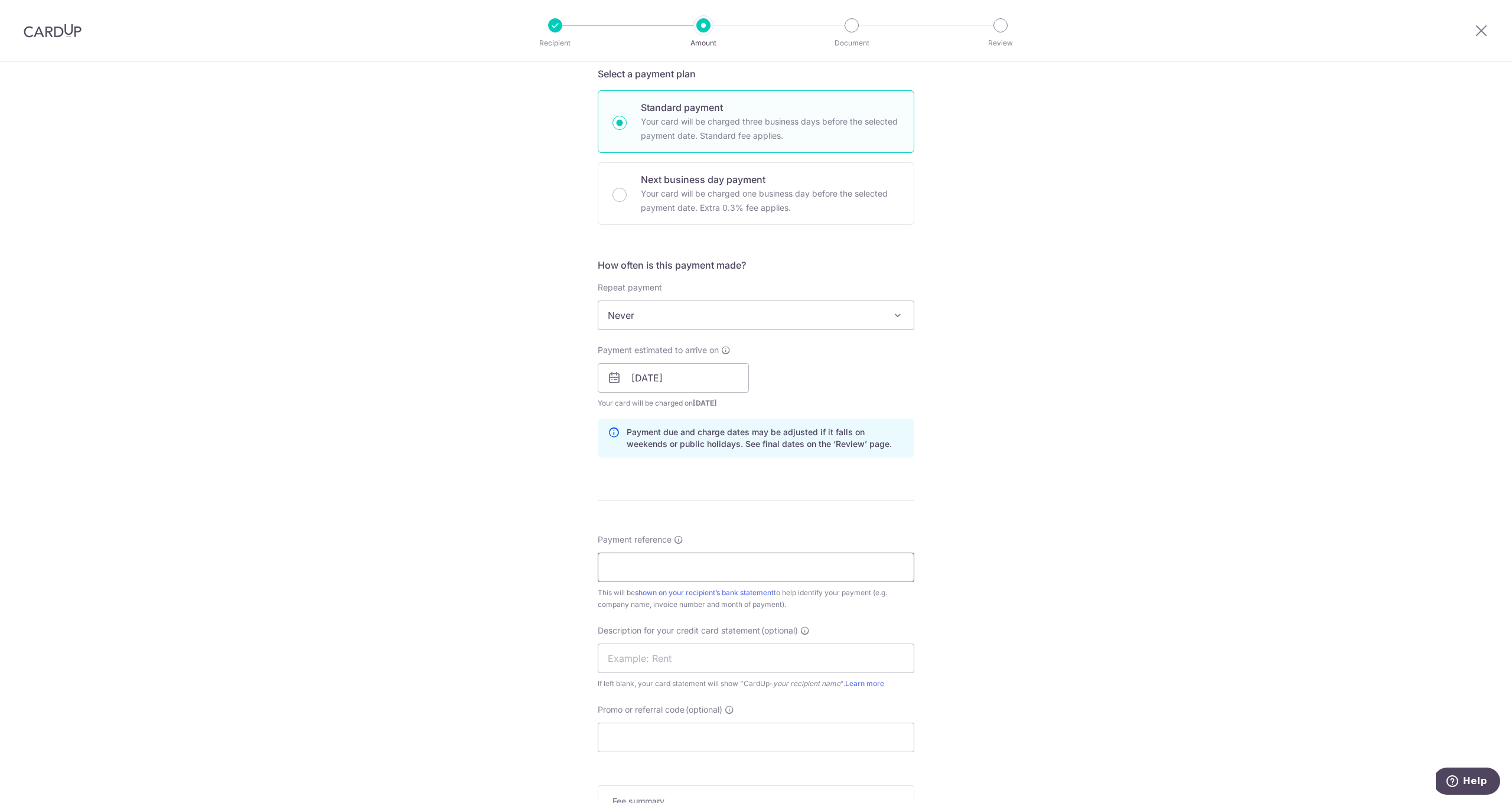
click at [648, 559] on input "Payment reference" at bounding box center [756, 568] width 317 height 30
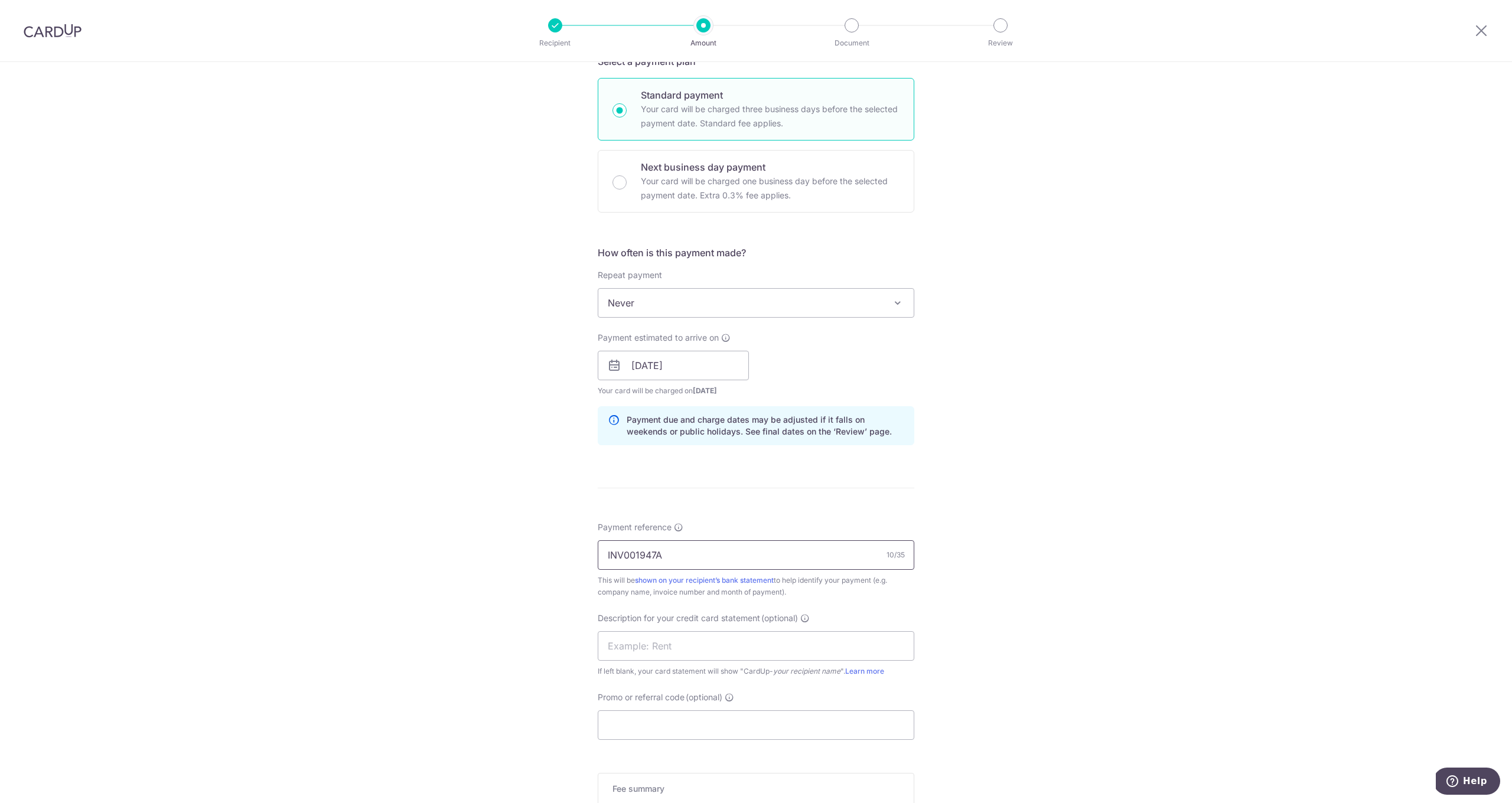
scroll to position [367, 0]
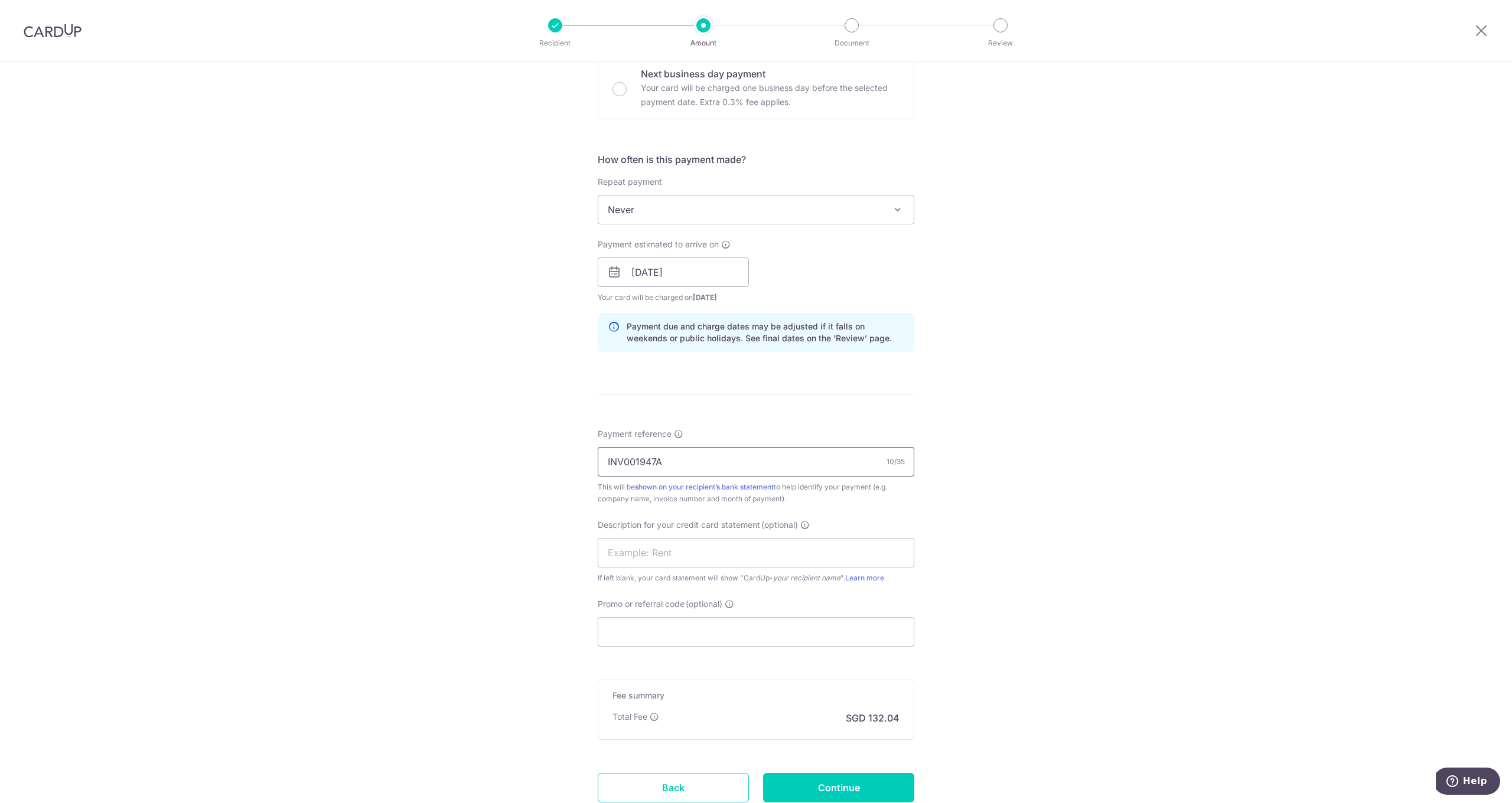
type input "INV001947A"
click at [646, 611] on div "Promo or referral code (optional) The discounted fee will be shown on the revie…" at bounding box center [756, 622] width 317 height 48
click at [649, 628] on input "Promo or referral code (optional)" at bounding box center [756, 632] width 317 height 30
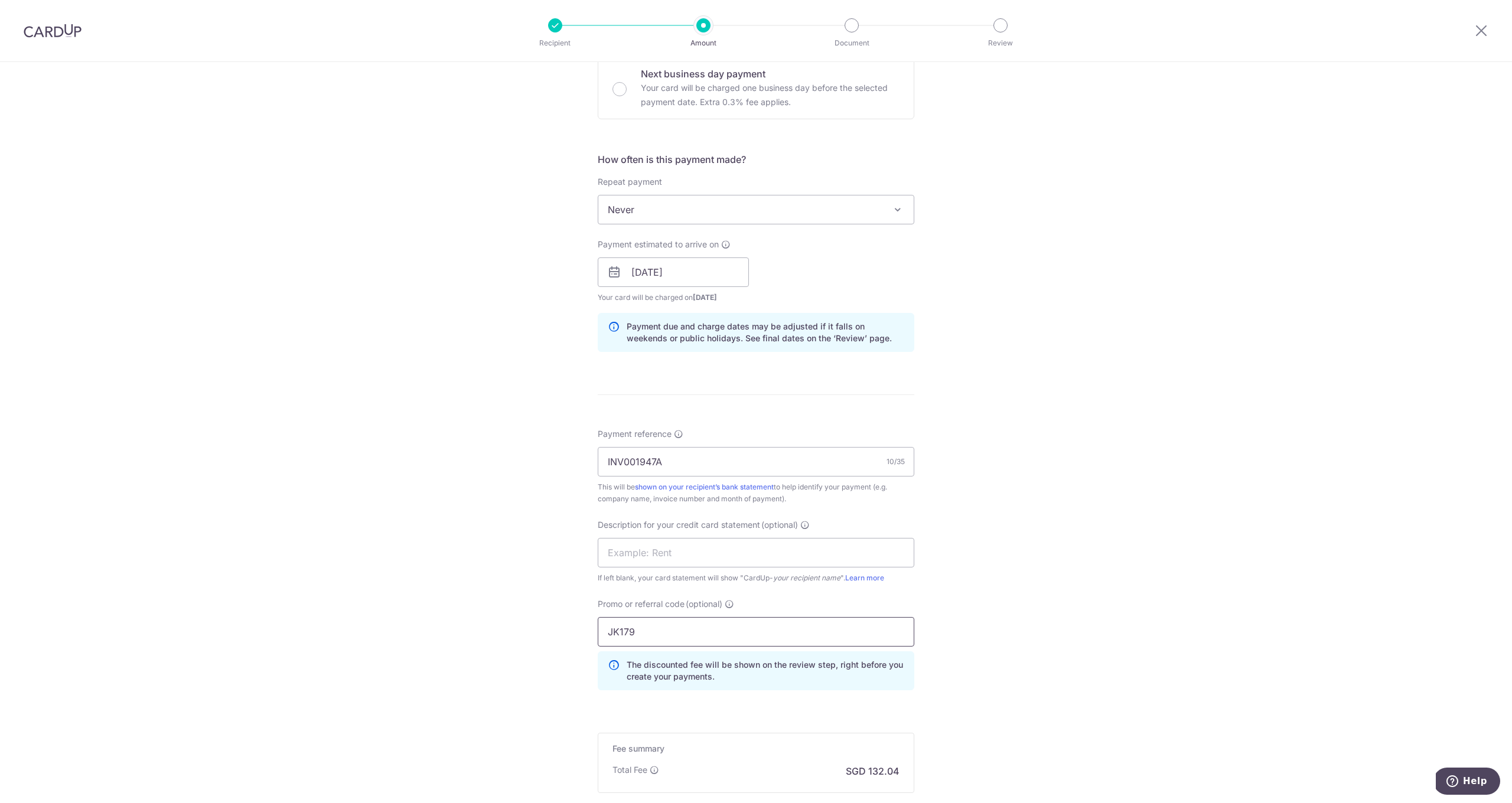
scroll to position [443, 0]
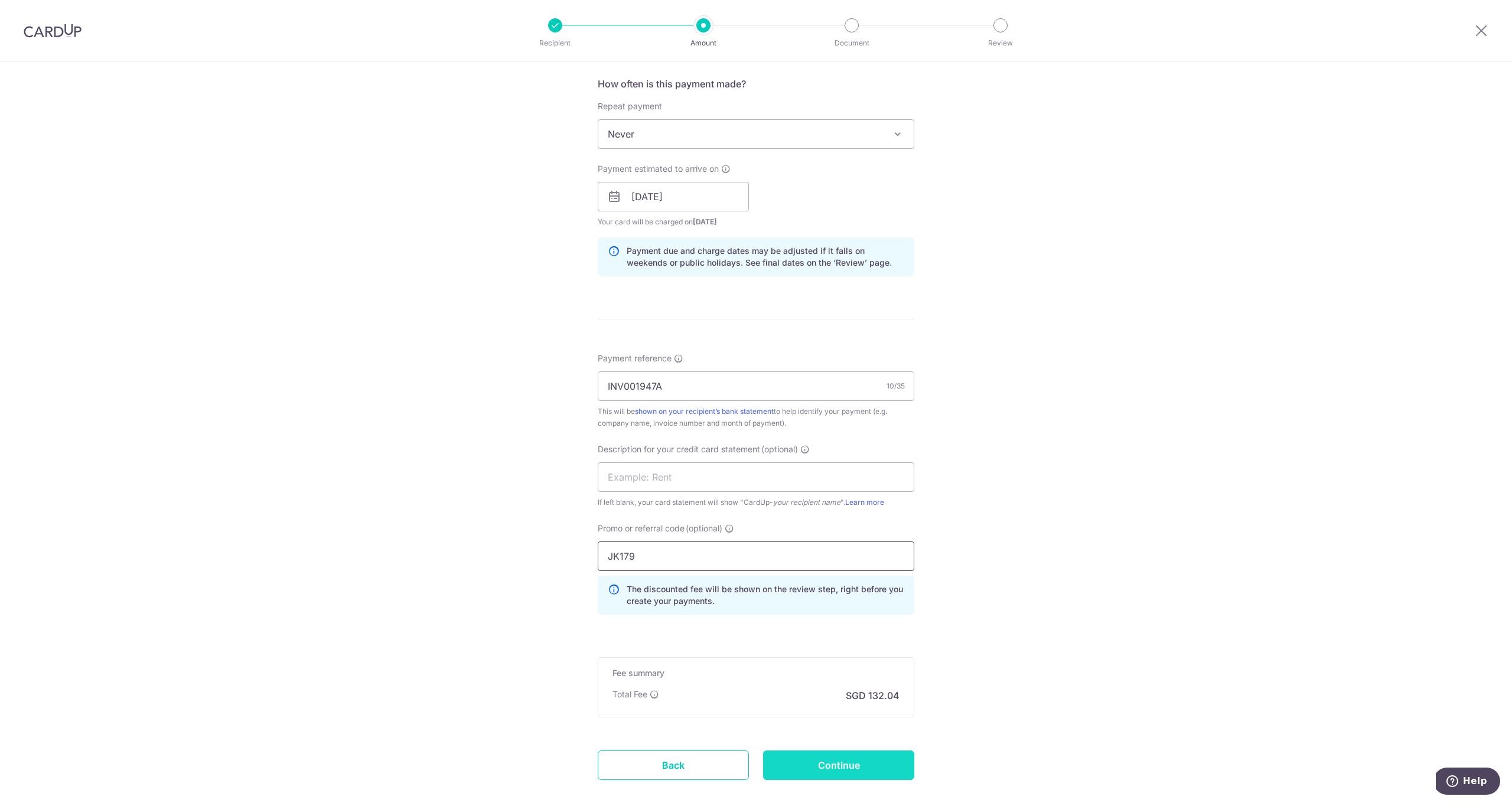
type input "JK179"
click at [853, 773] on input "Continue" at bounding box center [839, 765] width 151 height 30
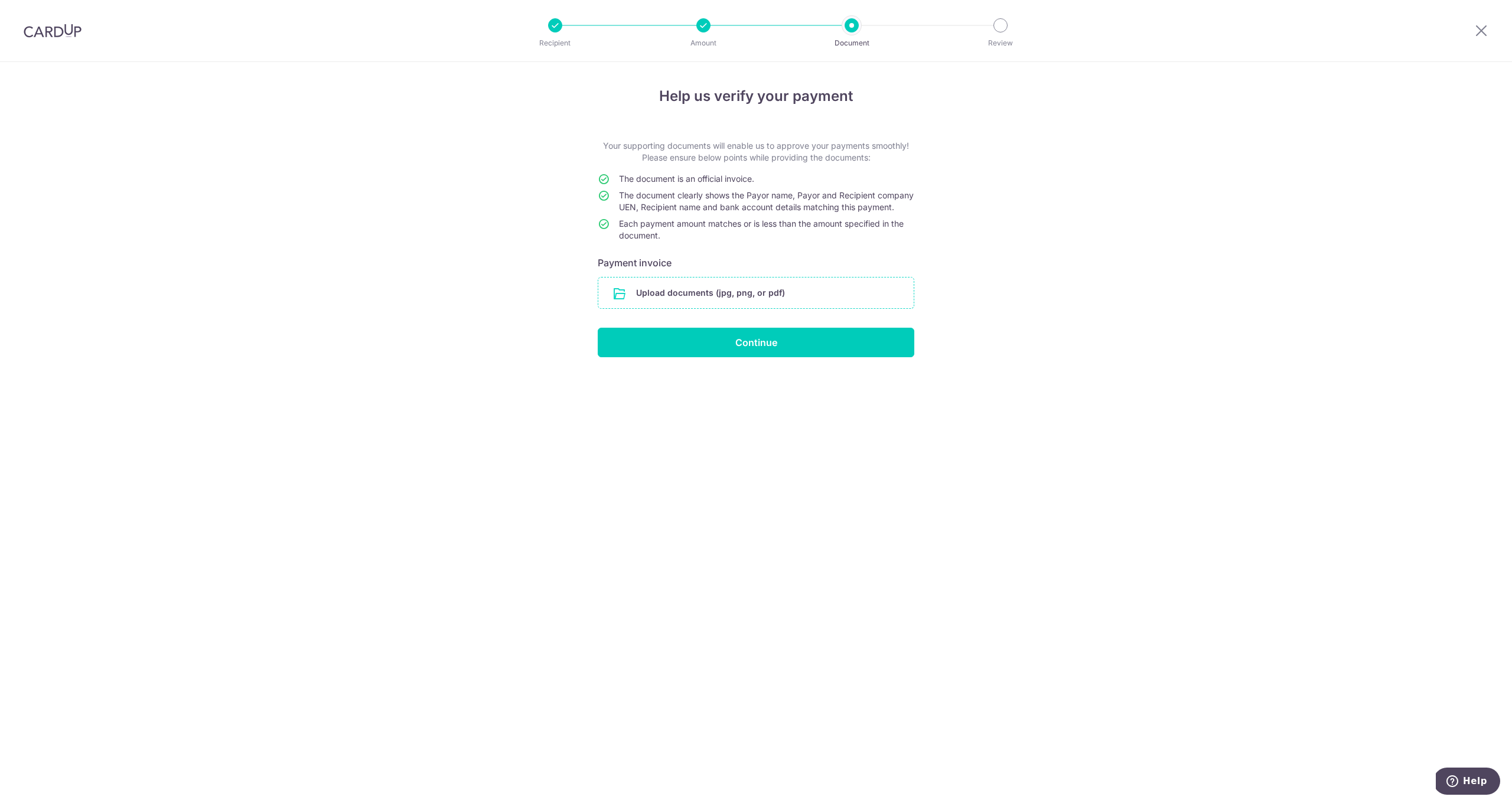
click at [665, 299] on input "file" at bounding box center [756, 292] width 315 height 30
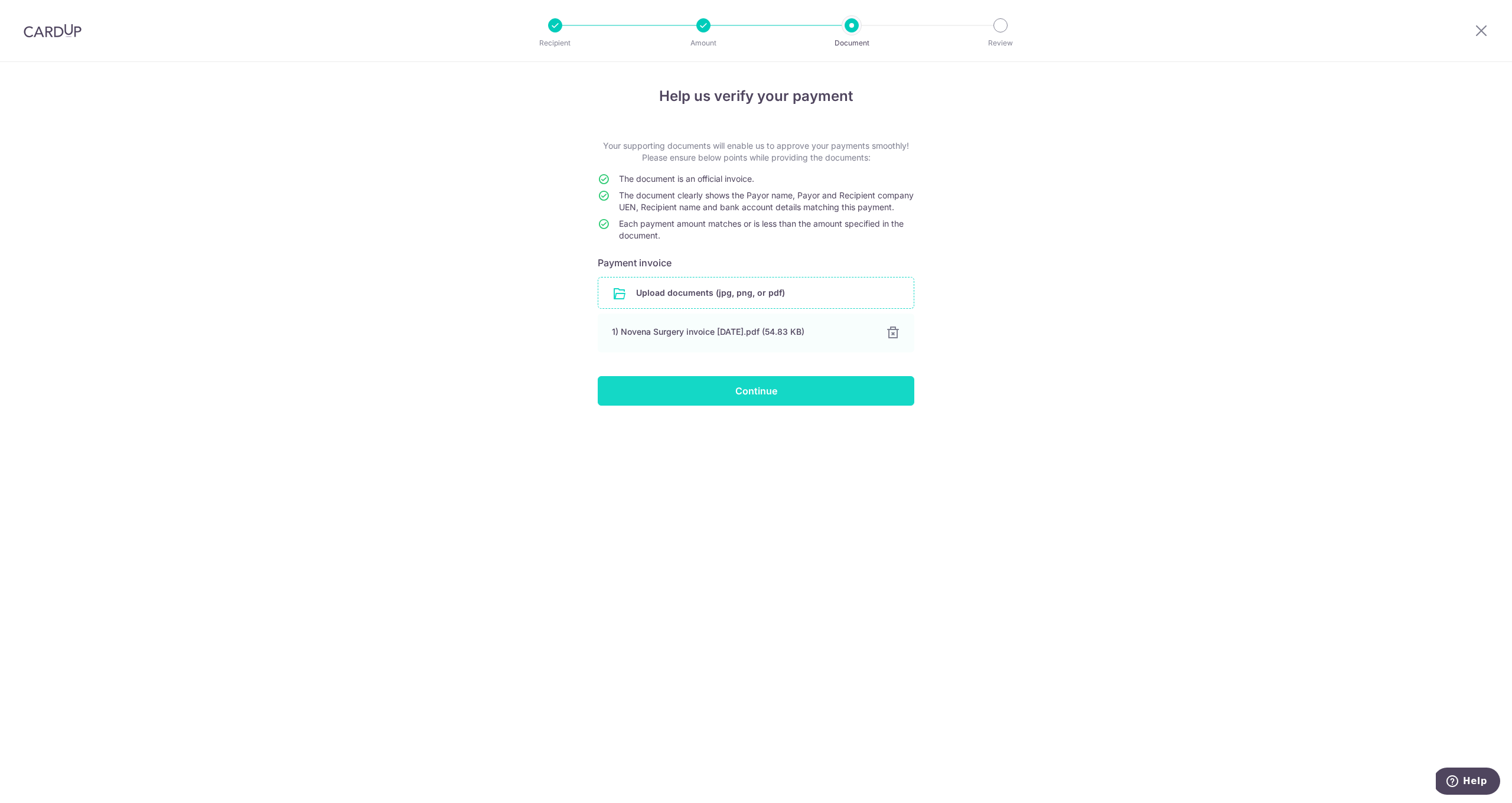
click at [713, 397] on input "Continue" at bounding box center [756, 391] width 317 height 30
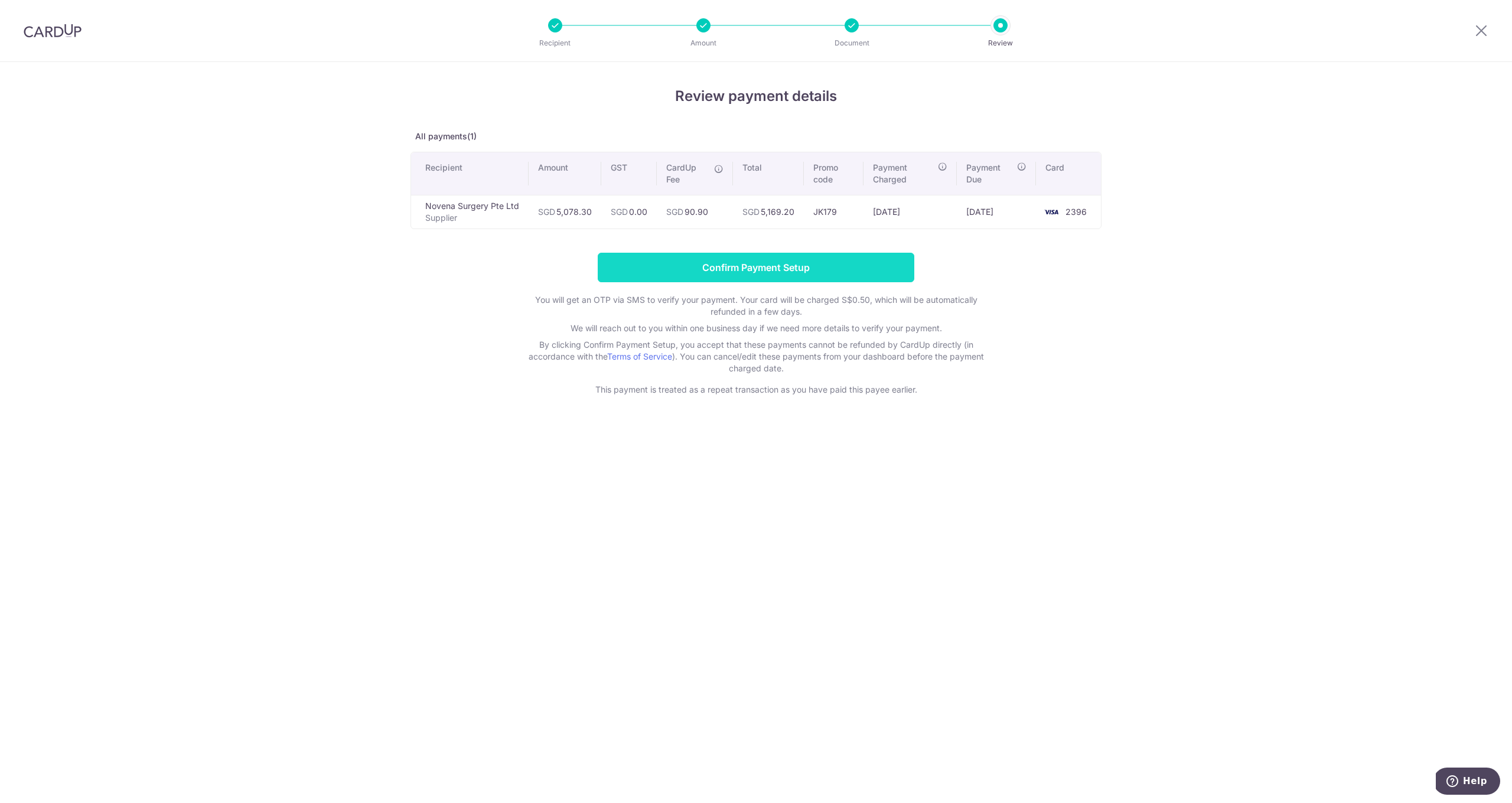
click at [711, 269] on input "Confirm Payment Setup" at bounding box center [756, 268] width 317 height 30
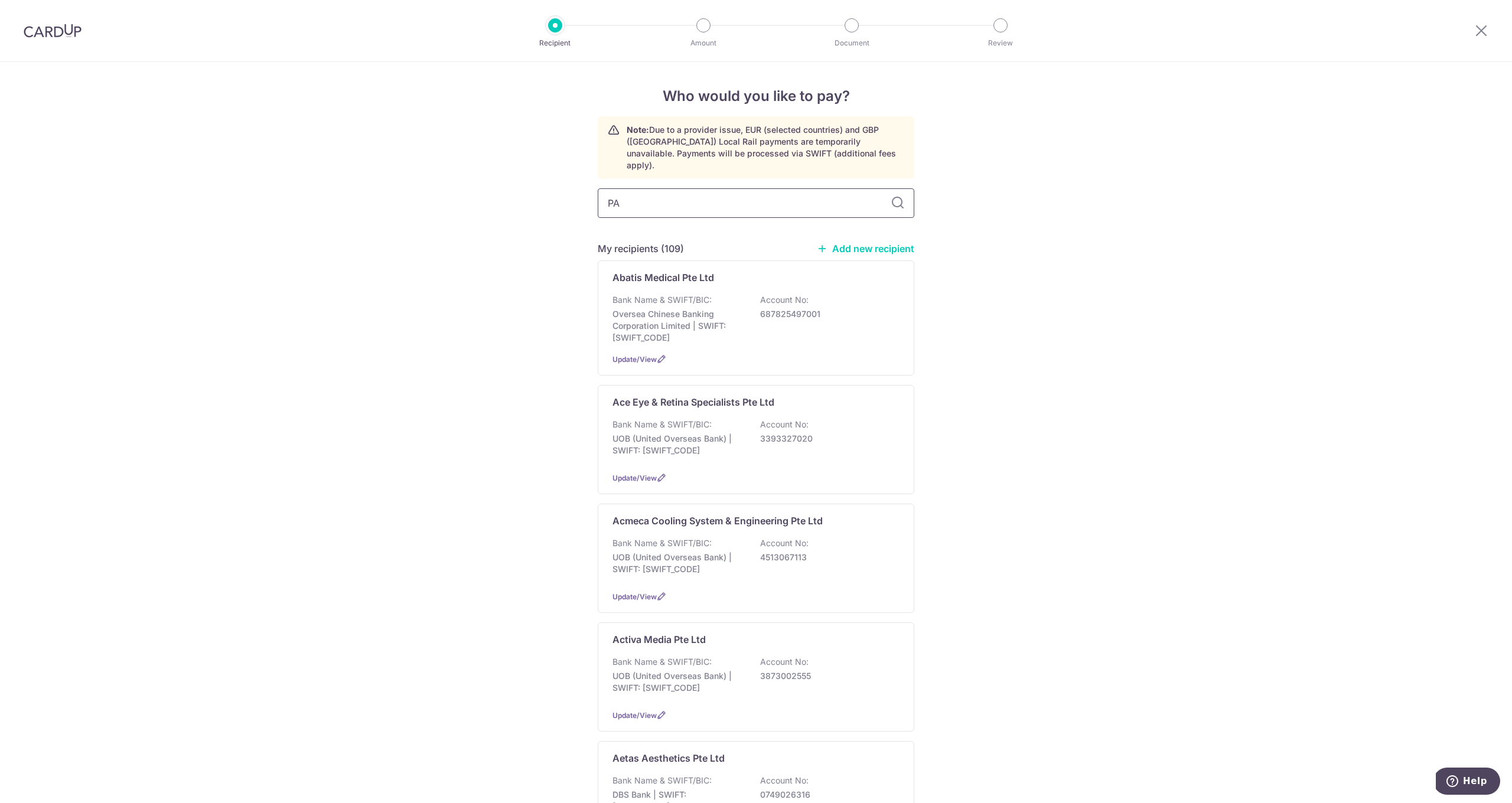
type input "PAN"
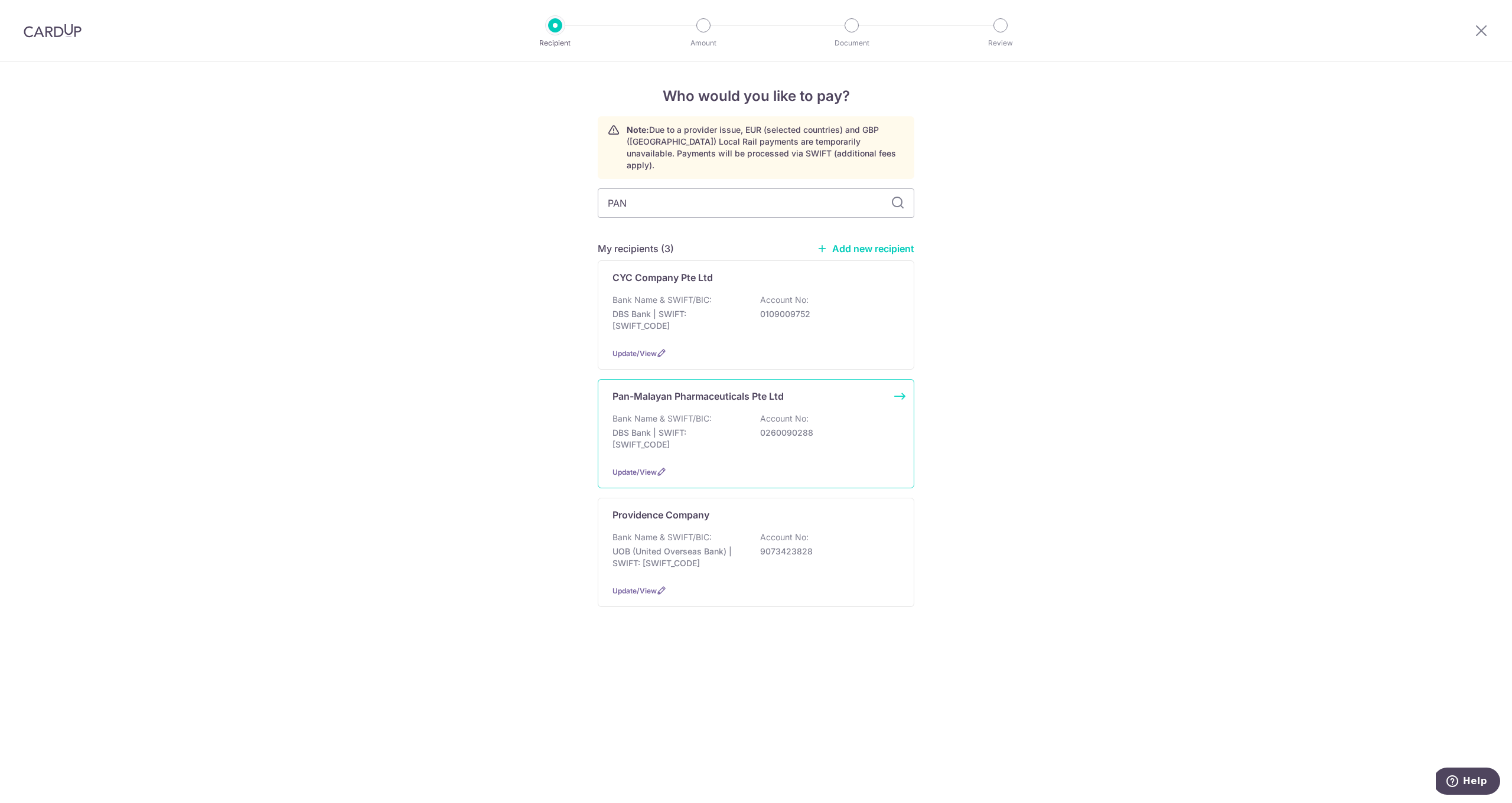
click at [685, 396] on div "Pan-Malayan Pharmaceuticals Pte Ltd Bank Name & SWIFT/BIC: DBS Bank | SWIFT: [S…" at bounding box center [756, 433] width 317 height 109
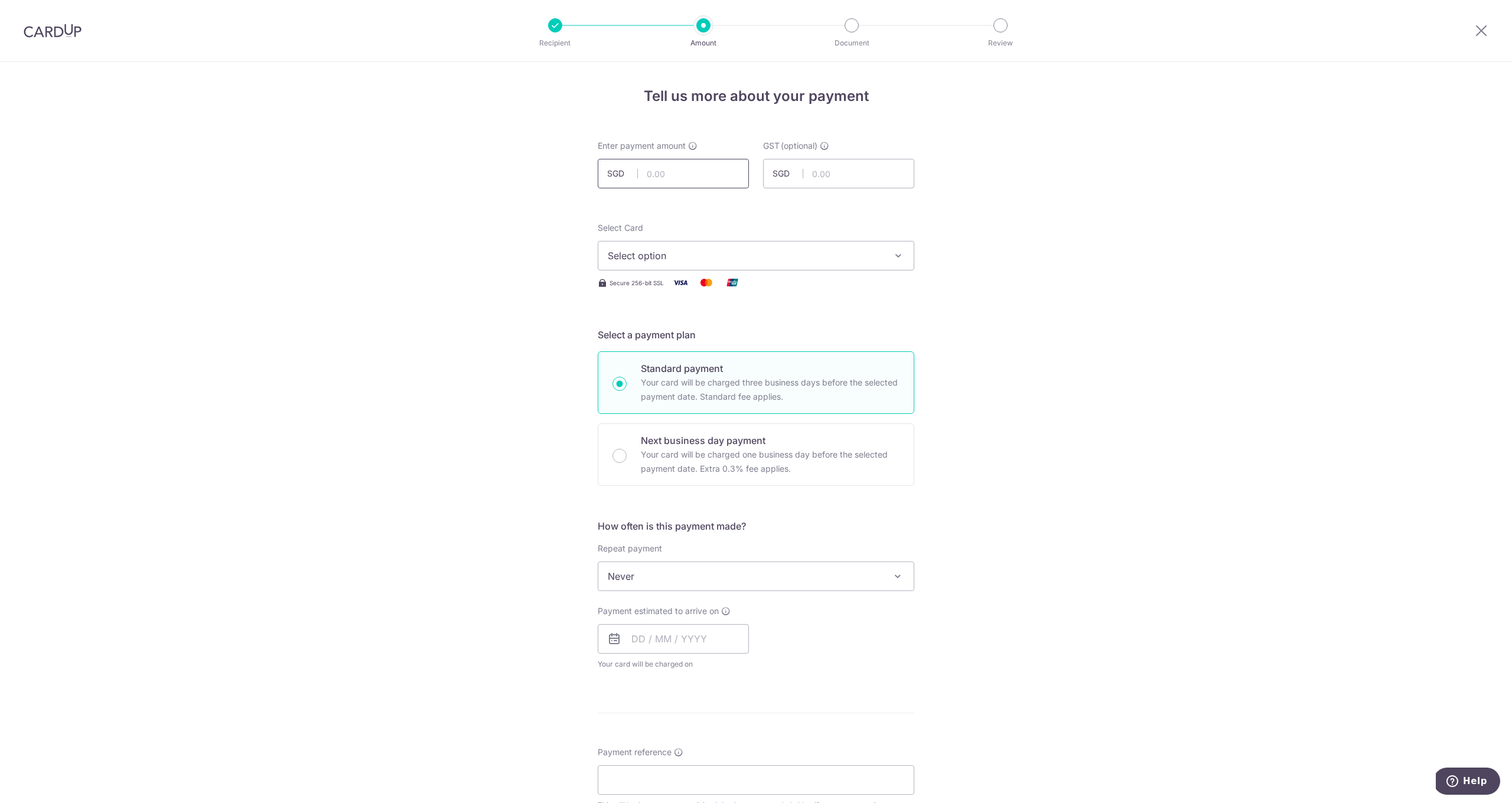
click at [682, 165] on input "text" at bounding box center [673, 174] width 151 height 30
type input "1,431.19"
click at [681, 257] on span "Select option" at bounding box center [745, 255] width 275 height 14
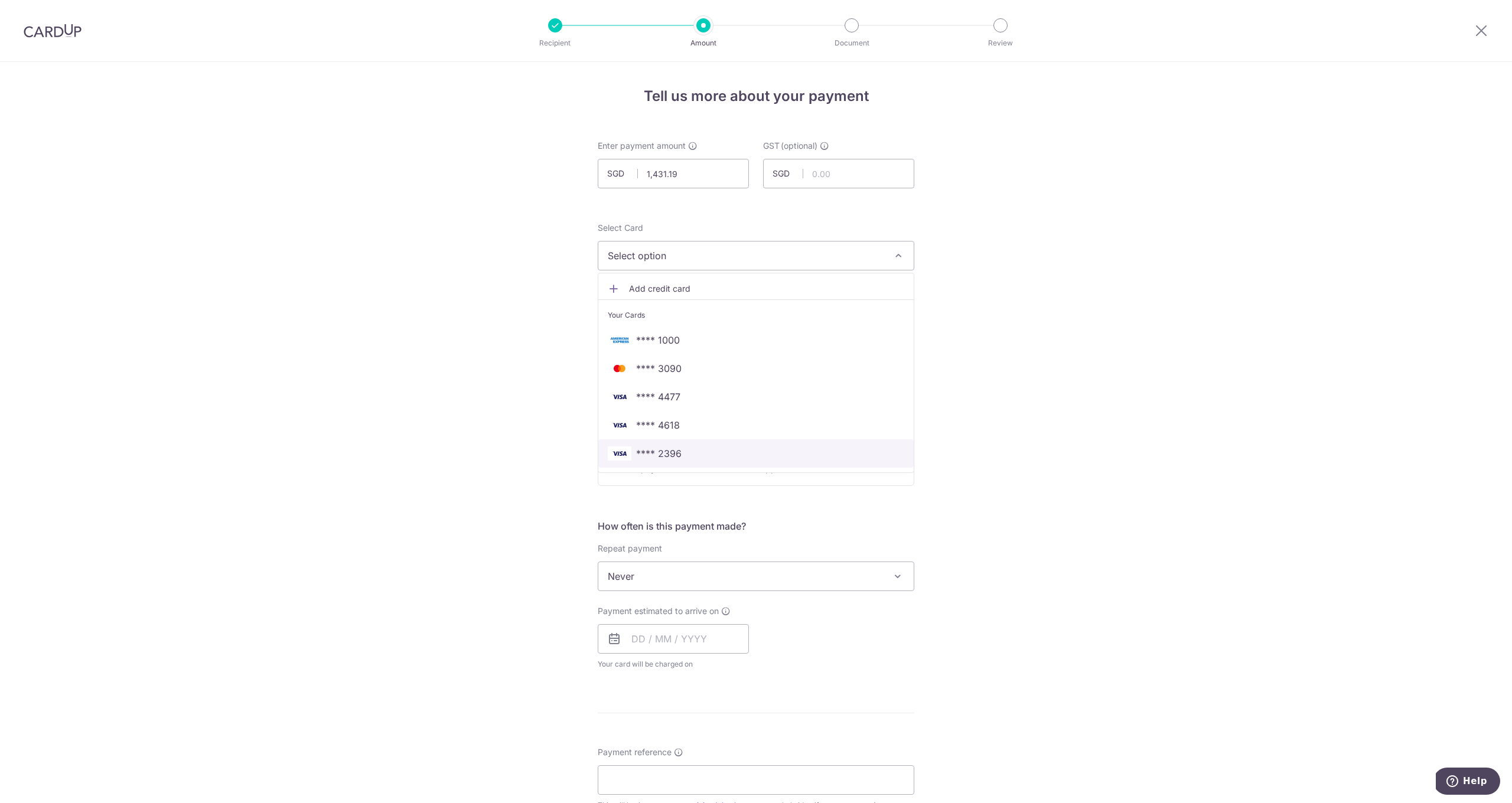
click at [664, 458] on span "**** 2396" at bounding box center [658, 453] width 45 height 14
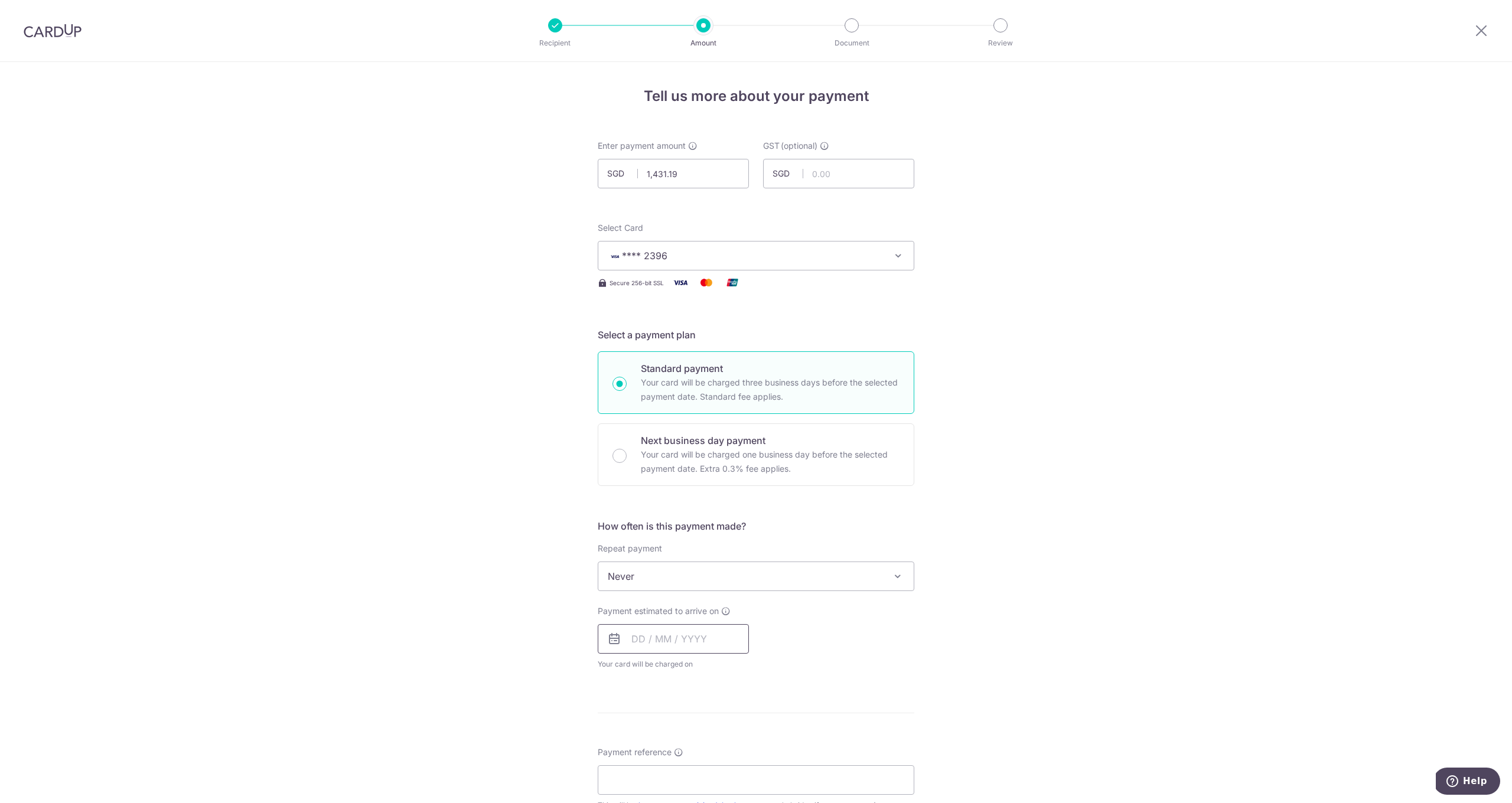
click at [661, 636] on input "text" at bounding box center [673, 639] width 151 height 30
click at [719, 745] on link "9" at bounding box center [716, 746] width 19 height 19
type input "09/10/2025"
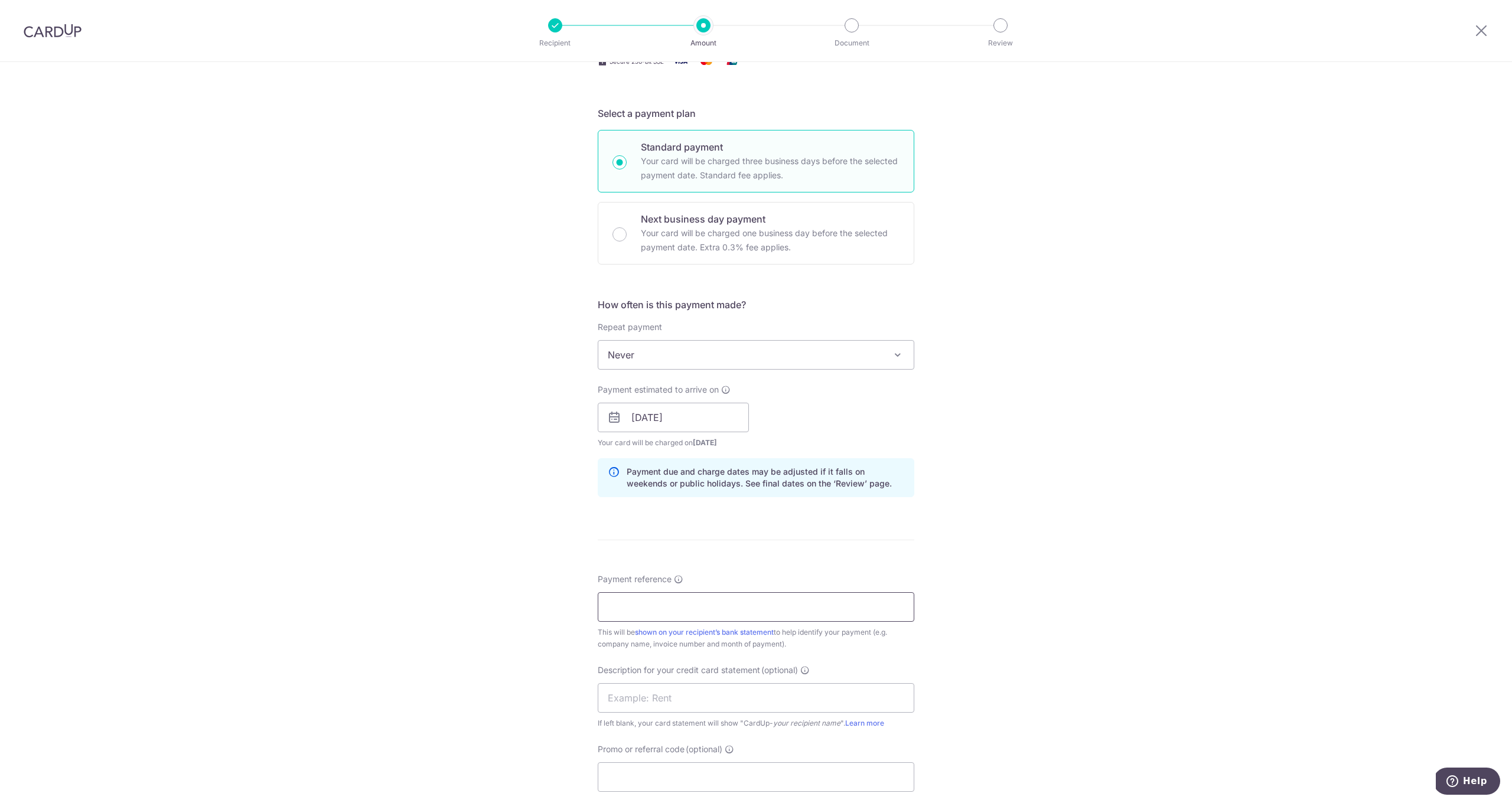
click at [675, 604] on input "Payment reference" at bounding box center [756, 607] width 317 height 30
type input "O830070 084308 084638 090296 090738"
click at [628, 695] on input "text" at bounding box center [756, 698] width 317 height 30
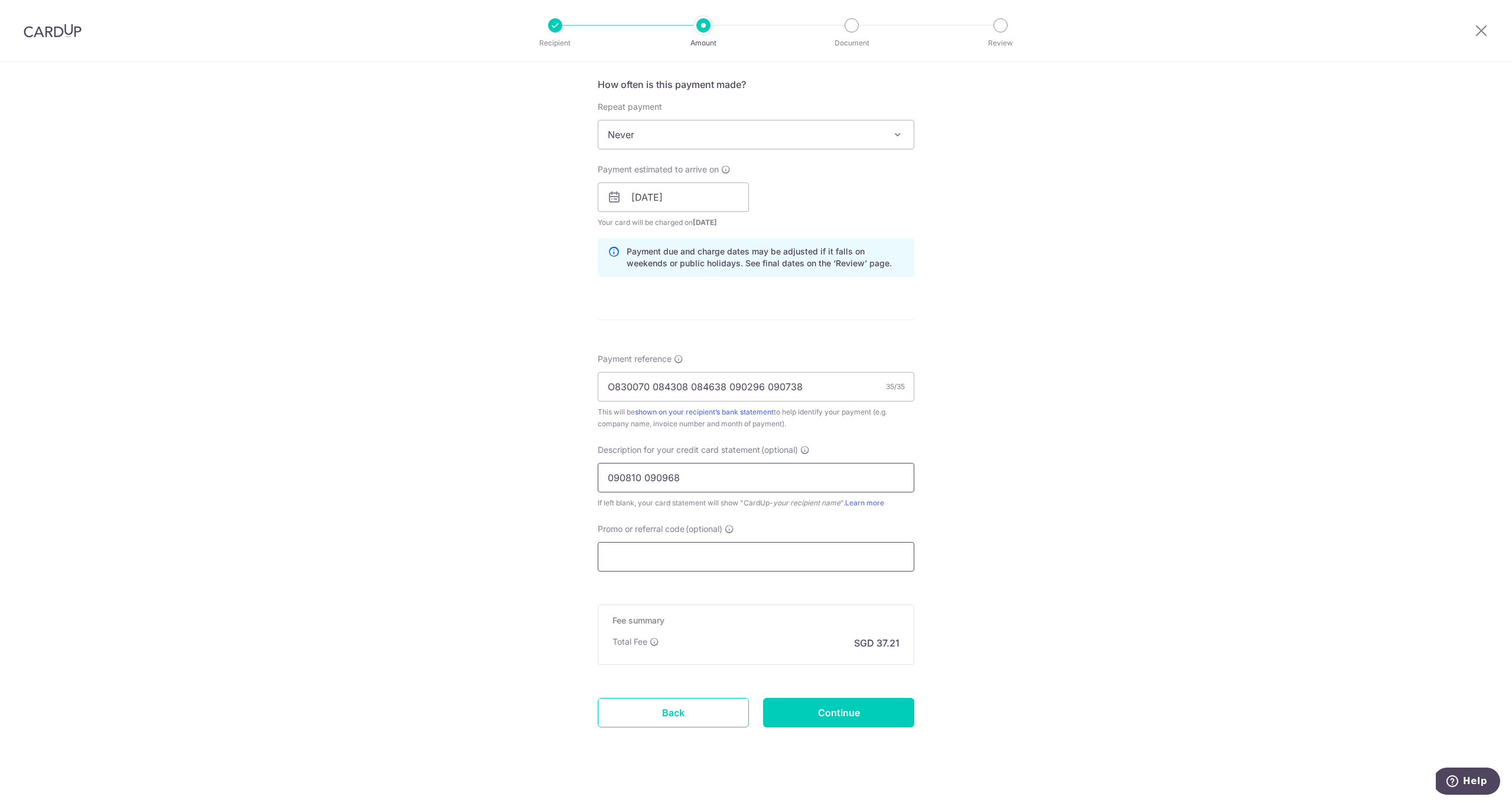
type input "090810 090968"
click at [667, 561] on input "Promo or referral code (optional)" at bounding box center [756, 557] width 317 height 30
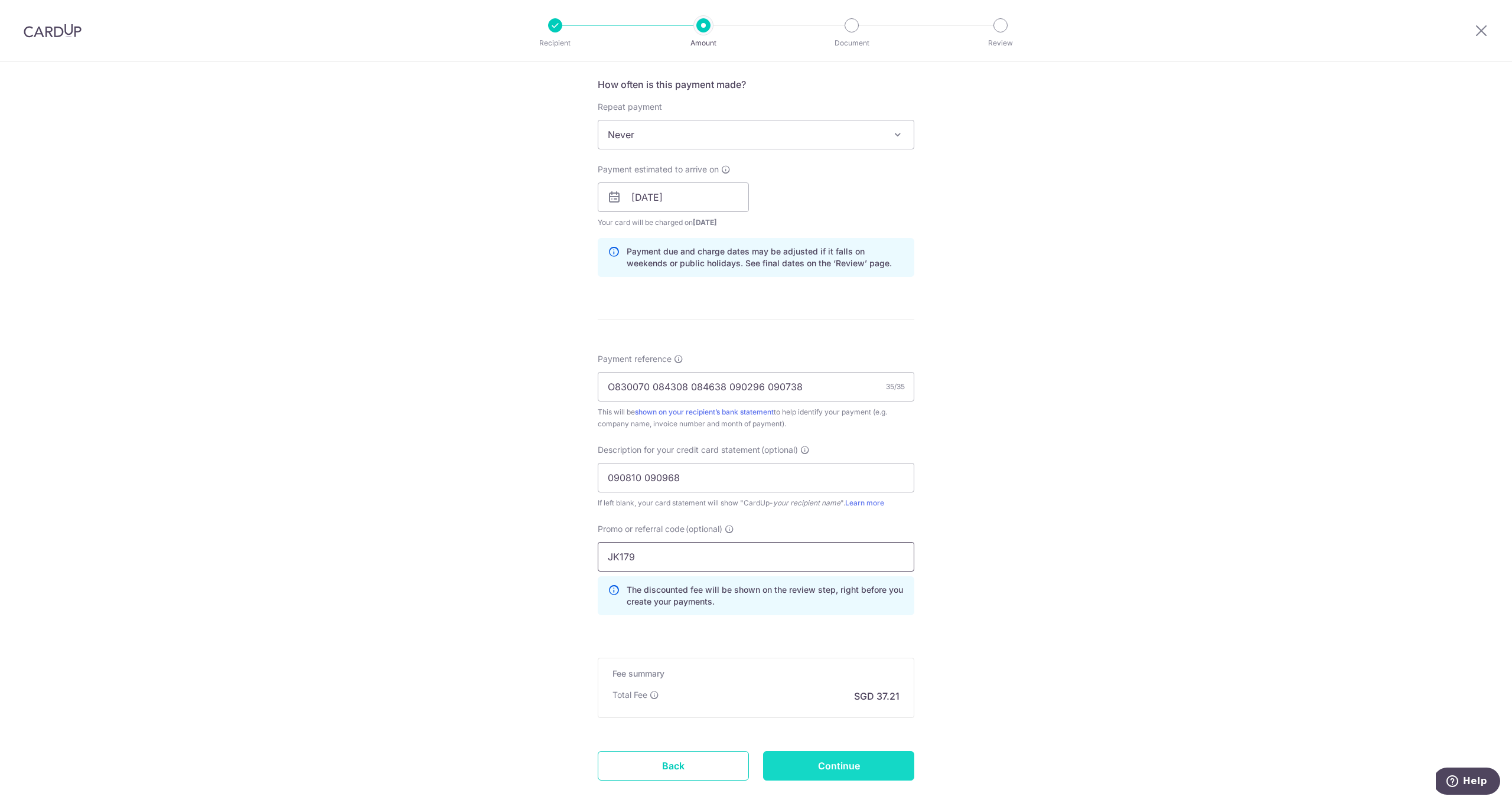
type input "JK179"
click at [856, 761] on input "Continue" at bounding box center [839, 766] width 151 height 30
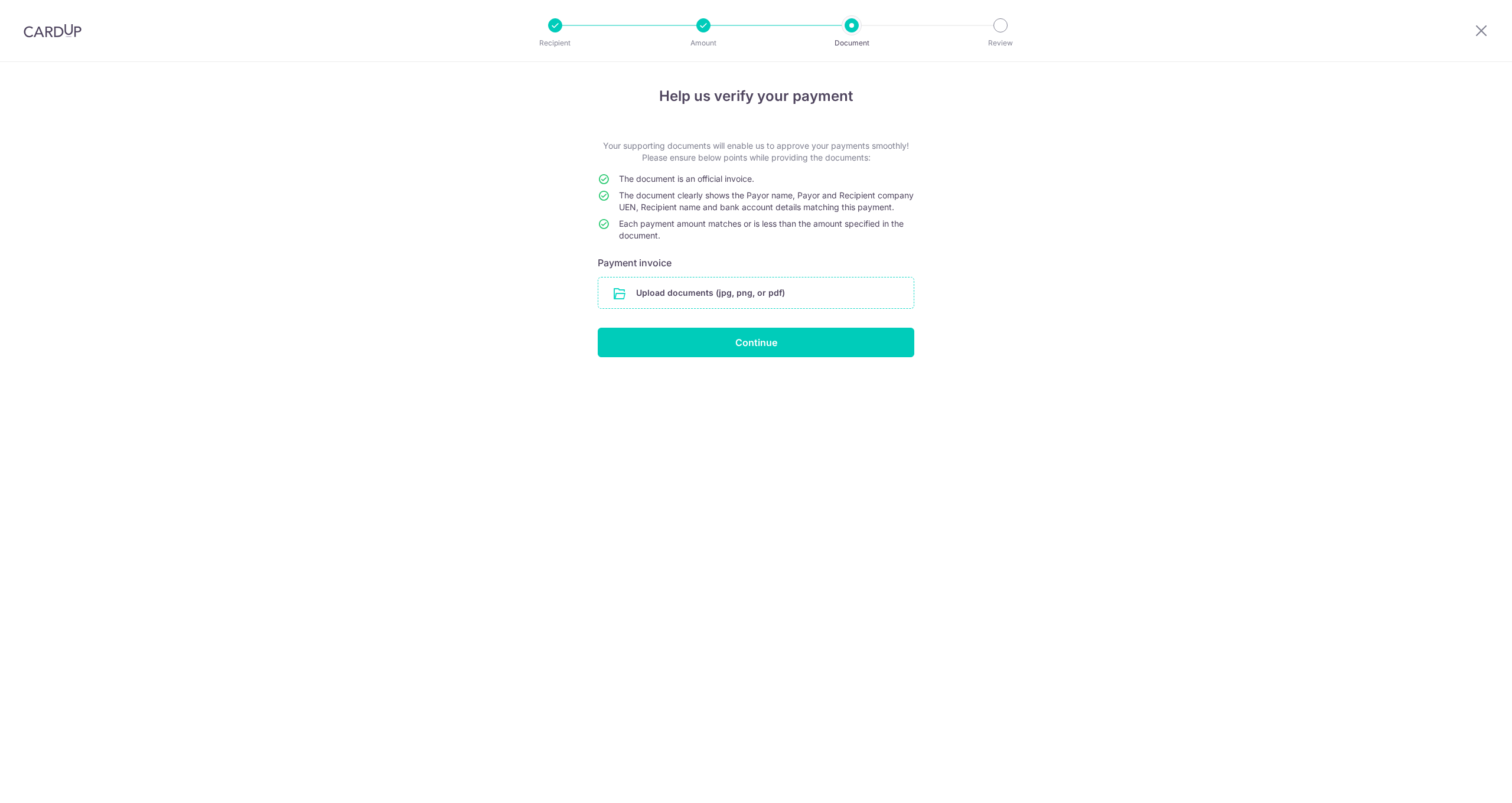
click at [729, 303] on input "file" at bounding box center [756, 292] width 315 height 30
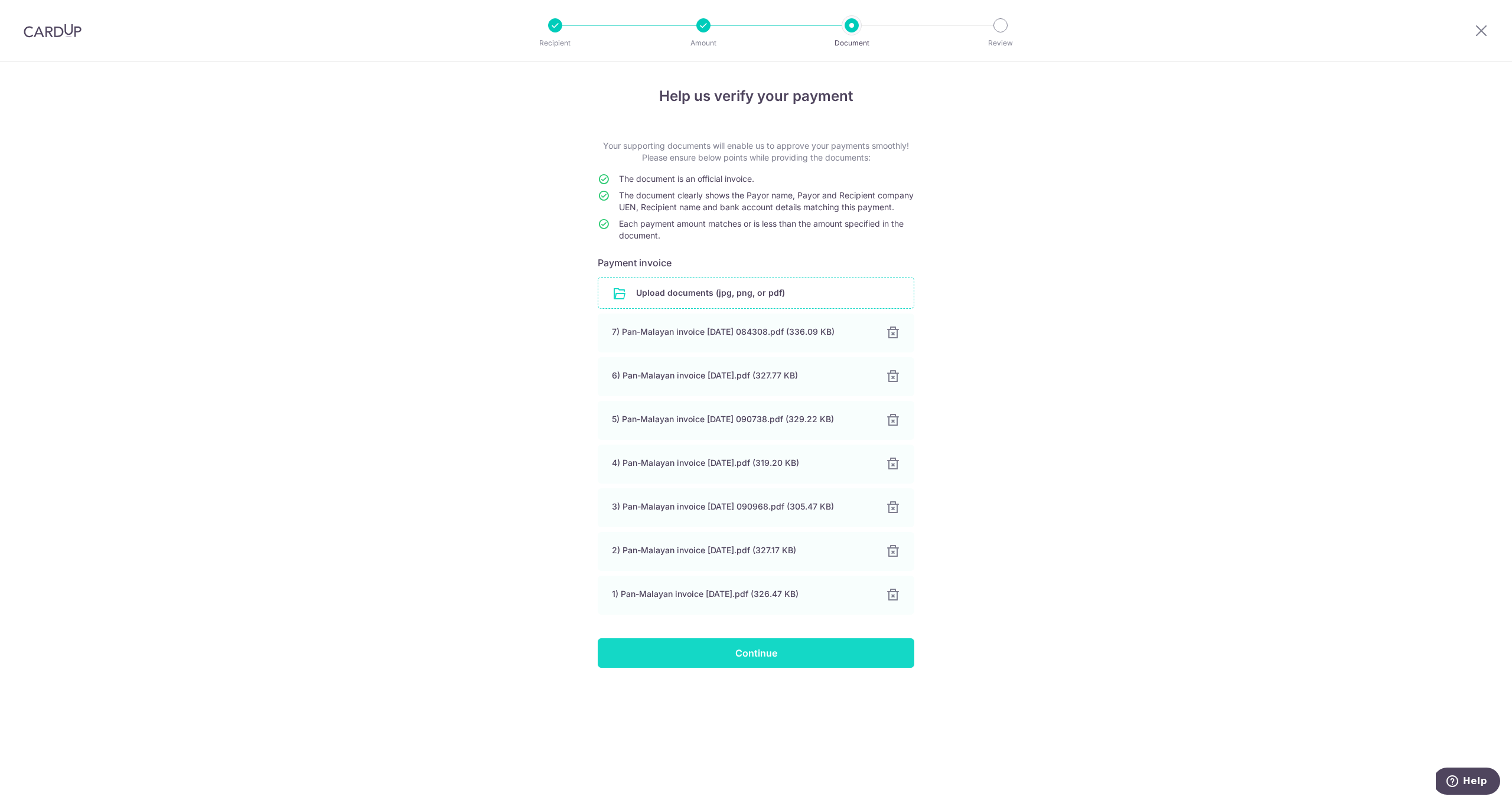
click at [802, 668] on input "Continue" at bounding box center [756, 653] width 317 height 30
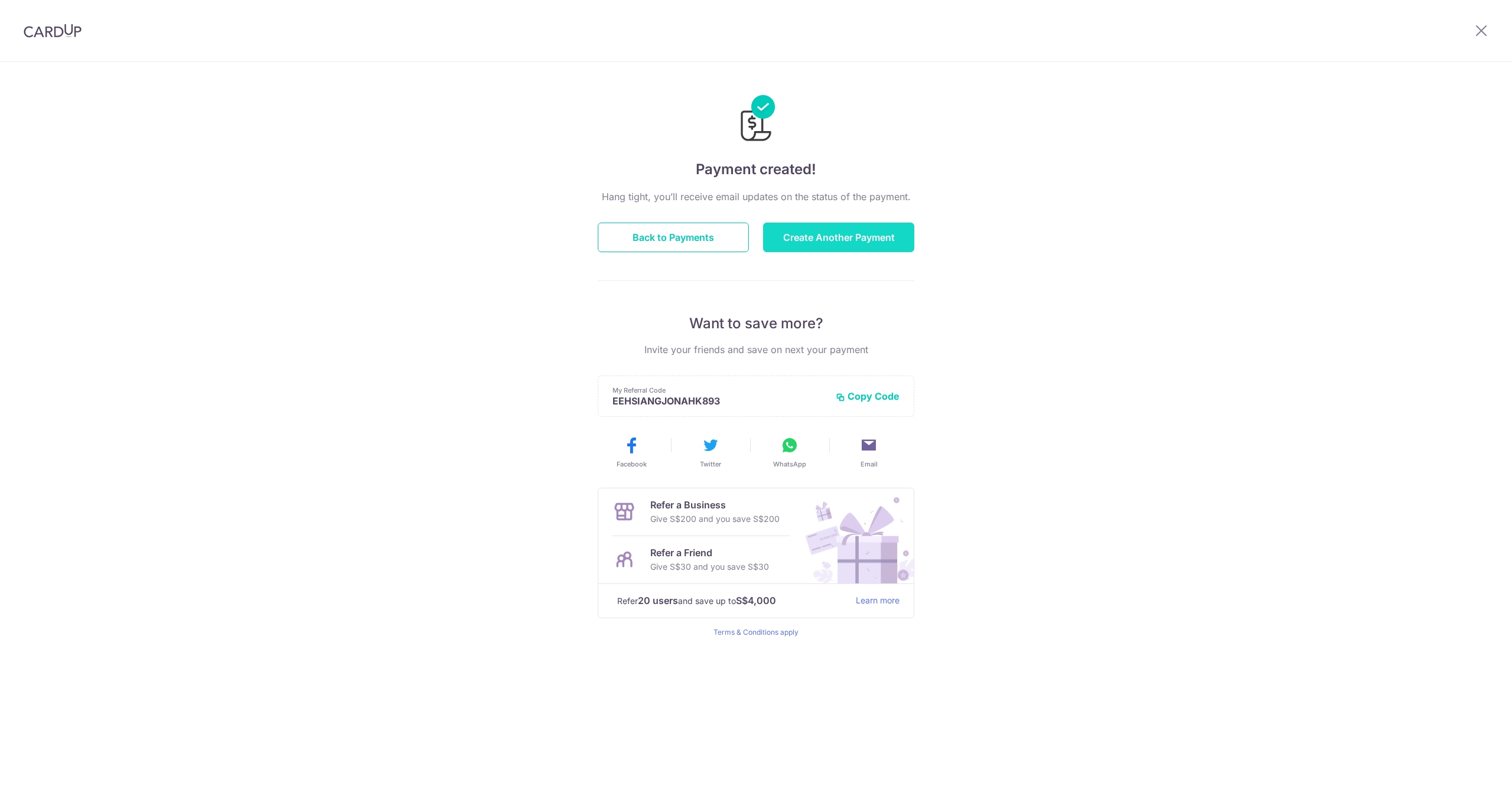
click at [902, 236] on button "Create Another Payment" at bounding box center [839, 237] width 151 height 30
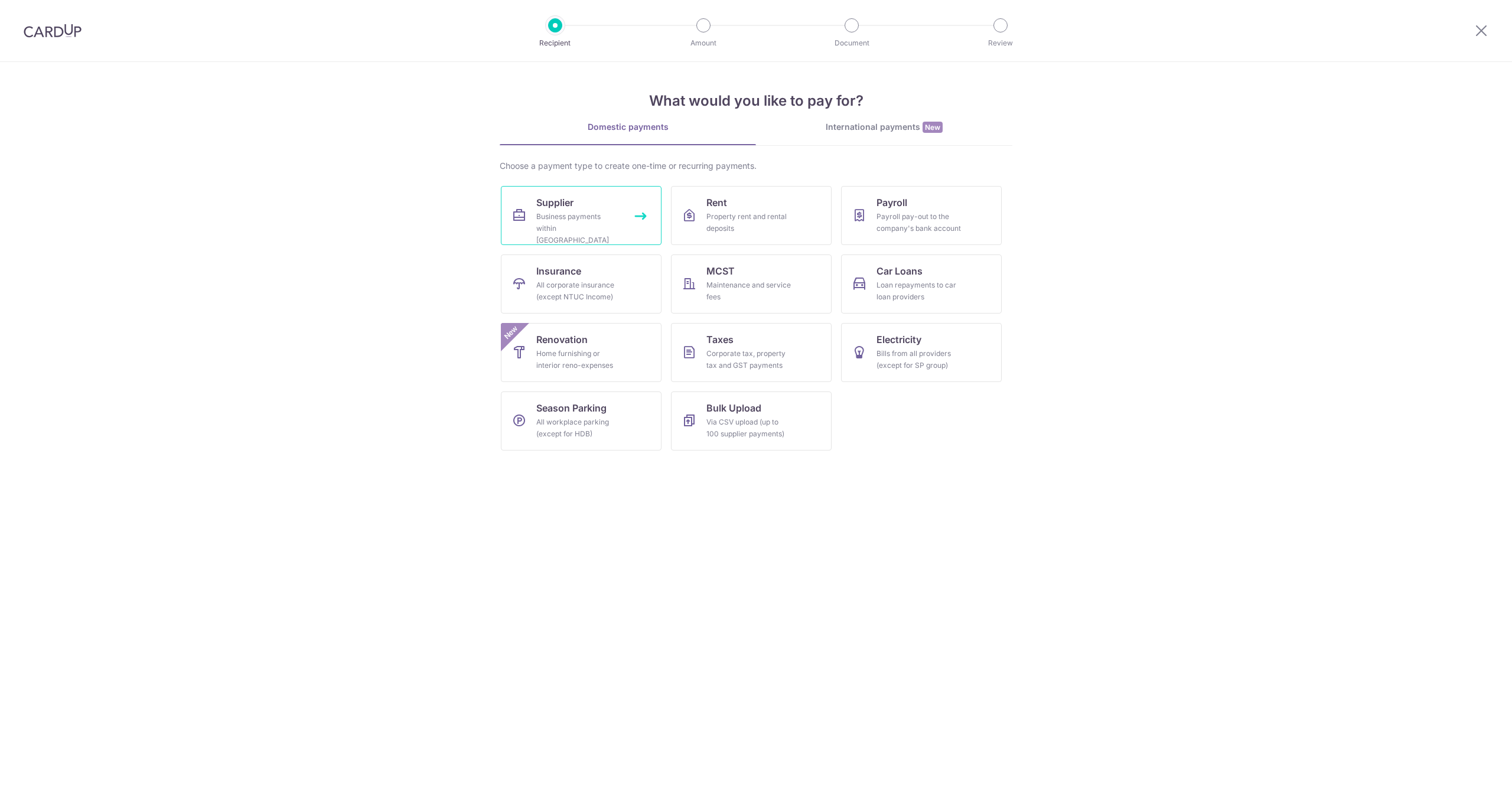
click at [617, 227] on div "Business payments within [GEOGRAPHIC_DATA]" at bounding box center [578, 228] width 85 height 36
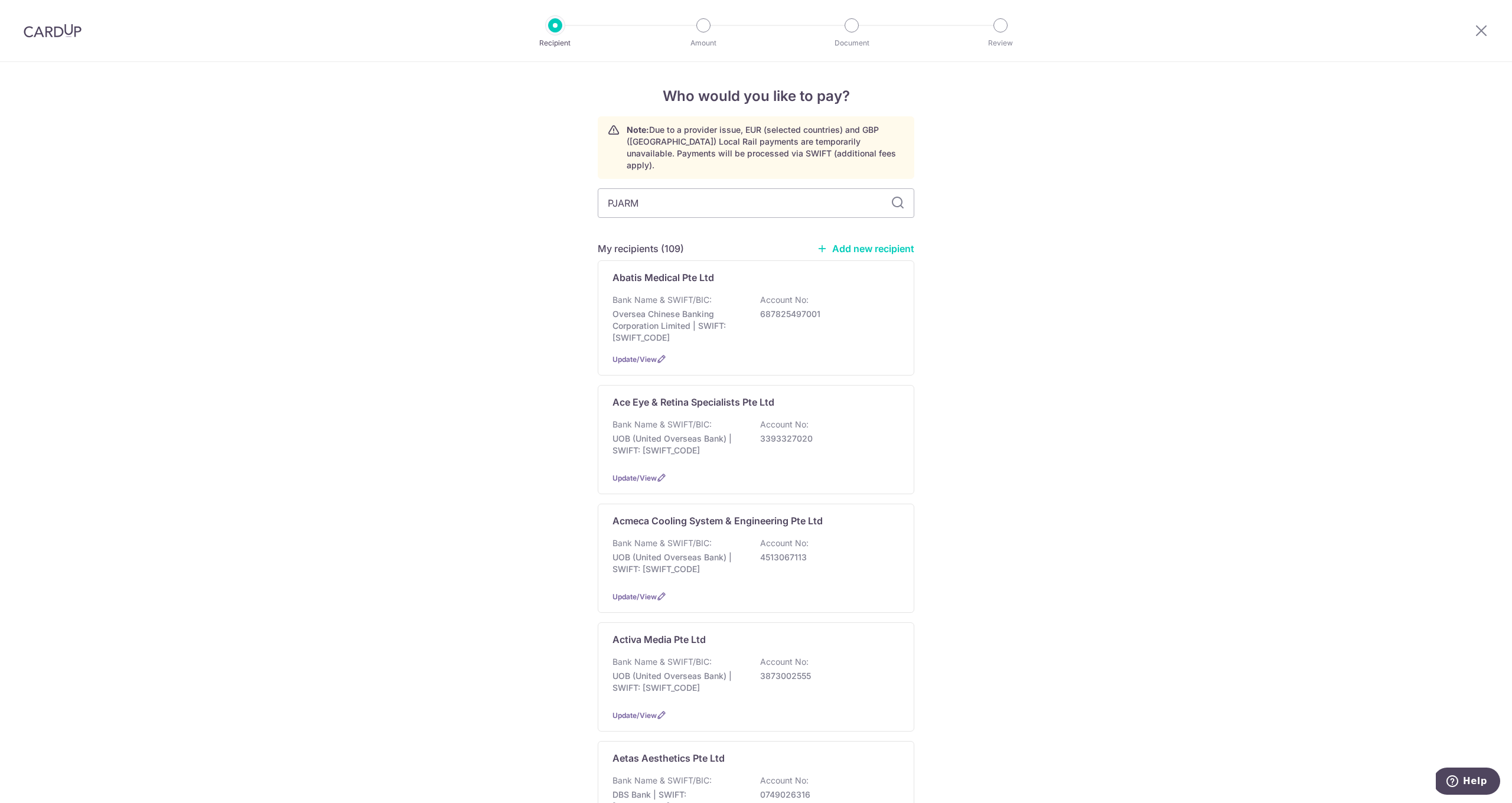
type input "PJARMA"
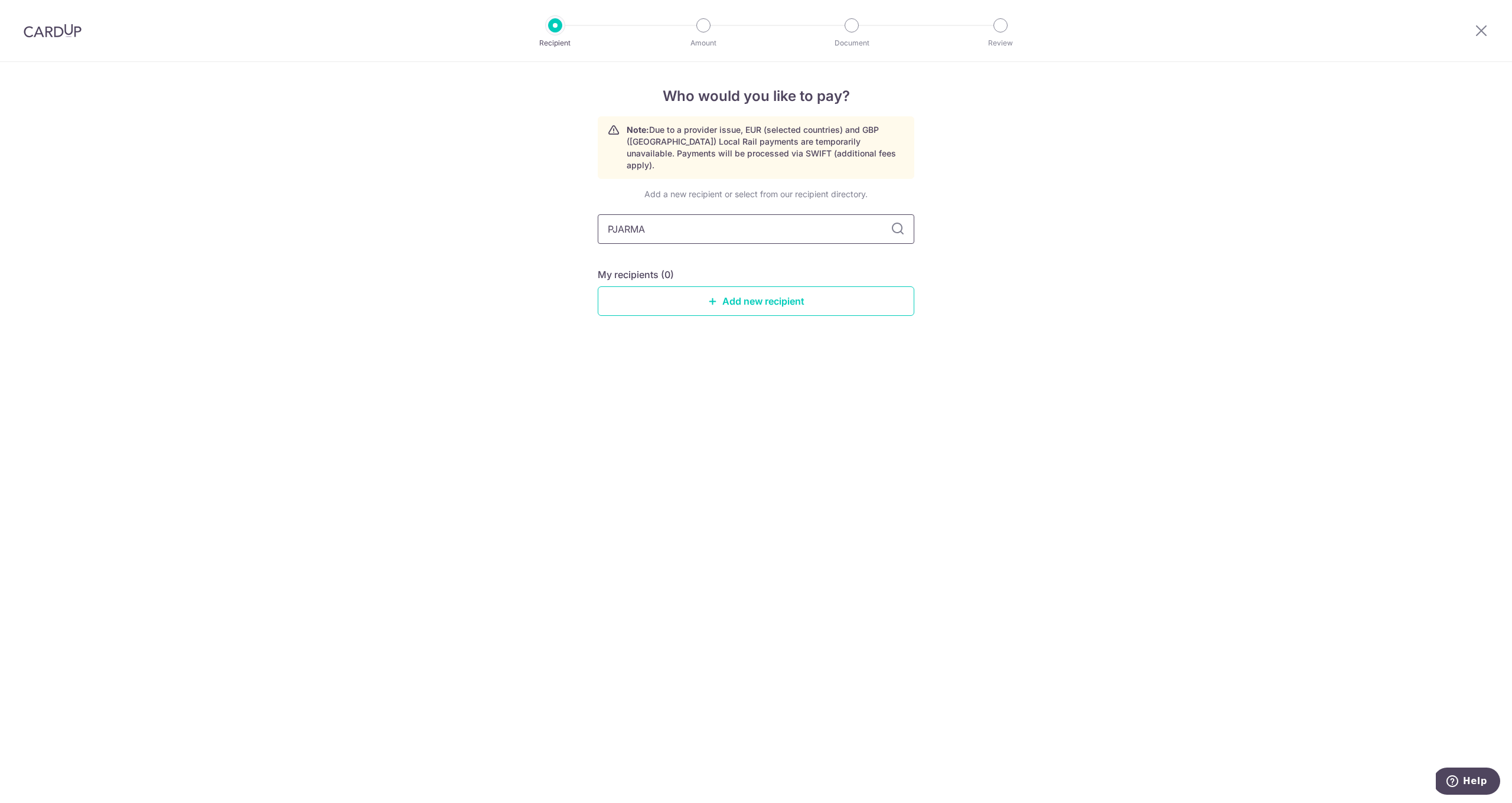
click at [620, 217] on input "PJARMA" at bounding box center [756, 229] width 317 height 30
type input "PHARMA"
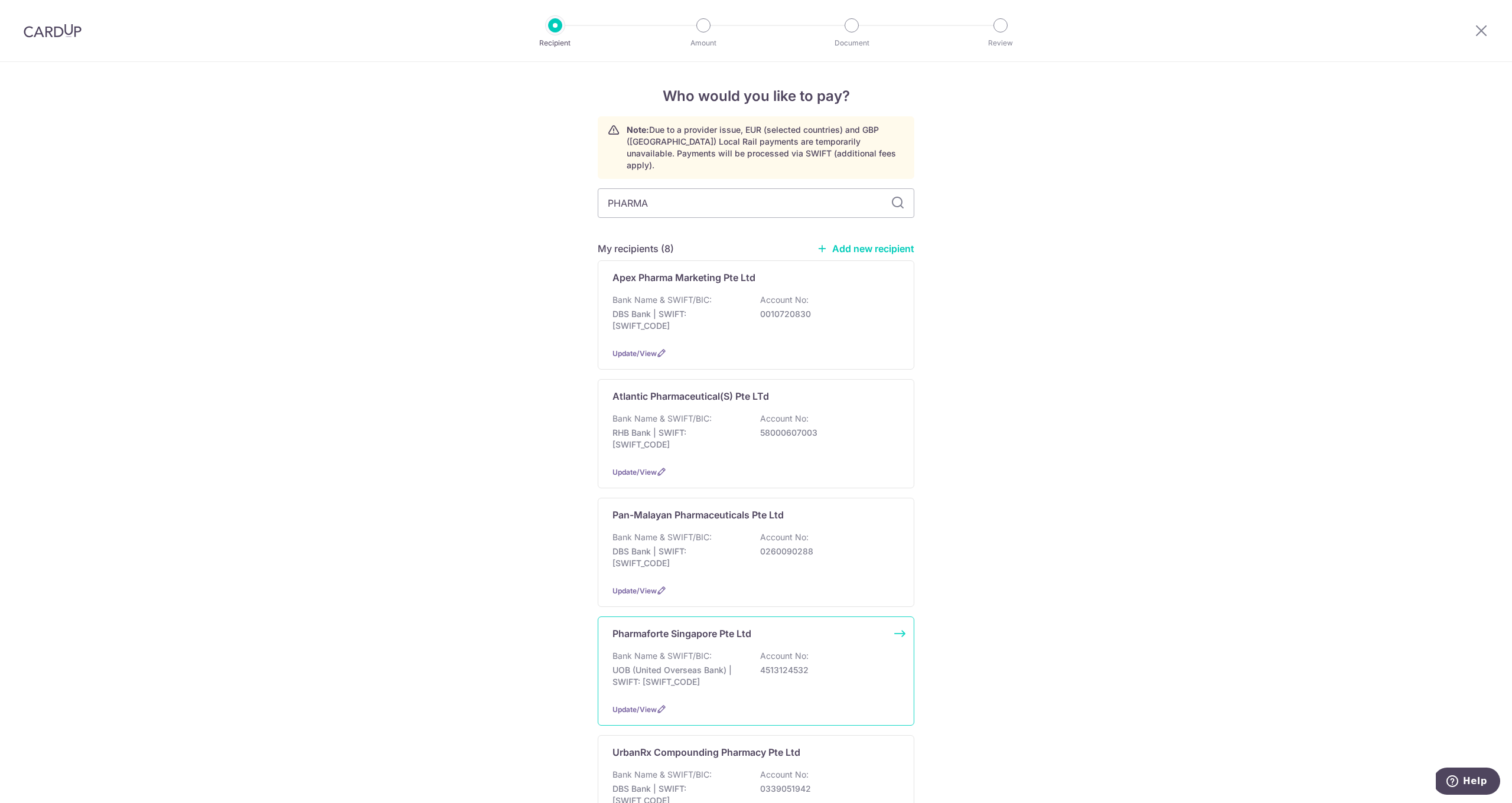
click at [673, 617] on div "Pharmaforte Singapore Pte Ltd Bank Name & SWIFT/BIC: UOB (United Overseas Bank)…" at bounding box center [756, 671] width 317 height 109
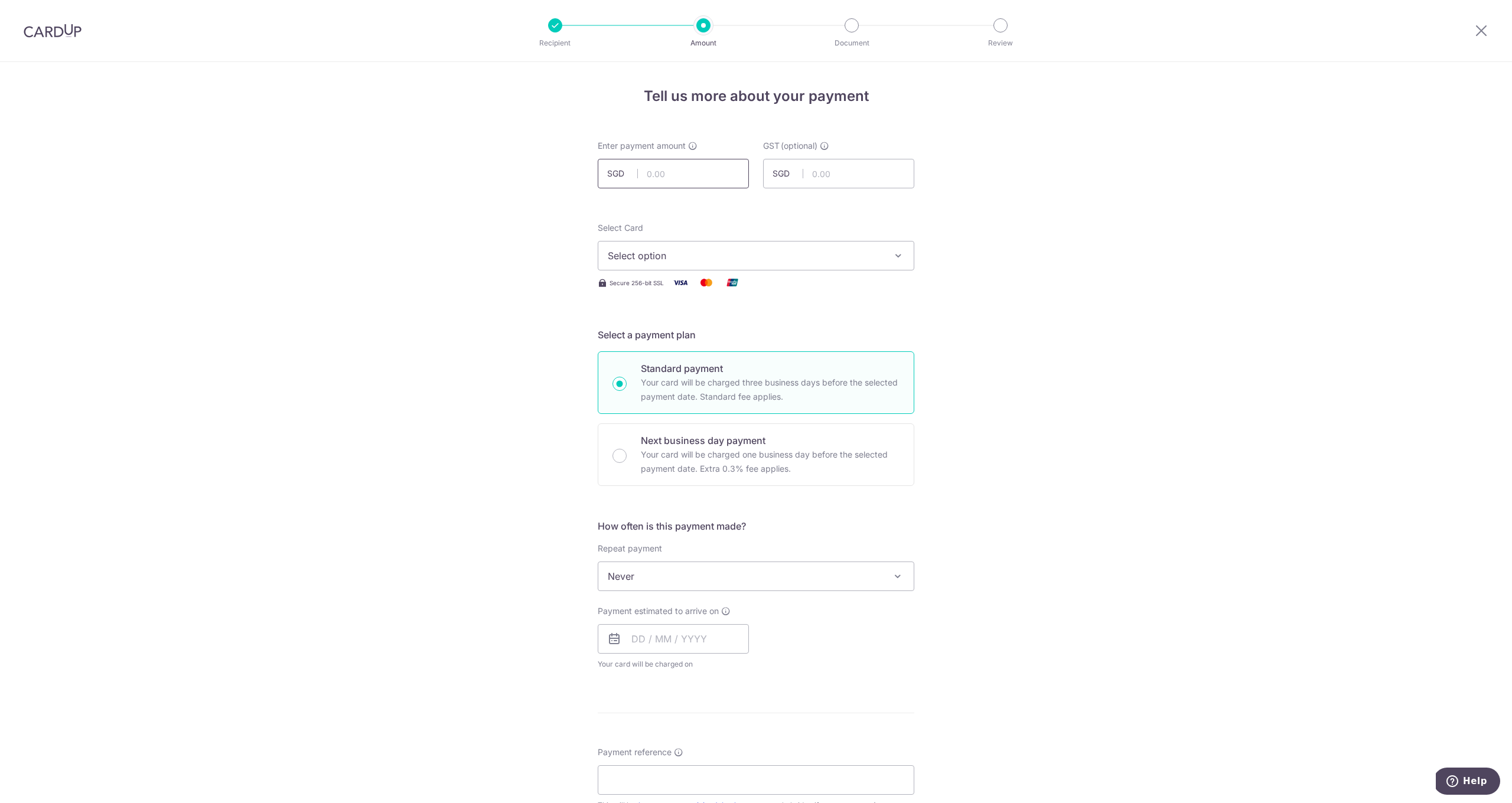
click at [687, 170] on input "text" at bounding box center [673, 174] width 151 height 30
type input "2,094.45"
click at [765, 248] on button "Select option" at bounding box center [756, 256] width 317 height 30
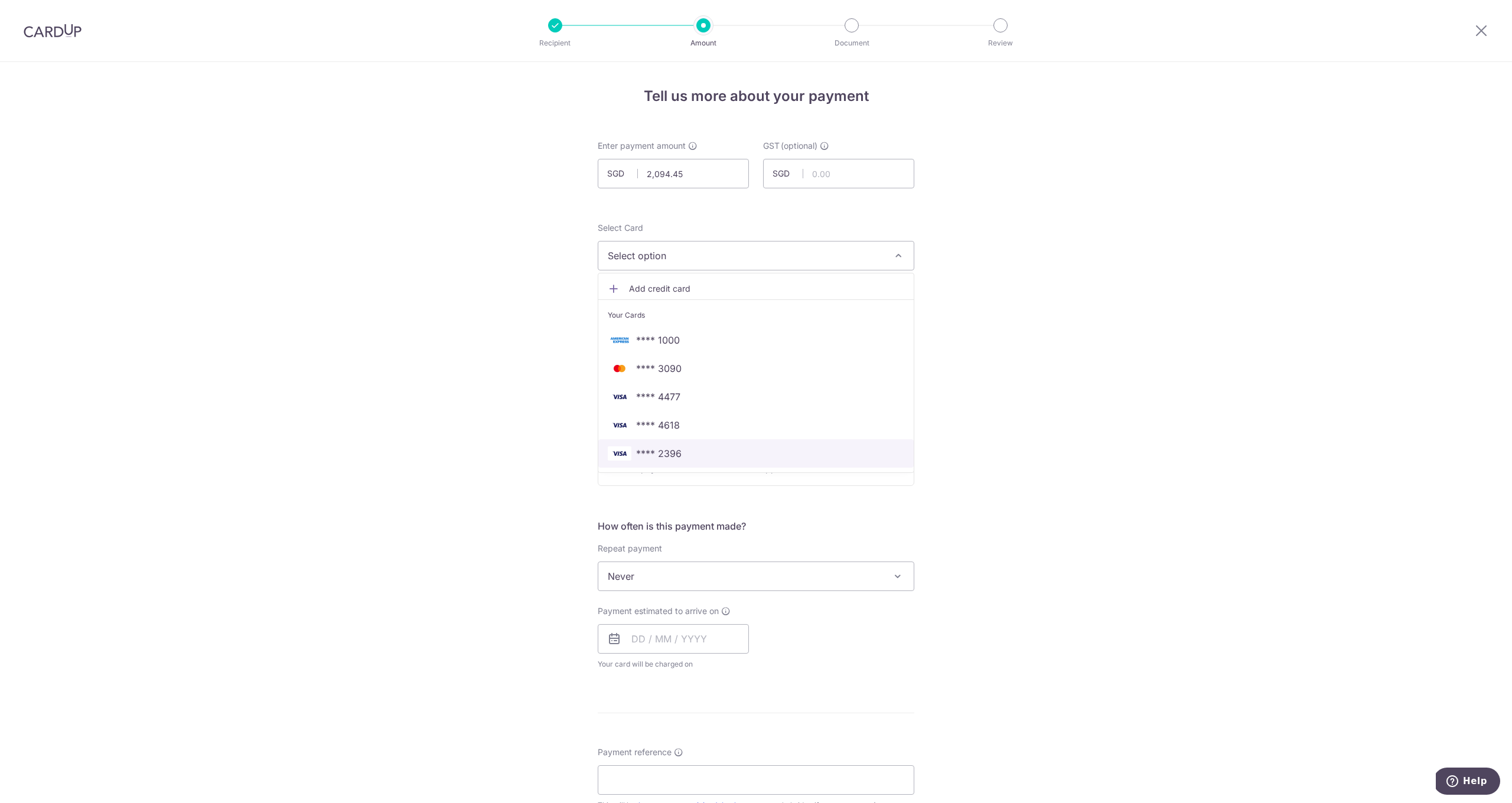
click at [675, 452] on span "**** 2396" at bounding box center [658, 453] width 45 height 14
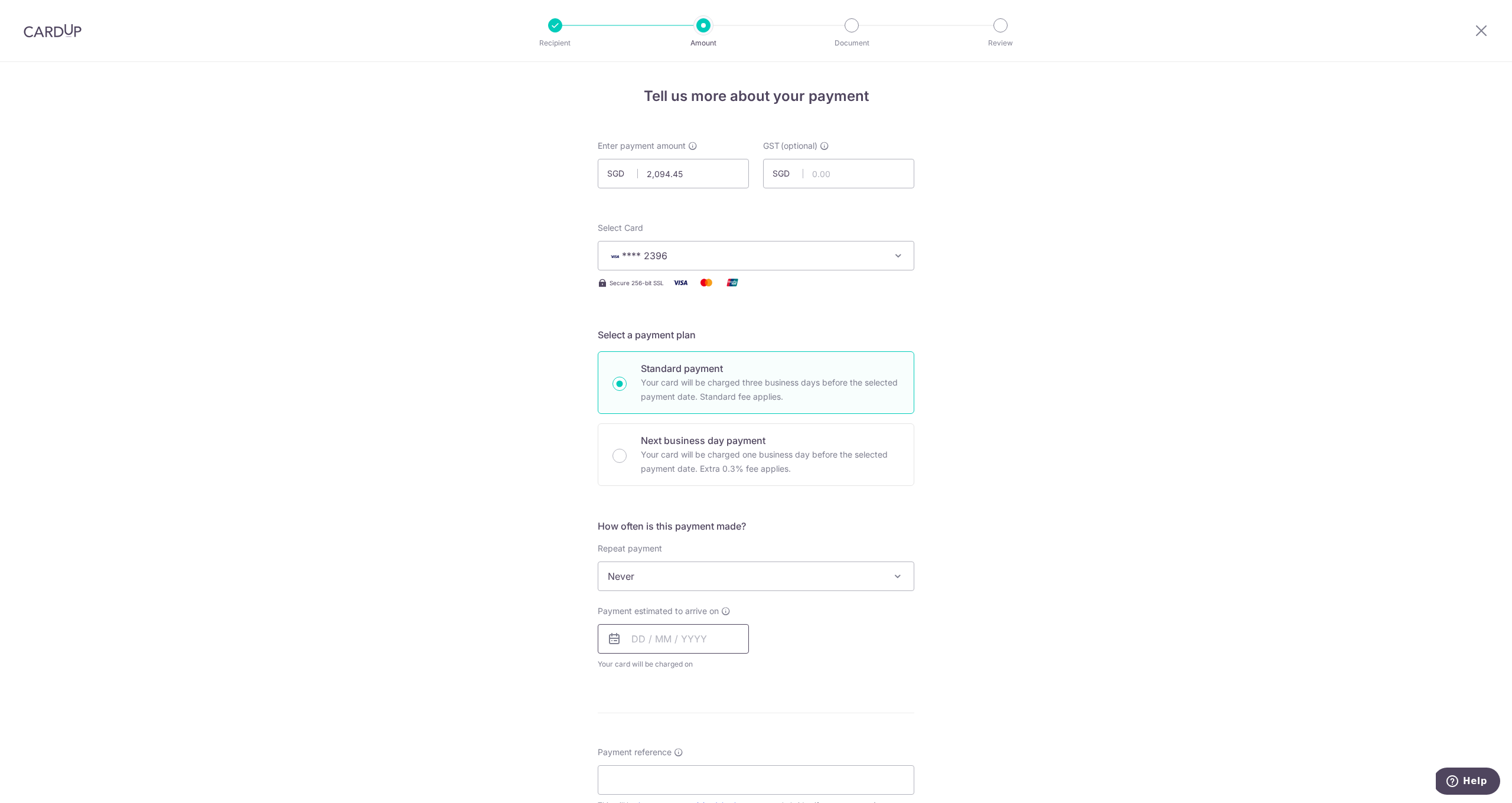
click at [653, 643] on input "text" at bounding box center [673, 639] width 151 height 30
click at [721, 752] on link "9" at bounding box center [716, 746] width 19 height 19
type input "09/10/2025"
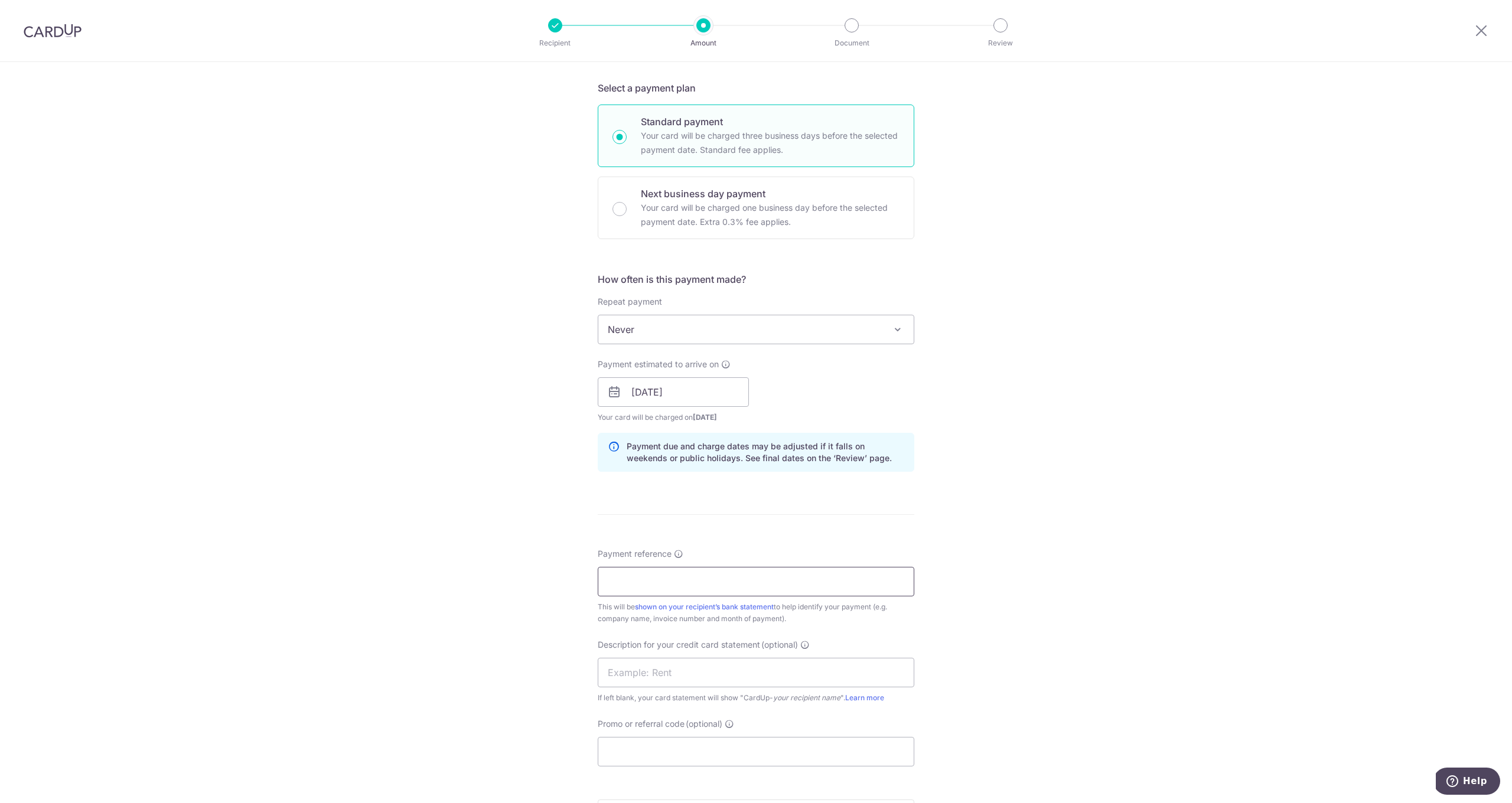
click at [642, 581] on input "Payment reference" at bounding box center [756, 582] width 317 height 30
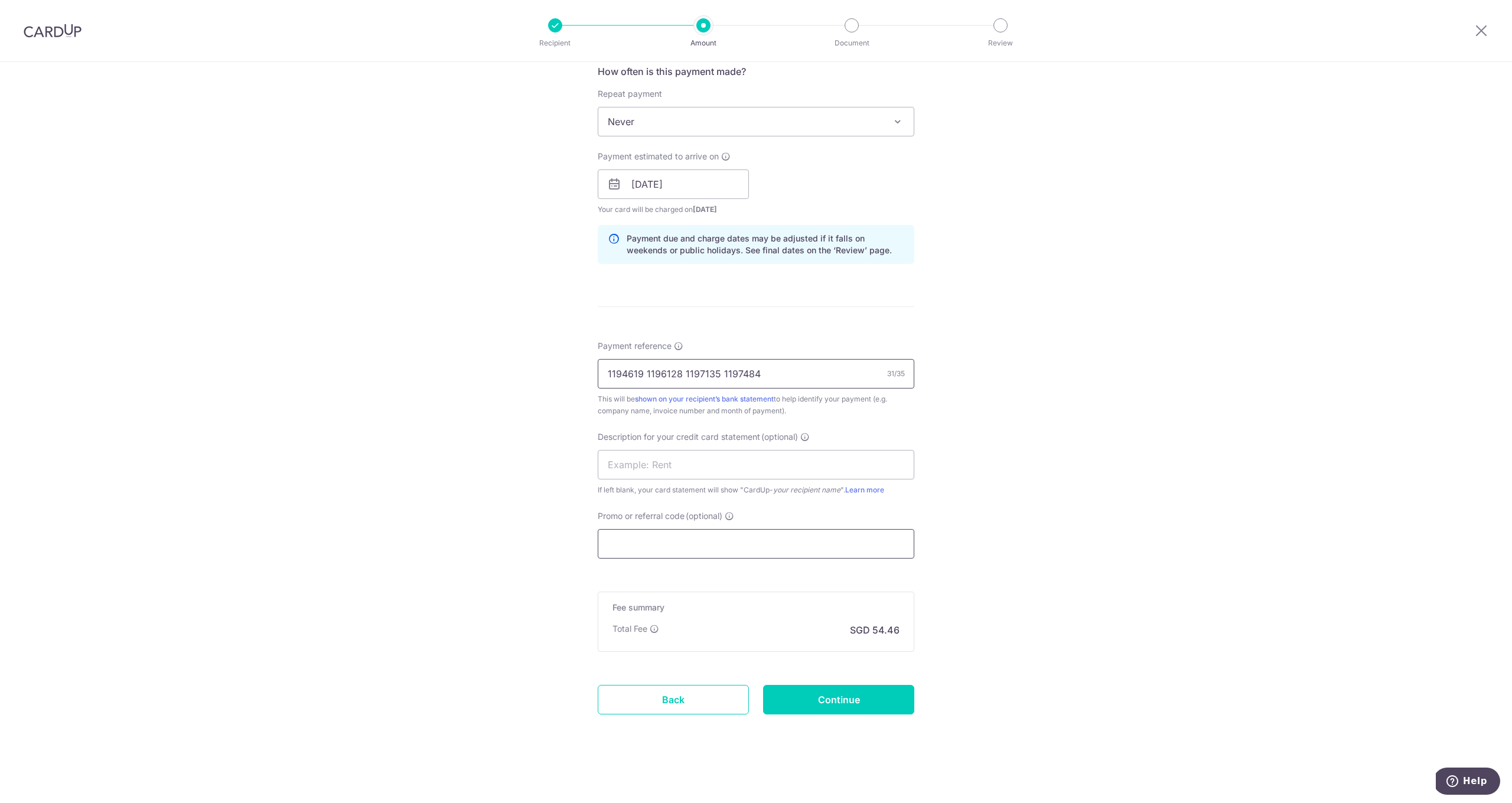
type input "1194619 1196128 1197135 1197484"
click at [645, 532] on input "Promo or referral code (optional)" at bounding box center [756, 544] width 317 height 30
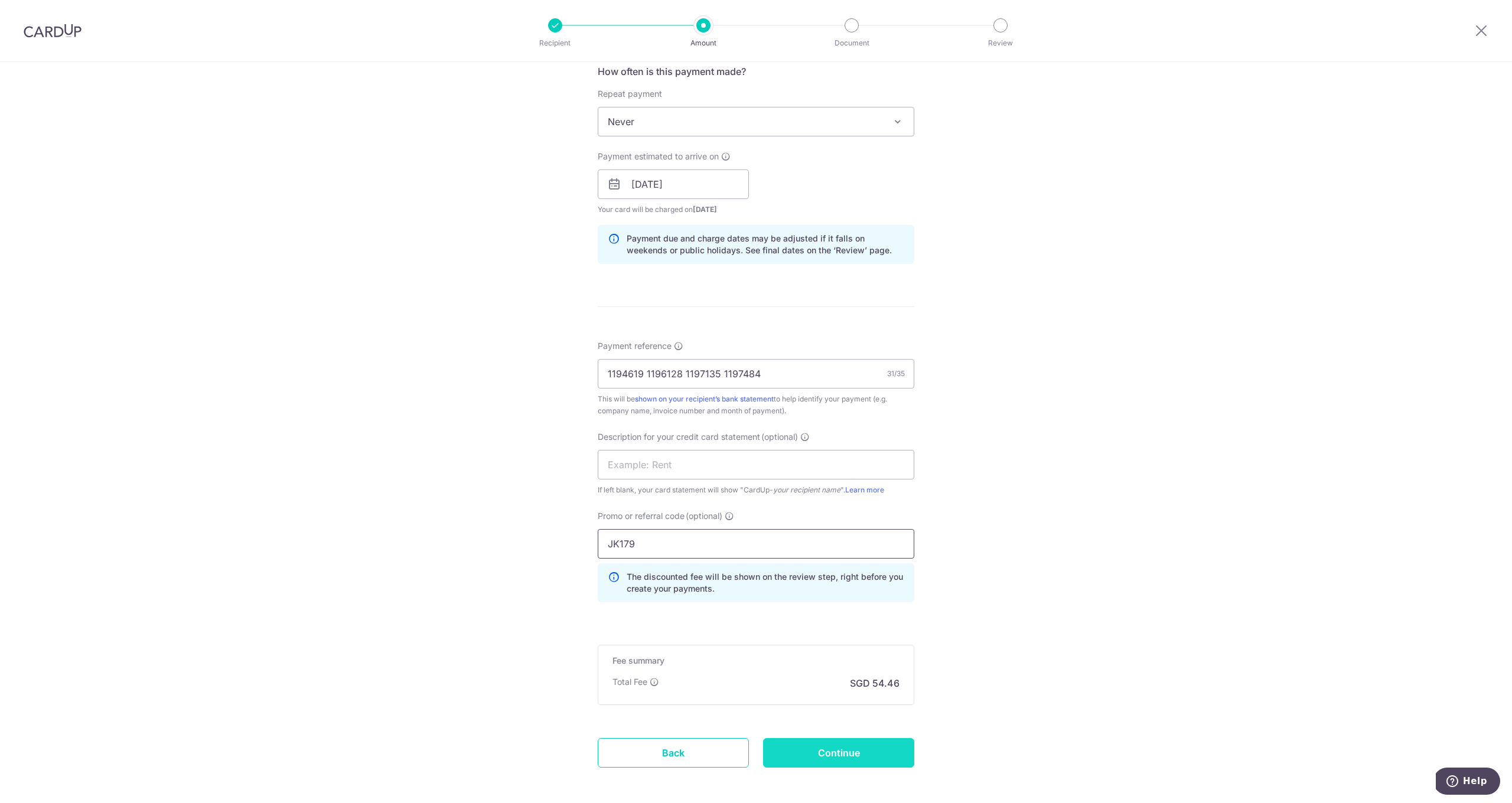
type input "JK179"
click at [857, 742] on input "Continue" at bounding box center [839, 753] width 151 height 30
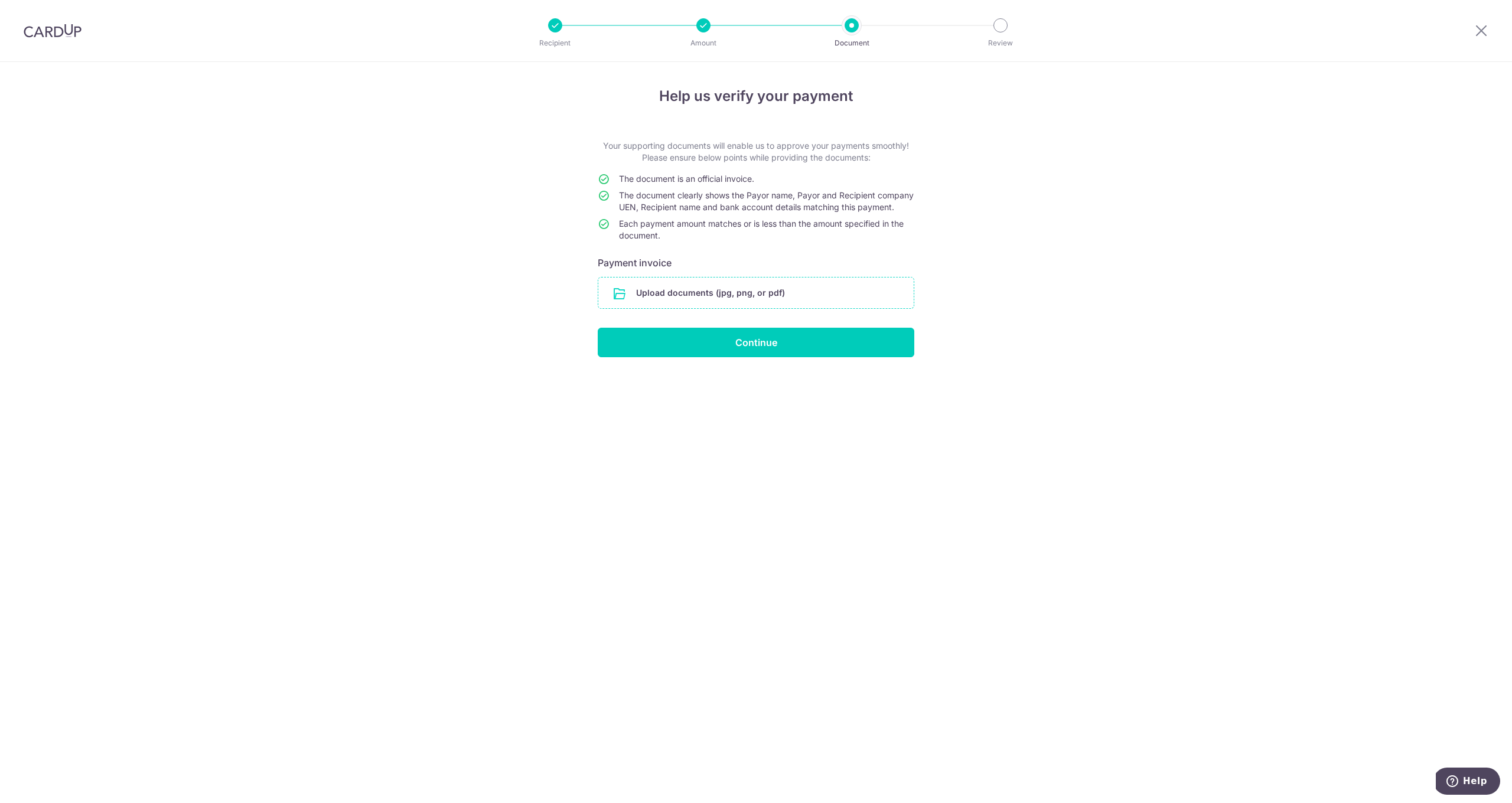
click at [750, 308] on input "file" at bounding box center [756, 292] width 315 height 30
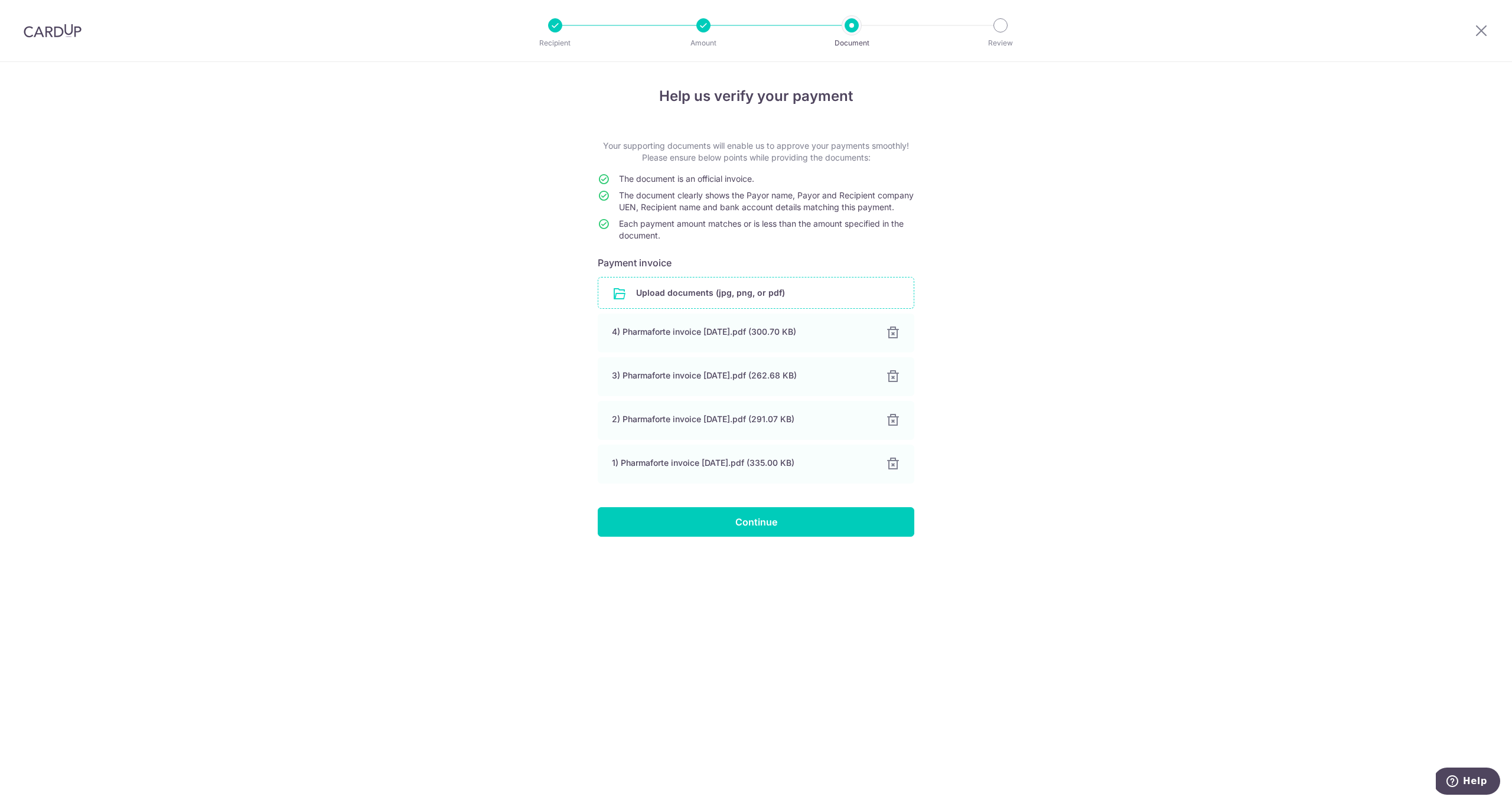
click at [777, 537] on input "Continue" at bounding box center [756, 522] width 317 height 30
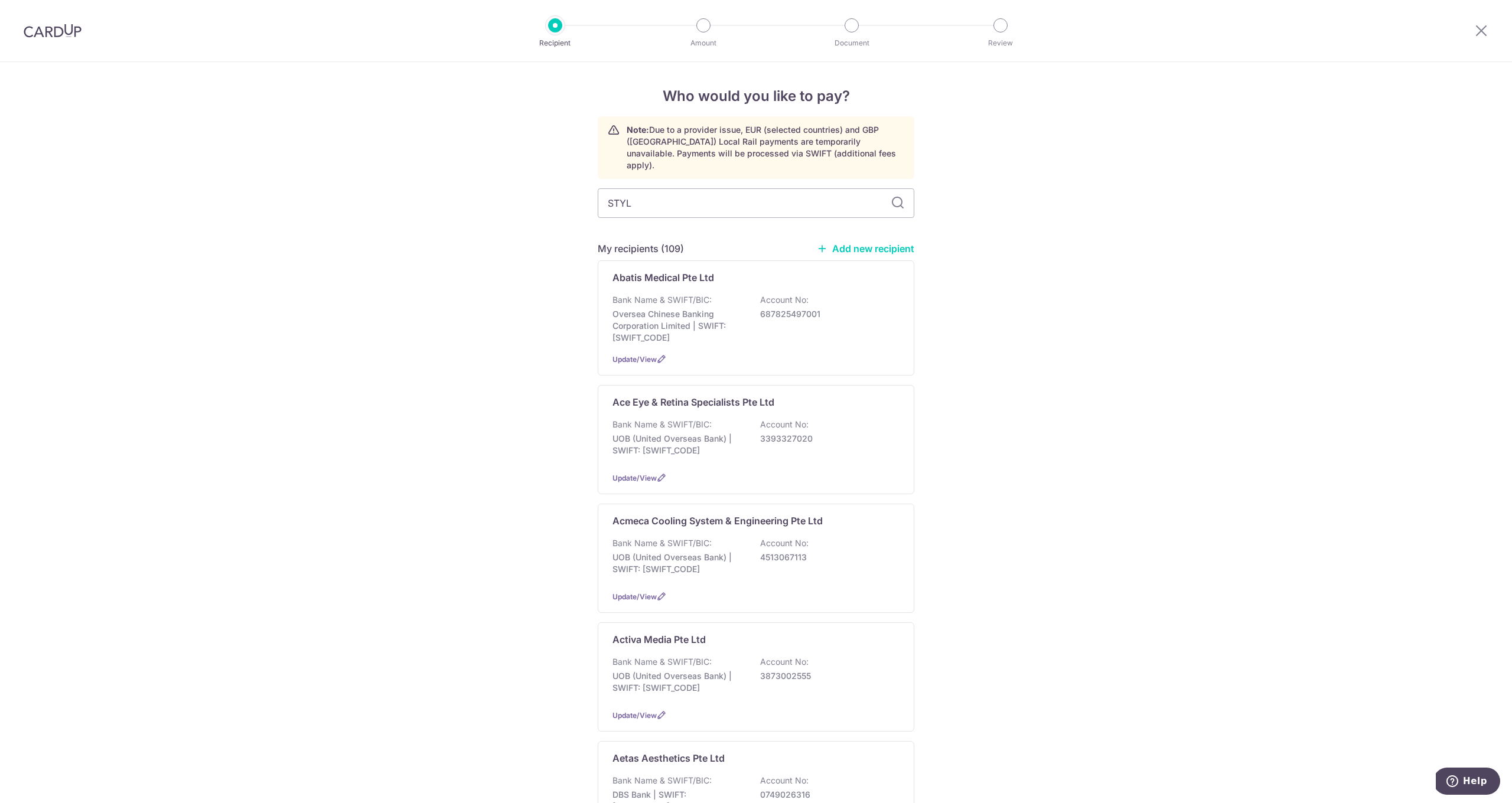
type input "STYLE"
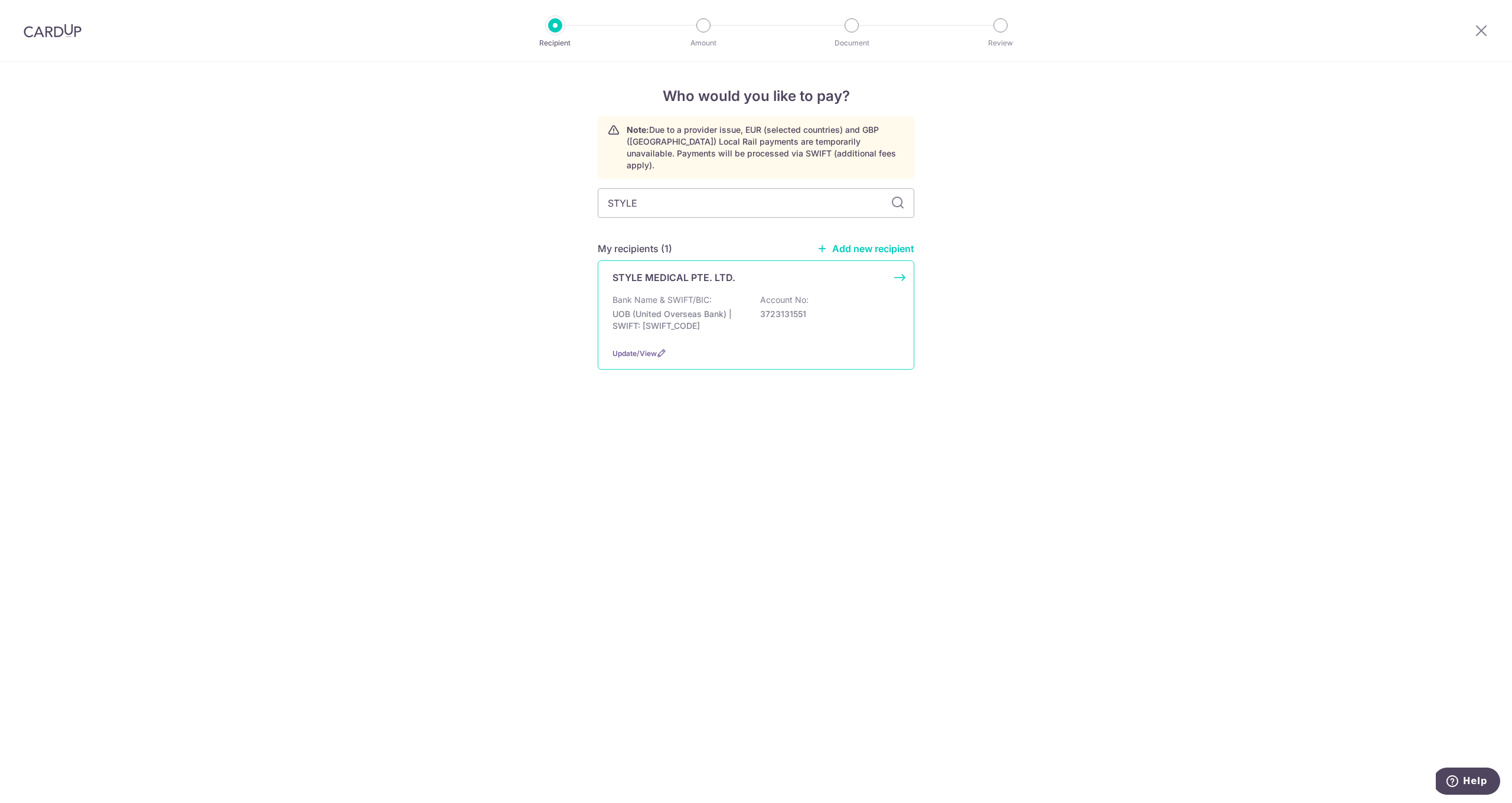
click at [669, 308] on p "UOB (United Overseas Bank) | SWIFT: [SWIFT_CODE]" at bounding box center [679, 320] width 132 height 24
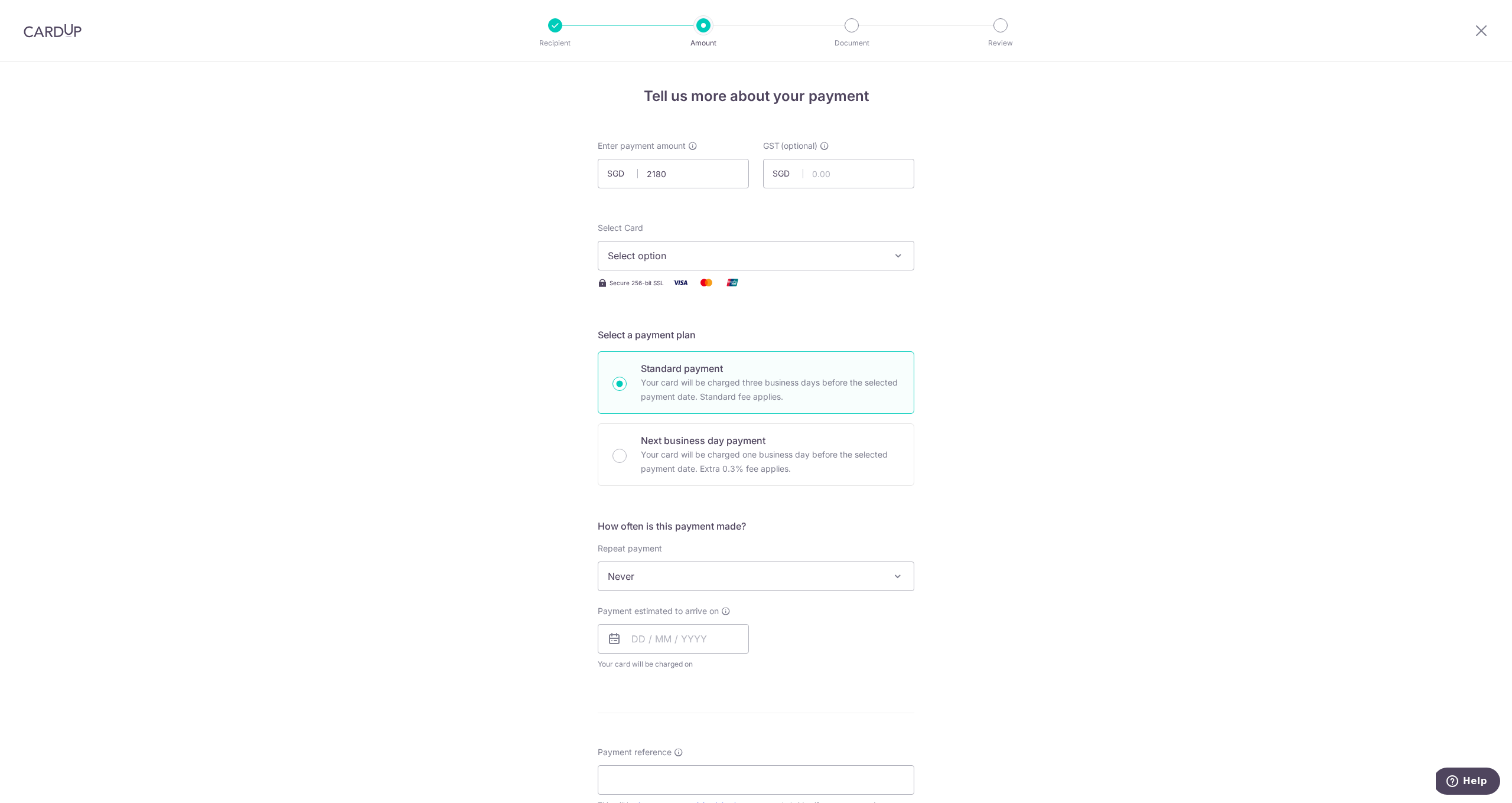
type input "2,180.00"
click at [684, 247] on button "Select option" at bounding box center [756, 256] width 317 height 30
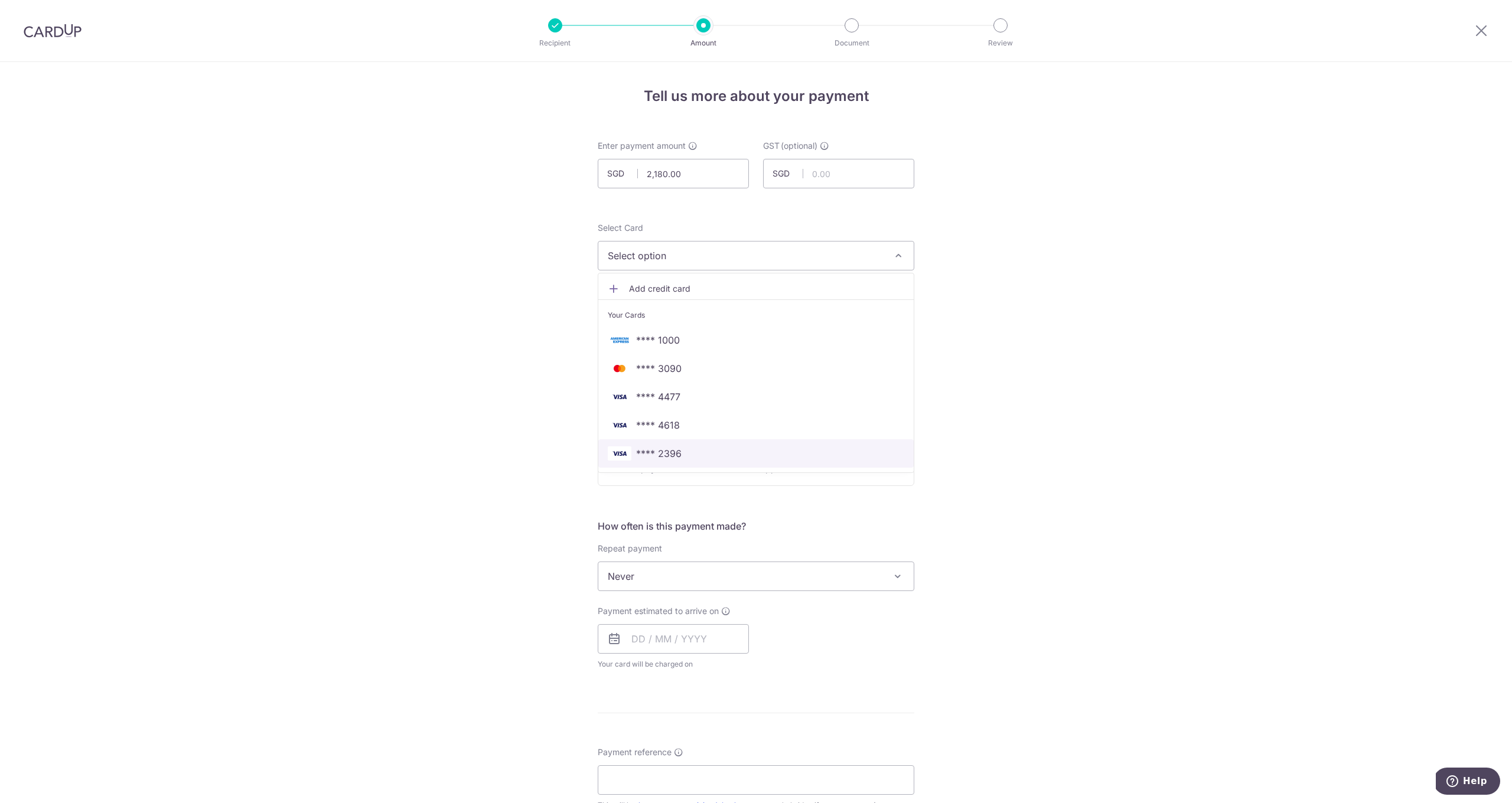
click at [665, 449] on span "**** 2396" at bounding box center [658, 453] width 45 height 14
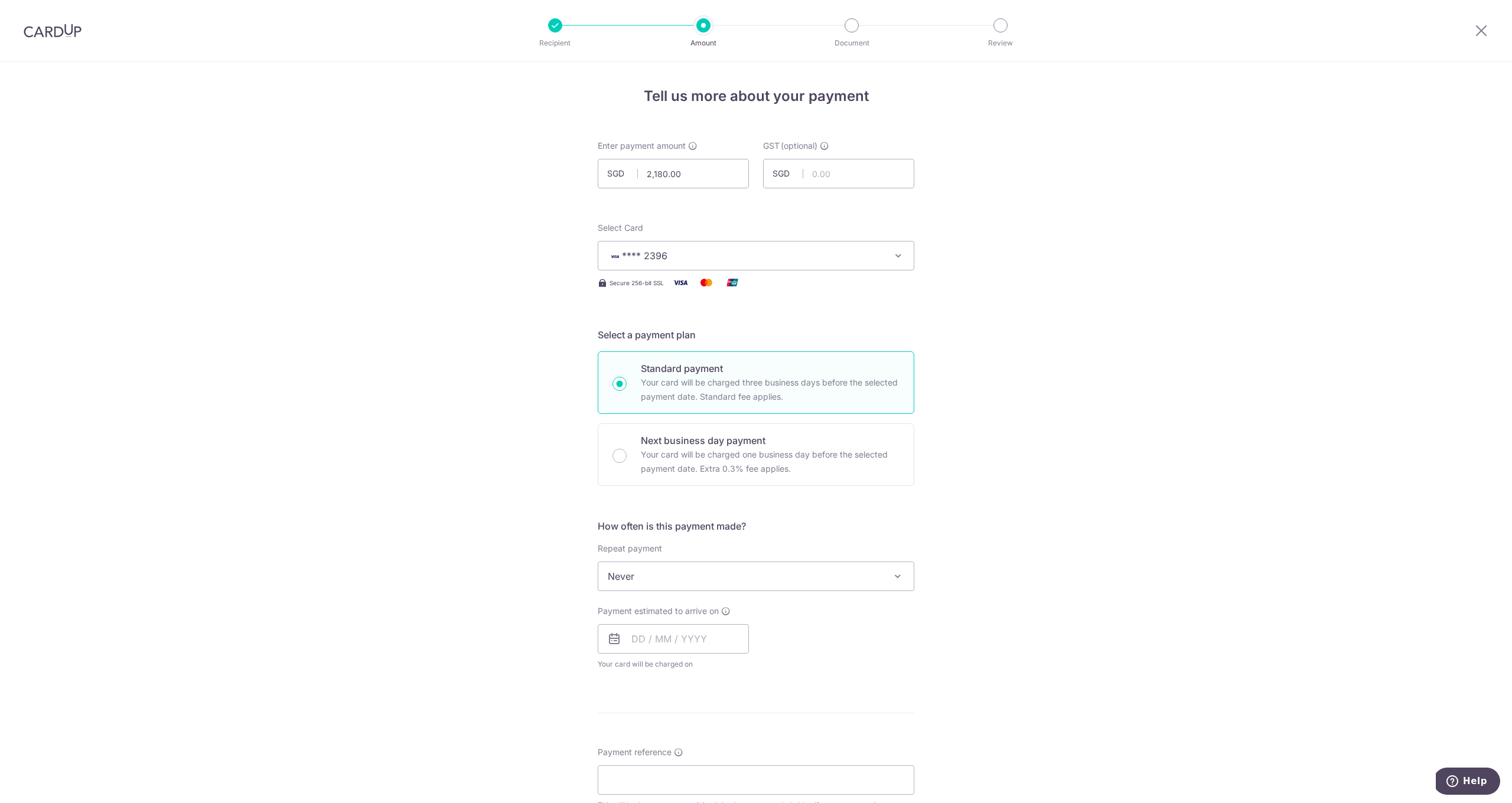
click at [649, 654] on div "Payment estimated to arrive on Your card will be charged on for the first payme…" at bounding box center [673, 638] width 151 height 65
click at [649, 646] on input "text" at bounding box center [673, 639] width 151 height 30
click at [716, 744] on link "9" at bounding box center [716, 746] width 19 height 19
type input "[DATE]"
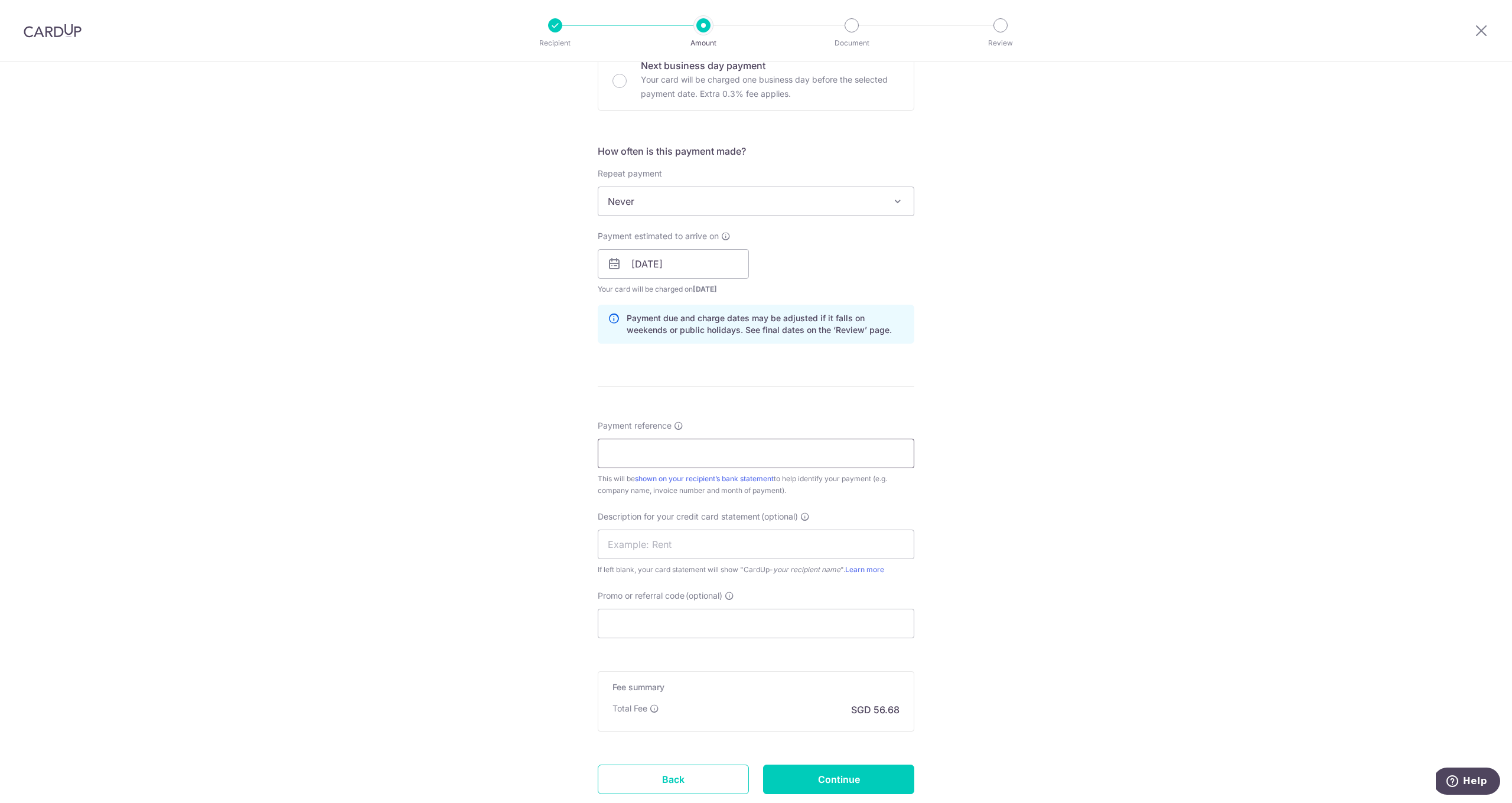
click at [649, 455] on input "Payment reference" at bounding box center [756, 454] width 317 height 30
type input "STYLE087 2025"
click at [642, 626] on input "Promo or referral code (optional)" at bounding box center [756, 621] width 317 height 30
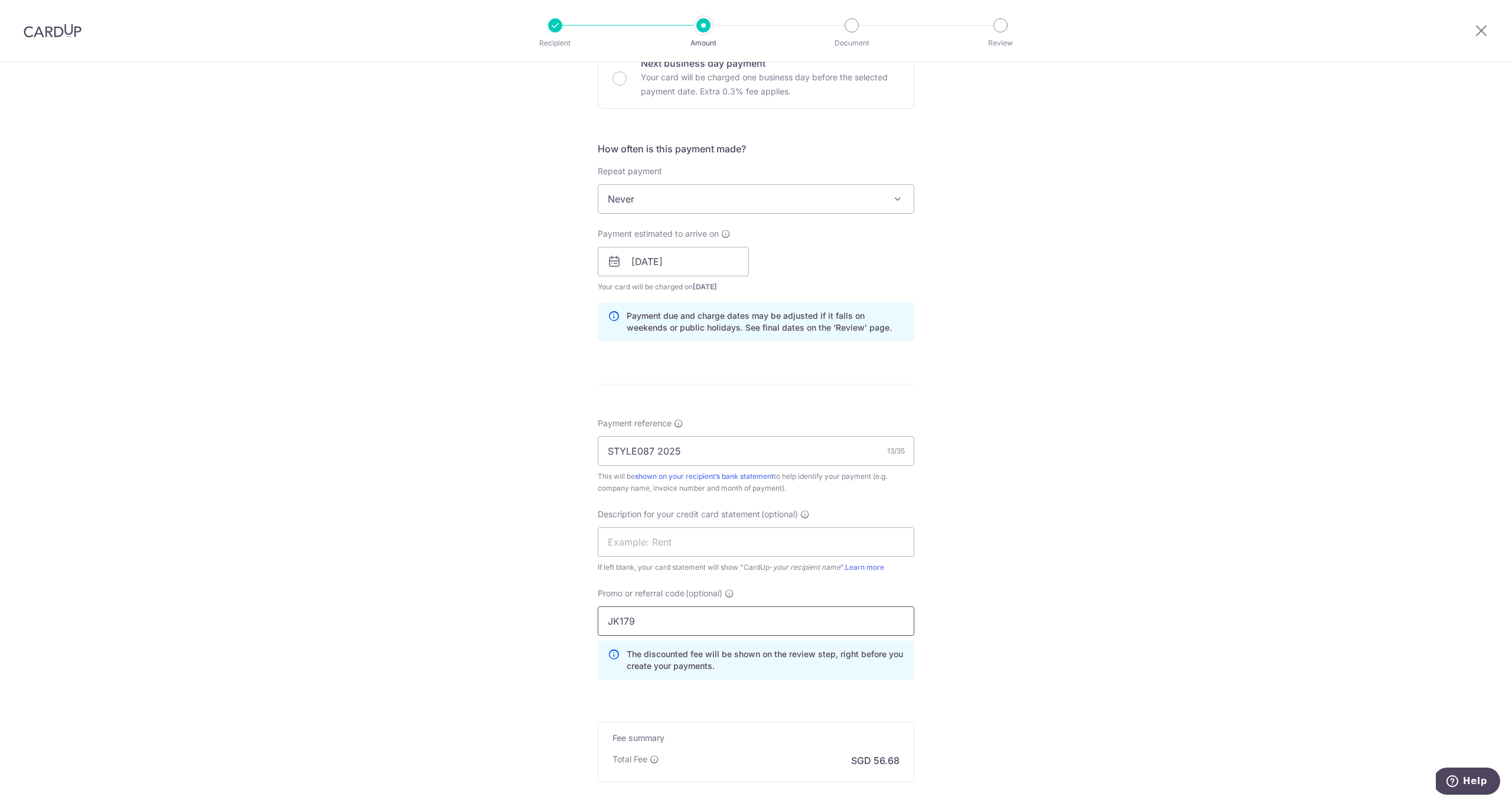
scroll to position [508, 0]
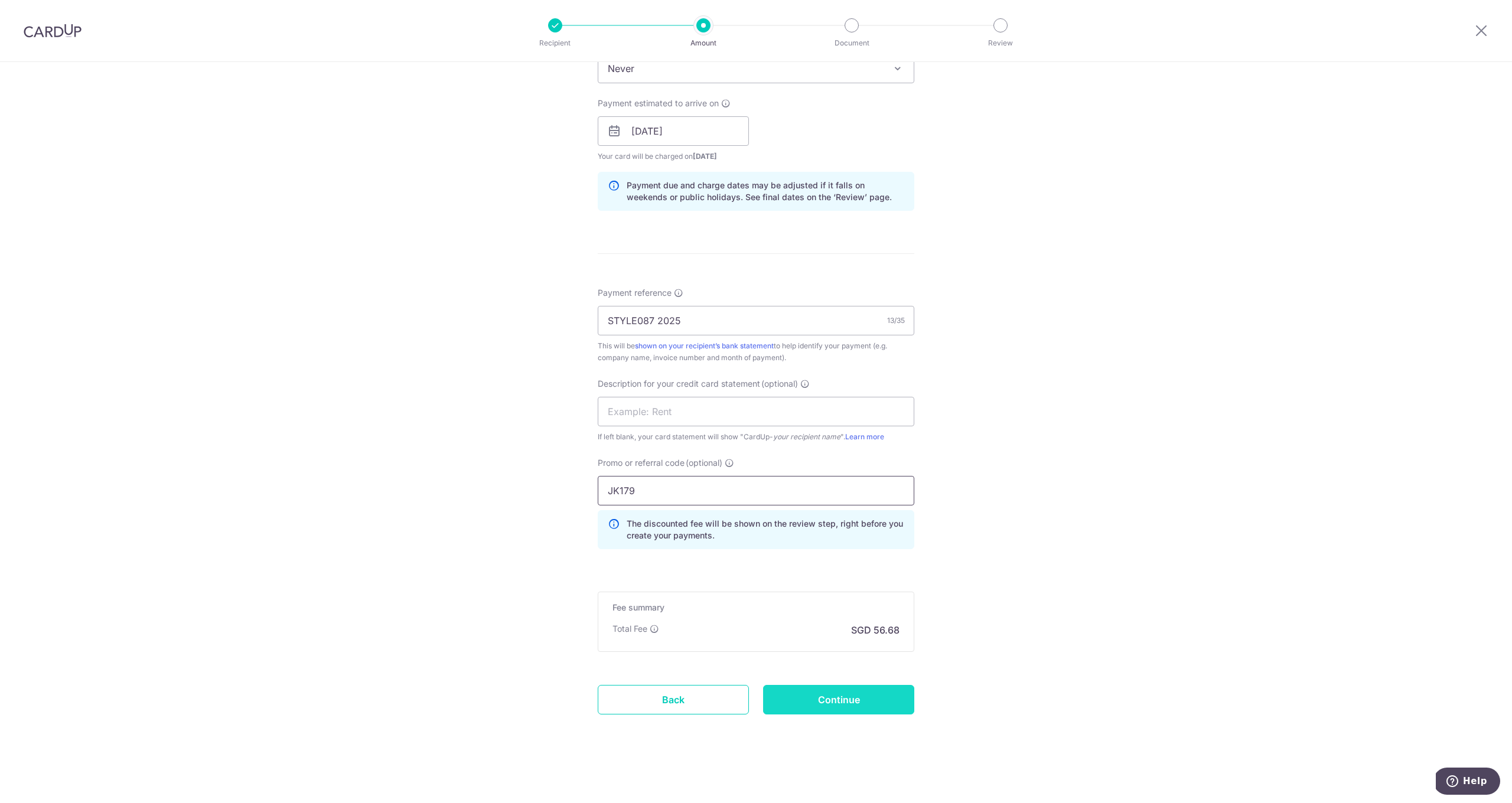
type input "JK179"
click at [864, 693] on input "Continue" at bounding box center [839, 700] width 151 height 30
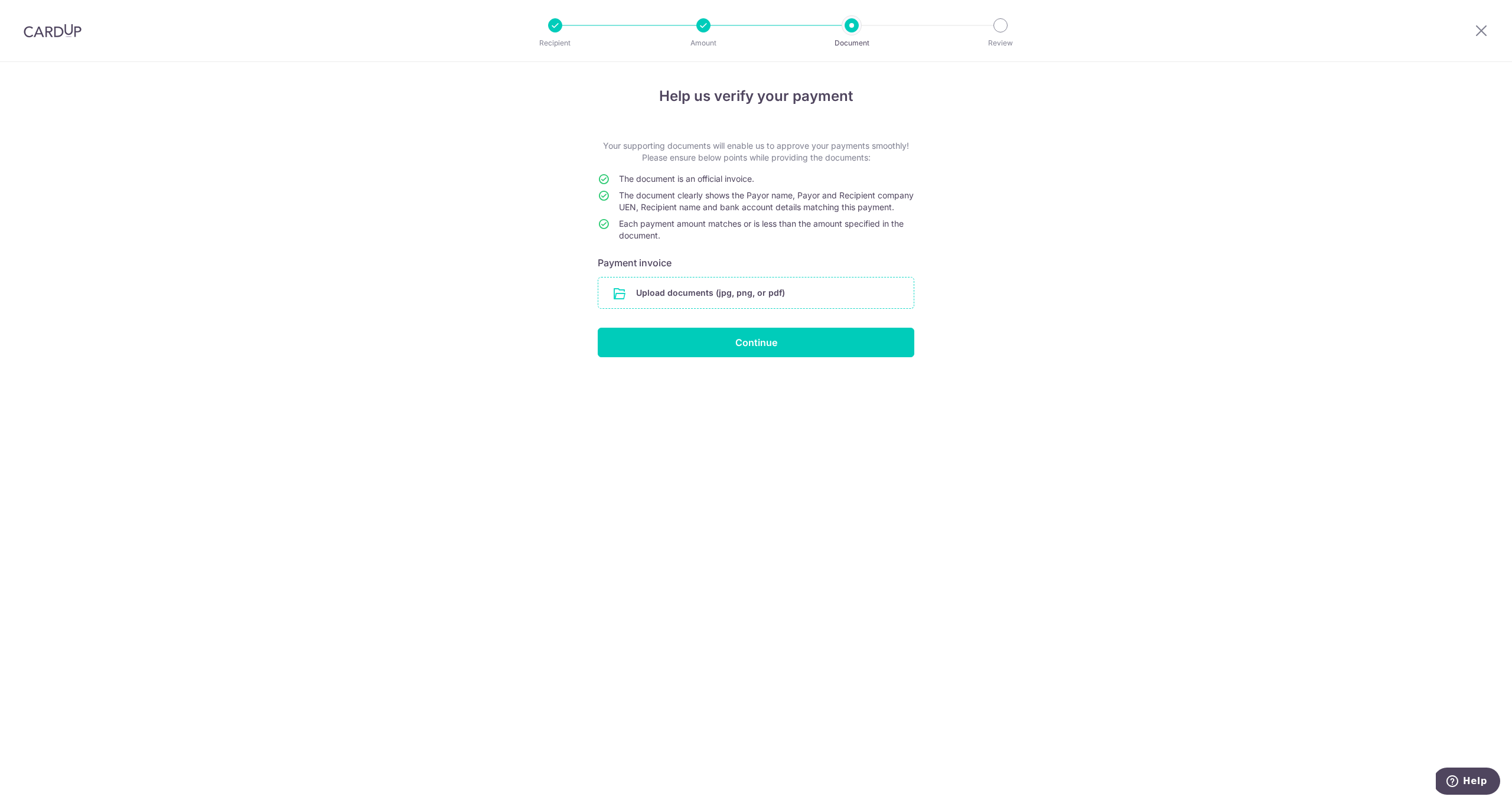
click at [728, 304] on input "file" at bounding box center [756, 292] width 315 height 30
click at [655, 308] on input "file" at bounding box center [756, 292] width 315 height 30
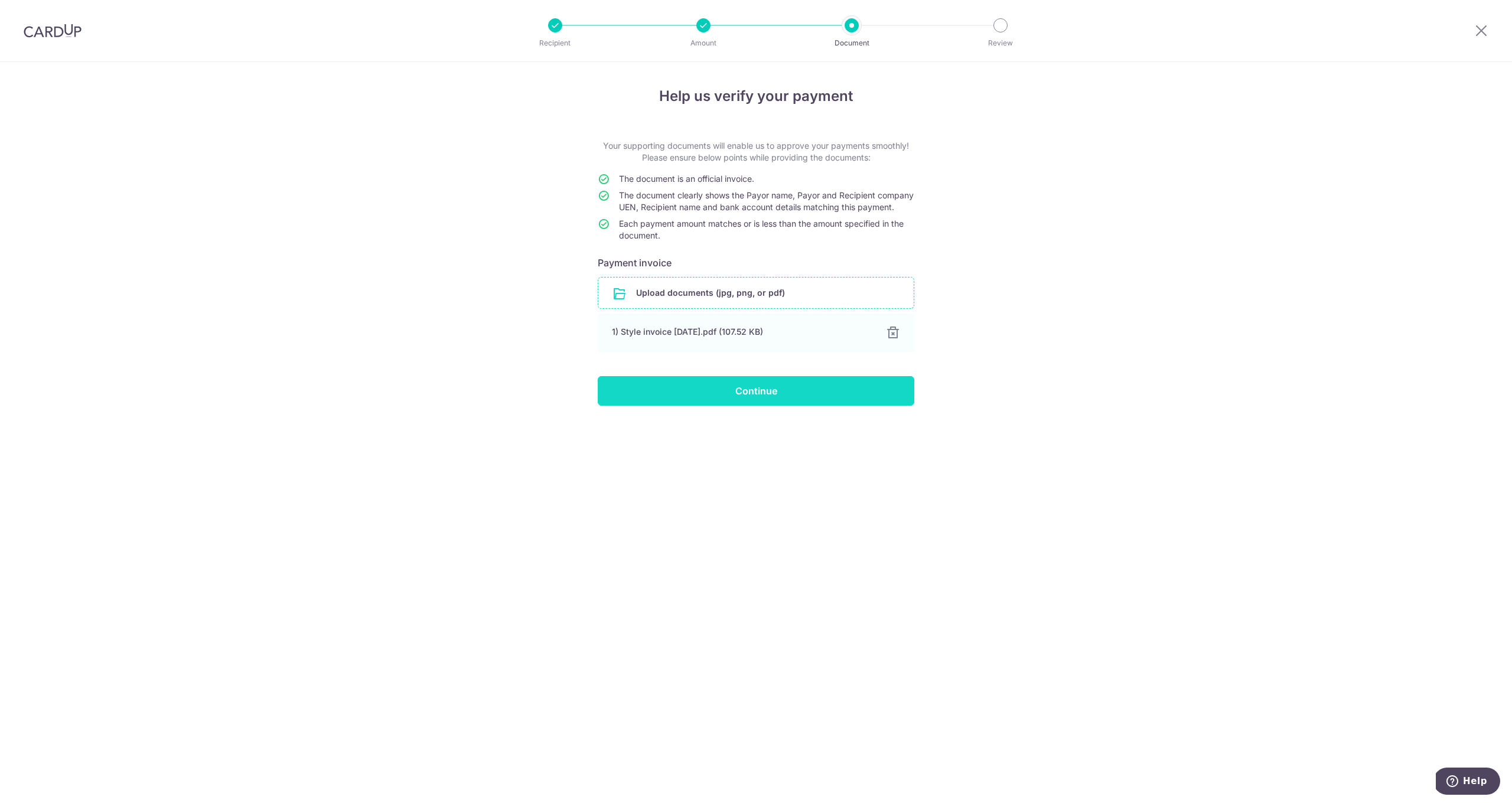
click at [759, 402] on input "Continue" at bounding box center [756, 391] width 317 height 30
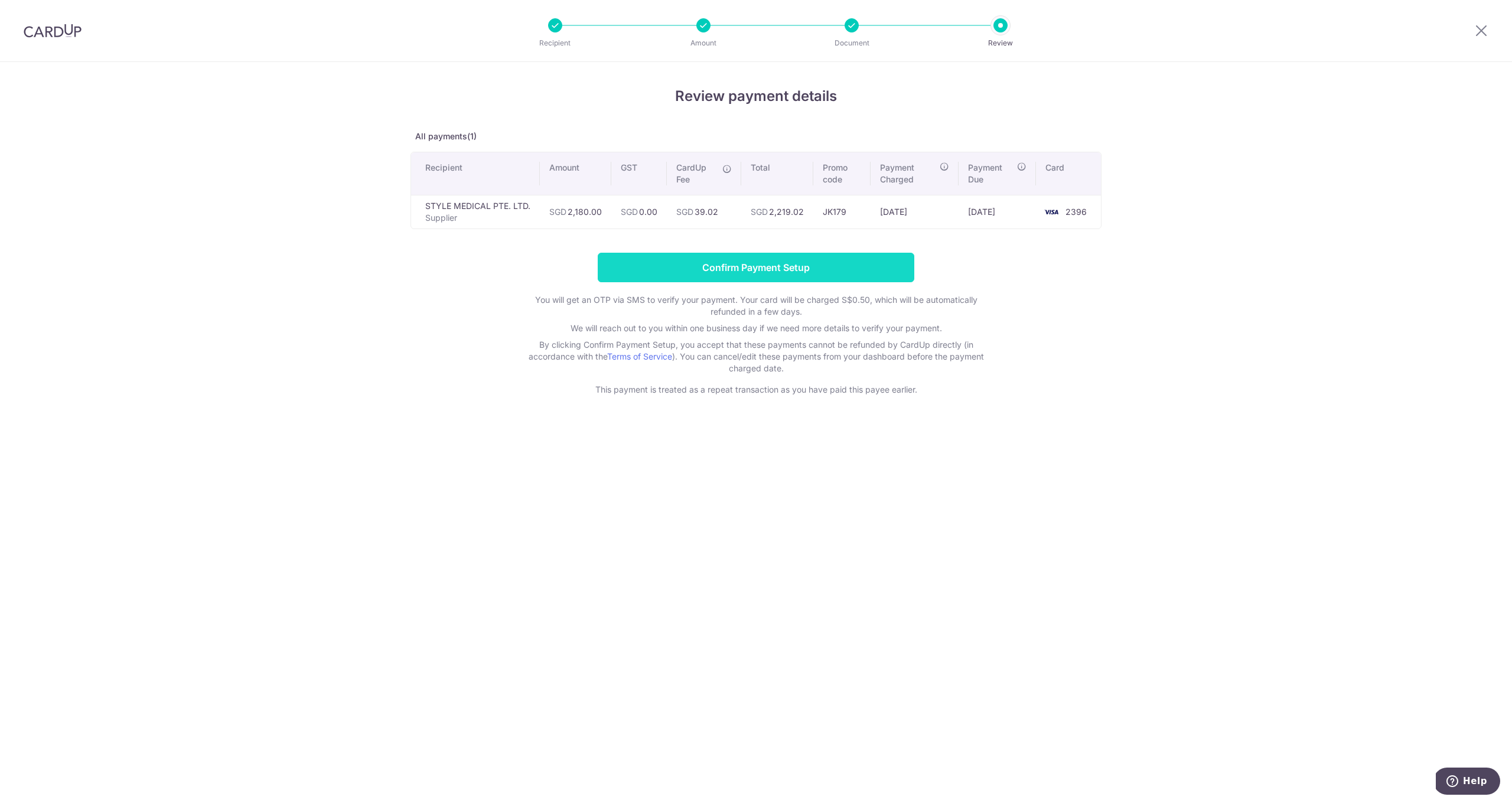
click at [792, 268] on input "Confirm Payment Setup" at bounding box center [756, 268] width 317 height 30
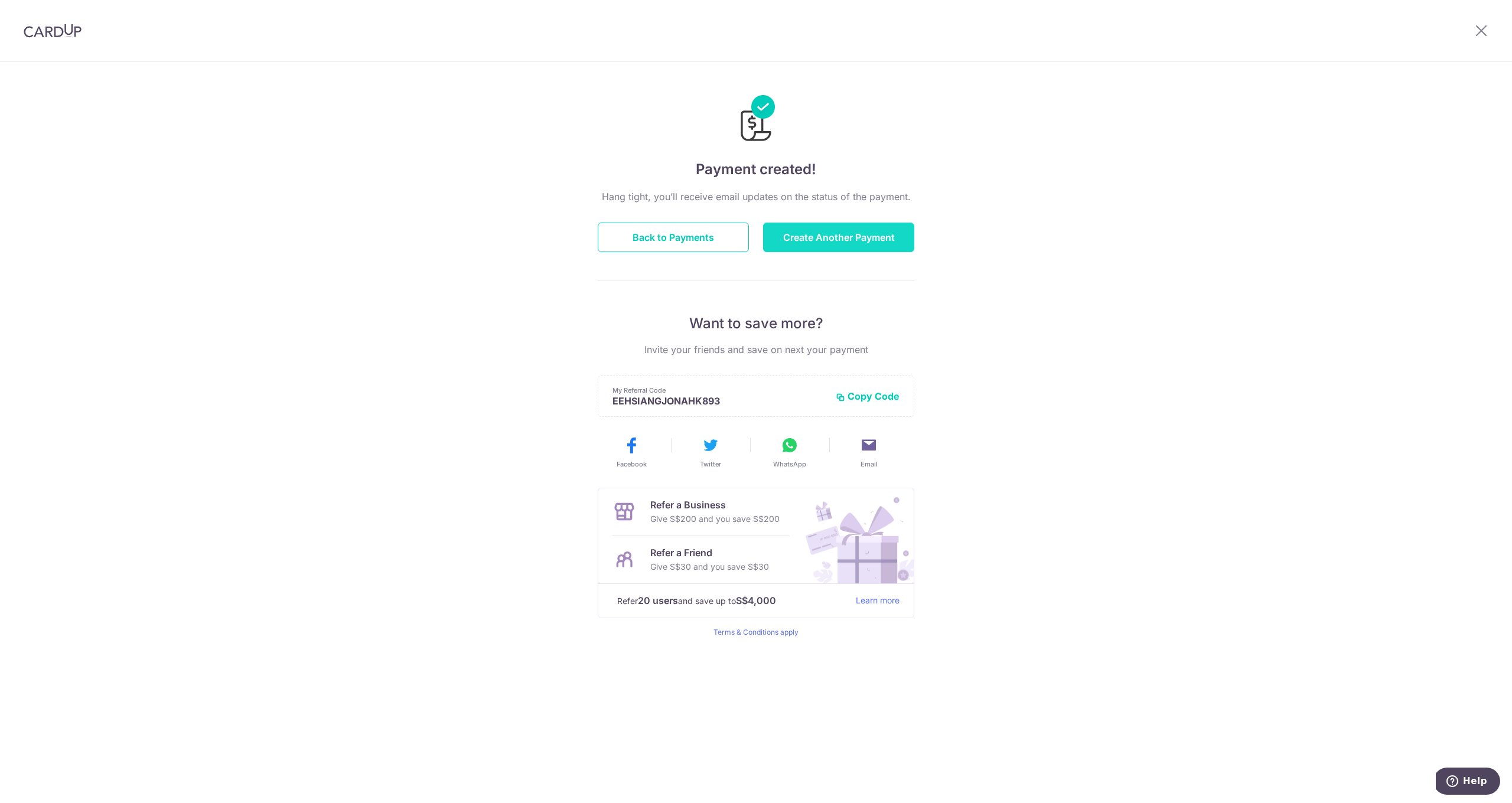
click at [849, 244] on button "Create Another Payment" at bounding box center [839, 237] width 151 height 30
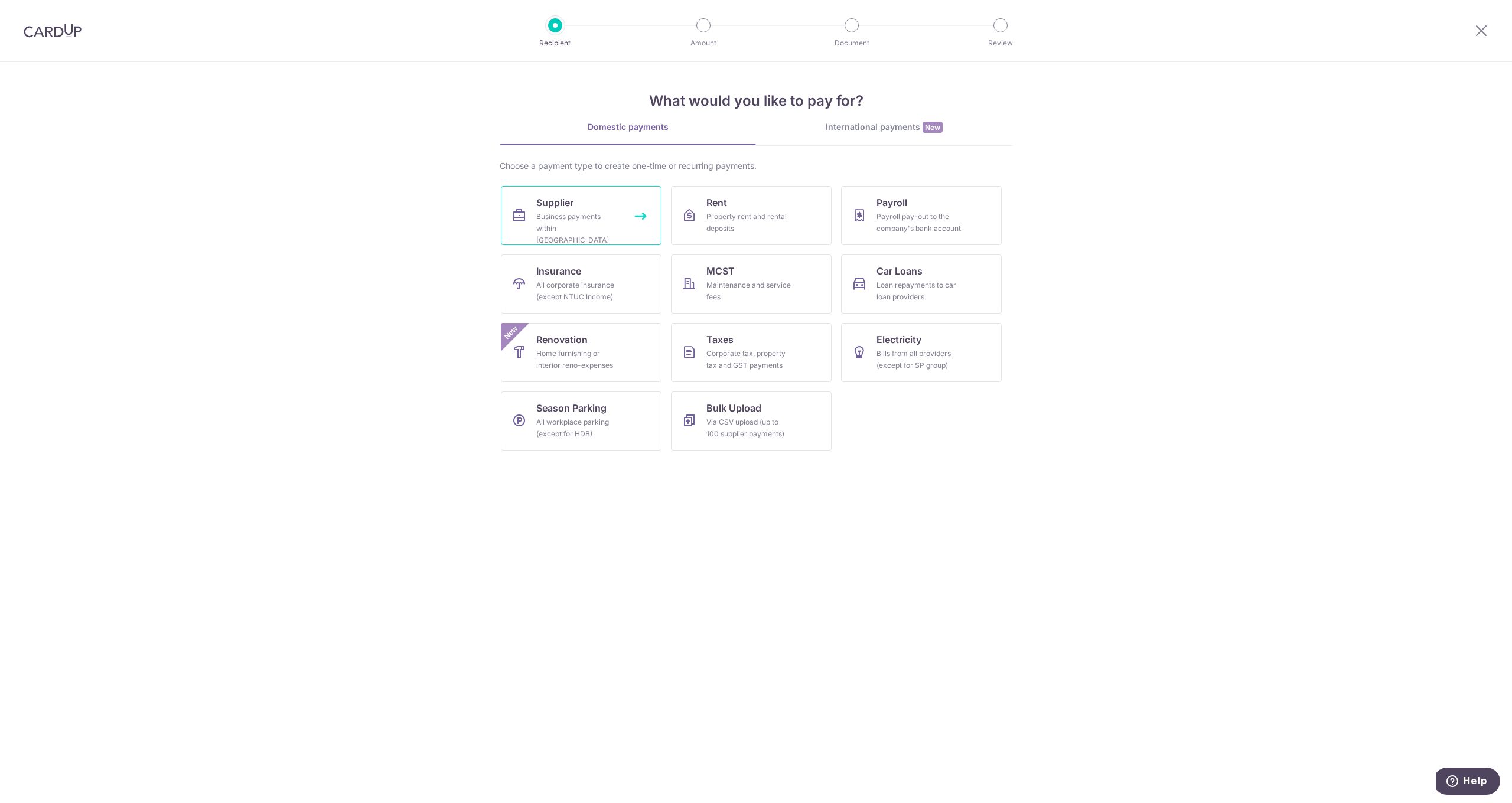
click at [577, 222] on div "Business payments within Singapore" at bounding box center [578, 228] width 85 height 36
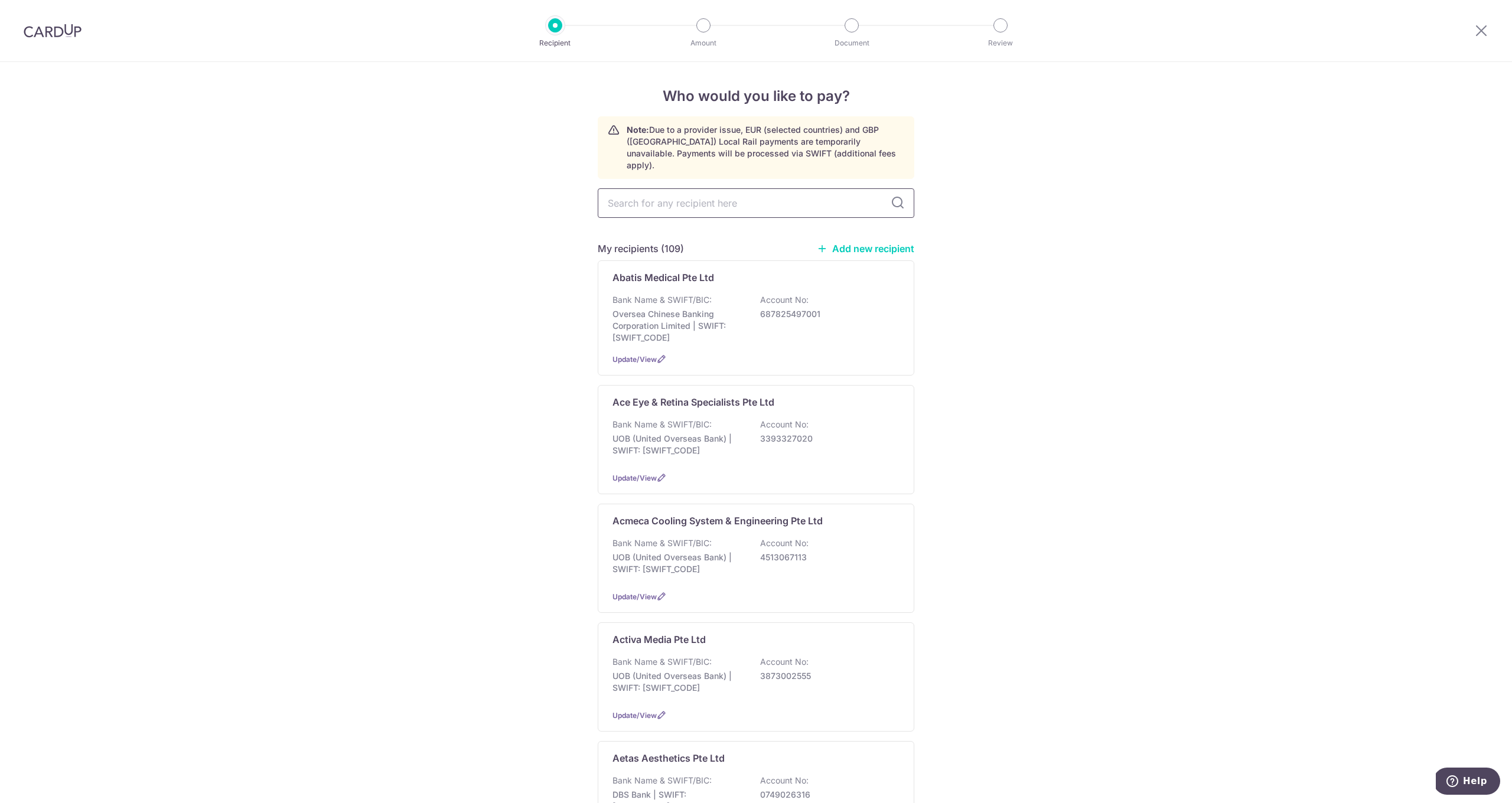
click at [708, 188] on input "text" at bounding box center [756, 203] width 317 height 30
type input "SW1"
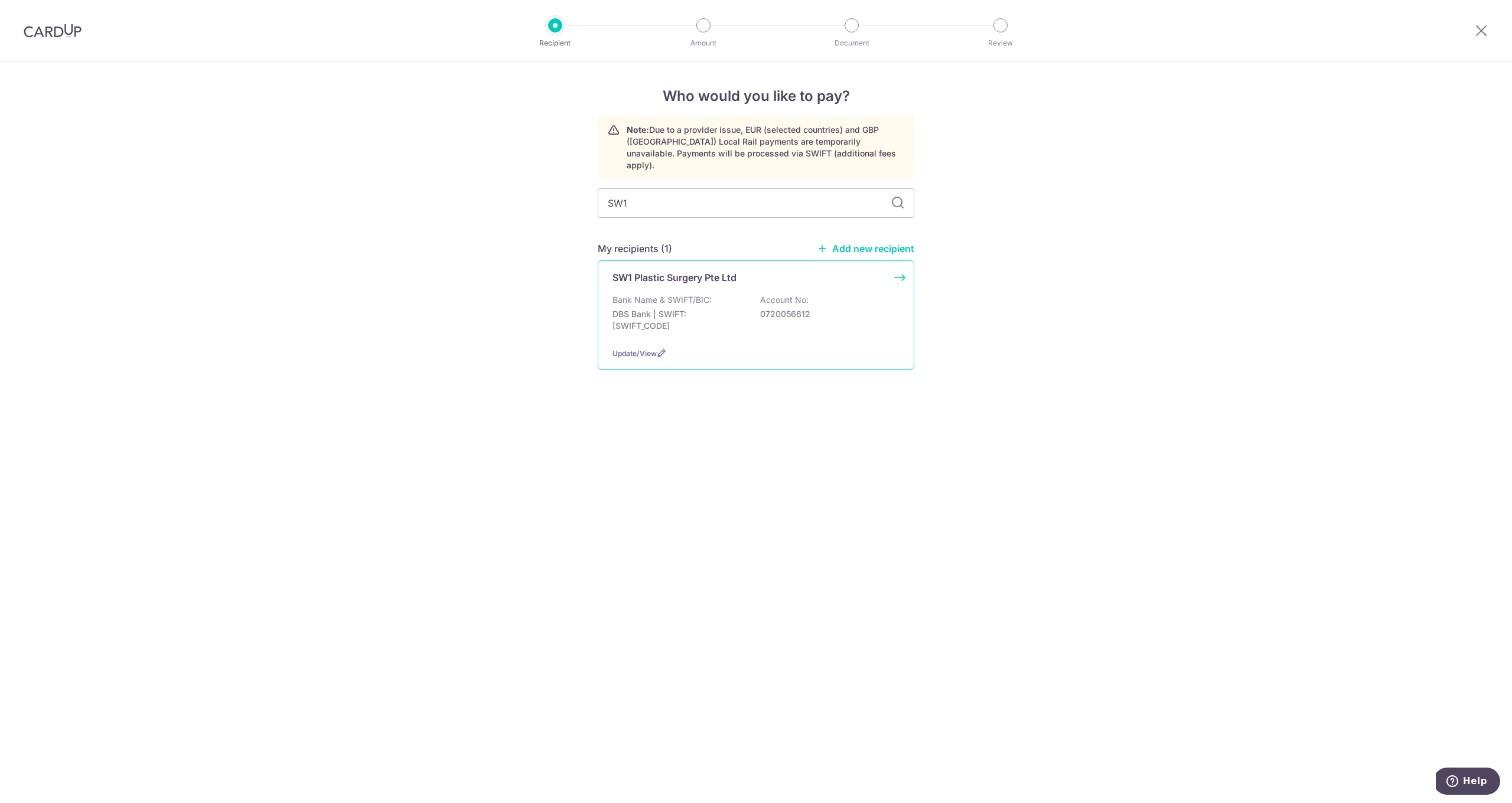
click at [701, 294] on p "Bank Name & SWIFT/BIC:" at bounding box center [662, 300] width 99 height 12
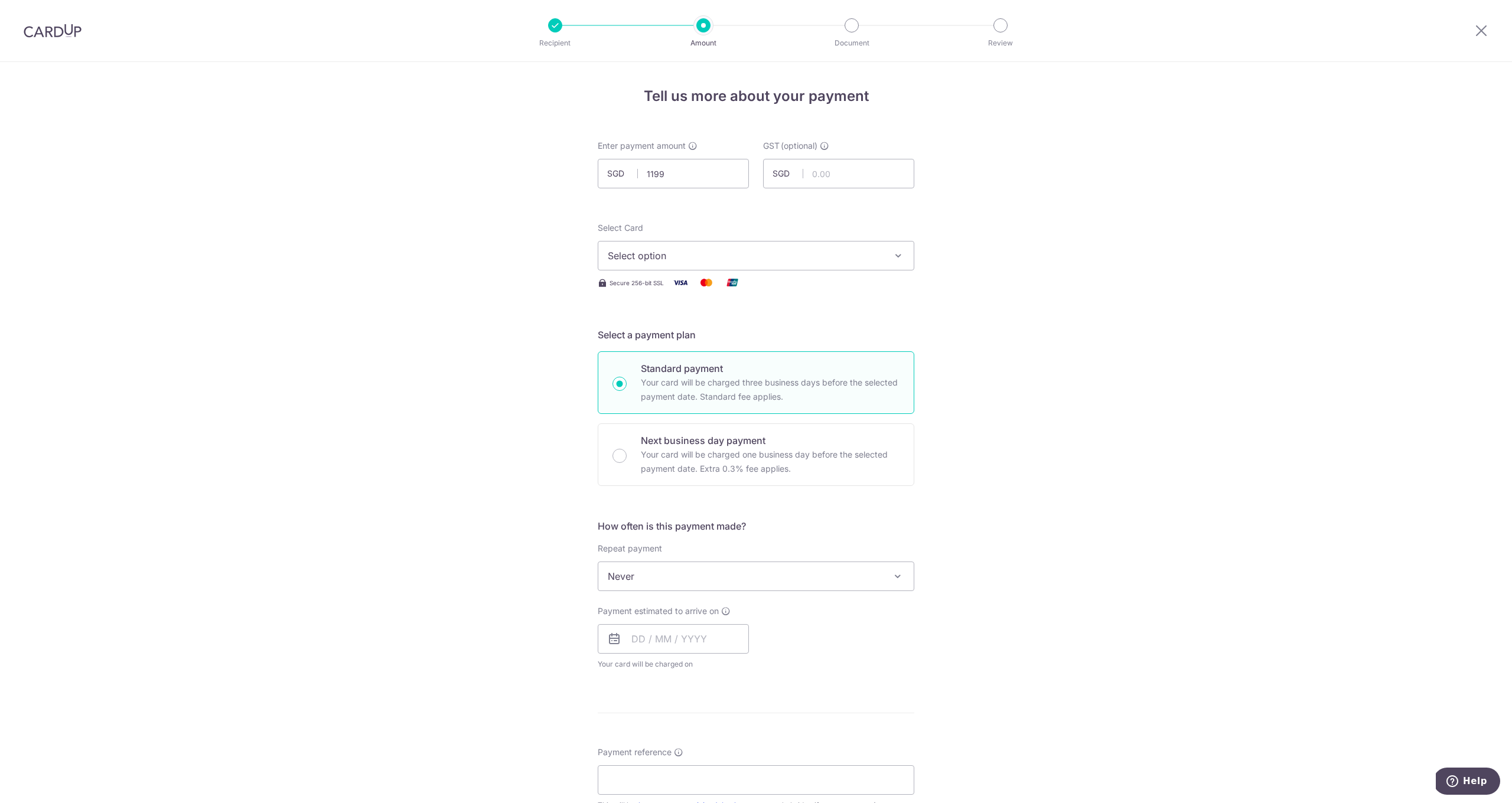
type input "1,199.00"
click at [710, 257] on span "Select option" at bounding box center [745, 255] width 275 height 14
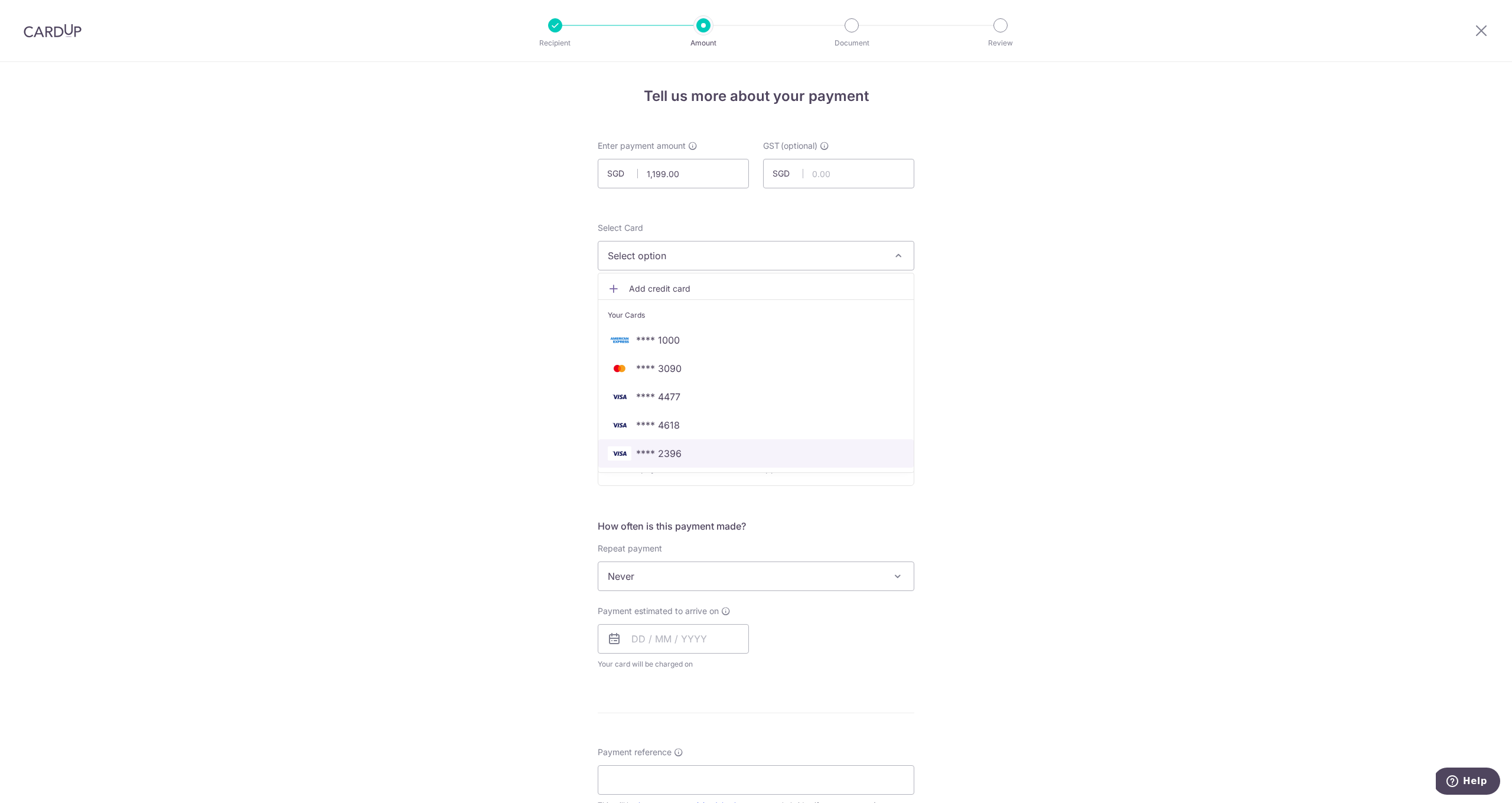
click at [664, 459] on span "**** 2396" at bounding box center [658, 453] width 45 height 14
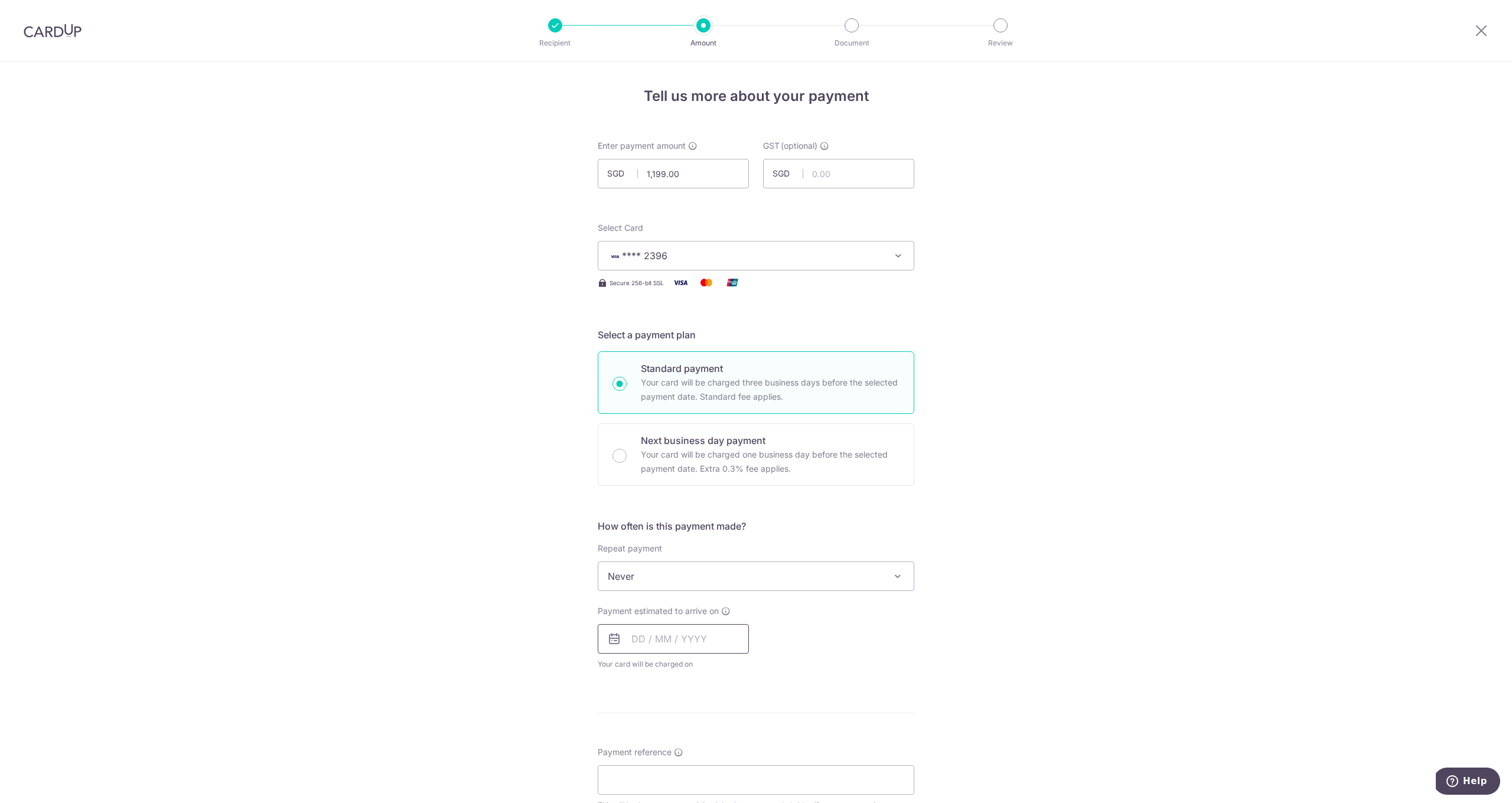
click at [647, 639] on input "text" at bounding box center [673, 639] width 151 height 30
click at [710, 747] on link "9" at bounding box center [716, 746] width 19 height 19
type input "09/10/2025"
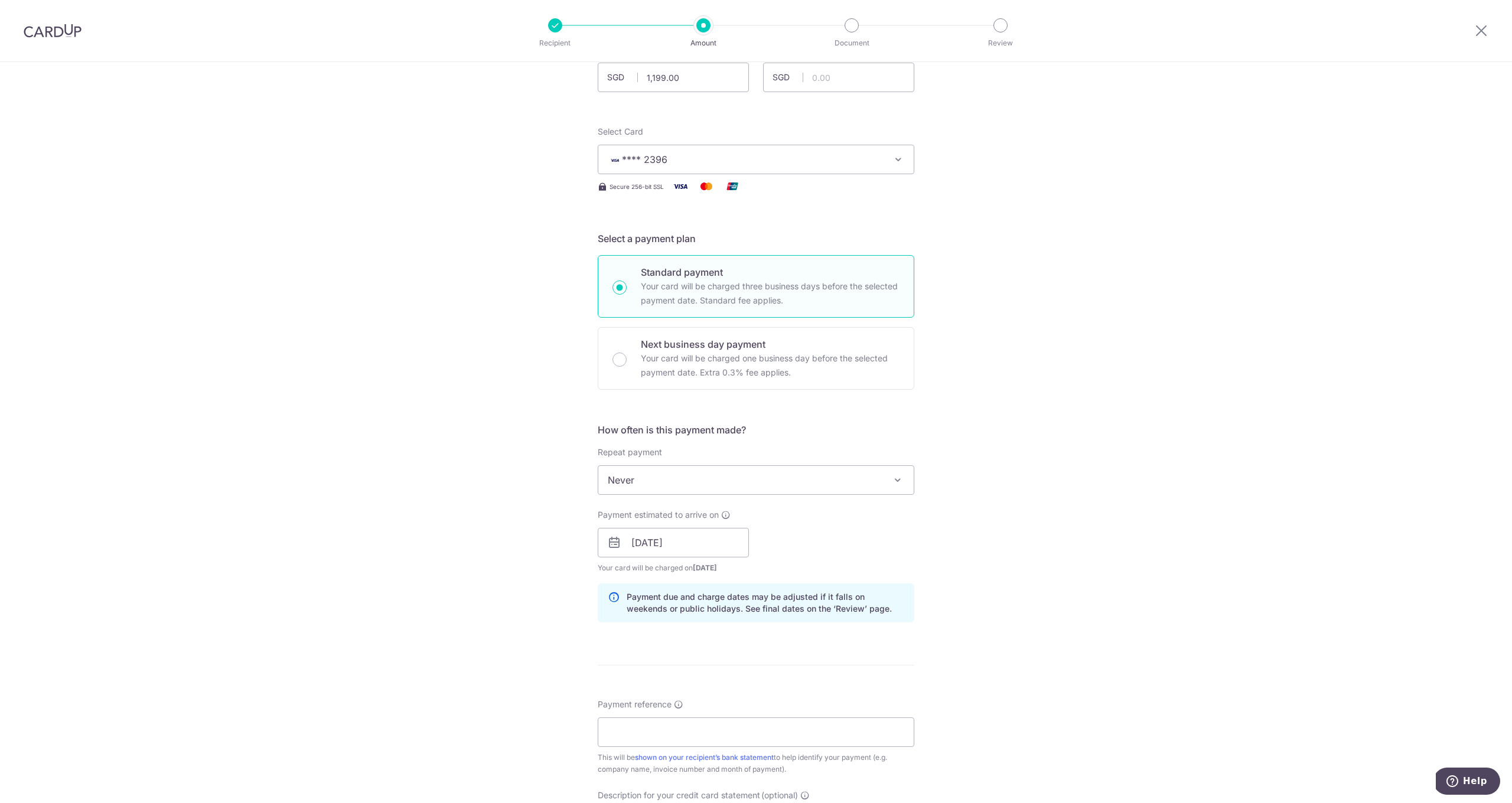
scroll to position [194, 0]
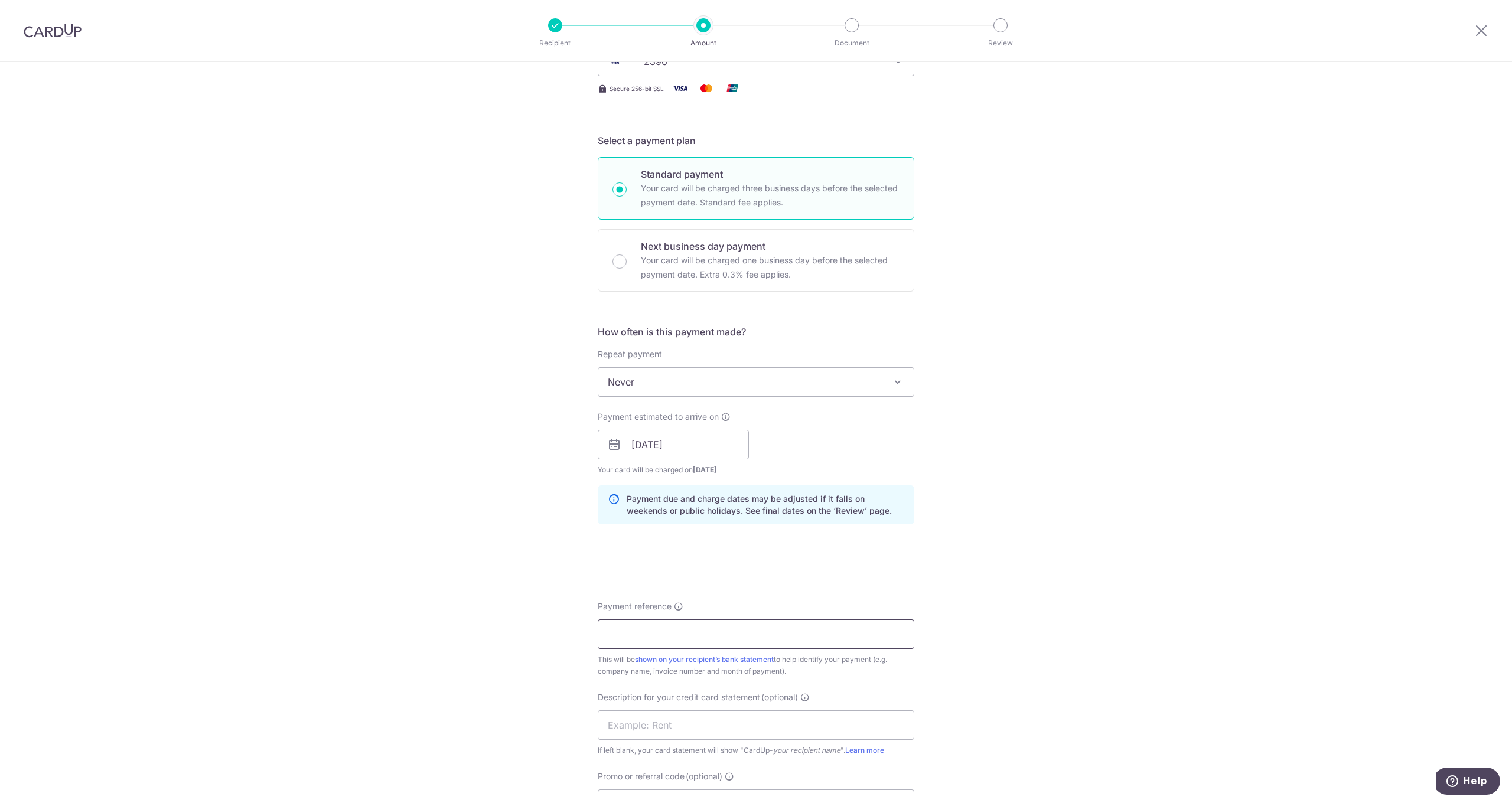
click at [653, 638] on input "Payment reference" at bounding box center [756, 635] width 317 height 30
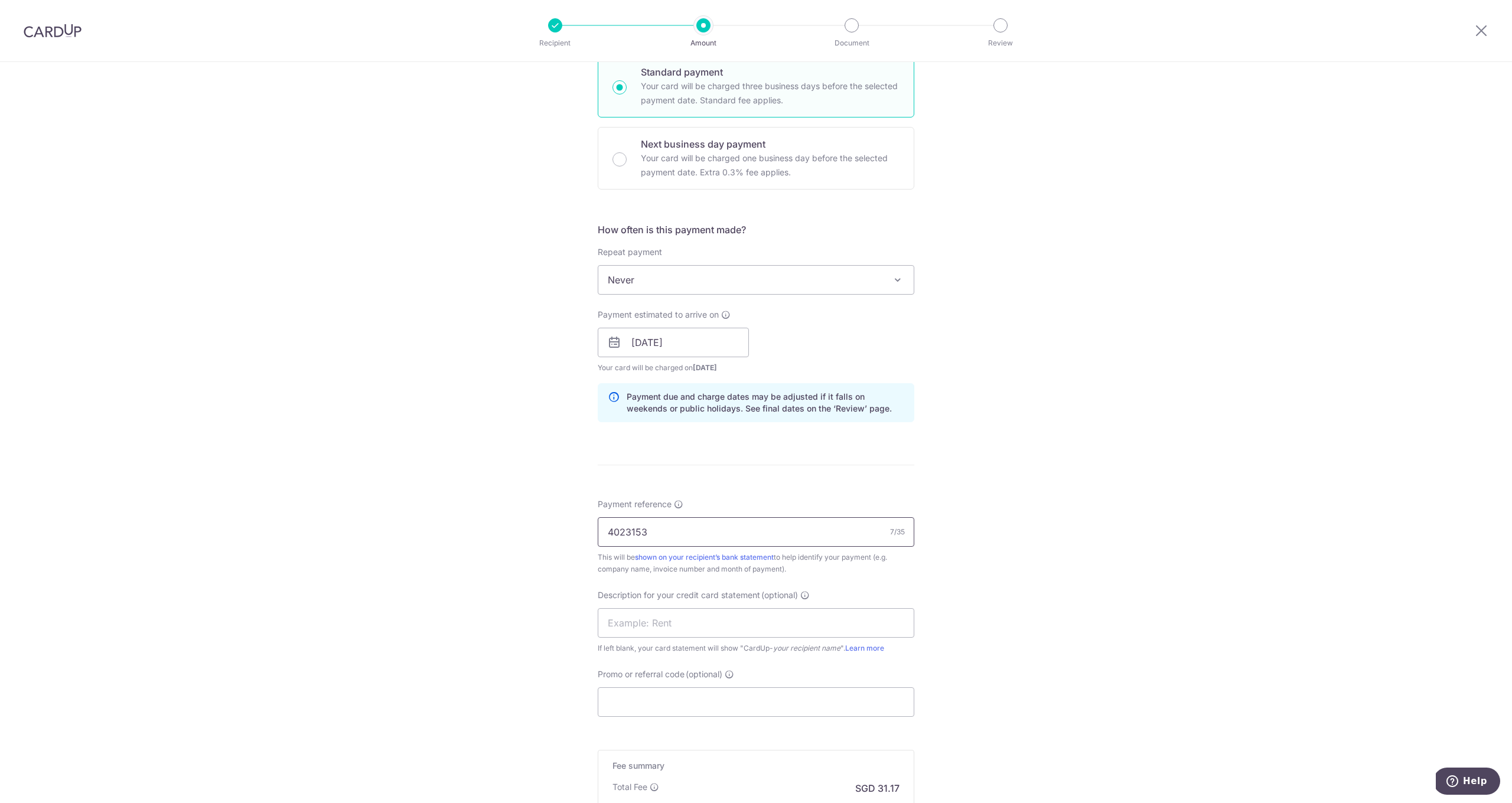
scroll to position [400, 0]
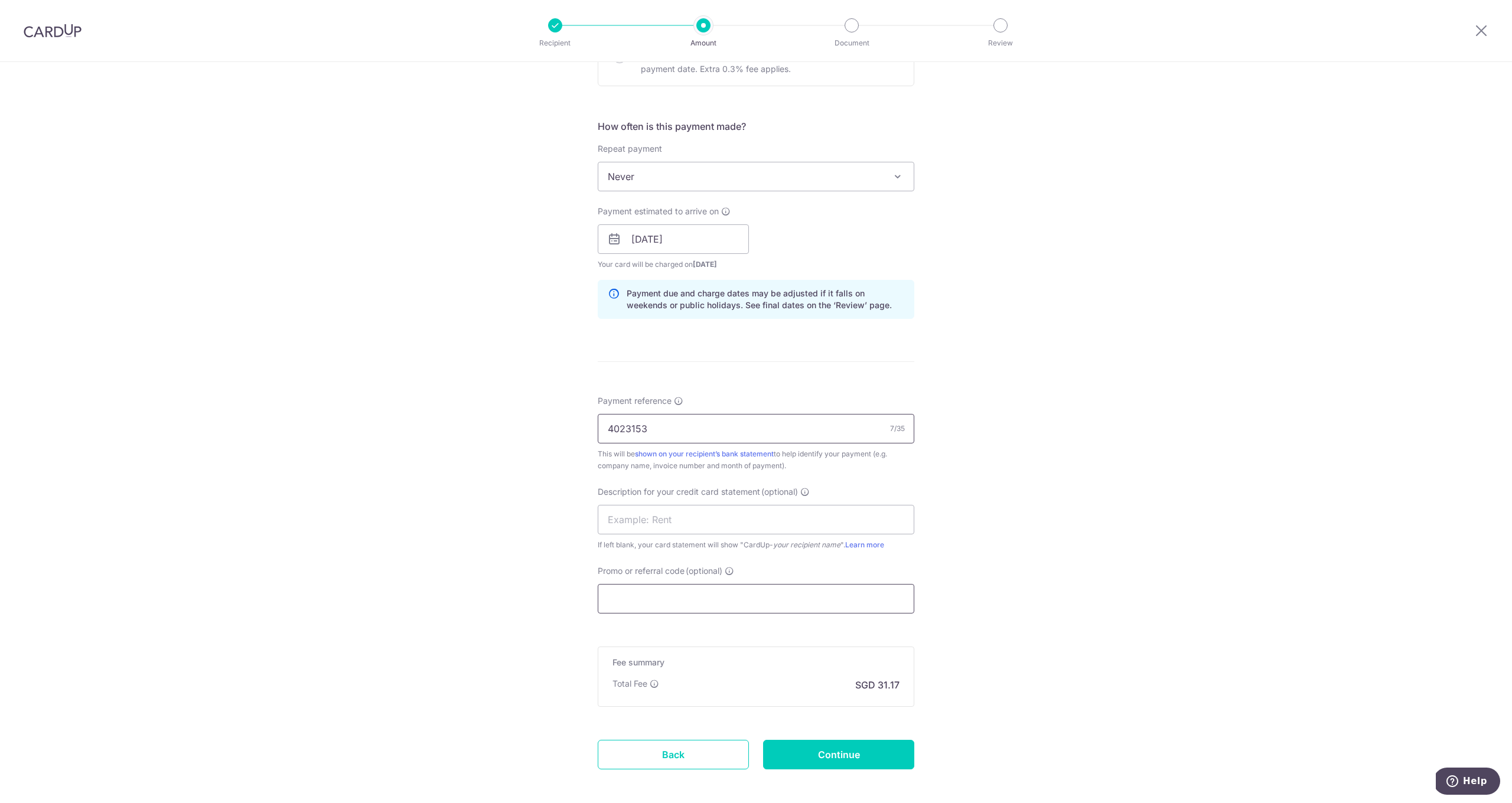
type input "4023153"
click at [645, 599] on input "Promo or referral code (optional)" at bounding box center [756, 599] width 317 height 30
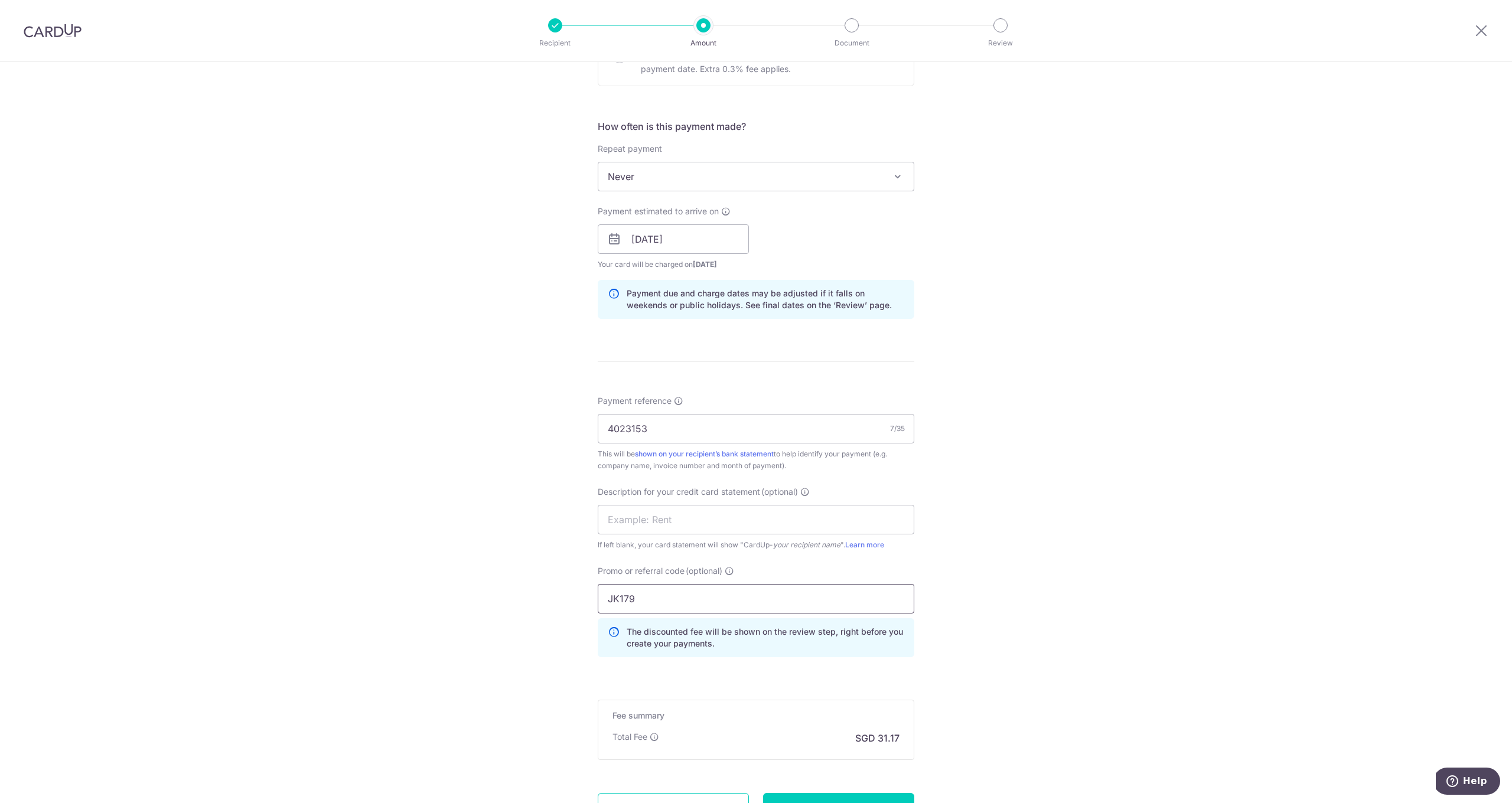
scroll to position [502, 0]
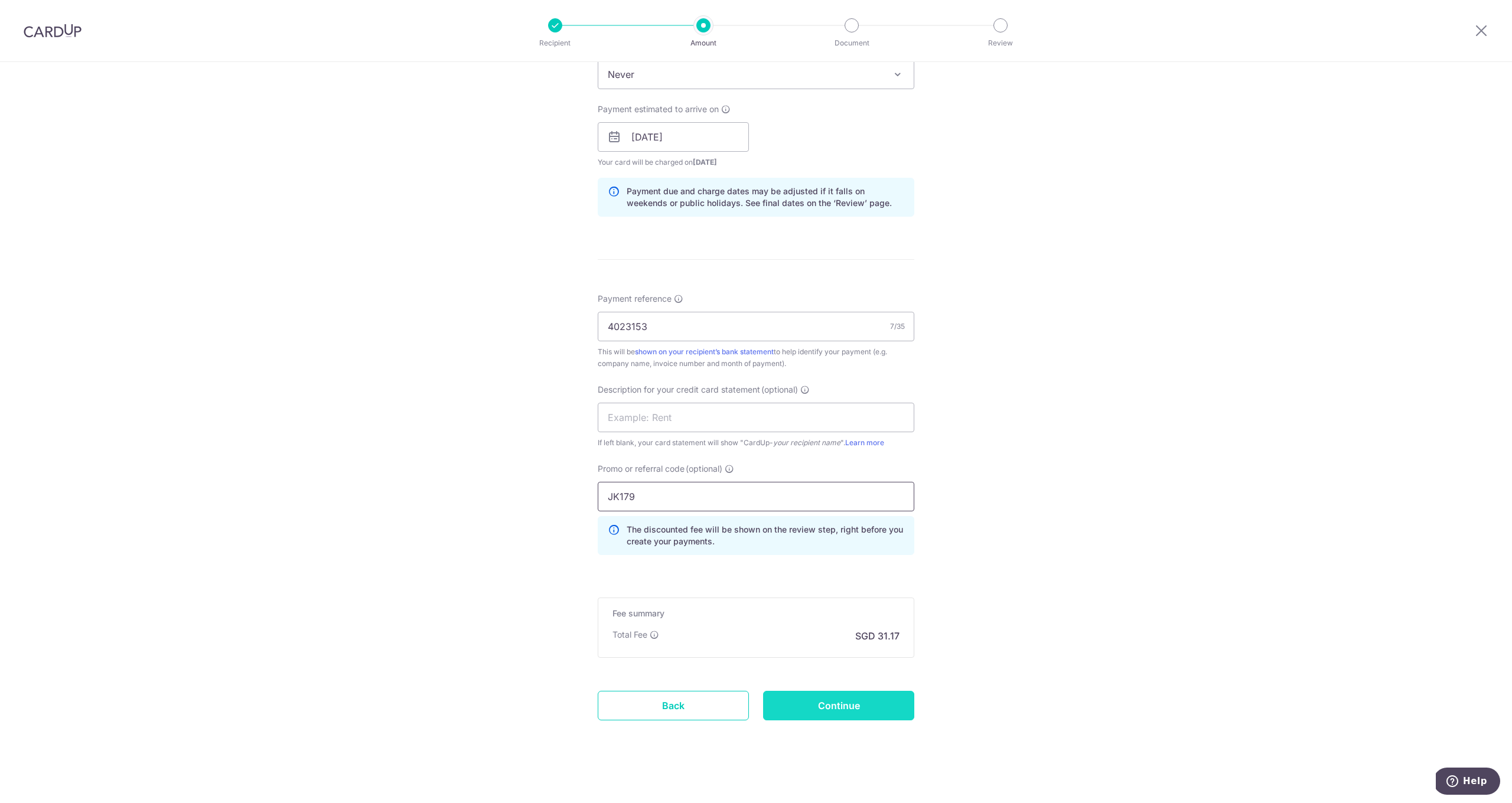
type input "JK179"
click at [820, 716] on input "Continue" at bounding box center [839, 706] width 151 height 30
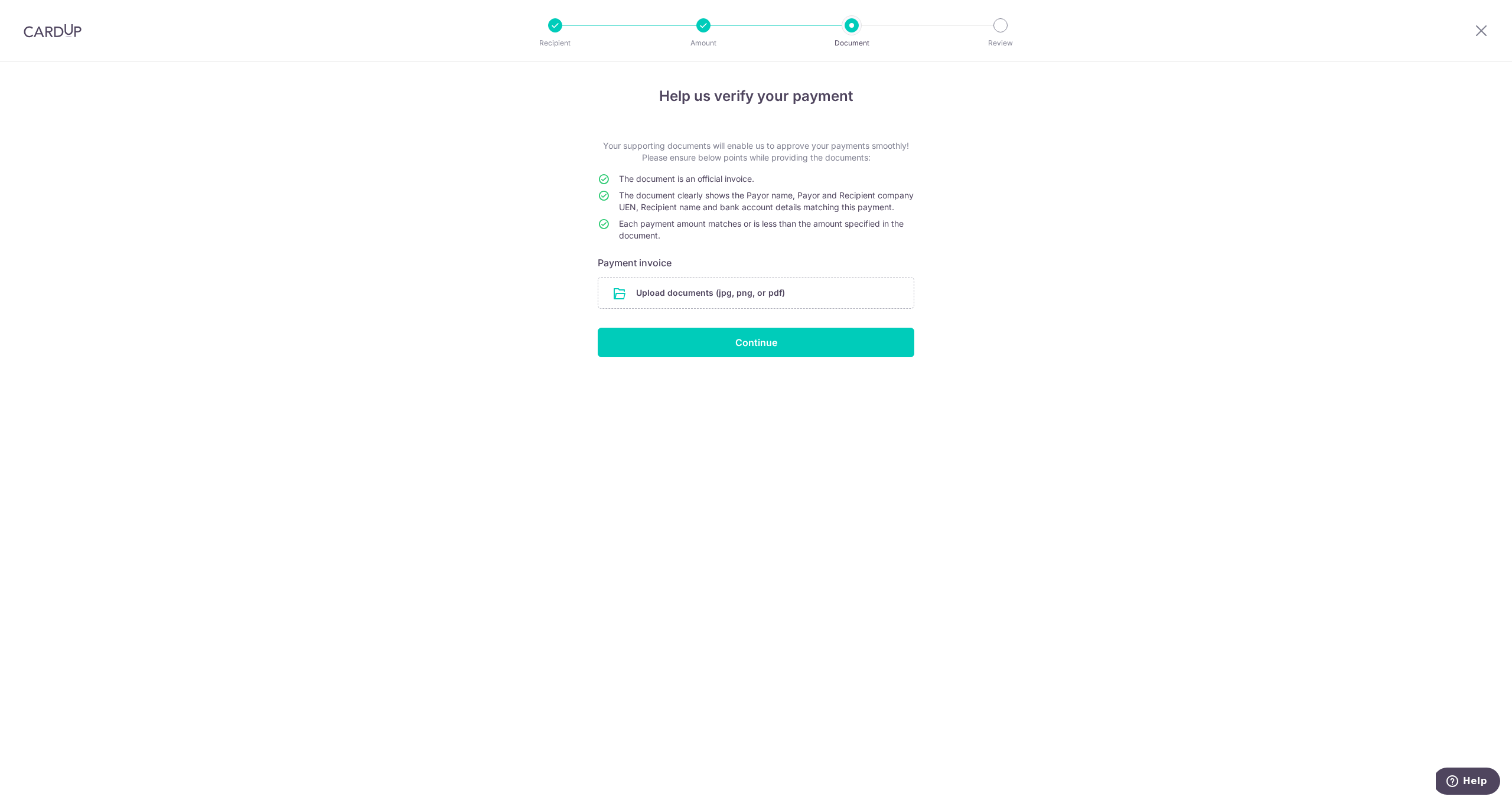
click at [758, 323] on form "Your supporting documents will enable us to approve your payments smoothly! Ple…" at bounding box center [756, 248] width 317 height 217
click at [759, 308] on input "file" at bounding box center [756, 292] width 315 height 30
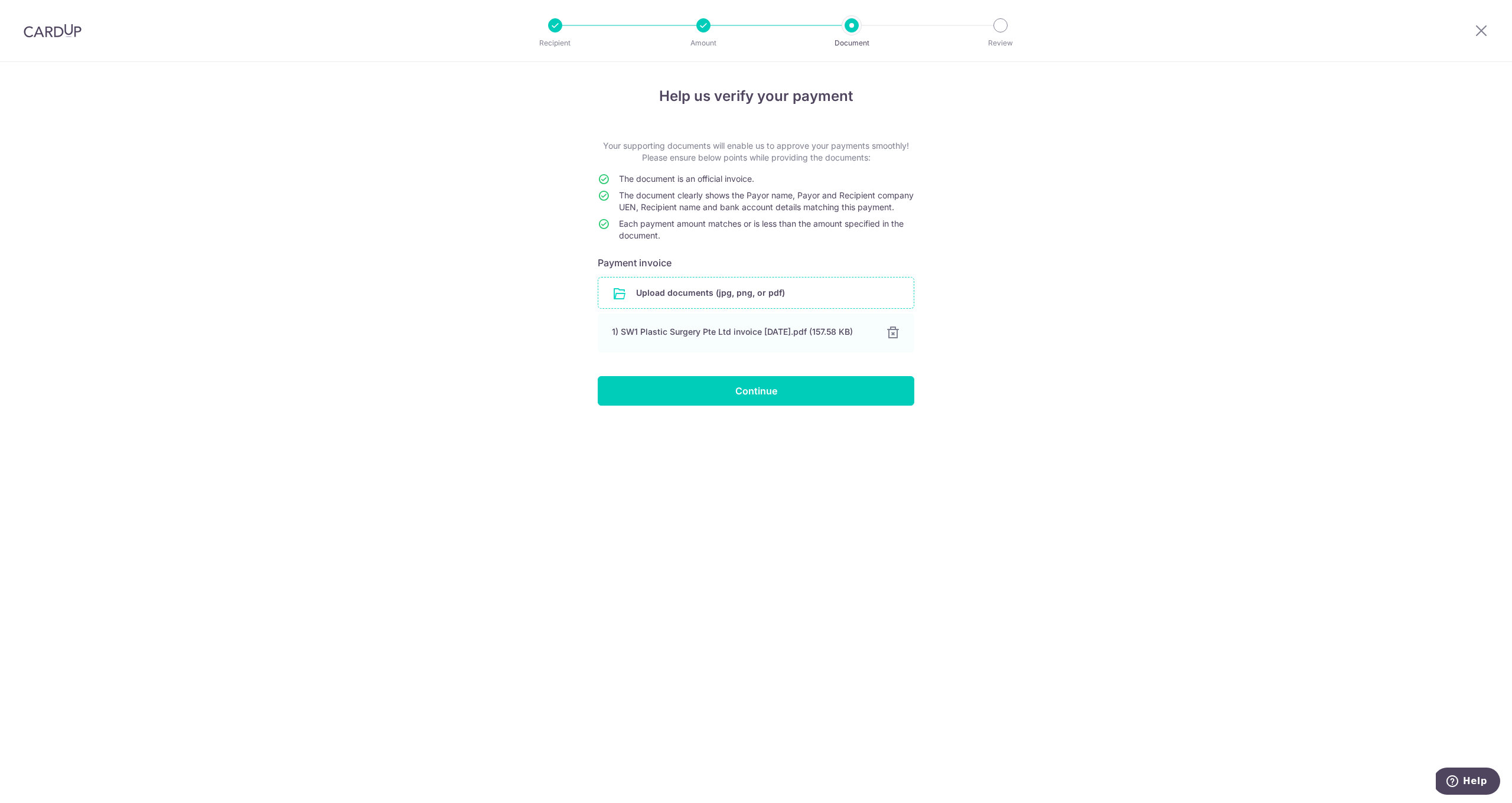
click at [779, 406] on input "Continue" at bounding box center [756, 391] width 317 height 30
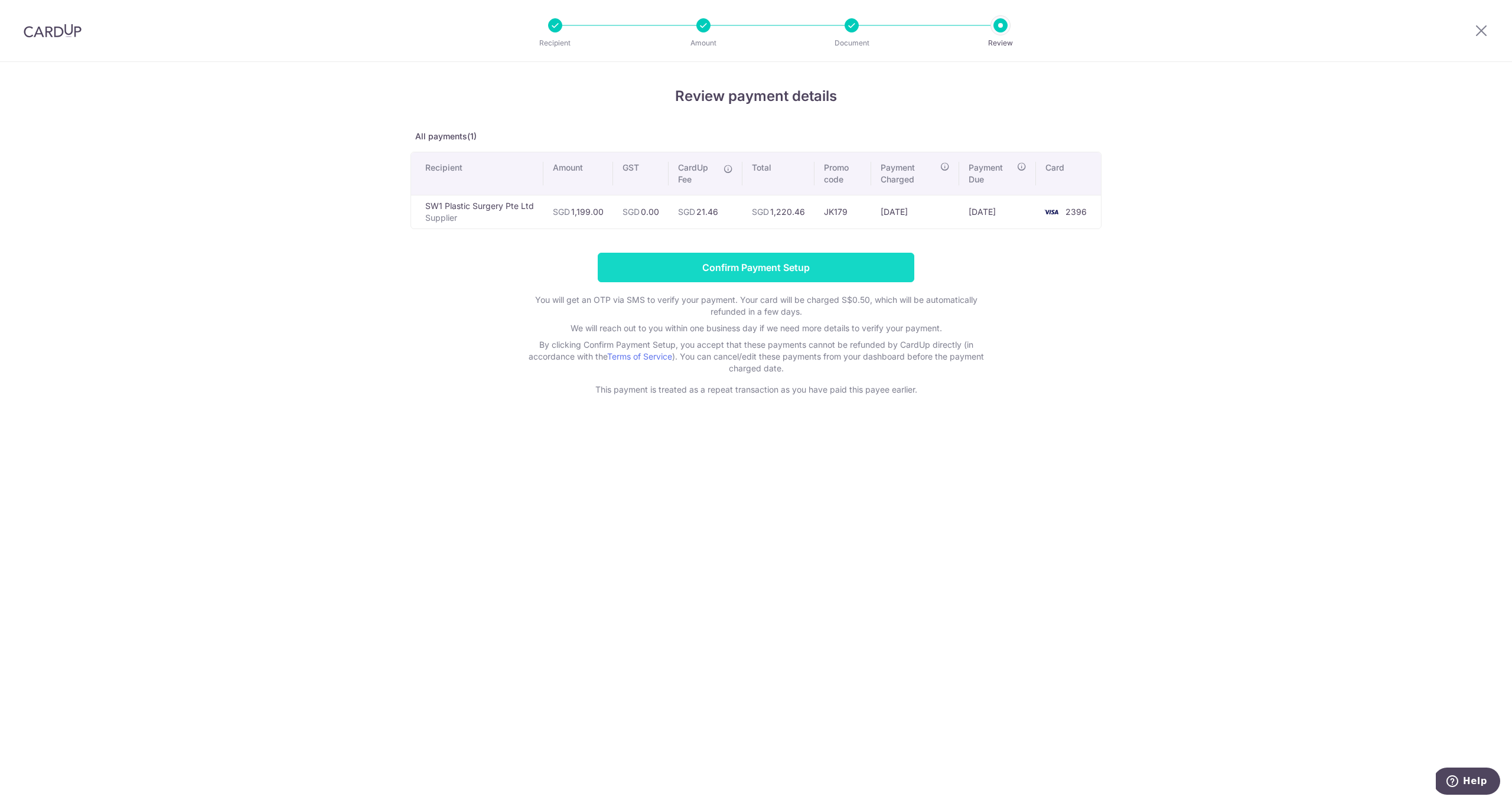
click at [777, 264] on input "Confirm Payment Setup" at bounding box center [756, 268] width 317 height 30
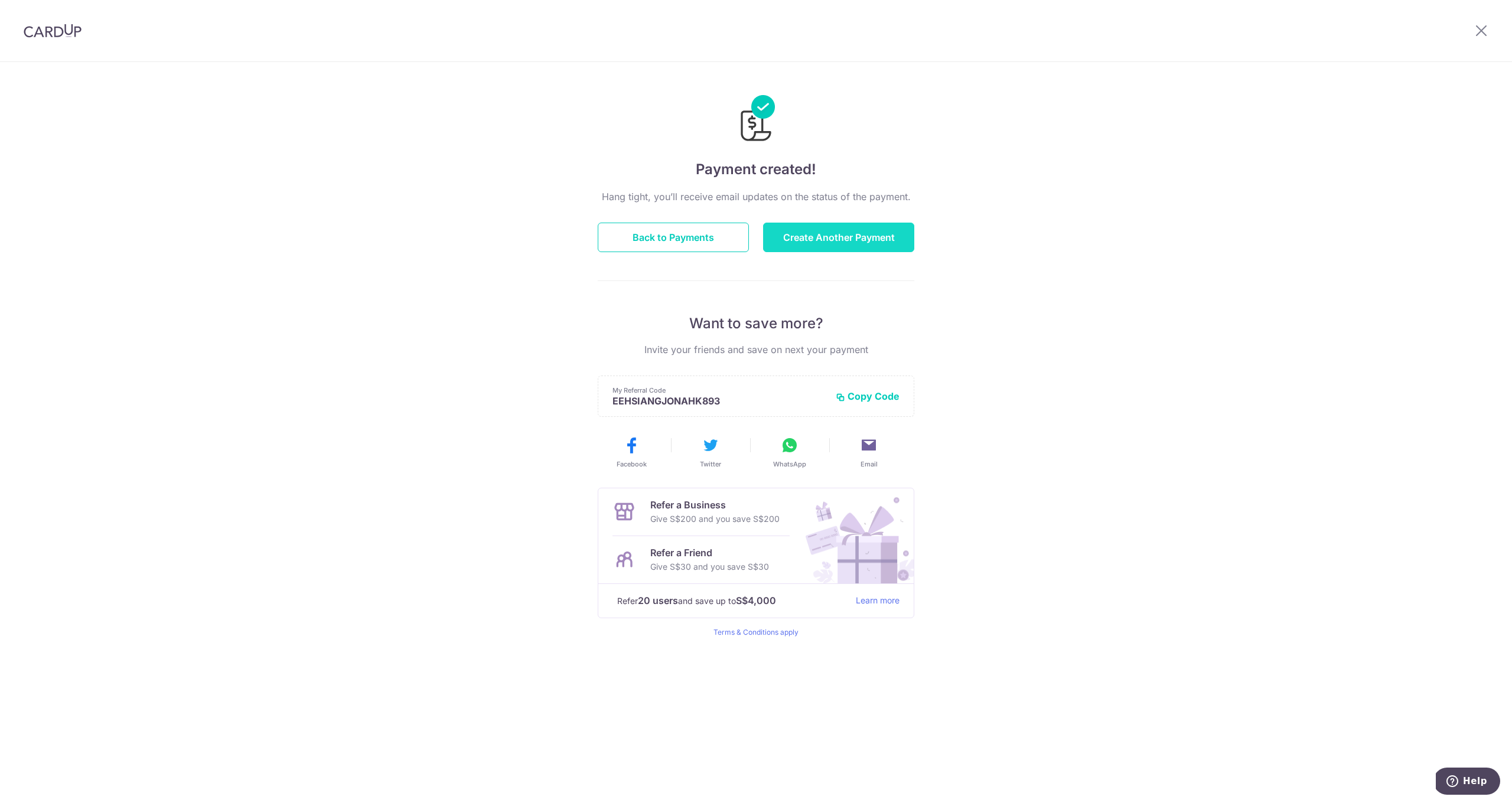
click at [811, 242] on button "Create Another Payment" at bounding box center [839, 237] width 151 height 30
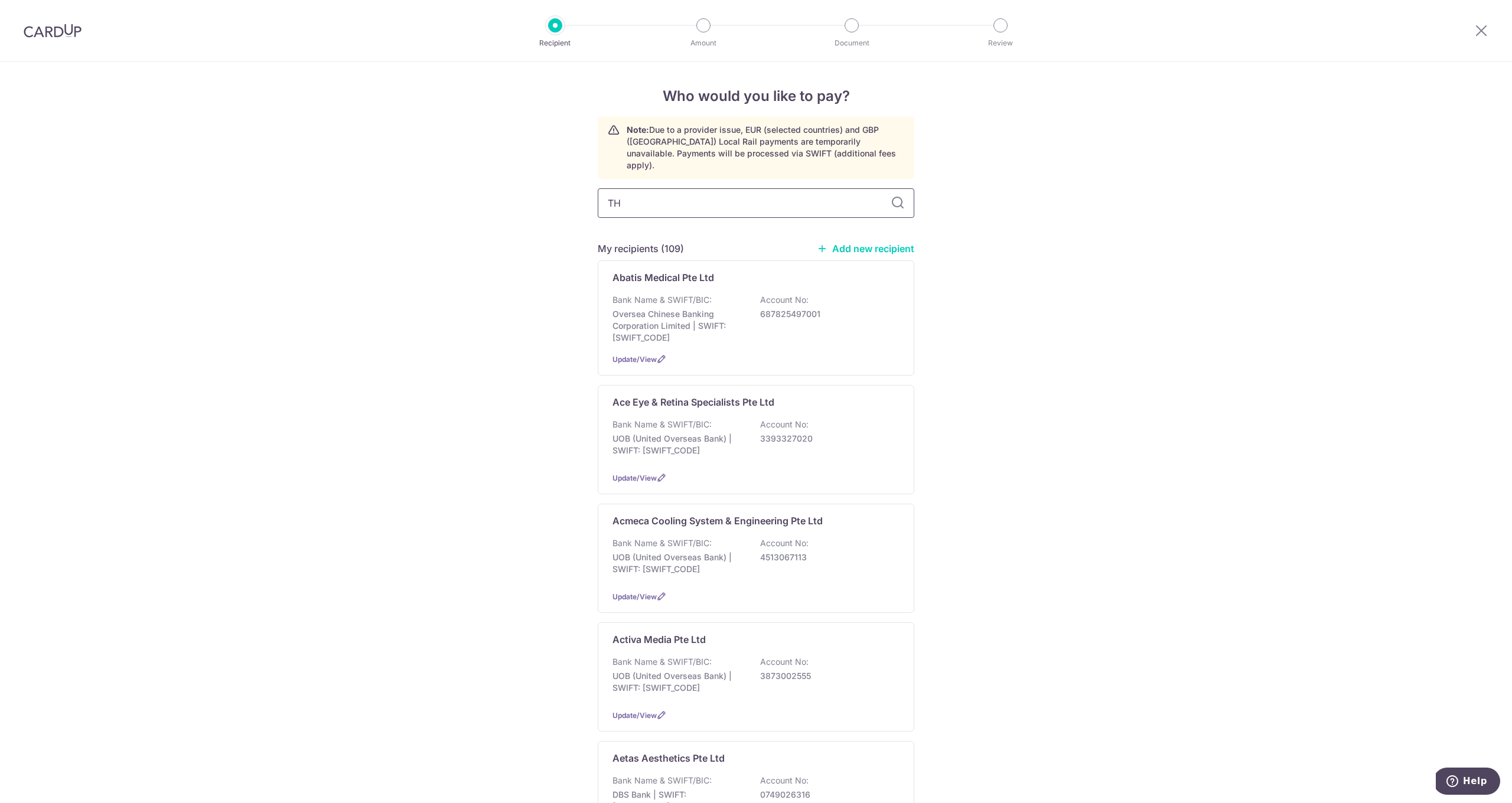
type input "THE"
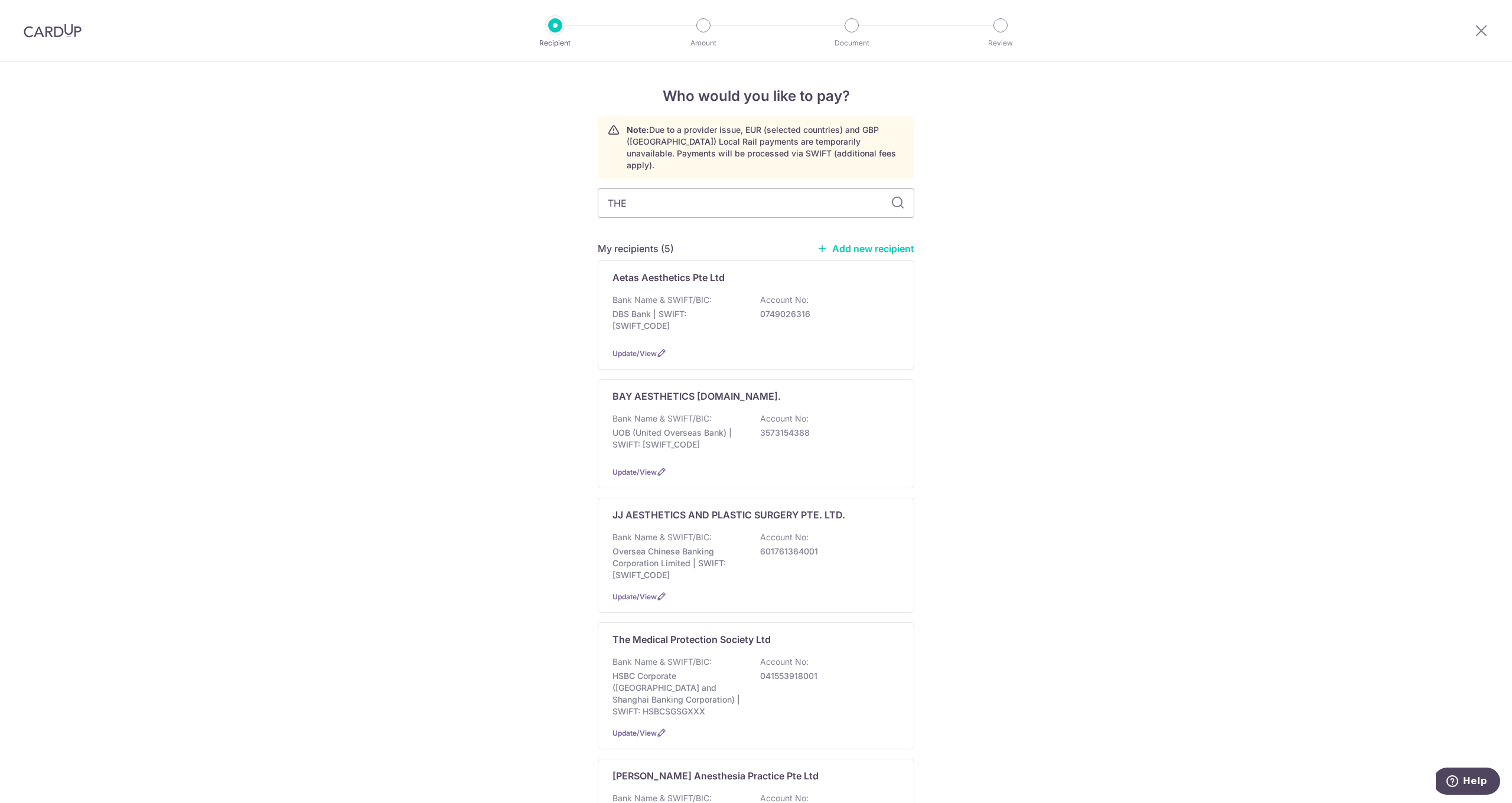
type input "THE"
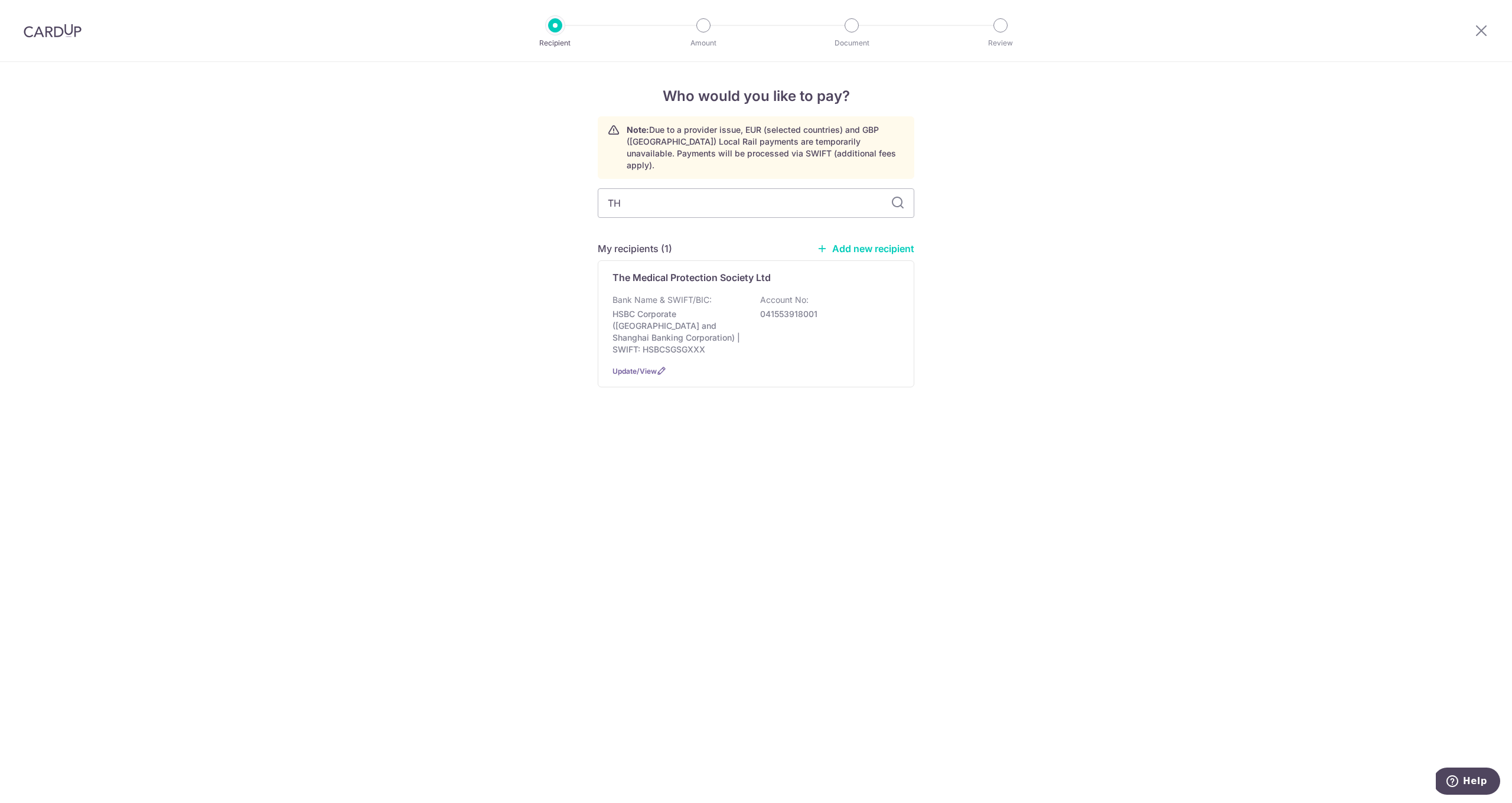
type input "T"
type input "URBA"
click at [681, 271] on p "UrbanRx Compounding Pharmacy Pte Ltd" at bounding box center [706, 277] width 188 height 14
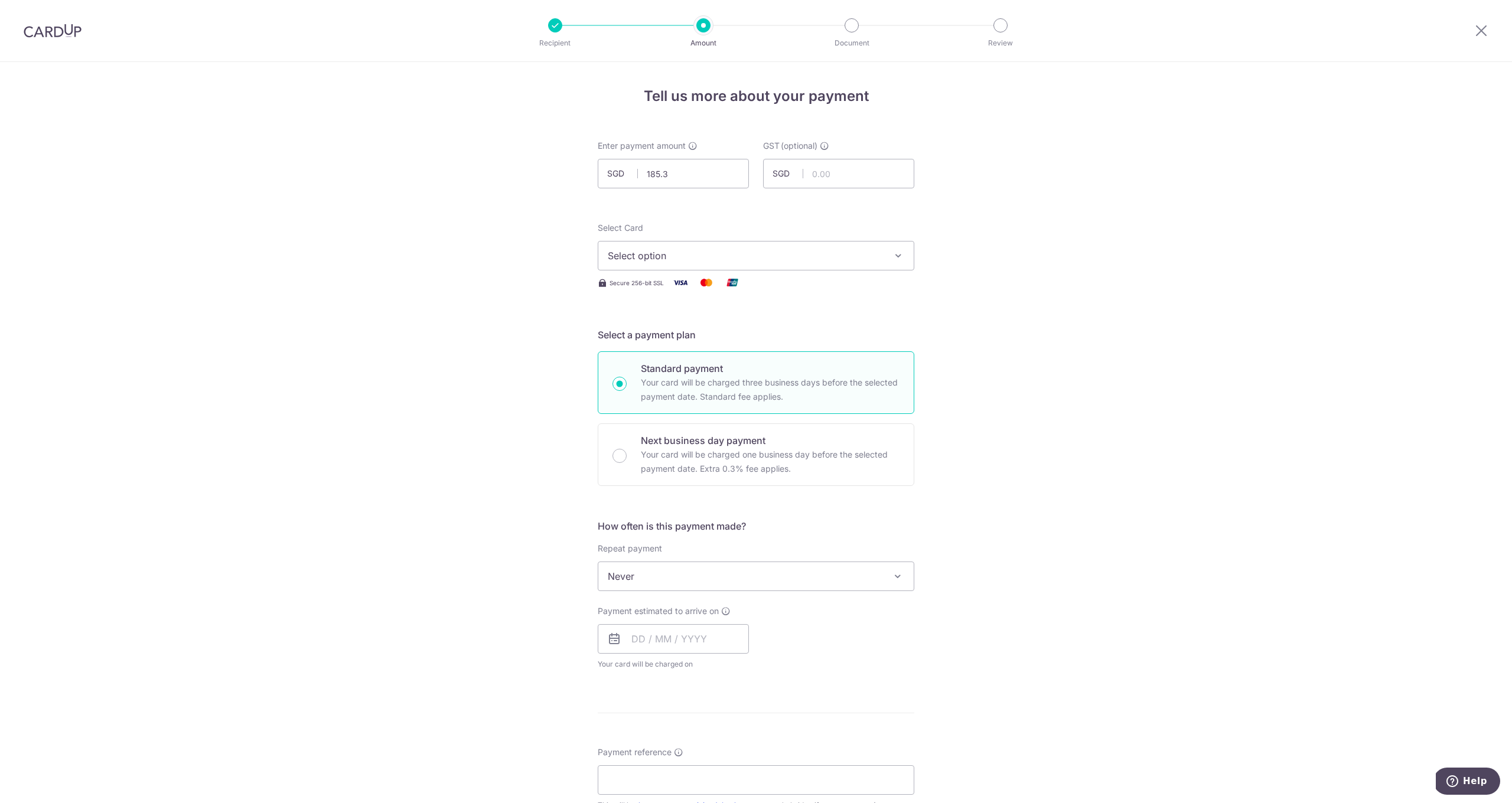
type input "185.30"
click at [681, 631] on input "text" at bounding box center [673, 639] width 151 height 30
click at [710, 747] on link "9" at bounding box center [716, 746] width 19 height 19
type input "09/10/2025"
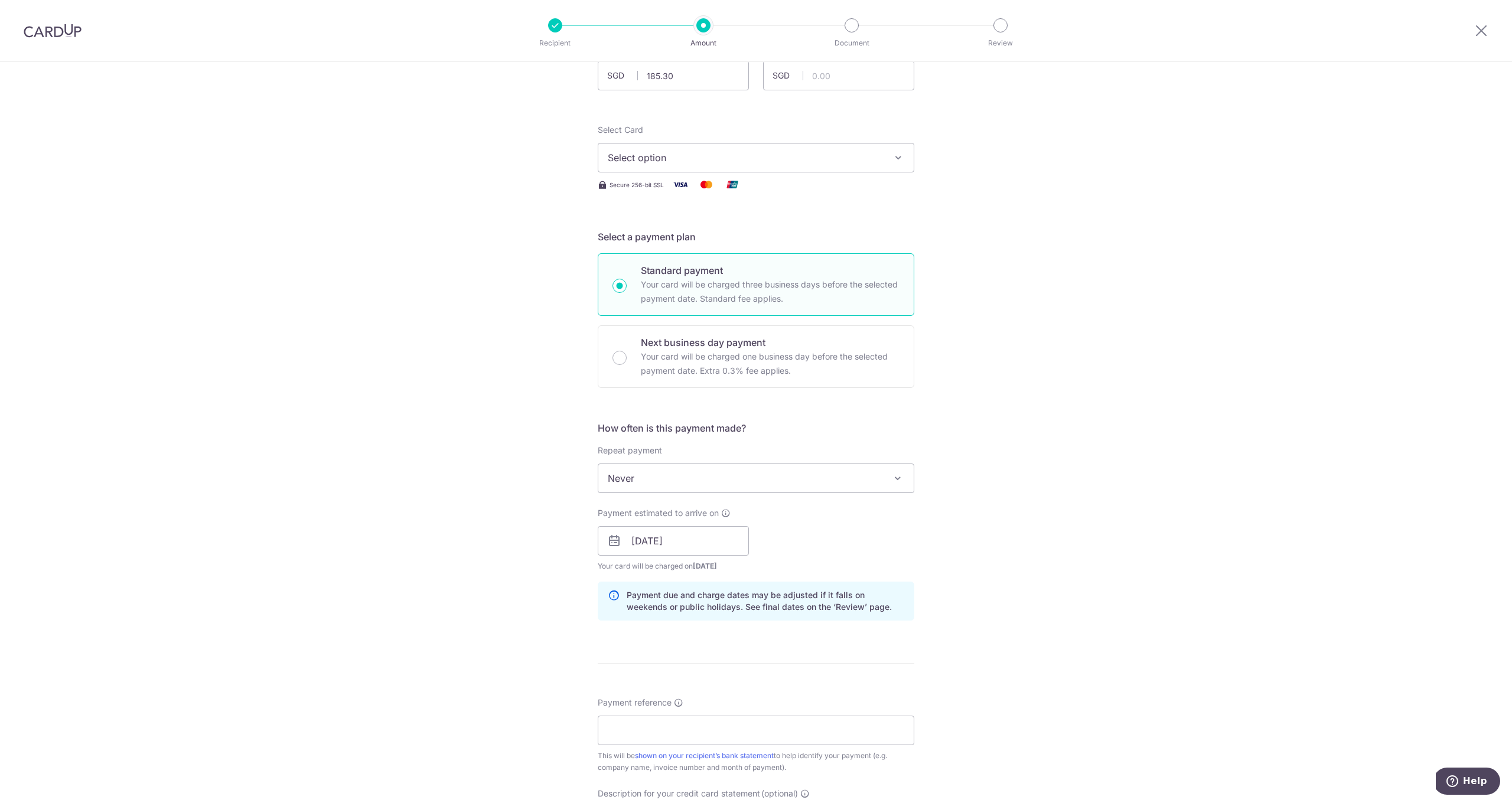
scroll to position [193, 0]
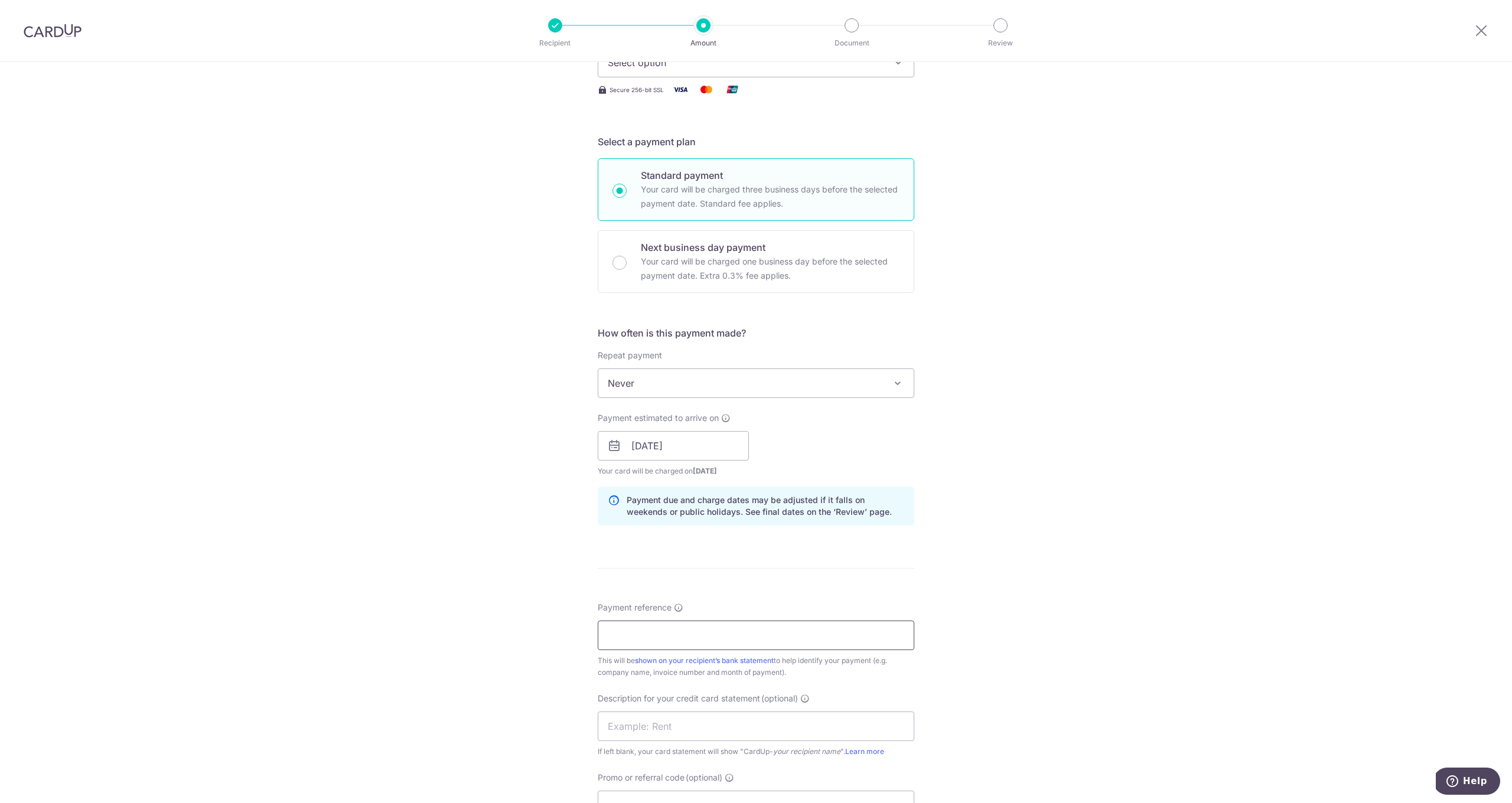
click at [658, 641] on input "Payment reference" at bounding box center [756, 635] width 317 height 30
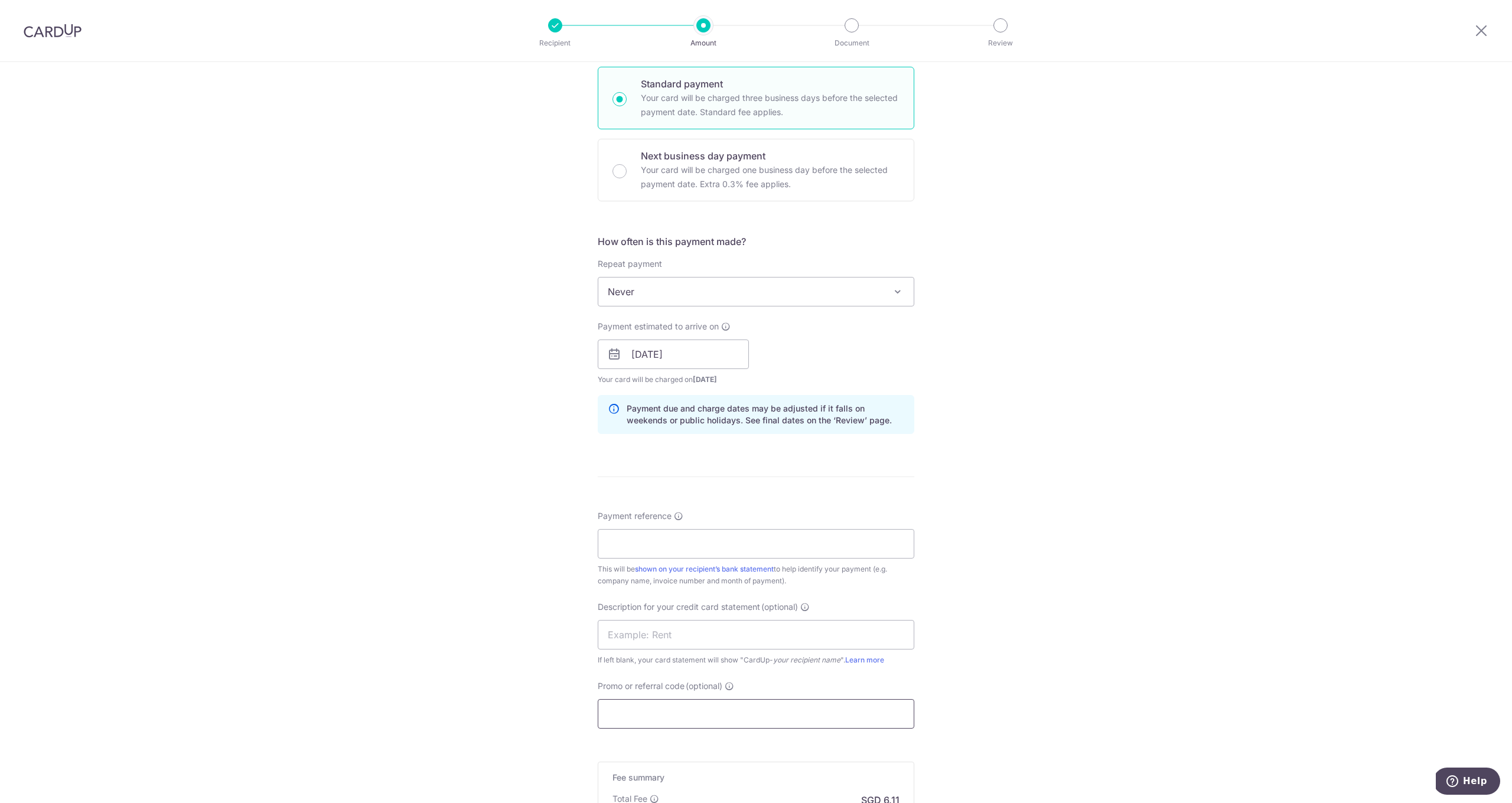
click at [643, 706] on input "Promo or referral code (optional)" at bounding box center [756, 714] width 317 height 30
type input "JK179"
click at [646, 538] on input "Payment reference" at bounding box center [756, 544] width 317 height 30
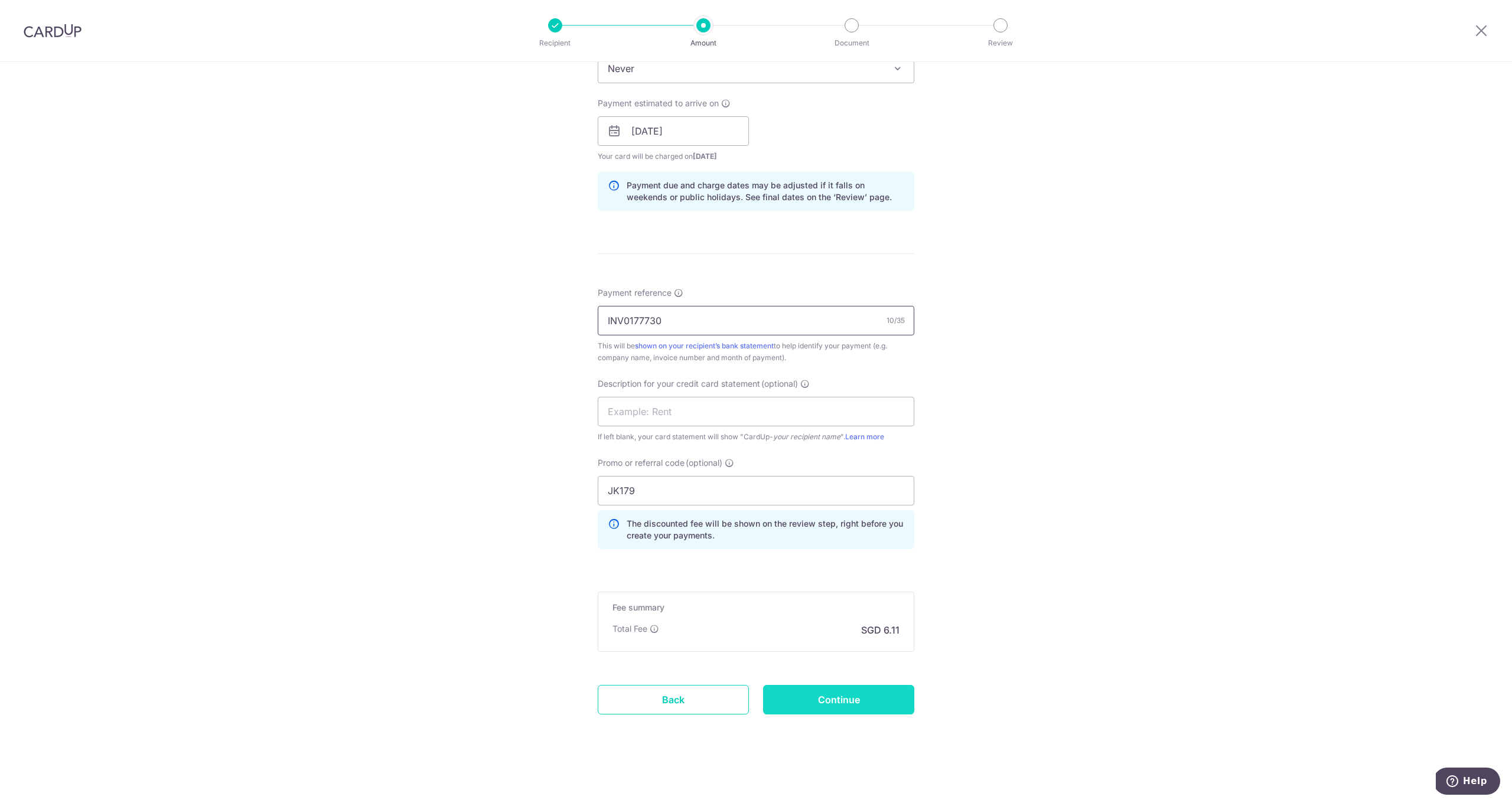
type input "INV0177730"
click at [829, 708] on input "Continue" at bounding box center [839, 700] width 151 height 30
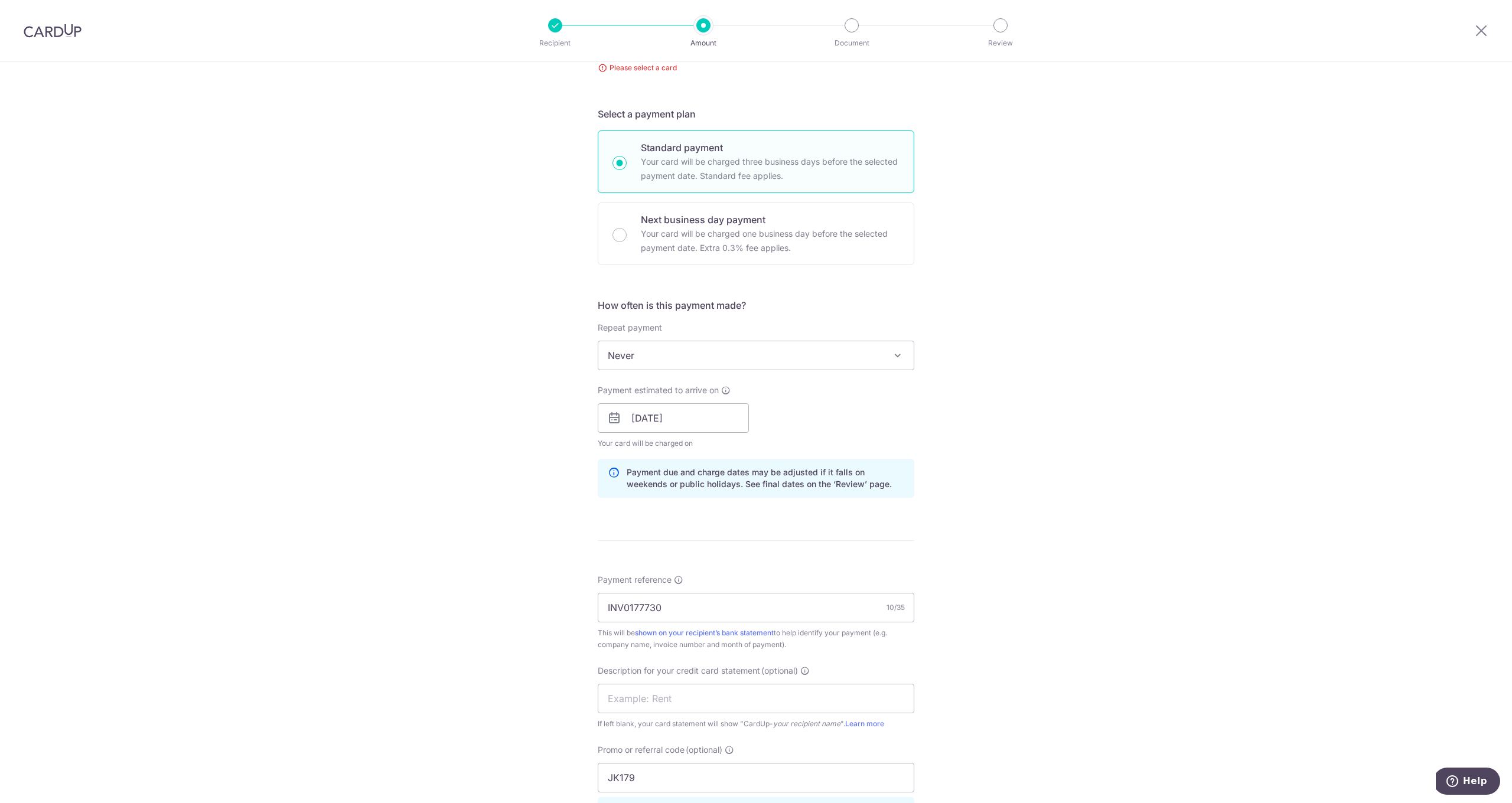
scroll to position [139, 0]
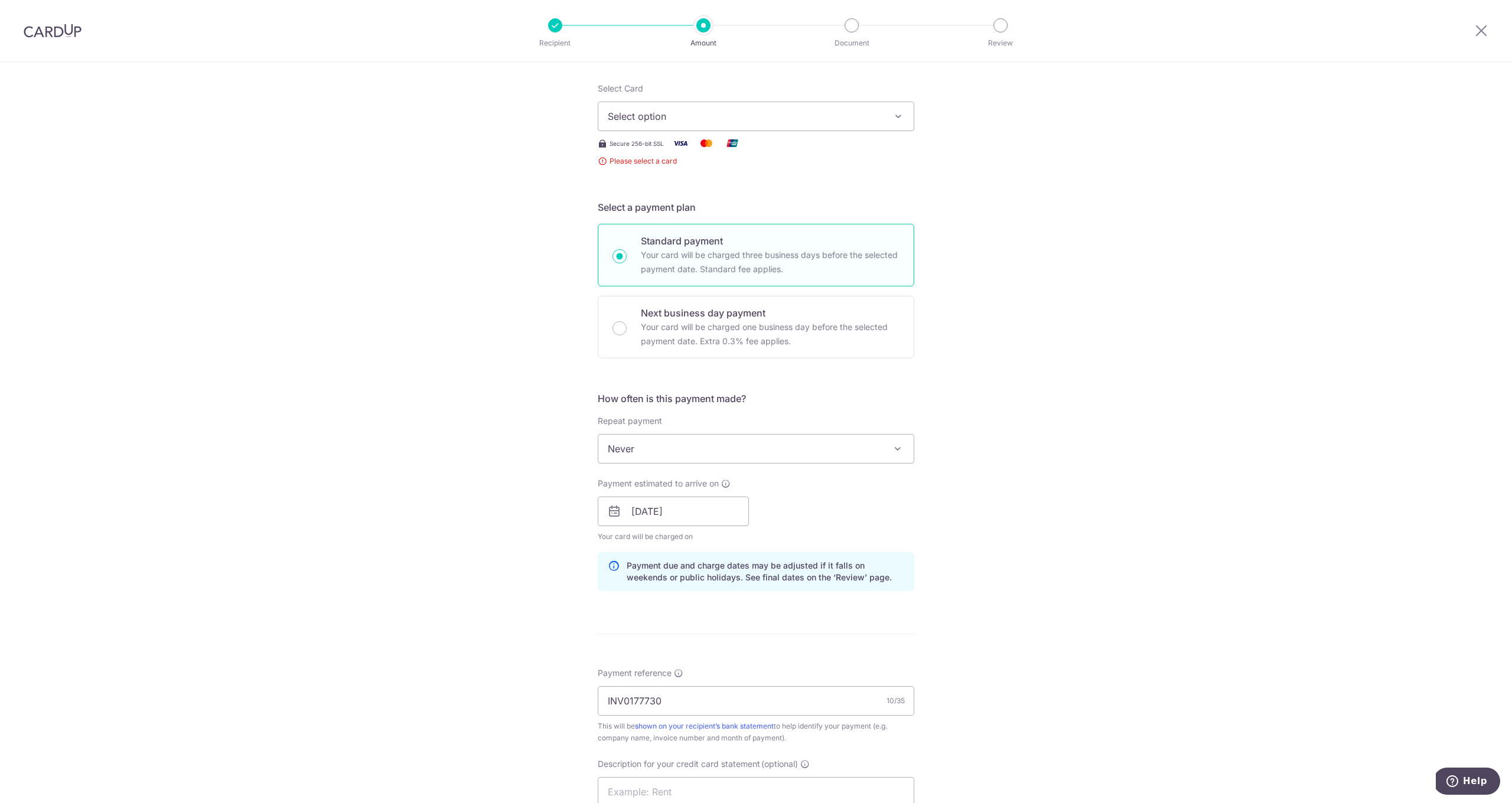
click at [678, 120] on span "Select option" at bounding box center [745, 116] width 275 height 14
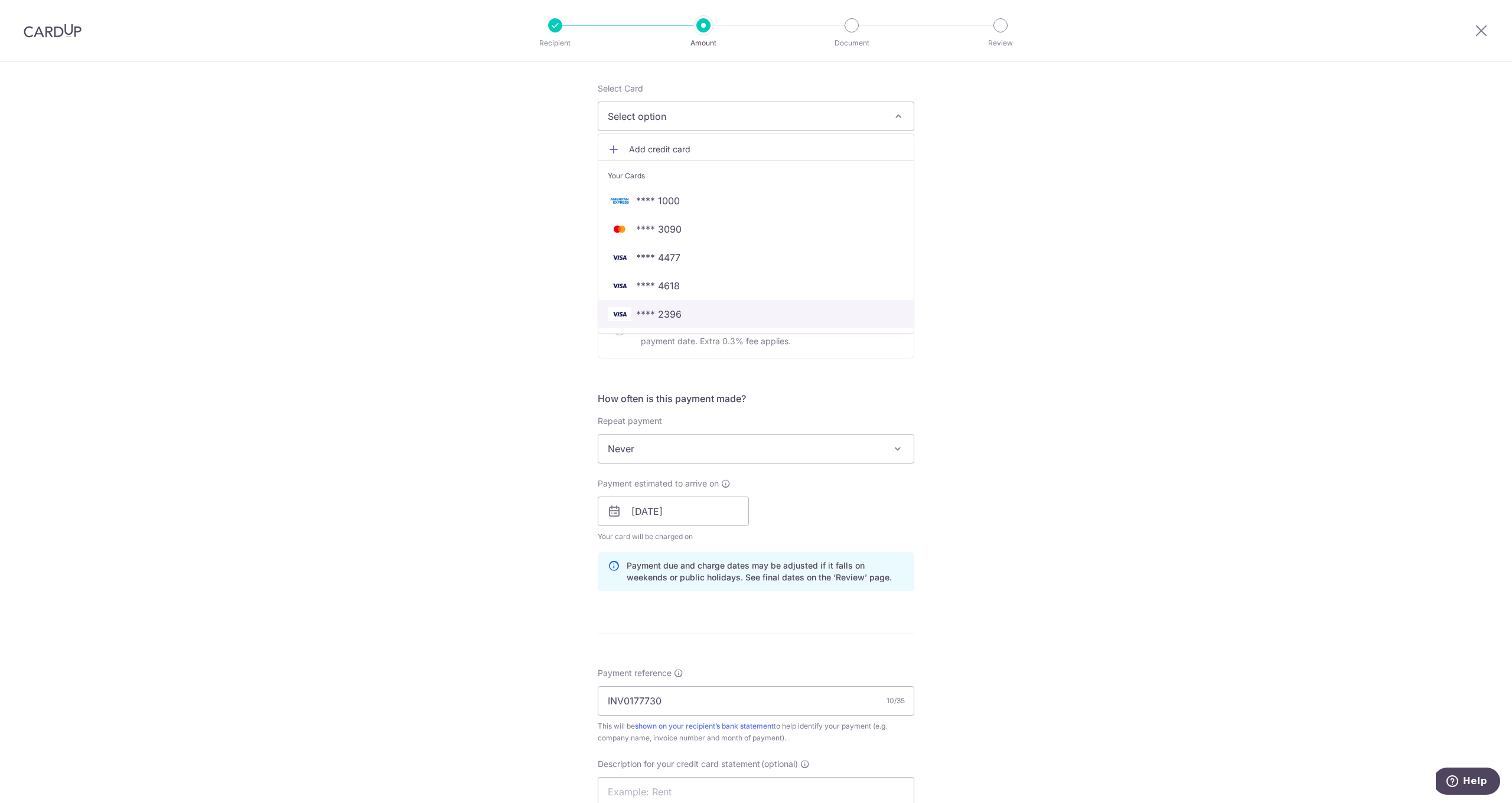
click at [670, 316] on span "**** 2396" at bounding box center [658, 314] width 45 height 14
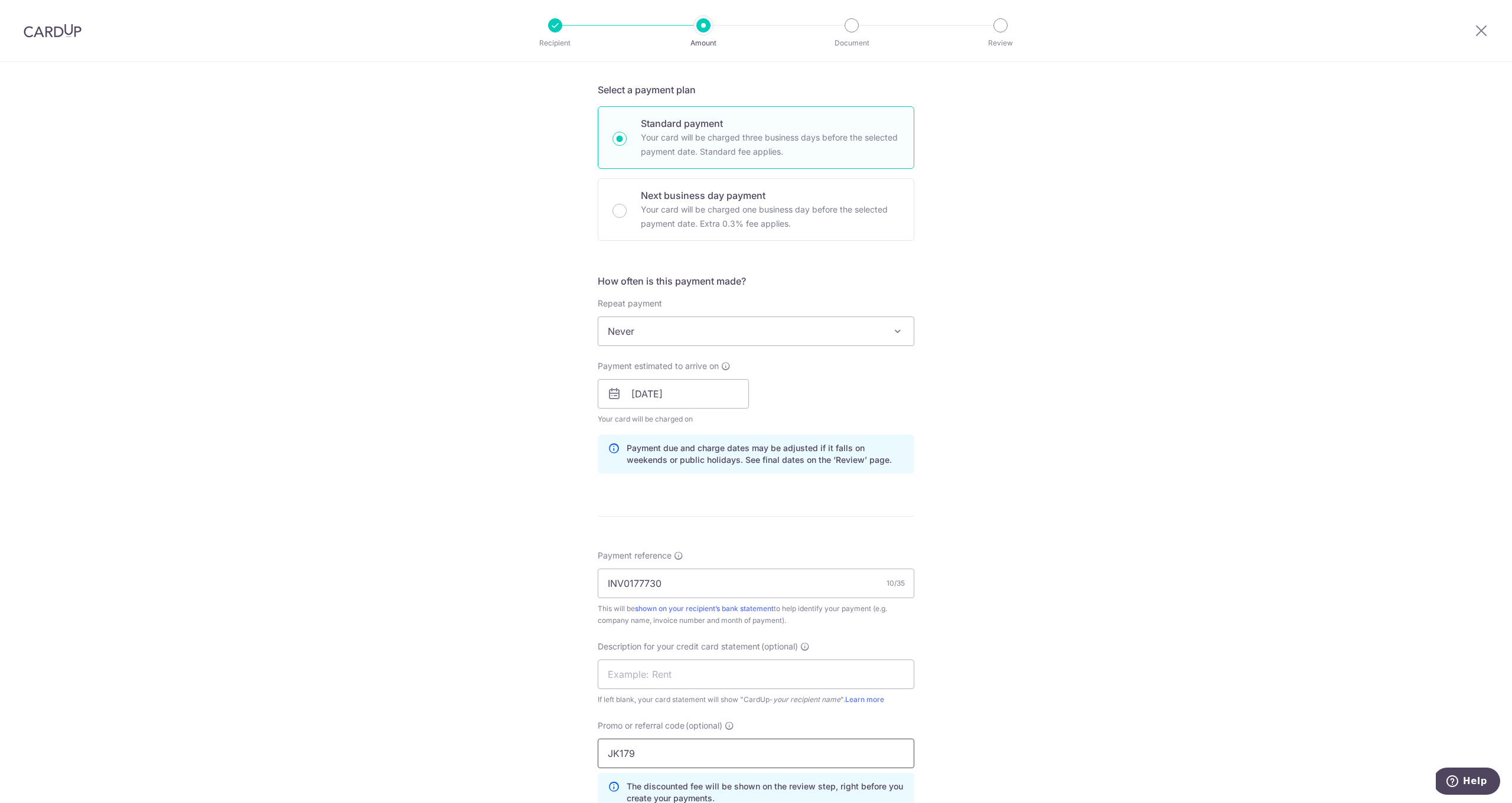
scroll to position [508, 0]
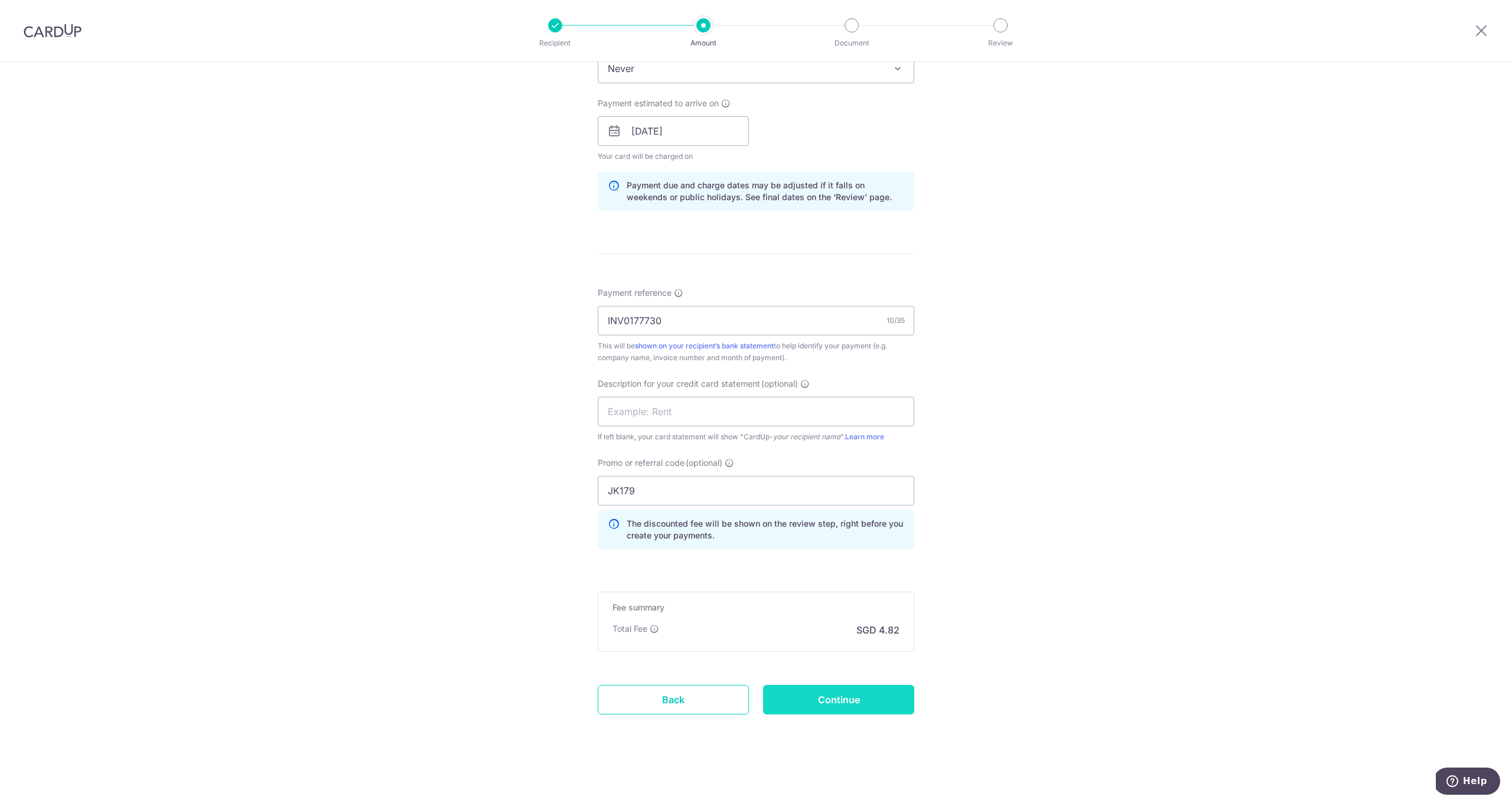
click at [865, 698] on input "Continue" at bounding box center [839, 700] width 151 height 30
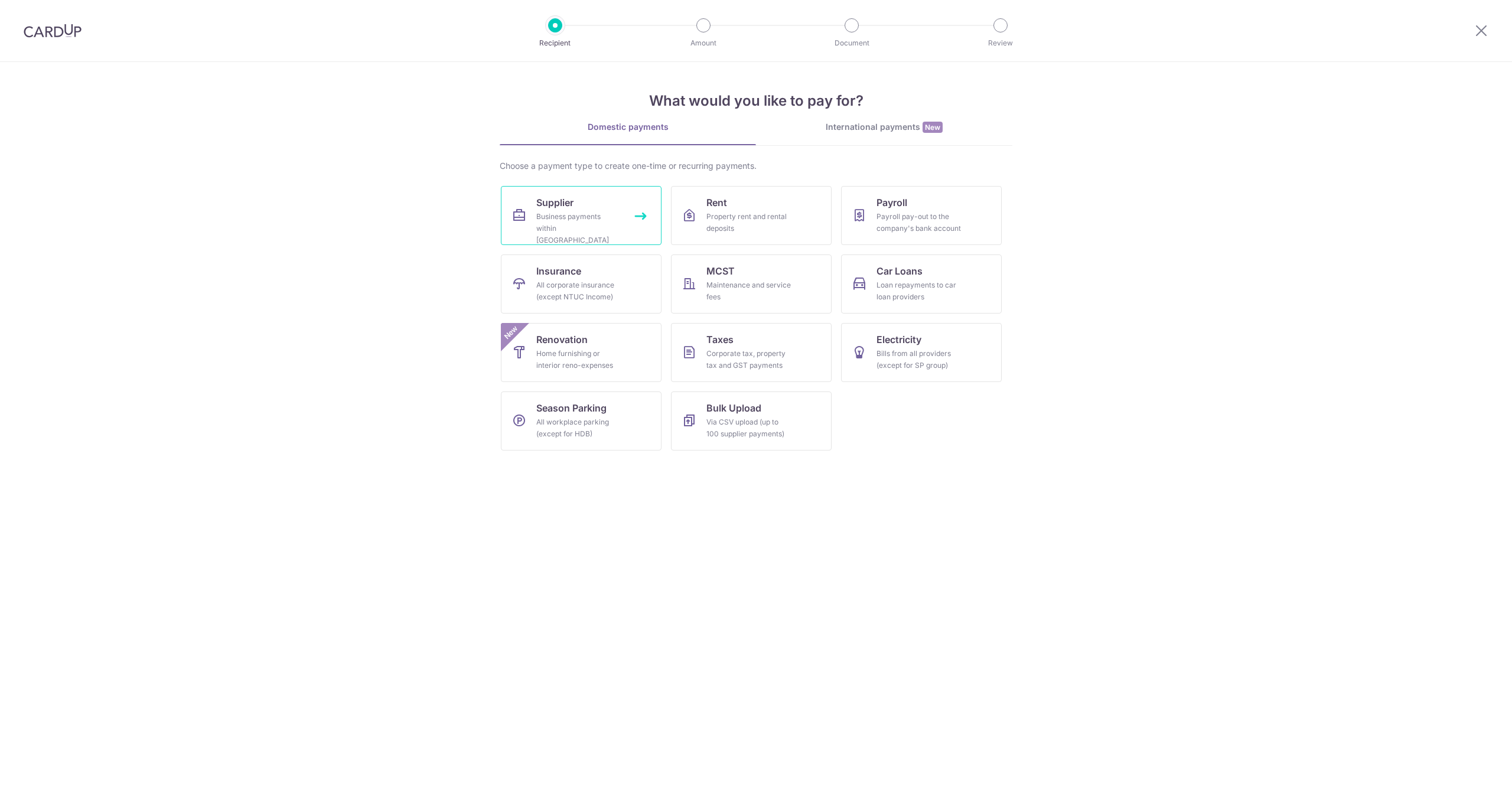
click at [602, 223] on div "Business payments within [GEOGRAPHIC_DATA]" at bounding box center [578, 228] width 85 height 36
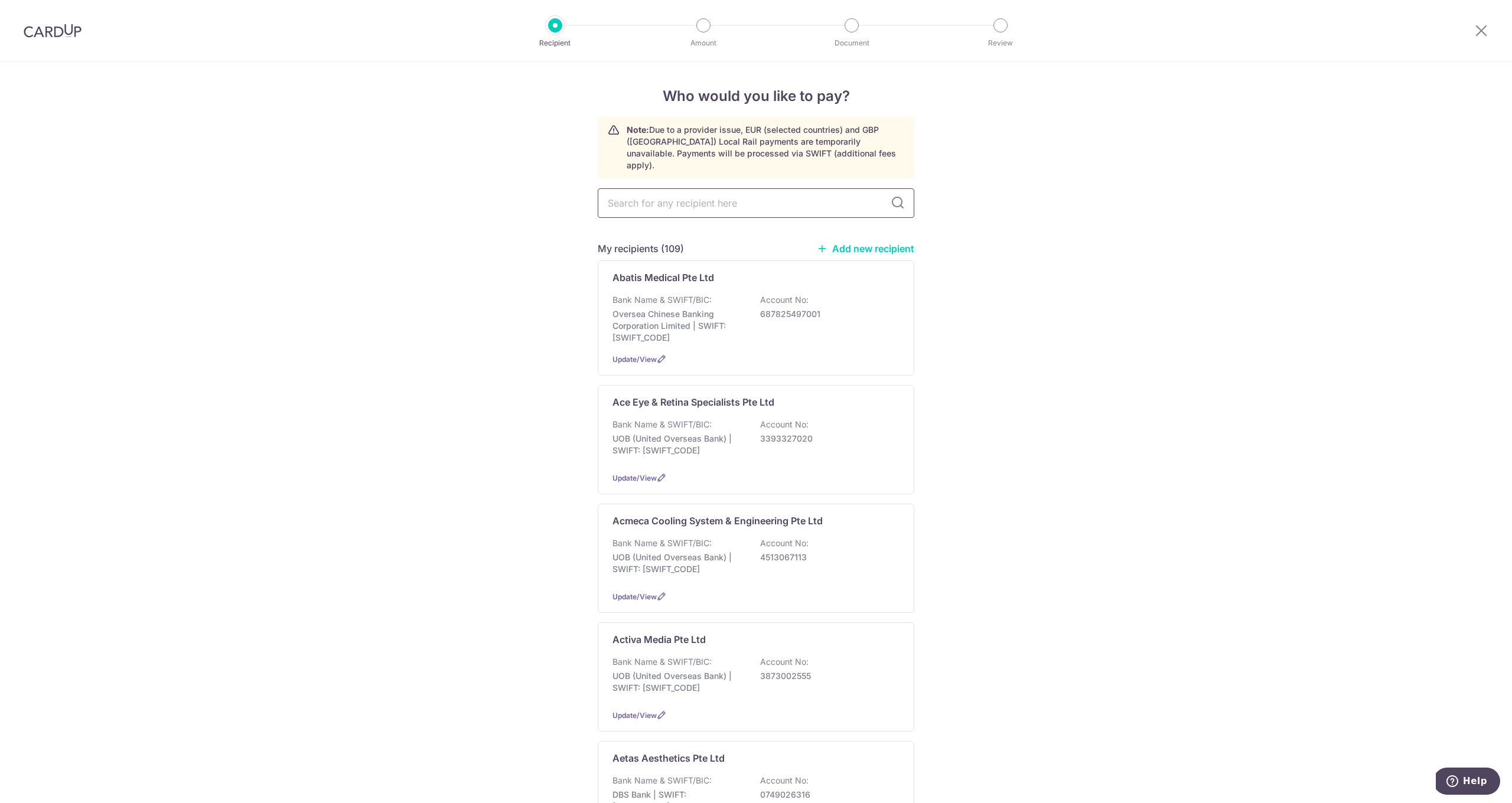
type input "X"
type input "ZUE"
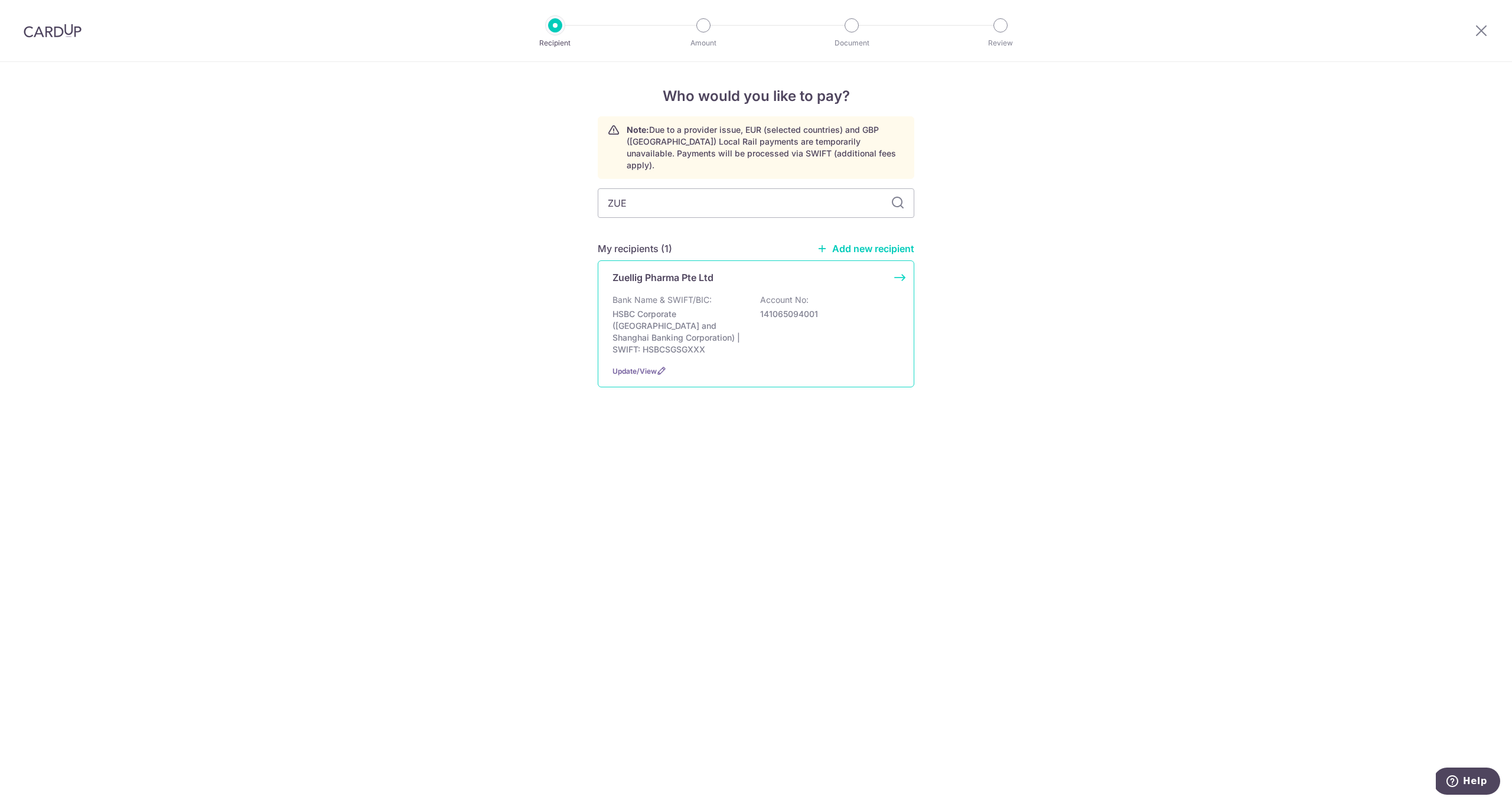
click at [686, 312] on p "HSBC Corporate (Hongkong and Shanghai Banking Corporation) | SWIFT: HSBCSGSGXXX" at bounding box center [679, 332] width 132 height 47
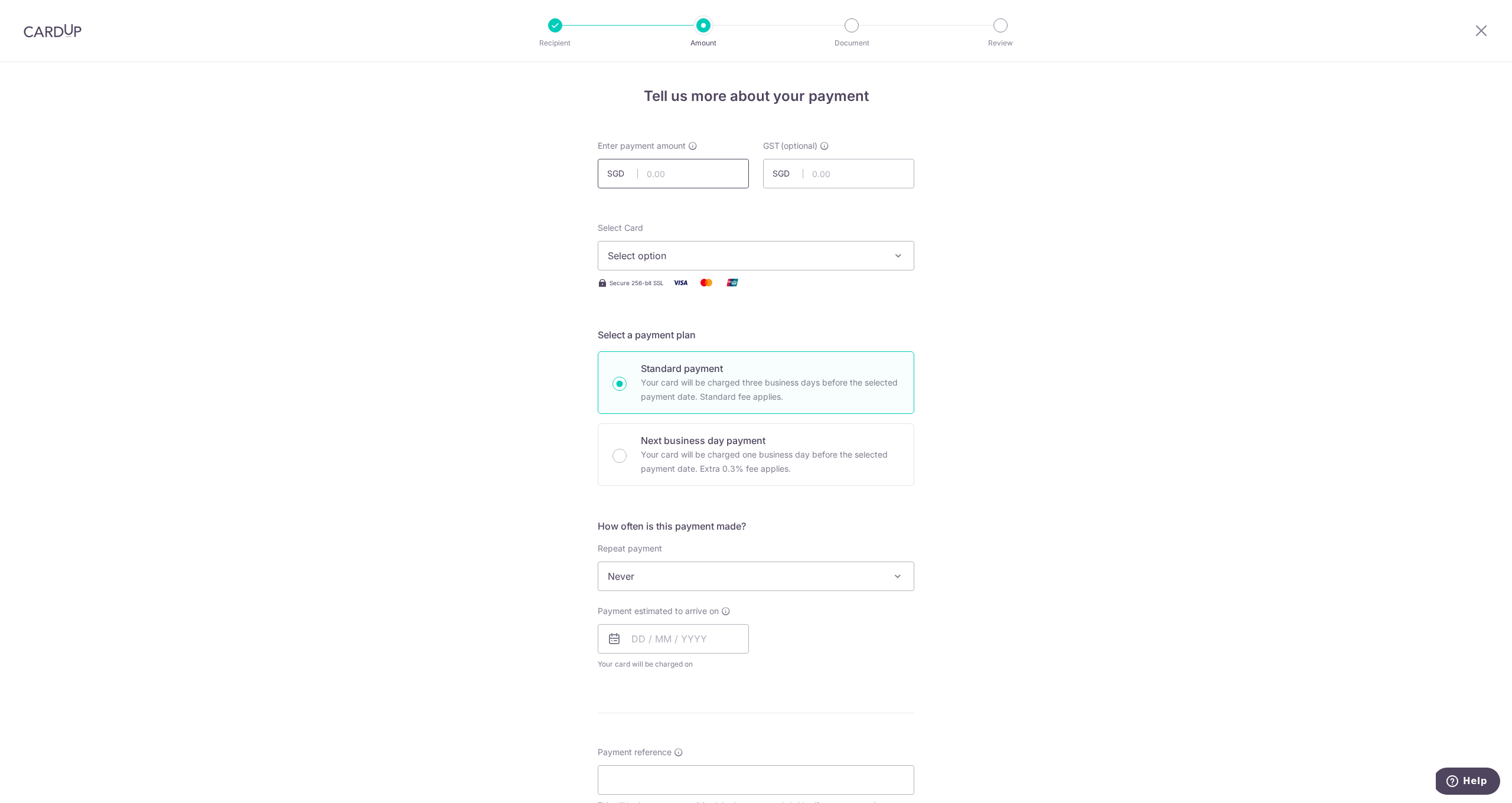
click at [667, 179] on input "text" at bounding box center [673, 174] width 151 height 30
type input "618.03"
click at [681, 263] on button "Select option" at bounding box center [756, 256] width 317 height 30
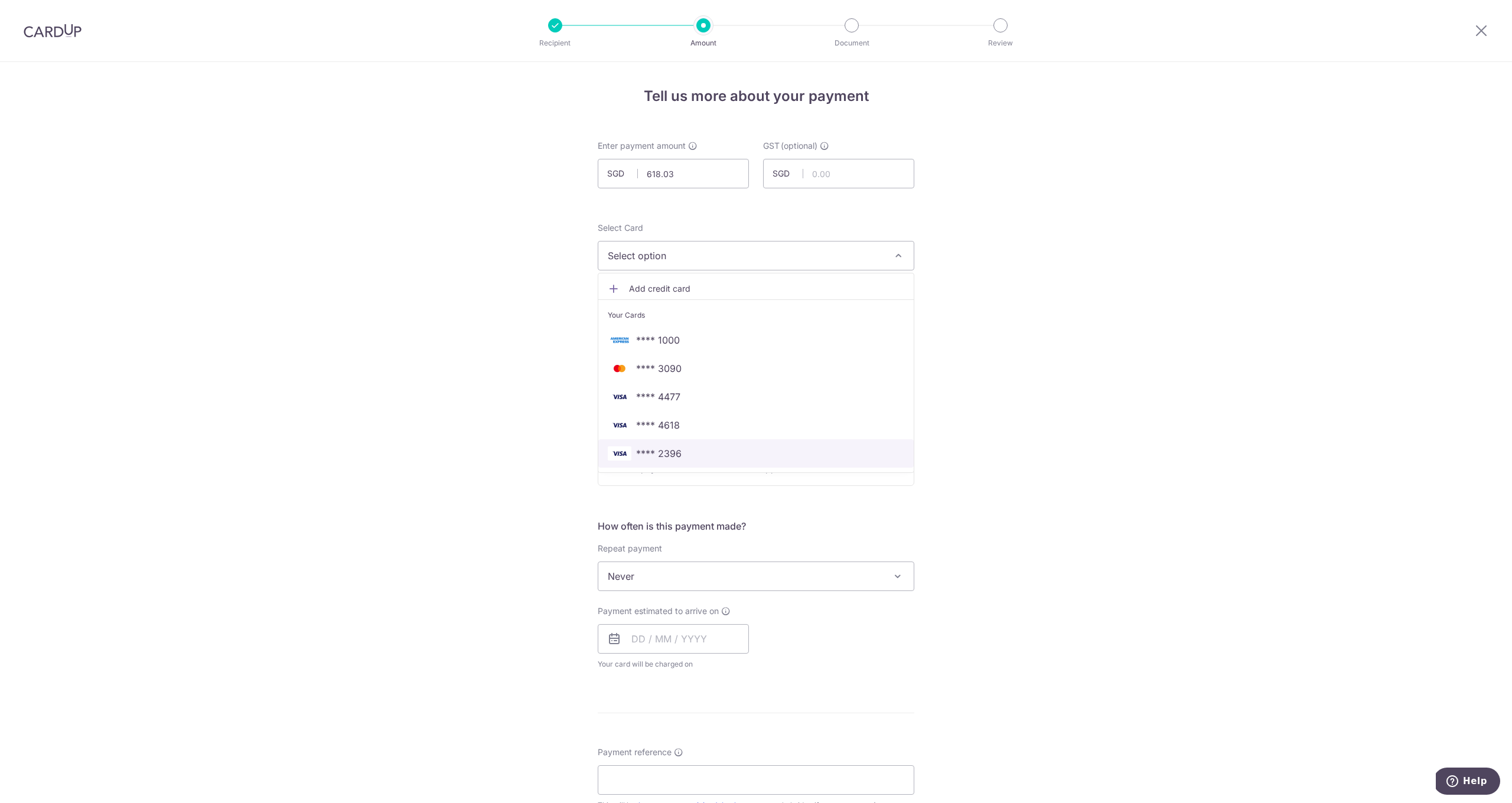
click at [673, 452] on span "**** 2396" at bounding box center [658, 453] width 45 height 14
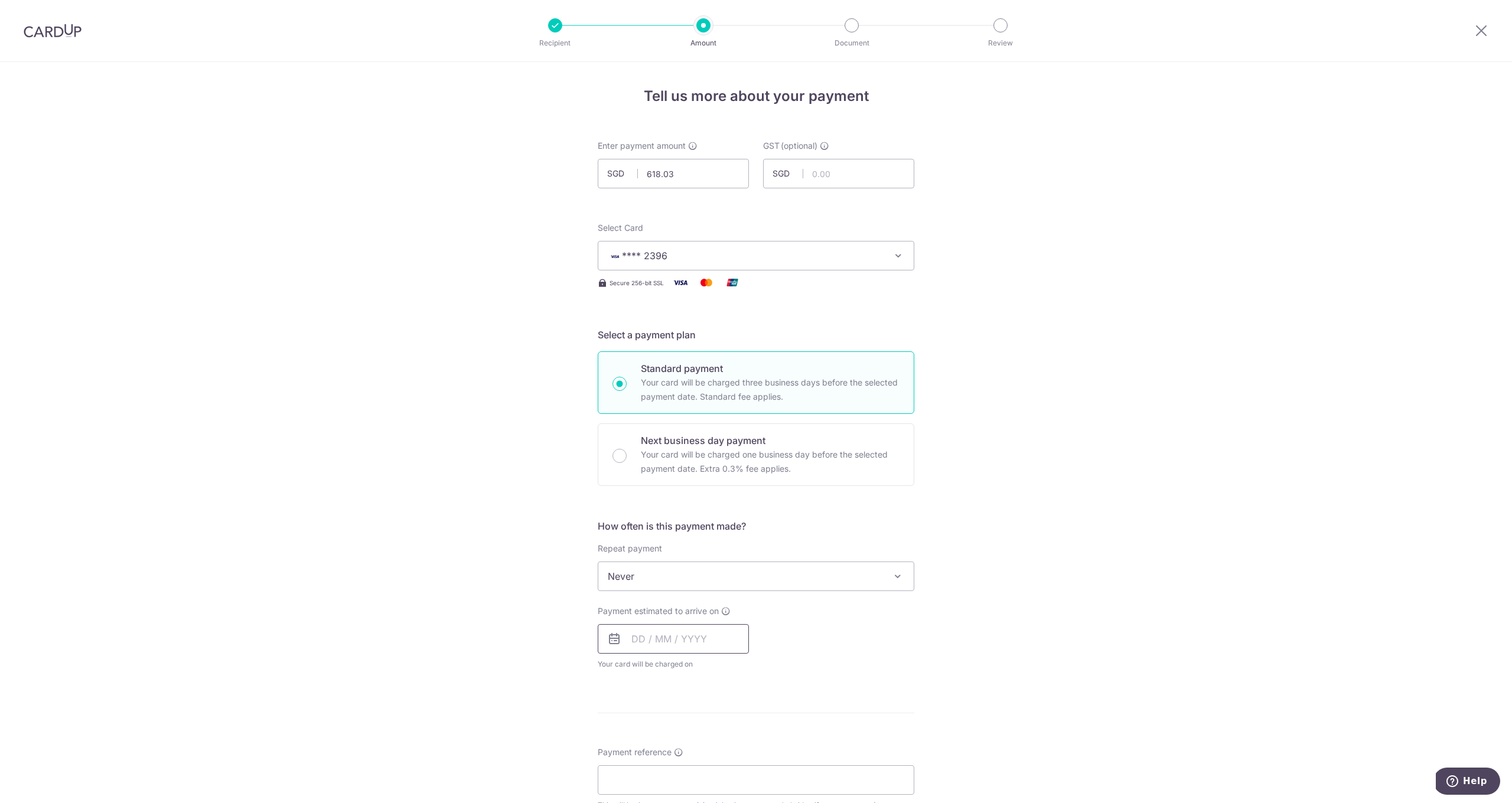
scroll to position [2, 0]
click at [672, 644] on input "text" at bounding box center [673, 637] width 151 height 30
click at [720, 746] on link "9" at bounding box center [716, 744] width 19 height 19
type input "[DATE]"
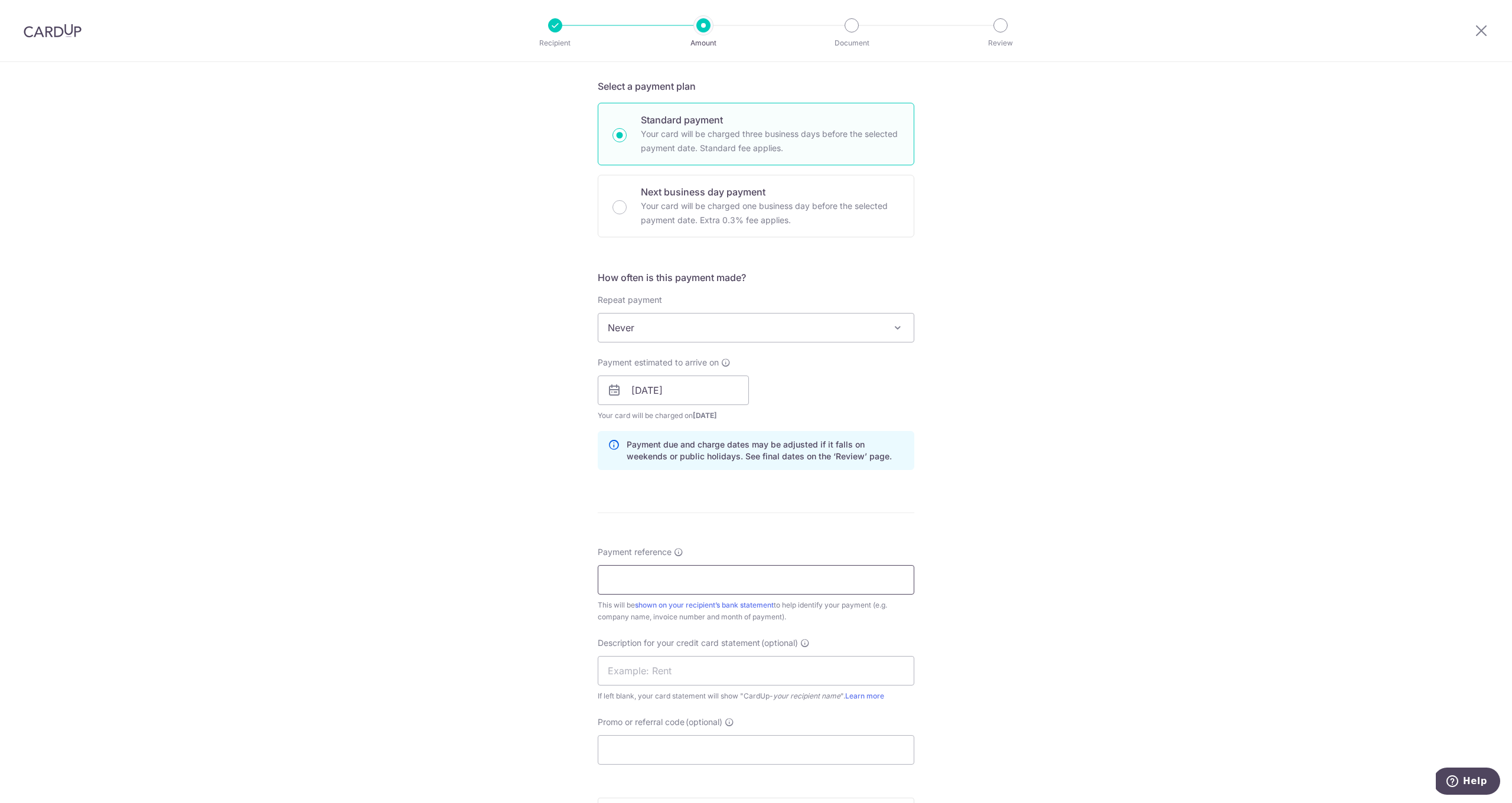
click at [684, 583] on input "Payment reference" at bounding box center [756, 580] width 317 height 30
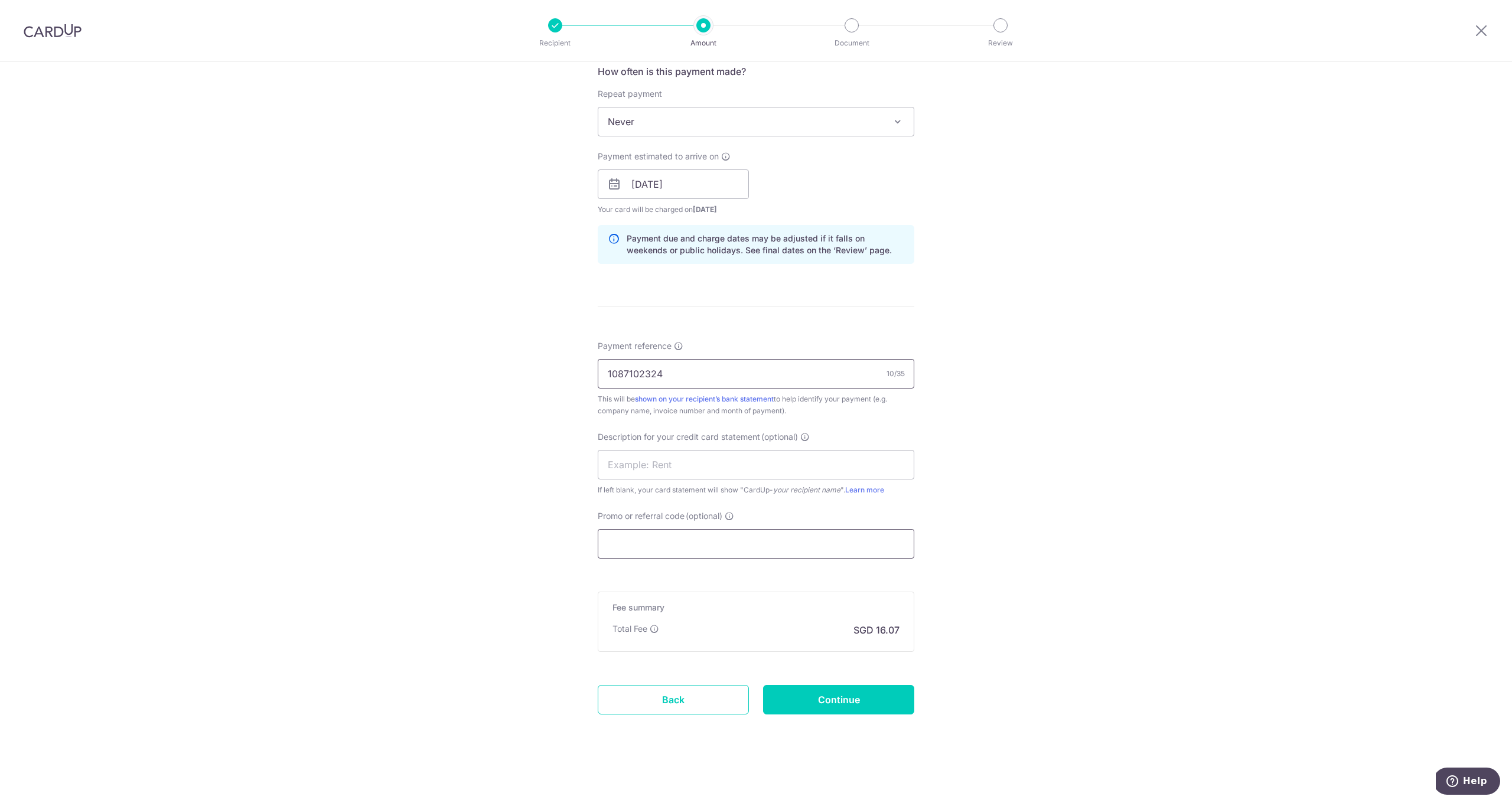
type input "1087102324"
click at [661, 534] on input "Promo or referral code (optional)" at bounding box center [756, 544] width 317 height 30
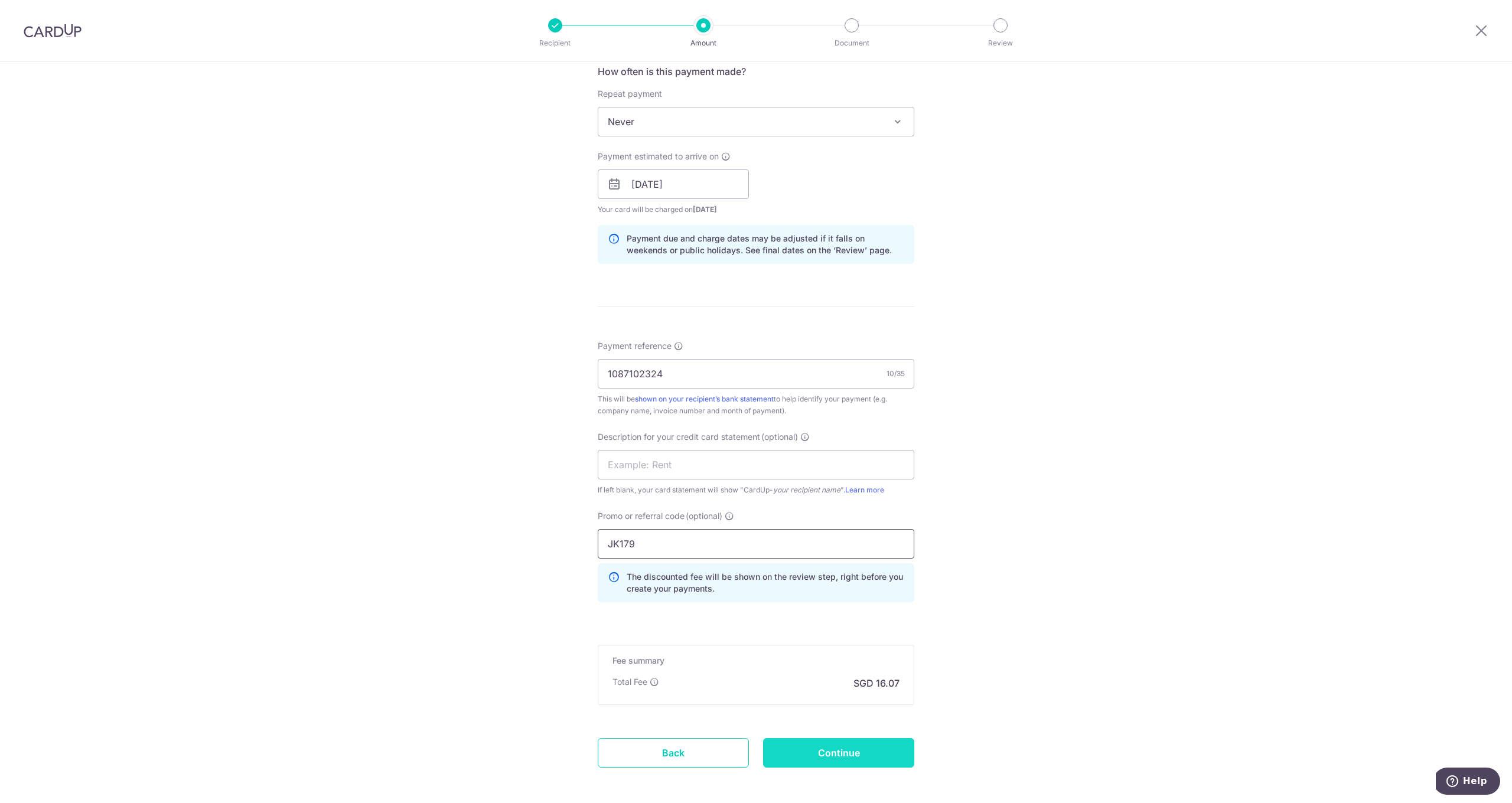
type input "JK179"
click at [879, 750] on input "Continue" at bounding box center [839, 753] width 151 height 30
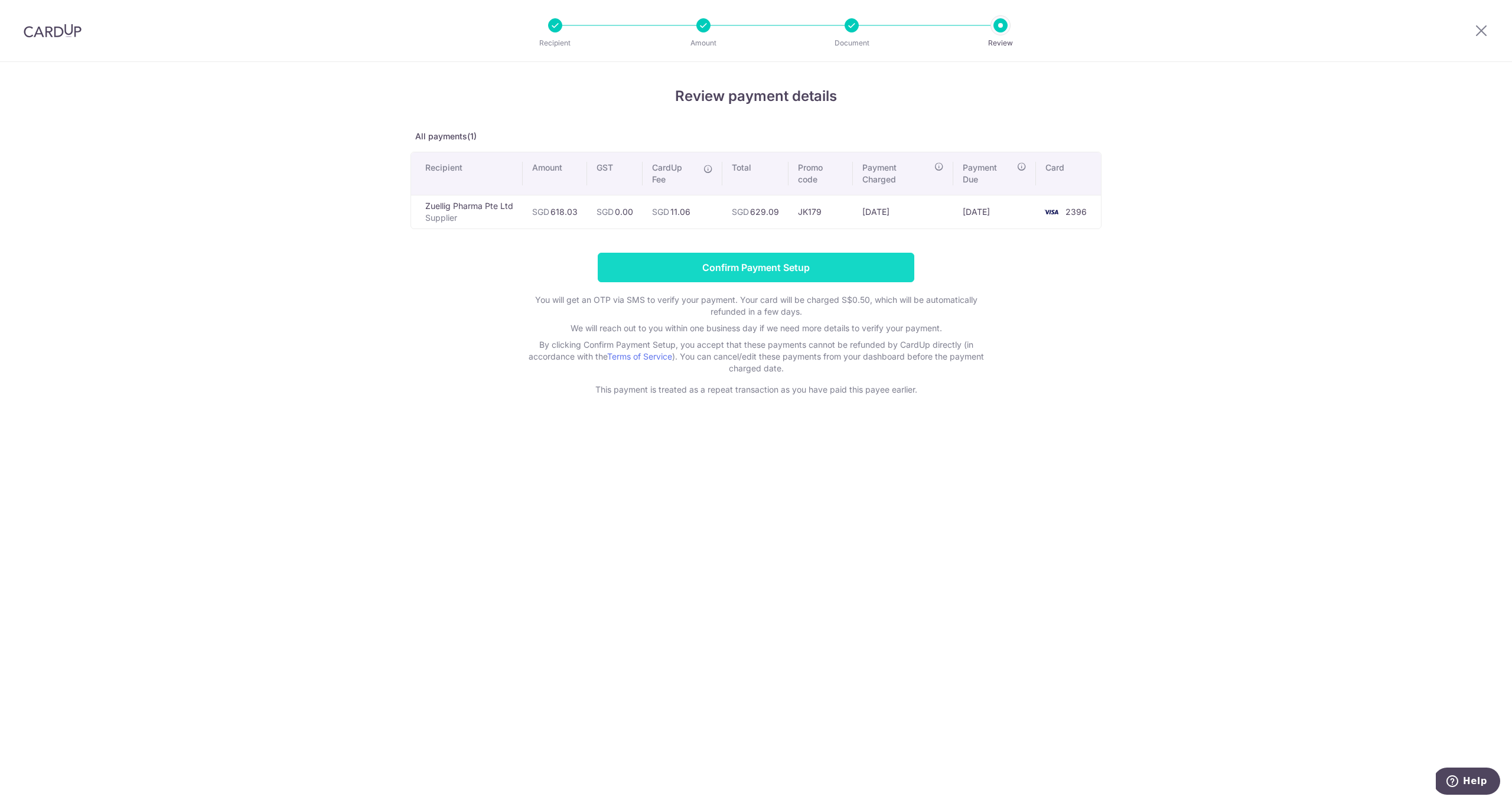
click at [759, 271] on input "Confirm Payment Setup" at bounding box center [756, 268] width 317 height 30
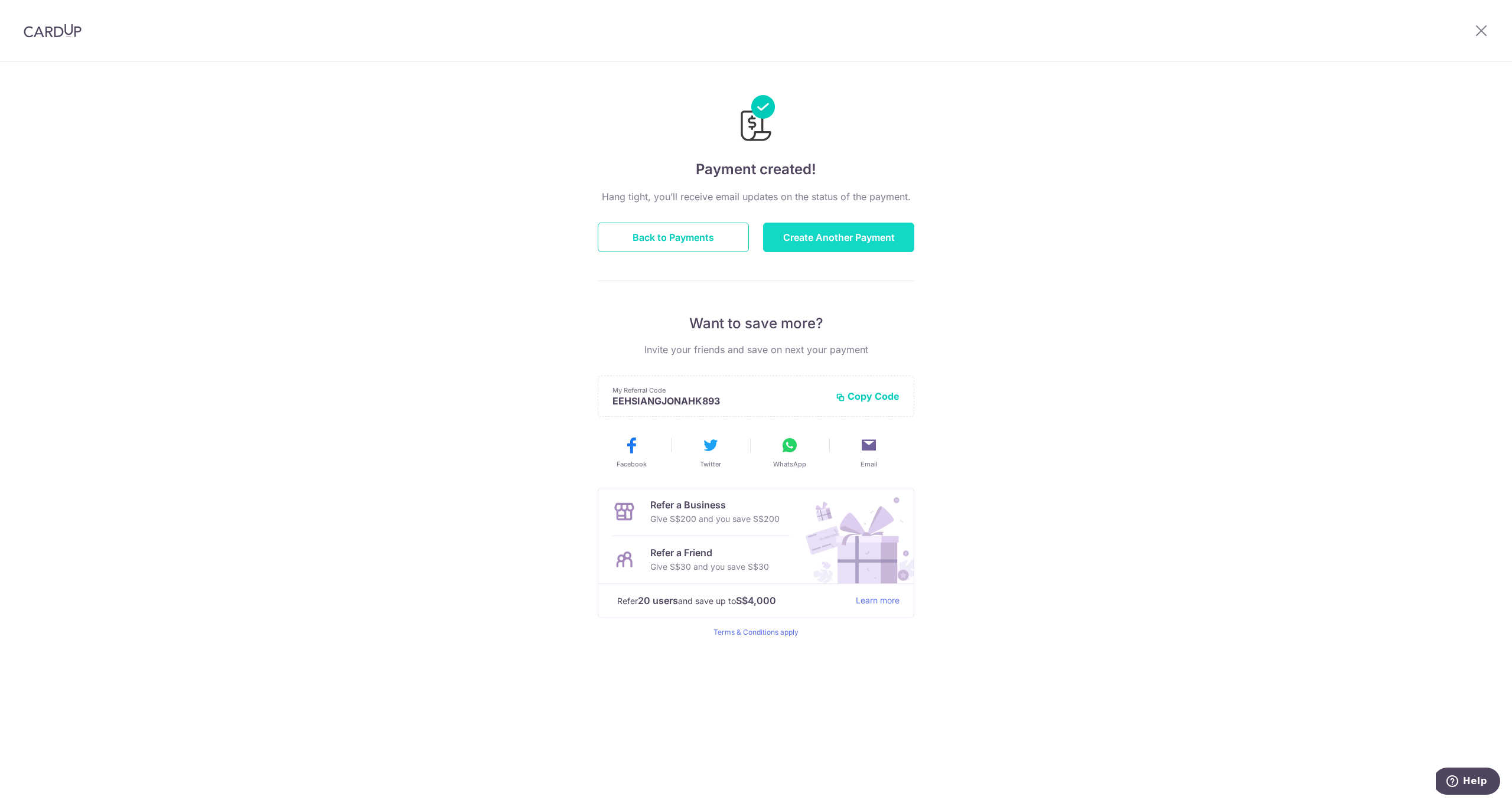
click at [828, 236] on button "Create Another Payment" at bounding box center [839, 237] width 151 height 30
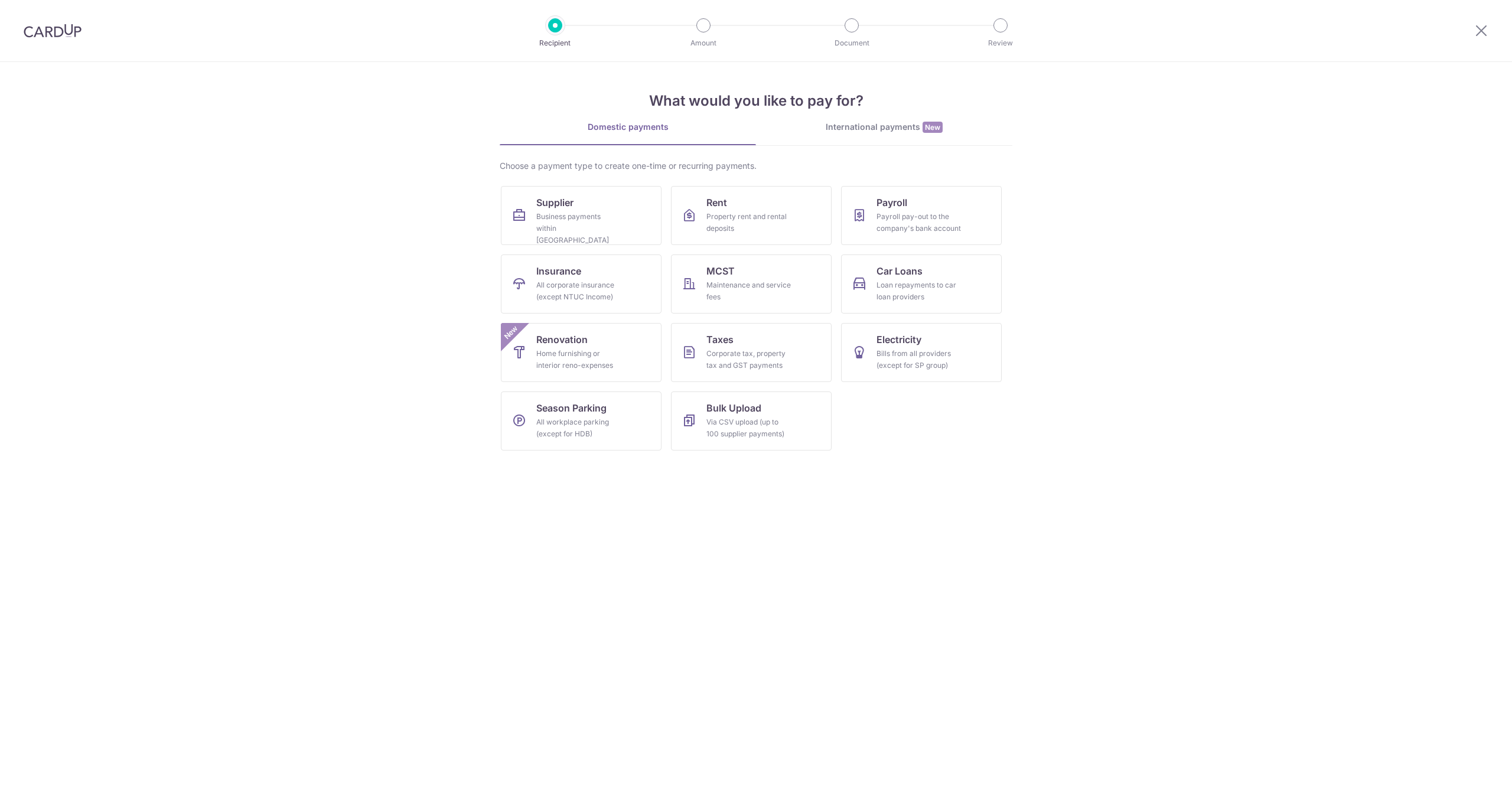
click at [570, 204] on span "Supplier" at bounding box center [555, 202] width 37 height 14
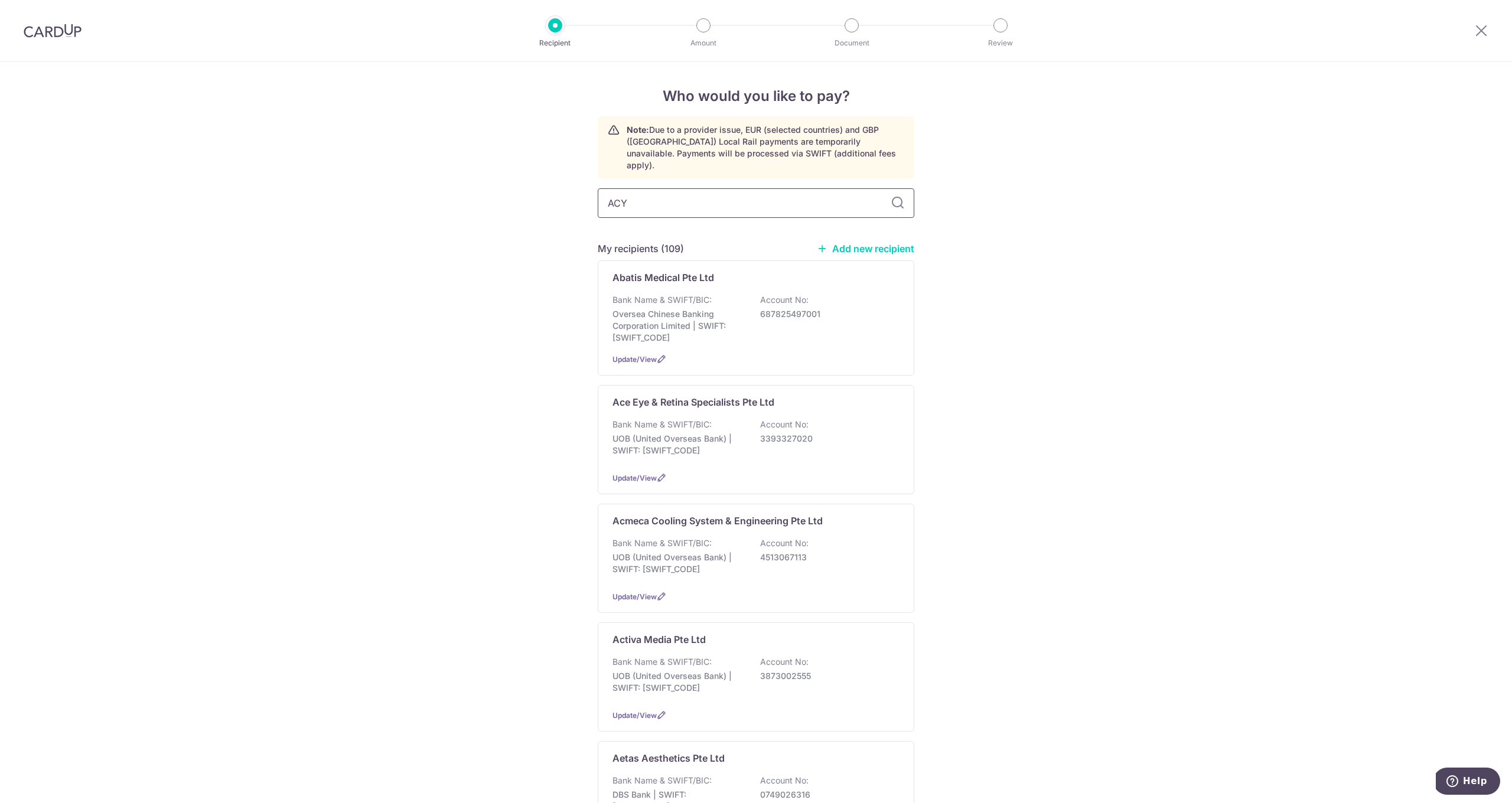
type input "AC"
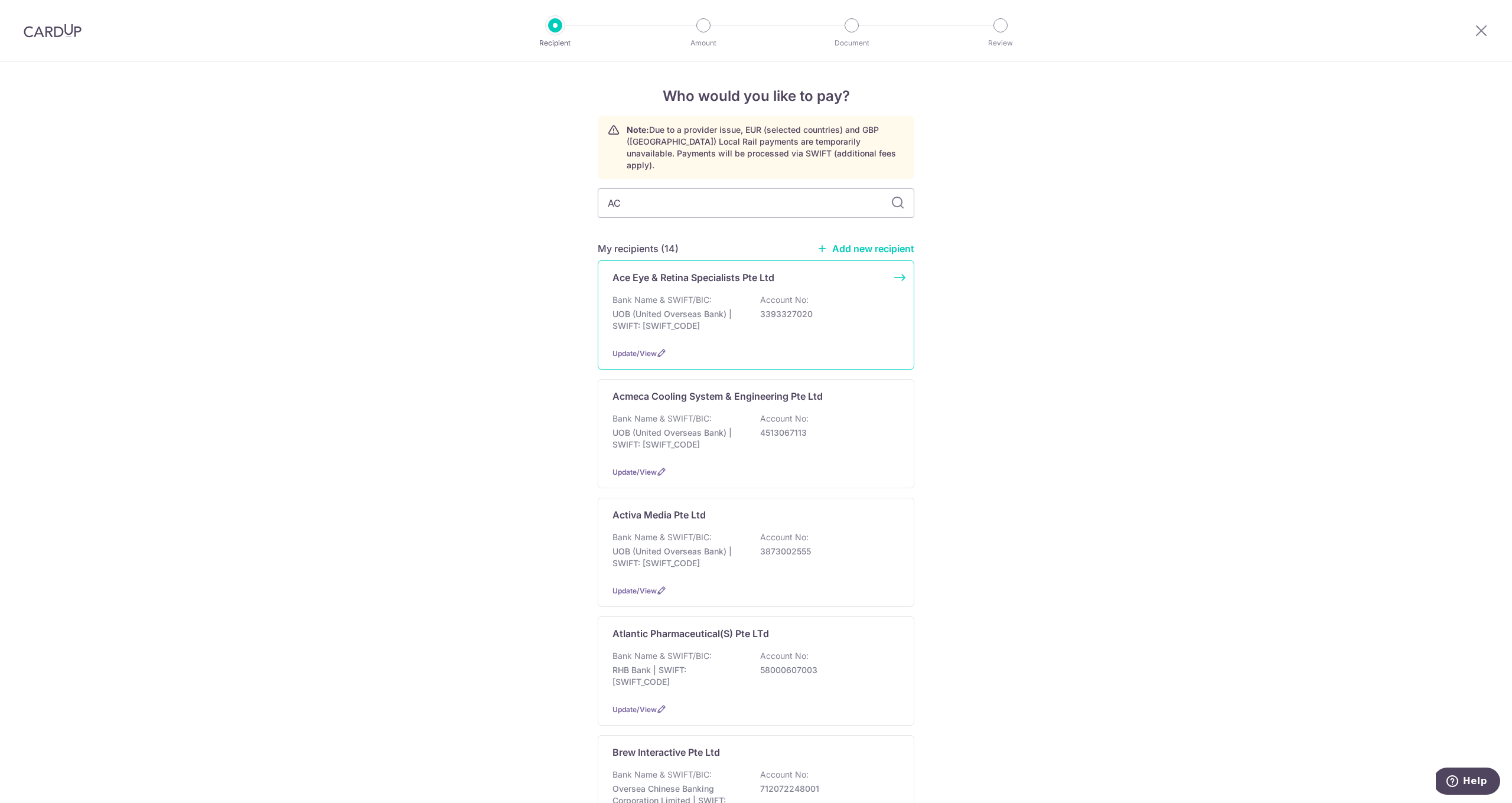
type input "ACT"
click at [690, 308] on p "UOB (United Overseas Bank) | SWIFT: UOVBSGSGXXX" at bounding box center [679, 320] width 132 height 24
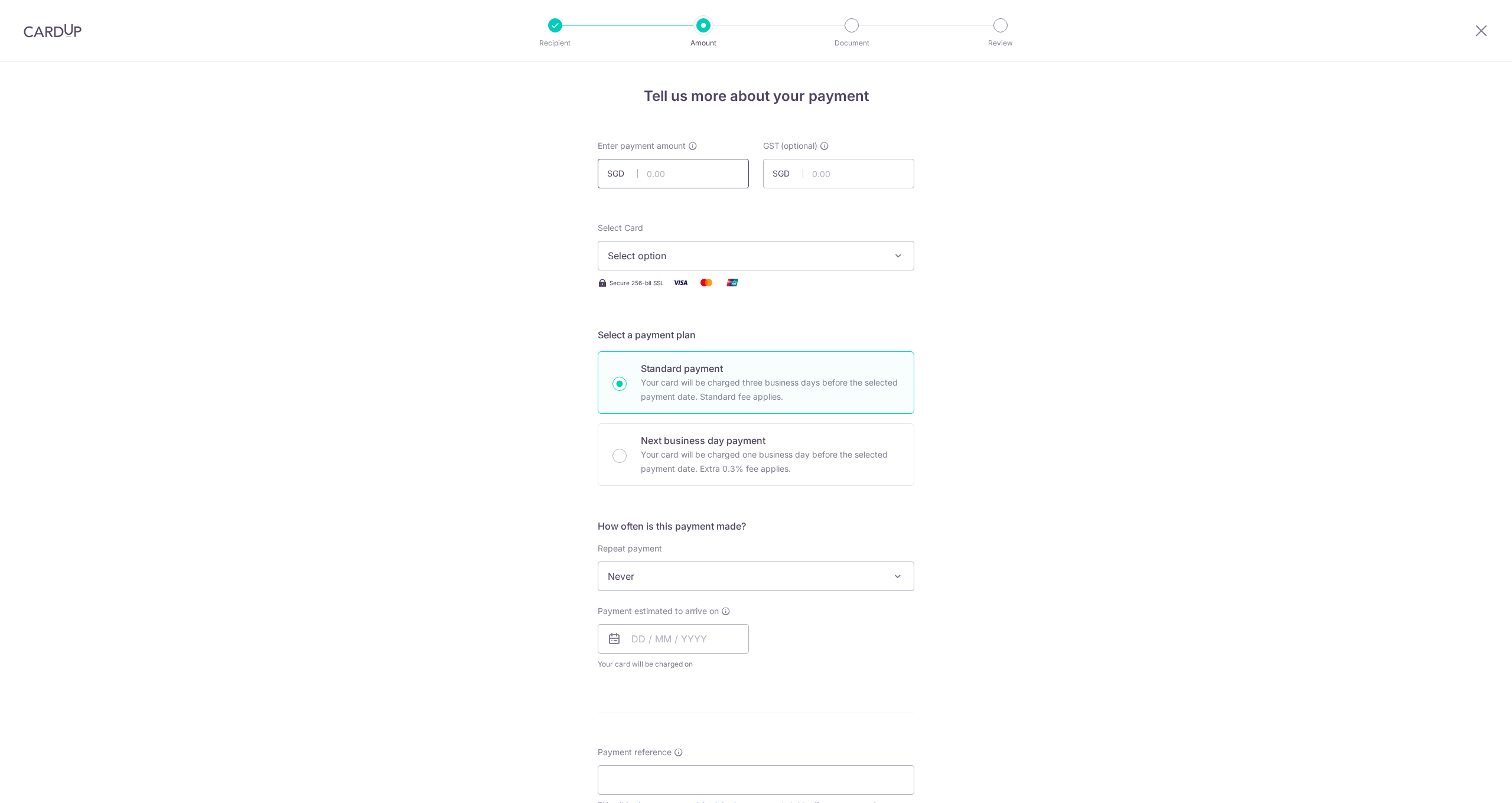
click at [695, 176] on input "text" at bounding box center [673, 174] width 151 height 30
type input "6,540.00"
click at [744, 257] on span "Select option" at bounding box center [745, 255] width 275 height 14
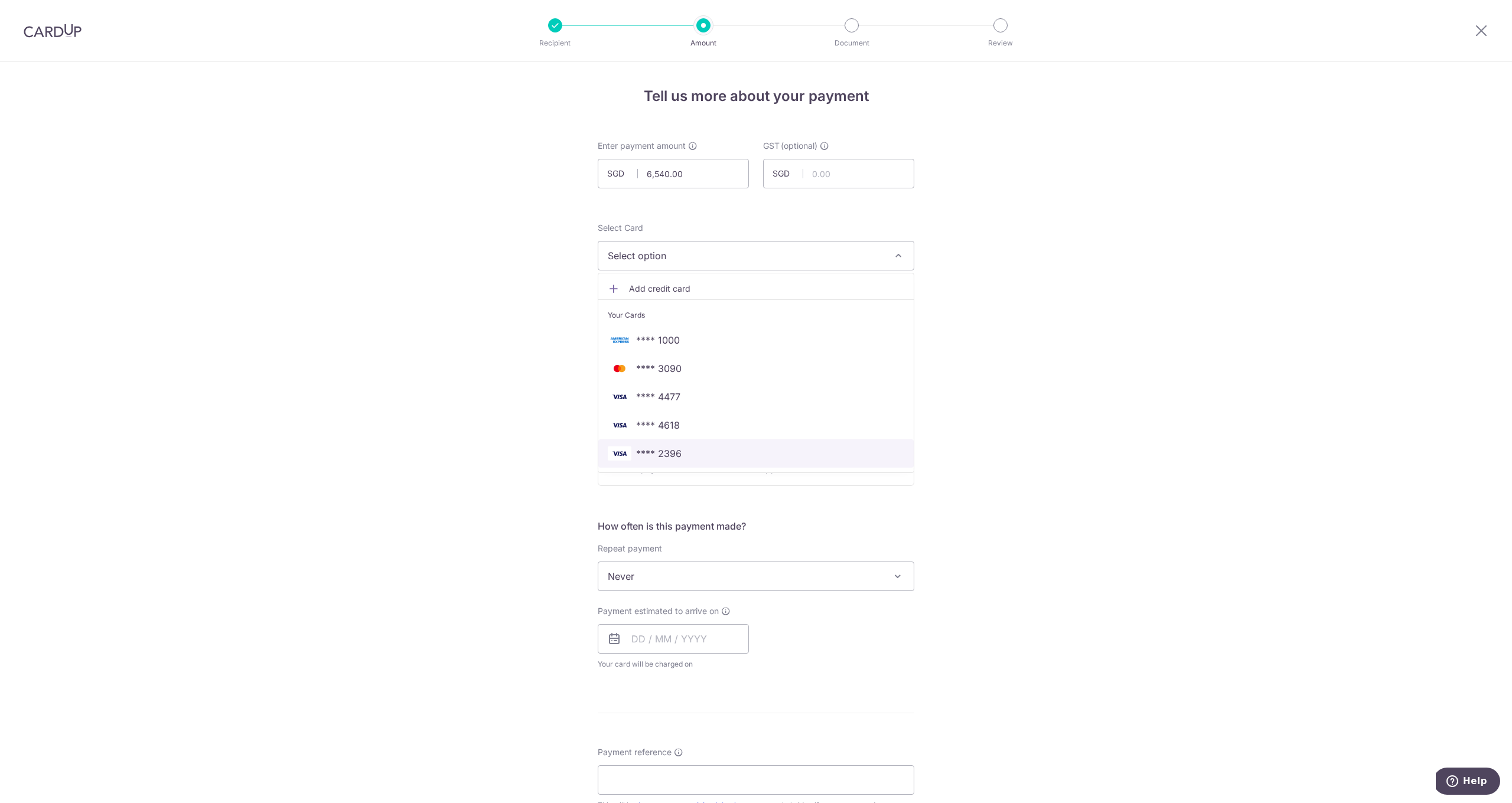
click at [666, 446] on span "**** 2396" at bounding box center [658, 453] width 45 height 14
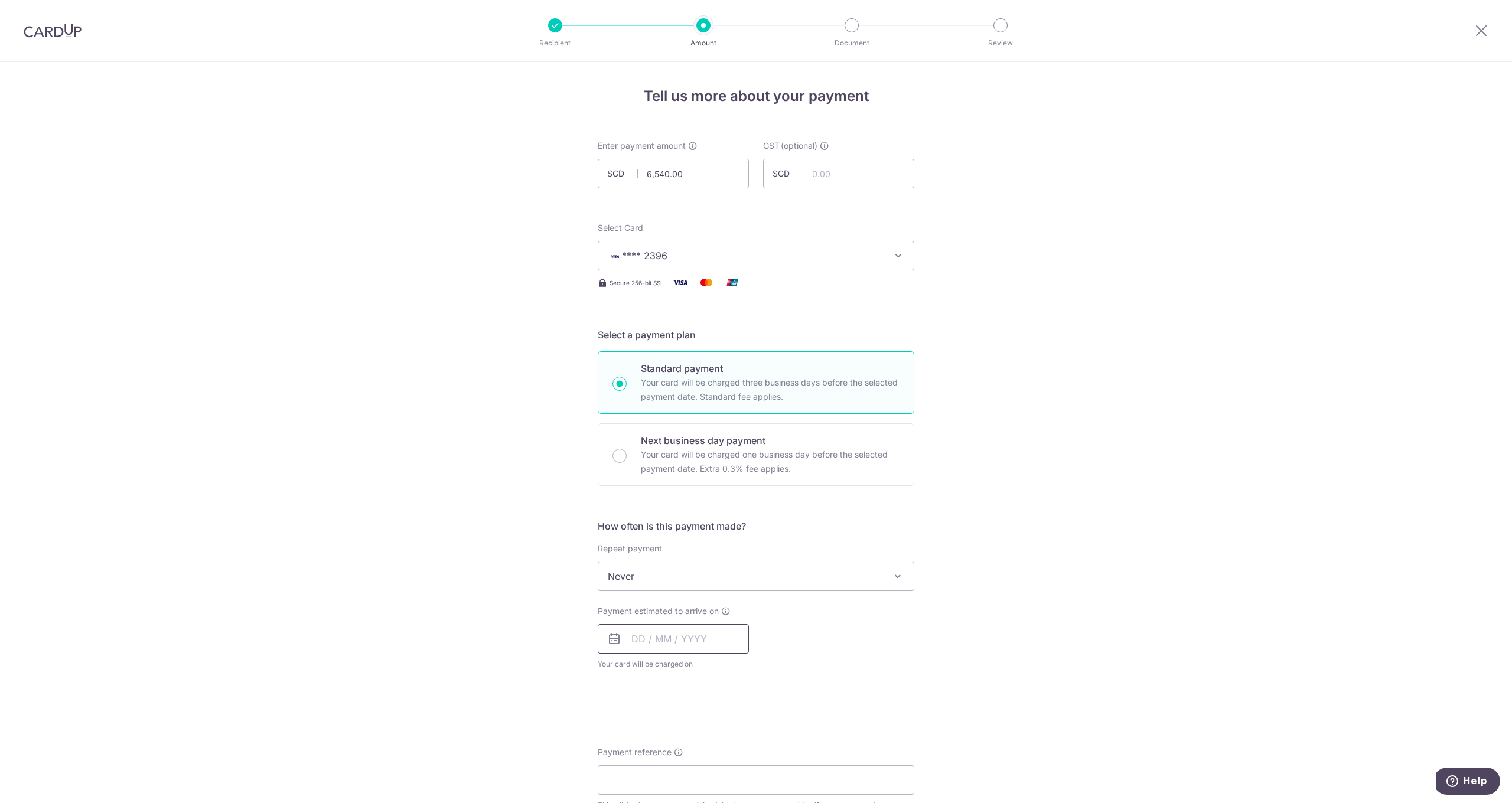
click at [653, 633] on input "text" at bounding box center [673, 639] width 151 height 30
click at [710, 752] on link "9" at bounding box center [716, 746] width 19 height 19
type input "09/10/2025"
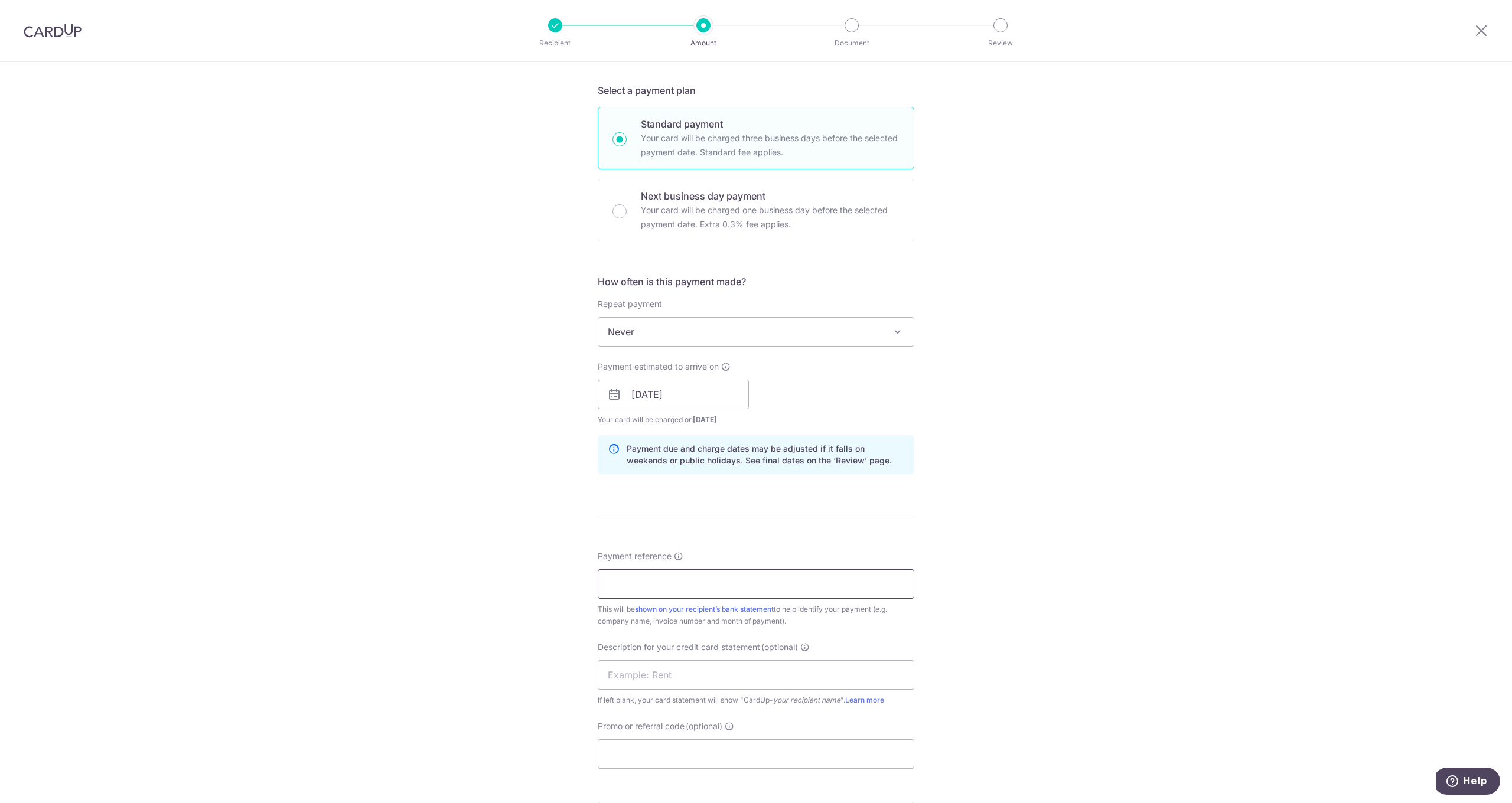
click at [668, 592] on input "Payment reference" at bounding box center [756, 584] width 317 height 30
type input "25001743"
drag, startPoint x: 677, startPoint y: 750, endPoint x: 689, endPoint y: 741, distance: 15.0
click at [678, 750] on input "Promo or referral code (optional)" at bounding box center [756, 754] width 317 height 30
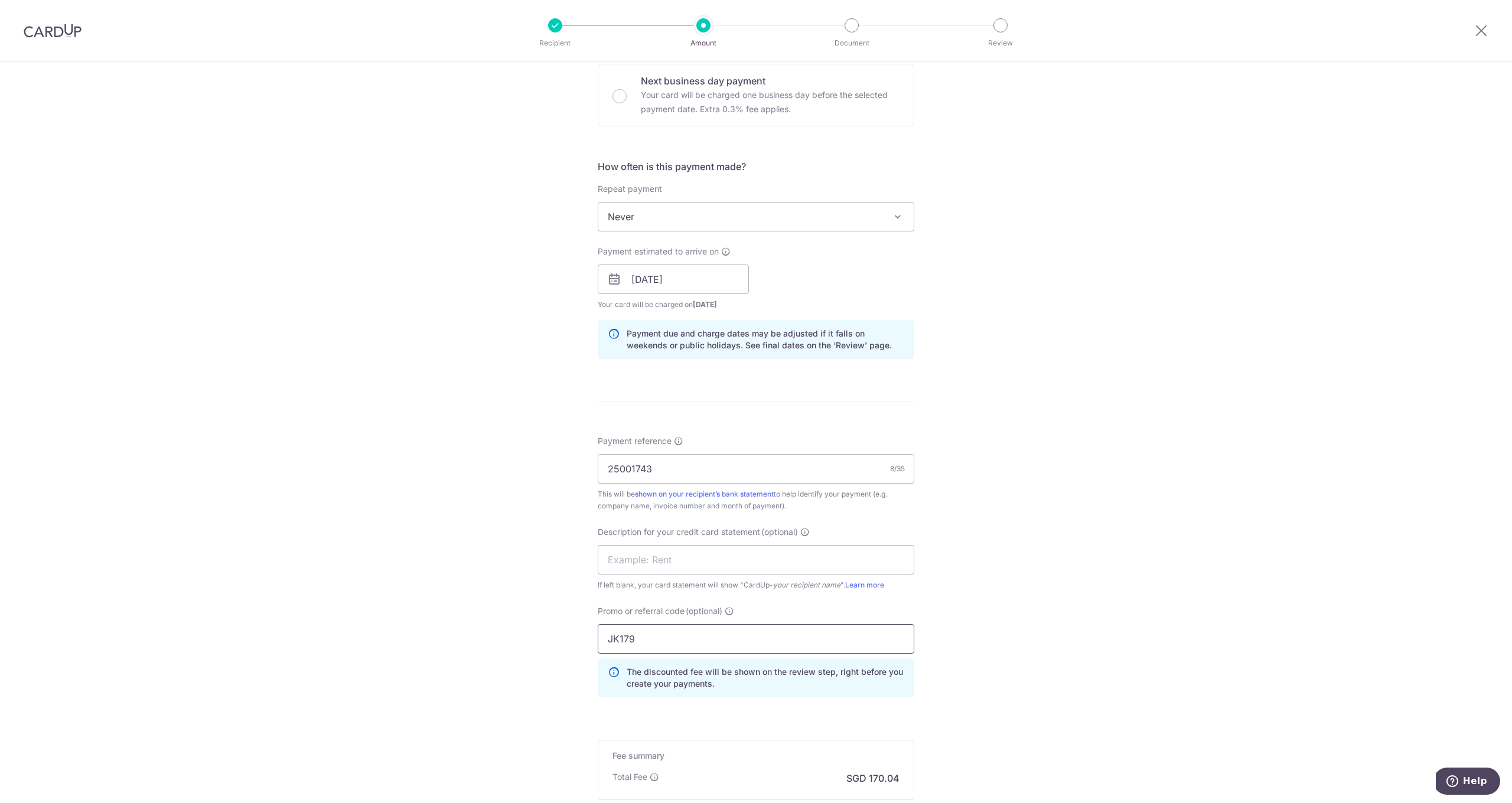
scroll to position [508, 0]
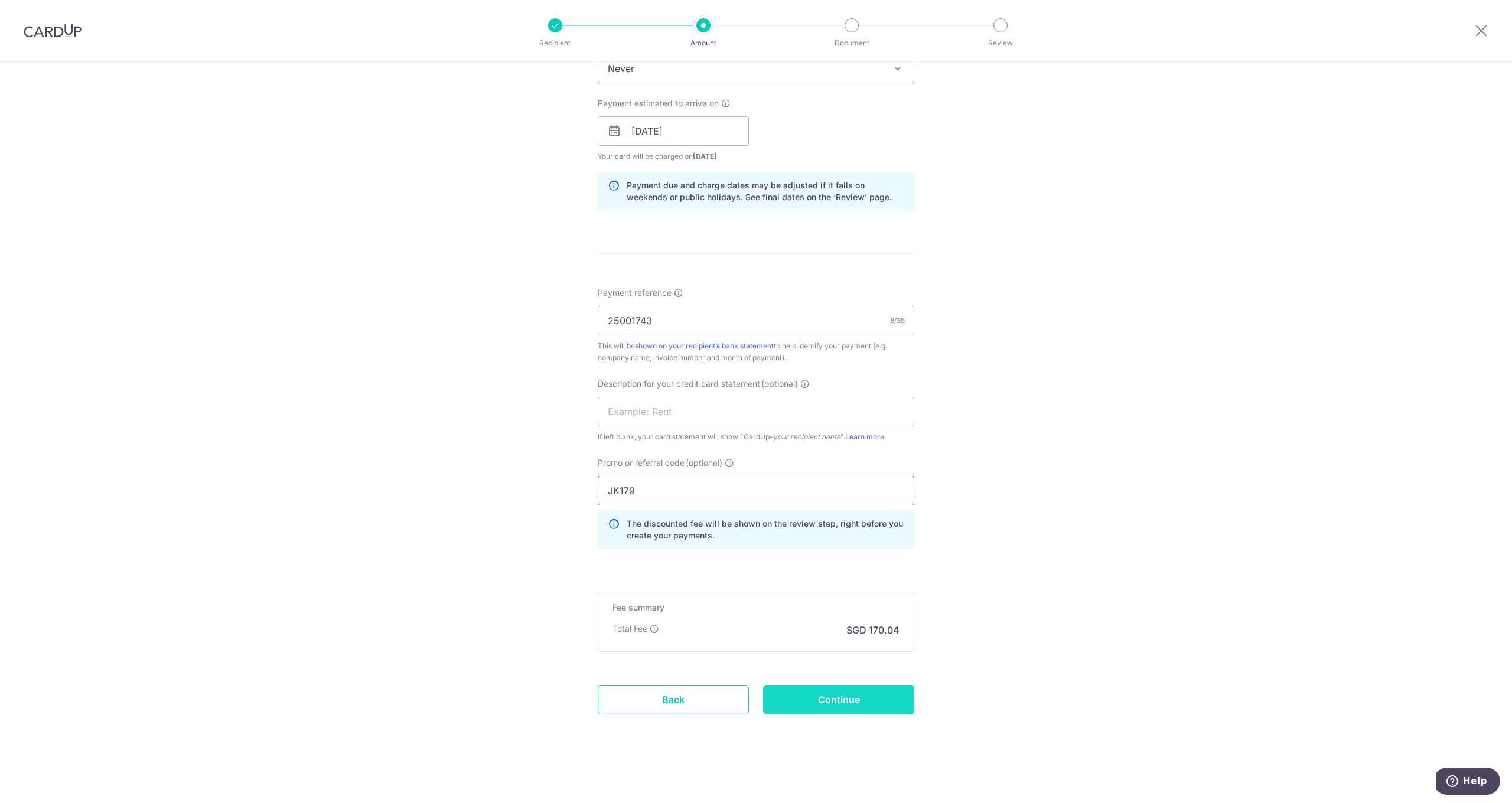
type input "JK179"
click at [888, 702] on input "Continue" at bounding box center [839, 700] width 151 height 30
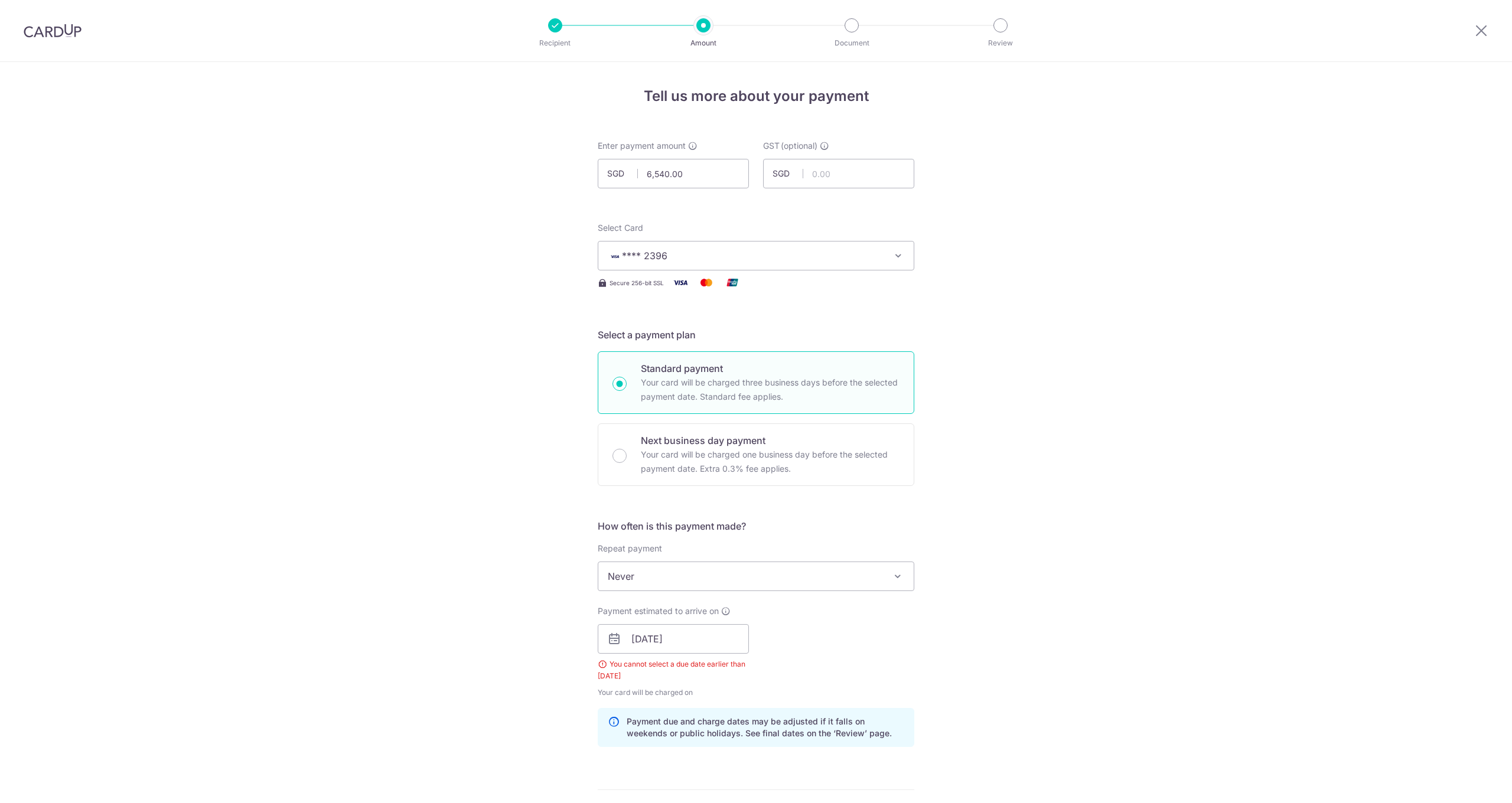
scroll to position [536, 0]
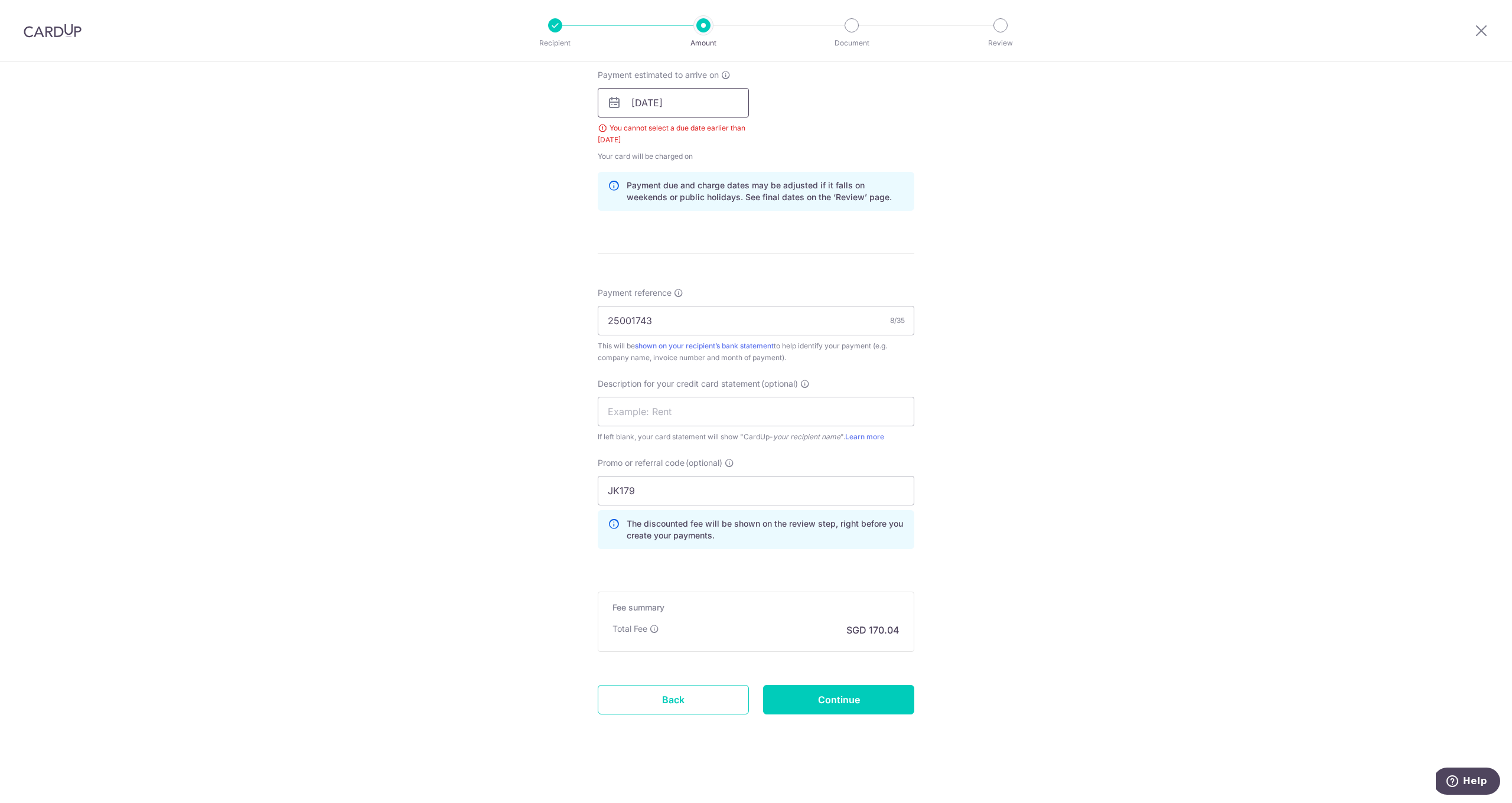
click at [684, 103] on input "09/10/2025" at bounding box center [673, 103] width 151 height 30
click at [746, 213] on link "10" at bounding box center [739, 210] width 19 height 19
type input "10/10/2025"
click at [825, 701] on input "Continue" at bounding box center [839, 700] width 151 height 30
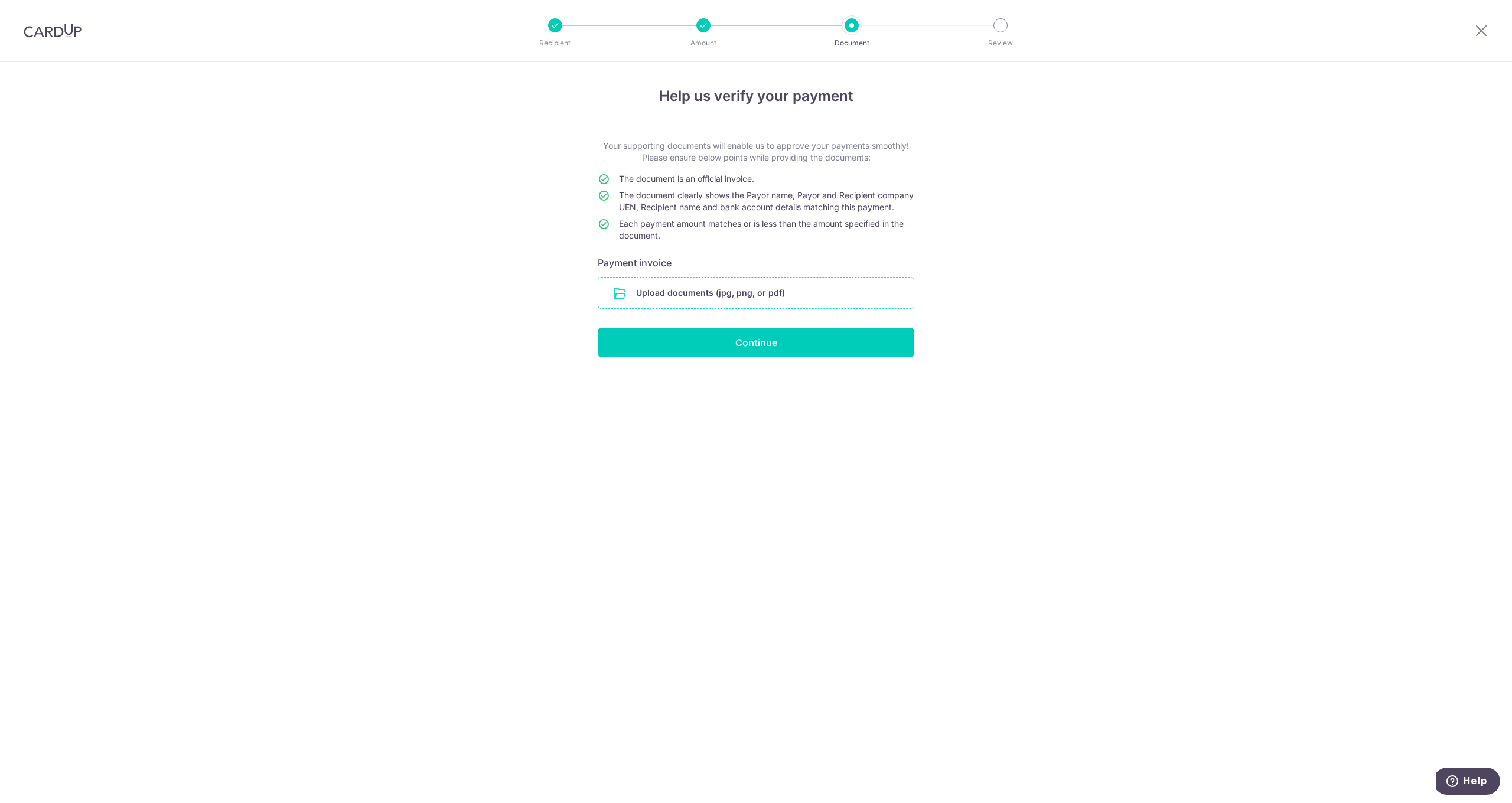
click at [661, 308] on input "file" at bounding box center [756, 292] width 315 height 30
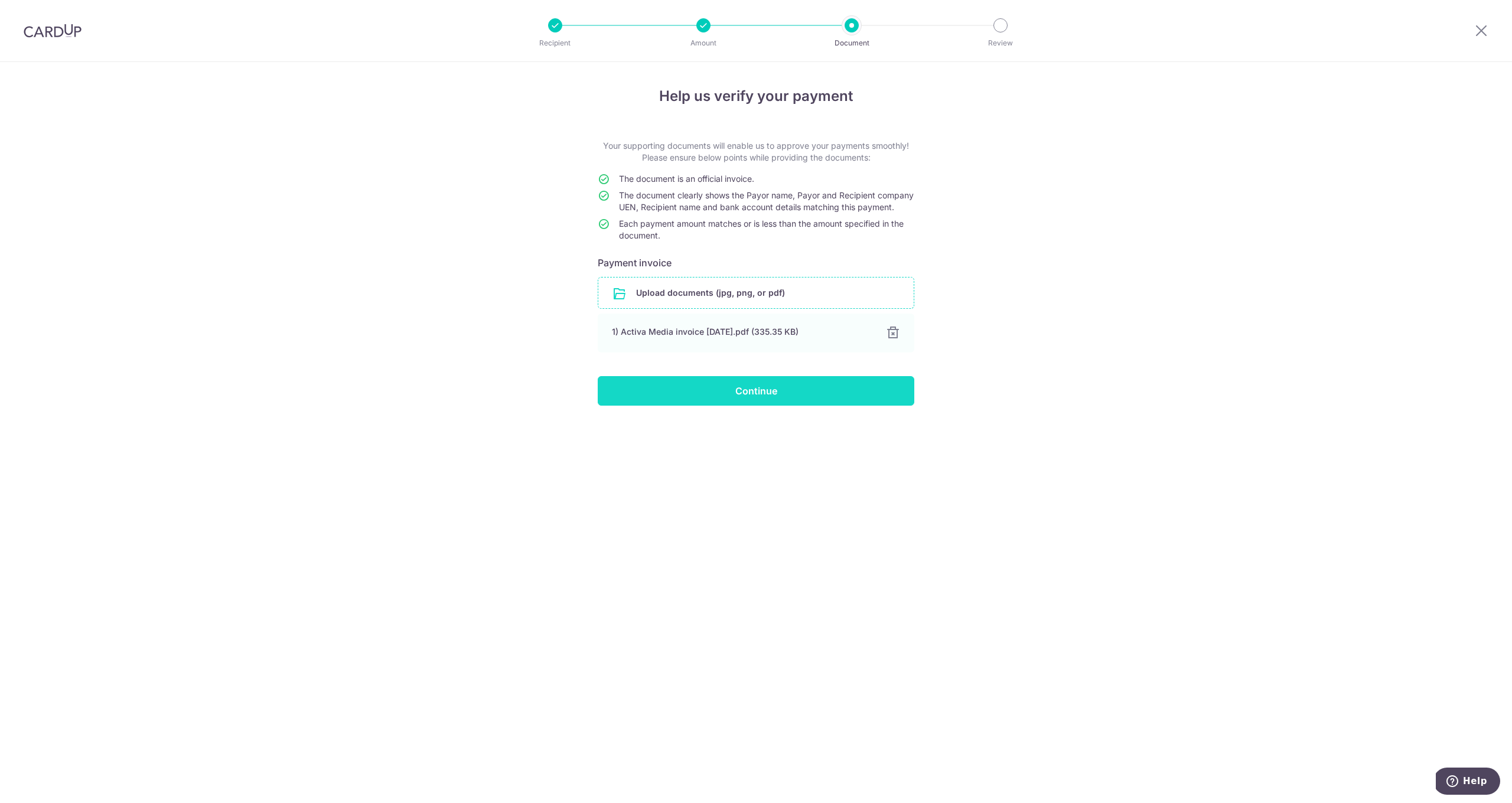
click at [759, 406] on input "Continue" at bounding box center [756, 391] width 317 height 30
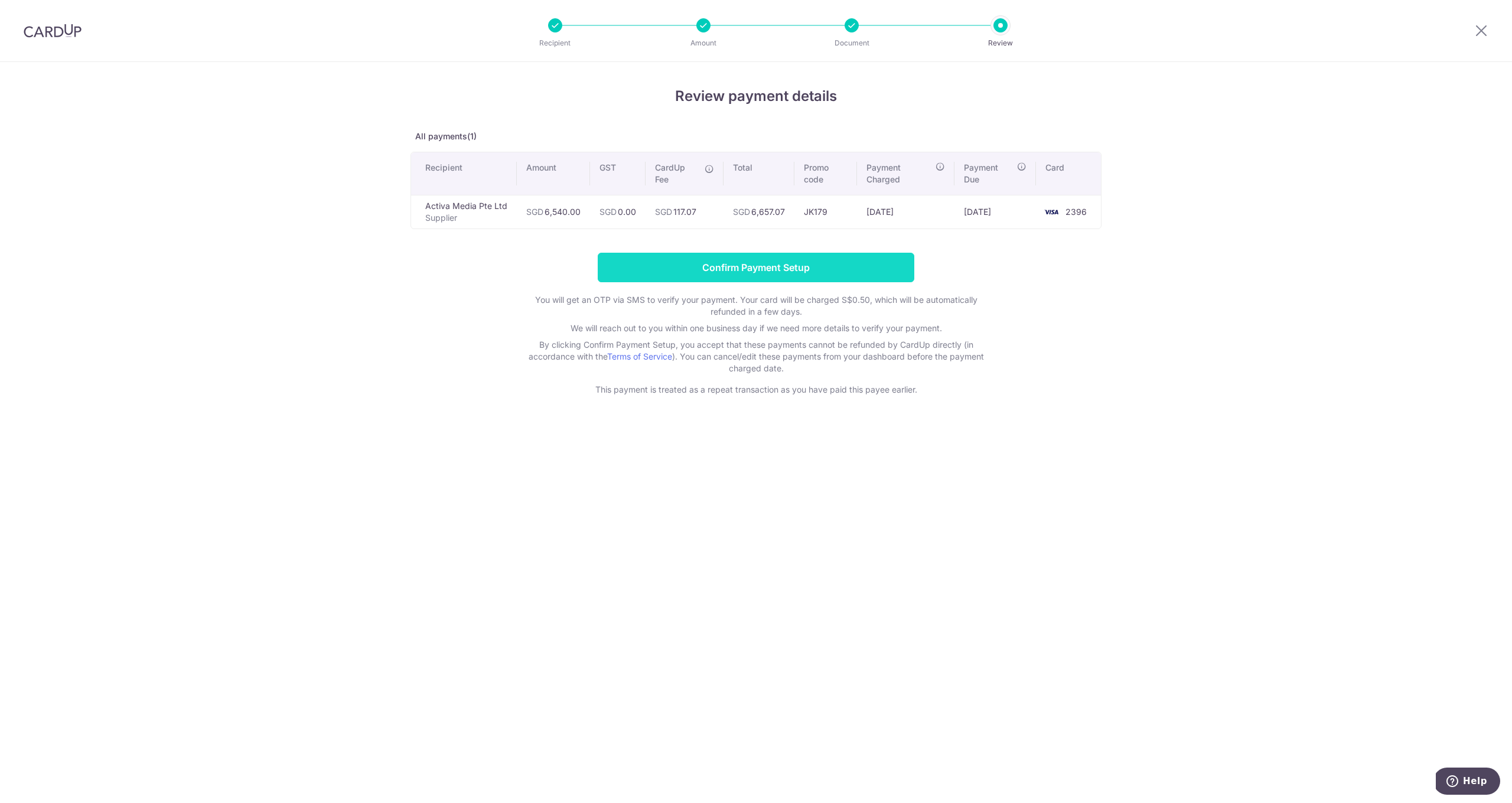
click at [765, 260] on input "Confirm Payment Setup" at bounding box center [756, 268] width 317 height 30
